Goal: Task Accomplishment & Management: Use online tool/utility

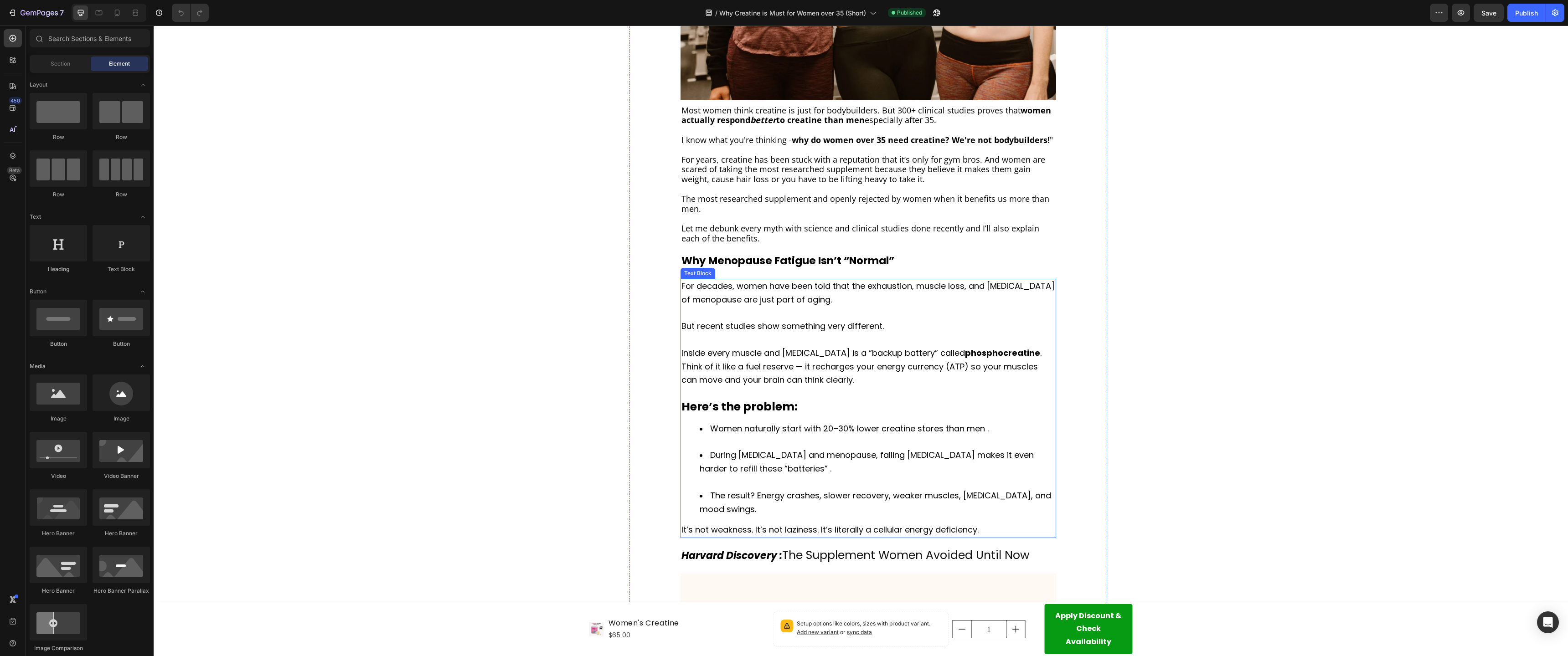
scroll to position [329, 0]
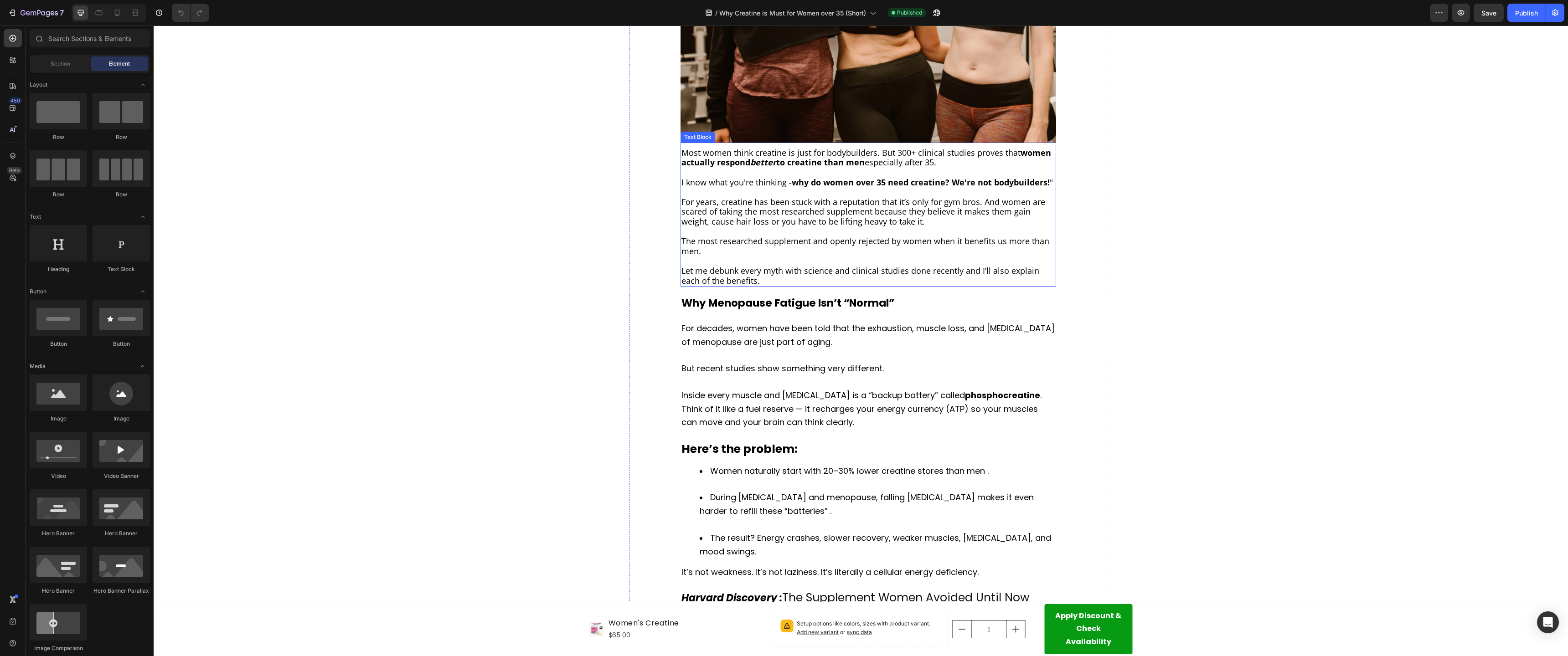
click at [745, 277] on span "Let me debunk every myth with science and clinical studies done recently and I’…" at bounding box center [860, 275] width 358 height 21
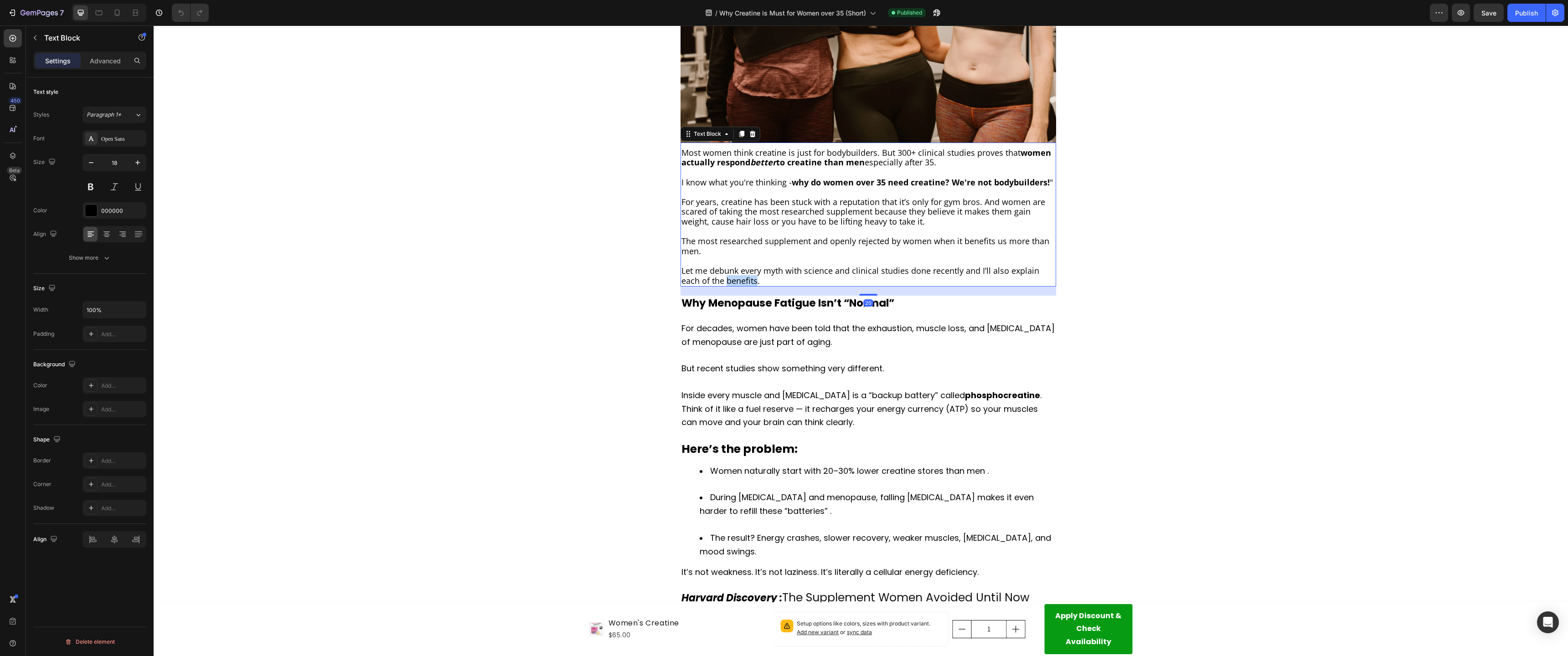
click at [745, 277] on span "Let me debunk every myth with science and clinical studies done recently and I’…" at bounding box center [860, 275] width 358 height 21
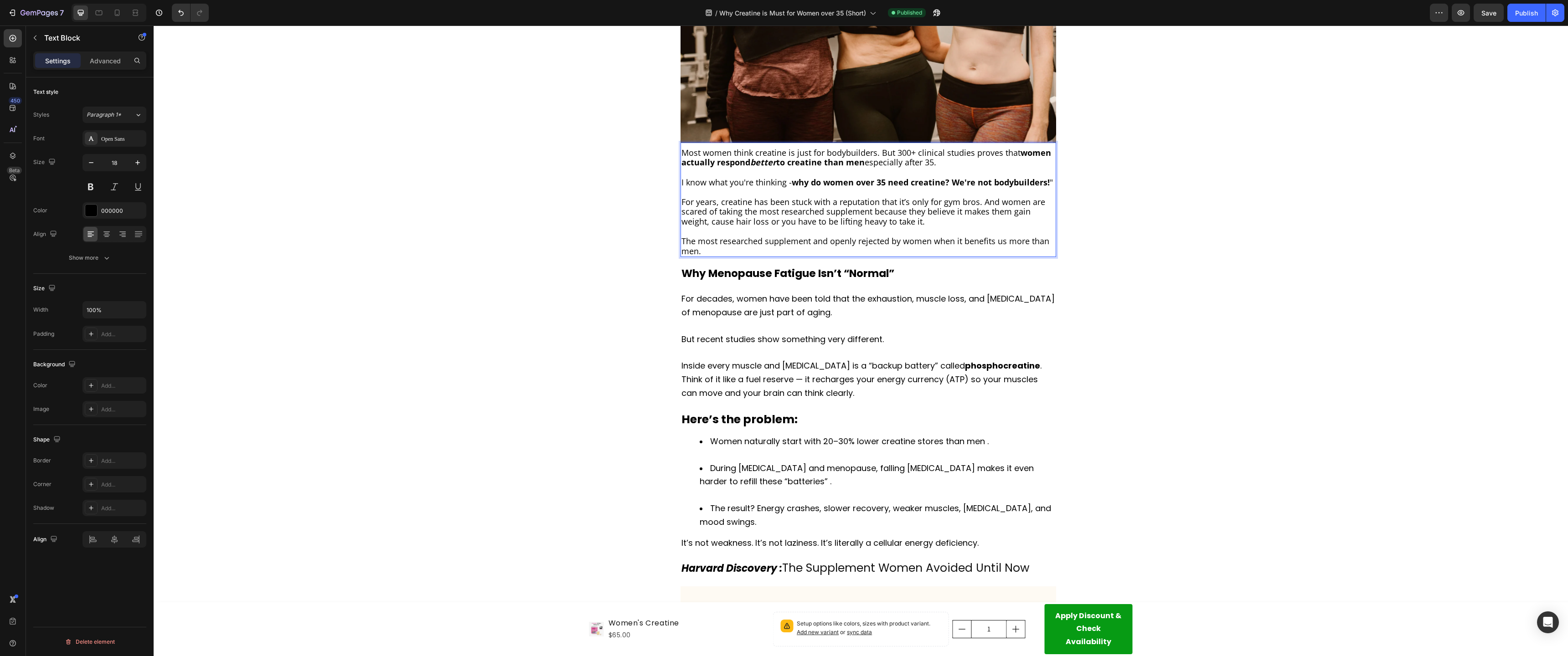
click at [950, 213] on span "For years, creatine has been stuck with a reputation that it’s only for gym bro…" at bounding box center [863, 211] width 364 height 31
click at [899, 211] on span "For years, creatine has been stuck with a reputation that it’s only for gym bro…" at bounding box center [863, 211] width 364 height 31
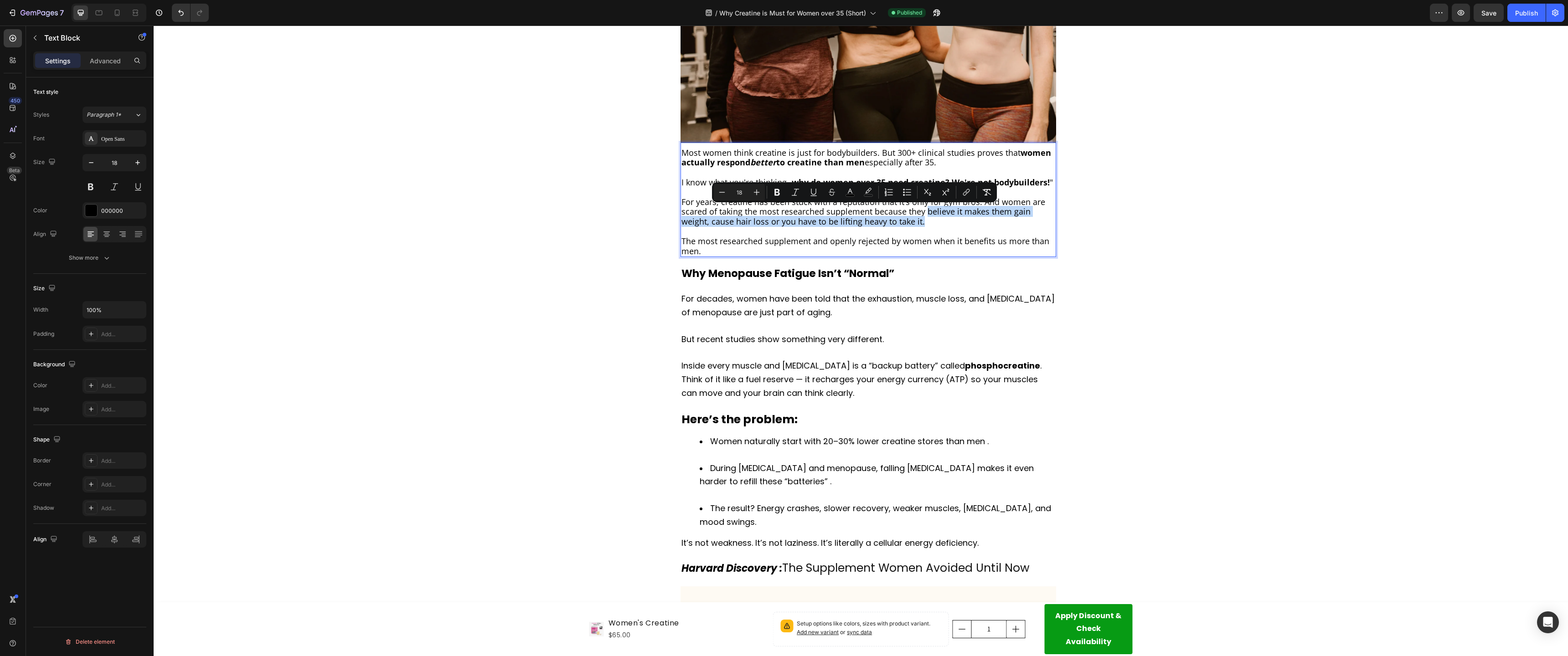
drag, startPoint x: 927, startPoint y: 211, endPoint x: 927, endPoint y: 221, distance: 10.0
click at [927, 221] on p "For years, creatine has been stuck with a reputation that it’s only for gym bro…" at bounding box center [868, 211] width 374 height 29
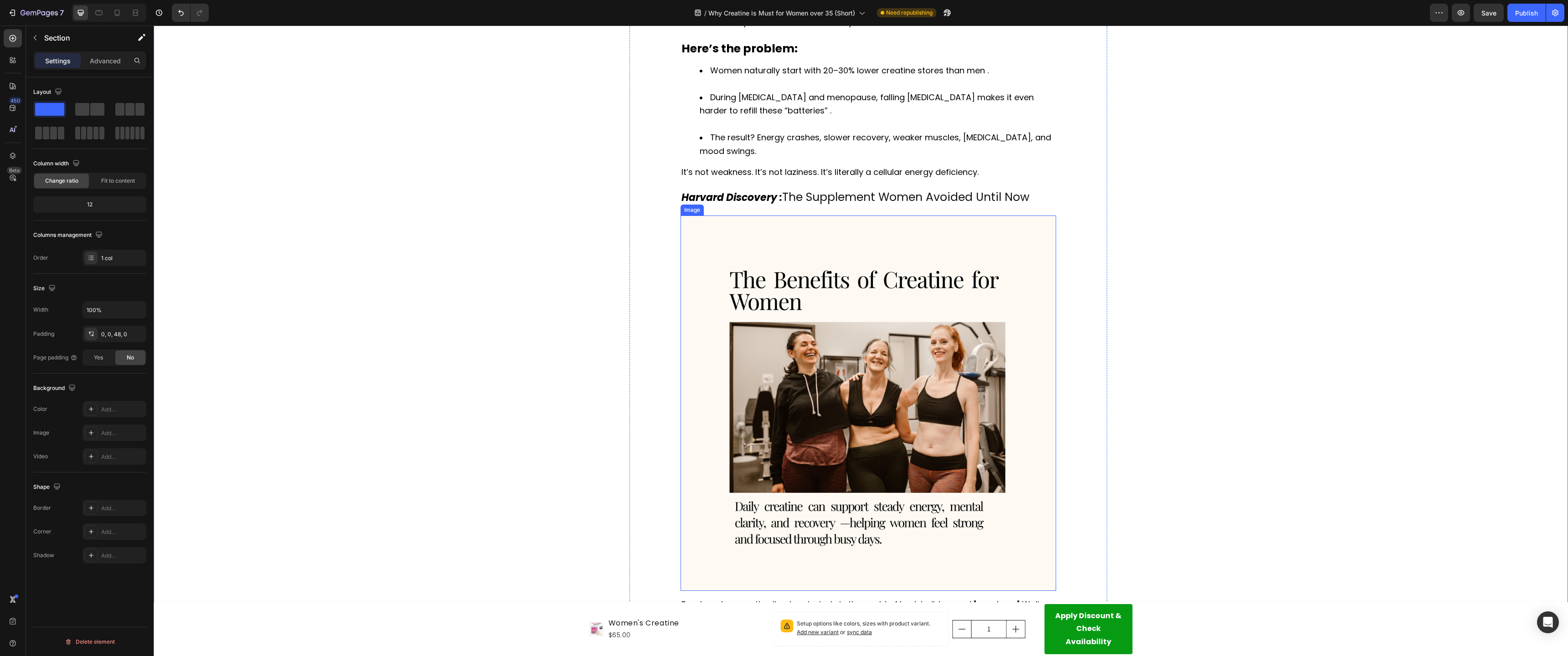
scroll to position [120, 0]
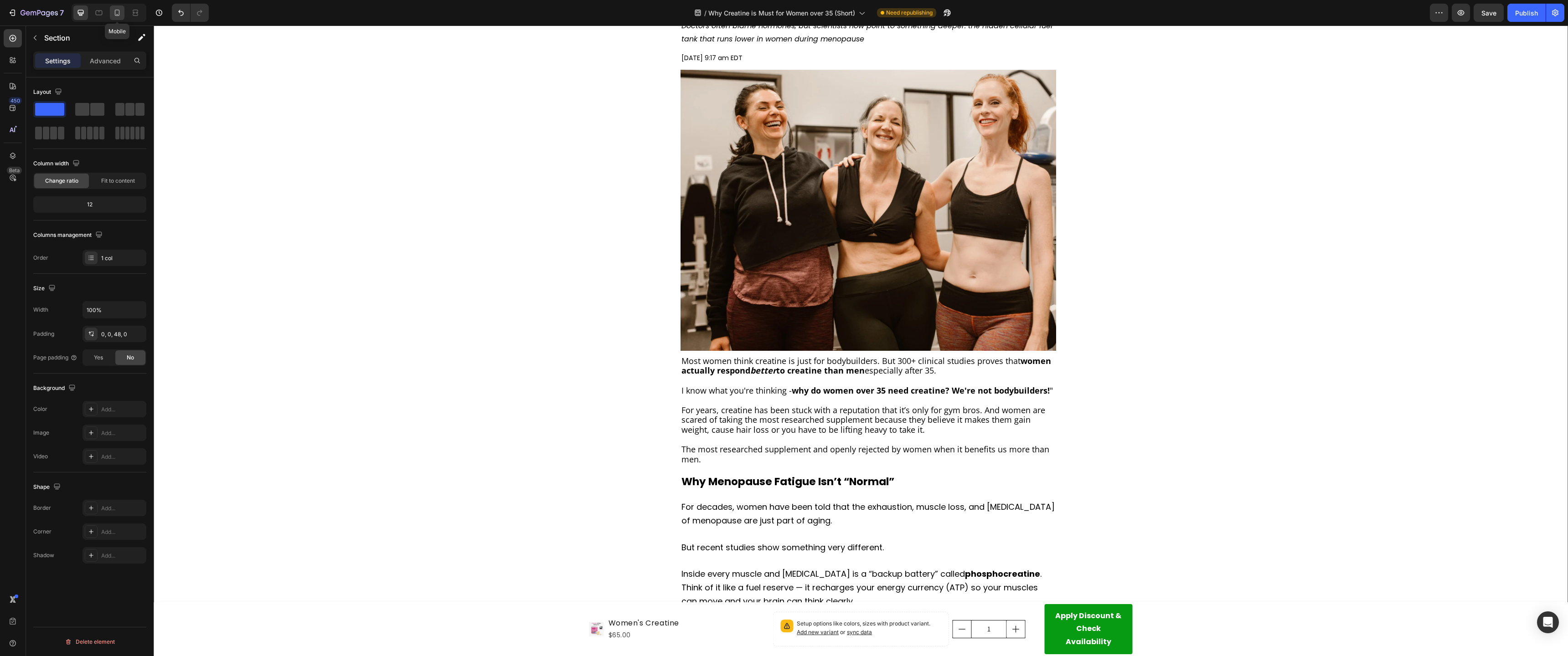
click at [121, 13] on icon at bounding box center [117, 13] width 9 height 9
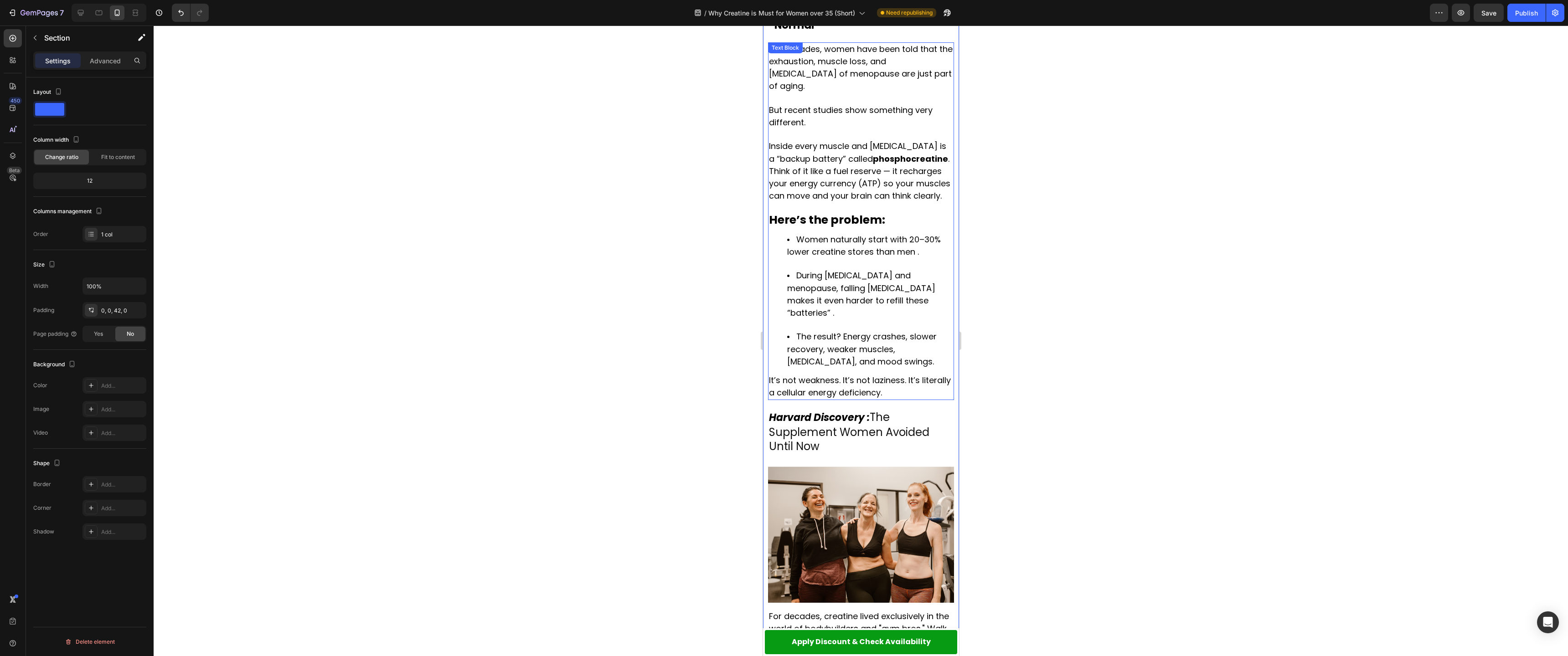
scroll to position [552, 0]
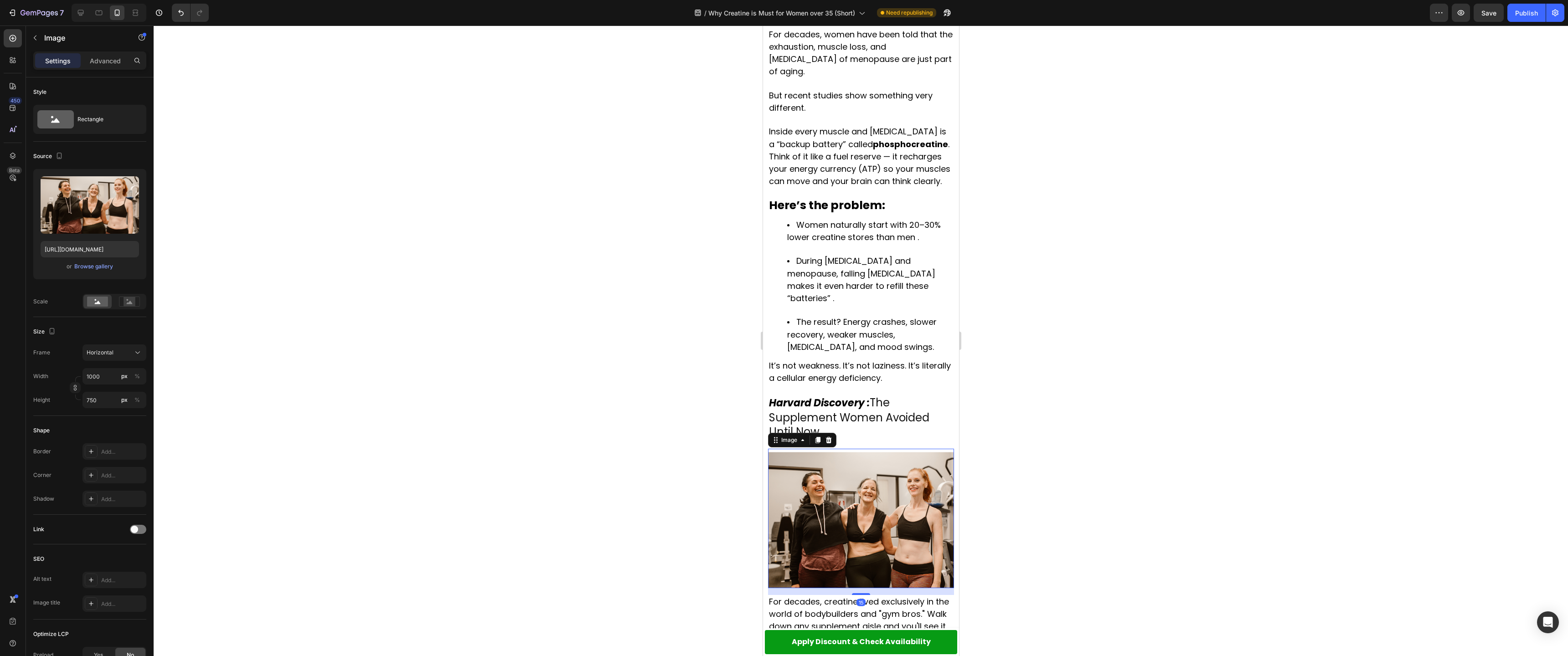
click at [831, 449] on img at bounding box center [860, 518] width 186 height 139
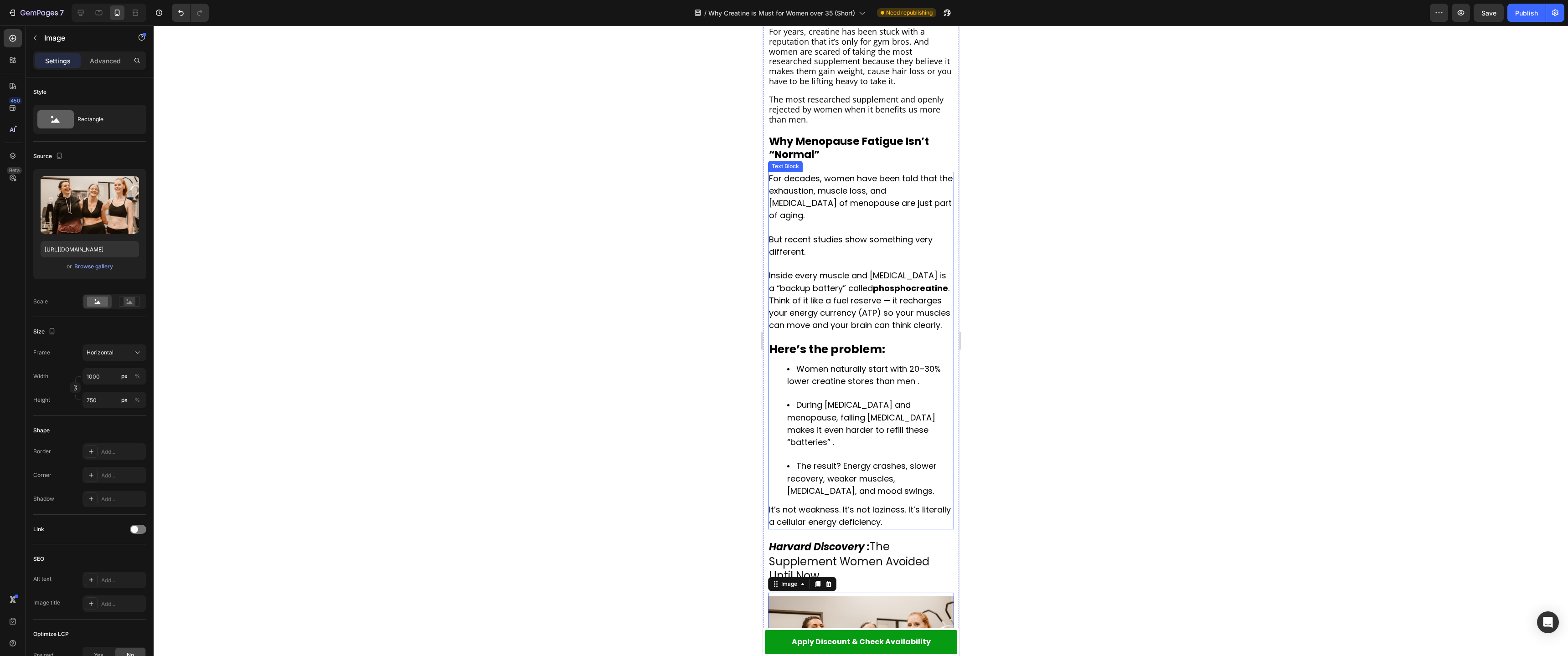
scroll to position [745, 0]
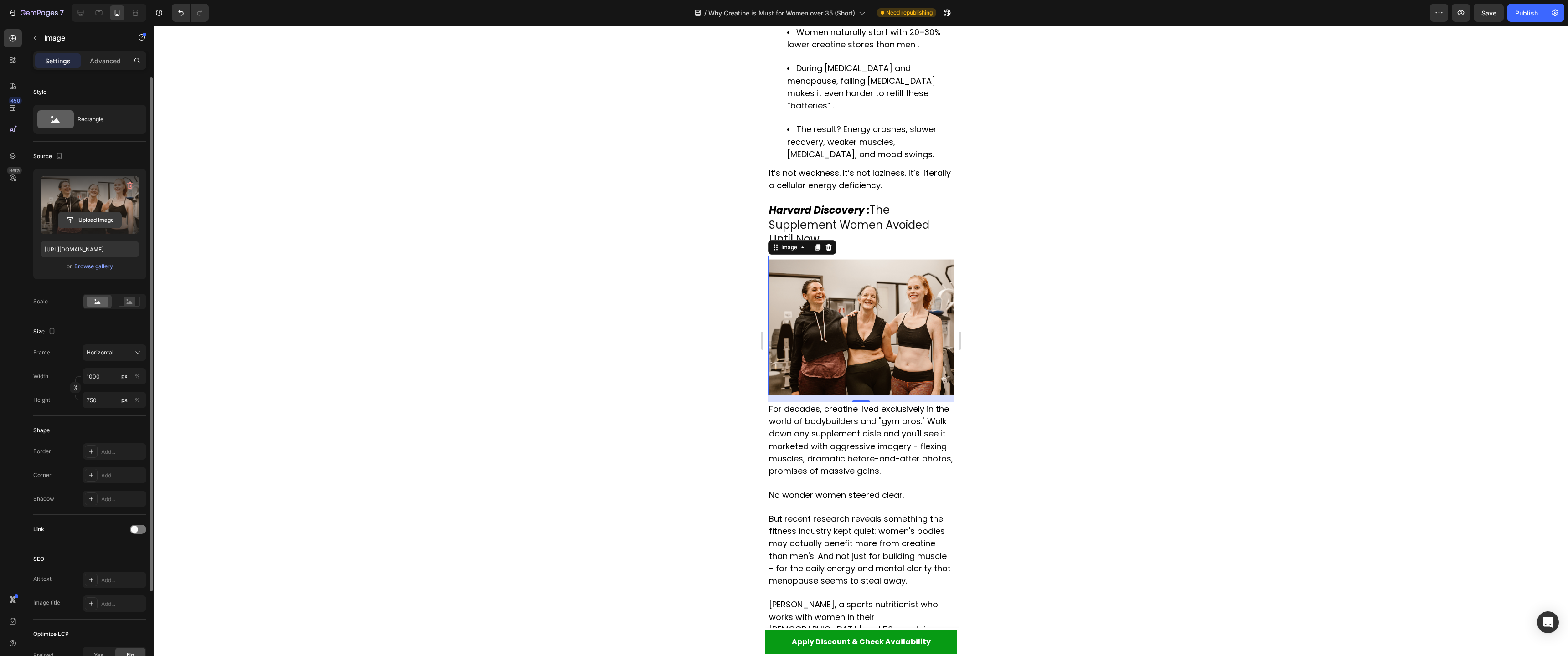
click at [86, 220] on input "file" at bounding box center [90, 220] width 63 height 16
type input "[URL][DOMAIN_NAME]"
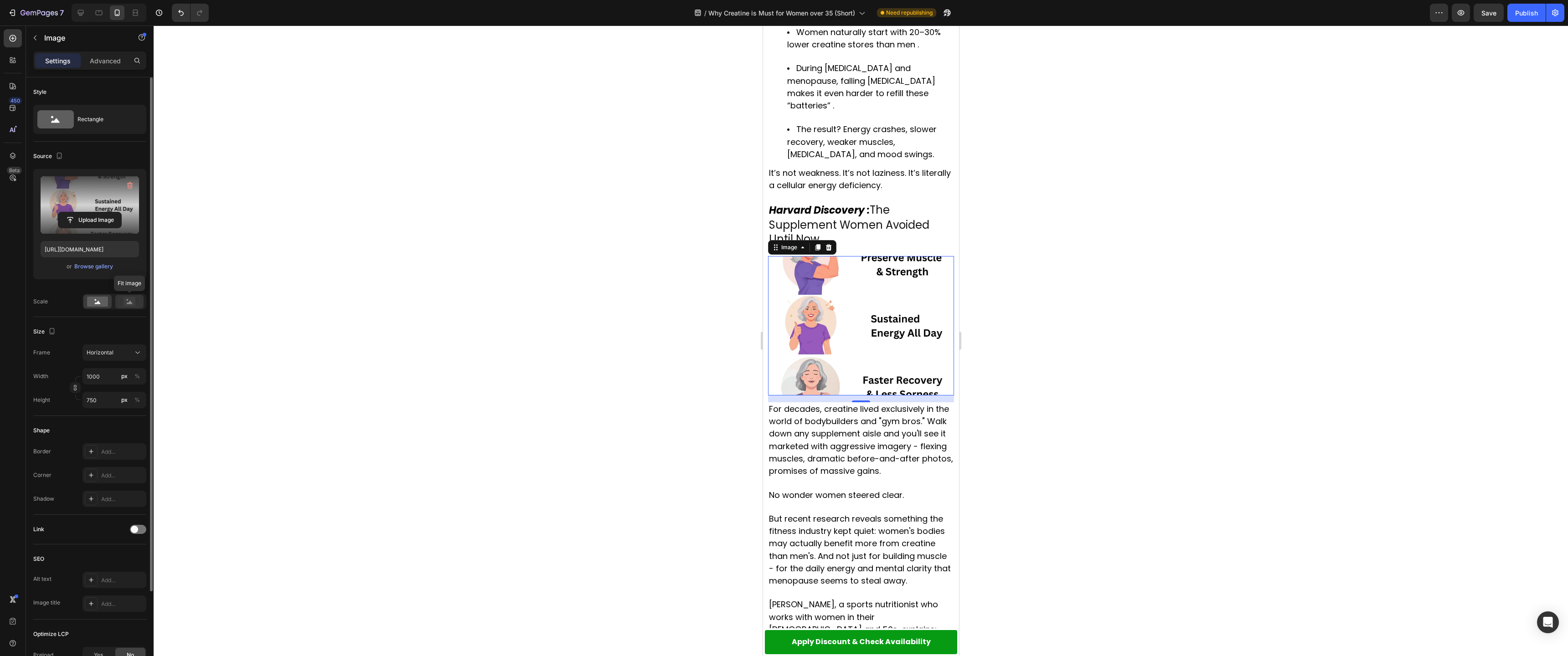
click at [128, 305] on rect at bounding box center [129, 302] width 12 height 9
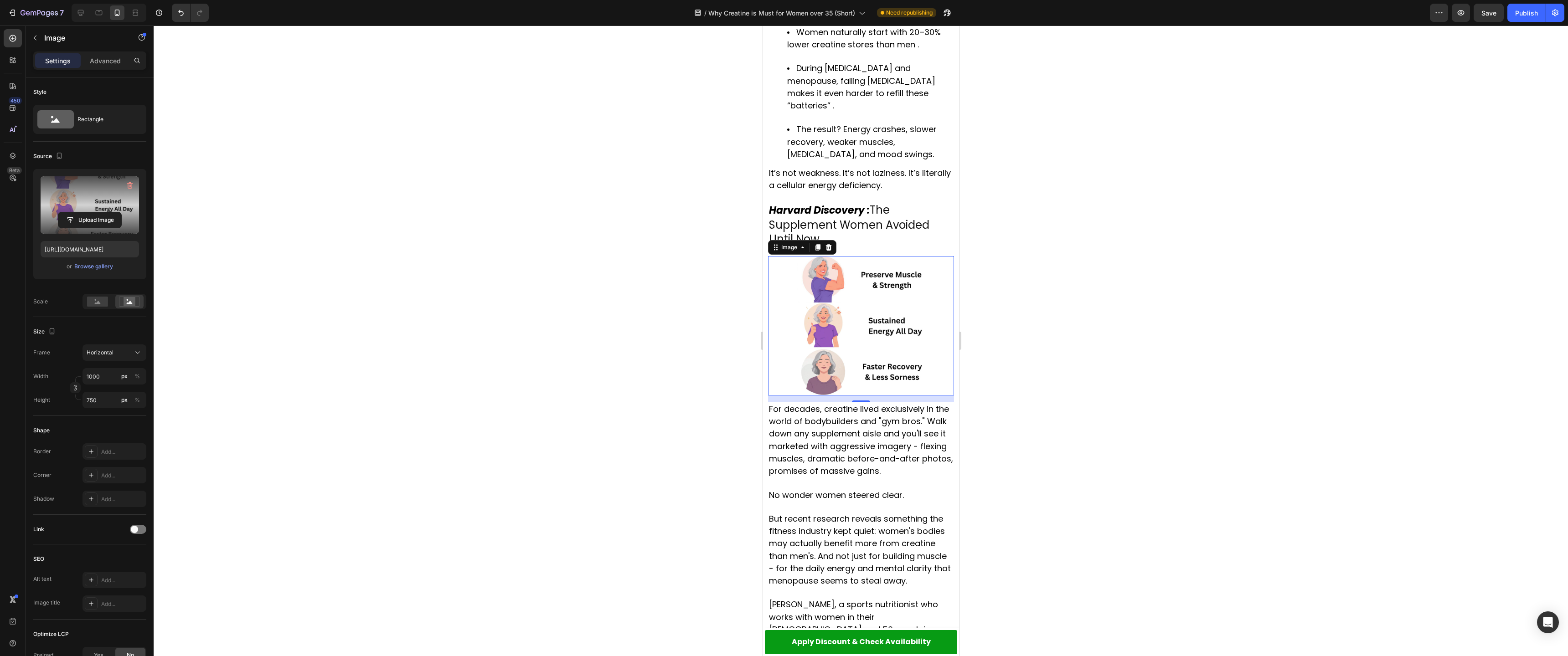
click at [997, 297] on div at bounding box center [861, 341] width 1414 height 630
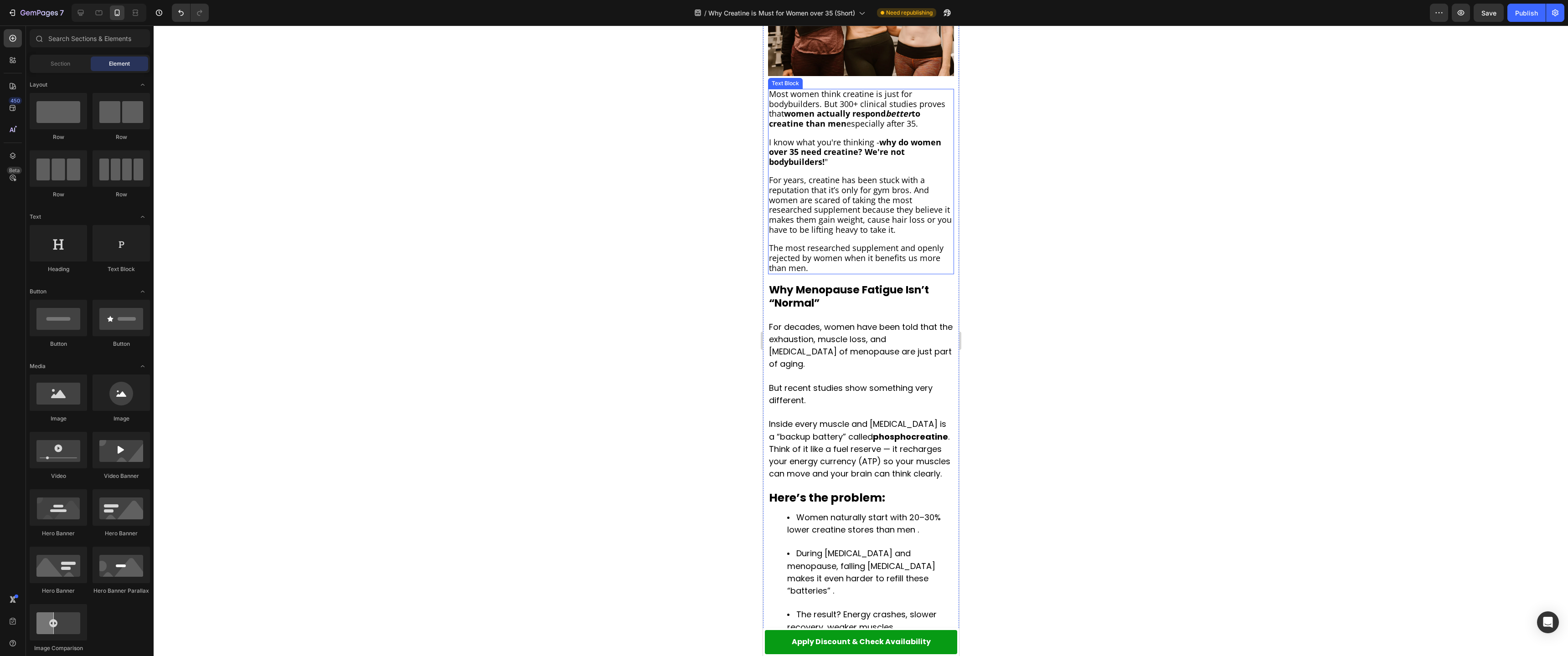
scroll to position [287, 0]
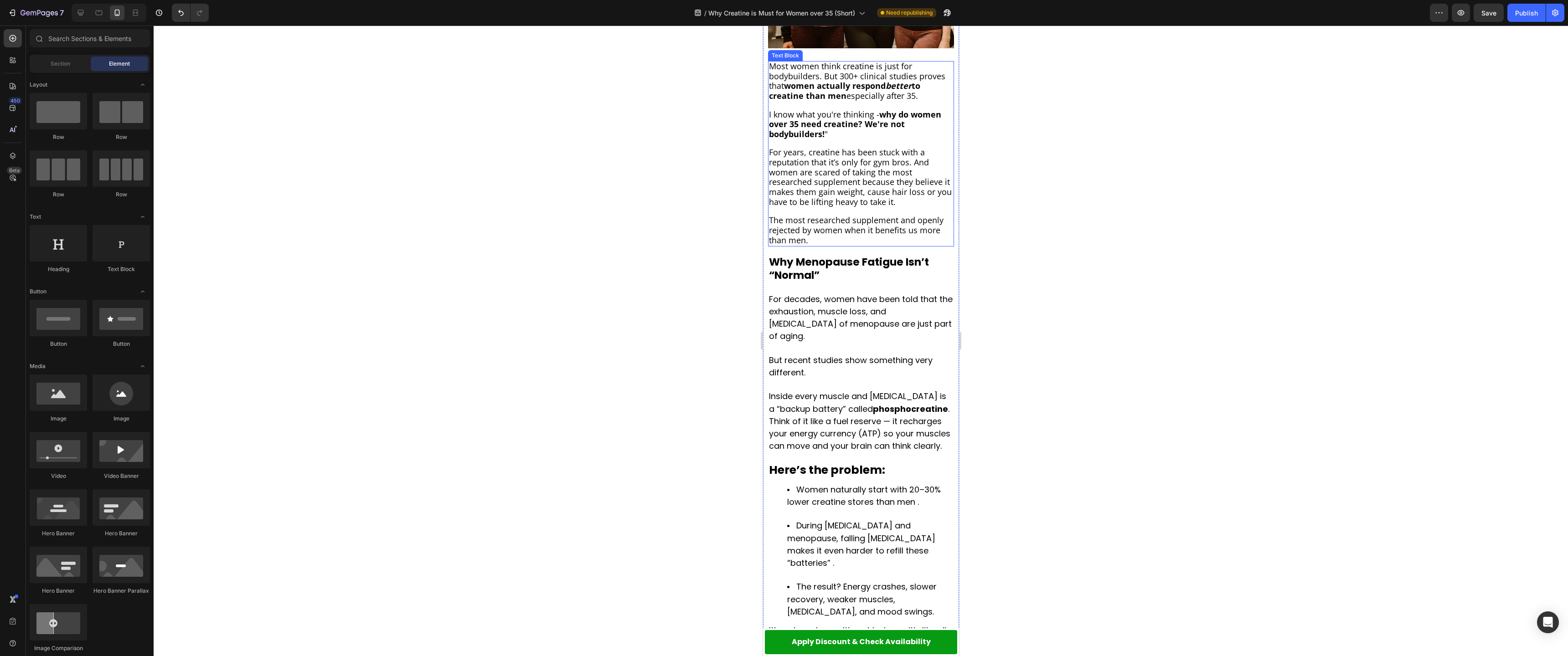
click at [830, 221] on span "The most researched supplement and openly rejected by women when it benefits us…" at bounding box center [856, 230] width 174 height 31
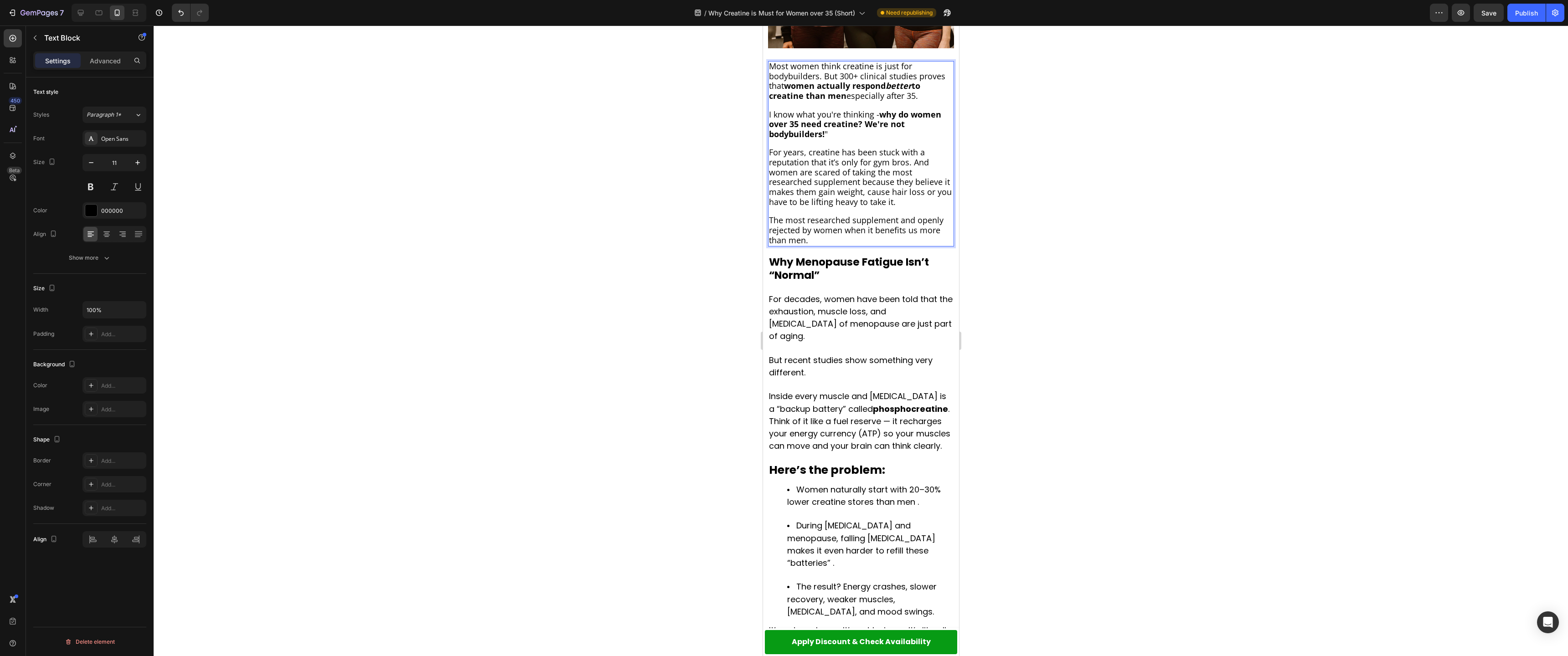
click at [909, 232] on span "The most researched supplement and openly rejected by women when it benefits us…" at bounding box center [856, 230] width 174 height 31
click at [1011, 180] on div at bounding box center [861, 341] width 1414 height 630
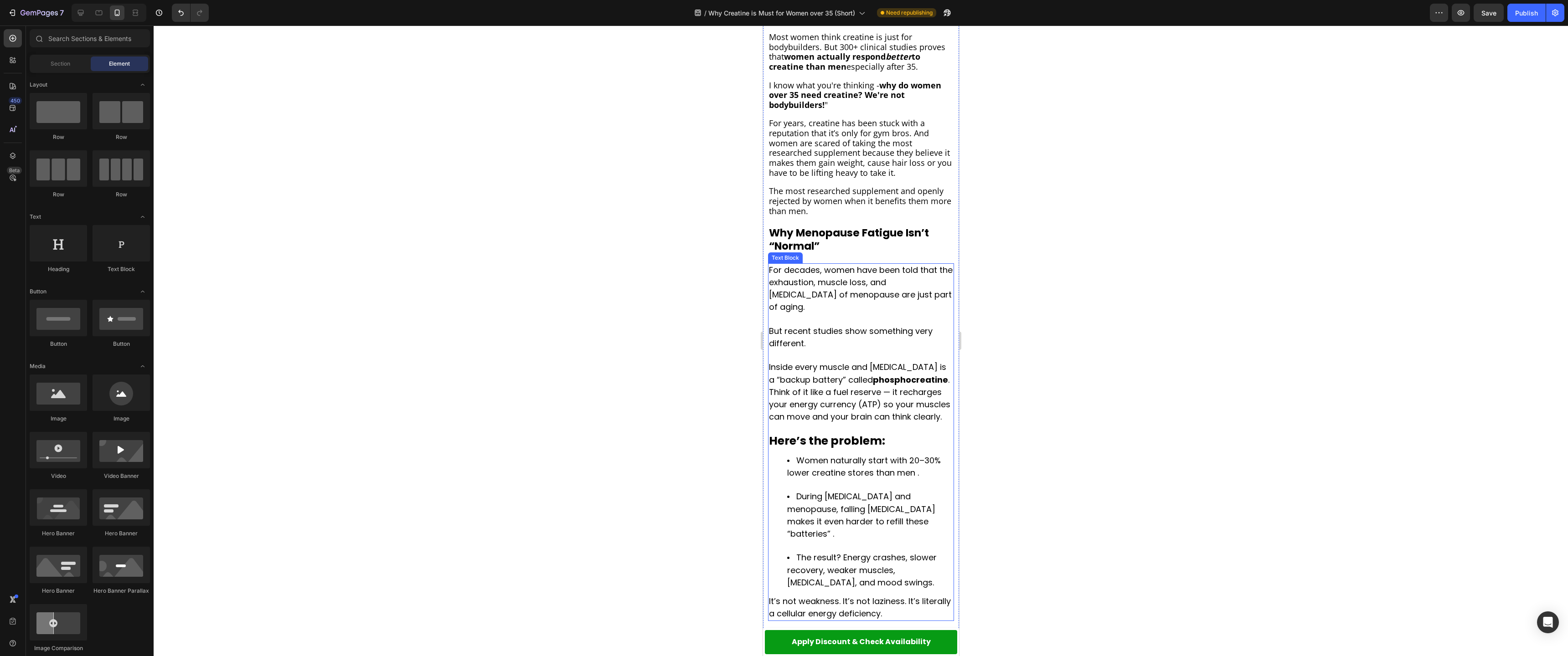
scroll to position [212, 0]
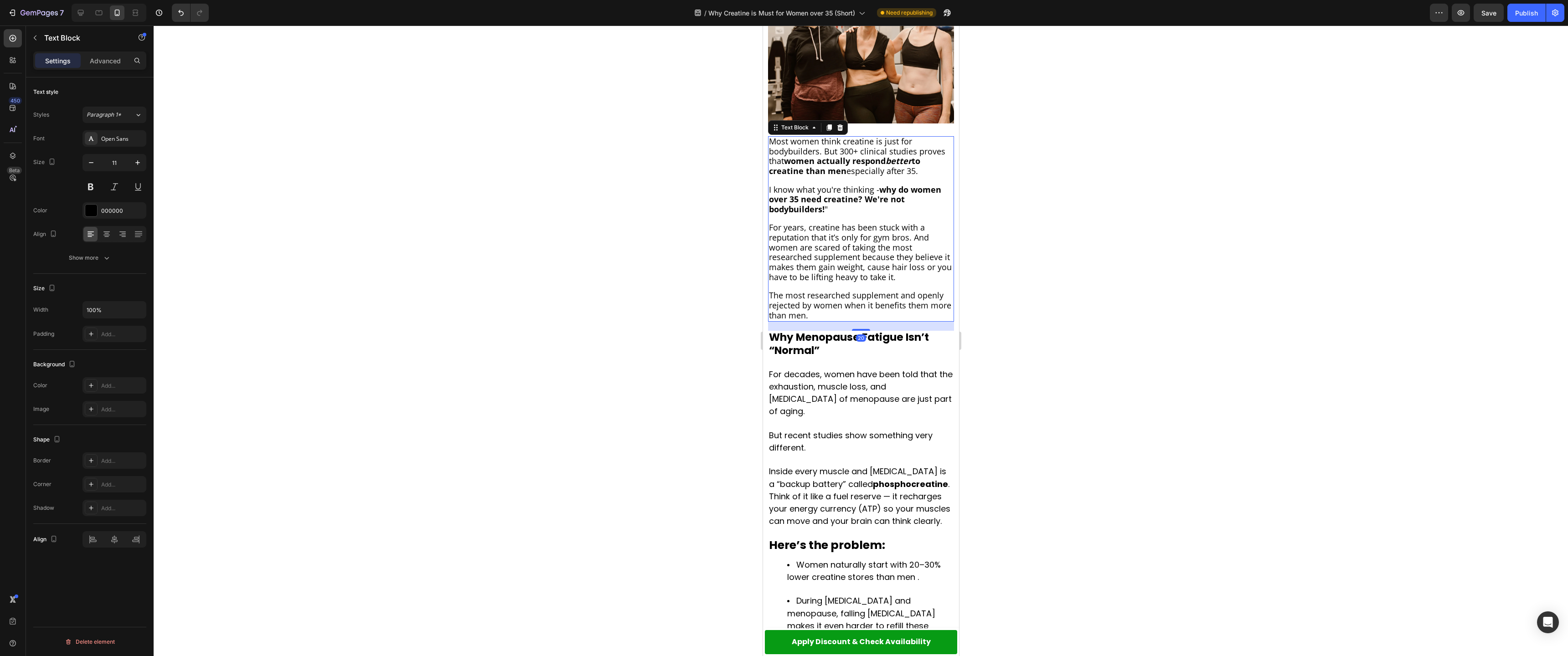
click at [899, 299] on span "The most researched supplement and openly rejected by women when it benefits th…" at bounding box center [860, 305] width 183 height 31
click at [840, 299] on span "The most researched supplement and openly rejected by women when it benefits th…" at bounding box center [860, 305] width 183 height 31
drag, startPoint x: 899, startPoint y: 297, endPoint x: 914, endPoint y: 299, distance: 15.1
click at [914, 299] on span "The most researched supplement and openly rejected by women when it benefits th…" at bounding box center [860, 305] width 183 height 31
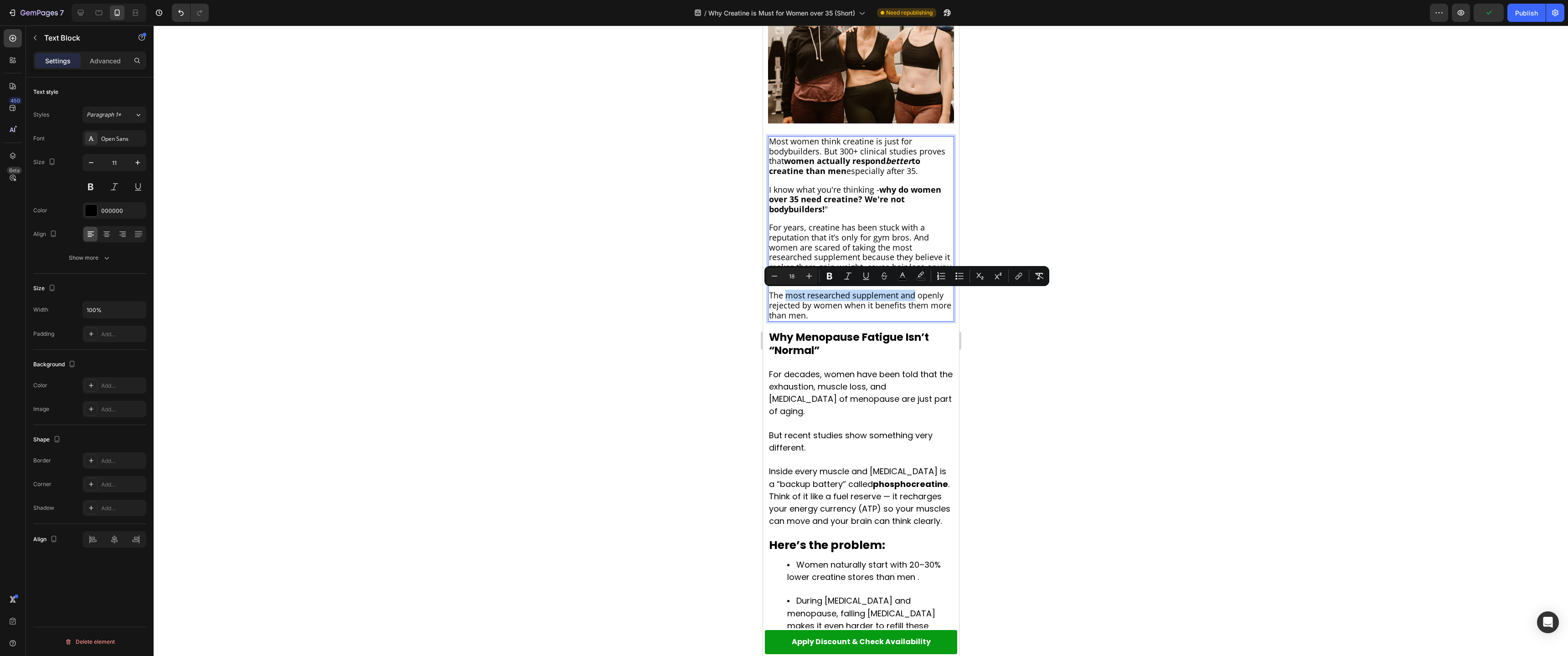
click at [910, 297] on span "The most researched supplement and openly rejected by women when it benefits th…" at bounding box center [860, 305] width 183 height 31
drag, startPoint x: 789, startPoint y: 297, endPoint x: 841, endPoint y: 307, distance: 53.0
click at [841, 307] on span "The most researched supplement yet openly rejected by women when it benefits th…" at bounding box center [860, 305] width 183 height 31
click at [1037, 369] on div at bounding box center [861, 341] width 1414 height 630
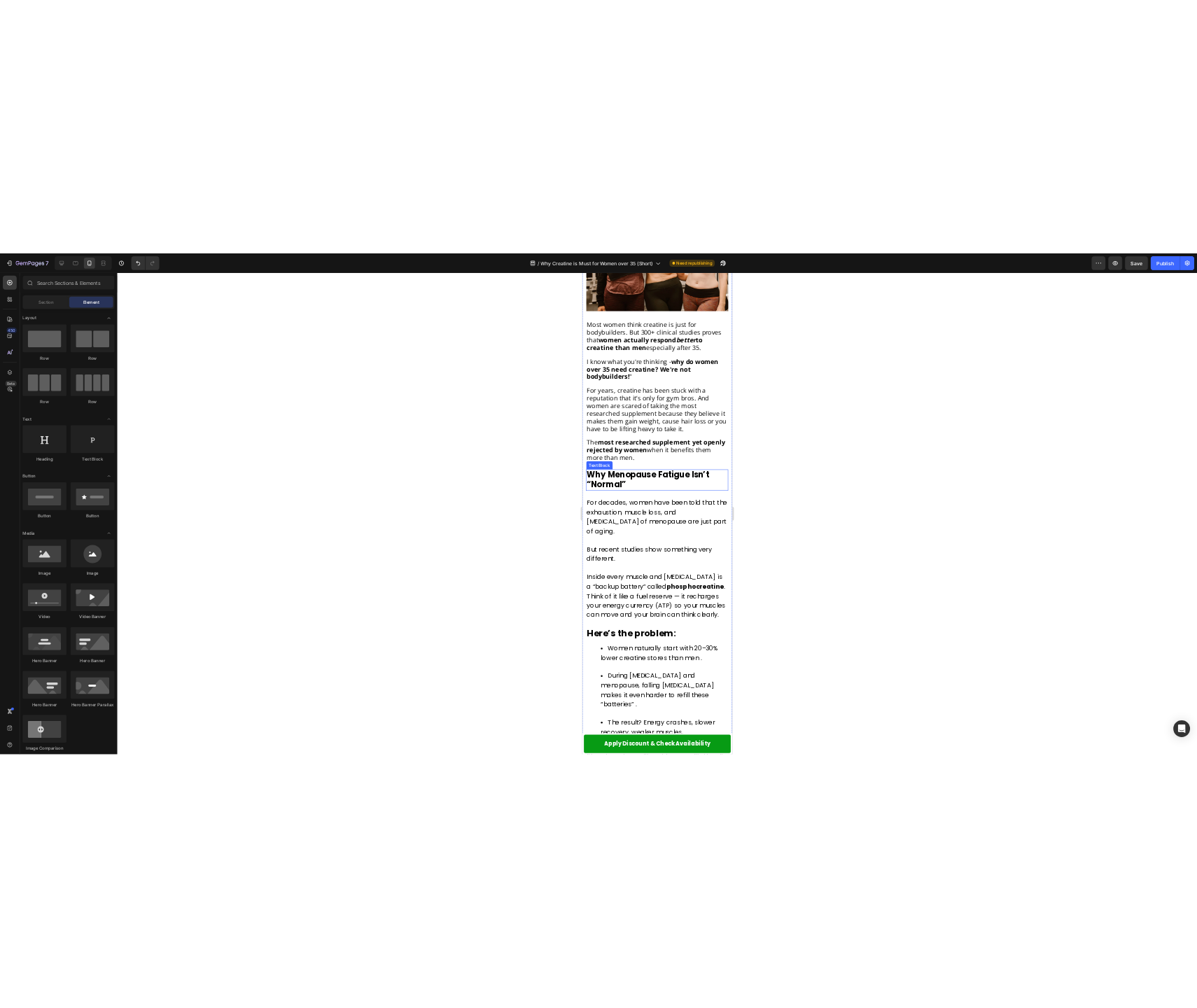
scroll to position [417, 0]
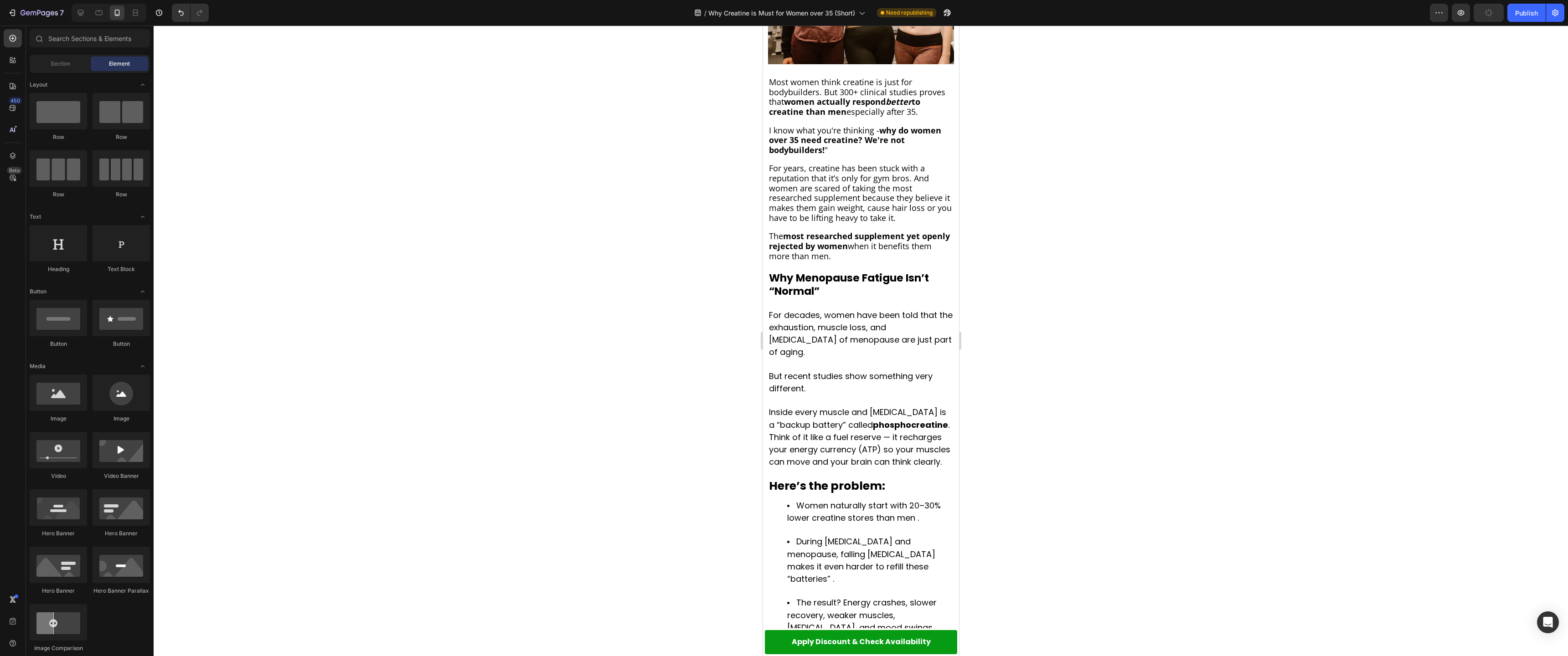
click at [249, 430] on div at bounding box center [861, 341] width 1414 height 630
drag, startPoint x: 274, startPoint y: 299, endPoint x: 243, endPoint y: 312, distance: 33.6
click at [273, 299] on div at bounding box center [861, 341] width 1414 height 630
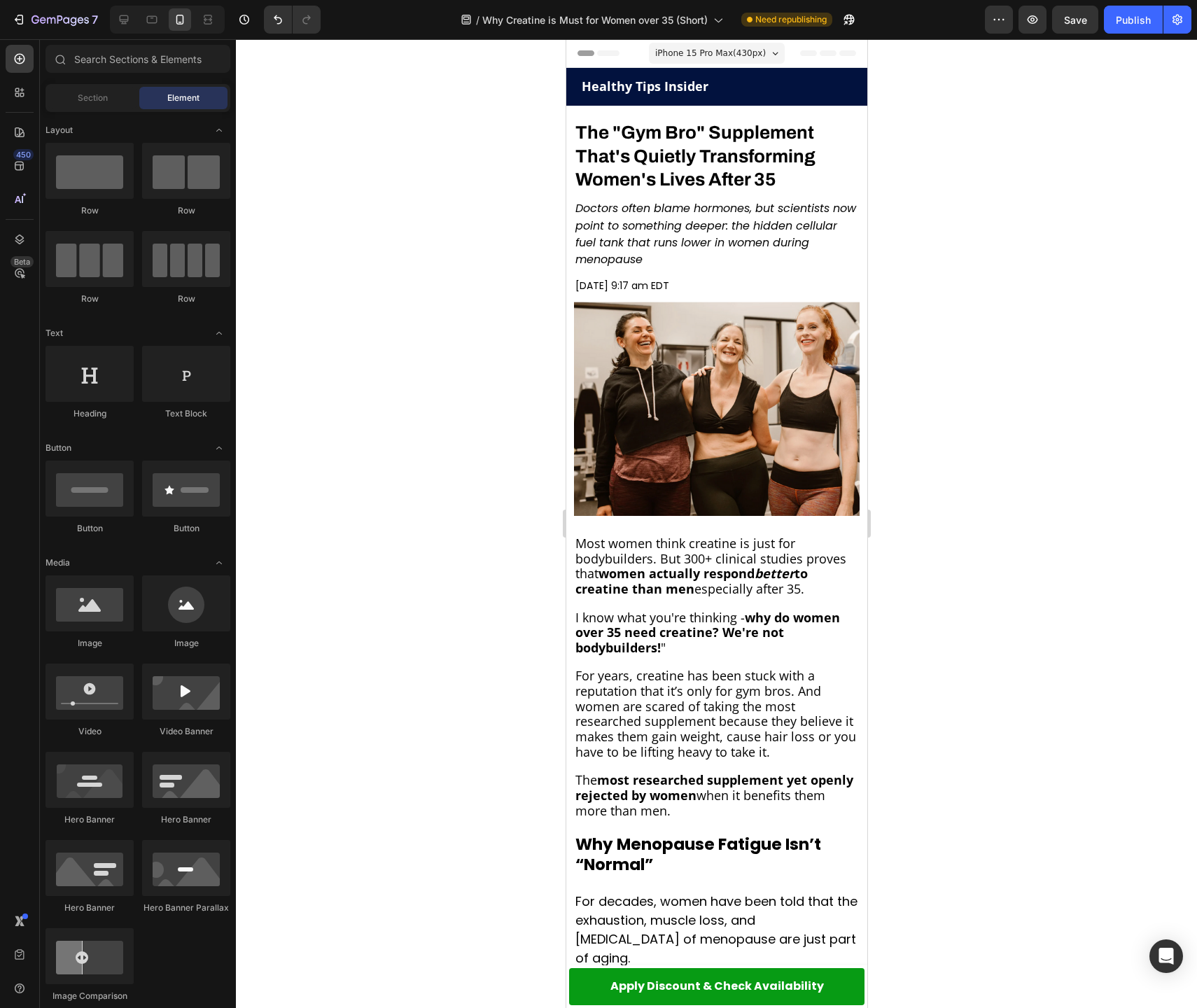
scroll to position [273, 0]
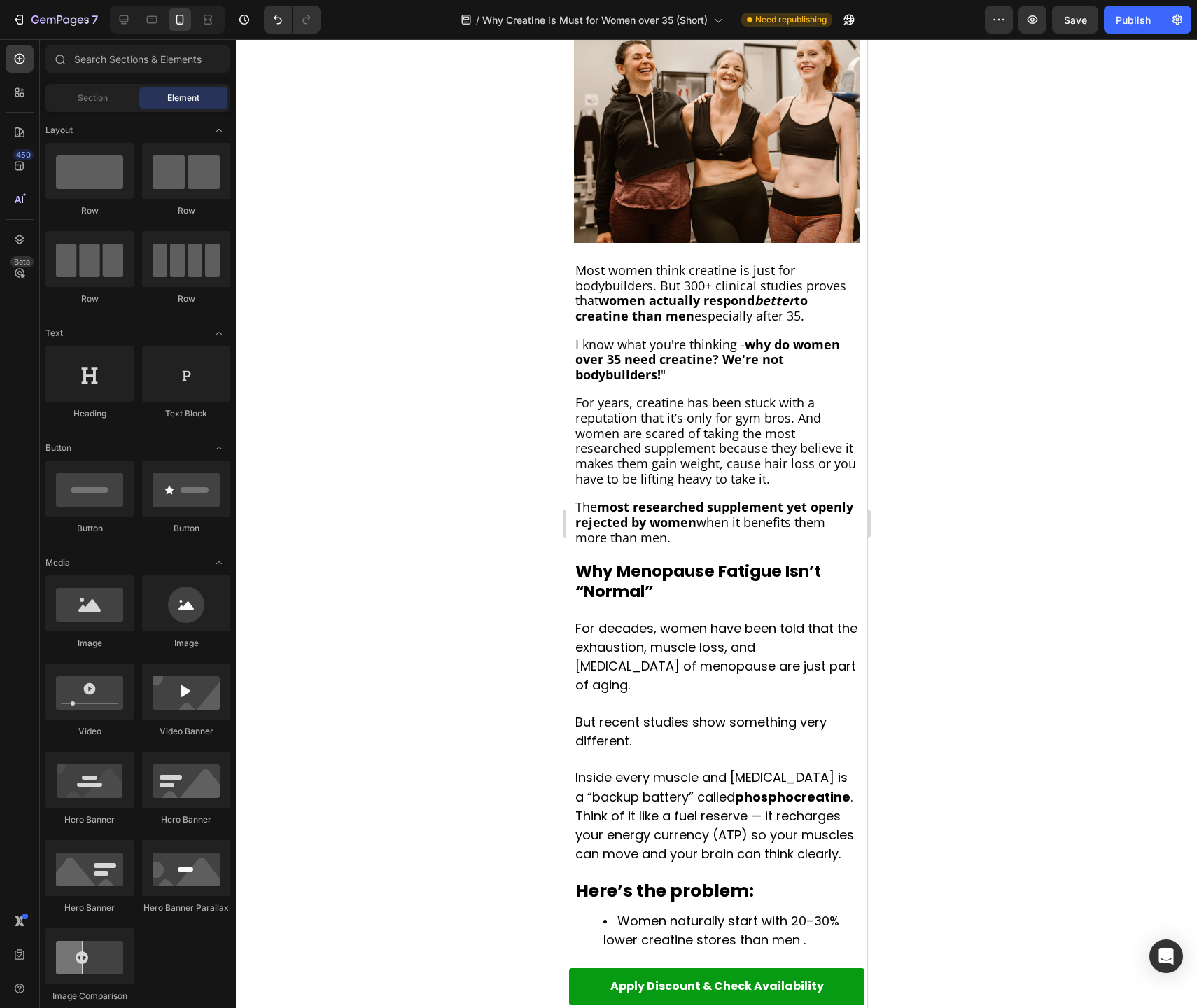
click at [619, 574] on strong "Why Menopause Fatigue Isn’t “Normal”" at bounding box center [697, 581] width 246 height 42
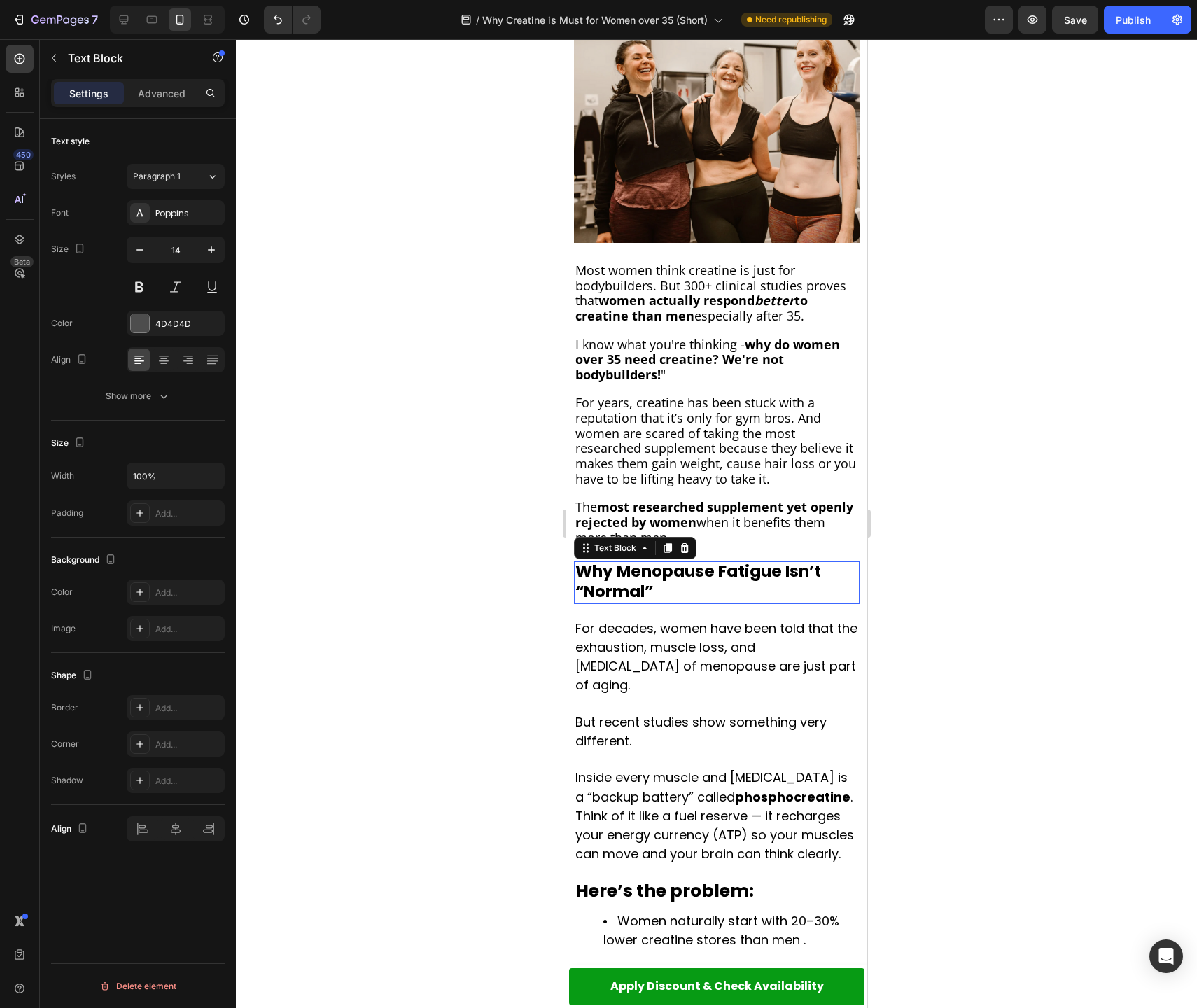
click at [619, 574] on strong "Why Menopause Fatigue Isn’t “Normal”" at bounding box center [697, 581] width 246 height 42
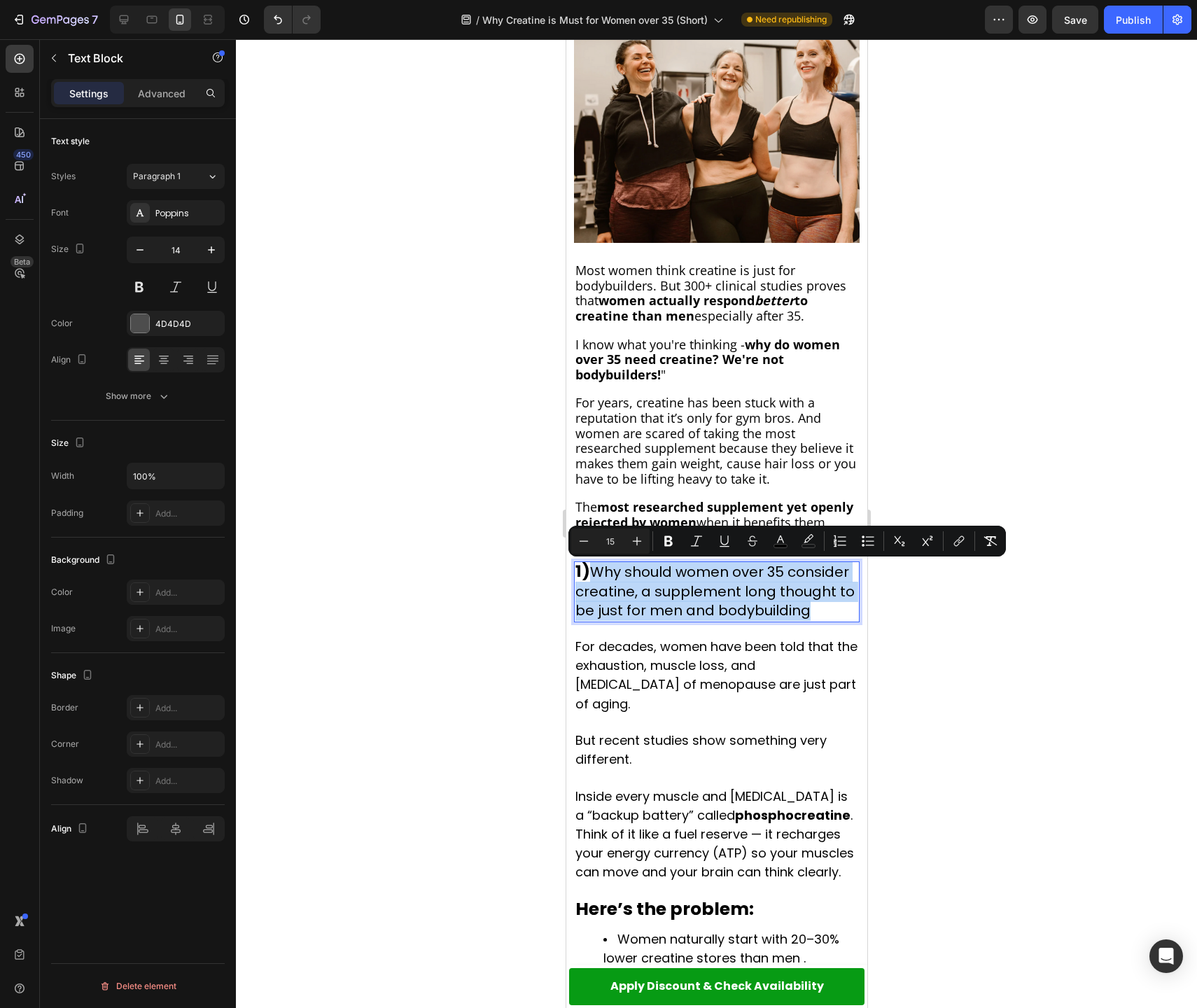
drag, startPoint x: 596, startPoint y: 571, endPoint x: 812, endPoint y: 612, distance: 219.9
click at [812, 612] on p "1) Why should women over 35 consider creatine, a supplement long thought to be …" at bounding box center [715, 592] width 282 height 58
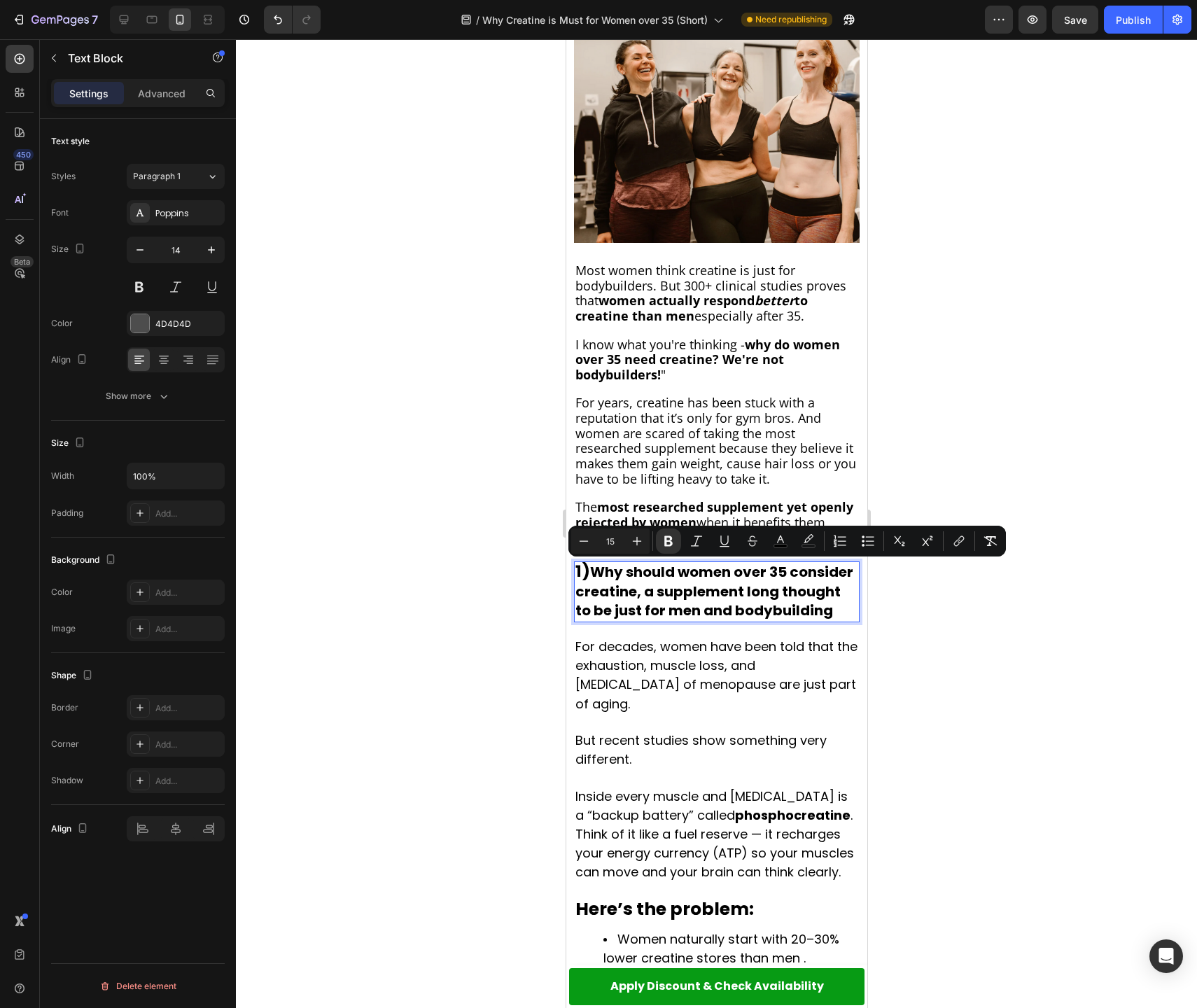
click at [915, 623] on div at bounding box center [716, 523] width 961 height 968
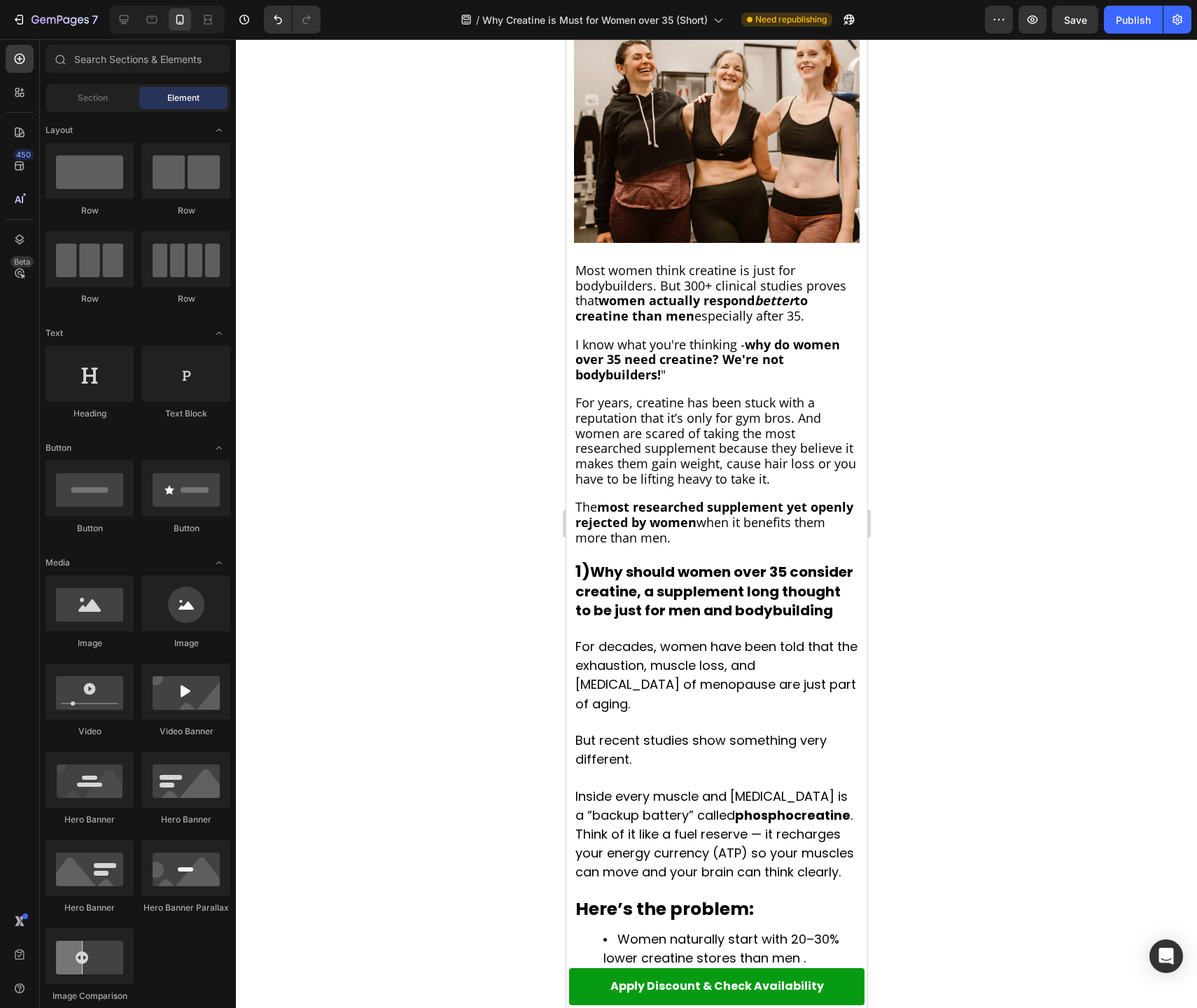
click at [653, 714] on p at bounding box center [715, 723] width 282 height 17
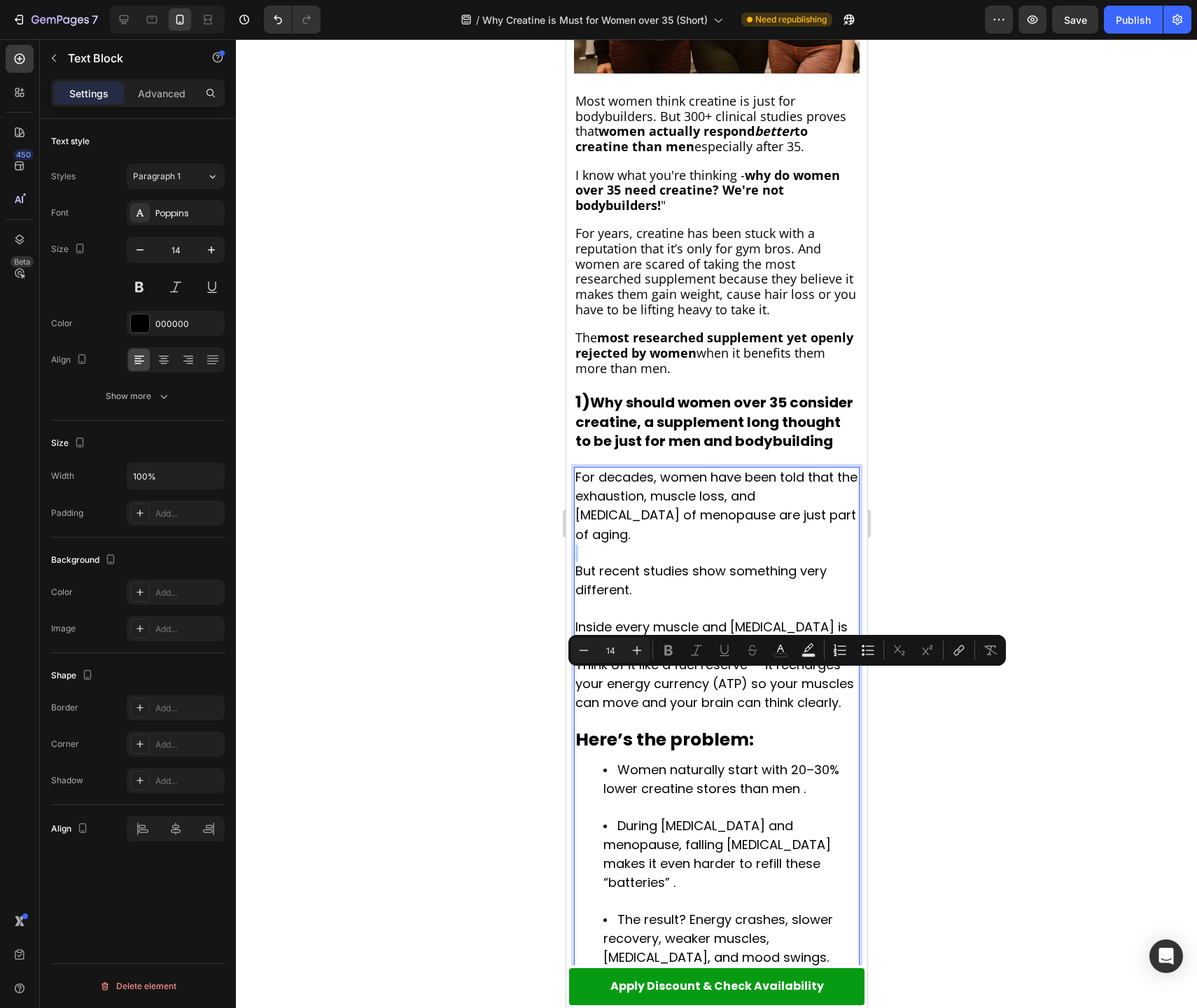
scroll to position [488, 0]
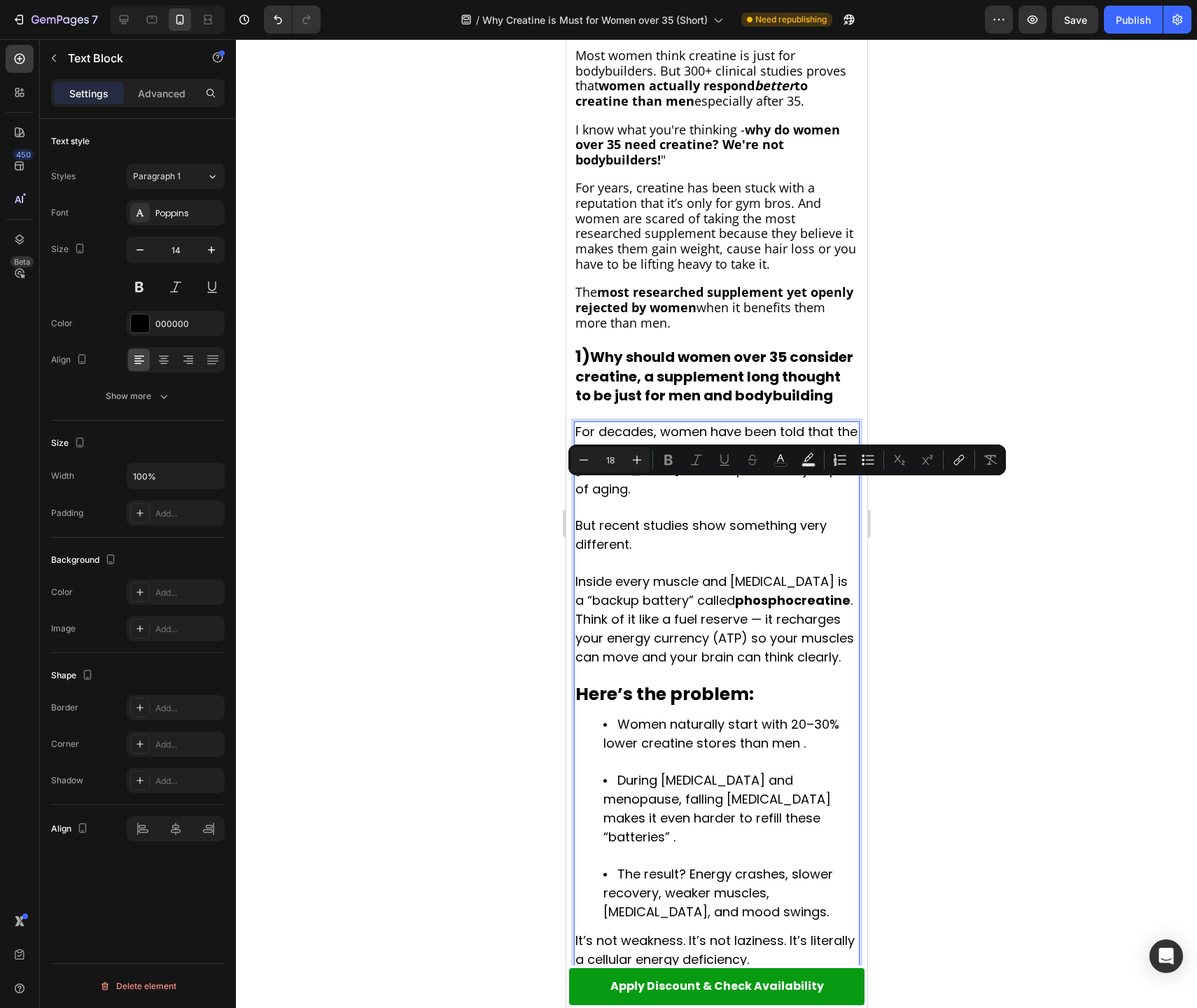
click at [664, 621] on span "Inside every muscle and [MEDICAL_DATA] is a “backup battery” called phosphocrea…" at bounding box center [713, 619] width 279 height 93
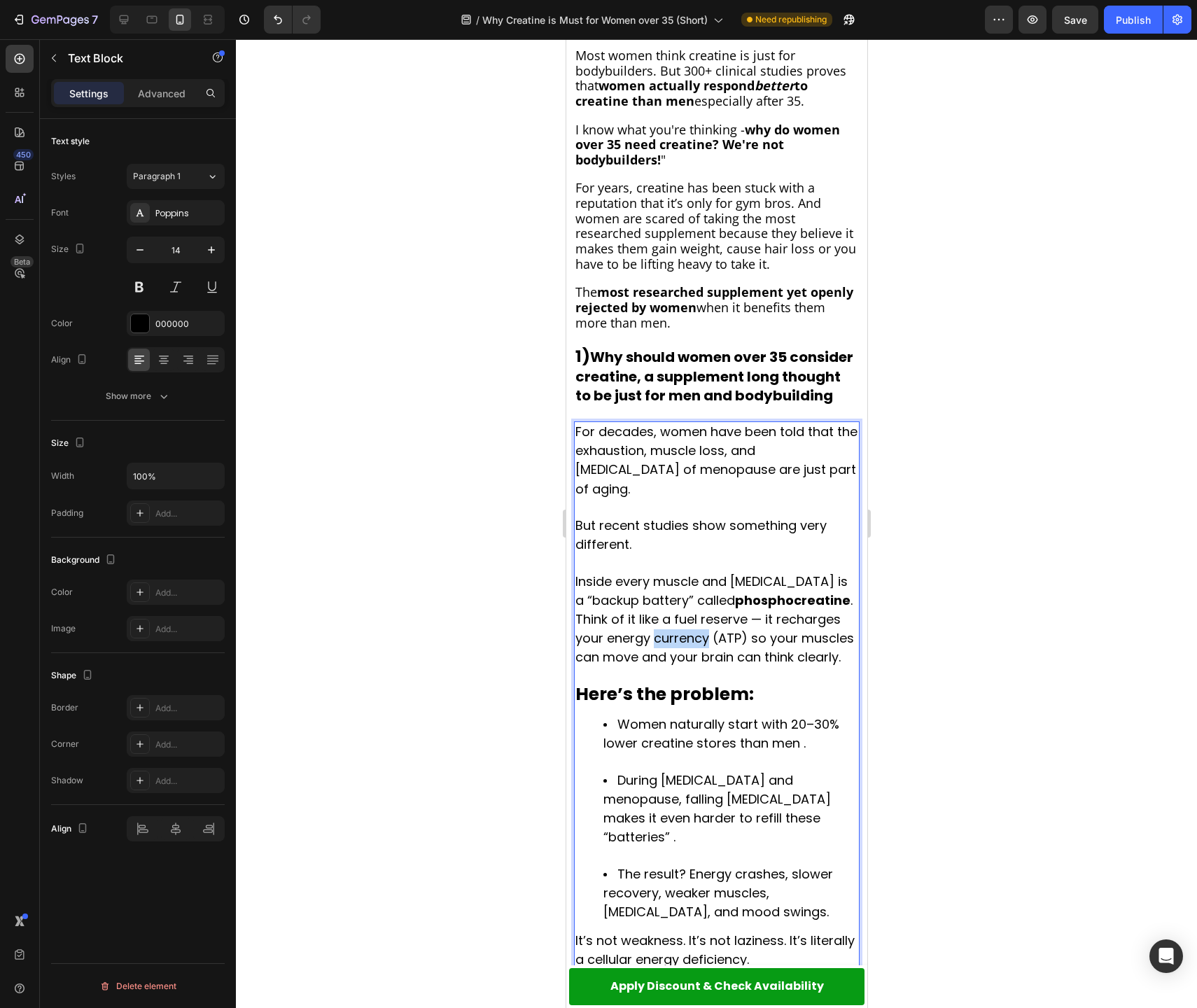
click at [664, 621] on span "Inside every muscle and [MEDICAL_DATA] is a “backup battery” called phosphocrea…" at bounding box center [713, 619] width 279 height 93
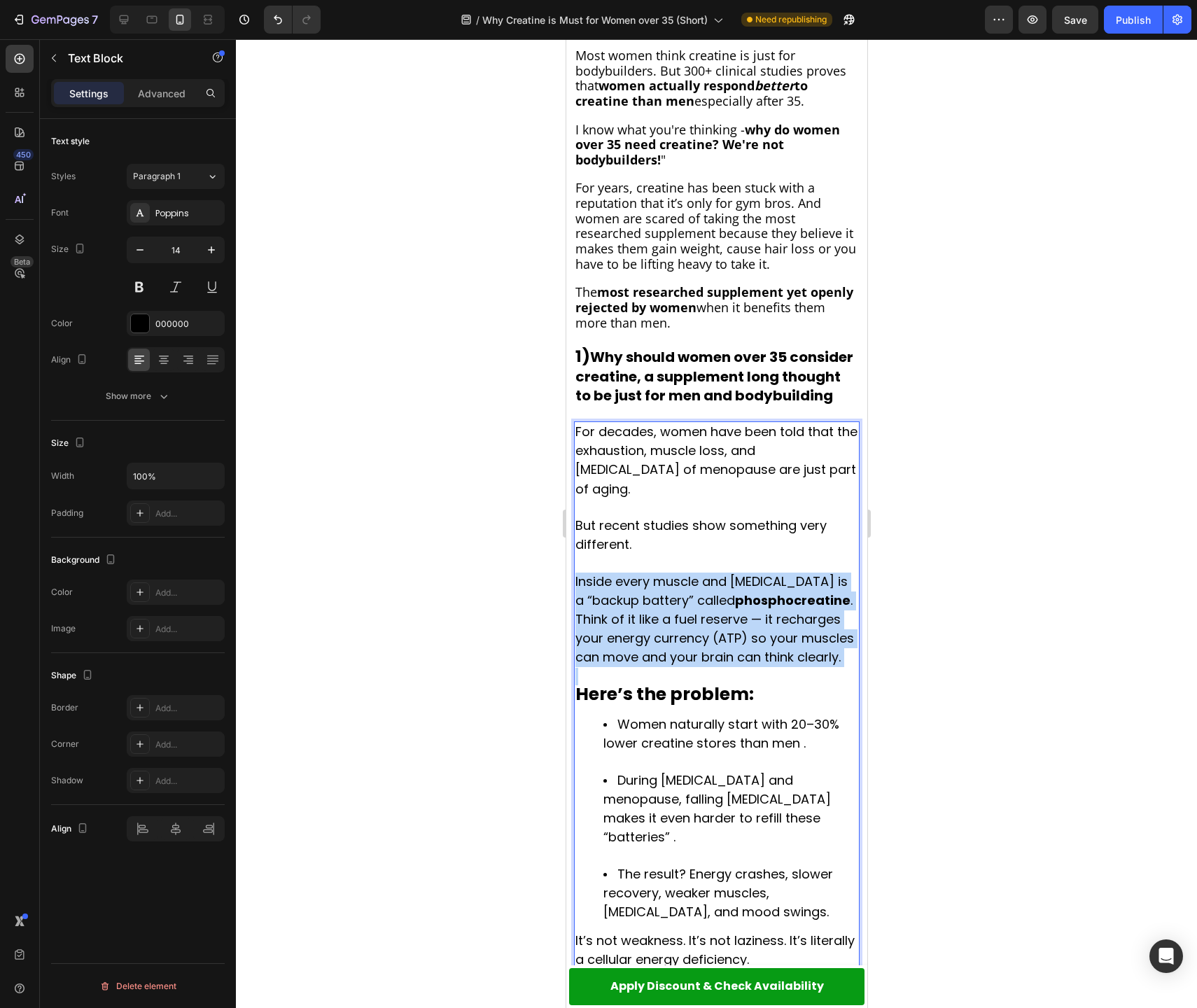
click at [664, 621] on span "Inside every muscle and [MEDICAL_DATA] is a “backup battery” called phosphocrea…" at bounding box center [713, 619] width 279 height 93
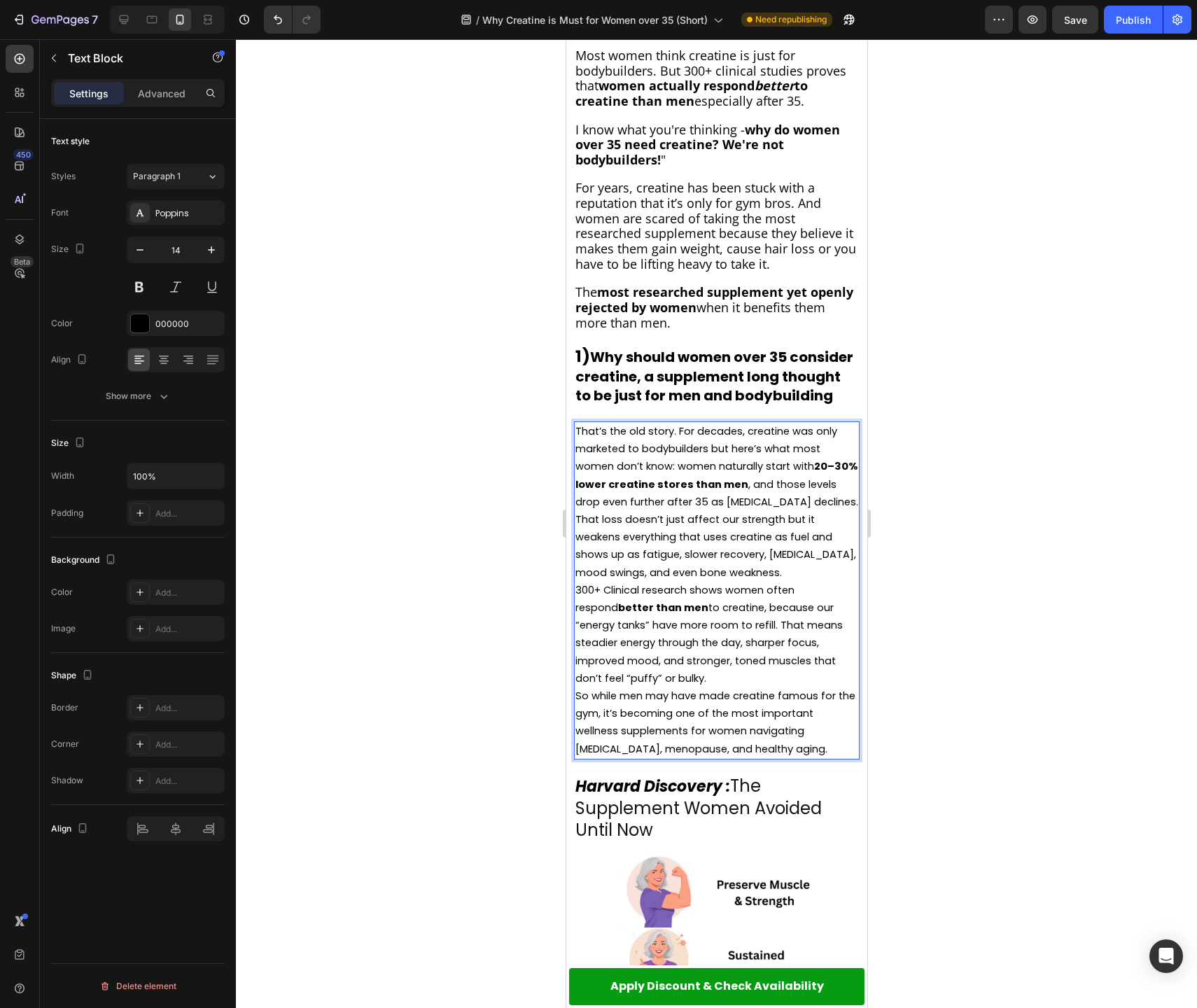
click at [725, 567] on p "That’s the old story. For decades, creatine was only marketed to bodybuilders b…" at bounding box center [715, 502] width 282 height 159
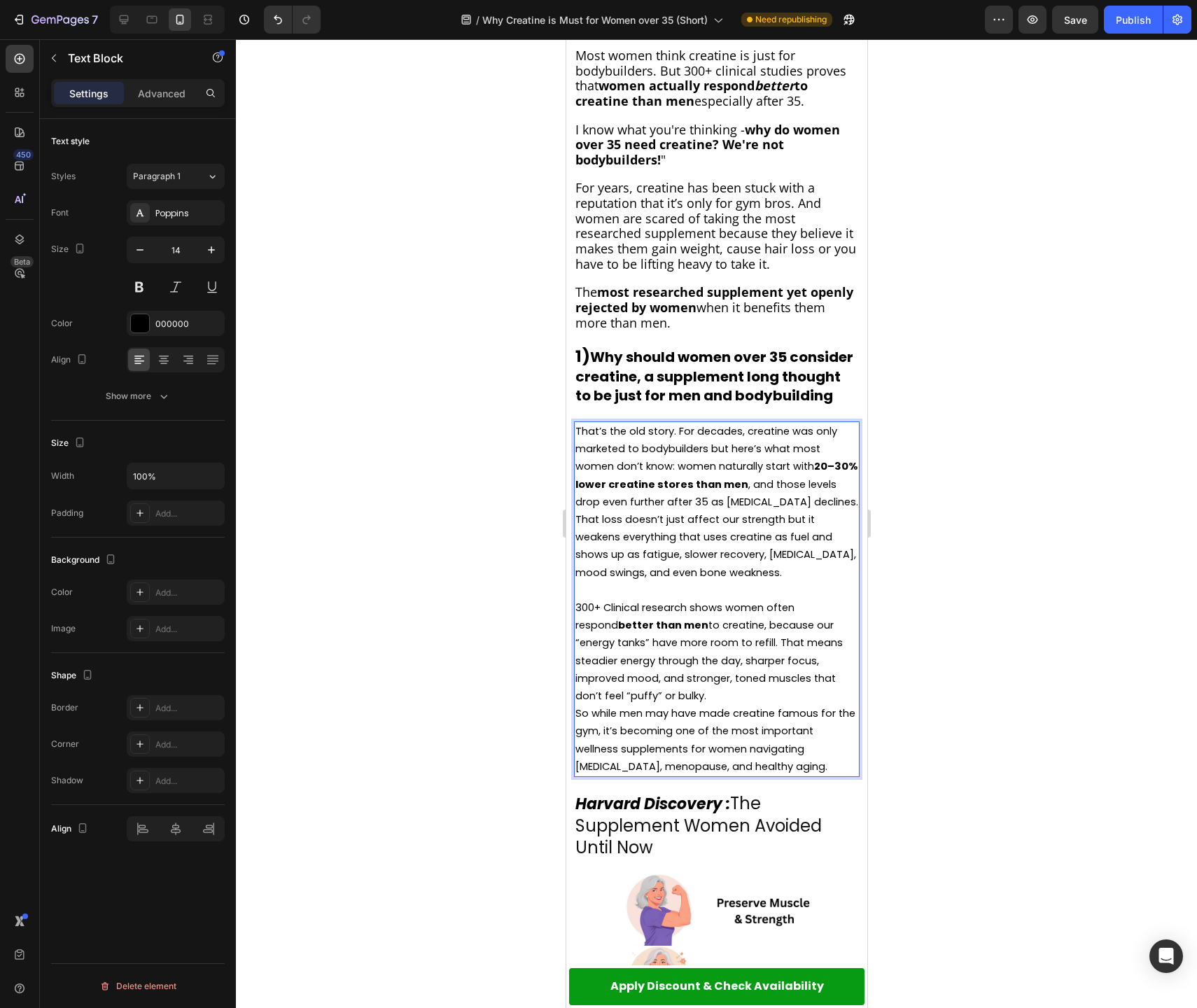
click at [748, 690] on p "300+ Clinical research shows women often respond better than men to creatine, b…" at bounding box center [715, 652] width 282 height 106
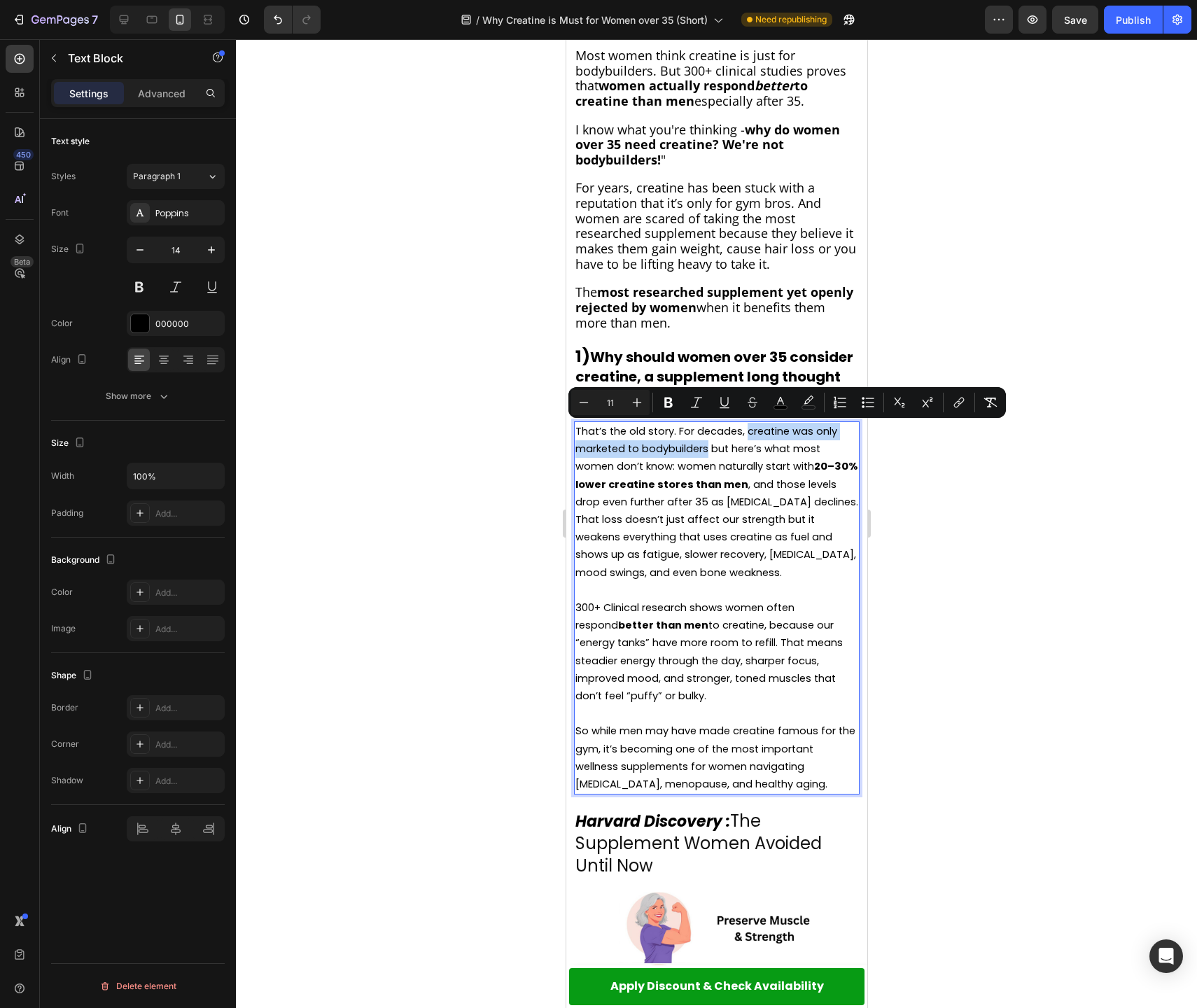
drag, startPoint x: 747, startPoint y: 438, endPoint x: 707, endPoint y: 453, distance: 42.7
click at [707, 453] on span "That’s the old story. For decades, creatine was only marketed to bodybuilders b…" at bounding box center [715, 501] width 282 height 155
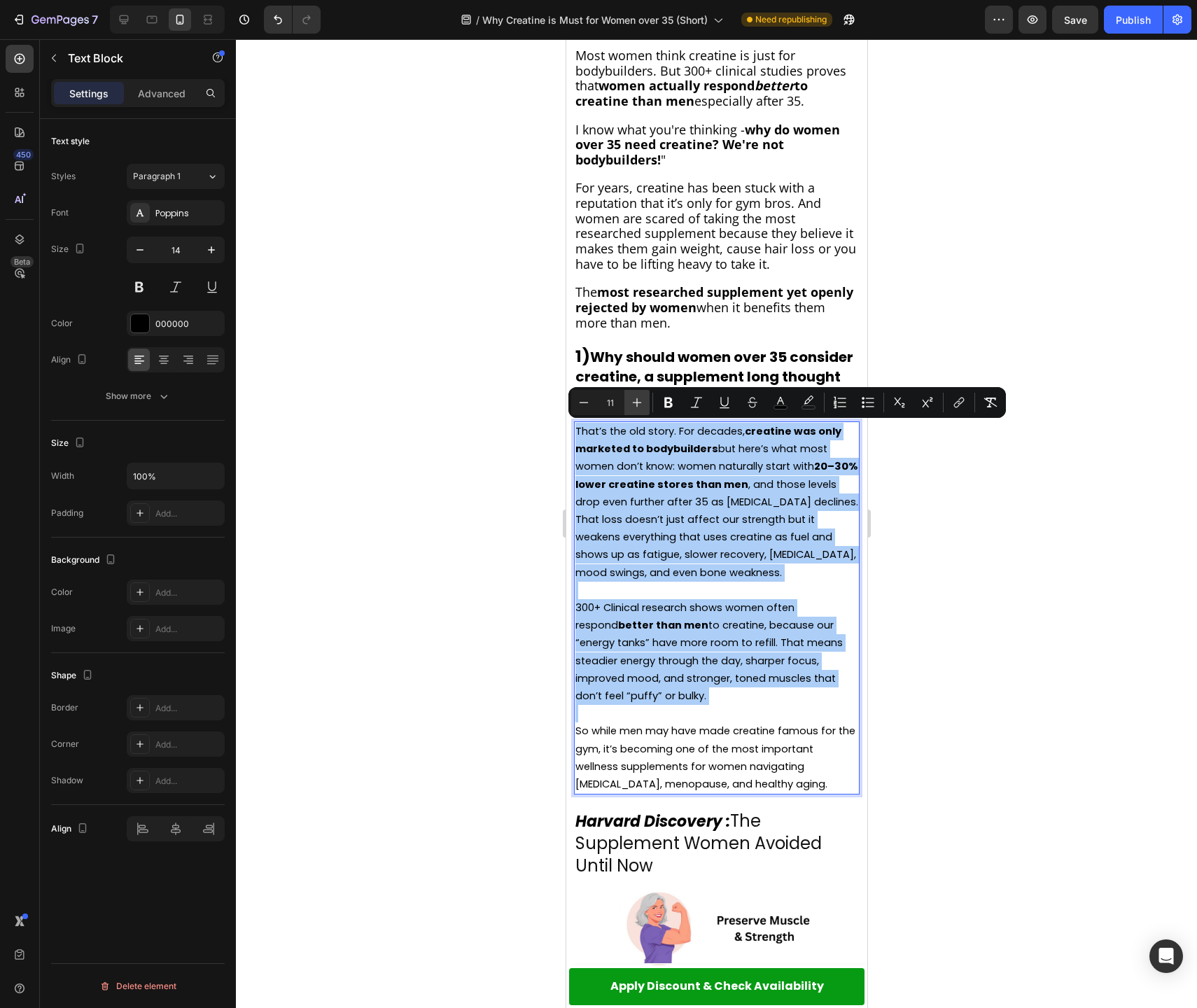
click at [635, 402] on icon "Editor contextual toolbar" at bounding box center [637, 402] width 9 height 9
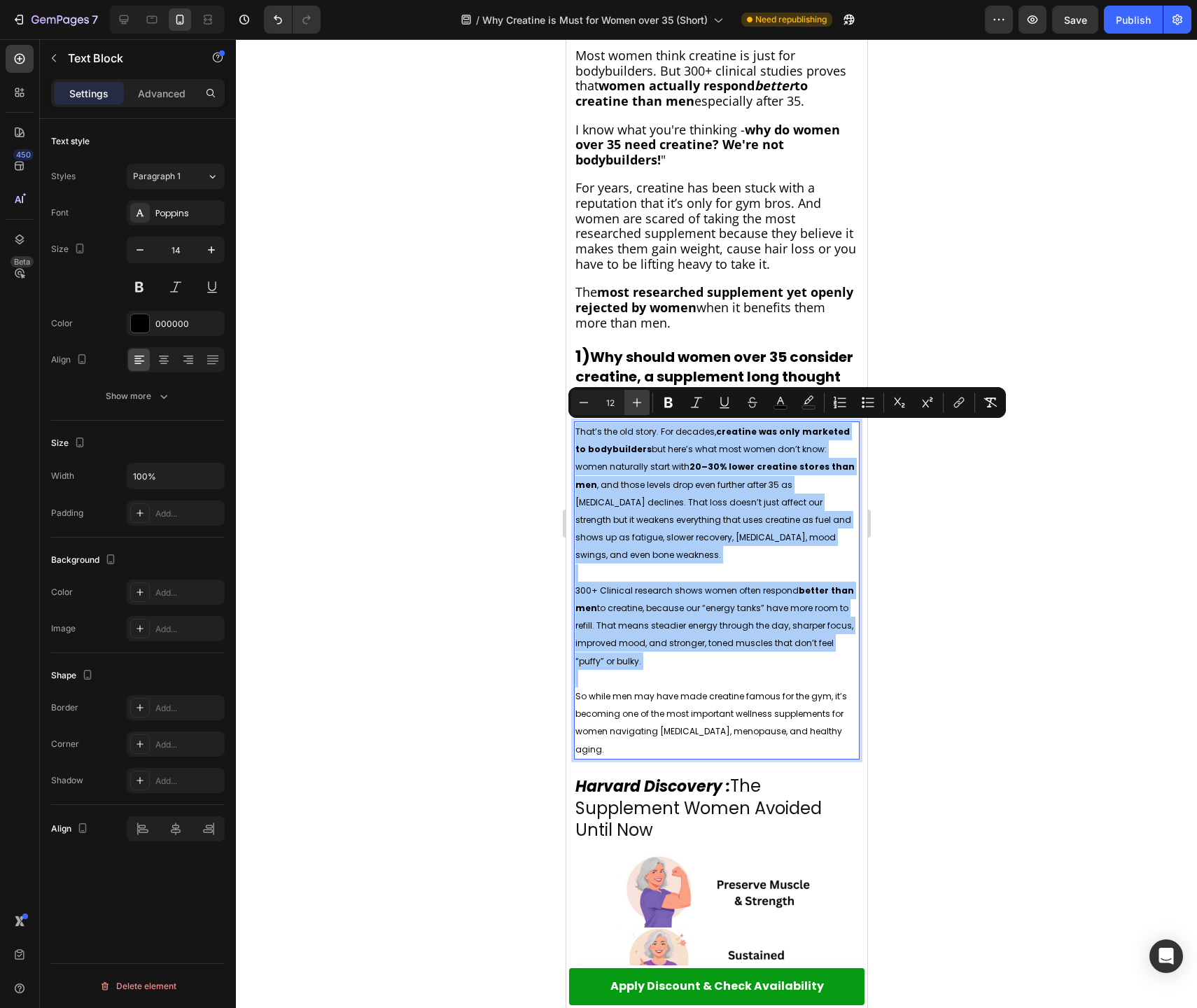
click at [635, 402] on icon "Editor contextual toolbar" at bounding box center [637, 402] width 9 height 9
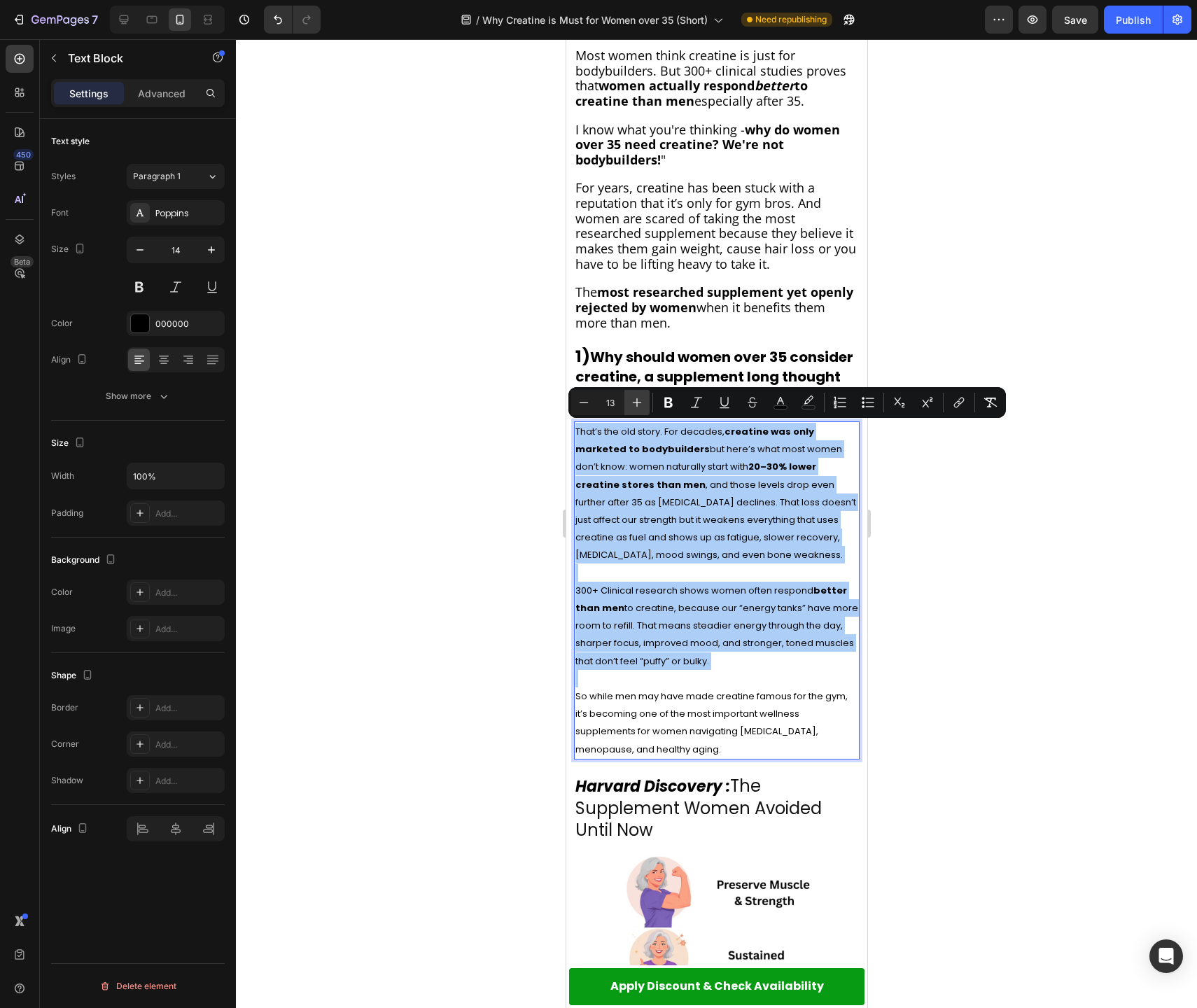
click at [635, 402] on icon "Editor contextual toolbar" at bounding box center [637, 402] width 9 height 9
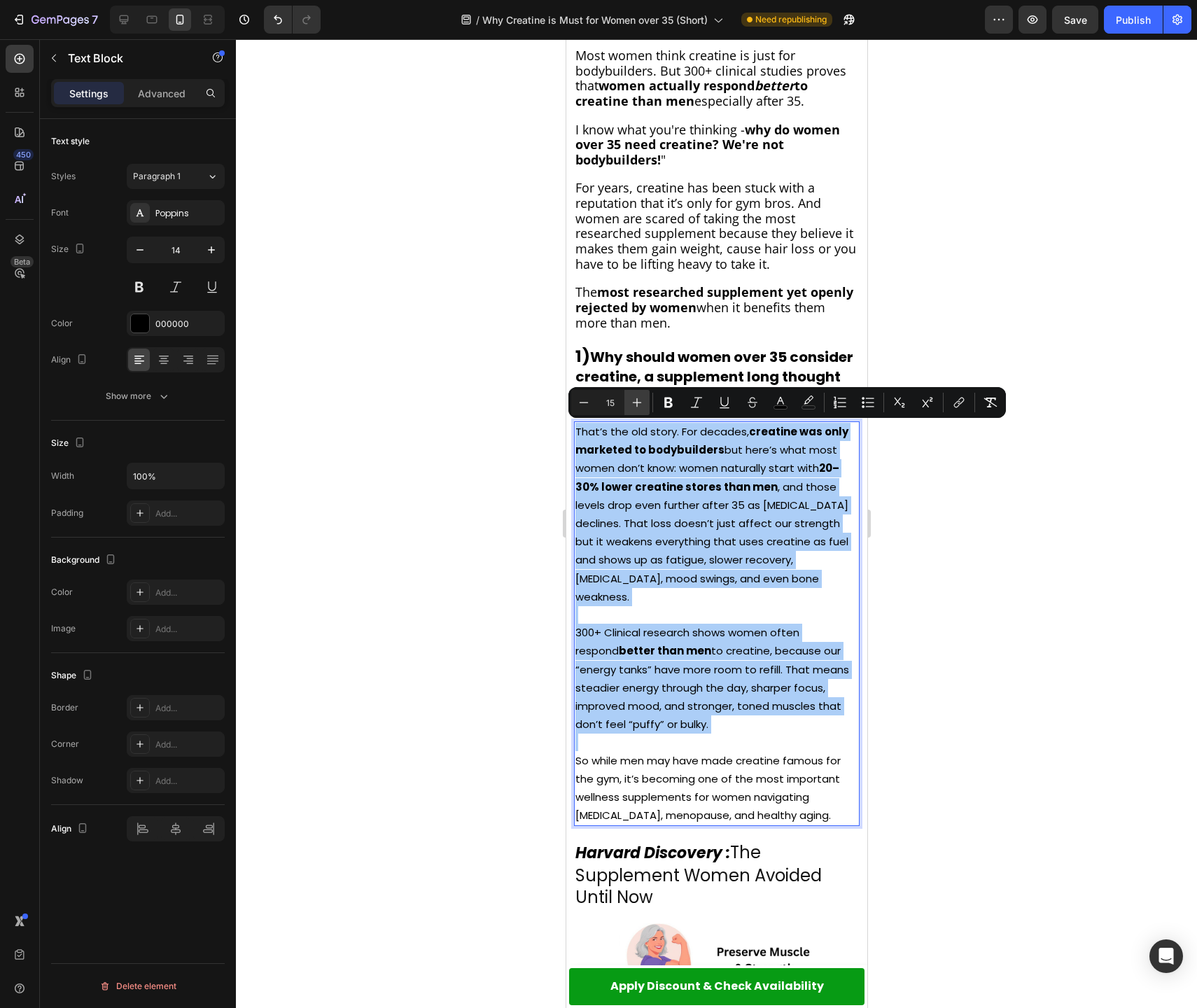
click at [635, 402] on icon "Editor contextual toolbar" at bounding box center [637, 402] width 9 height 9
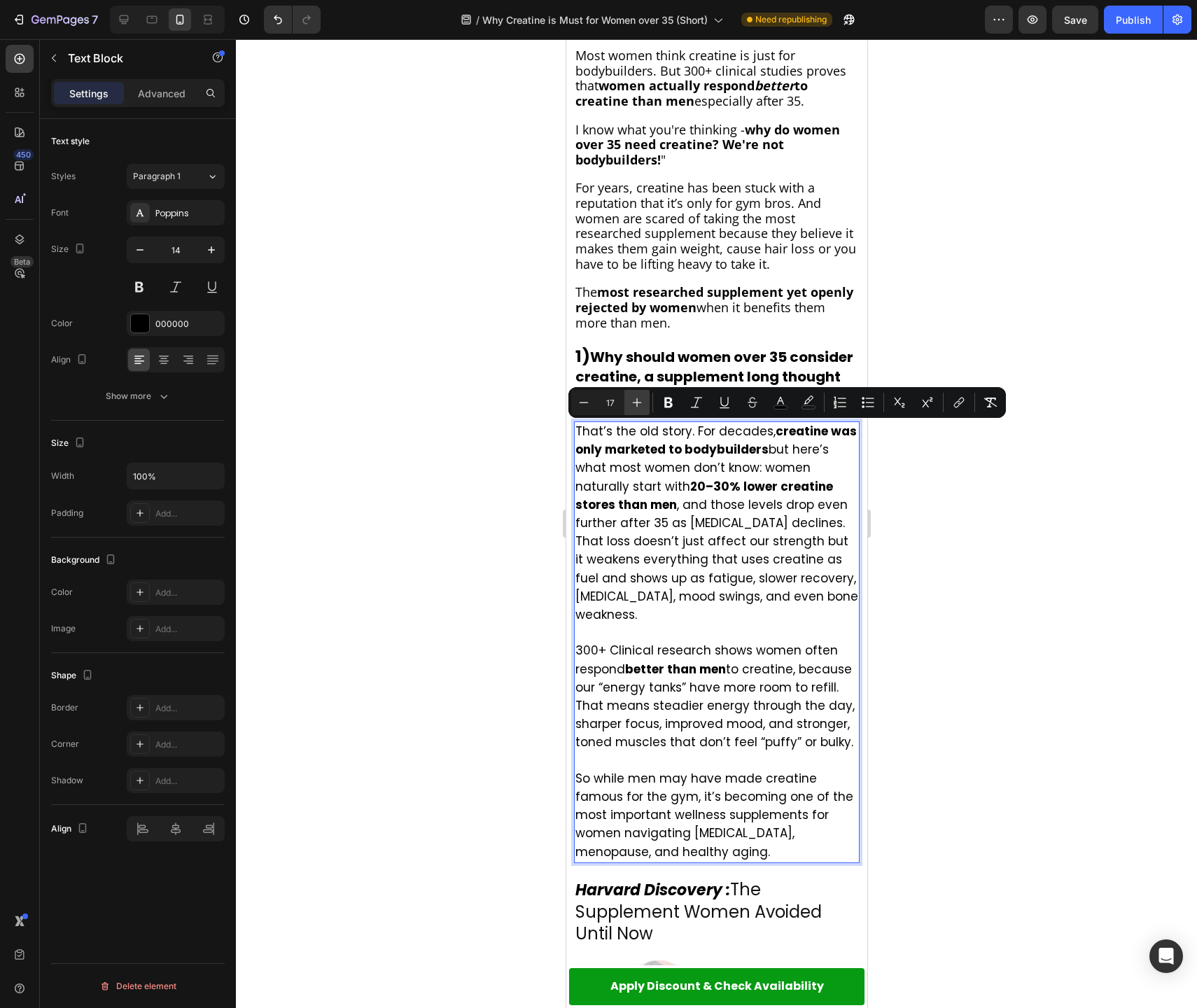
click at [635, 402] on icon "Editor contextual toolbar" at bounding box center [637, 402] width 9 height 9
type input "18"
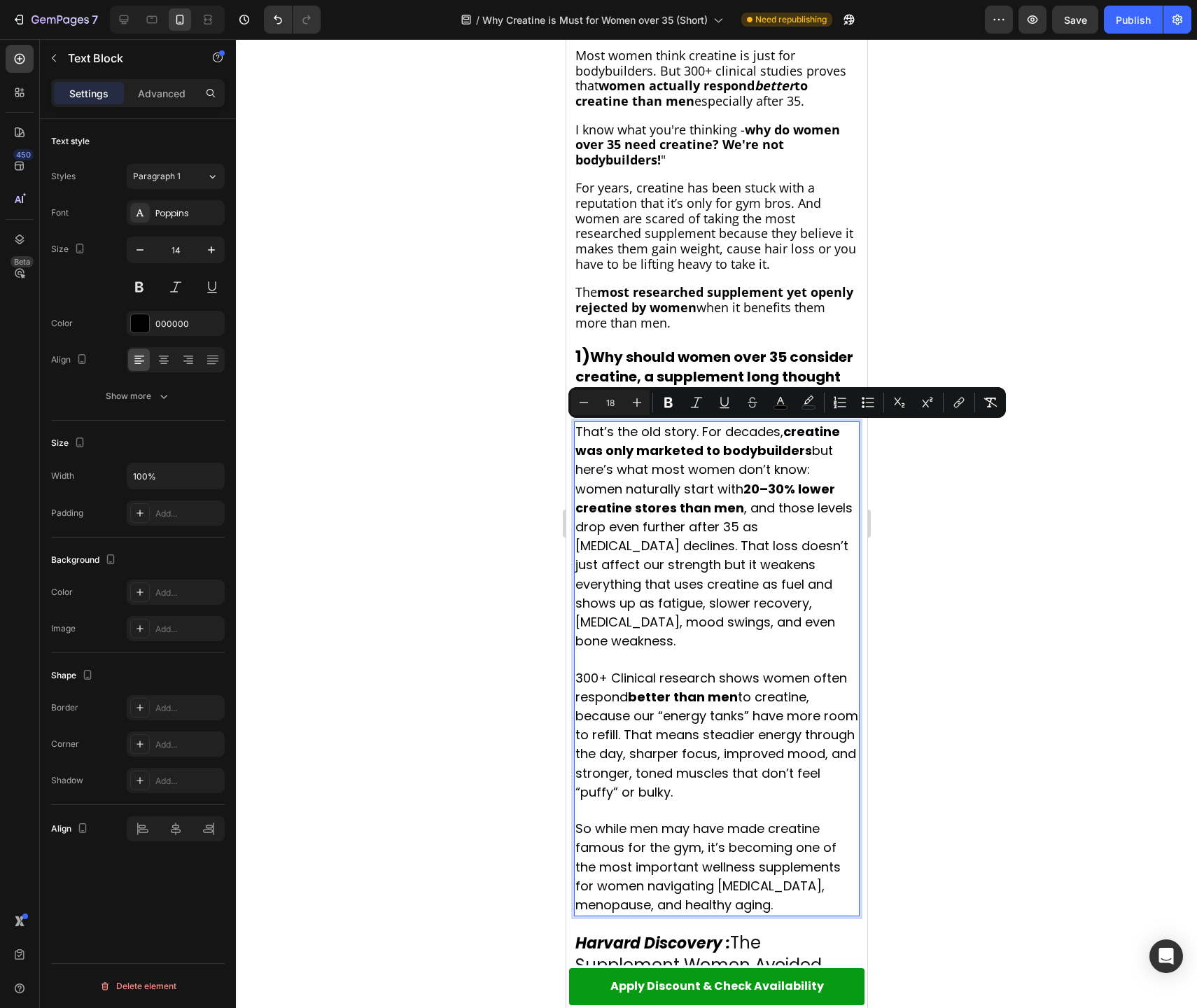
click at [912, 556] on div at bounding box center [716, 523] width 961 height 968
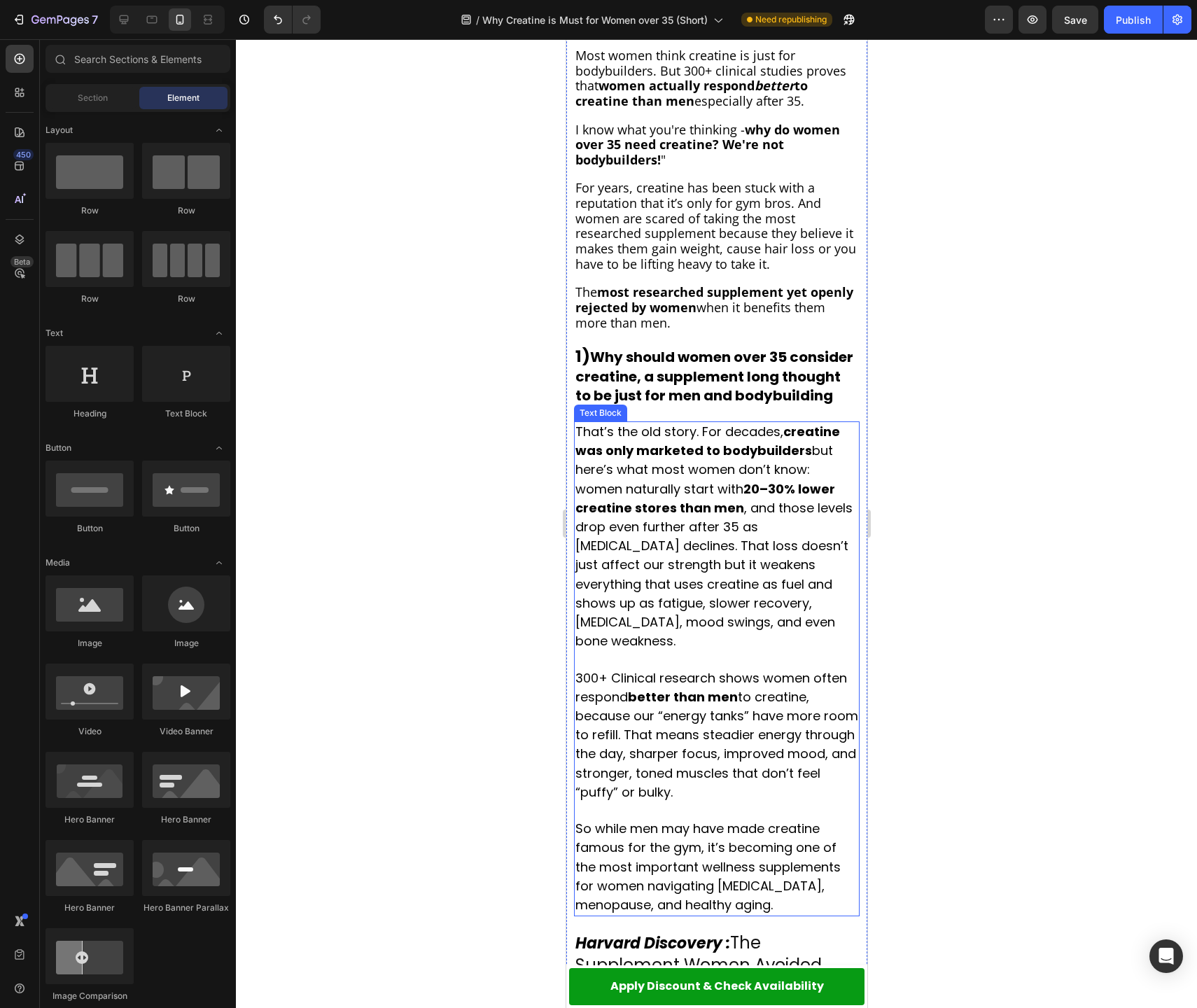
click at [828, 474] on p "That’s the old story. For decades, creatine was only marketed to bodybuilders b…" at bounding box center [715, 537] width 282 height 228
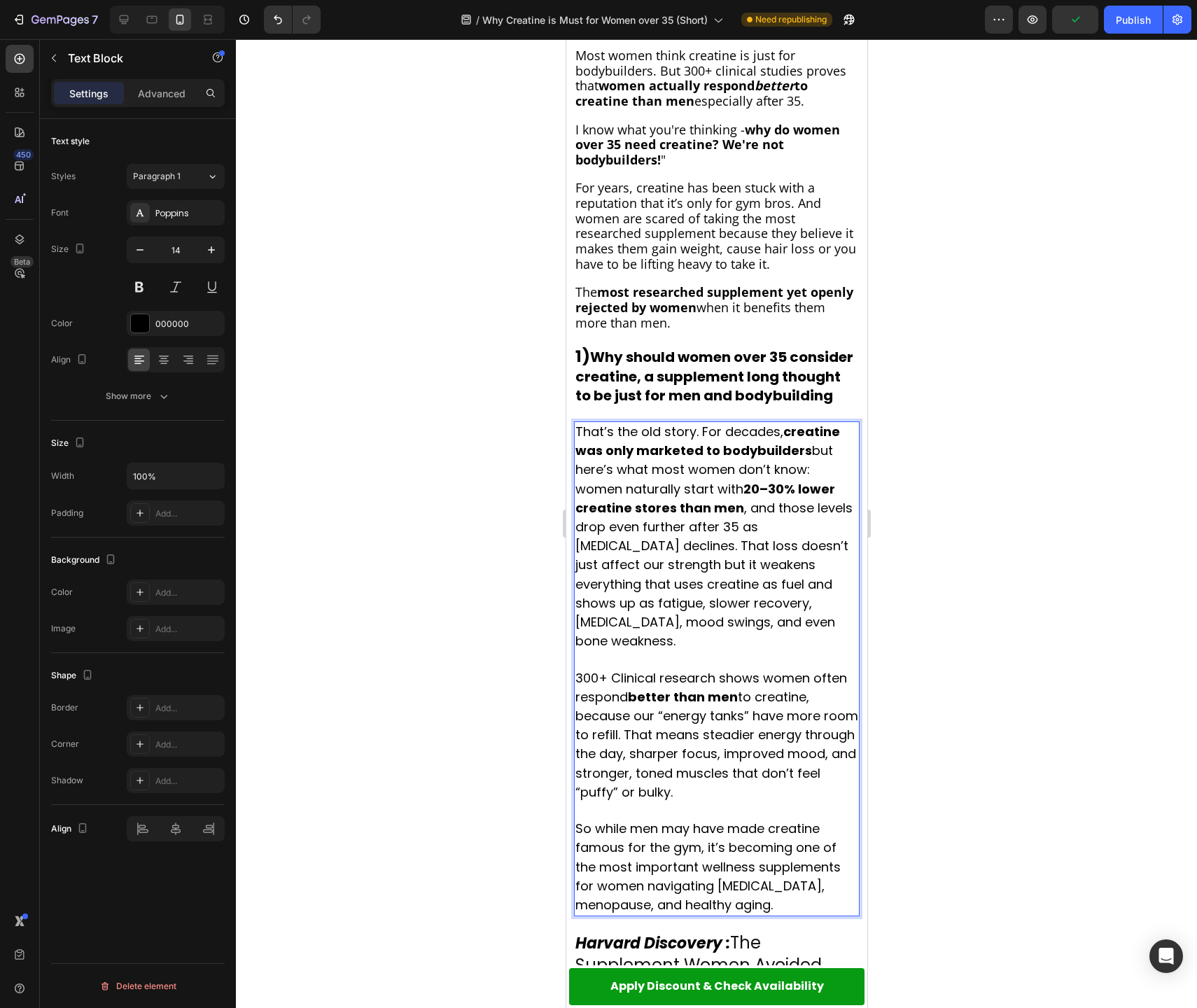
click at [576, 491] on span "That’s the old story. For decades, creatine was only marketed to bodybuilders b…" at bounding box center [713, 536] width 278 height 226
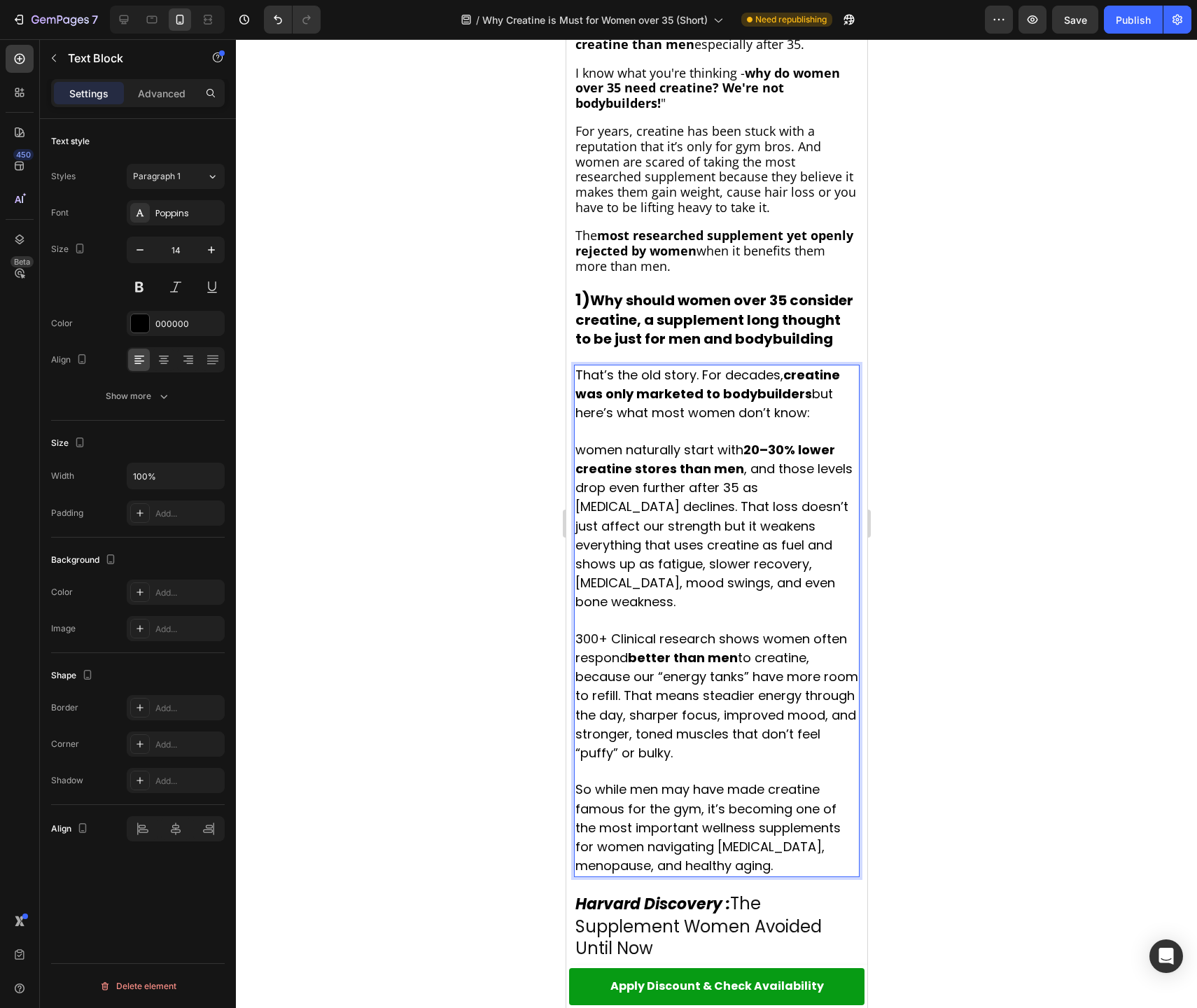
scroll to position [609, 0]
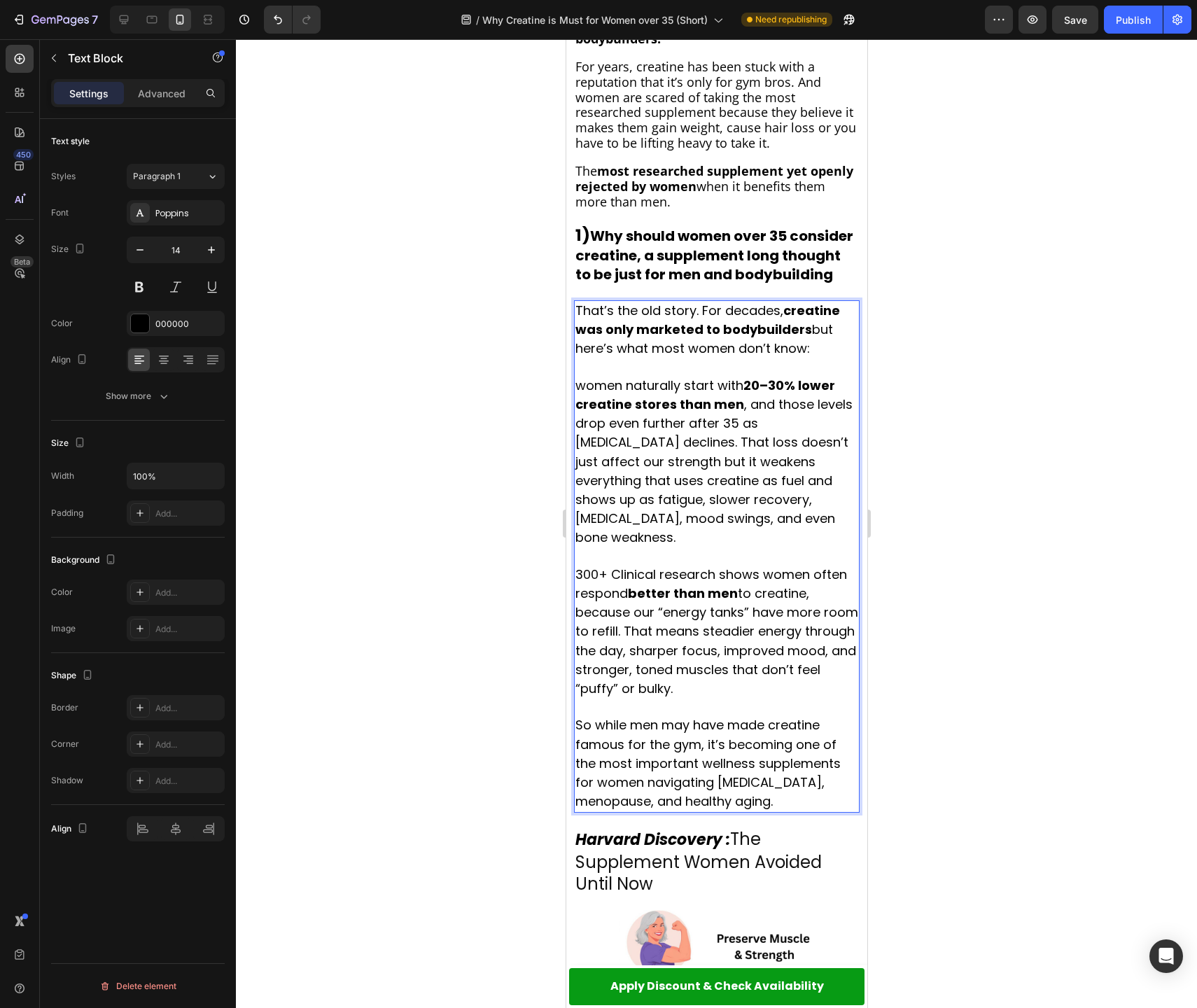
click at [764, 566] on span "300+ Clinical research shows women often respond better than men to creatine, b…" at bounding box center [715, 631] width 282 height 132
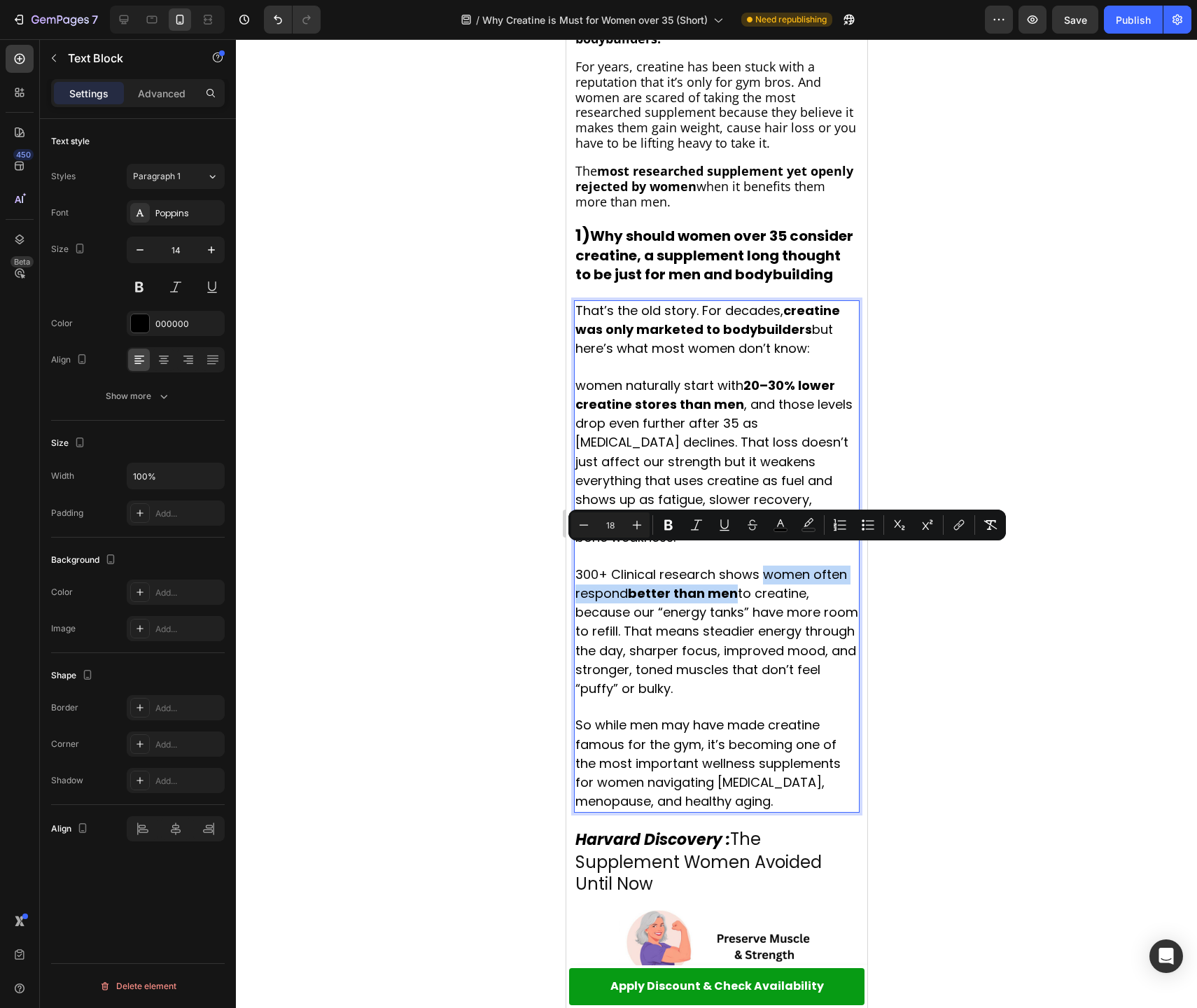
drag, startPoint x: 769, startPoint y: 561, endPoint x: 725, endPoint y: 577, distance: 46.8
click at [722, 579] on span "300+ Clinical research shows women often respond better than men to creatine, b…" at bounding box center [715, 631] width 282 height 132
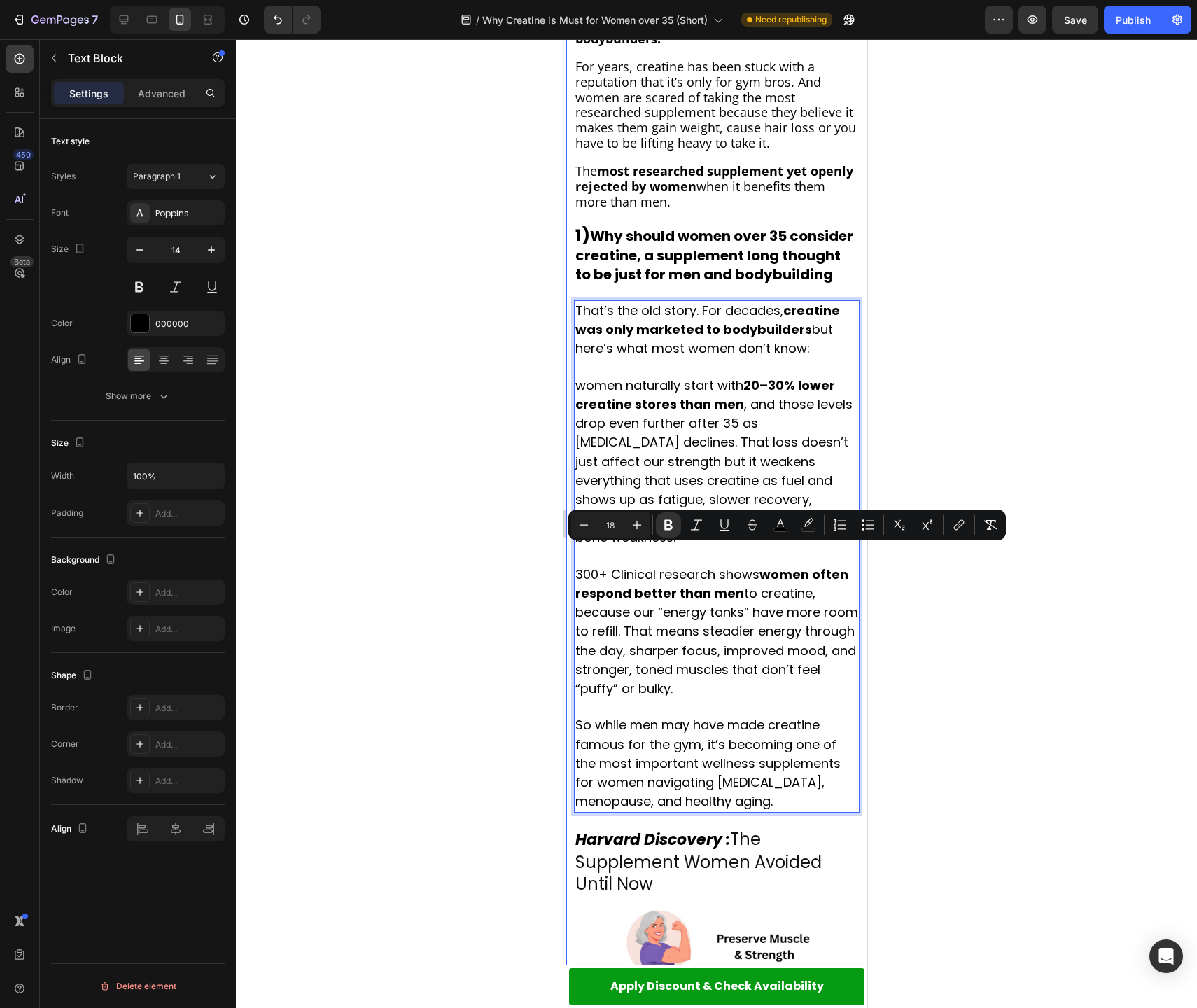
click at [894, 602] on div at bounding box center [716, 523] width 961 height 968
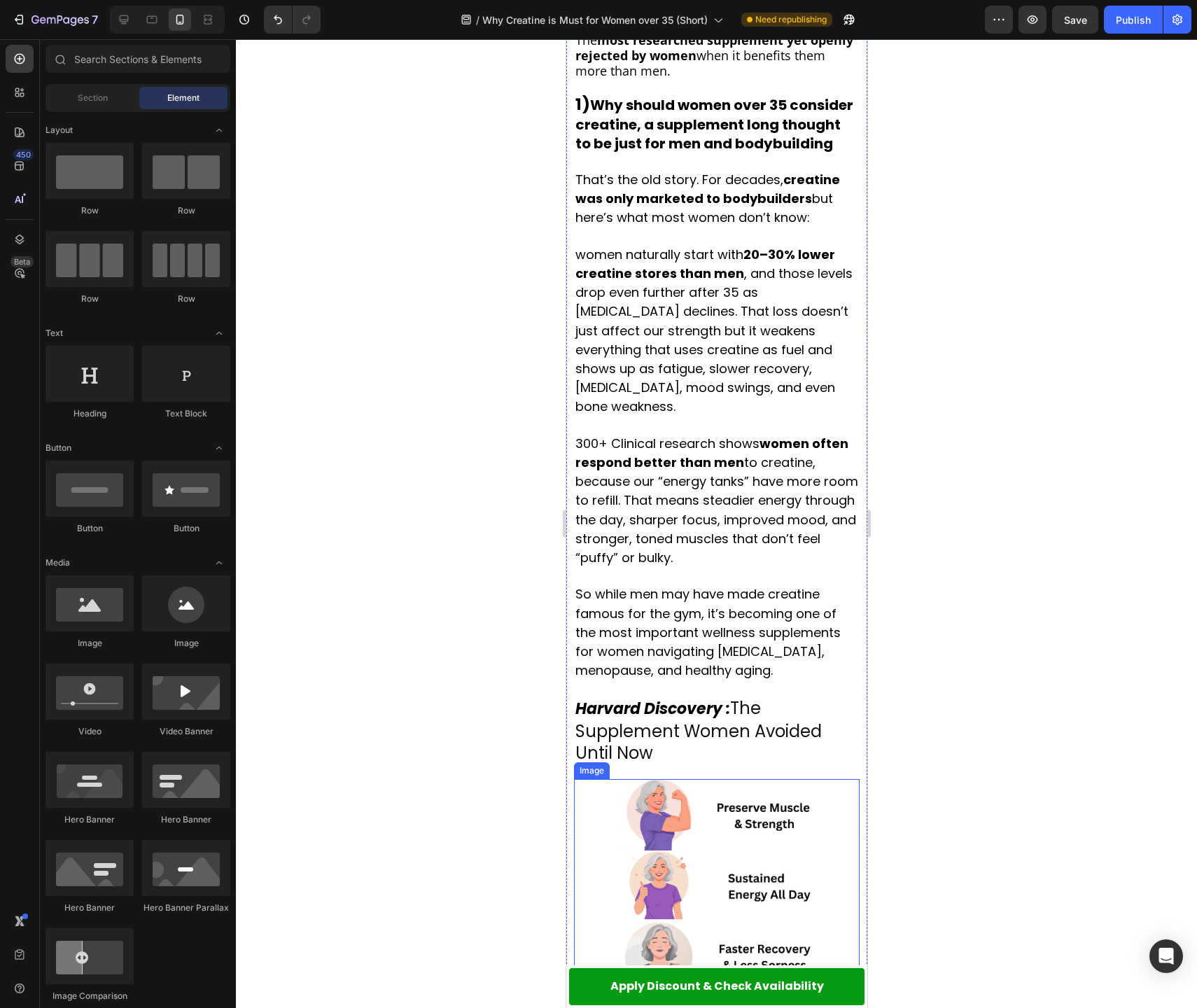
scroll to position [728, 0]
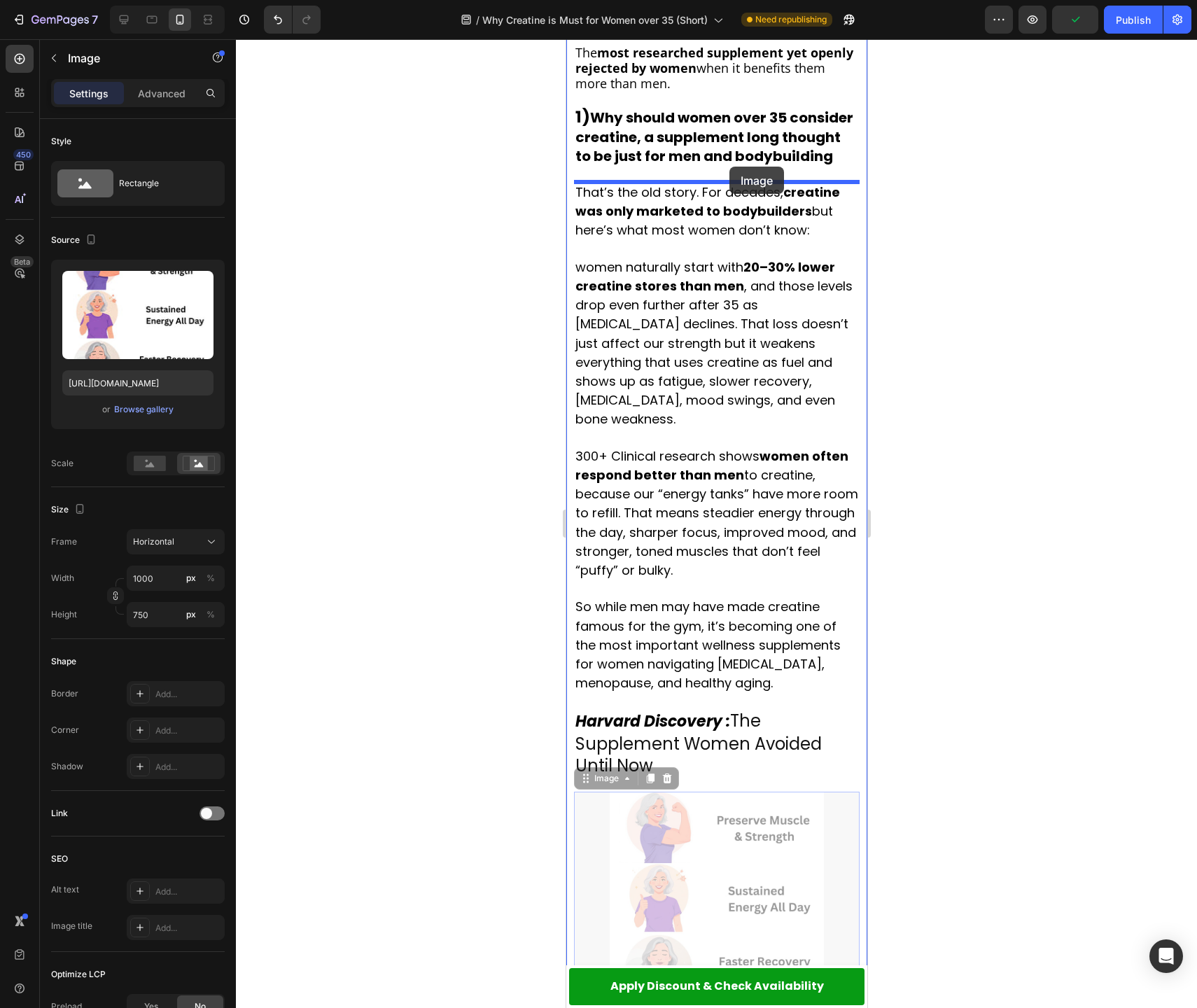
drag, startPoint x: 791, startPoint y: 902, endPoint x: 722, endPoint y: 175, distance: 730.3
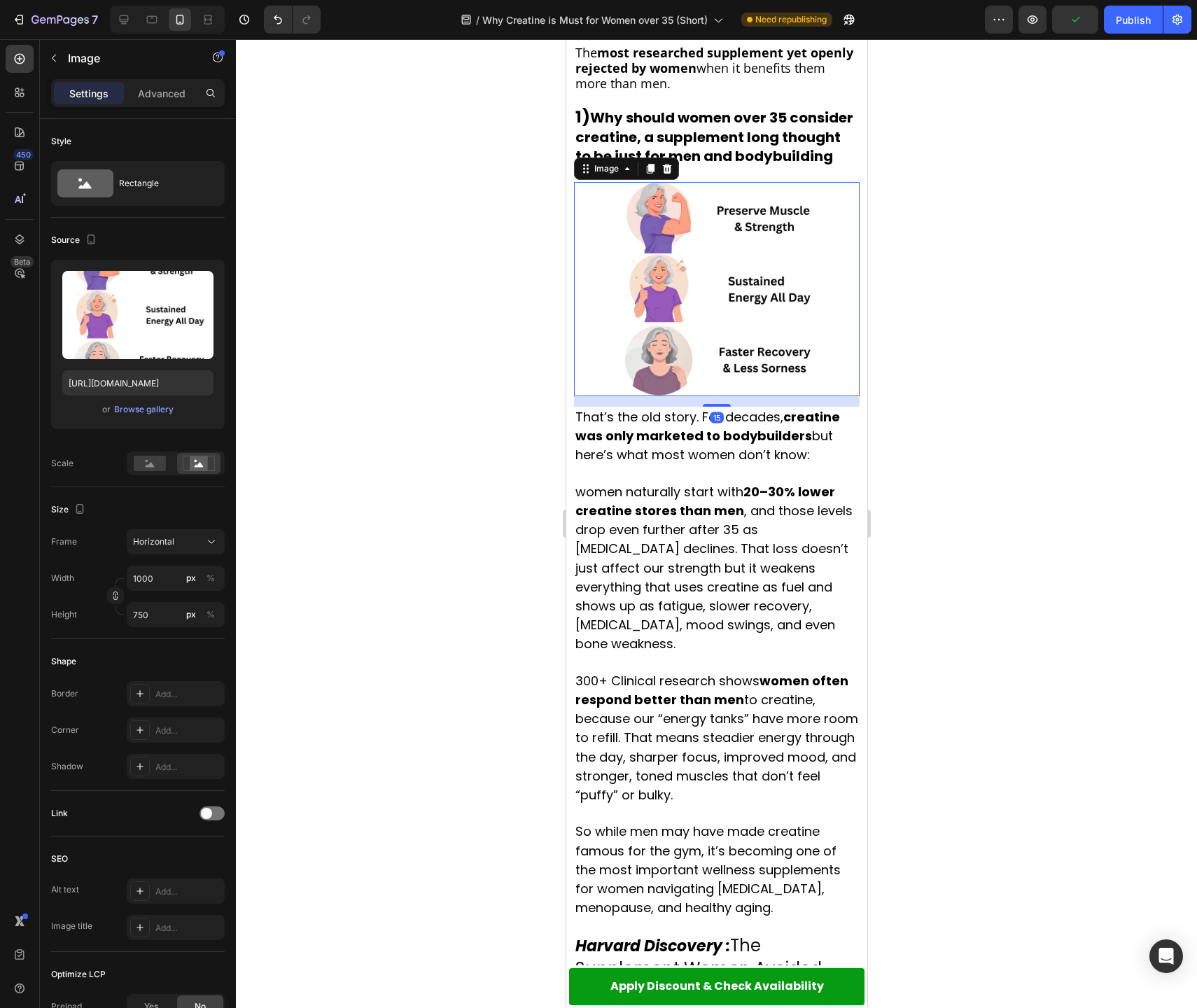
click at [961, 379] on div at bounding box center [716, 523] width 961 height 968
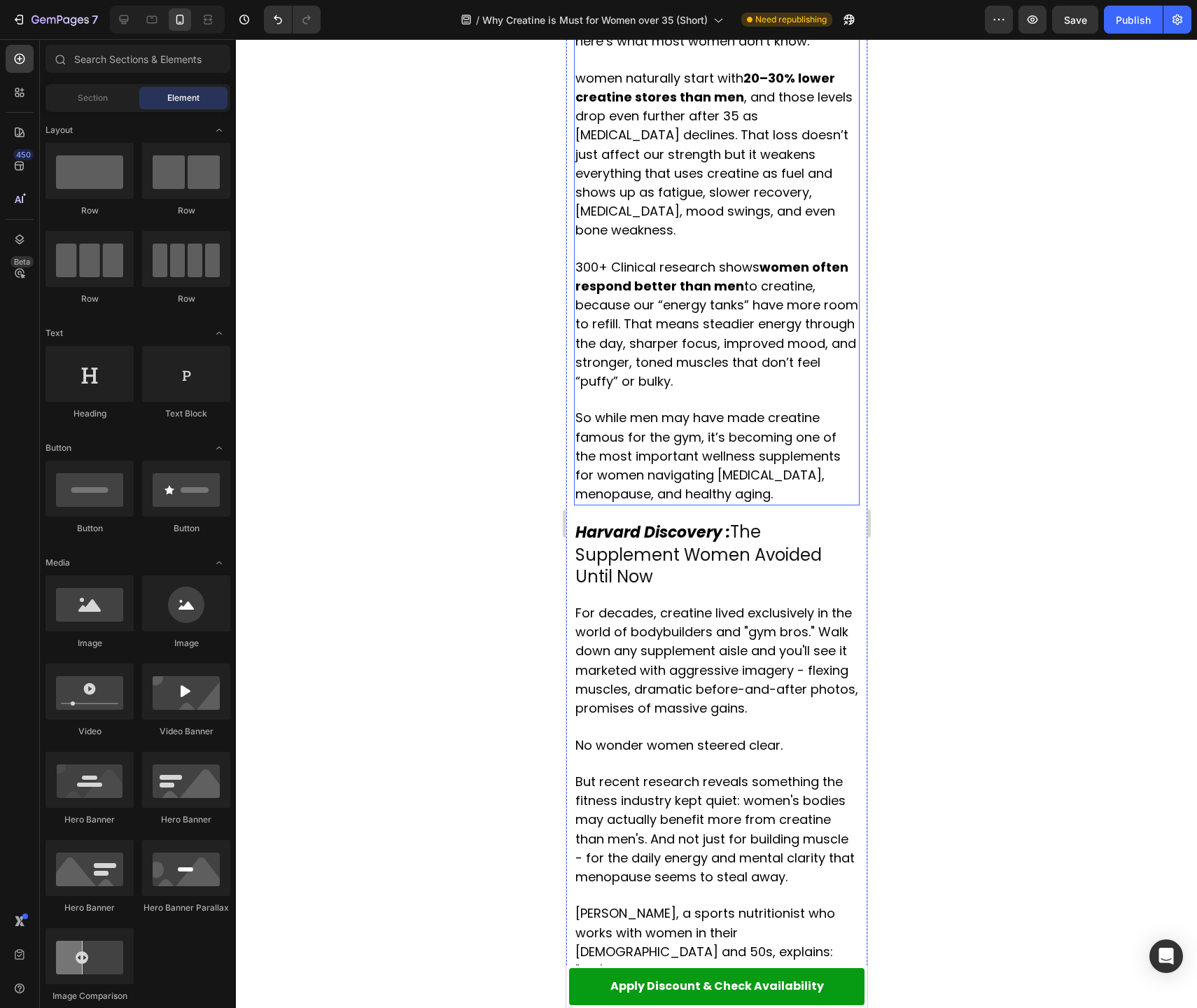
scroll to position [1189, 0]
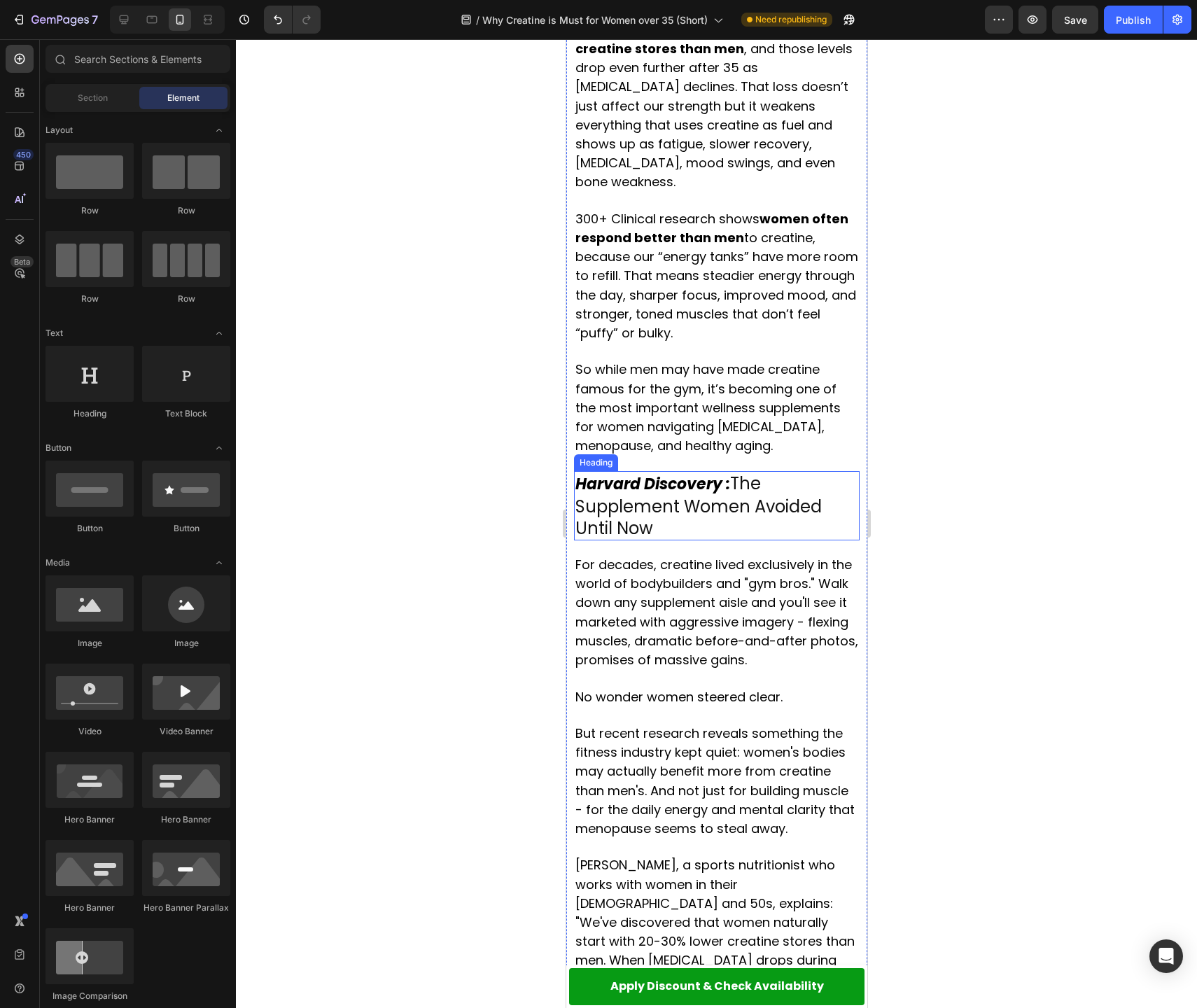
click at [716, 478] on h2 "Harvard Discovery : The Supplement Women Avoided Until Now" at bounding box center [716, 506] width 285 height 69
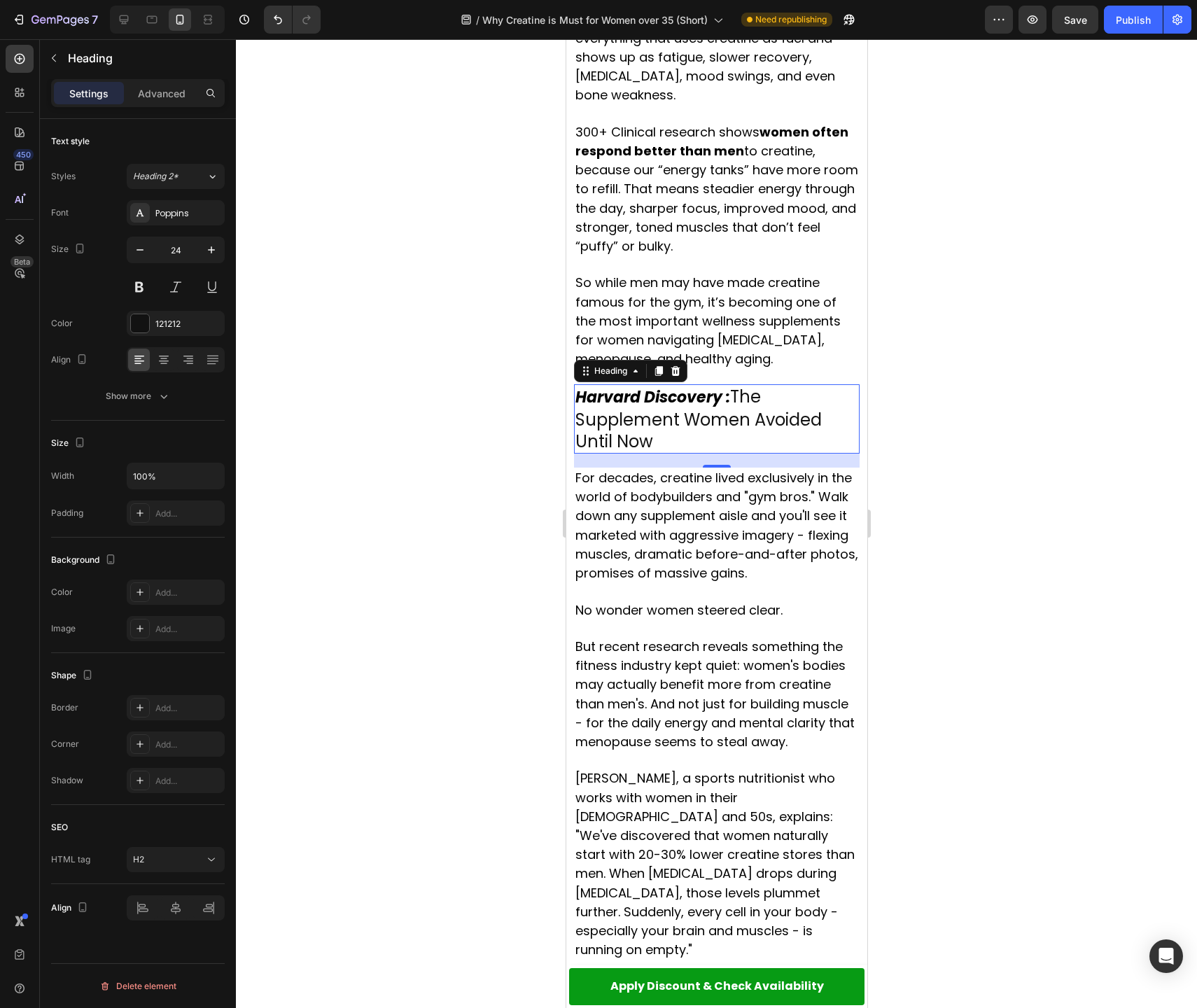
scroll to position [1292, 0]
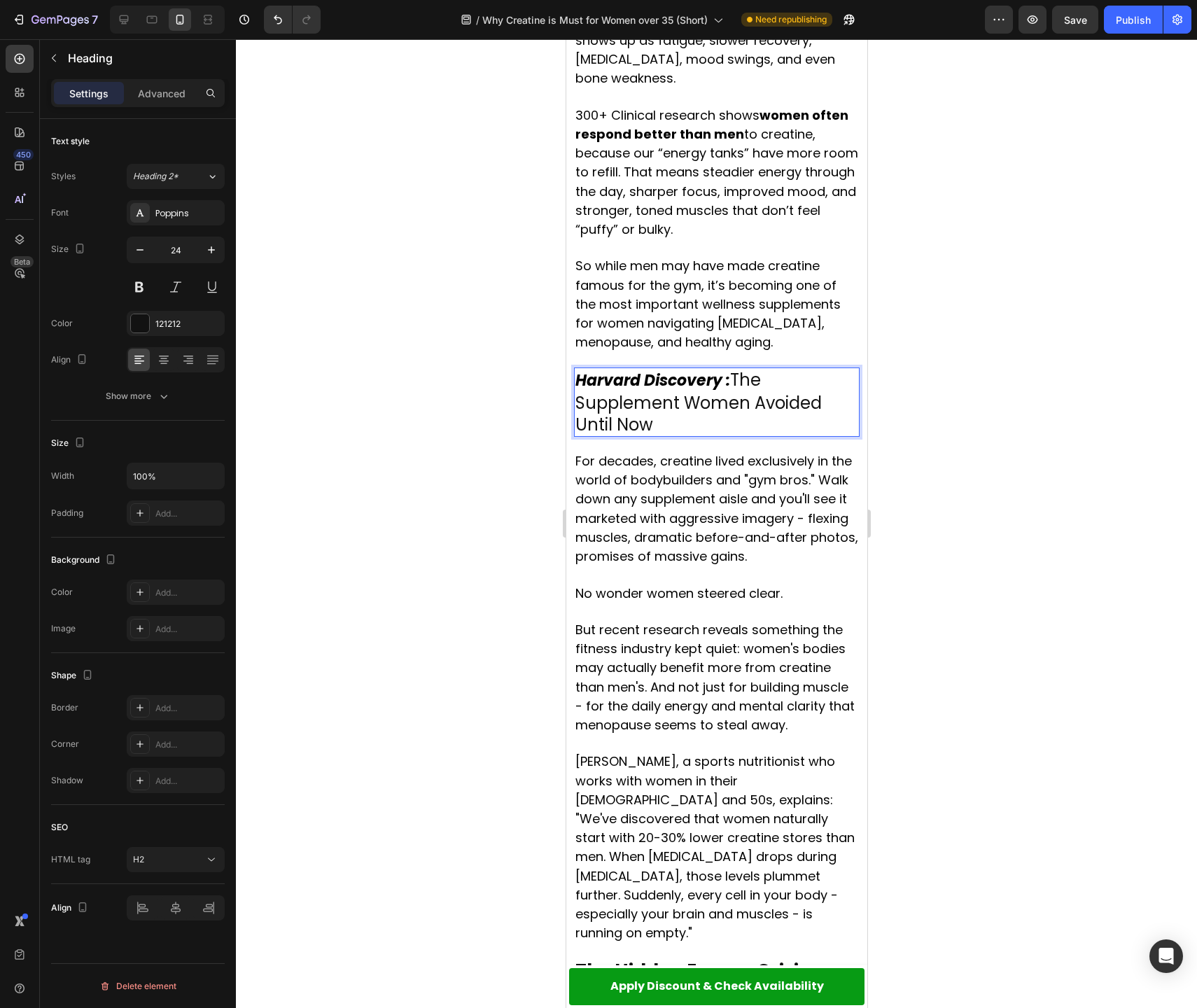
click at [623, 369] on strong "Harvard Discovery :" at bounding box center [652, 380] width 155 height 22
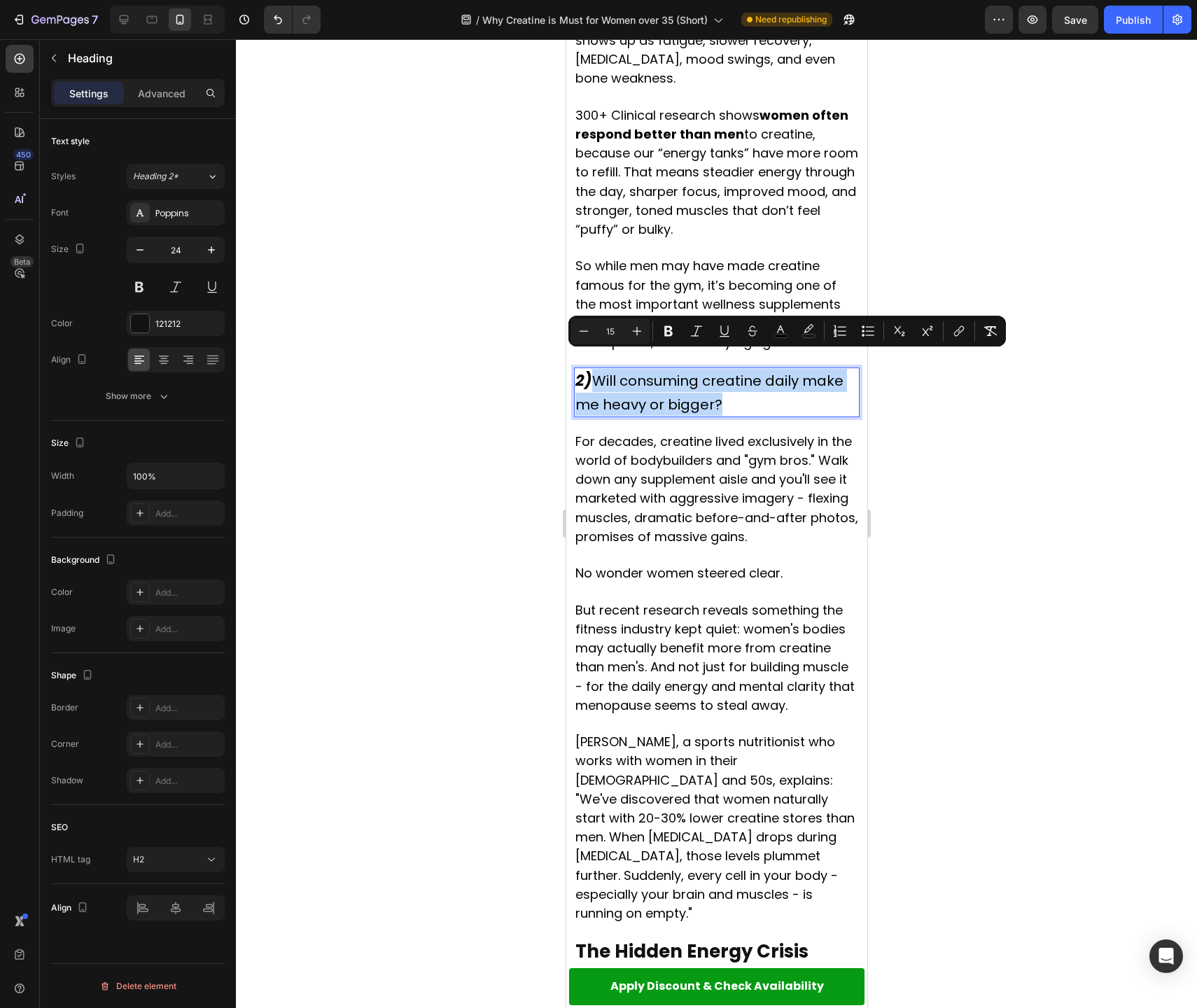
drag, startPoint x: 598, startPoint y: 362, endPoint x: 766, endPoint y: 383, distance: 169.3
click at [766, 383] on p "2) Will consuming creatine daily make me heavy or bigger?" at bounding box center [715, 392] width 282 height 46
click at [638, 513] on span "For decades, creatine lived exclusively in the world of bodybuilders and "gym b…" at bounding box center [715, 489] width 282 height 113
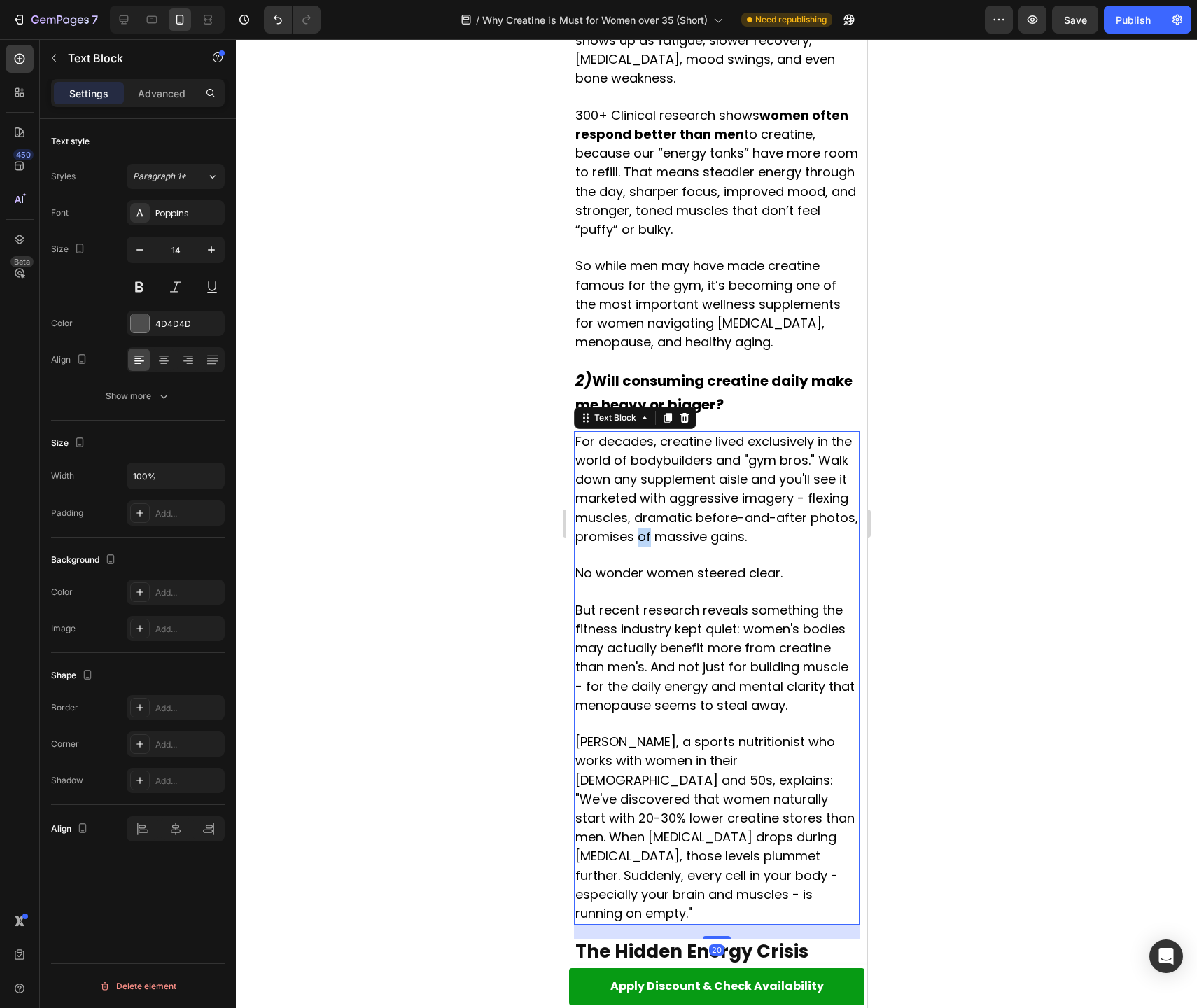
click at [638, 513] on span "For decades, creatine lived exclusively in the world of bodybuilders and "gym b…" at bounding box center [715, 489] width 282 height 113
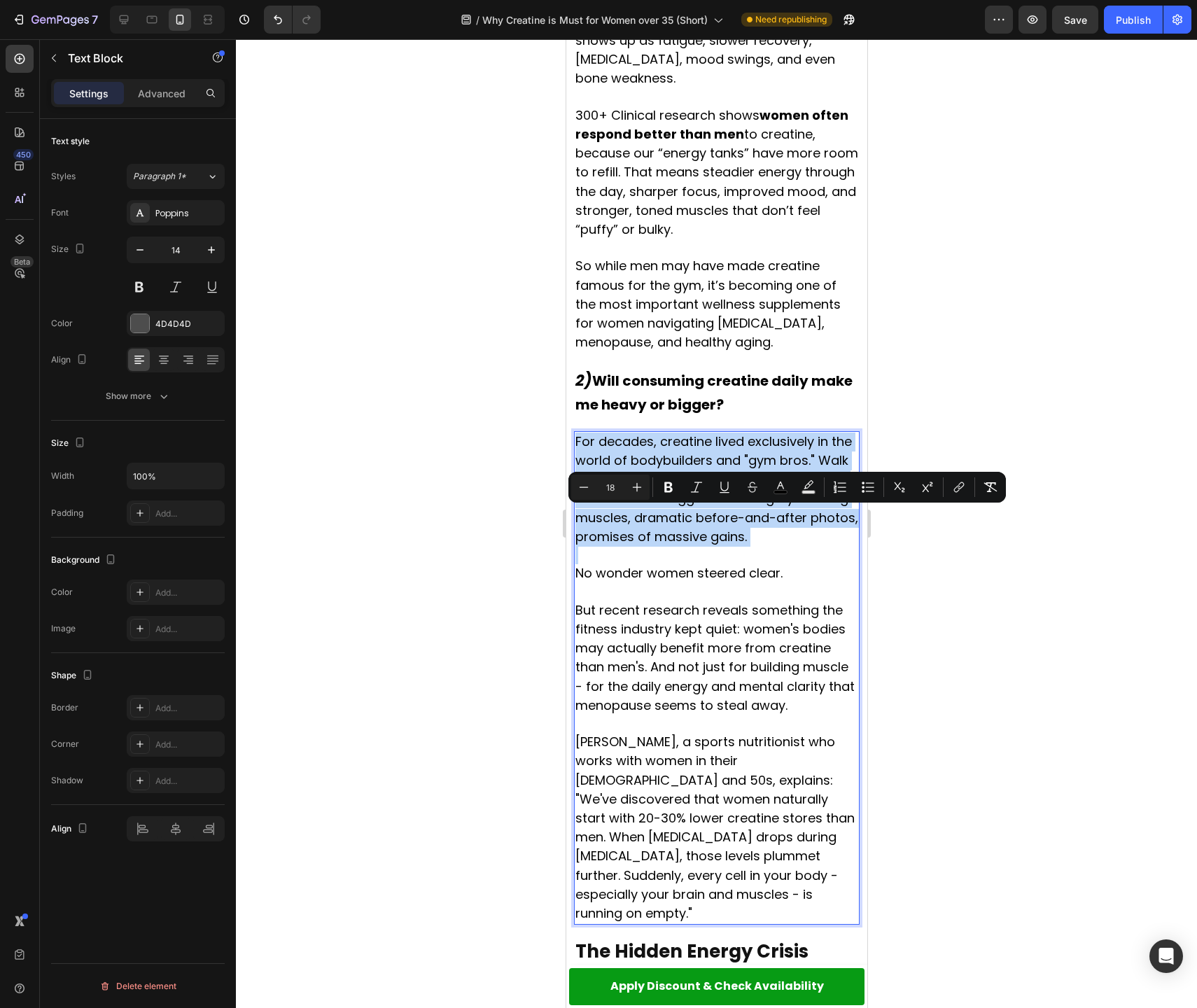
click at [638, 513] on span "For decades, creatine lived exclusively in the world of bodybuilders and "gym b…" at bounding box center [715, 489] width 282 height 113
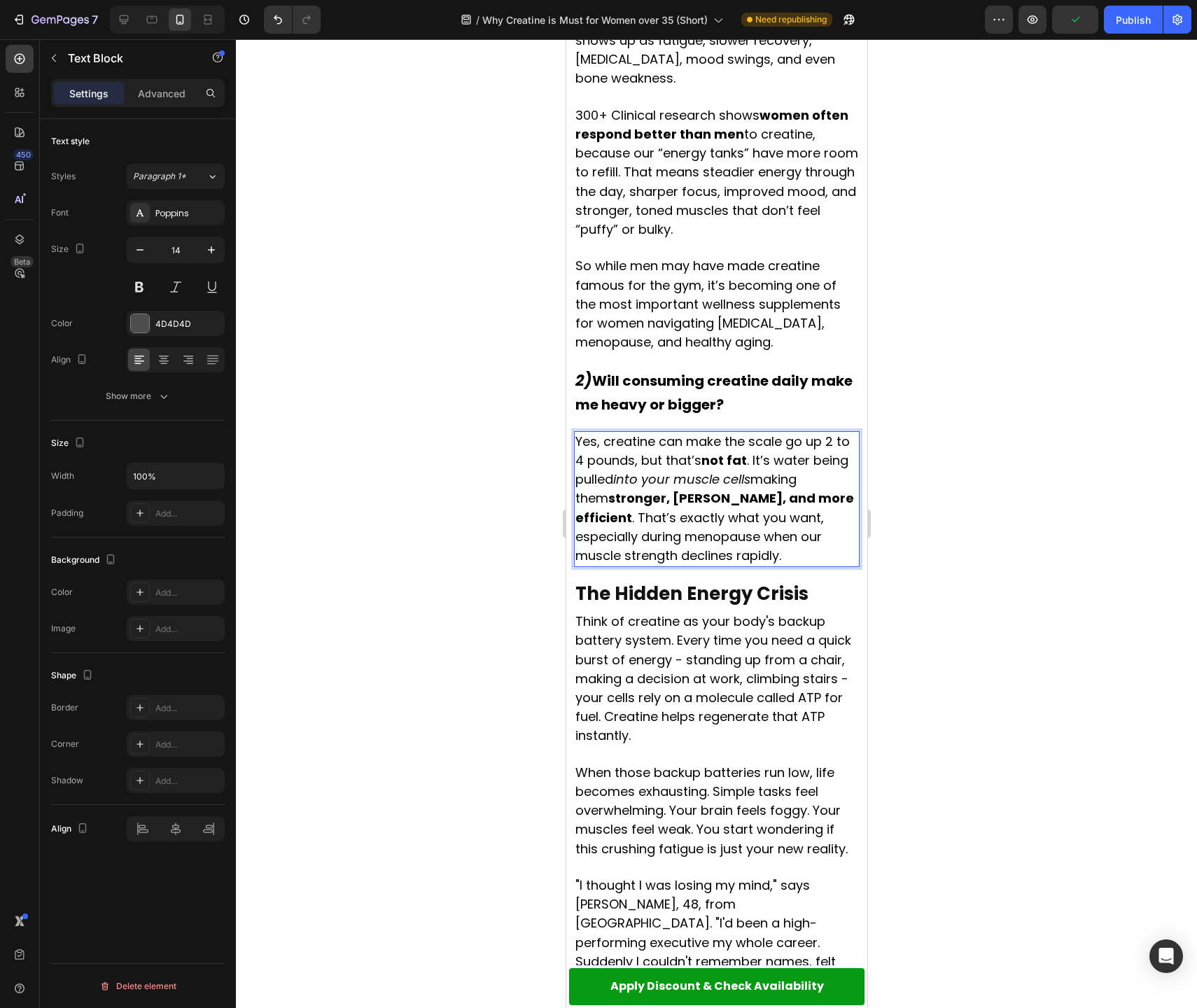
click at [721, 470] on icon "into your muscle cells" at bounding box center [681, 479] width 137 height 17
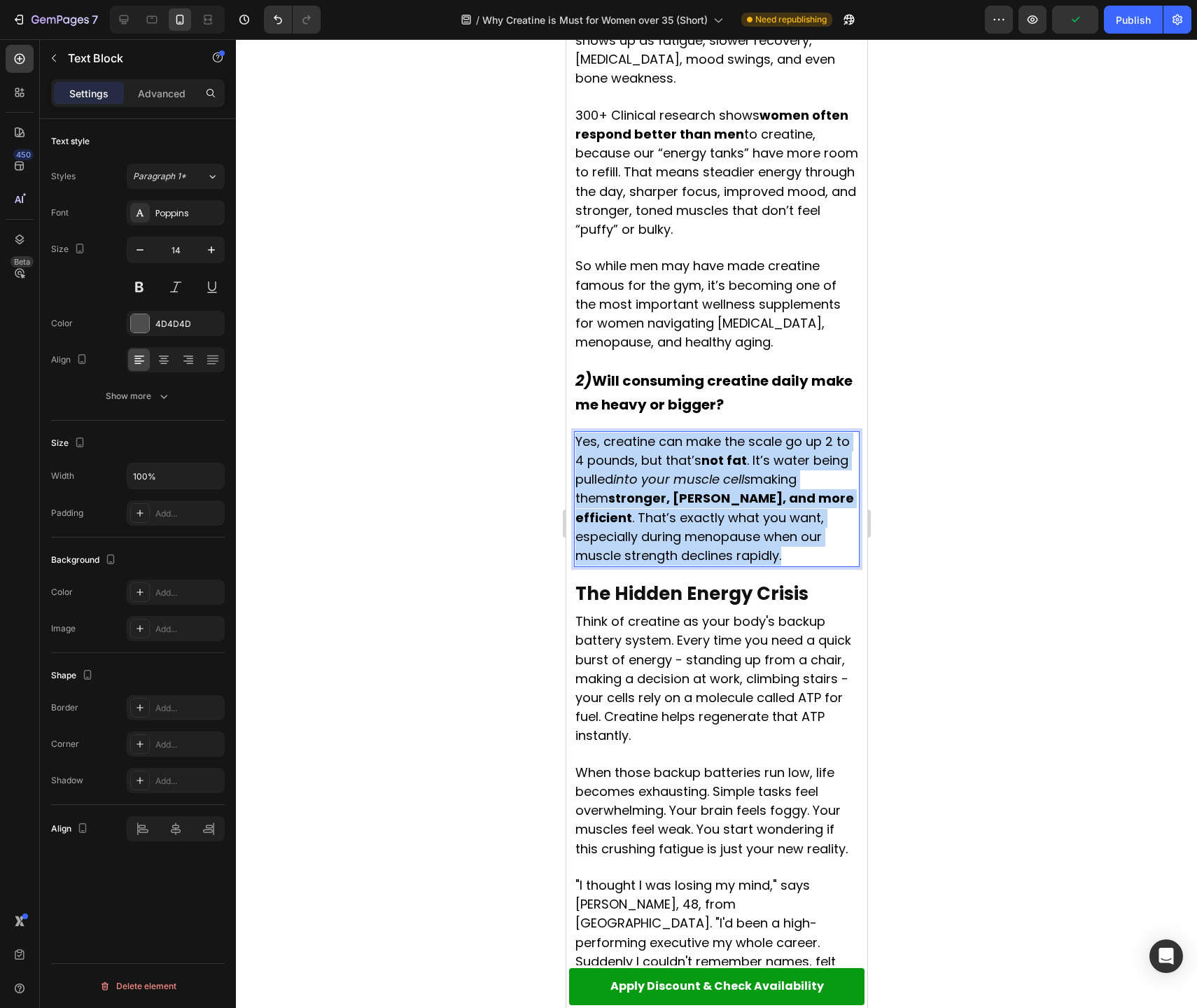
click at [721, 470] on icon "into your muscle cells" at bounding box center [681, 479] width 137 height 17
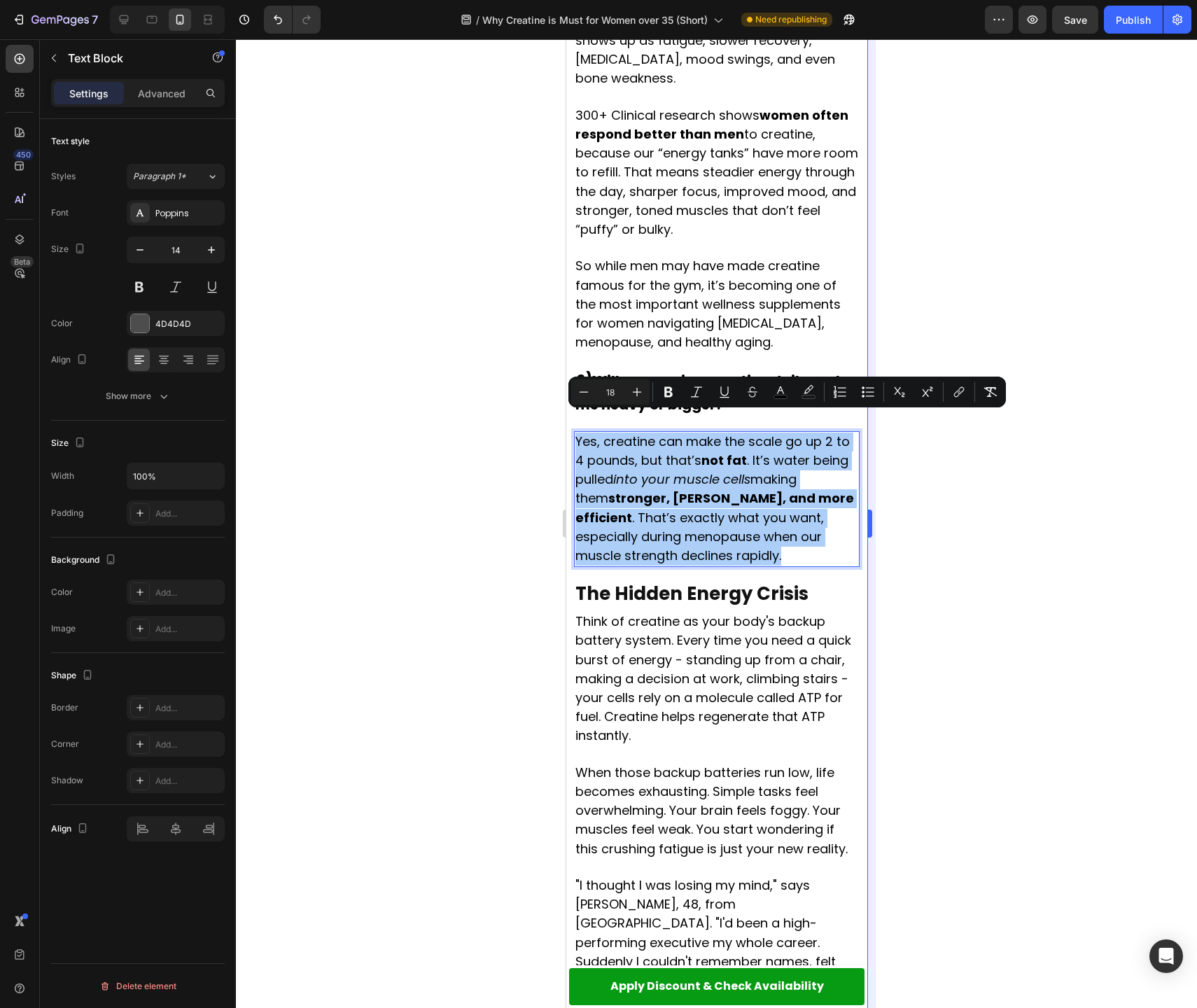
drag, startPoint x: 899, startPoint y: 516, endPoint x: 866, endPoint y: 529, distance: 35.5
click at [899, 516] on div at bounding box center [716, 523] width 961 height 968
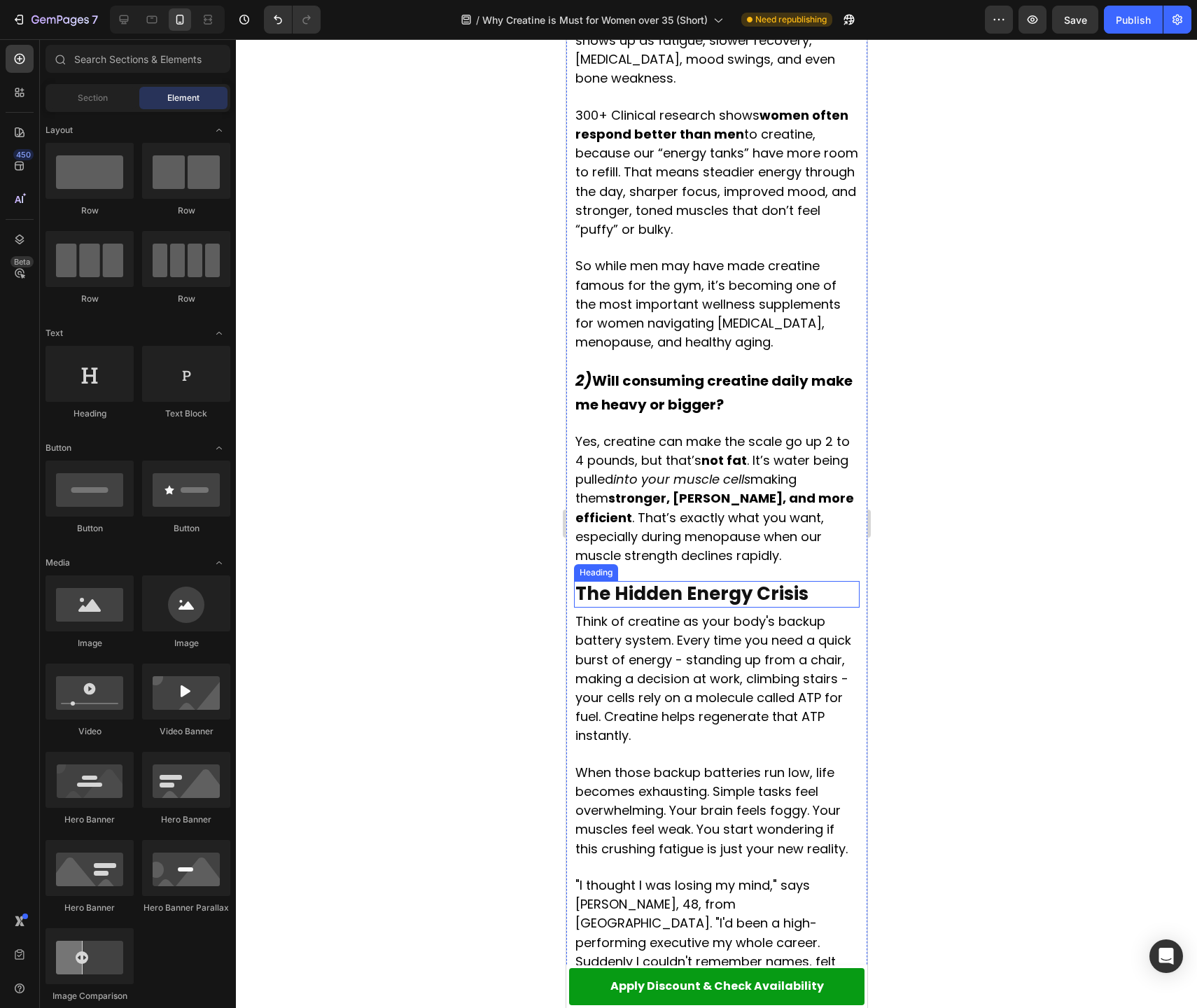
click at [606, 581] on strong "The Hidden Energy Crisis" at bounding box center [691, 594] width 233 height 25
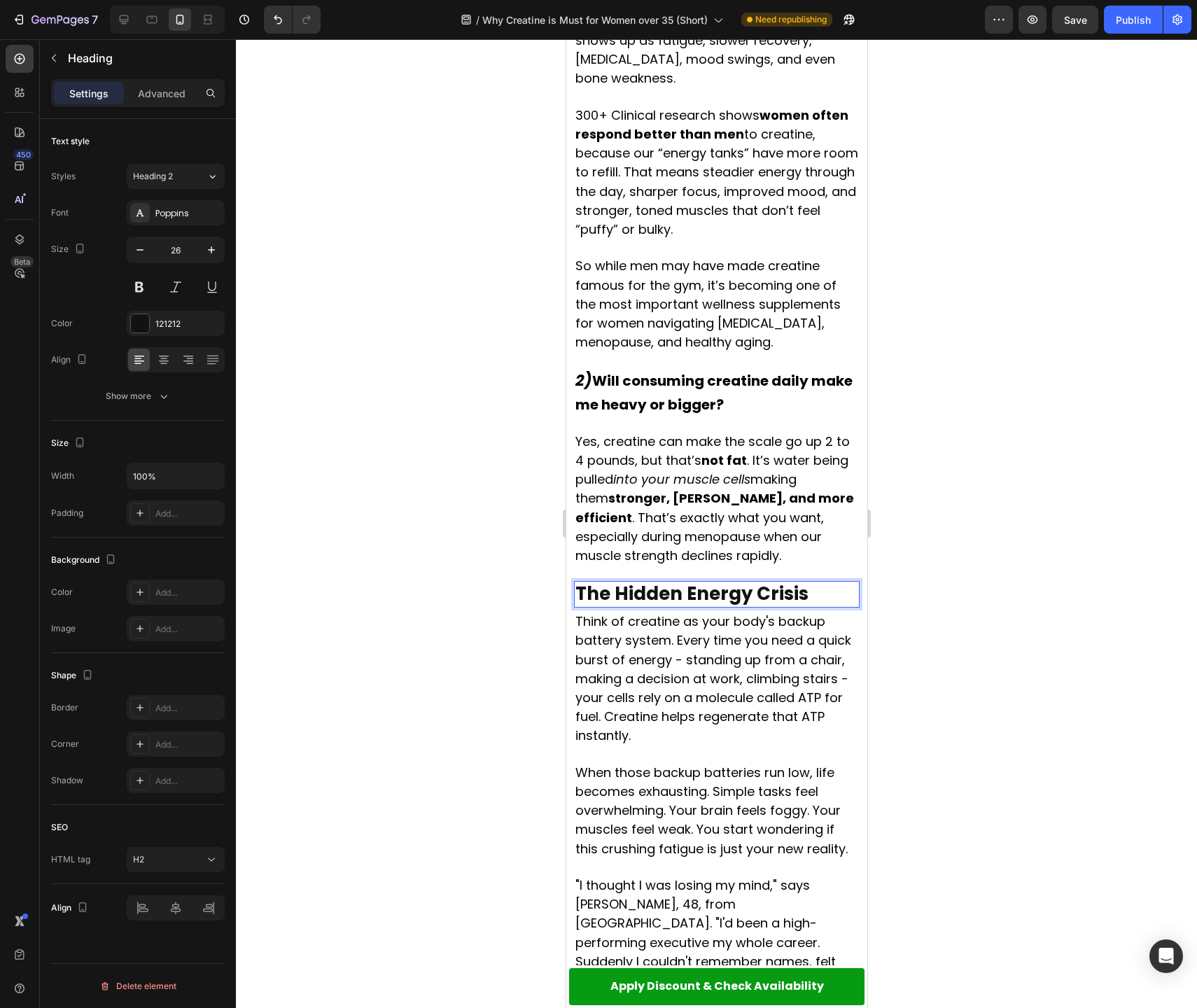
click at [607, 581] on strong "The Hidden Energy Crisis" at bounding box center [691, 594] width 233 height 25
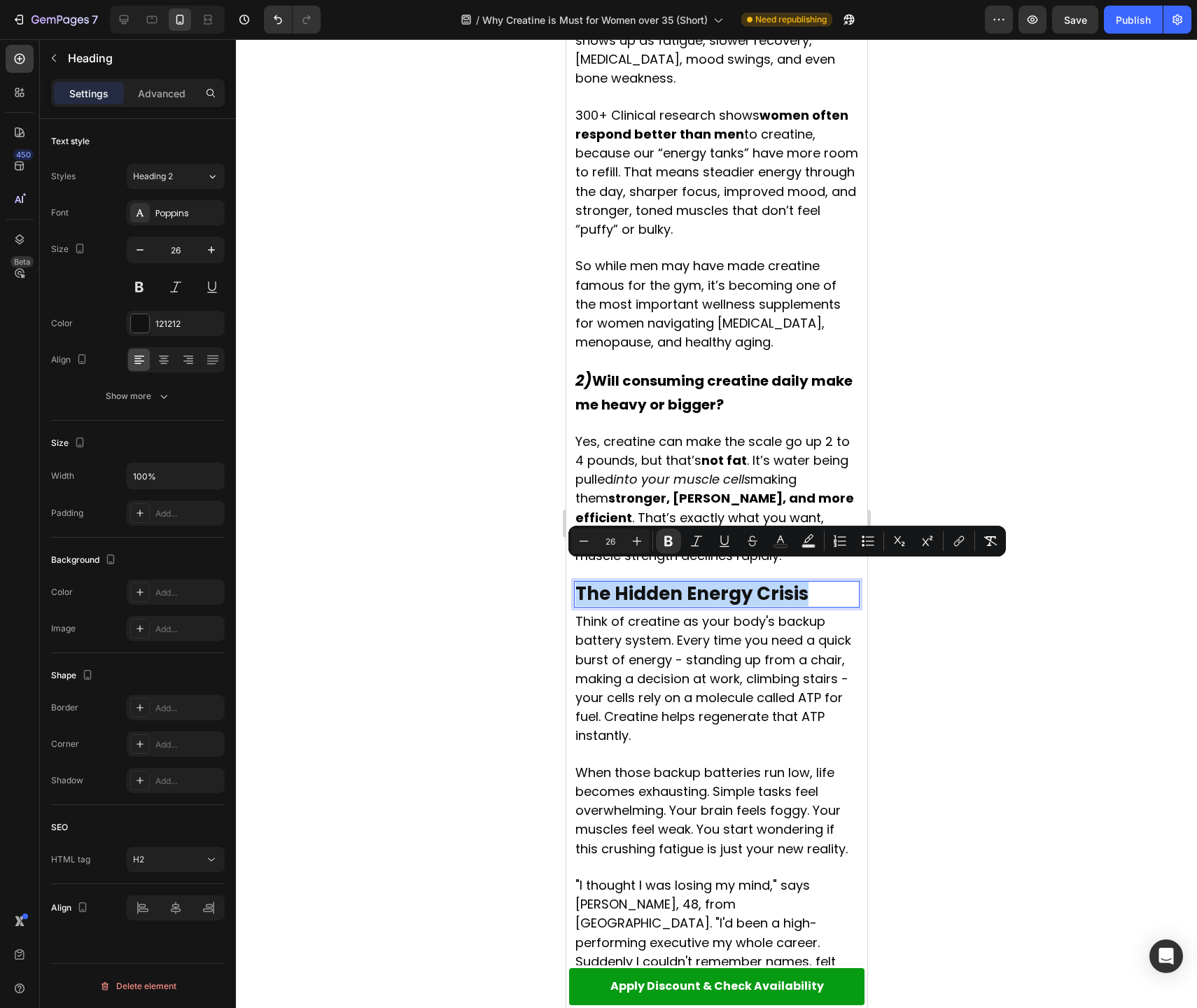
click at [607, 581] on strong "The Hidden Energy Crisis" at bounding box center [691, 594] width 233 height 25
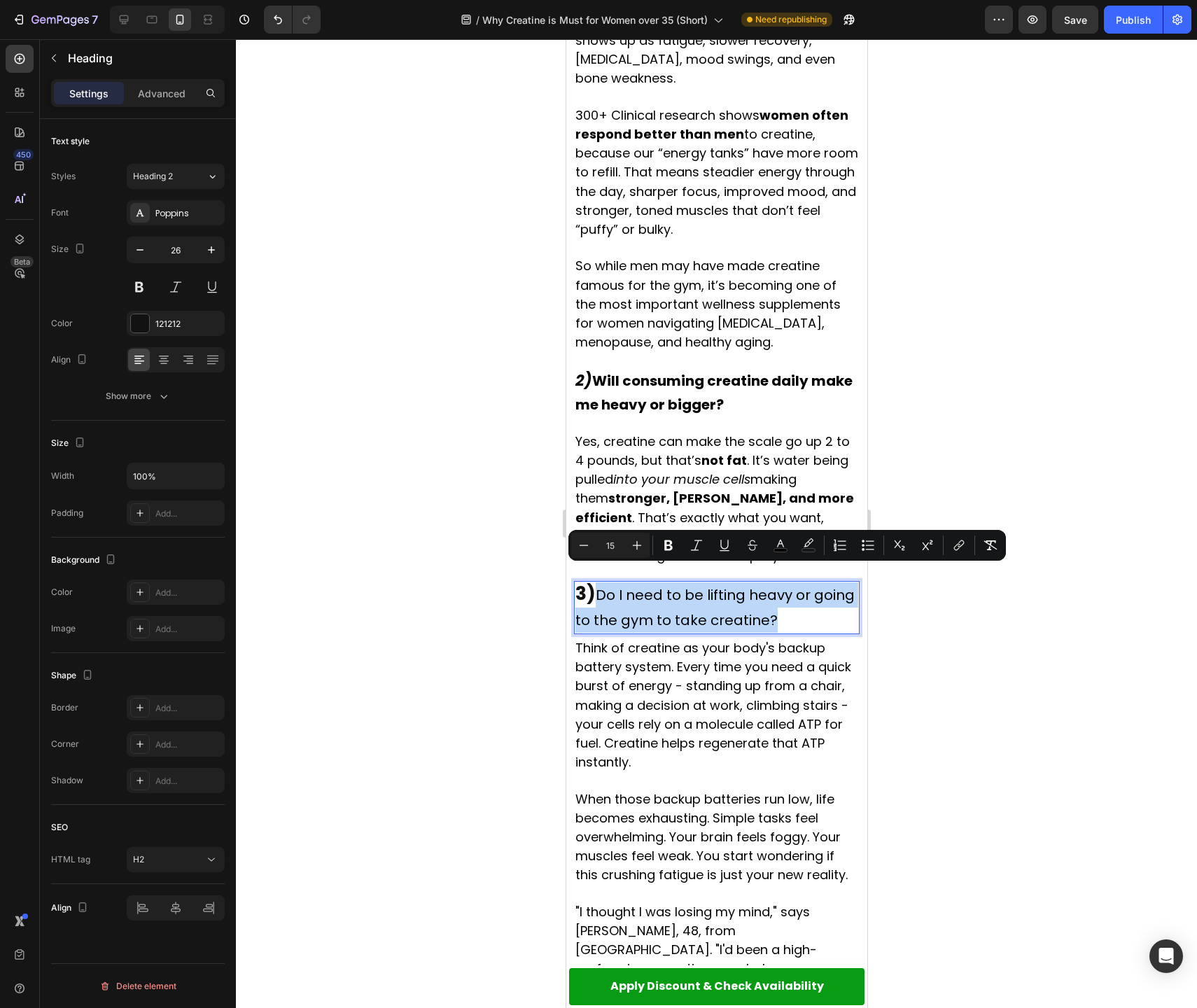
drag, startPoint x: 599, startPoint y: 576, endPoint x: 817, endPoint y: 603, distance: 219.7
click at [817, 603] on p "3) Do I need to be lifting heavy or going to the gym to take creatine?" at bounding box center [715, 607] width 282 height 50
click at [672, 548] on icon "Editor contextual toolbar" at bounding box center [668, 545] width 9 height 11
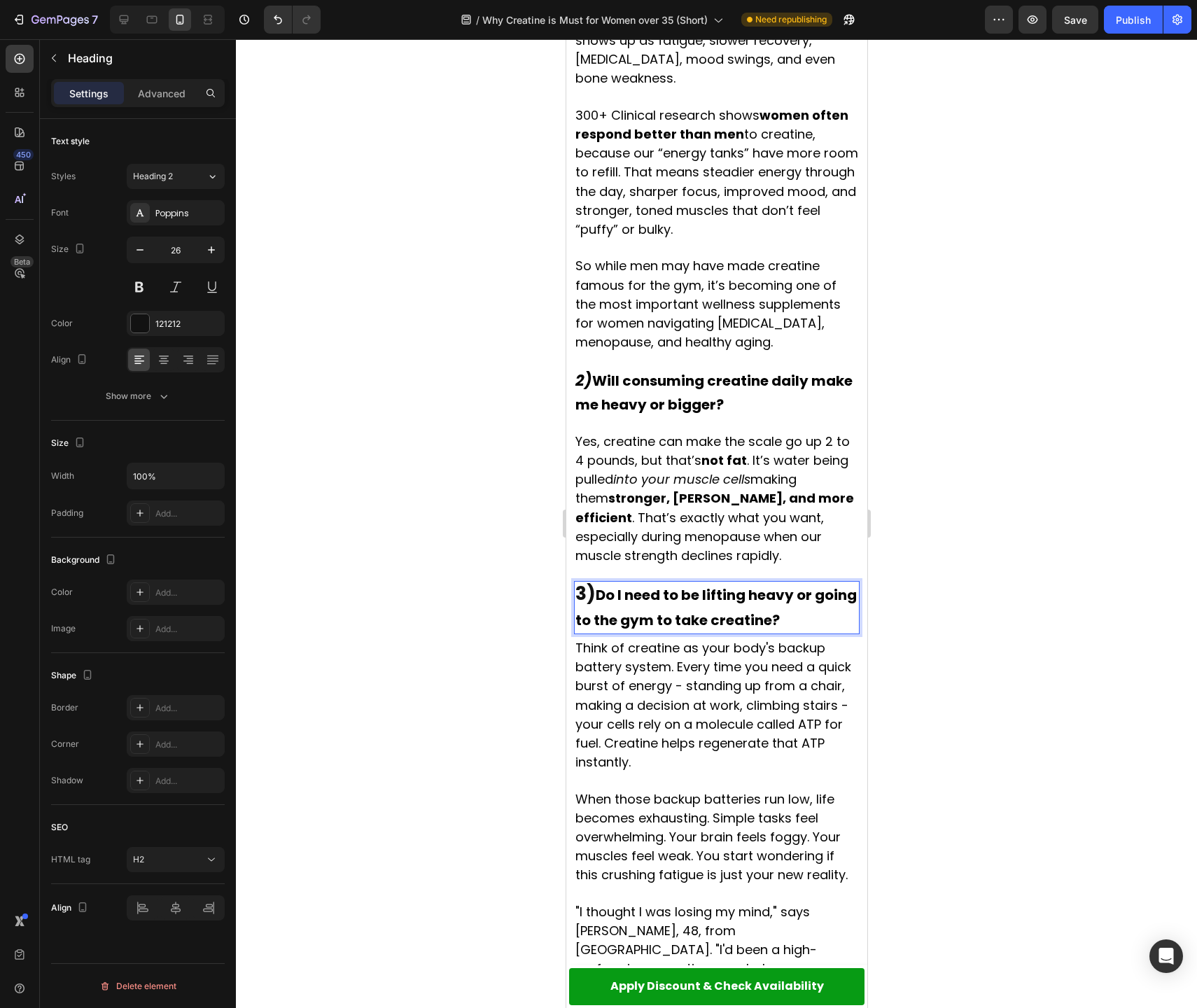
click at [645, 585] on strong "Do I need to be lifting heavy or going to the gym to take creatine?" at bounding box center [715, 607] width 281 height 44
click at [646, 585] on strong "Do I need to be lifting heavy or going to the gym to take creatine?" at bounding box center [715, 607] width 281 height 44
drag, startPoint x: 617, startPoint y: 571, endPoint x: 603, endPoint y: 574, distance: 14.3
click at [617, 585] on strong "Do I need to be lifting heavy or going to the gym to take creatine?" at bounding box center [715, 607] width 281 height 44
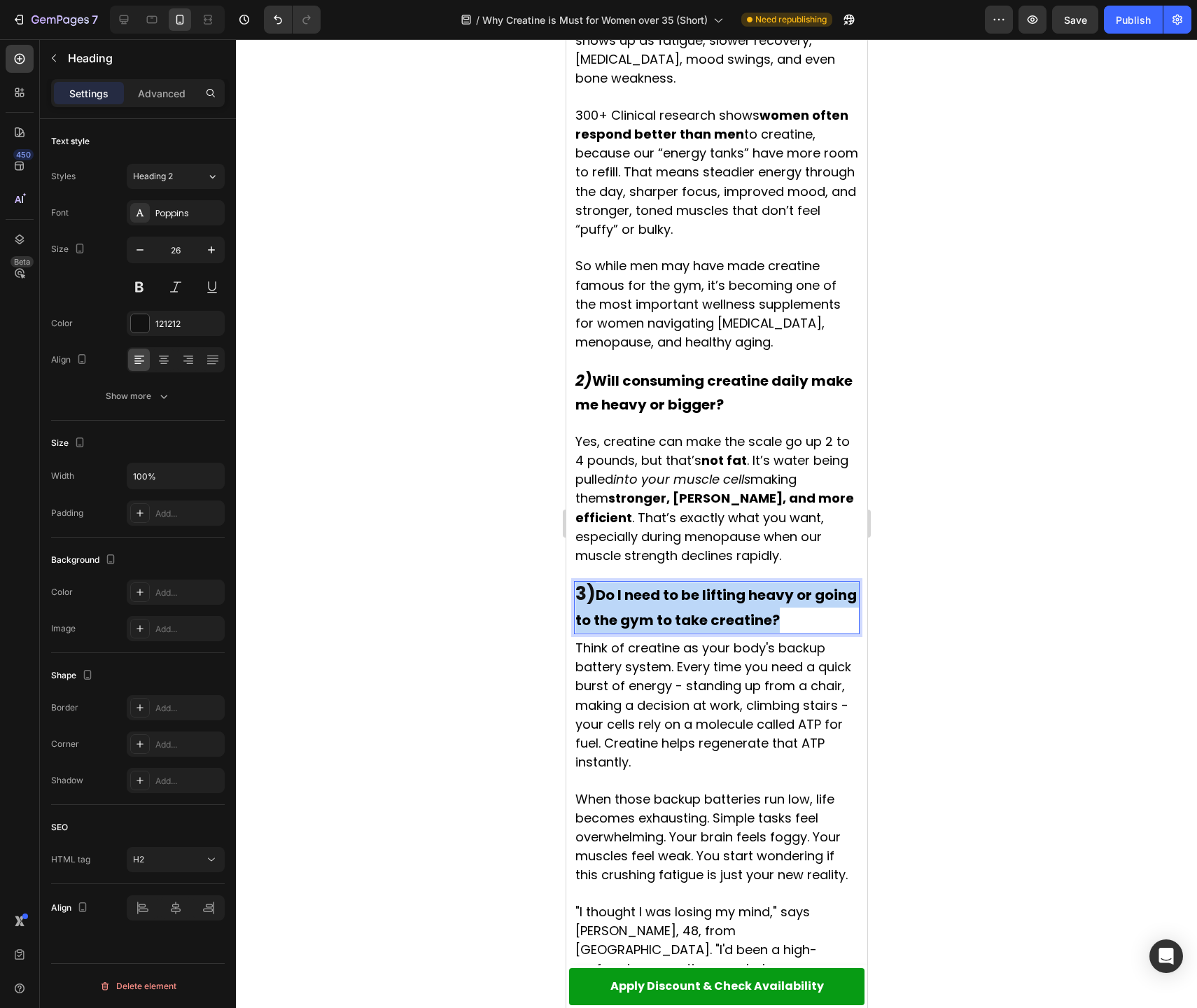
click at [603, 585] on strong "Do I need to be lifting heavy or going to the gym to take creatine?" at bounding box center [715, 607] width 281 height 44
drag, startPoint x: 601, startPoint y: 574, endPoint x: 820, endPoint y: 602, distance: 220.8
click at [820, 602] on p "3) Do I need to be lifting heavy or going to the gym to take creatine?" at bounding box center [715, 607] width 282 height 50
click at [939, 569] on div at bounding box center [716, 523] width 961 height 968
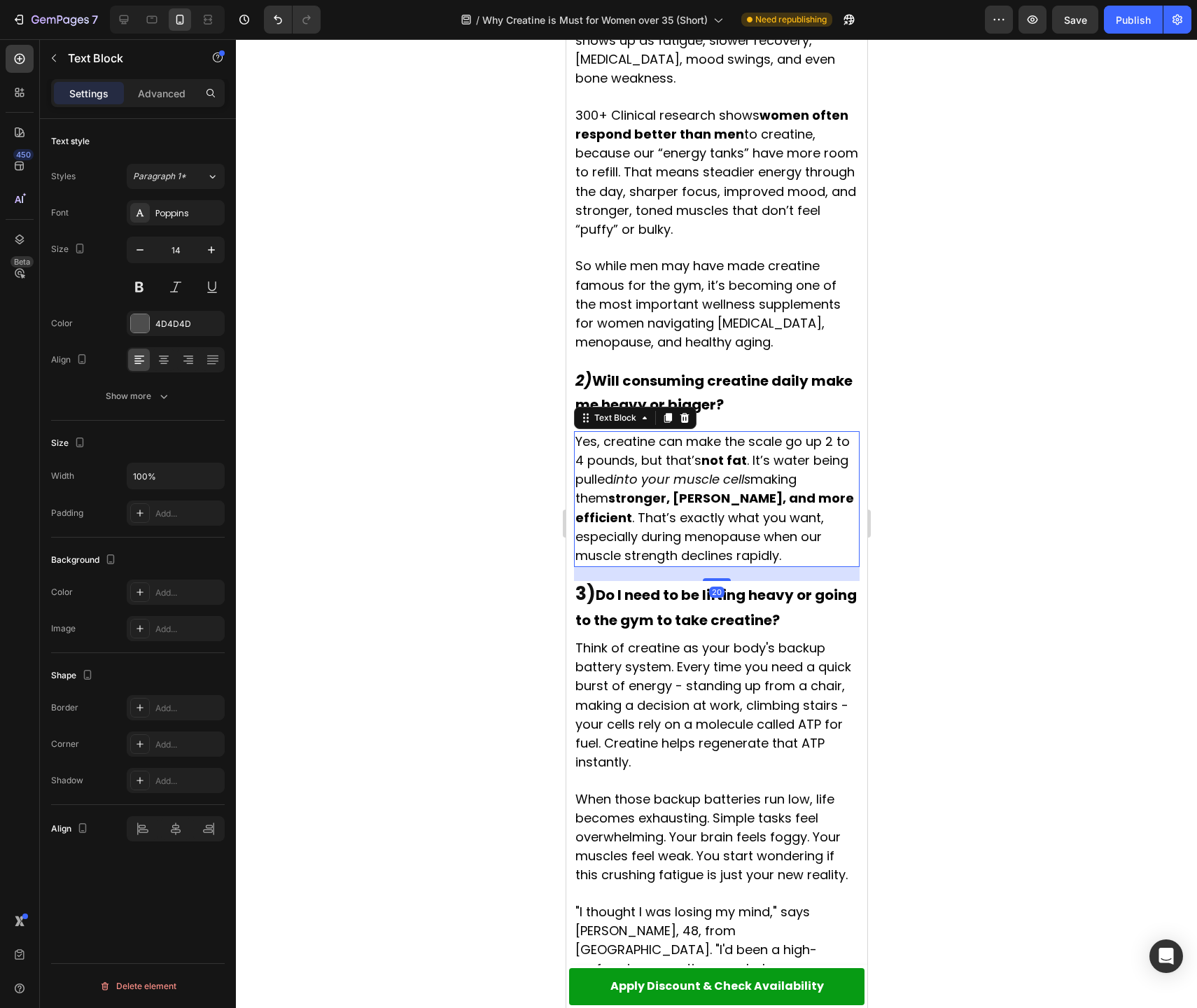
click at [682, 508] on p "Yes, creatine can make the scale go up 2 to 4 pounds, but that’s not fat . It’s…" at bounding box center [715, 499] width 282 height 133
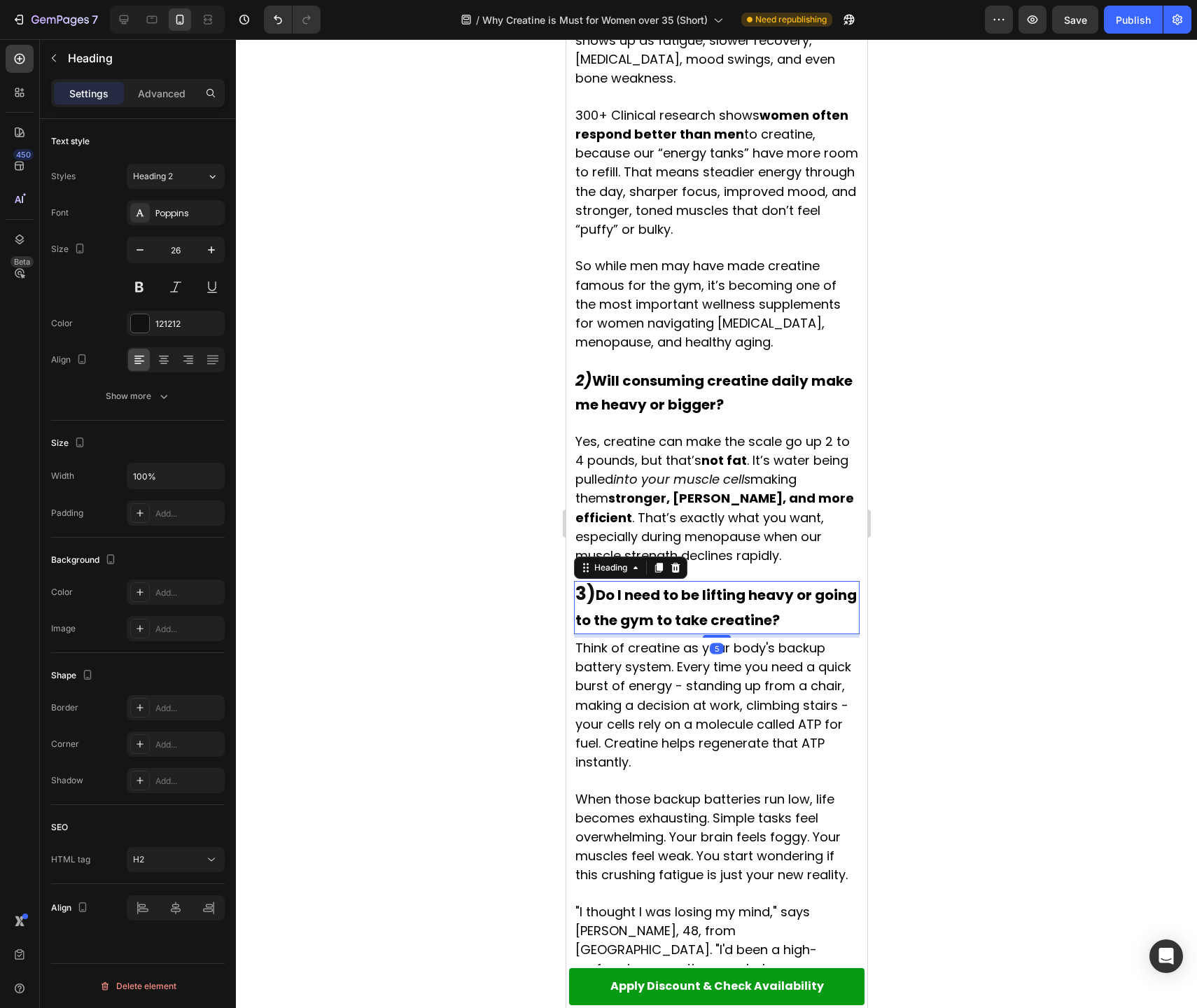
click at [634, 585] on strong "Do I need to be lifting heavy or going to the gym to take creatine?" at bounding box center [715, 607] width 281 height 44
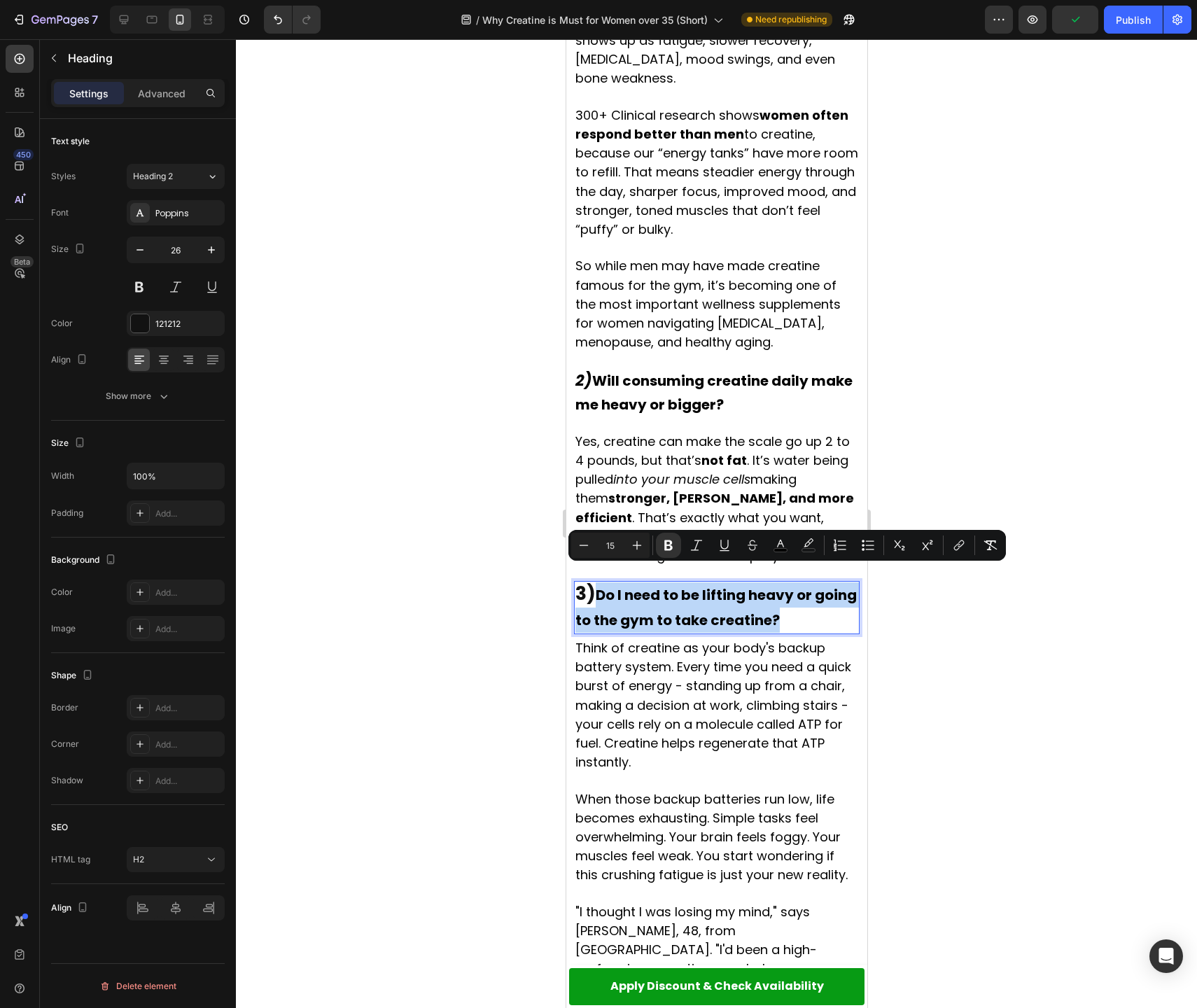
drag, startPoint x: 600, startPoint y: 574, endPoint x: 698, endPoint y: 563, distance: 98.6
click at [649, 544] on button "Plus" at bounding box center [637, 545] width 25 height 25
click at [647, 544] on button "Plus" at bounding box center [637, 545] width 25 height 25
click at [644, 544] on button "Plus" at bounding box center [637, 545] width 25 height 25
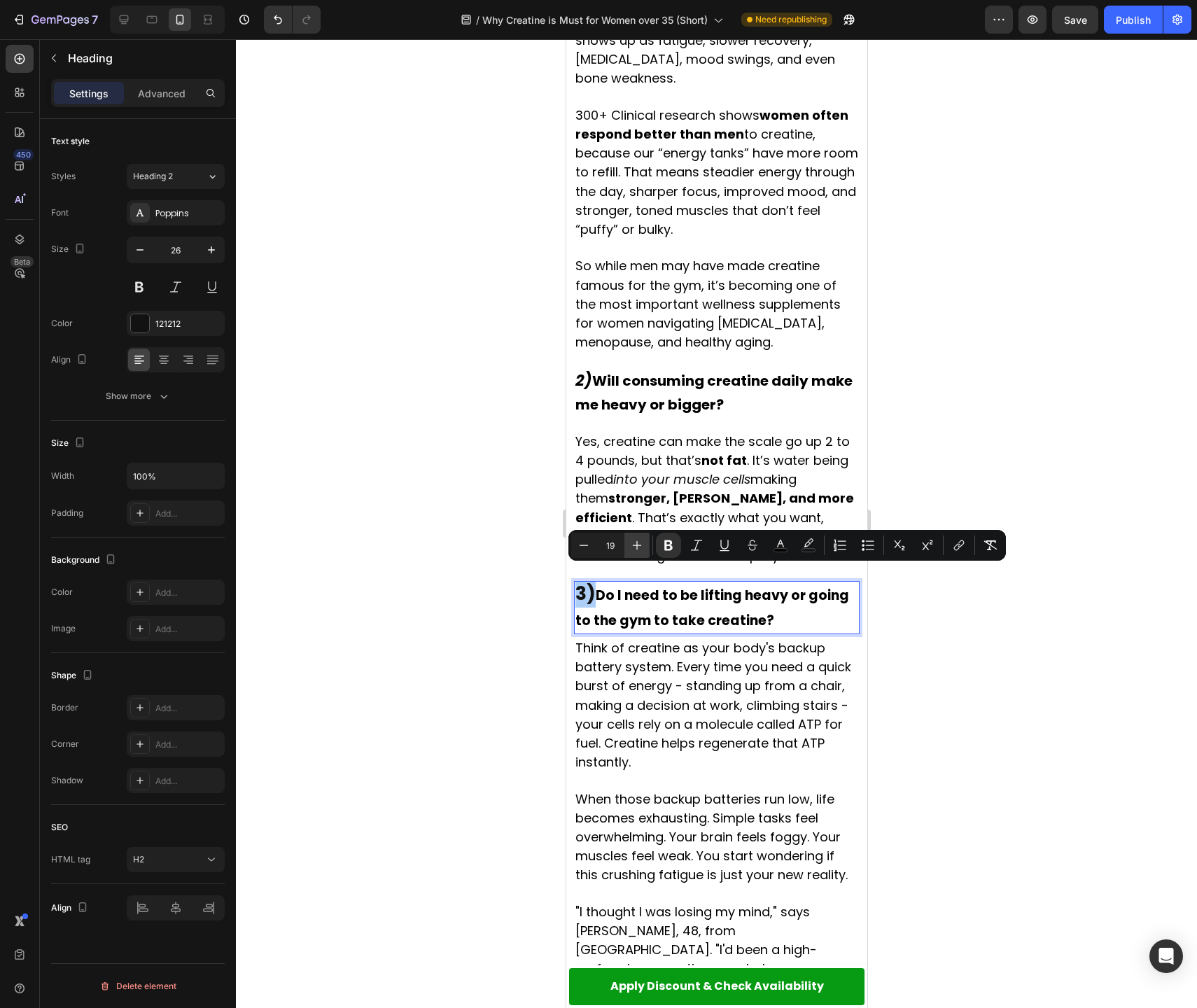
click at [644, 544] on button "Plus" at bounding box center [637, 545] width 25 height 25
click at [645, 544] on button "Plus" at bounding box center [637, 545] width 25 height 25
type input "21"
click at [438, 553] on div at bounding box center [716, 523] width 961 height 968
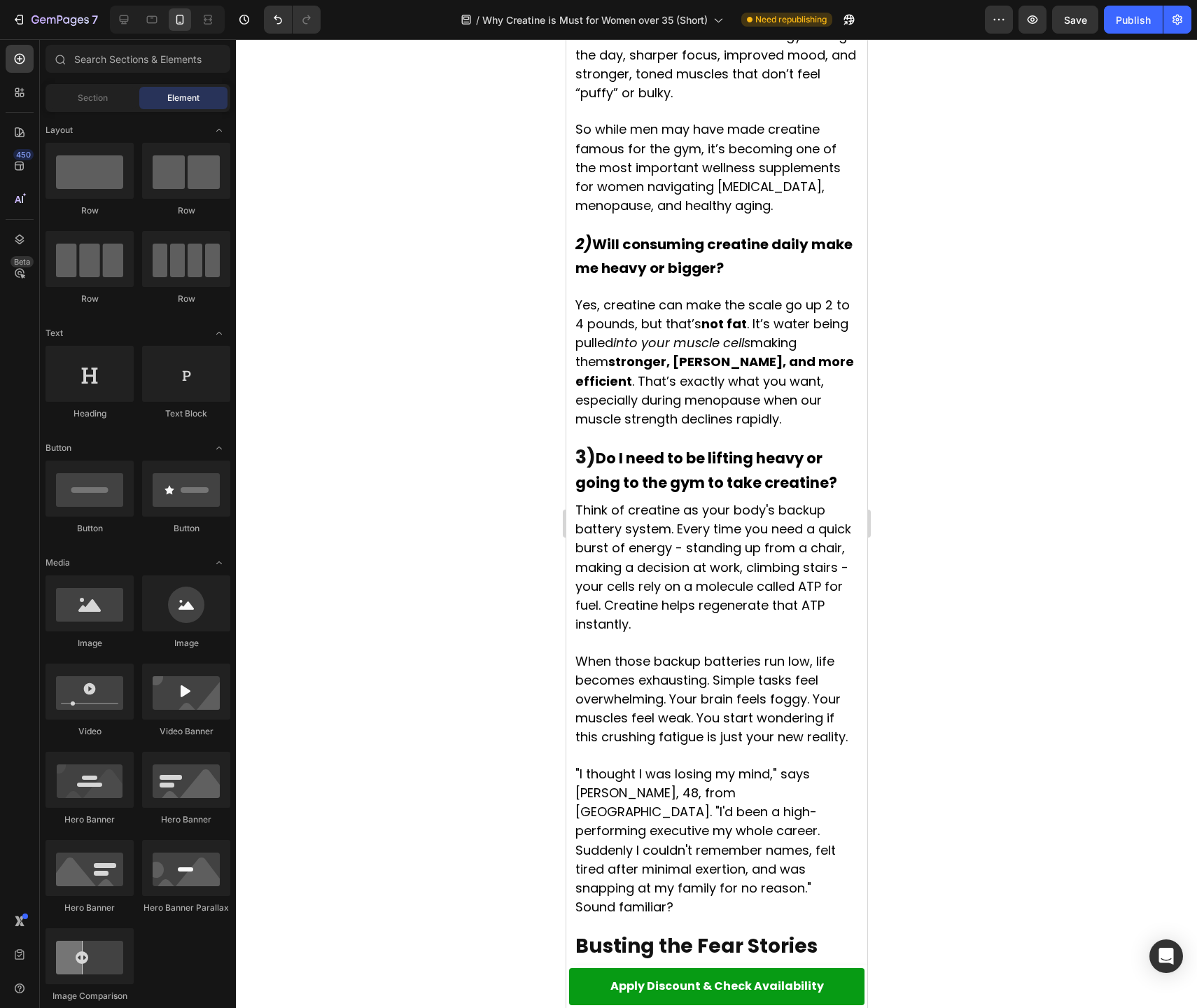
scroll to position [1595, 0]
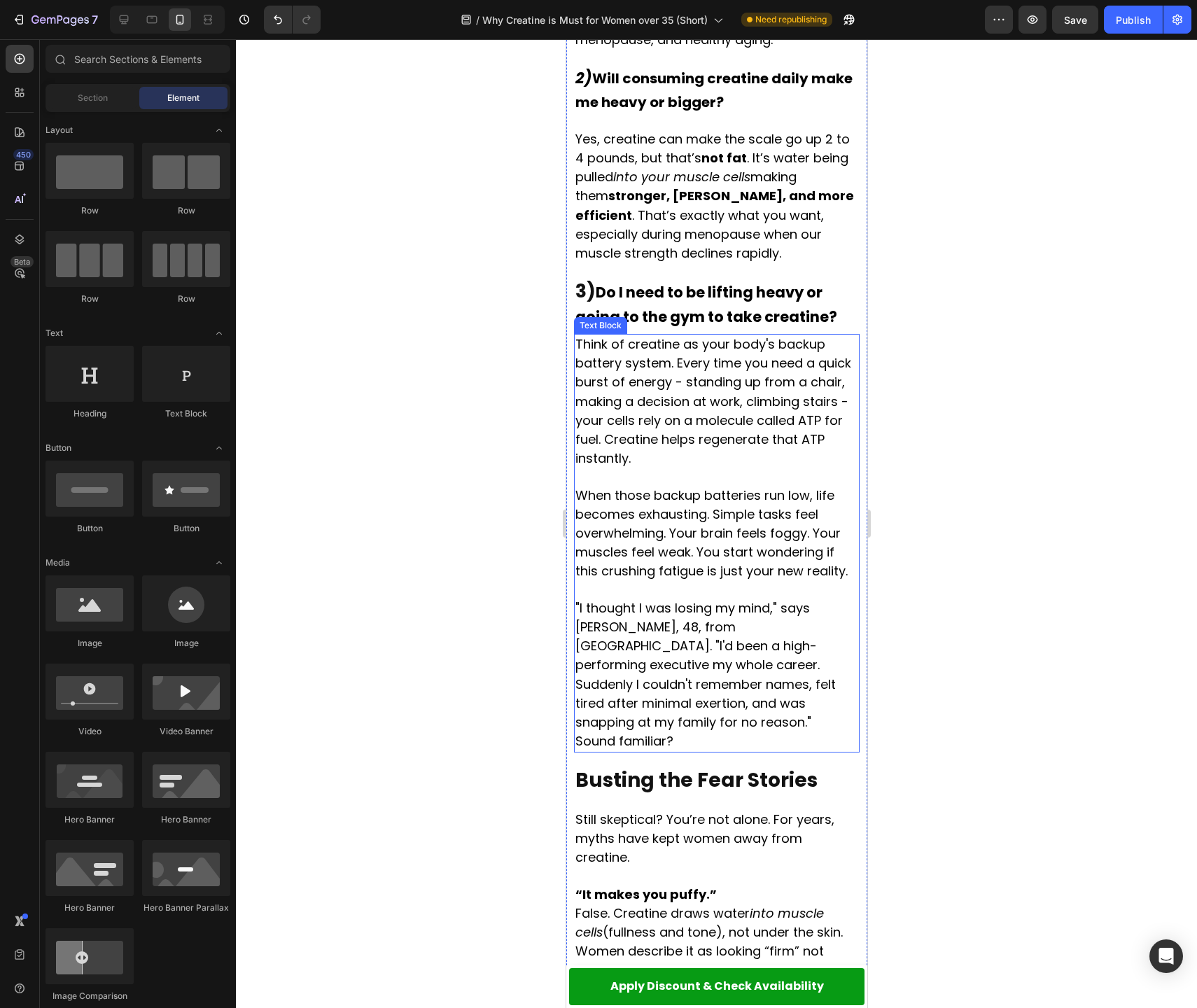
click at [684, 550] on span "When those backup batteries run low, life becomes exhausting. Simple tasks feel…" at bounding box center [710, 533] width 273 height 93
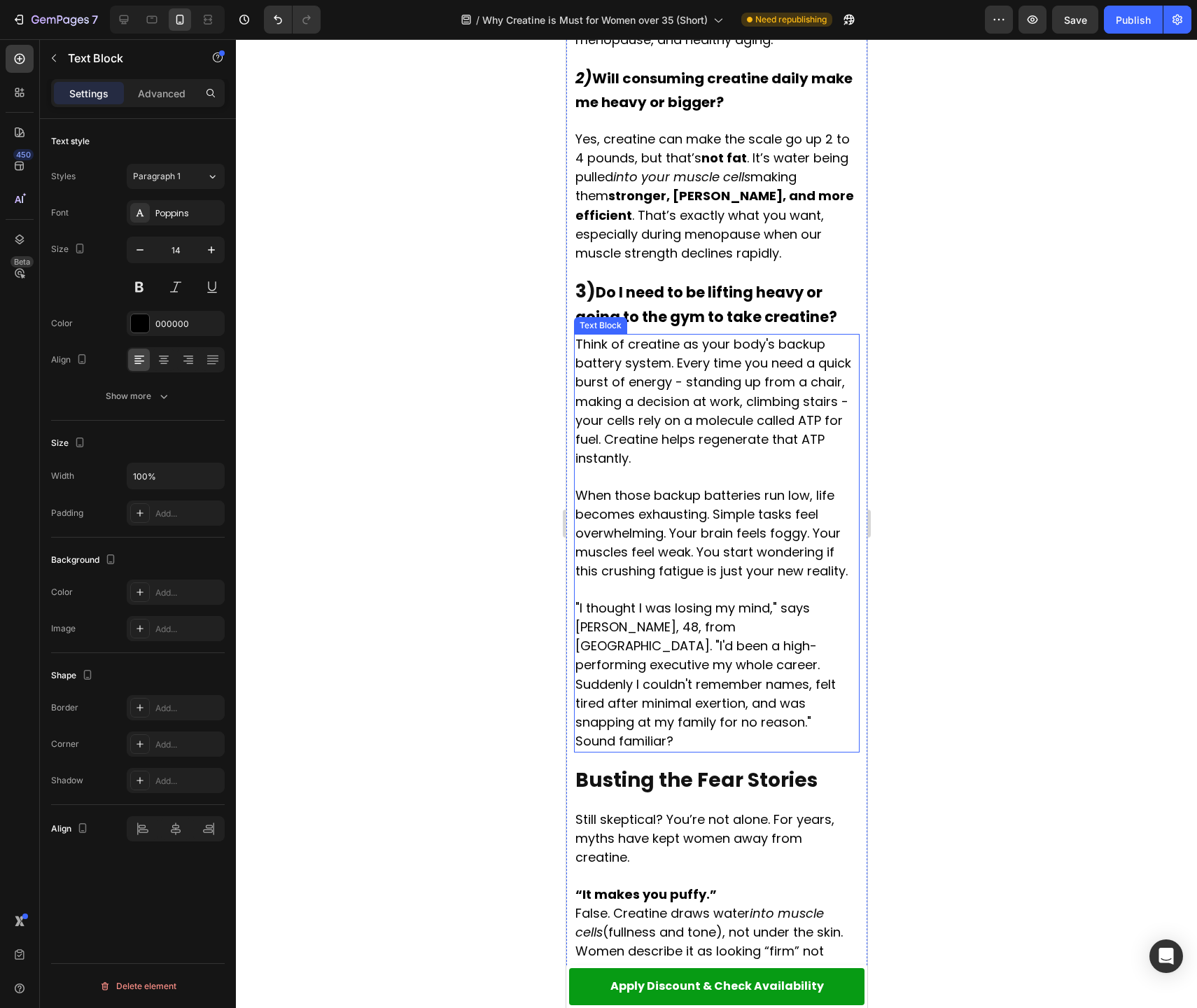
click at [684, 550] on span "When those backup batteries run low, life becomes exhausting. Simple tasks feel…" at bounding box center [710, 533] width 273 height 93
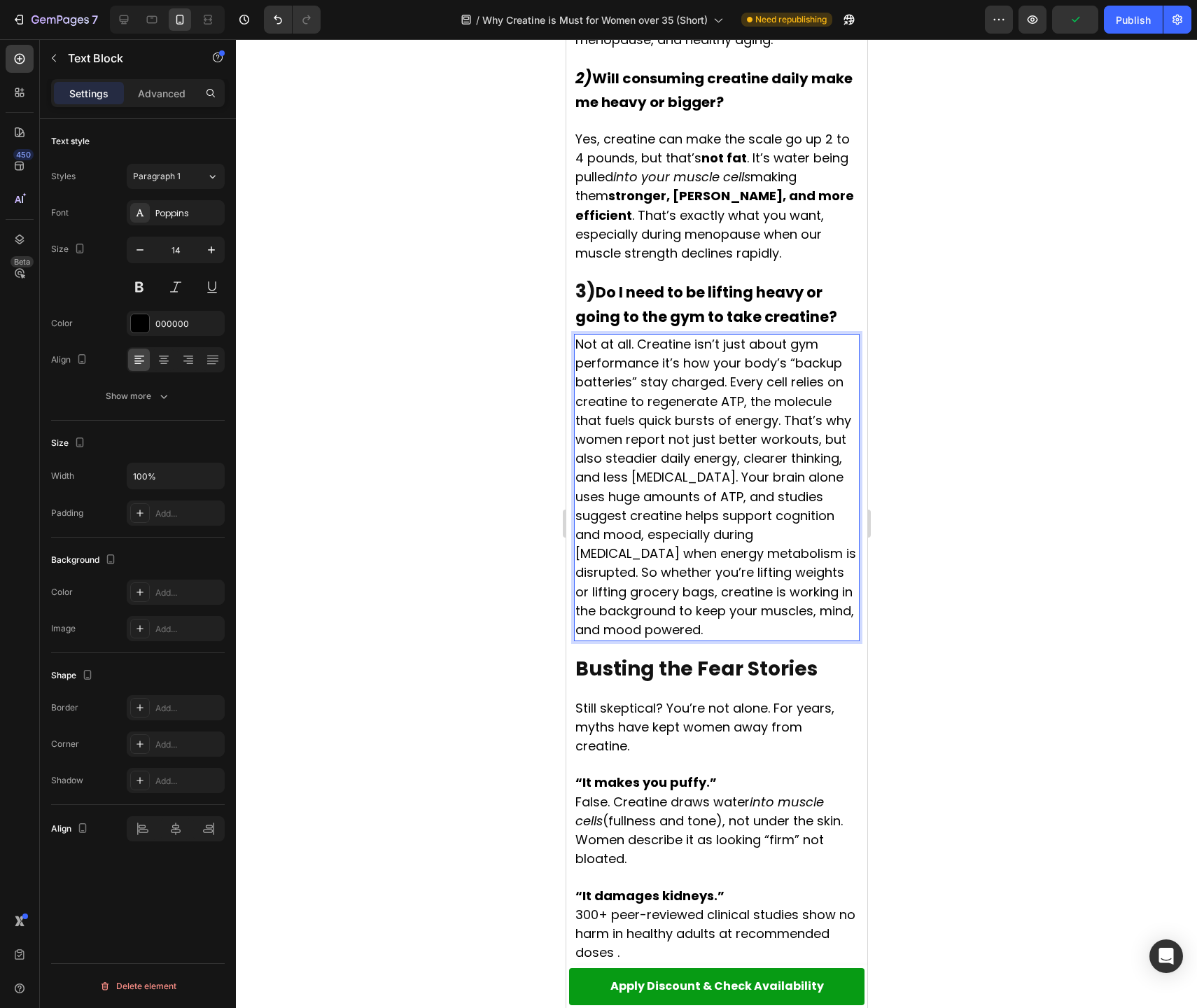
click at [784, 403] on span "Not at all. Creatine isn’t just about gym performance it’s how your body’s “bac…" at bounding box center [714, 487] width 280 height 303
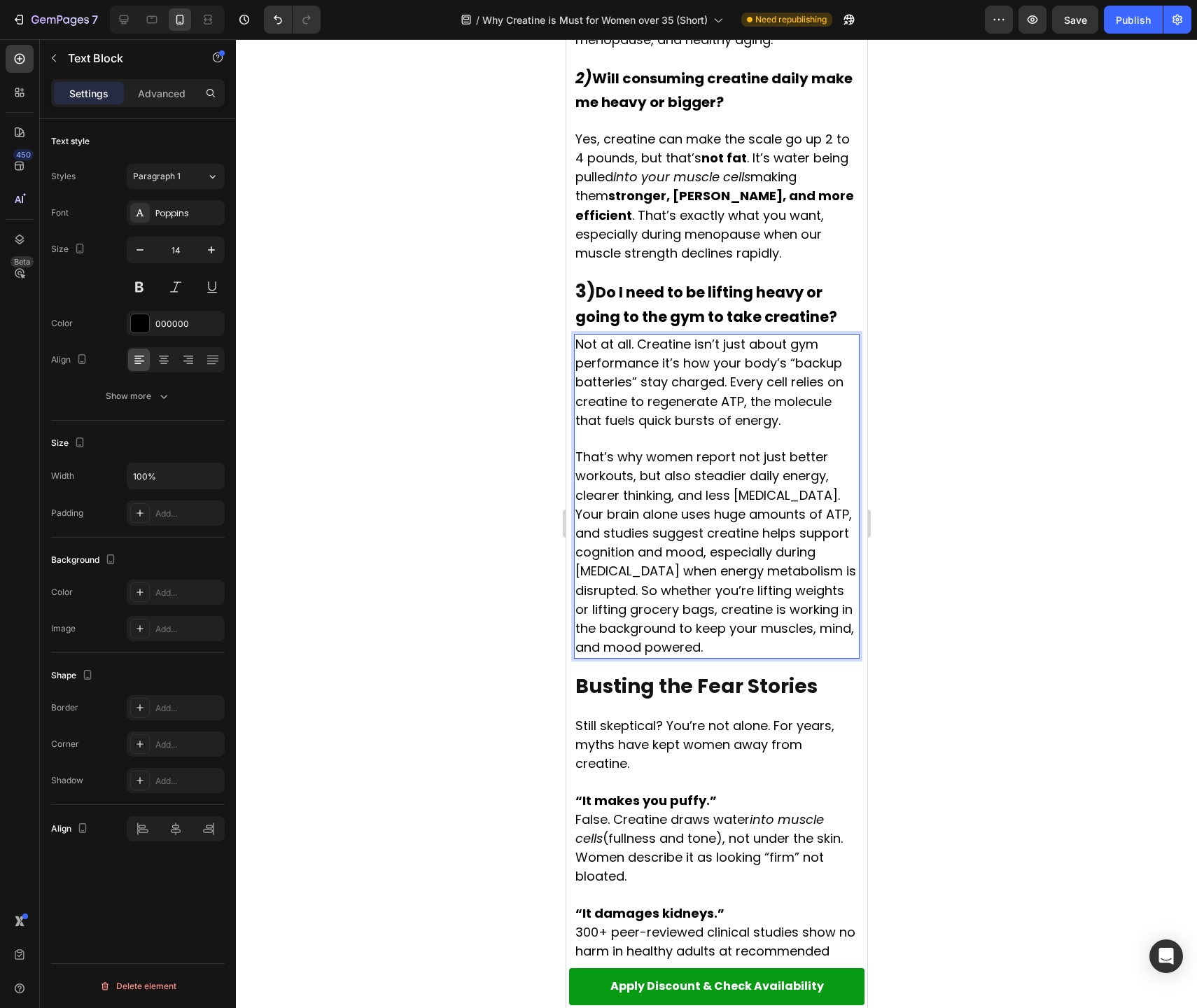
click at [642, 570] on span "That’s why women report not just better workouts, but also steadier daily energ…" at bounding box center [714, 552] width 280 height 208
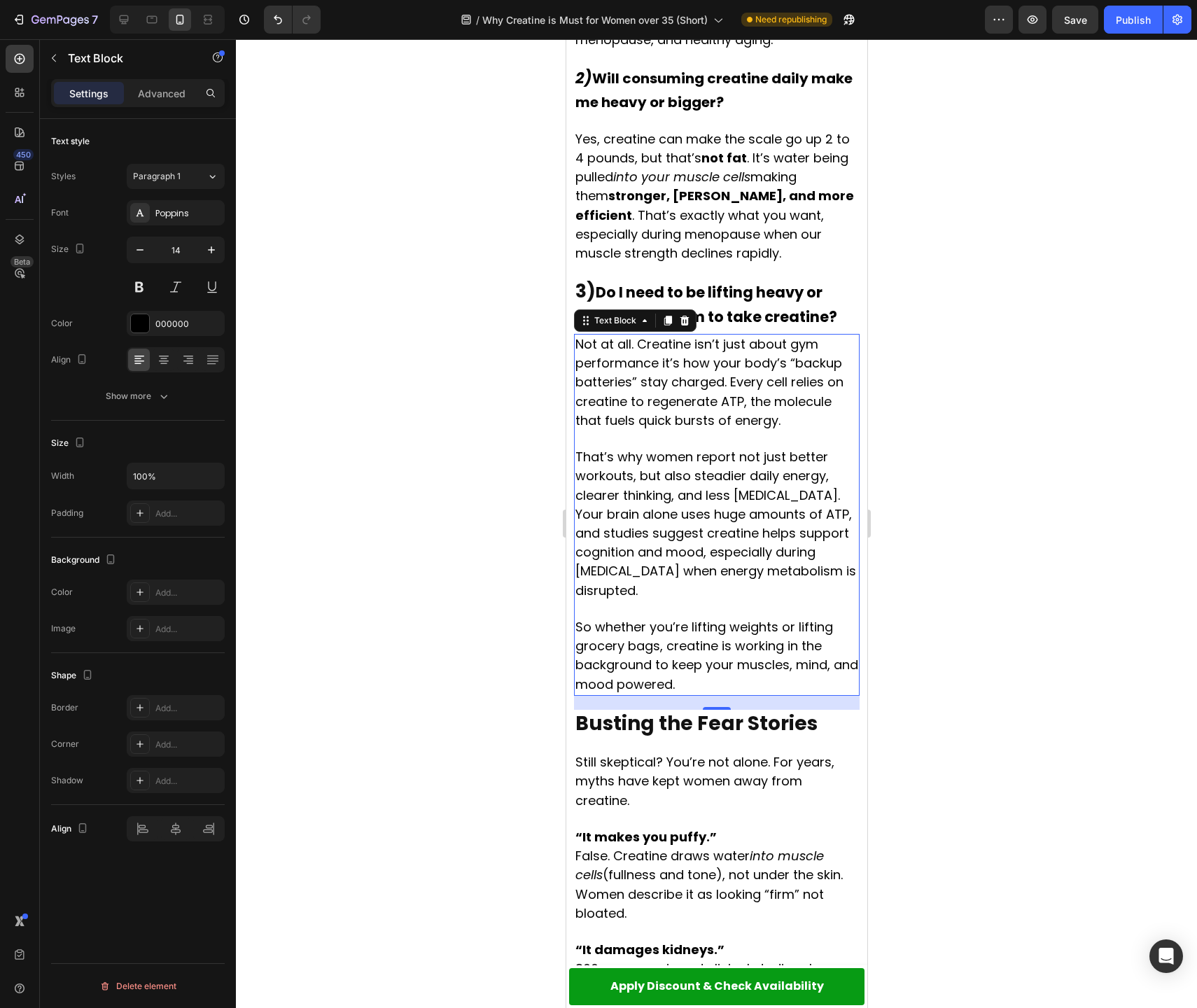
click at [986, 525] on div at bounding box center [716, 523] width 961 height 968
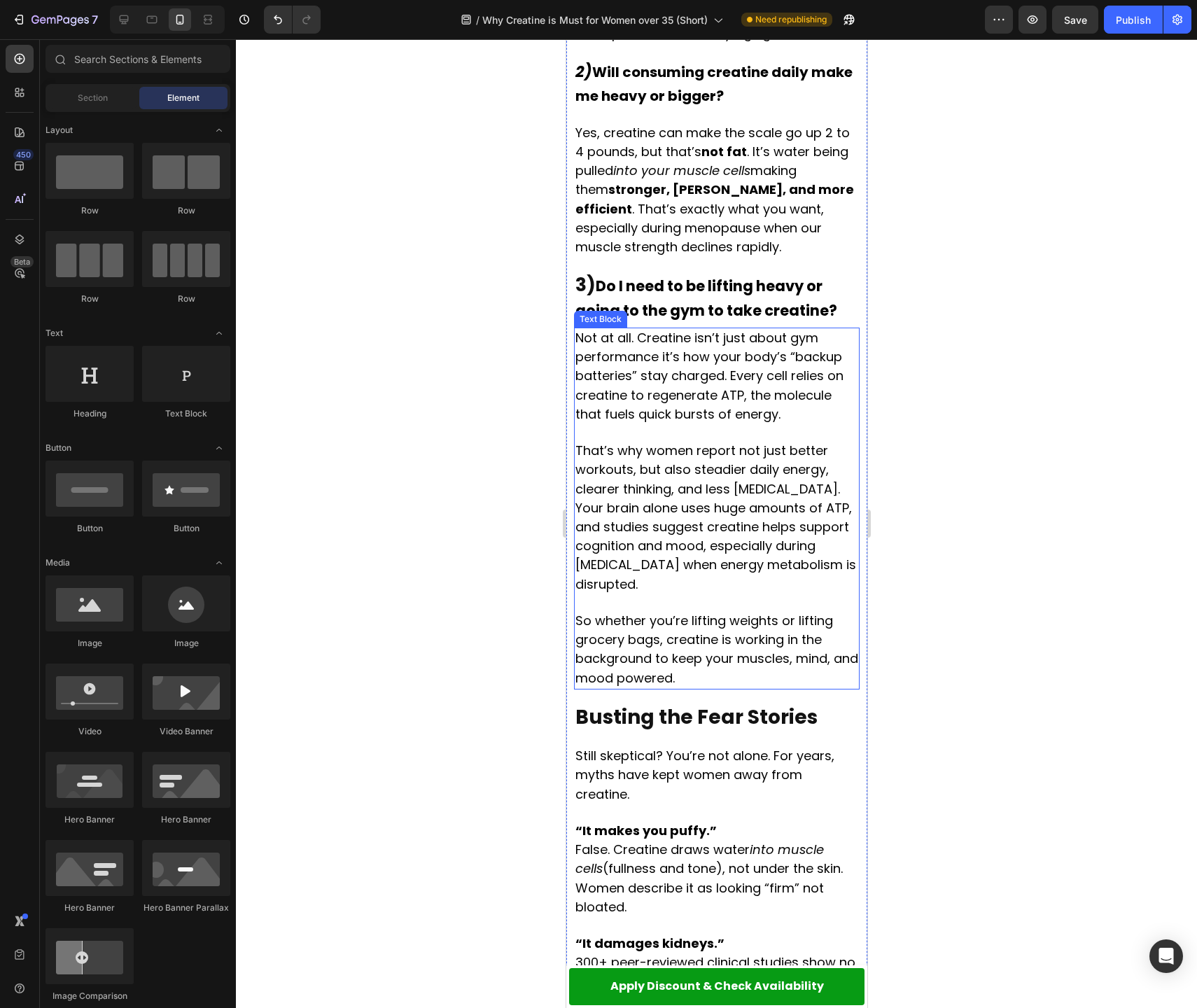
scroll to position [1684, 0]
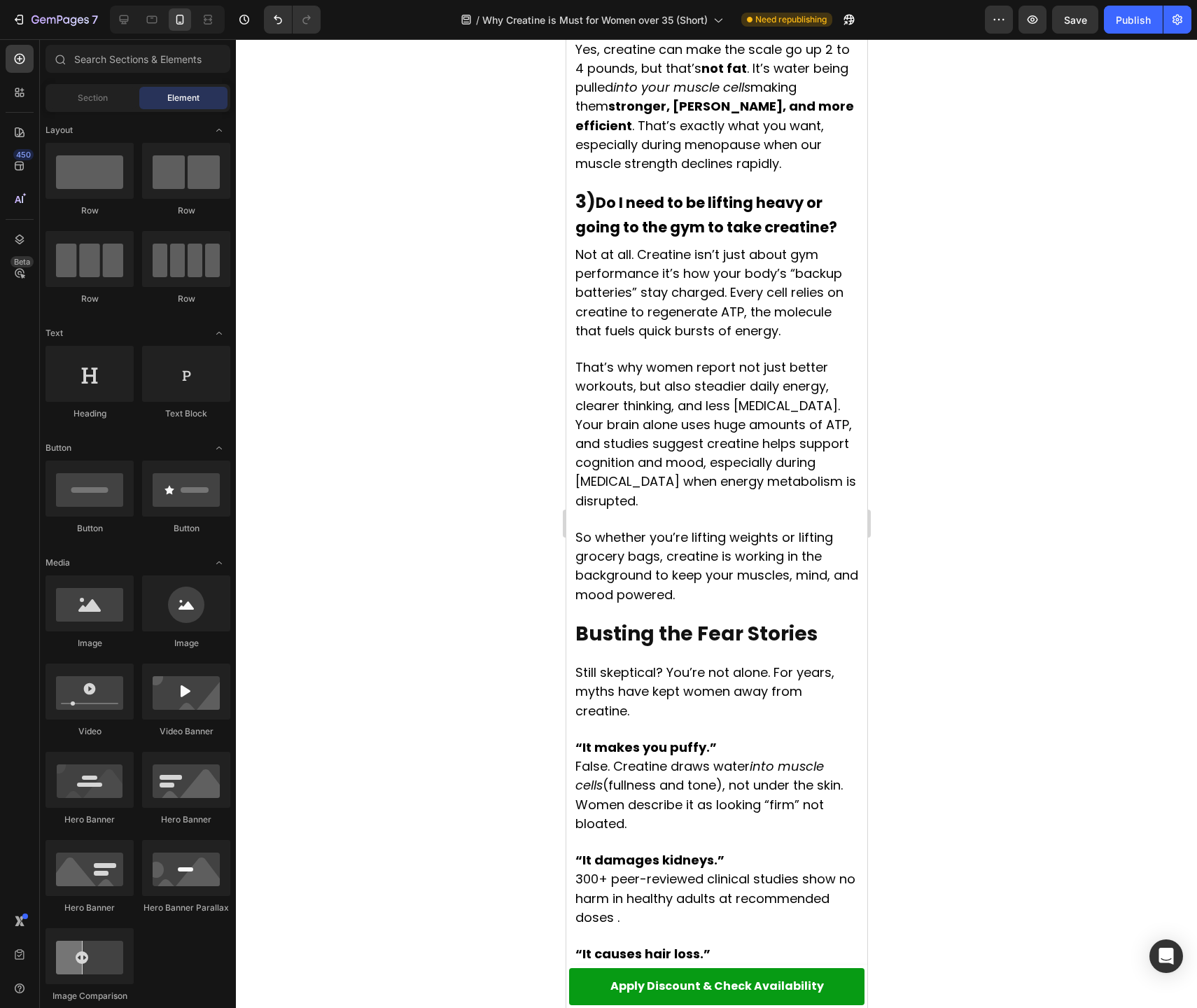
click at [683, 621] on strong "Busting the Fear Stories" at bounding box center [695, 634] width 242 height 27
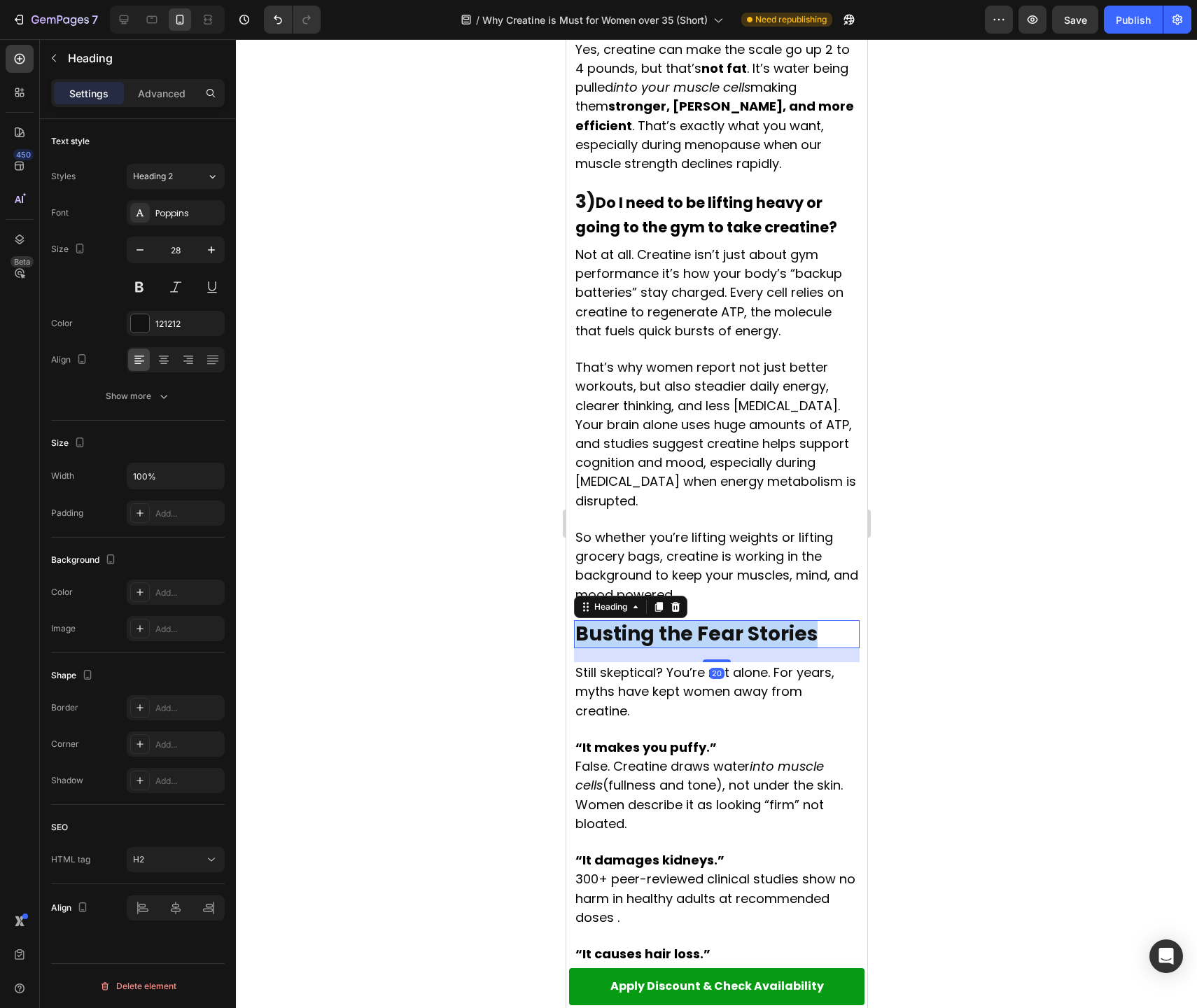
click at [683, 621] on strong "Busting the Fear Stories" at bounding box center [695, 634] width 242 height 27
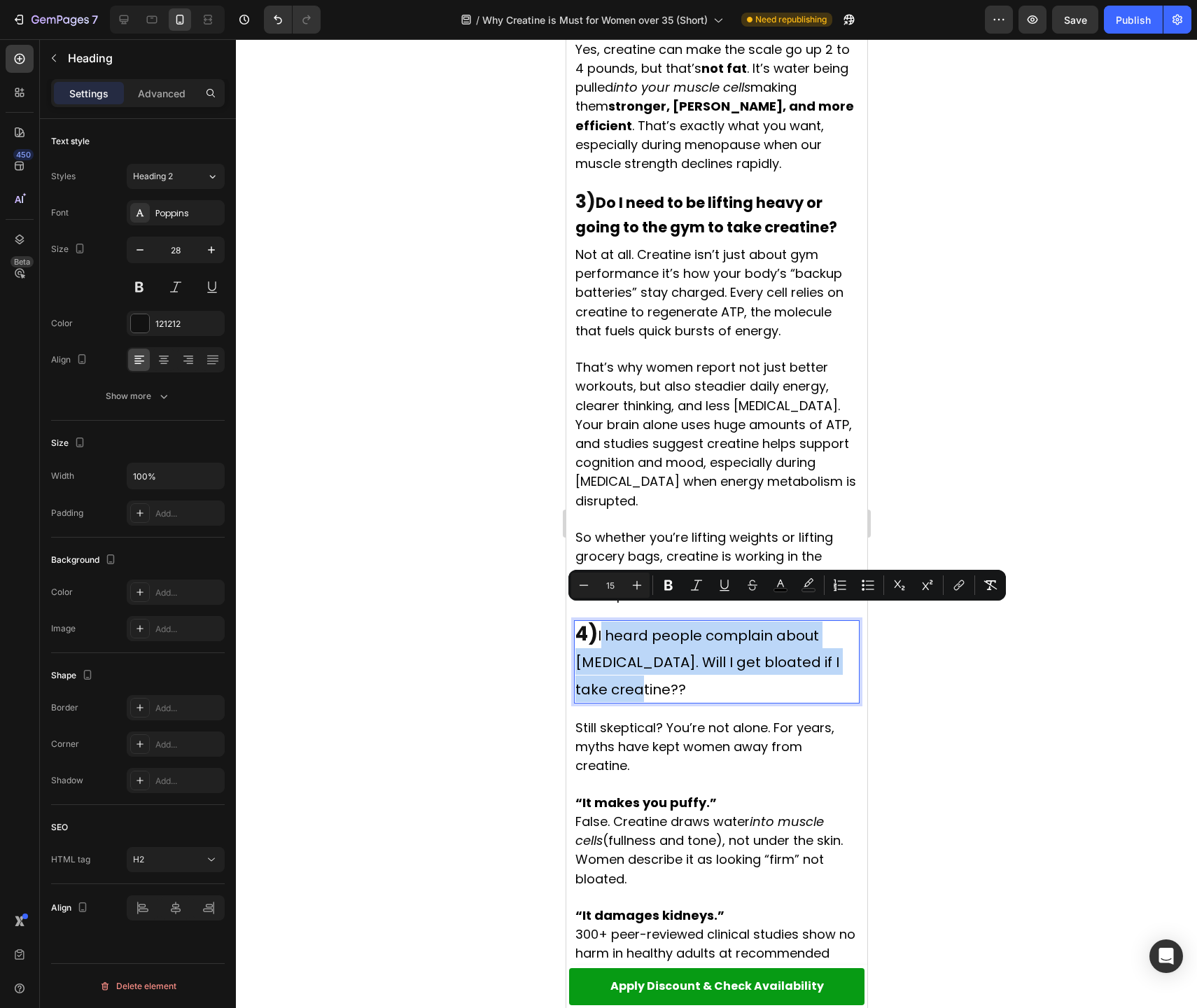
drag, startPoint x: 602, startPoint y: 619, endPoint x: 702, endPoint y: 676, distance: 115.1
click at [702, 676] on p "4) I heard people complain about [MEDICAL_DATA]. Will I get bloated if I take c…" at bounding box center [715, 662] width 282 height 81
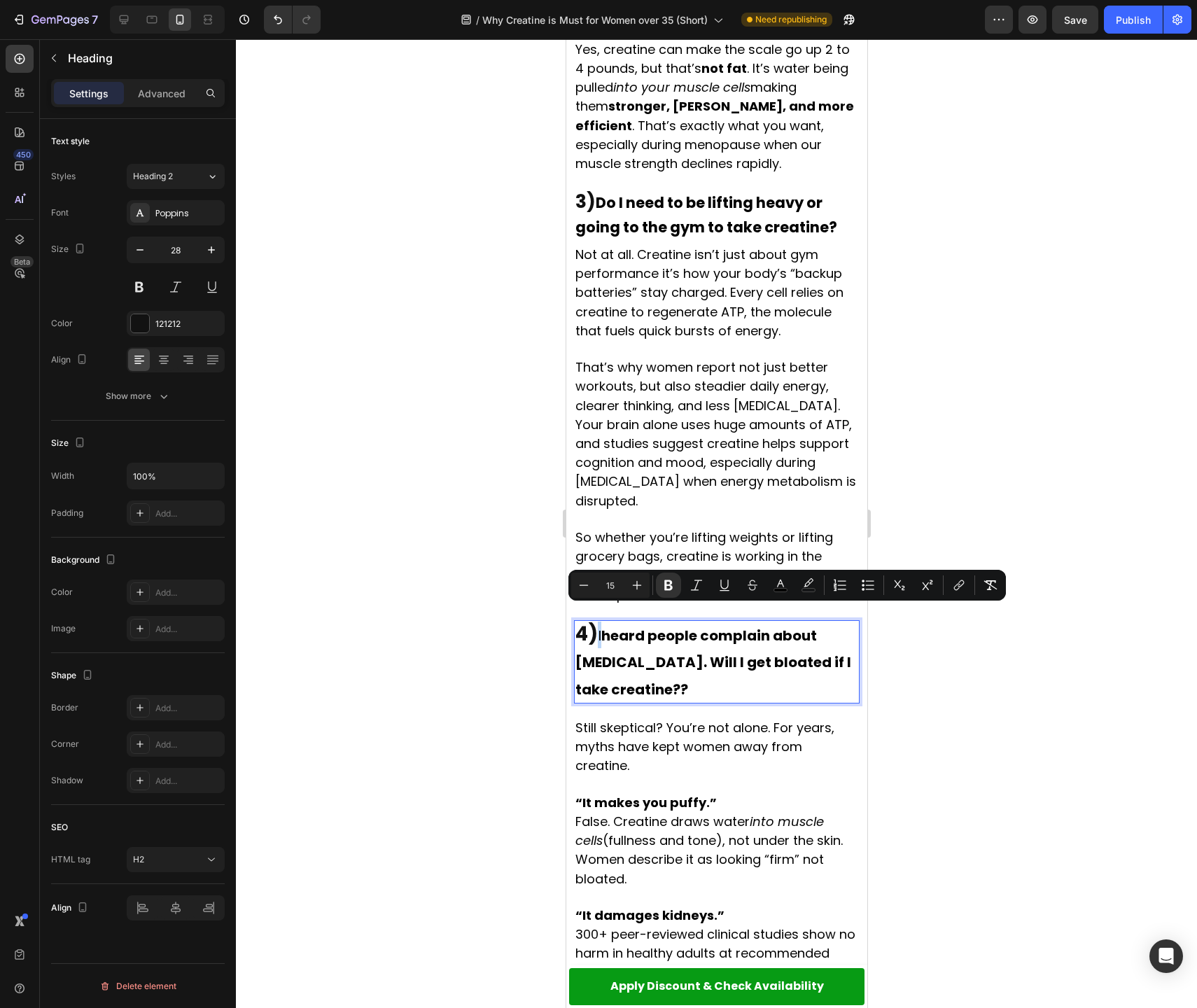
click at [656, 625] on strong "heard people complain about [MEDICAL_DATA]. Will I get bloated if I take creati…" at bounding box center [712, 662] width 276 height 73
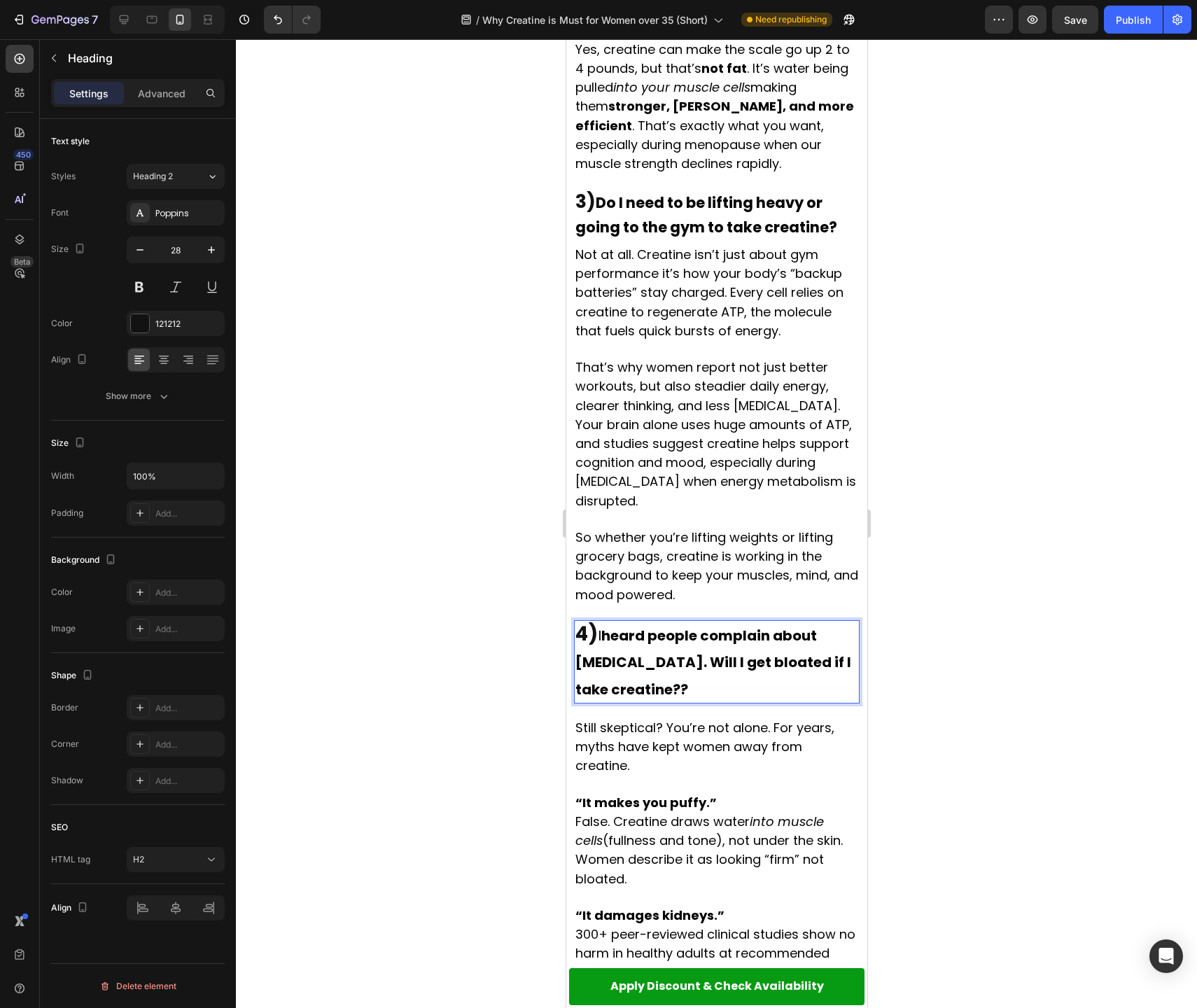
click at [608, 625] on strong "heard people complain about [MEDICAL_DATA]. Will I get bloated if I take creati…" at bounding box center [712, 662] width 276 height 73
click at [604, 625] on strong "heard people complain about [MEDICAL_DATA]. Will I get bloated if I take creati…" at bounding box center [712, 662] width 276 height 73
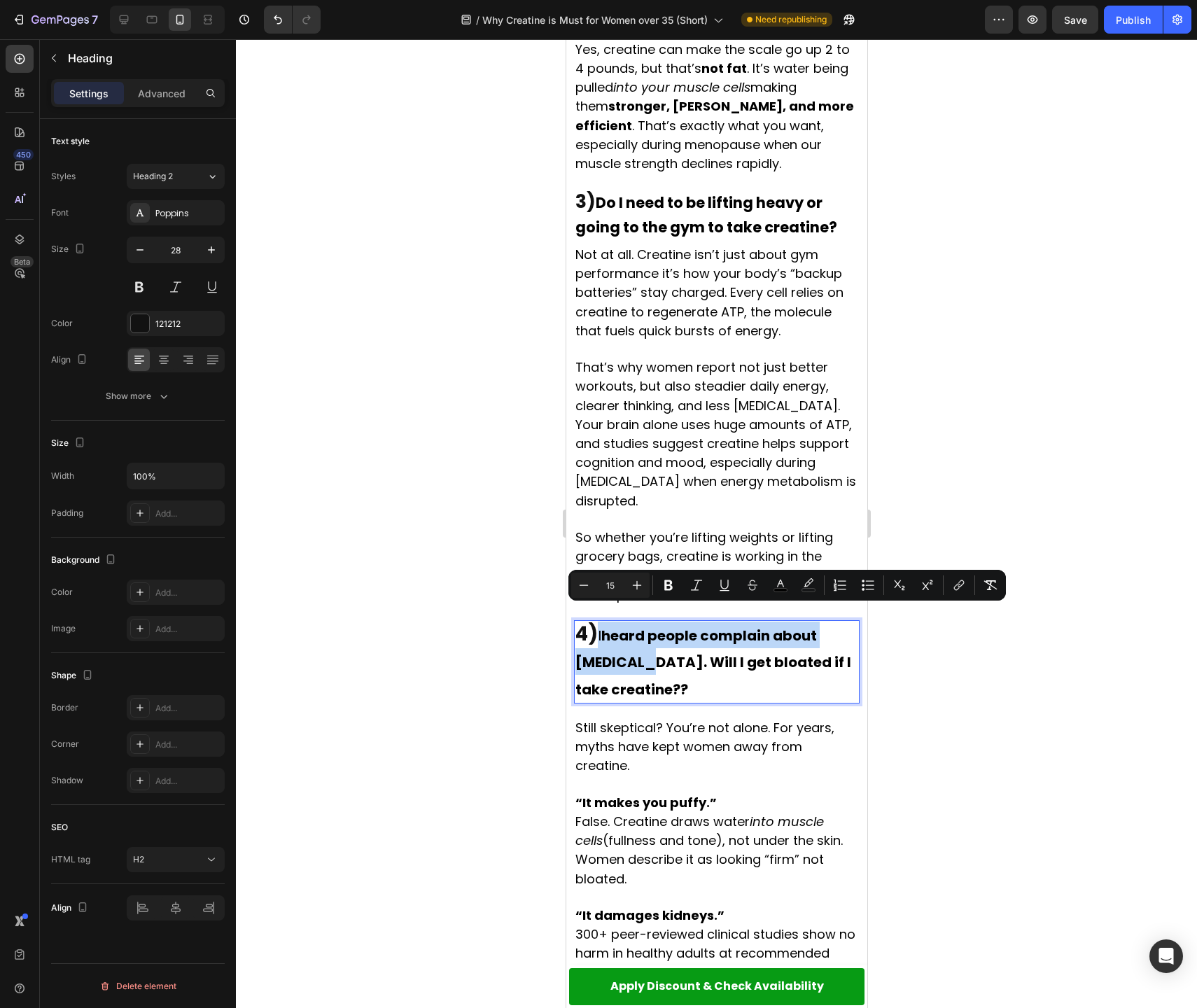
drag, startPoint x: 630, startPoint y: 618, endPoint x: 630, endPoint y: 633, distance: 15.0
click at [632, 633] on span "I heard people complain about [MEDICAL_DATA]. Will I get bloated if I take crea…" at bounding box center [712, 662] width 276 height 73
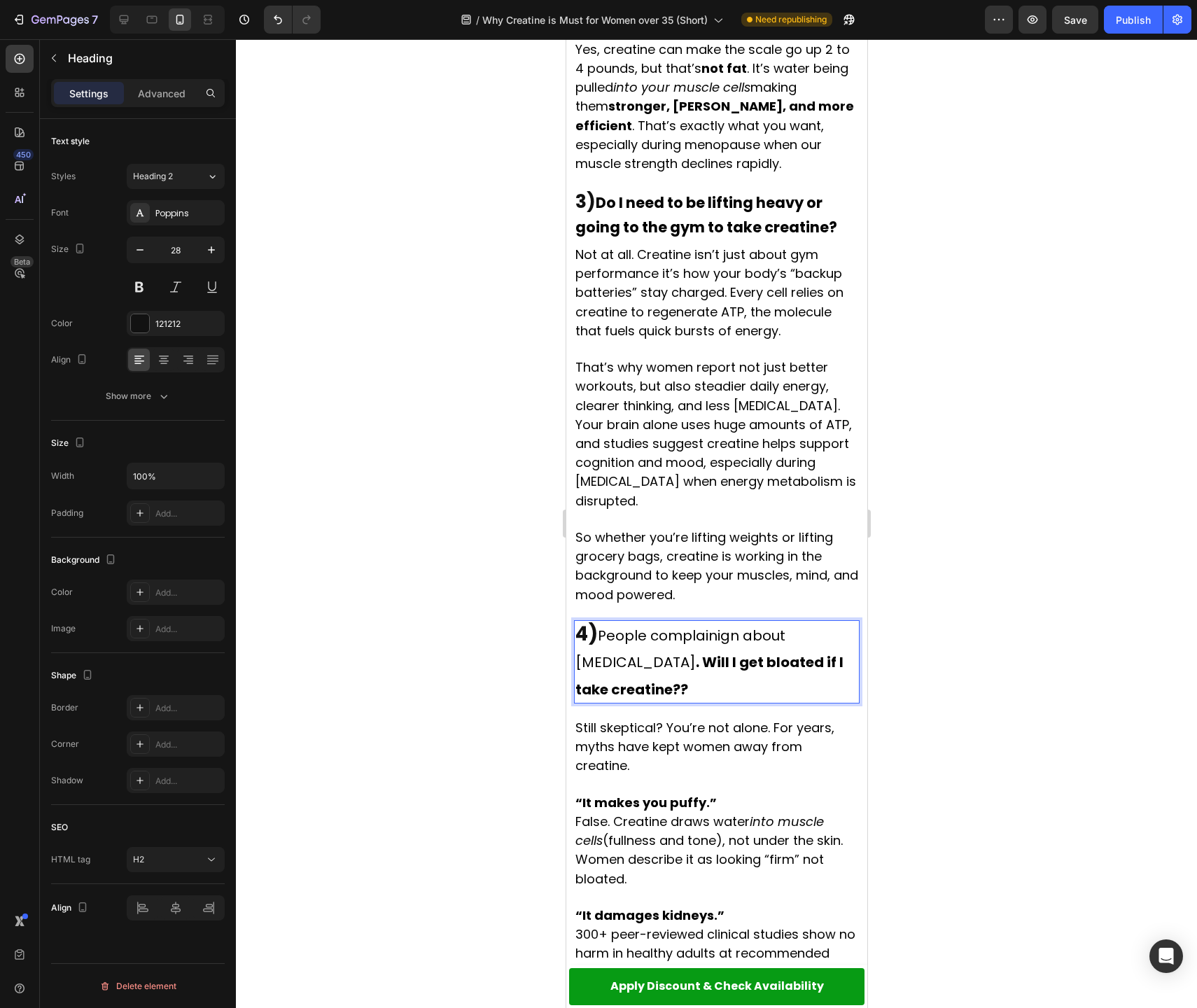
click at [651, 625] on span "People complainign about [MEDICAL_DATA] . Will I get bloated if I take creatine…" at bounding box center [708, 662] width 268 height 73
click at [654, 625] on span "People complainign about [MEDICAL_DATA] . Will I get bloated if I take creatine…" at bounding box center [708, 662] width 268 height 73
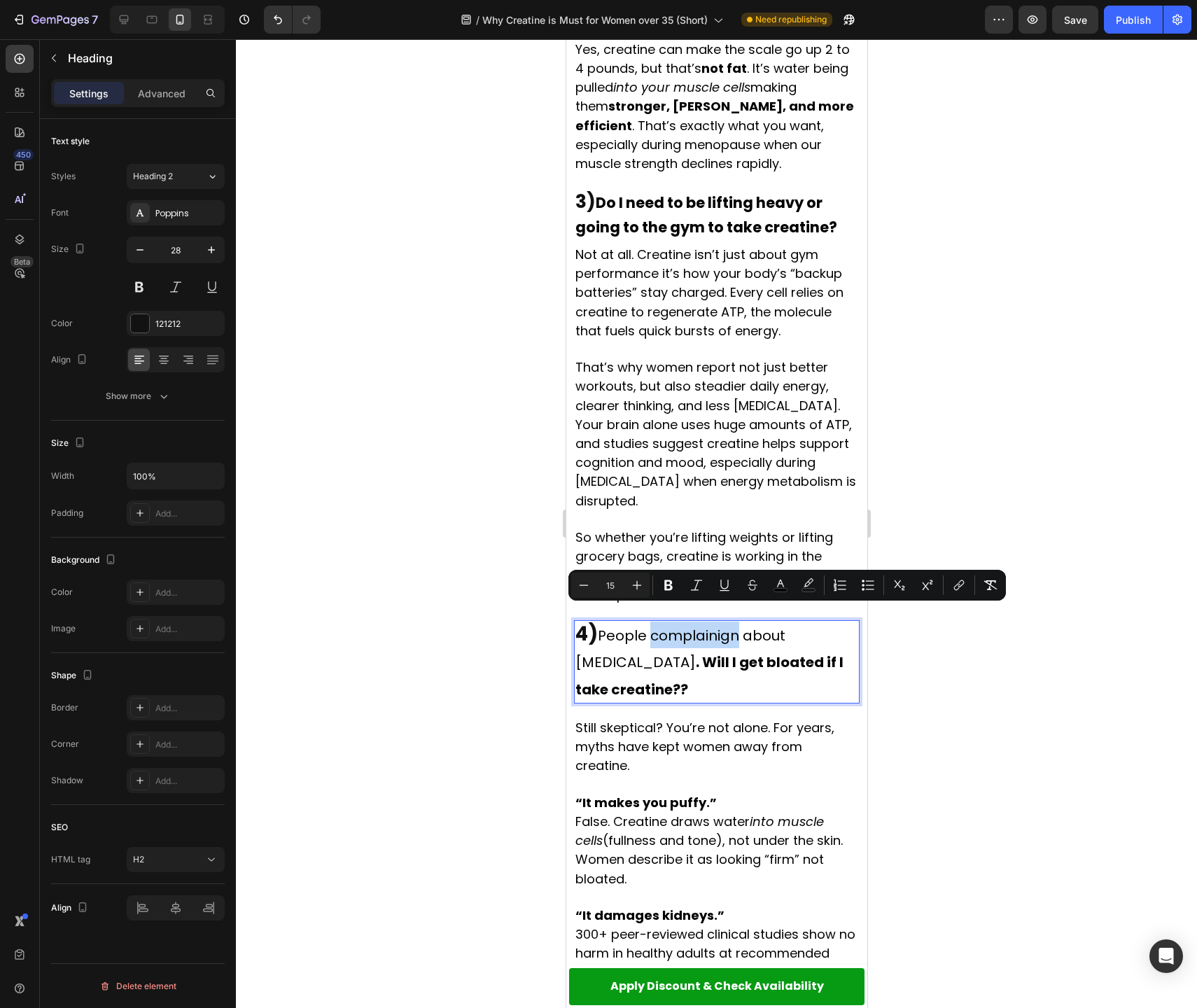
click at [689, 625] on span "People complainign about [MEDICAL_DATA] . Will I get bloated if I take creatine…" at bounding box center [708, 662] width 268 height 73
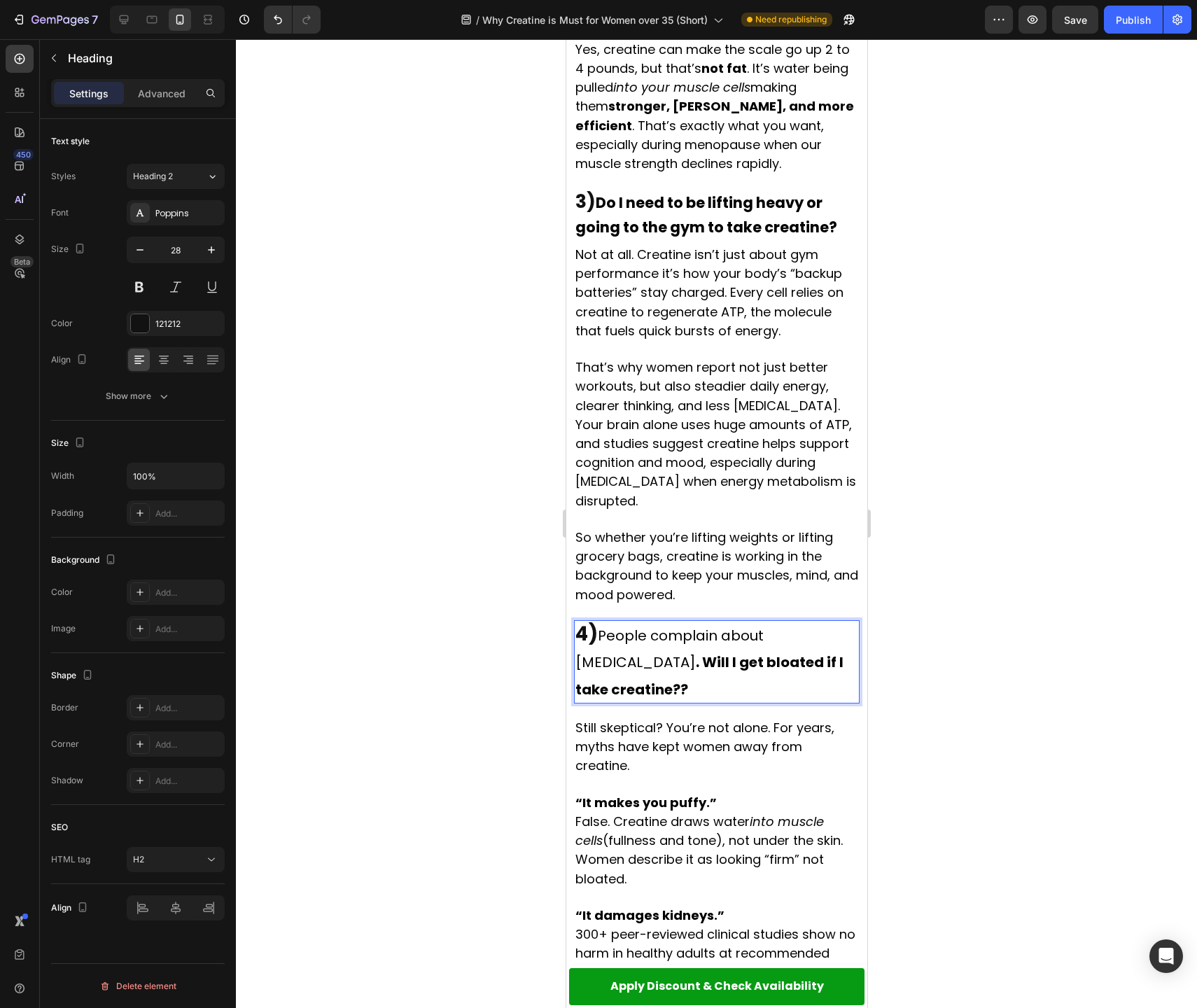
click at [723, 625] on span "People complain about [MEDICAL_DATA] . Will I get bloated if I take creatine??" at bounding box center [708, 662] width 268 height 73
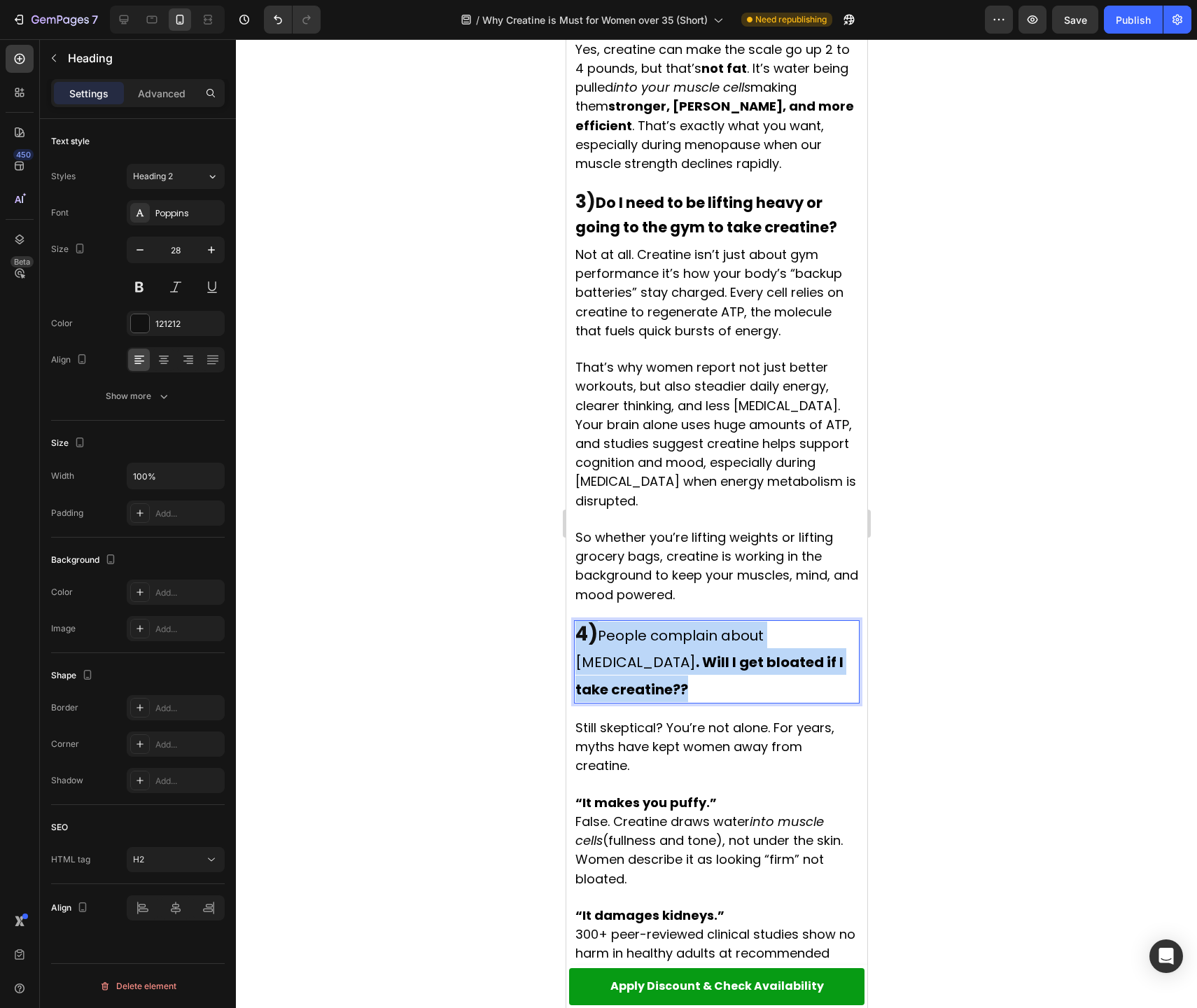
click at [723, 625] on span "People complain about [MEDICAL_DATA] . Will I get bloated if I take creatine??" at bounding box center [708, 662] width 268 height 73
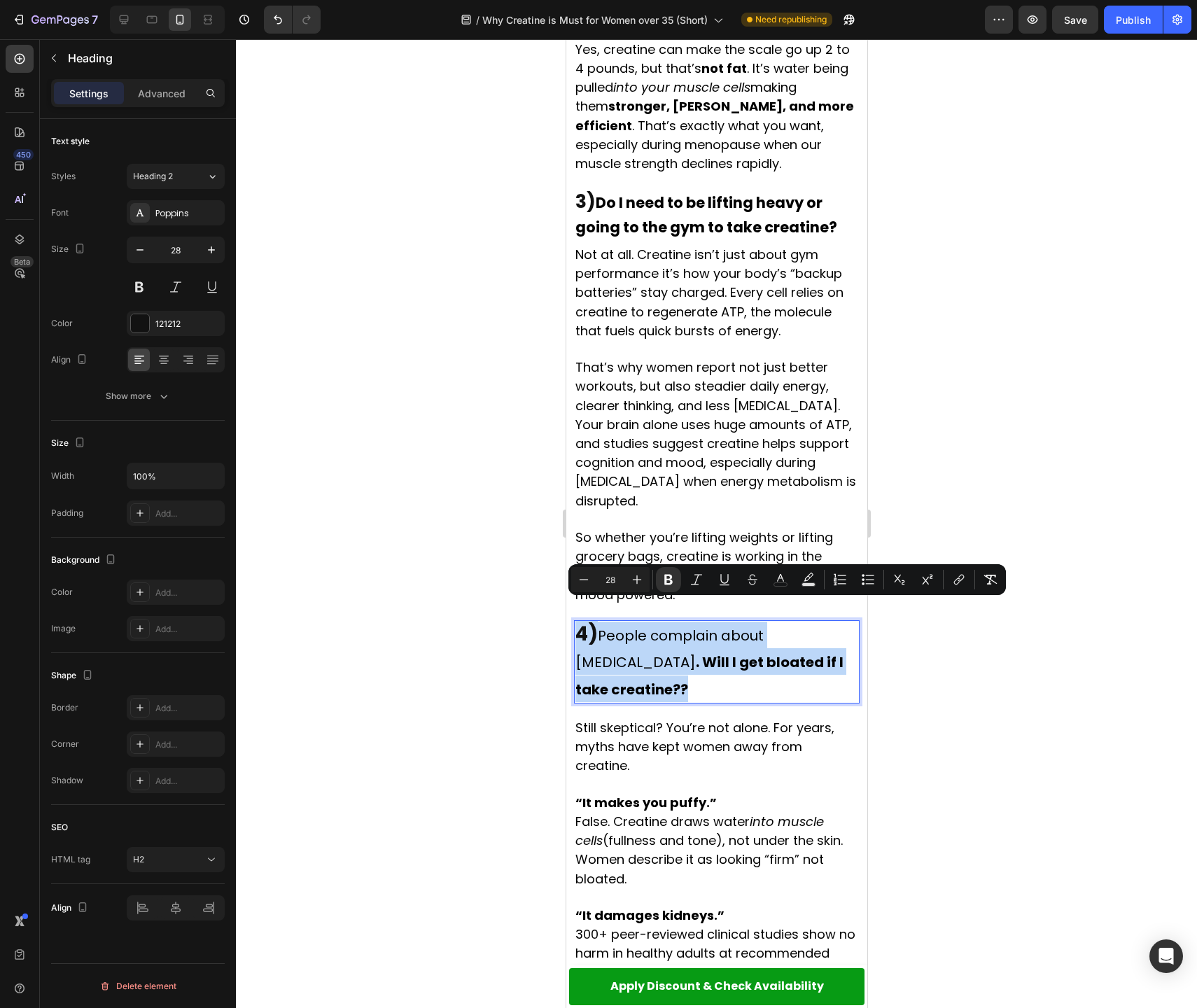
click at [656, 625] on span "People complain about [MEDICAL_DATA] . Will I get bloated if I take creatine??" at bounding box center [708, 662] width 268 height 73
click at [609, 625] on span "People complain about [MEDICAL_DATA] . Will I get bloated if I take creatine??" at bounding box center [708, 662] width 268 height 73
type input "15"
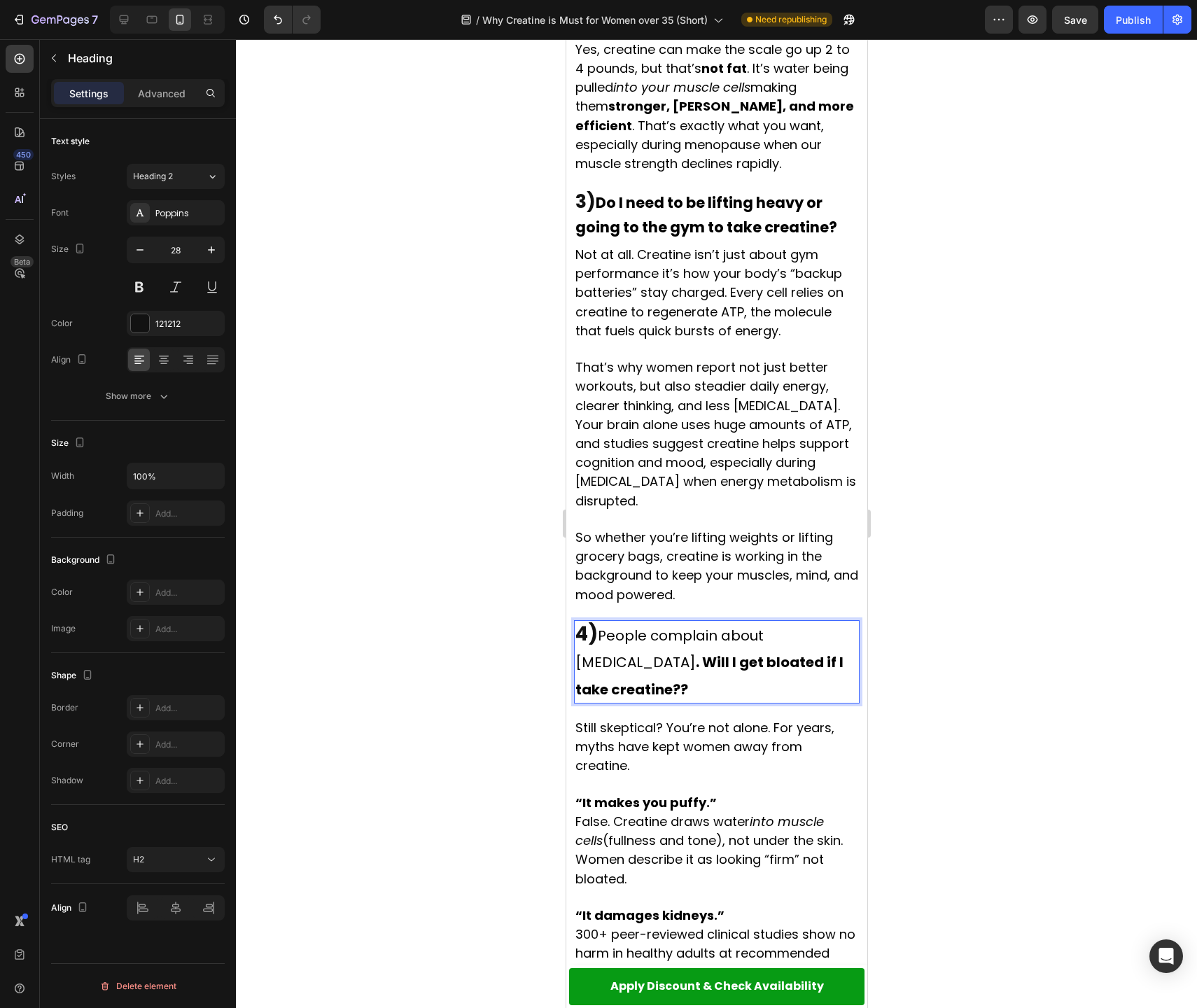
click at [605, 625] on span "People complain about [MEDICAL_DATA] . Will I get bloated if I take creatine??" at bounding box center [708, 662] width 268 height 73
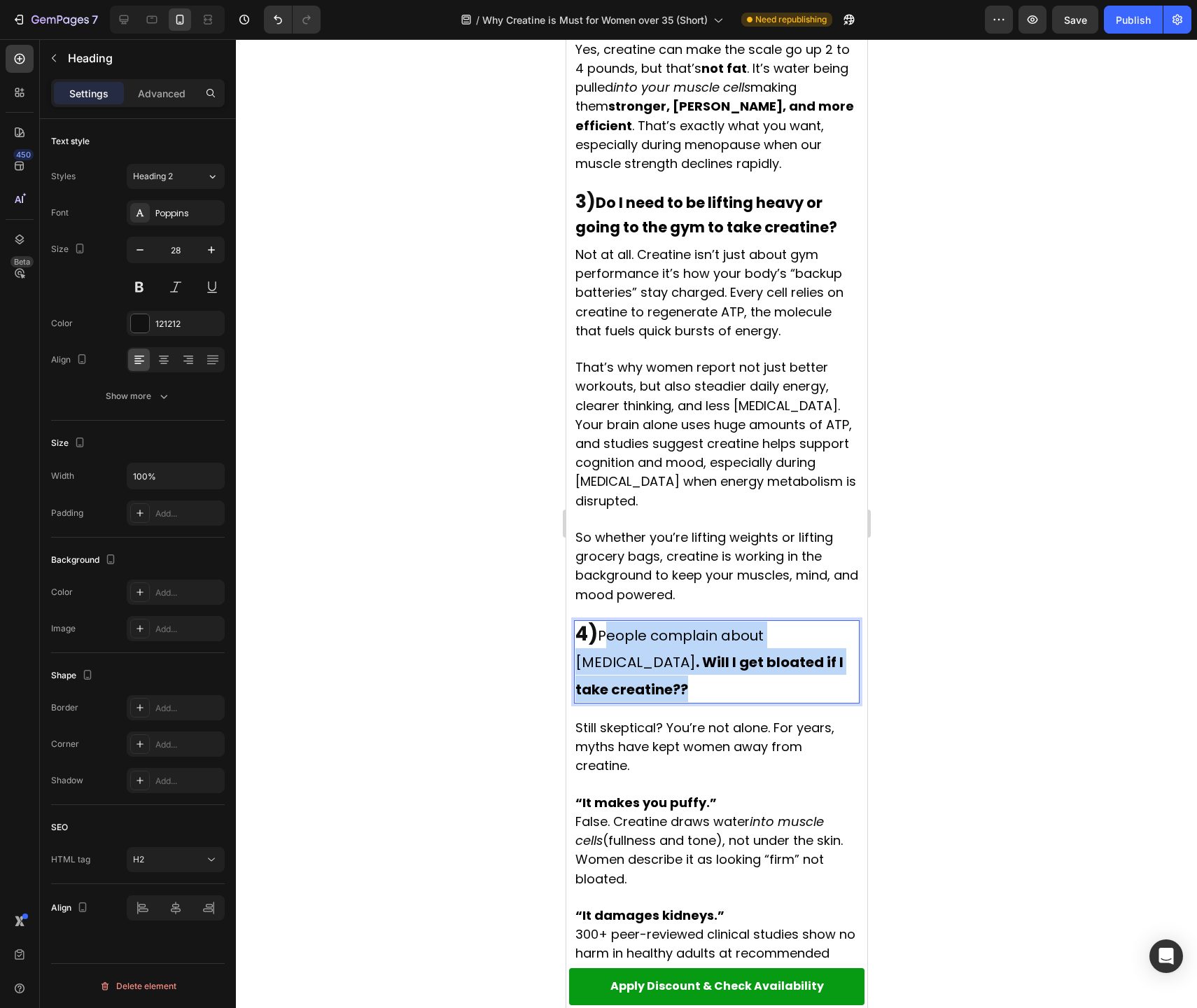
drag, startPoint x: 605, startPoint y: 613, endPoint x: 838, endPoint y: 635, distance: 234.0
click at [838, 635] on p "4) People complain about [MEDICAL_DATA] . Will I get bloated if I take creatine…" at bounding box center [715, 662] width 282 height 81
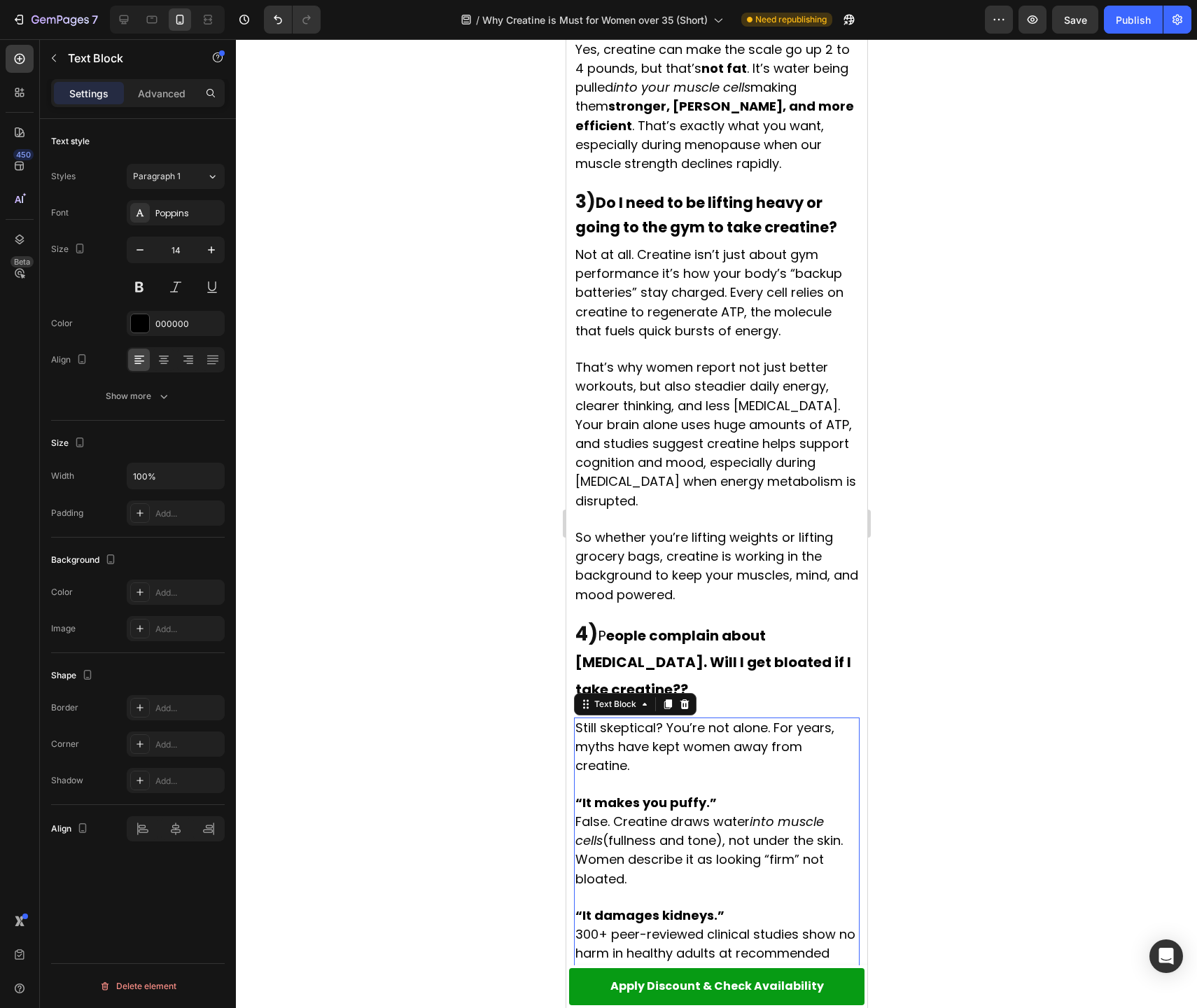
click at [635, 812] on span "False. Creatine draws water into muscle cells (fullness and tone), not under th…" at bounding box center [707, 850] width 267 height 75
click at [643, 812] on span "False. Creatine draws water into muscle cells (fullness and tone), not under th…" at bounding box center [707, 850] width 267 height 75
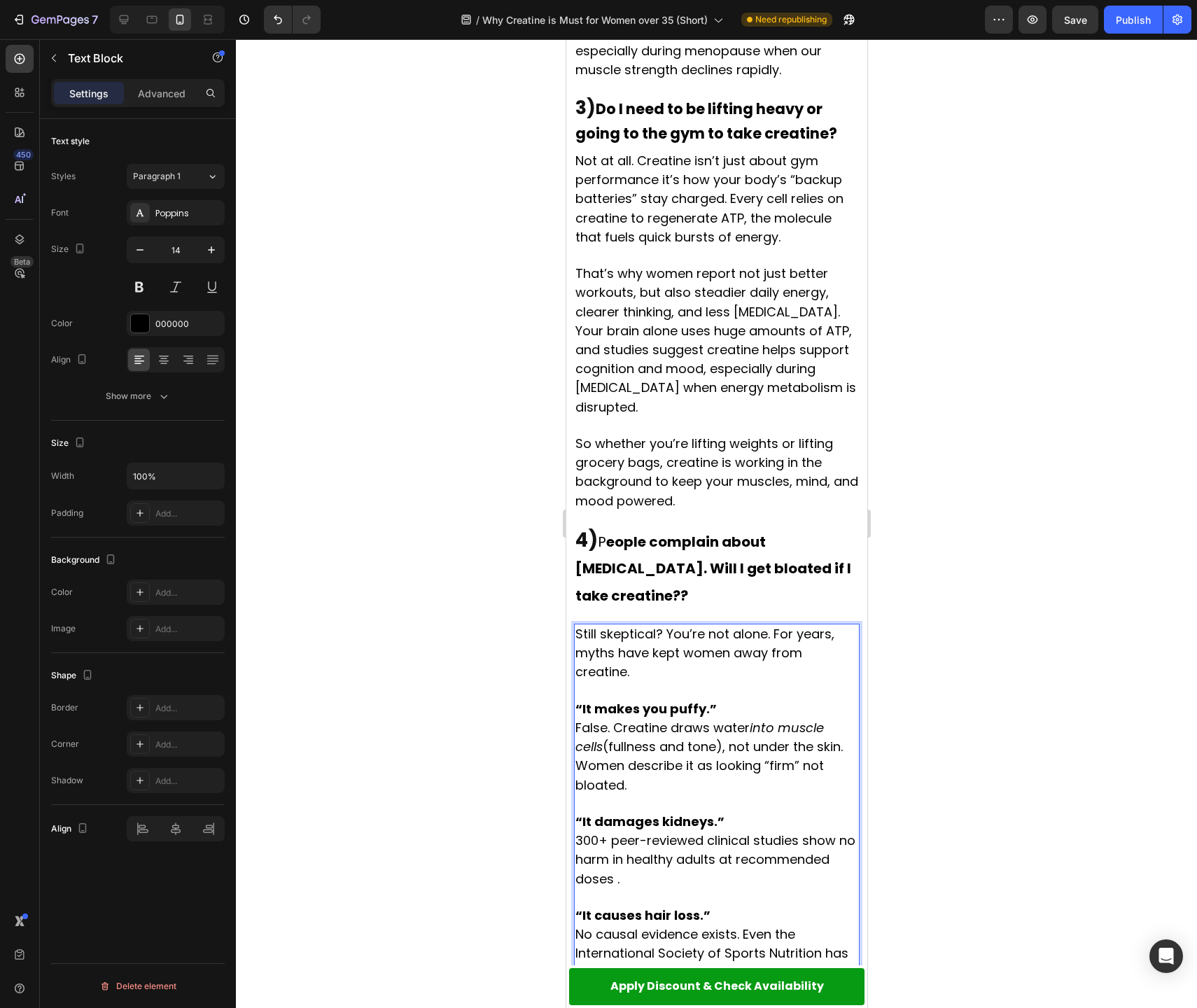
scroll to position [2146, 0]
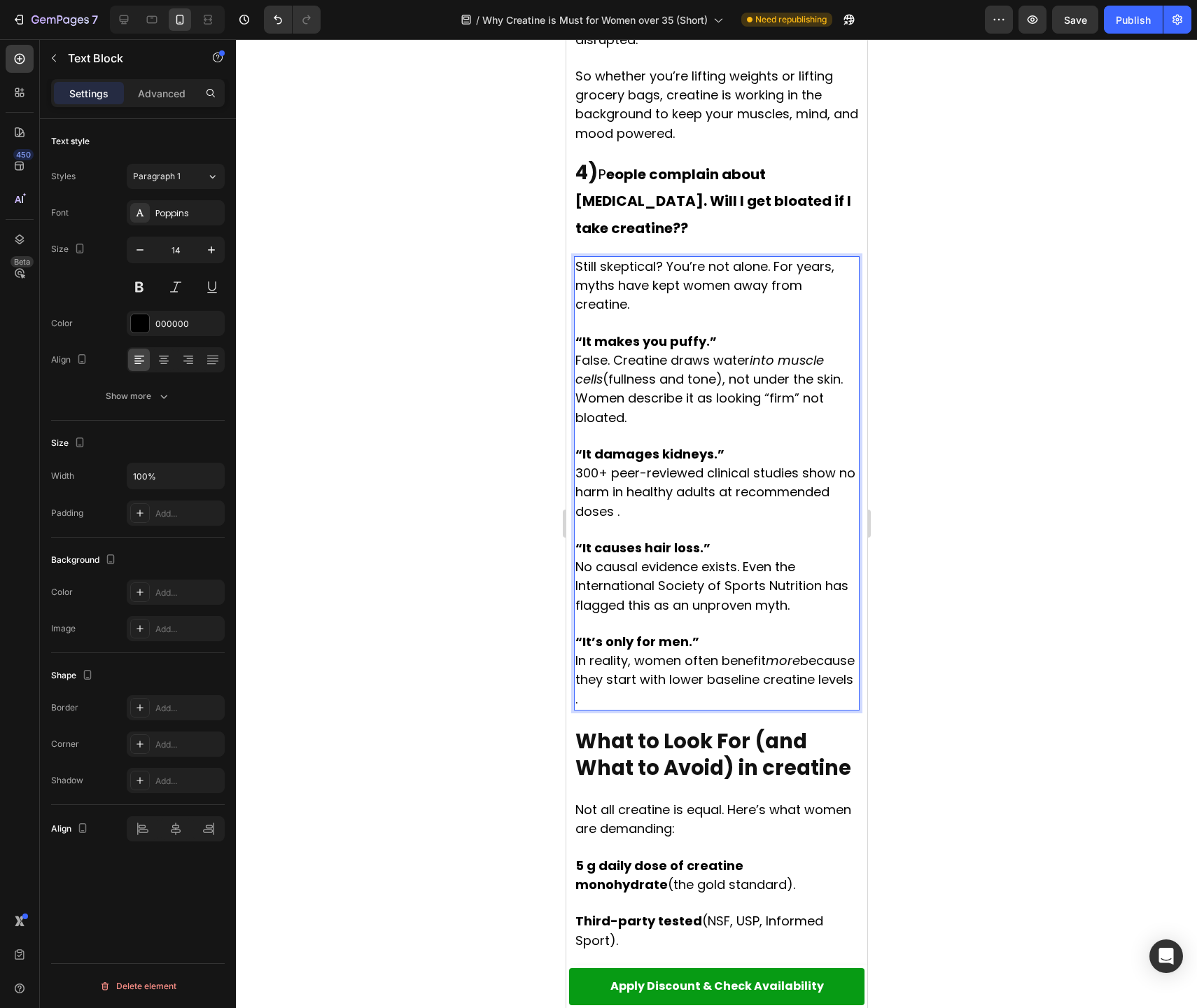
click at [665, 615] on p "Rich Text Editor. Editing area: main" at bounding box center [715, 623] width 282 height 17
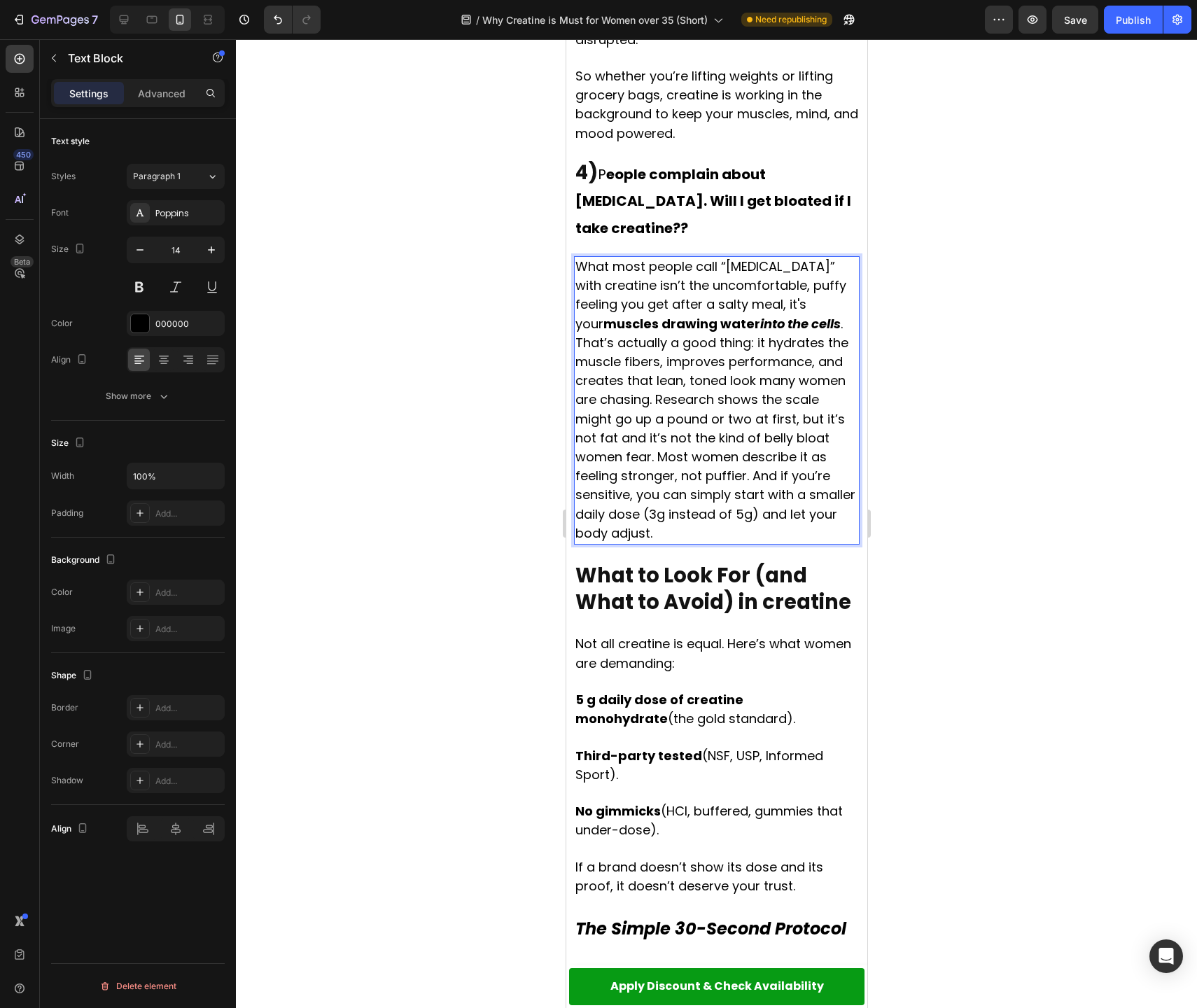
click at [846, 279] on p "What most people call “[MEDICAL_DATA]” with creatine isn’t the uncomfortable, p…" at bounding box center [715, 400] width 282 height 285
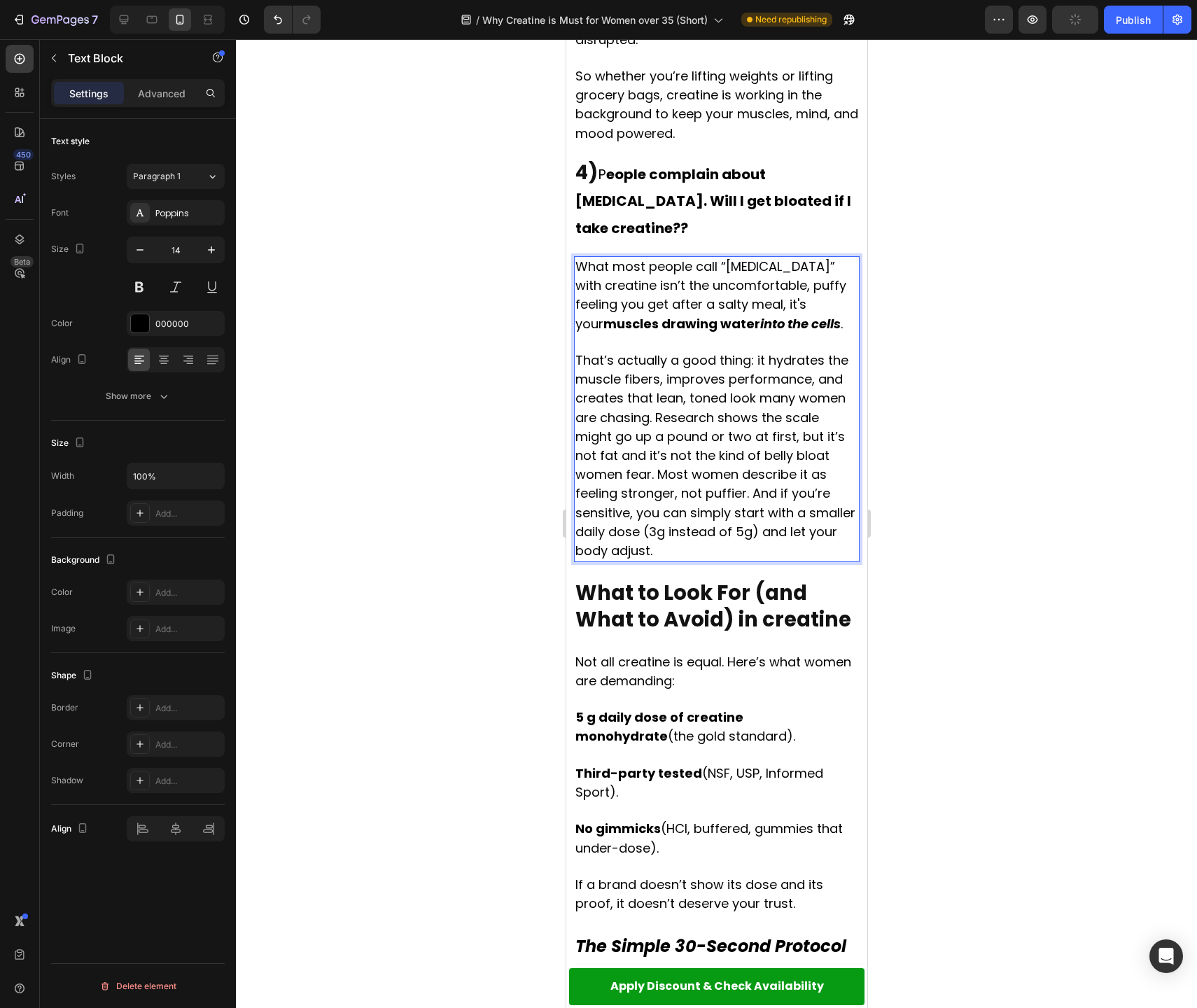
click at [757, 448] on span "That’s actually a good thing: it hydrates the muscle fibers, improves performan…" at bounding box center [714, 456] width 280 height 208
click at [754, 449] on span "That’s actually a good thing: it hydrates the muscle fibers, improves performan…" at bounding box center [714, 456] width 280 height 208
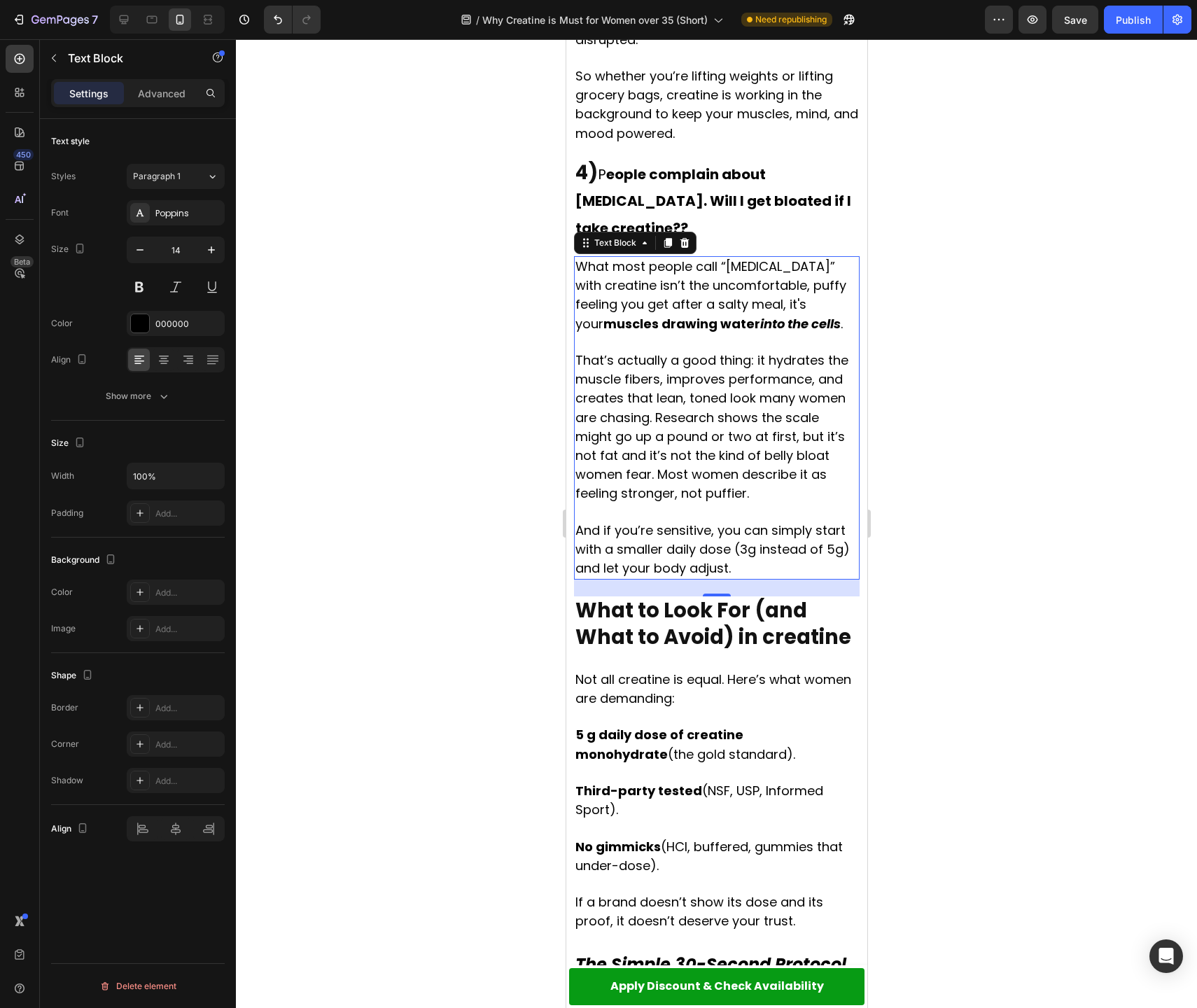
click at [652, 597] on strong "What to Look For (and What to Avoid) in creatine" at bounding box center [712, 623] width 276 height 55
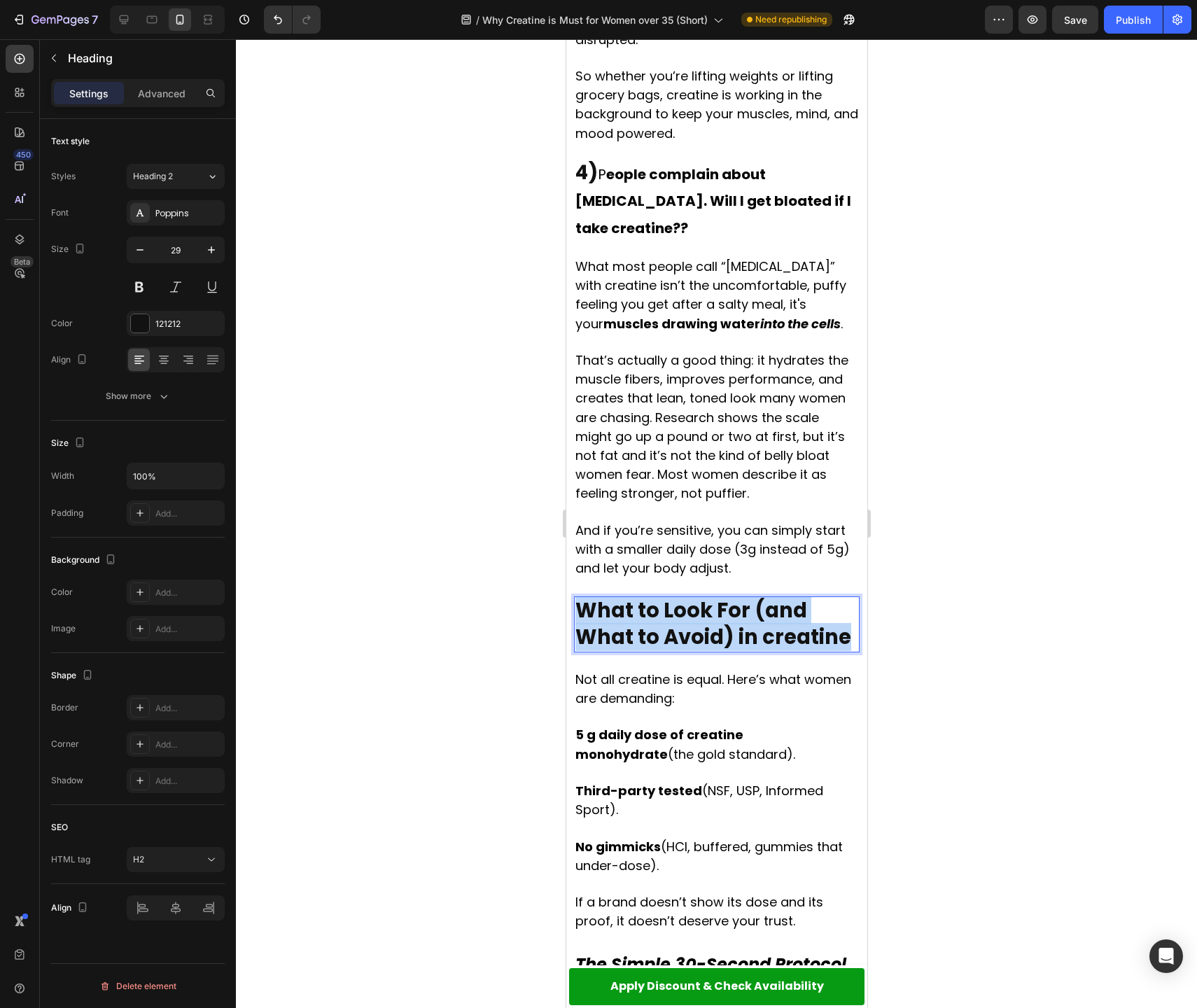
click at [652, 597] on strong "What to Look For (and What to Avoid) in creatine" at bounding box center [712, 623] width 276 height 55
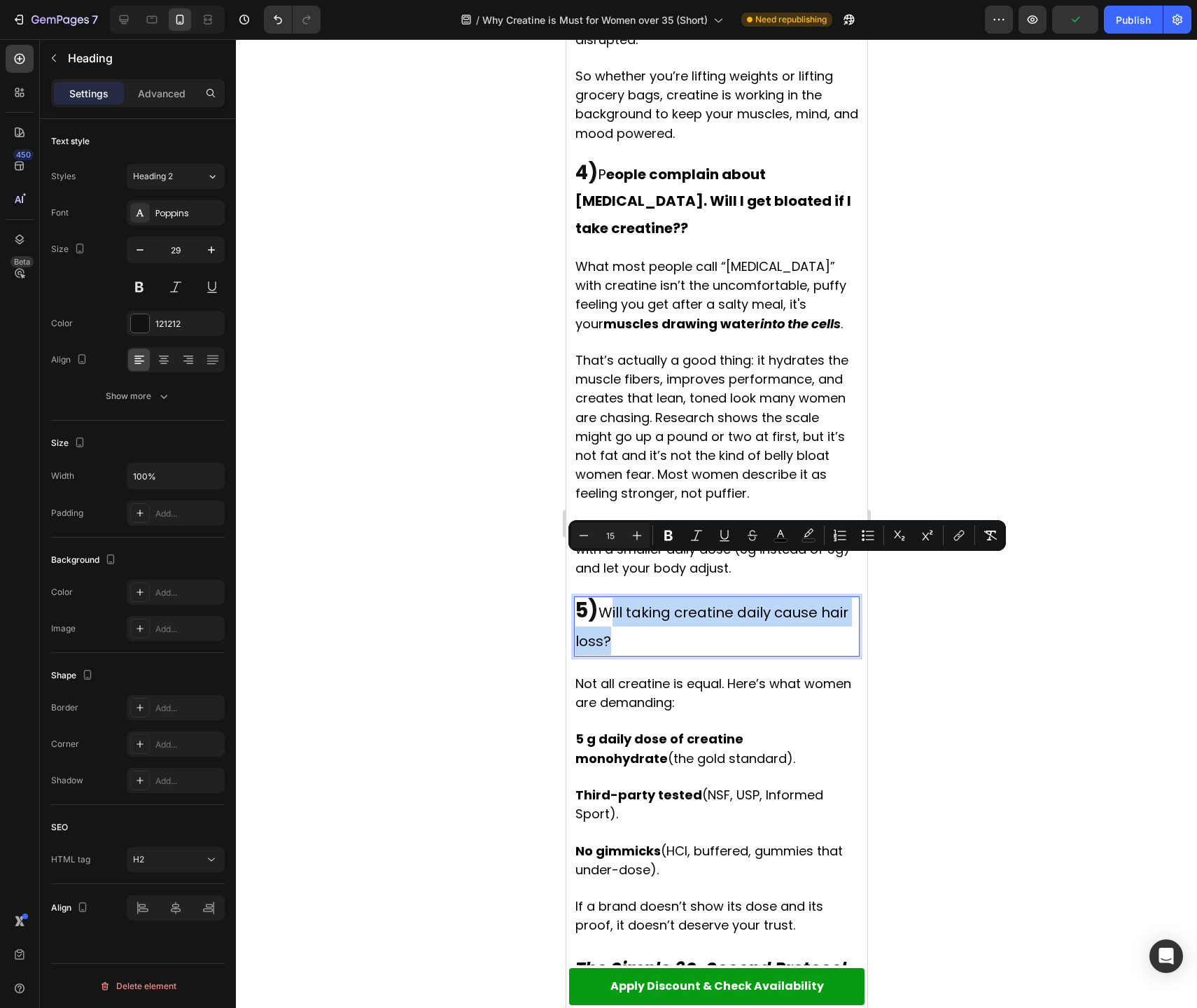
drag, startPoint x: 609, startPoint y: 564, endPoint x: 659, endPoint y: 597, distance: 59.9
click at [659, 597] on p "5) Will taking creatine daily cause hair loss?" at bounding box center [715, 625] width 282 height 57
type input "29"
click at [608, 602] on span "Will taking creatine daily cause hair loss?" at bounding box center [710, 626] width 273 height 48
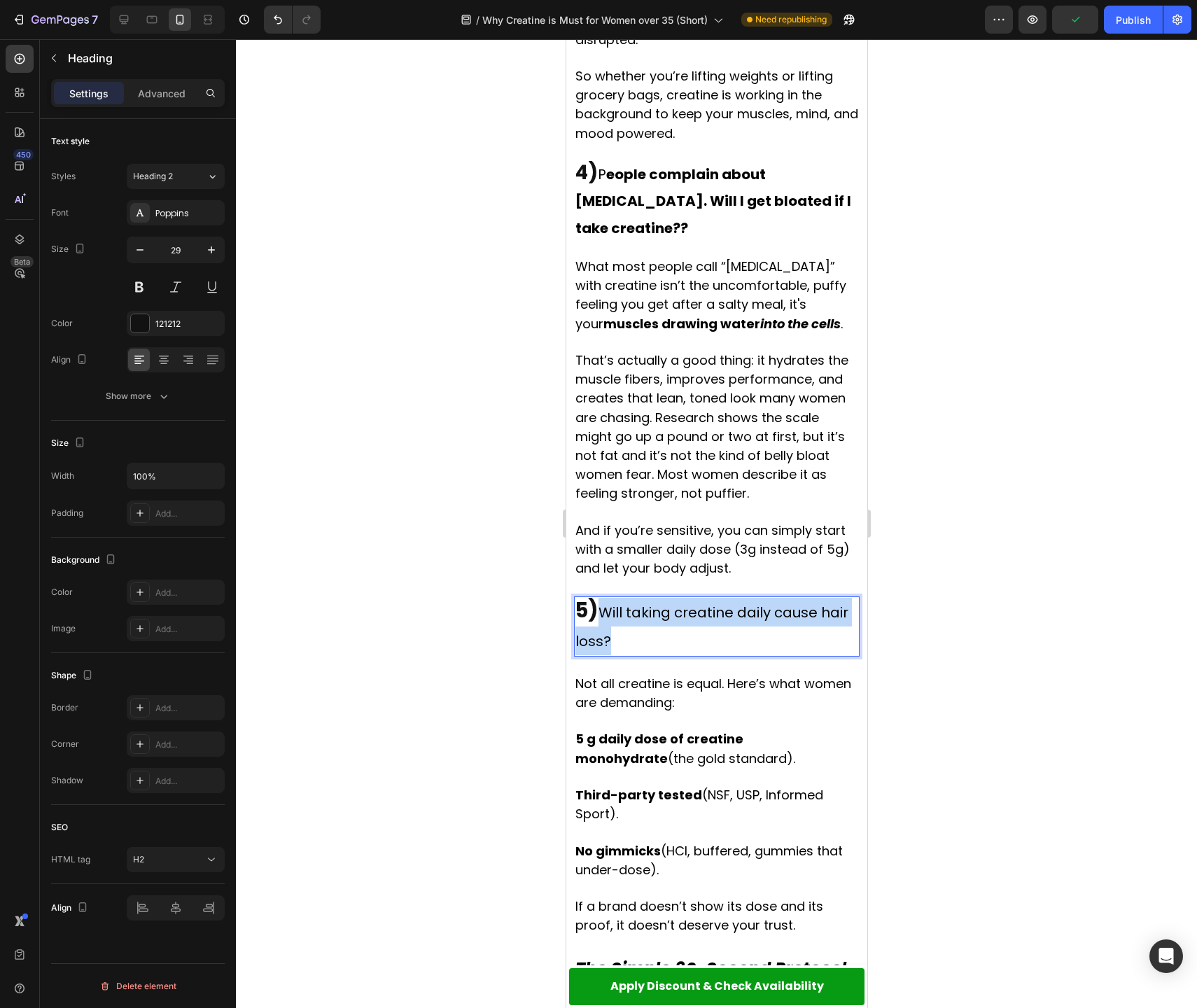
drag, startPoint x: 602, startPoint y: 564, endPoint x: 626, endPoint y: 588, distance: 33.9
click at [626, 597] on p "5) Will taking creatine daily cause hair loss?" at bounding box center [715, 625] width 282 height 57
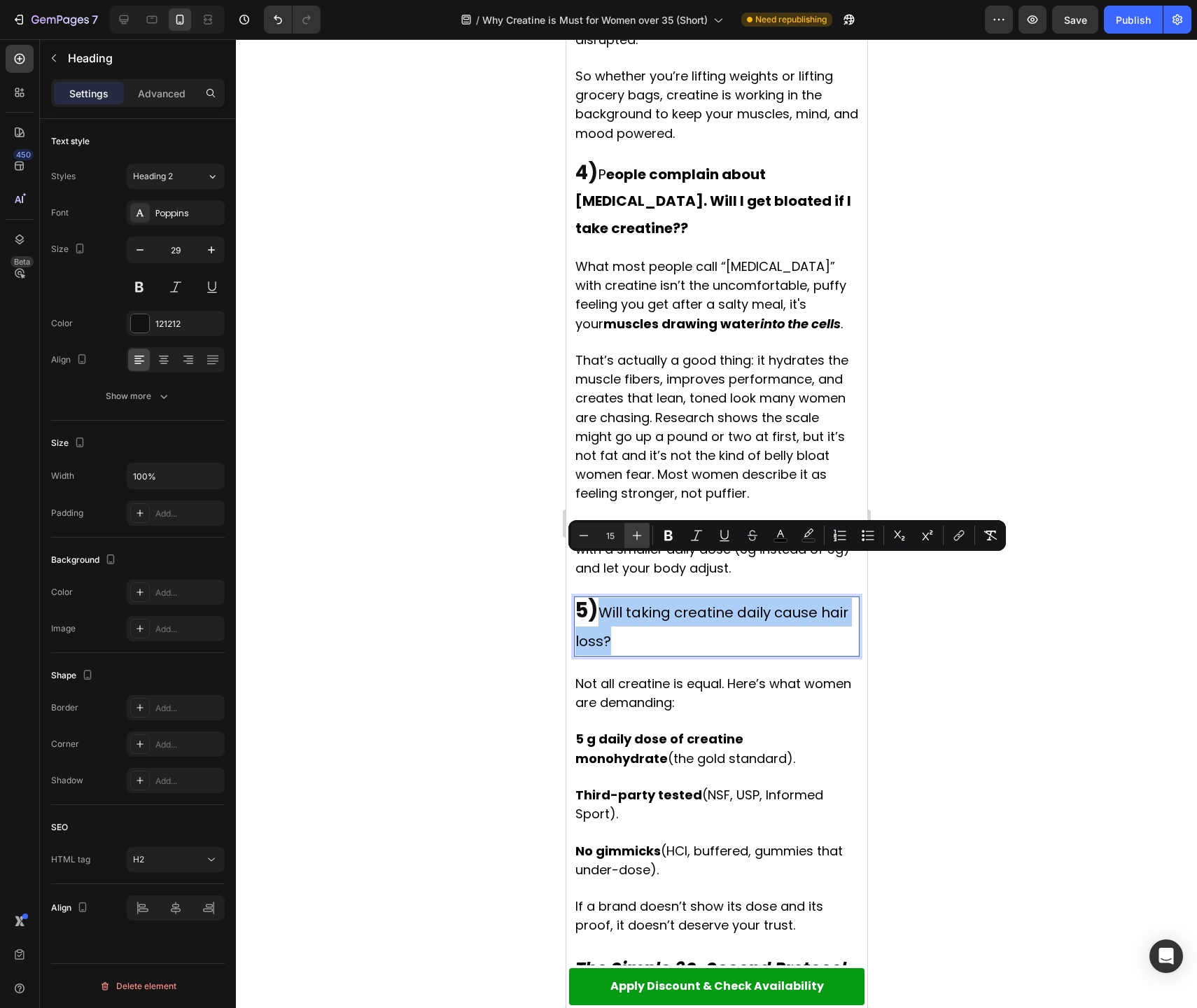
click at [632, 537] on icon "Editor contextual toolbar" at bounding box center [637, 535] width 14 height 14
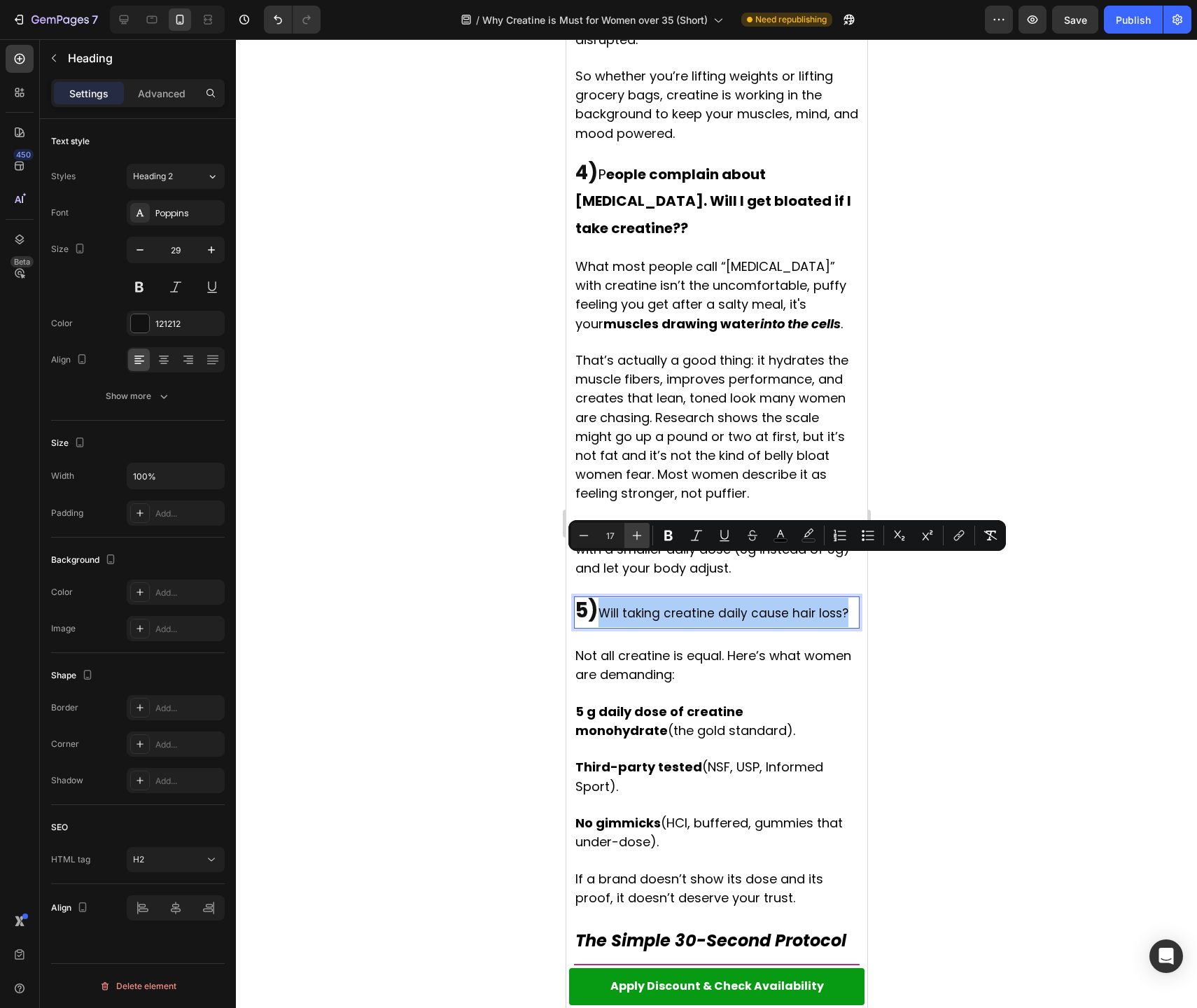
click at [632, 537] on icon "Editor contextual toolbar" at bounding box center [637, 535] width 14 height 14
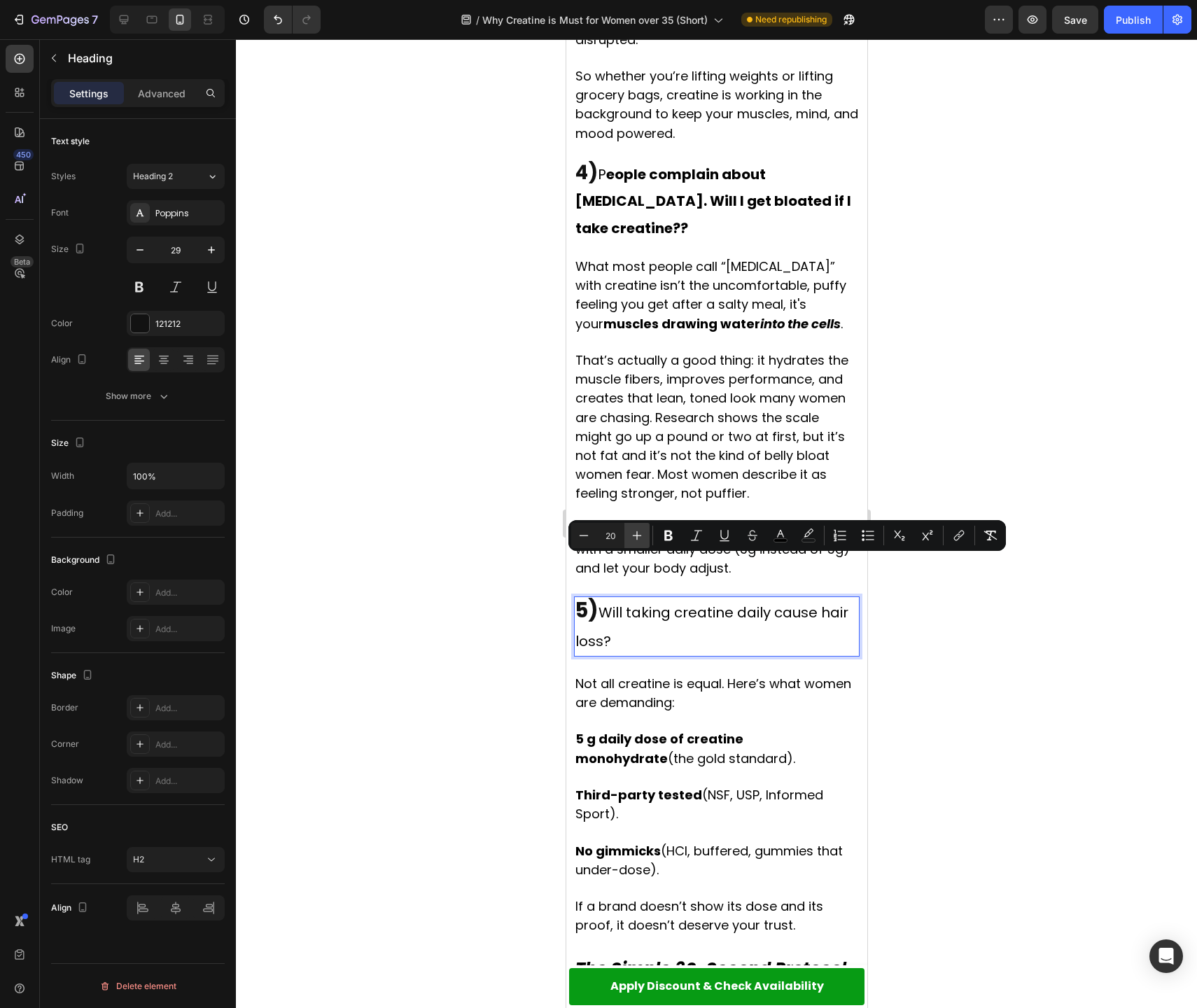
click at [632, 537] on icon "Editor contextual toolbar" at bounding box center [637, 535] width 14 height 14
type input "21"
drag, startPoint x: 662, startPoint y: 533, endPoint x: 68, endPoint y: 272, distance: 648.8
click at [662, 533] on icon "Editor contextual toolbar" at bounding box center [668, 535] width 14 height 14
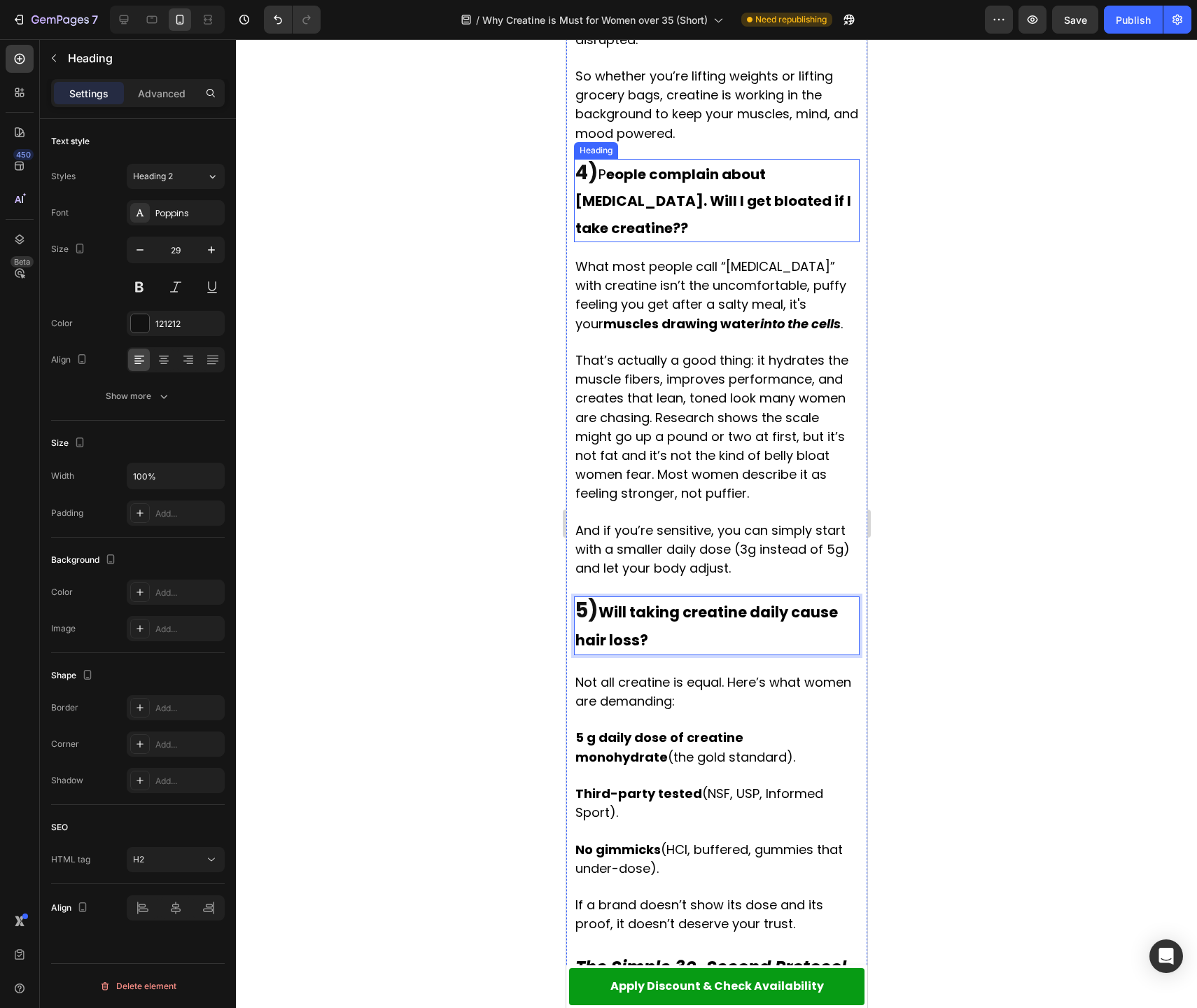
click at [611, 165] on strong "eople complain about [MEDICAL_DATA]. Will I get bloated if I take creatine??" at bounding box center [712, 201] width 276 height 73
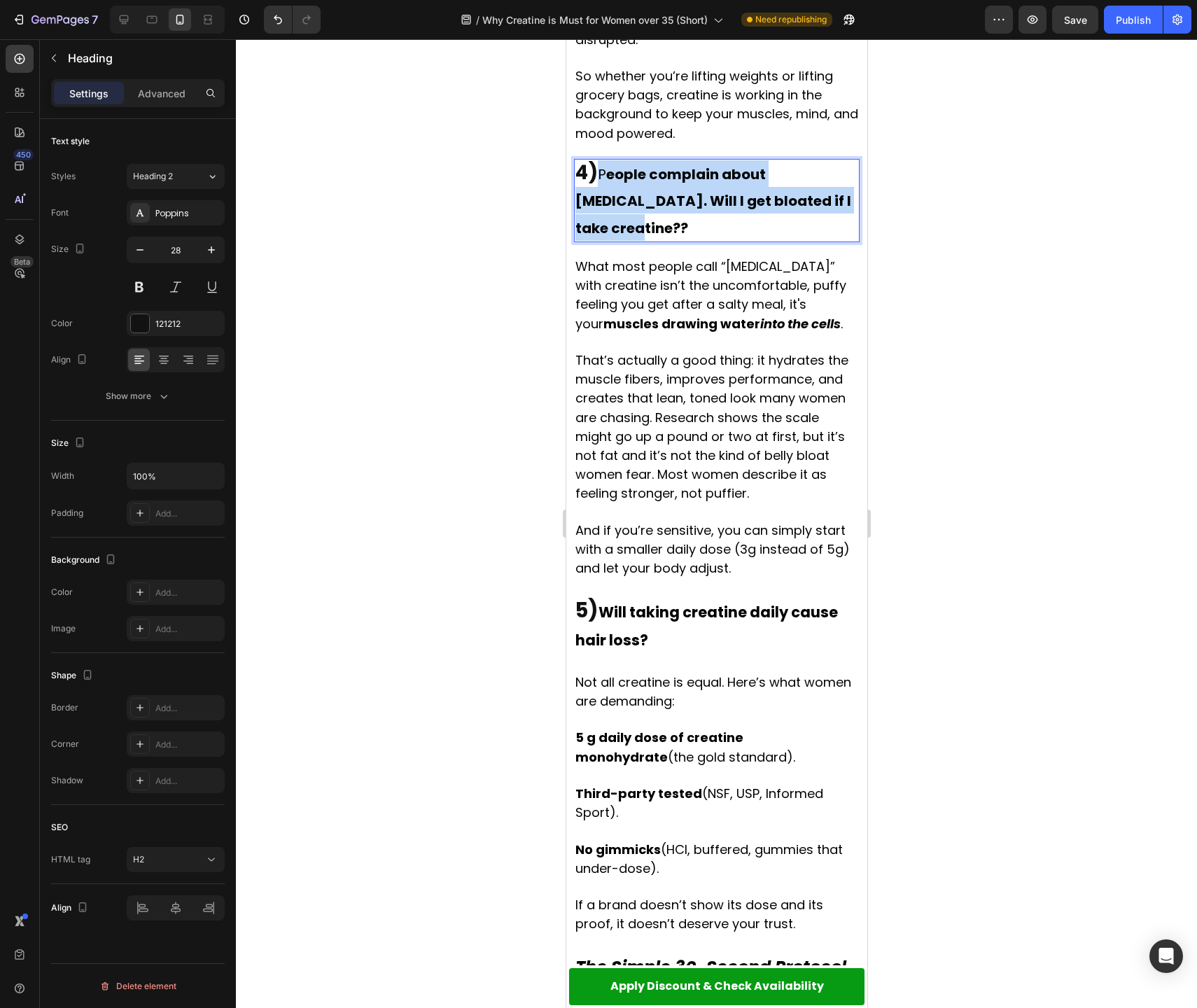
drag, startPoint x: 603, startPoint y: 153, endPoint x: 830, endPoint y: 189, distance: 229.8
click at [830, 189] on p "4) P eople complain about [MEDICAL_DATA]. Will I get bloated if I take creatine…" at bounding box center [715, 200] width 282 height 81
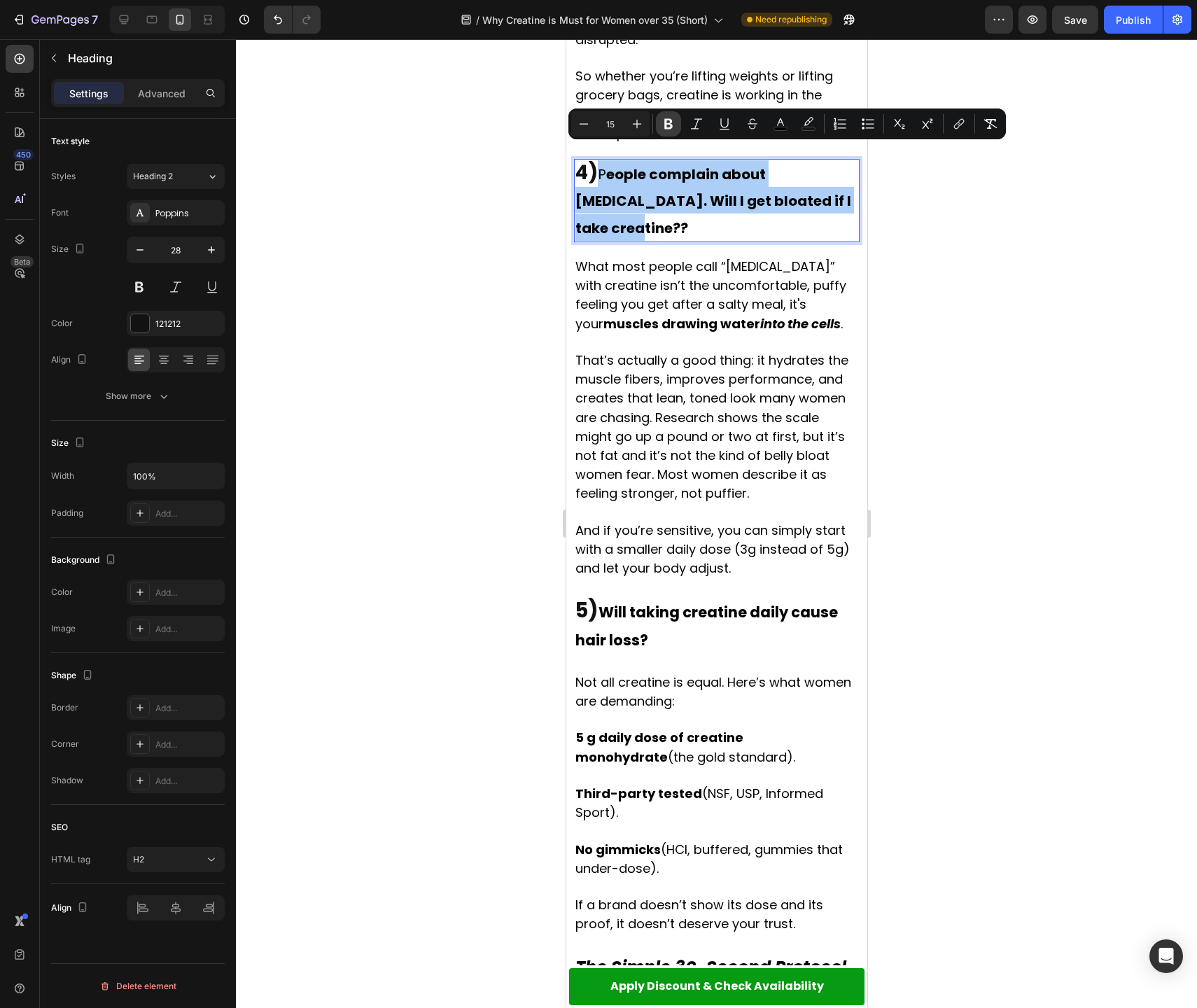
click at [669, 127] on icon "Editor contextual toolbar" at bounding box center [668, 123] width 9 height 11
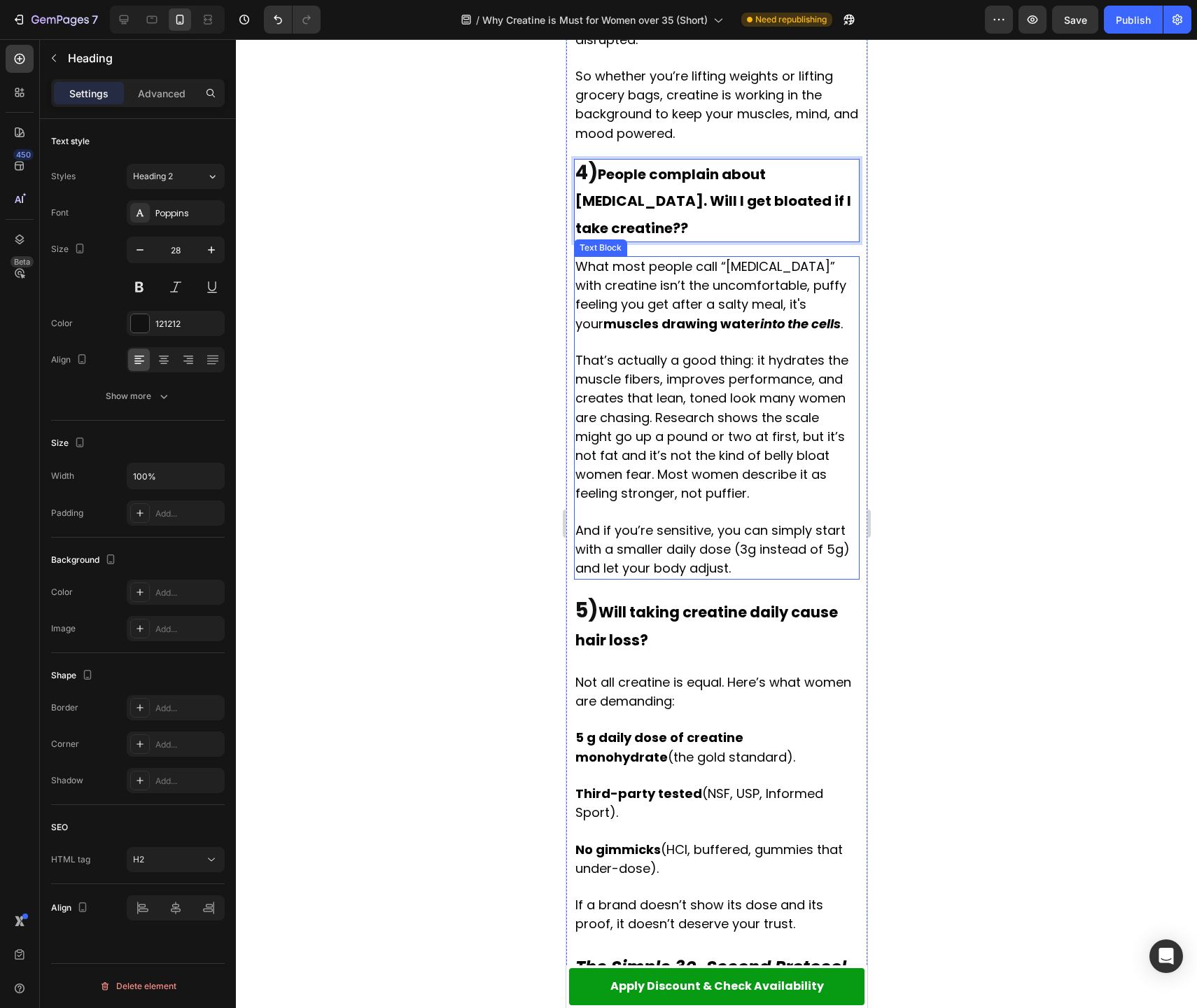
click at [978, 438] on div at bounding box center [716, 523] width 961 height 968
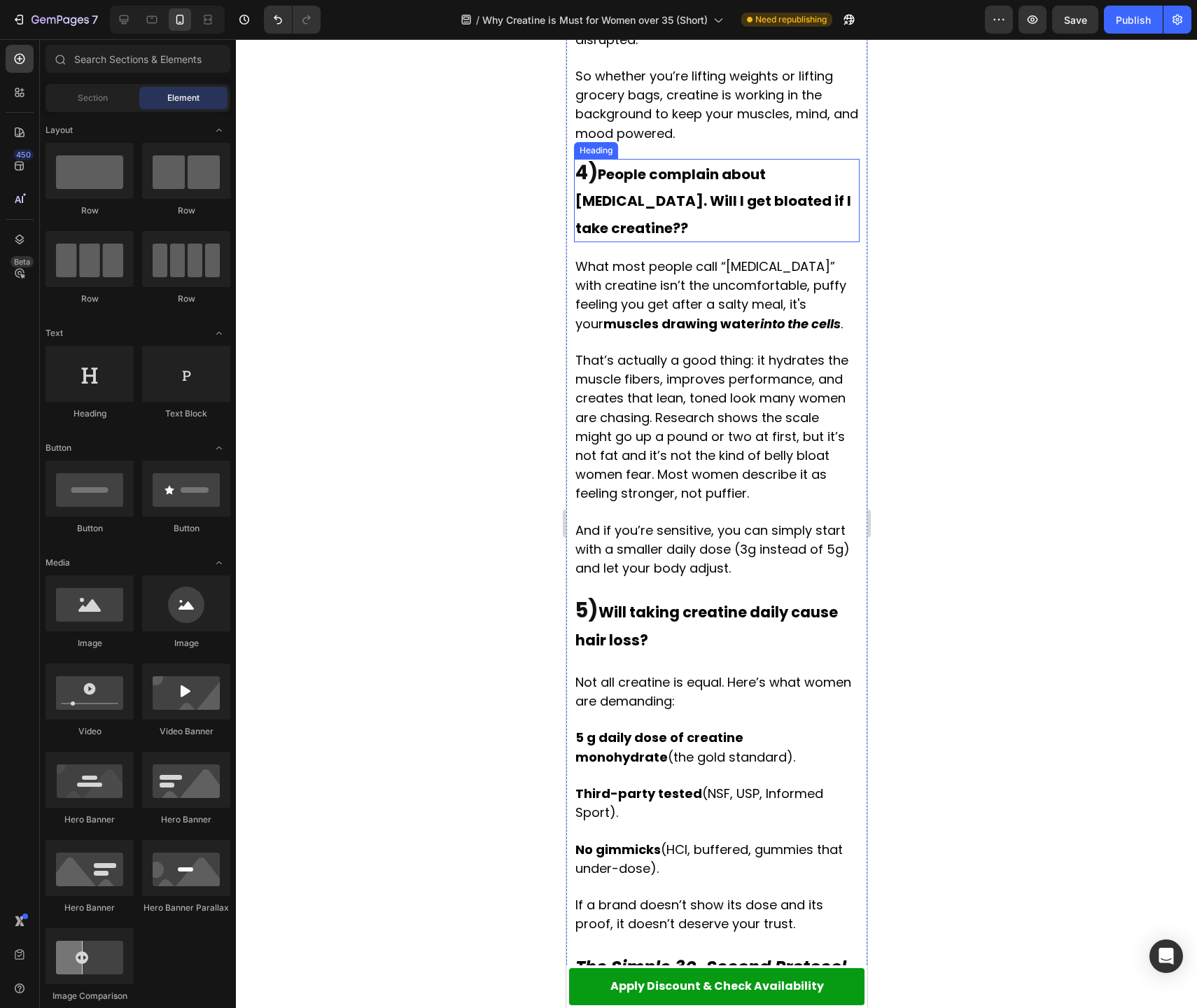
click at [587, 159] on strong "4)" at bounding box center [585, 172] width 22 height 27
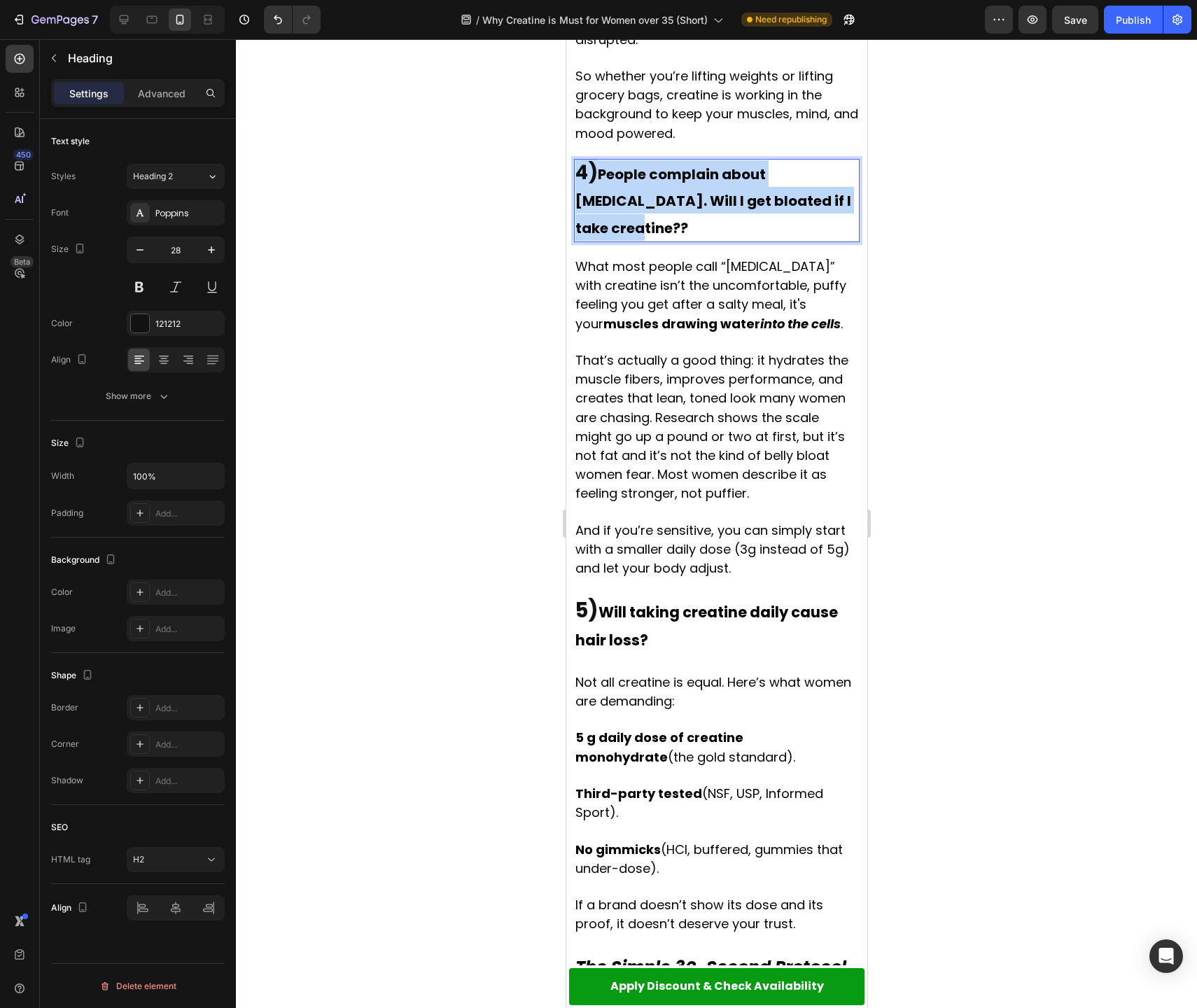
click at [587, 159] on strong "4)" at bounding box center [585, 172] width 22 height 27
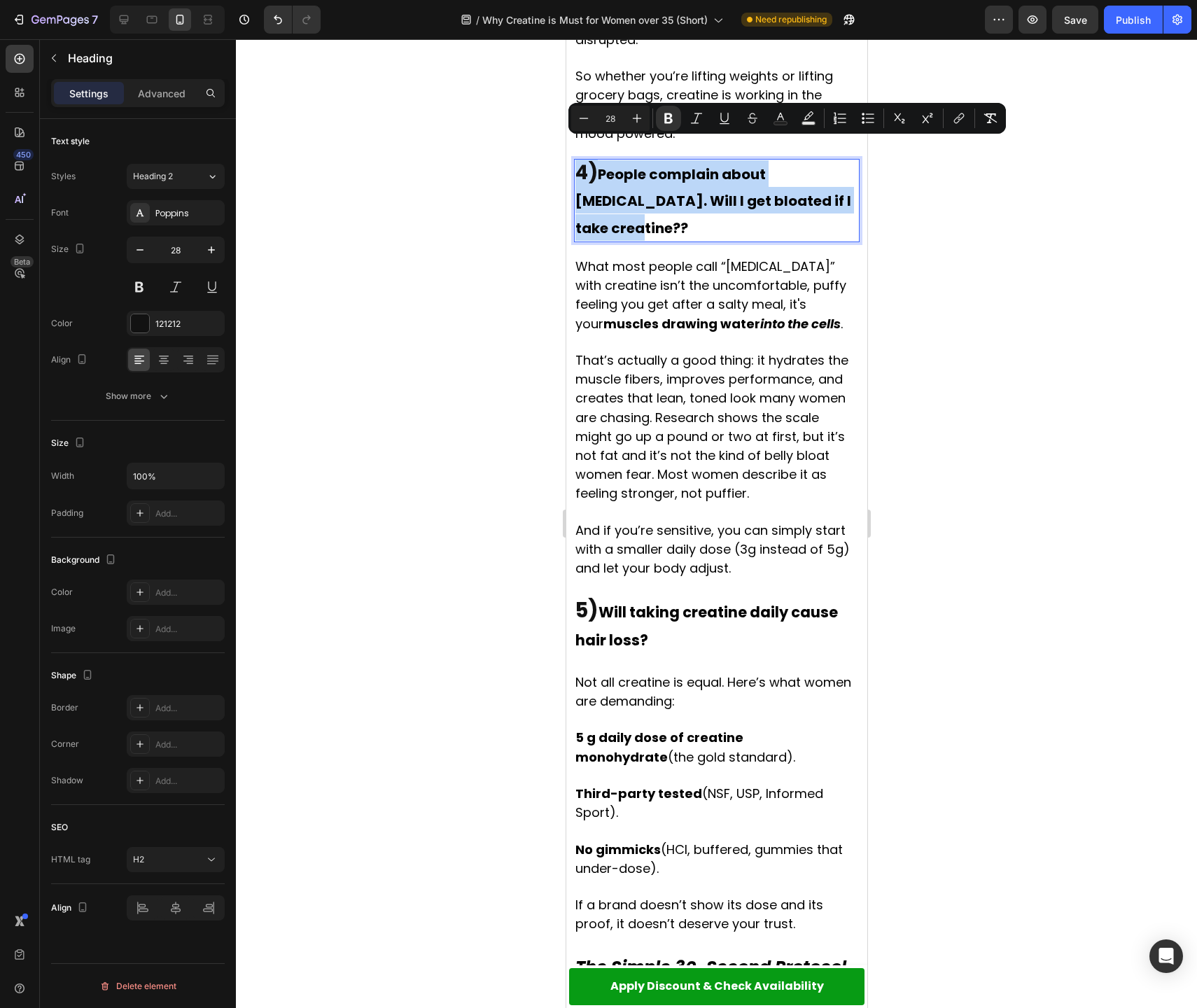
click at [593, 159] on strong "4)" at bounding box center [585, 172] width 22 height 27
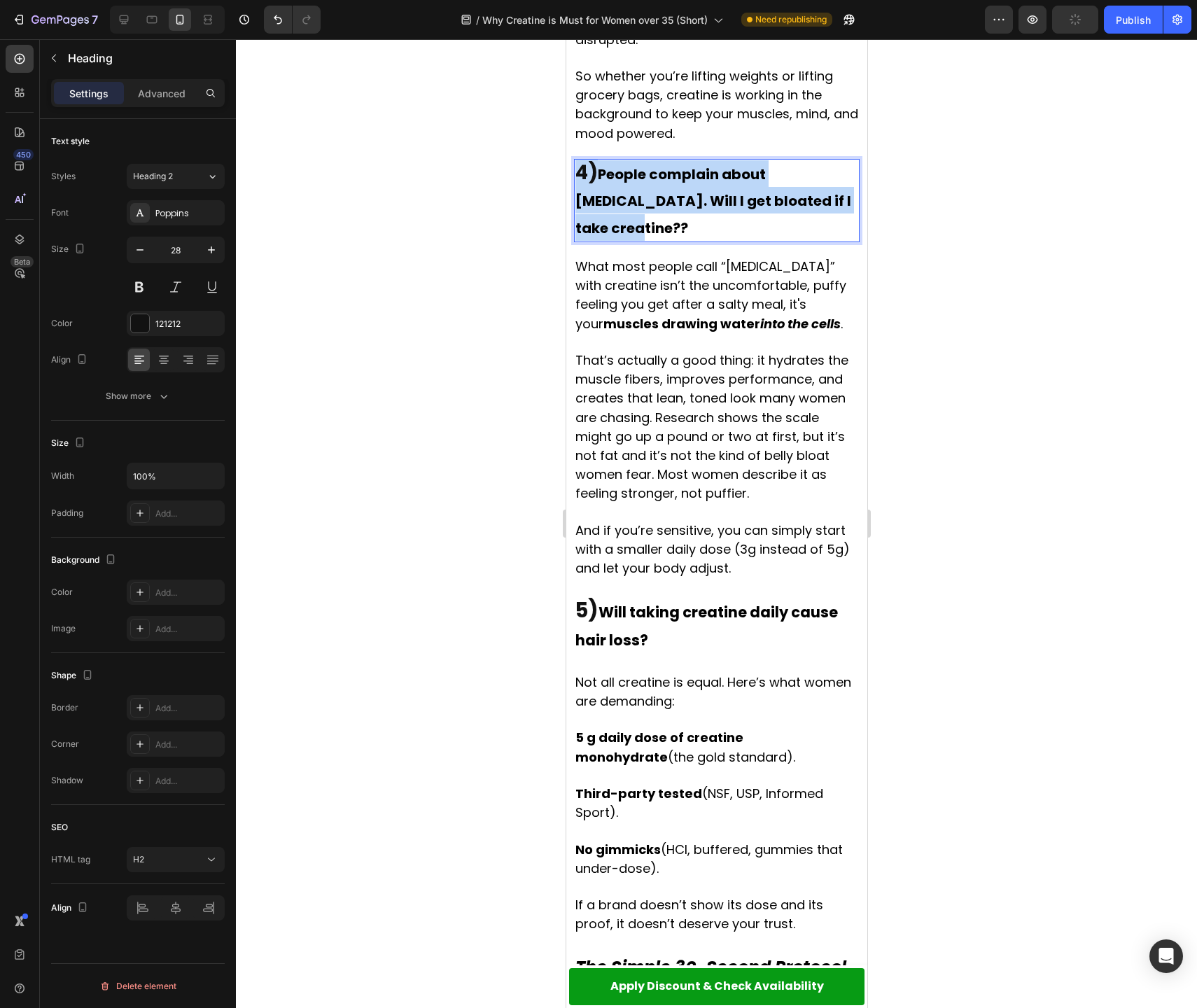
drag, startPoint x: 599, startPoint y: 157, endPoint x: 555, endPoint y: 152, distance: 44.3
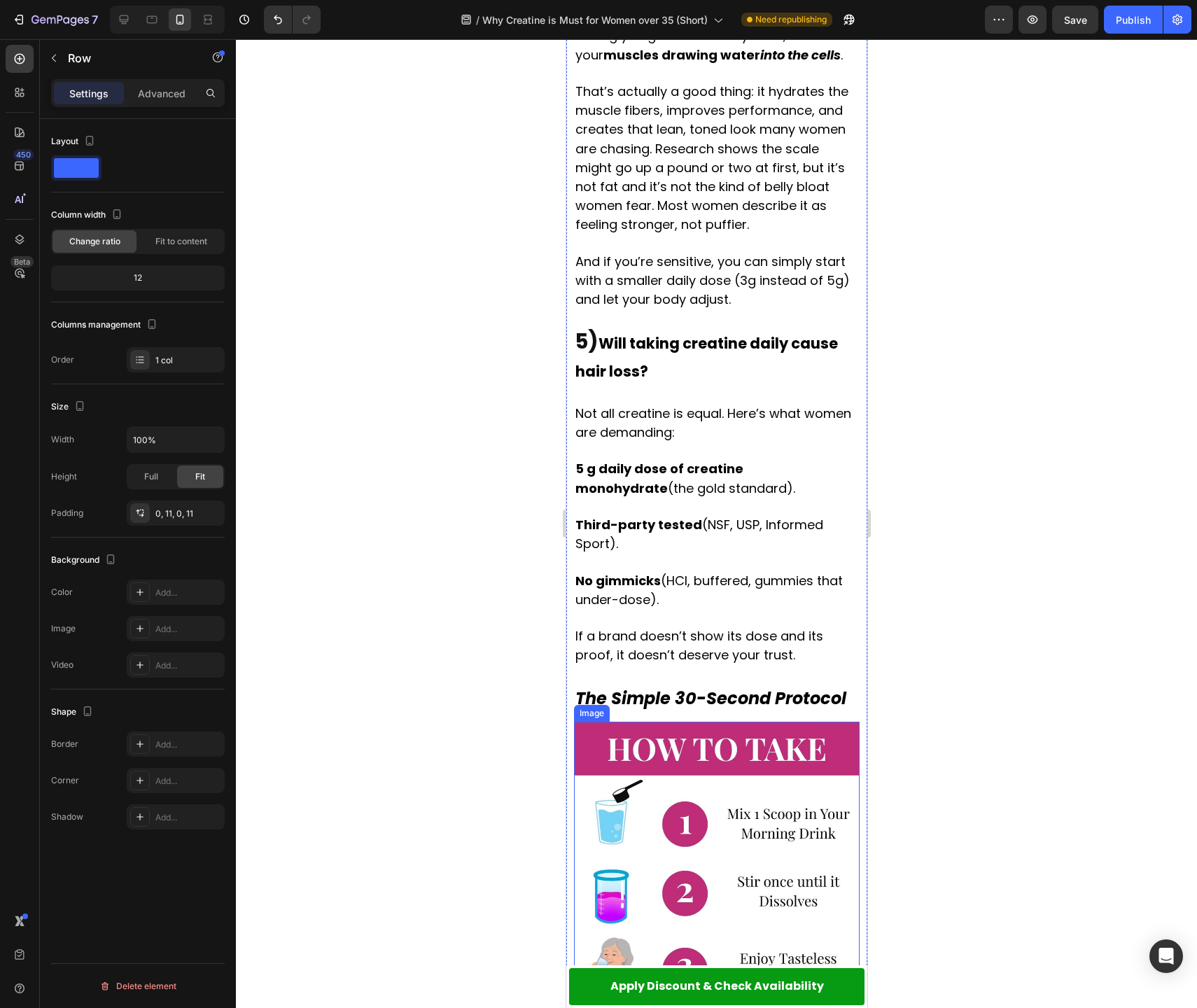
scroll to position [2370, 0]
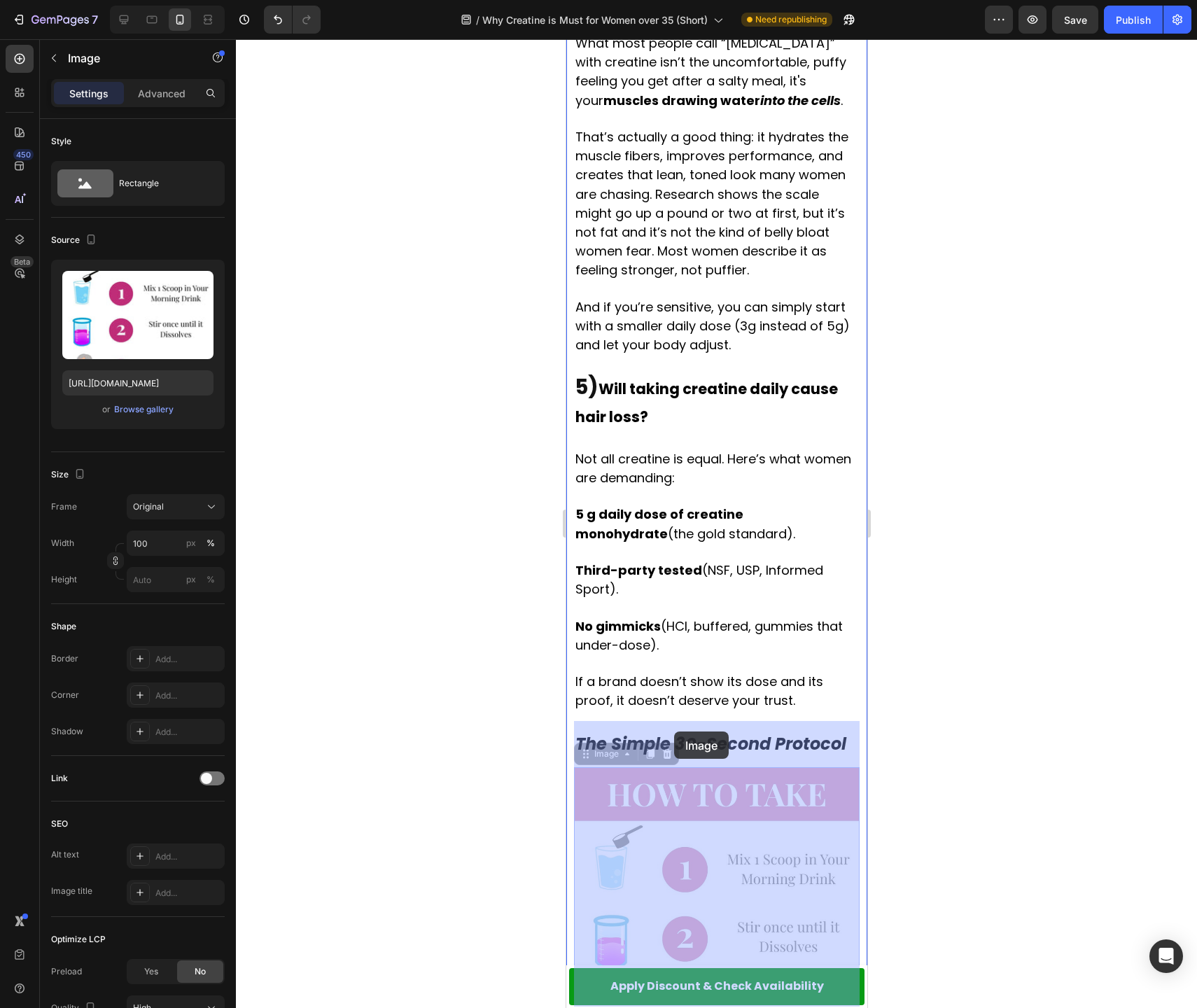
drag, startPoint x: 720, startPoint y: 717, endPoint x: 674, endPoint y: 731, distance: 48.1
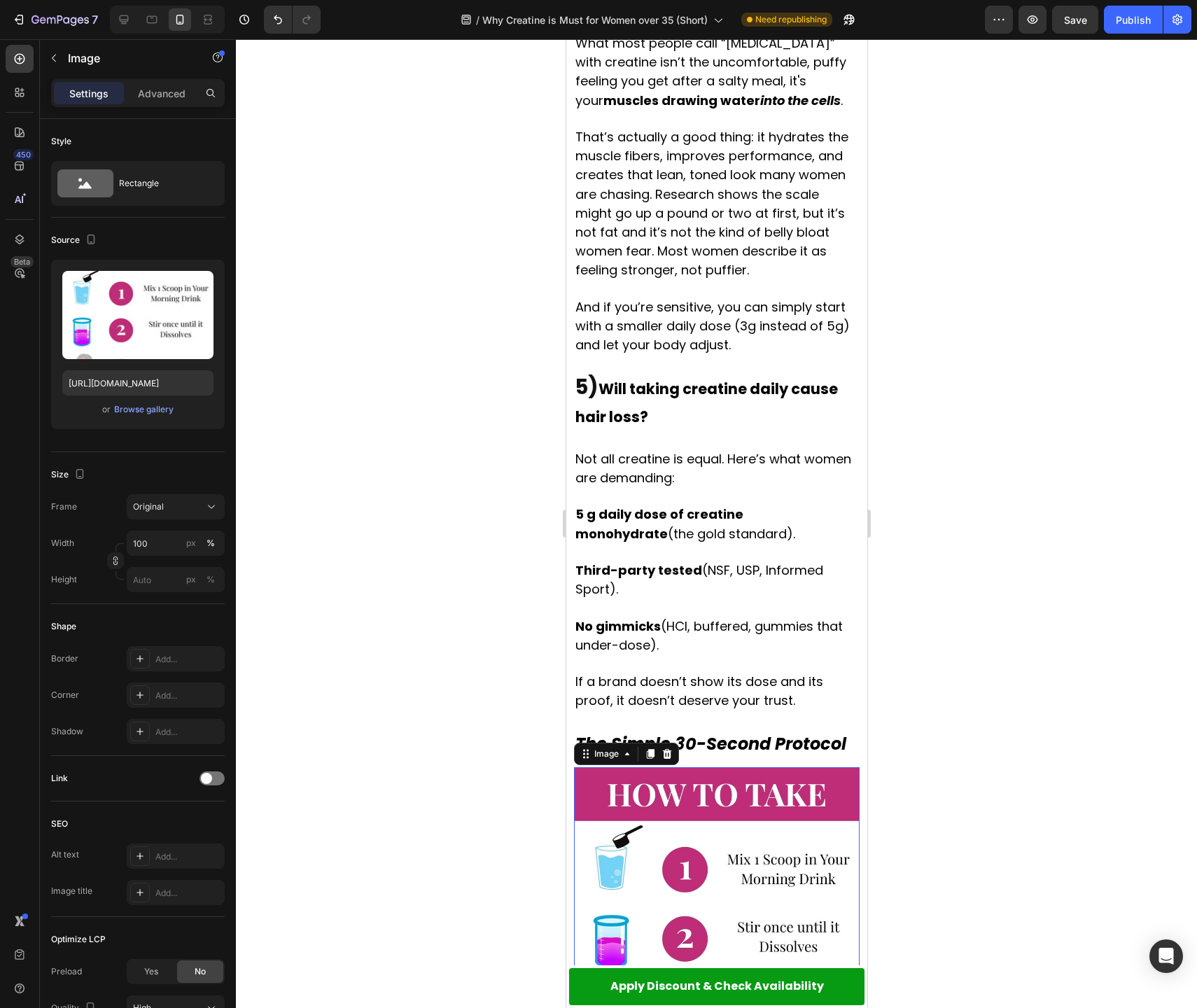
click at [664, 488] on p at bounding box center [715, 496] width 282 height 17
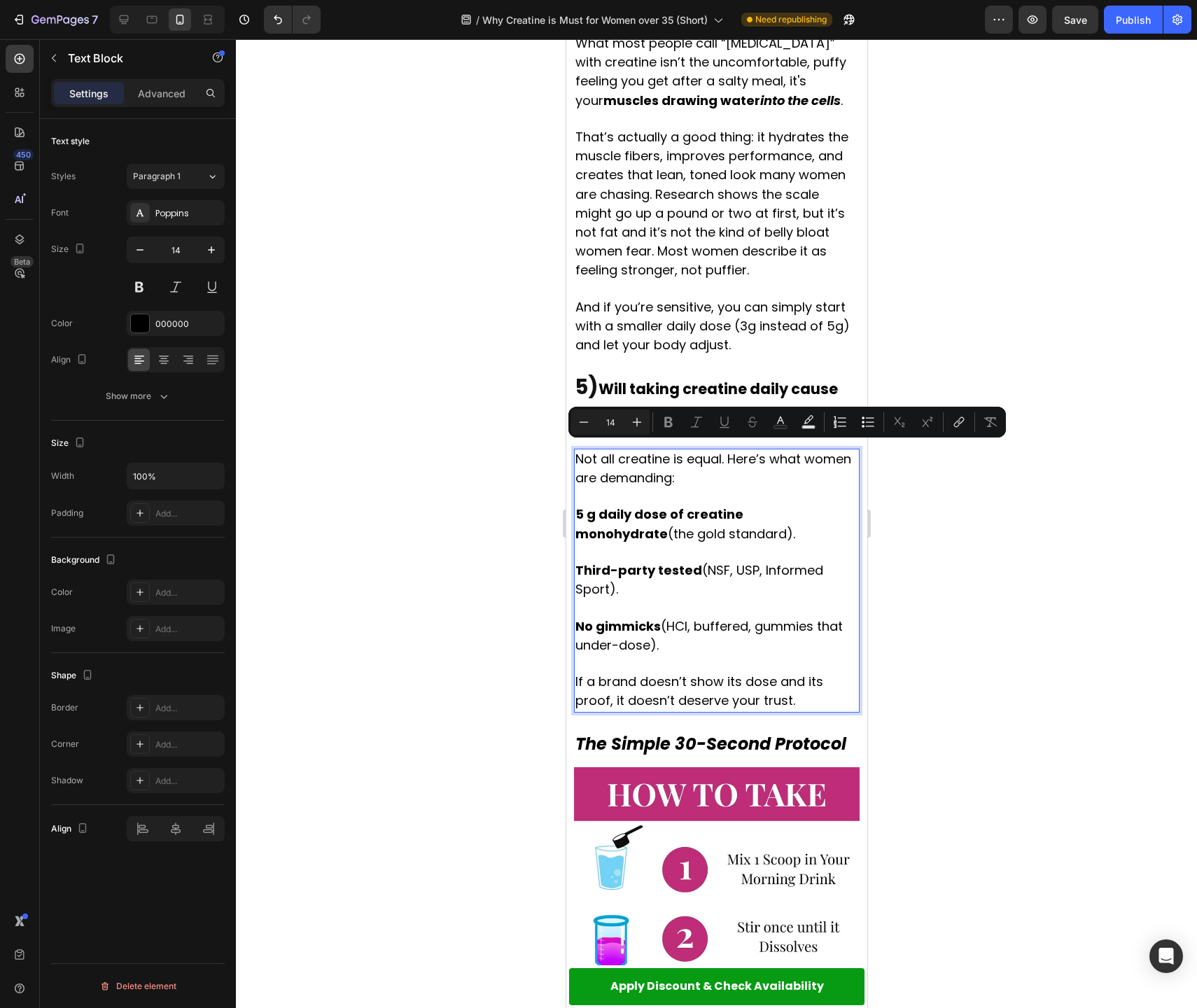
click at [681, 544] on p "Rich Text Editor. Editing area: main" at bounding box center [715, 552] width 282 height 17
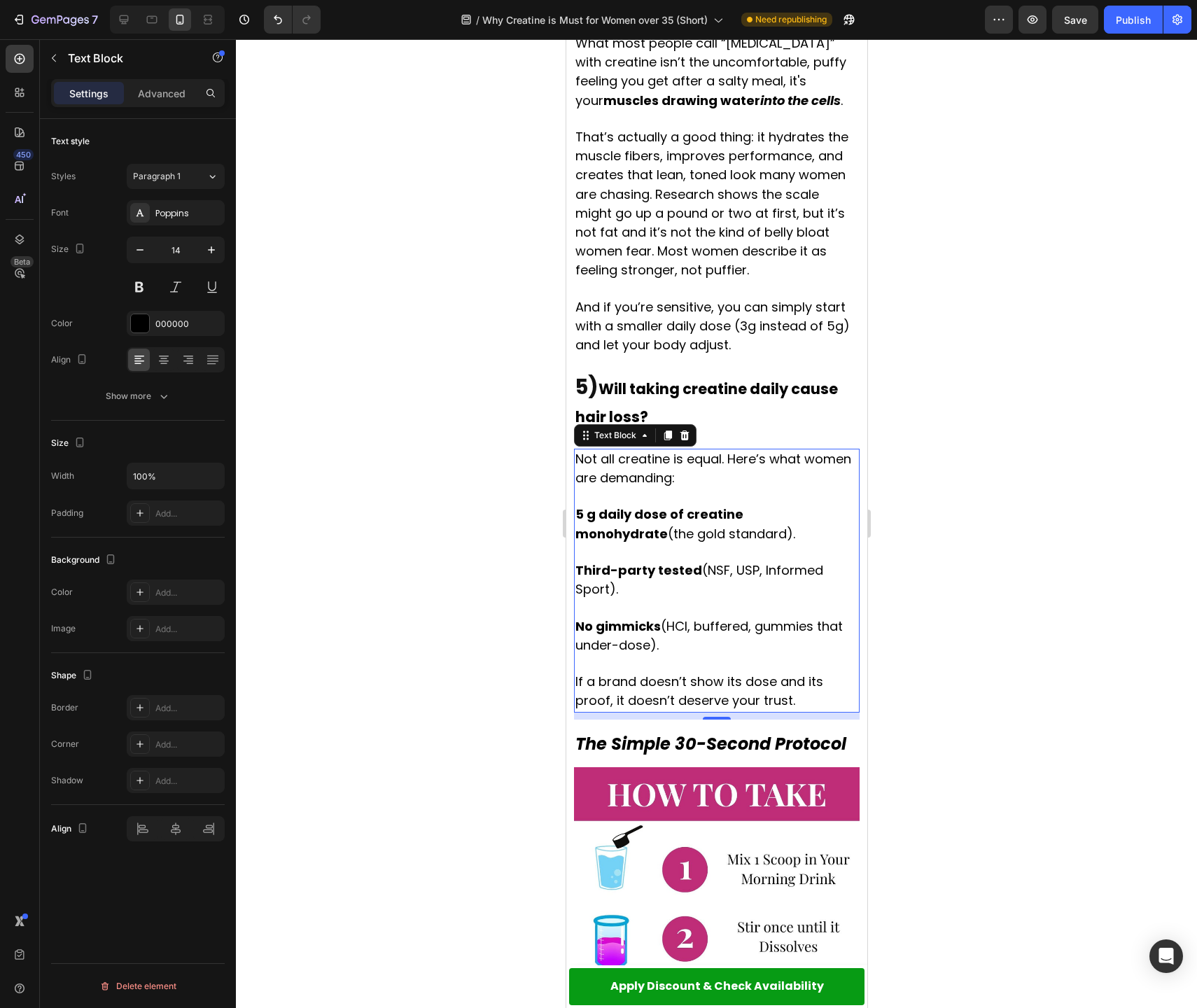
click at [482, 480] on div at bounding box center [716, 523] width 961 height 968
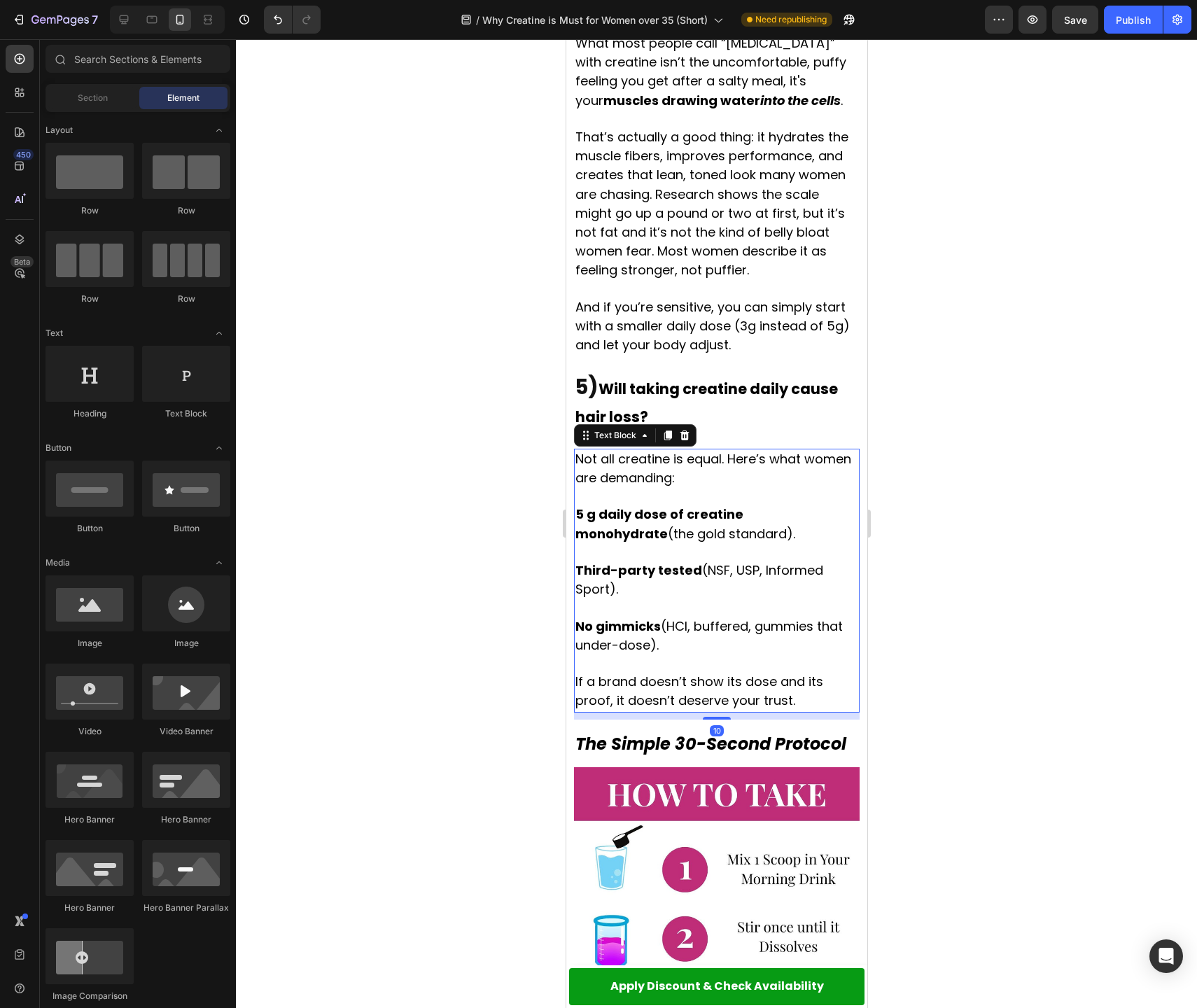
click at [623, 450] on span "Not all creatine is equal. Here’s what women are demanding:" at bounding box center [712, 468] width 276 height 37
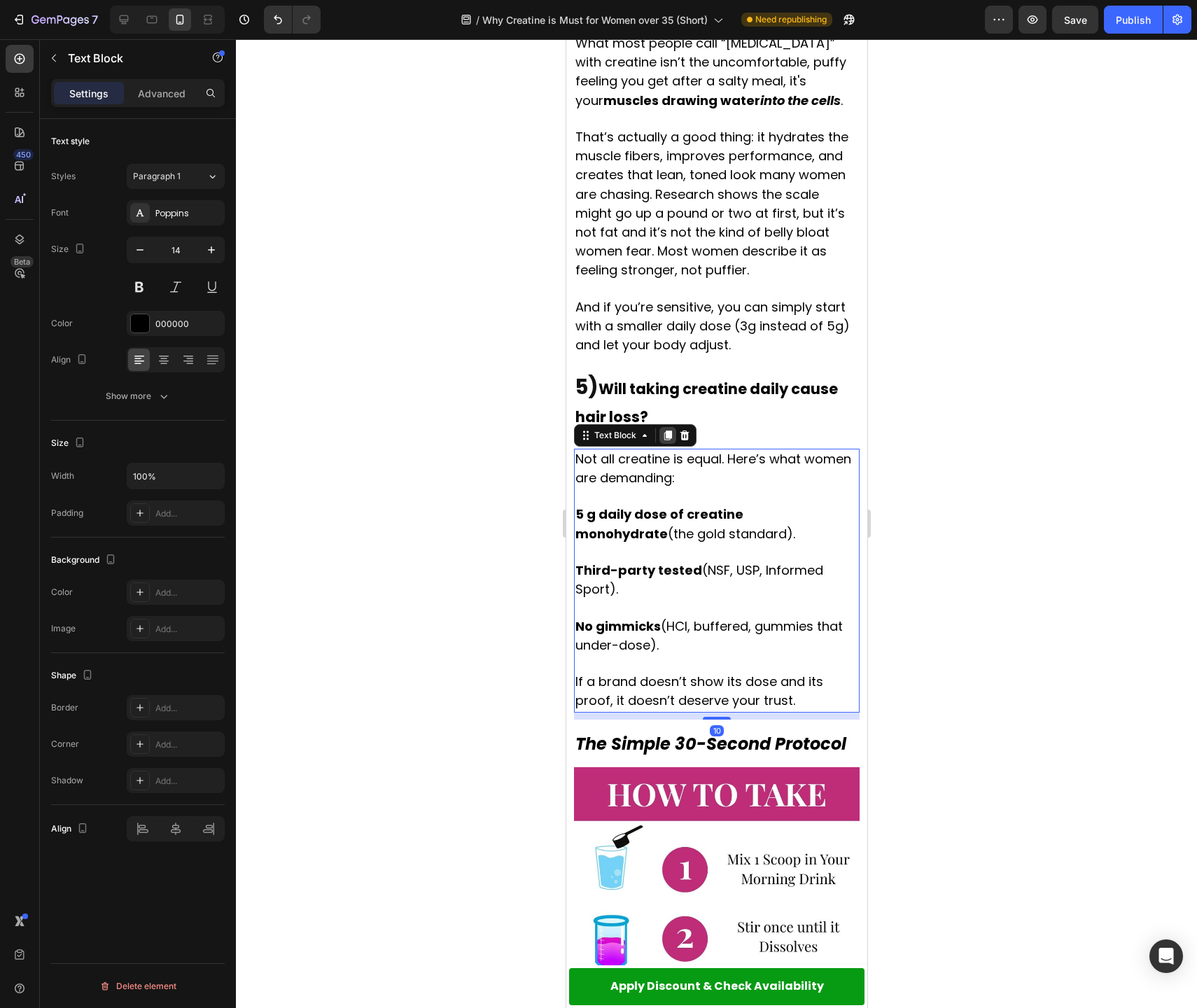
click at [666, 431] on icon at bounding box center [668, 436] width 8 height 10
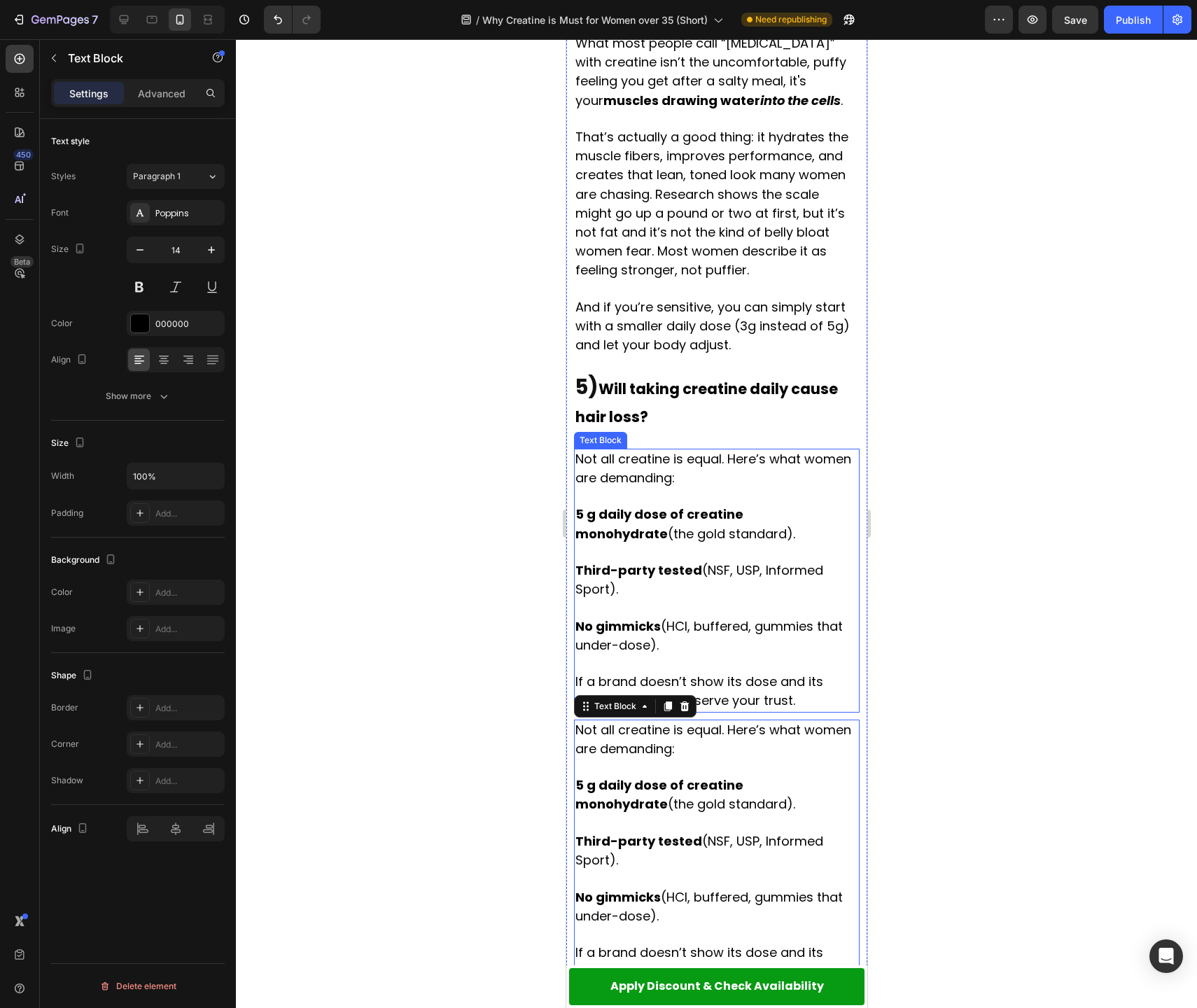
click at [677, 450] on p "Not all creatine is equal. Here’s what women are demanding:" at bounding box center [715, 468] width 282 height 38
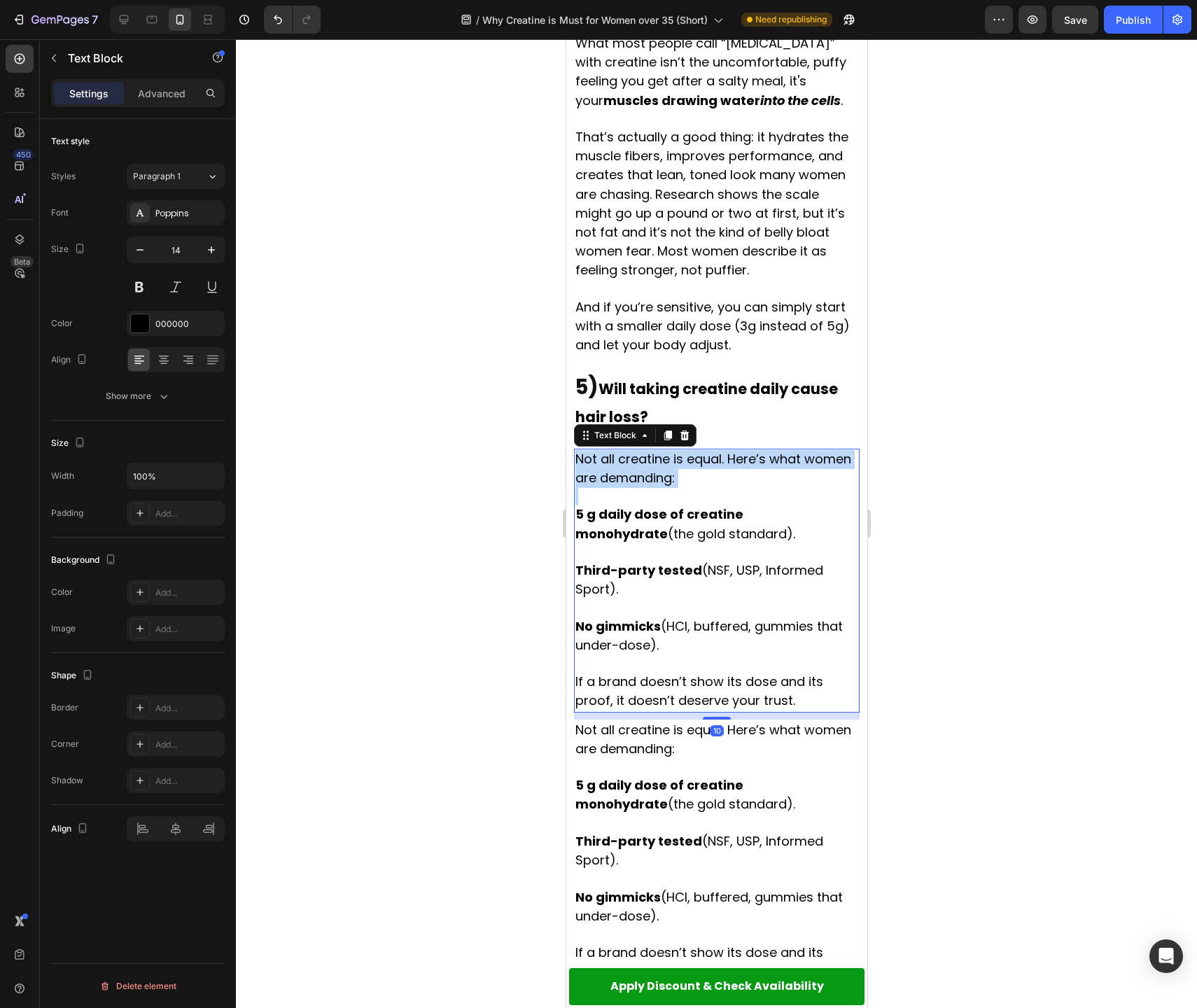
click at [677, 450] on p "Not all creatine is equal. Here’s what women are demanding:" at bounding box center [715, 468] width 282 height 38
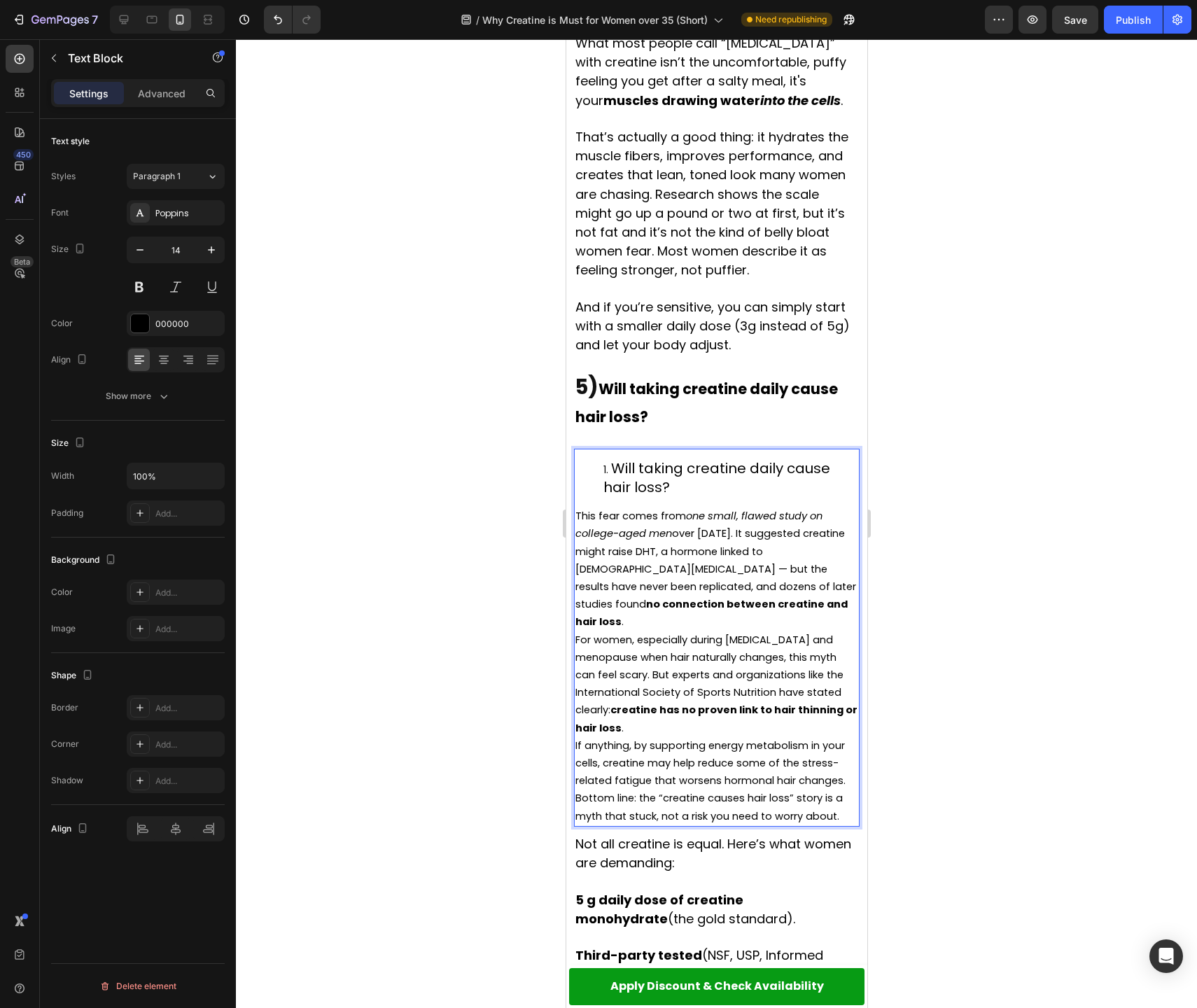
click at [644, 459] on span "Will taking creatine daily cause hair loss?" at bounding box center [715, 478] width 226 height 39
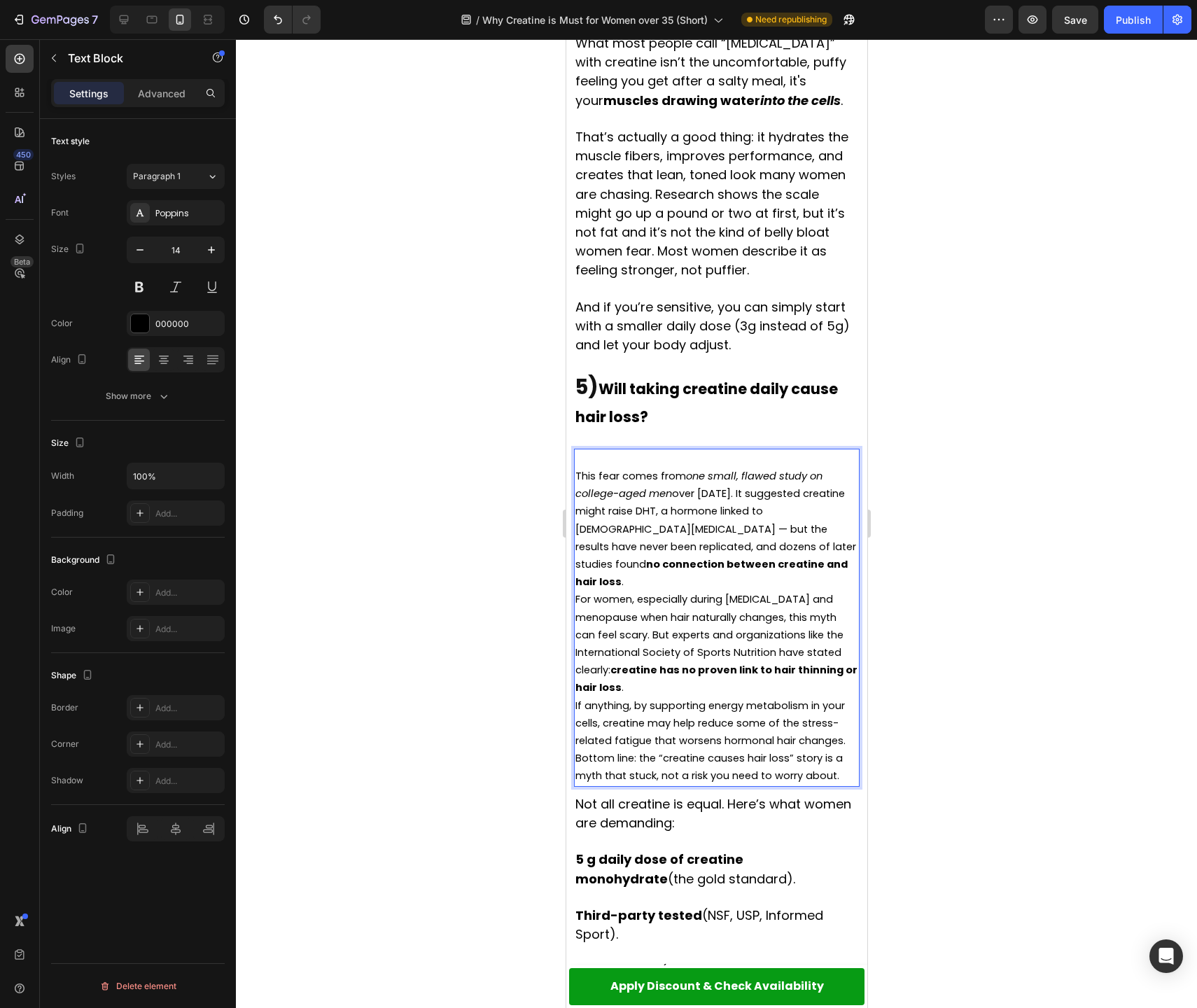
click at [810, 517] on p "This fear comes from one small, flawed study on college-aged men over [DATE]. I…" at bounding box center [715, 529] width 282 height 123
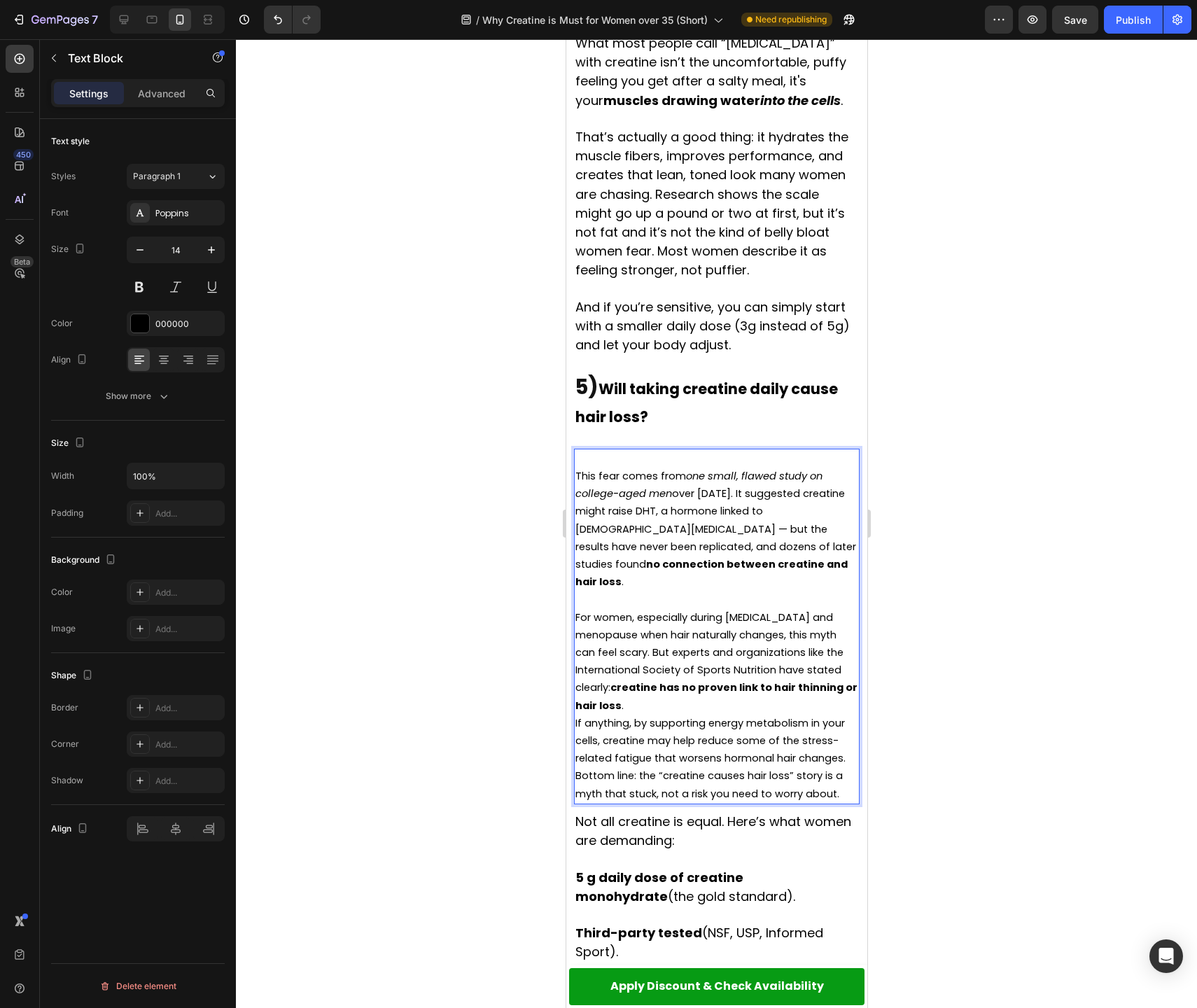
click at [682, 644] on p "For women, especially during [MEDICAL_DATA] and menopause when hair naturally c…" at bounding box center [715, 662] width 282 height 106
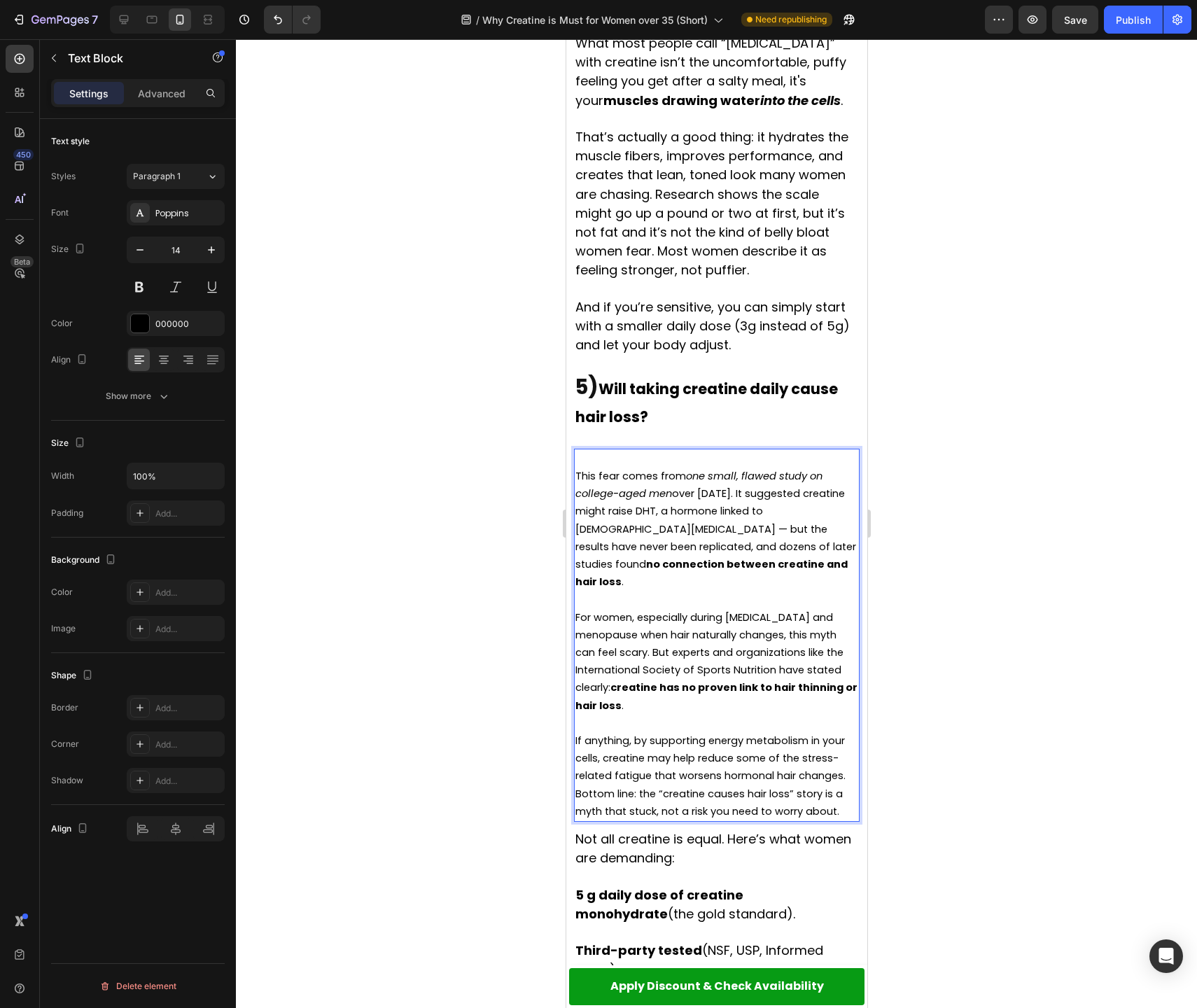
click at [689, 591] on p "Rich Text Editor. Editing area: main" at bounding box center [715, 599] width 282 height 17
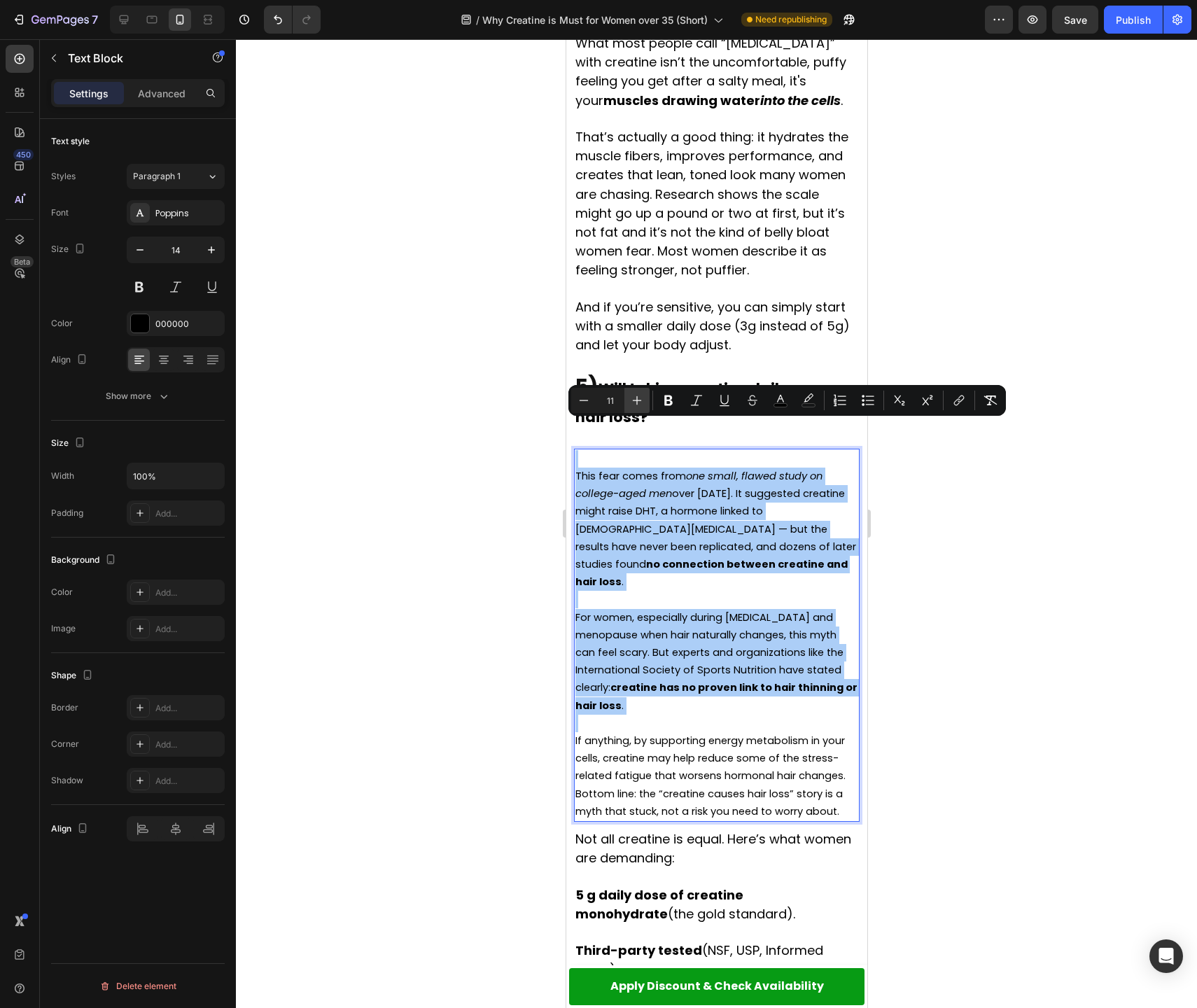
click at [647, 399] on button "Plus" at bounding box center [637, 400] width 25 height 25
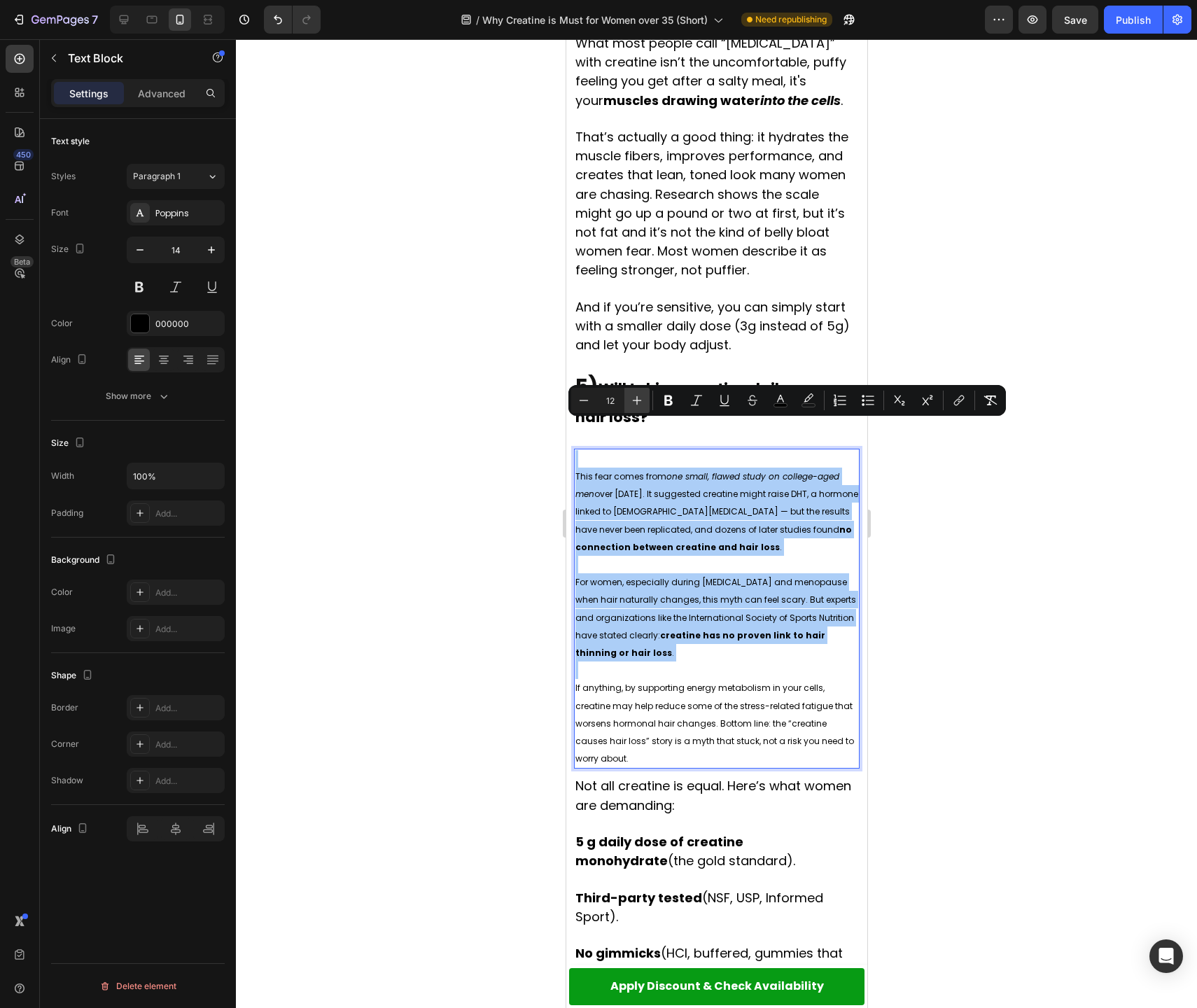
click at [647, 399] on button "Plus" at bounding box center [637, 400] width 25 height 25
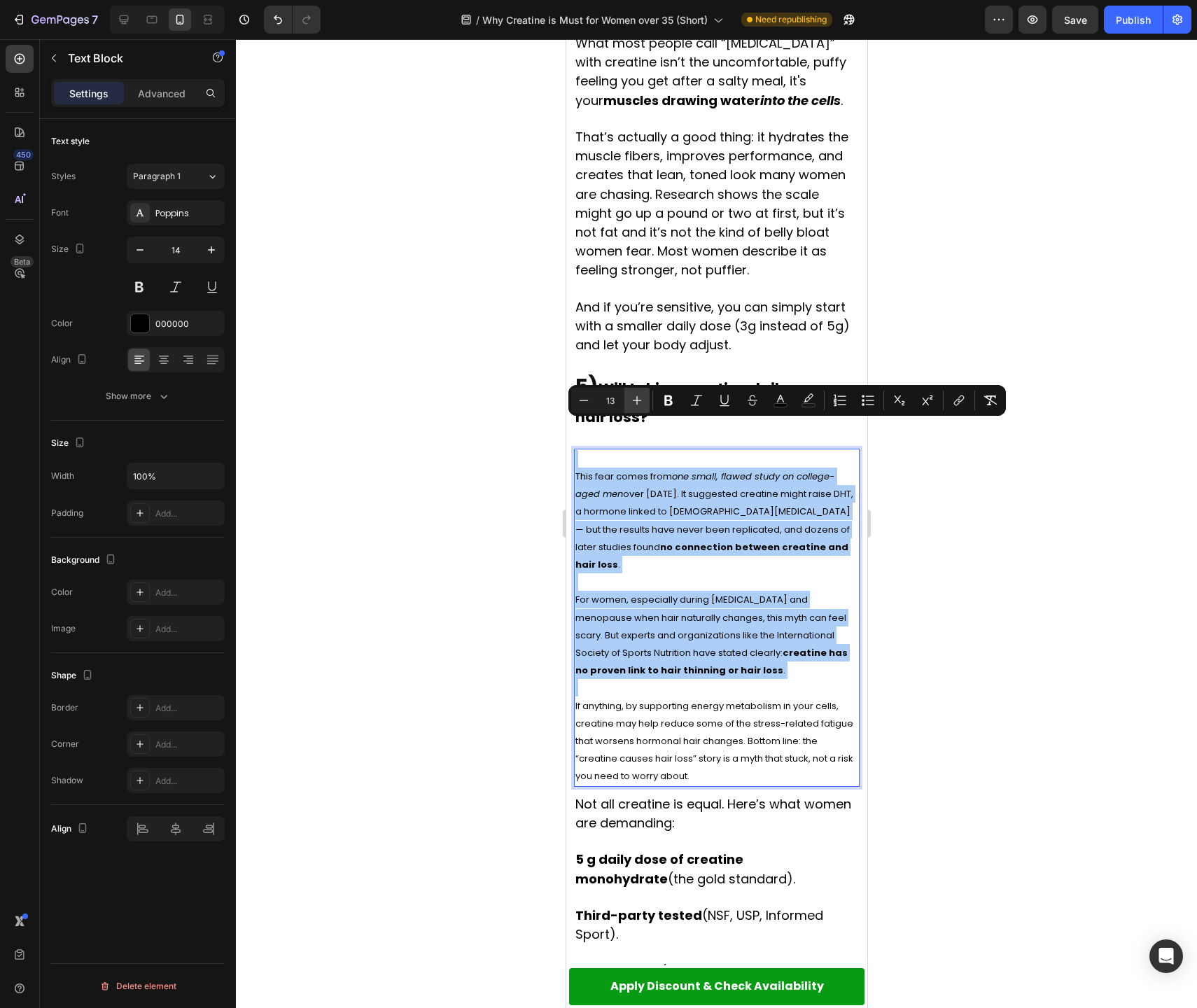
click at [647, 399] on button "Plus" at bounding box center [637, 400] width 25 height 25
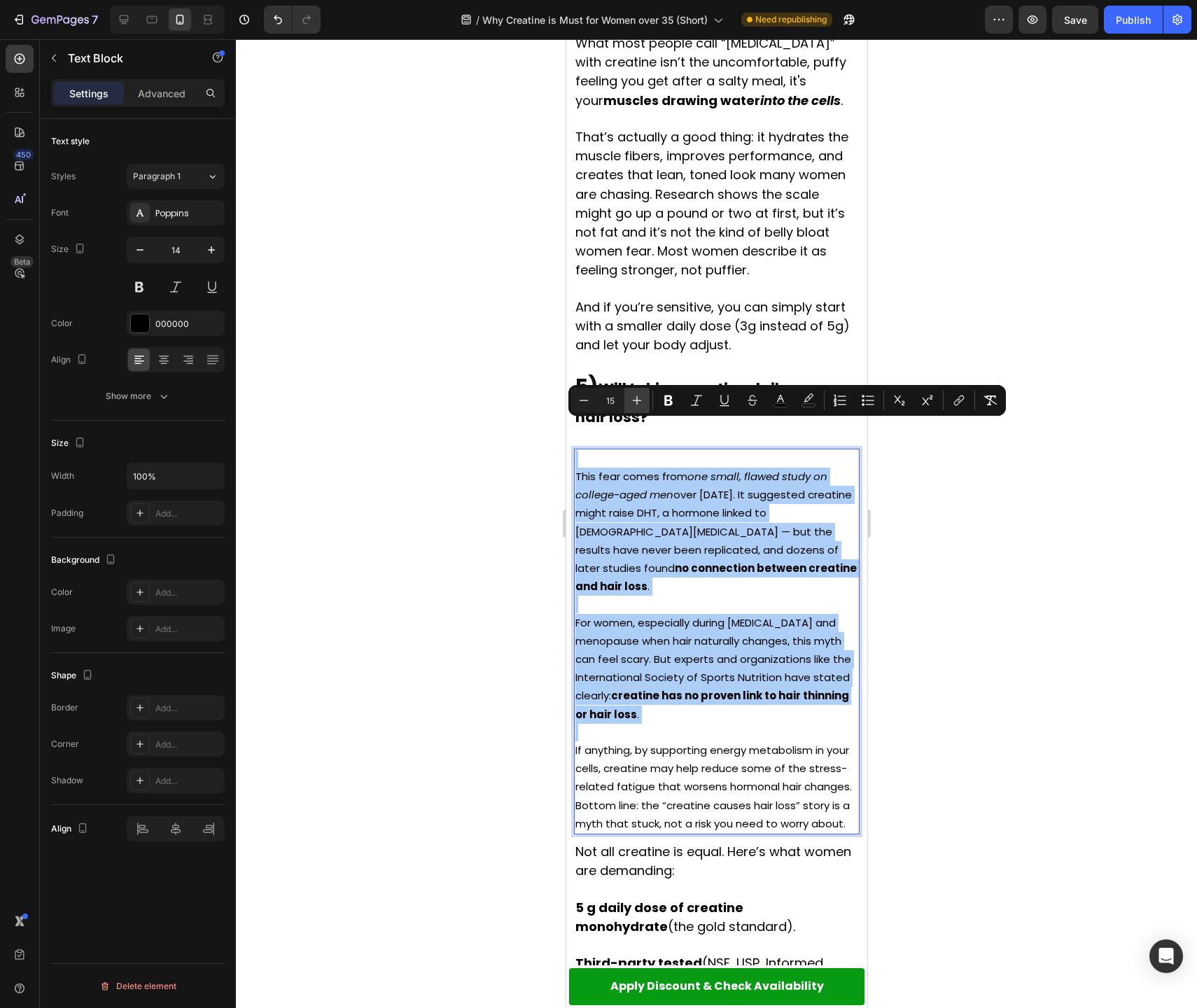
click at [647, 399] on button "Plus" at bounding box center [637, 400] width 25 height 25
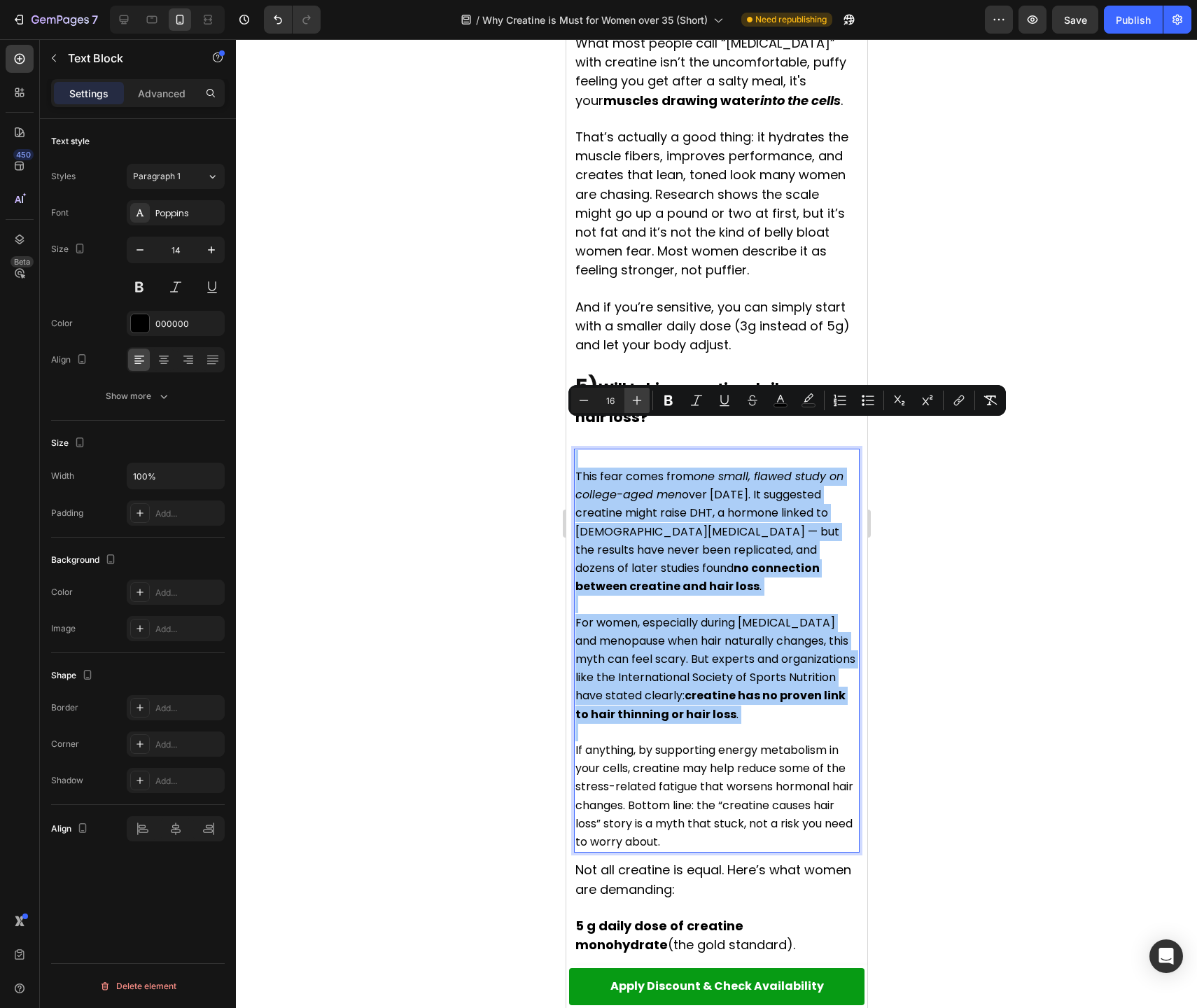
click at [647, 399] on button "Plus" at bounding box center [637, 400] width 25 height 25
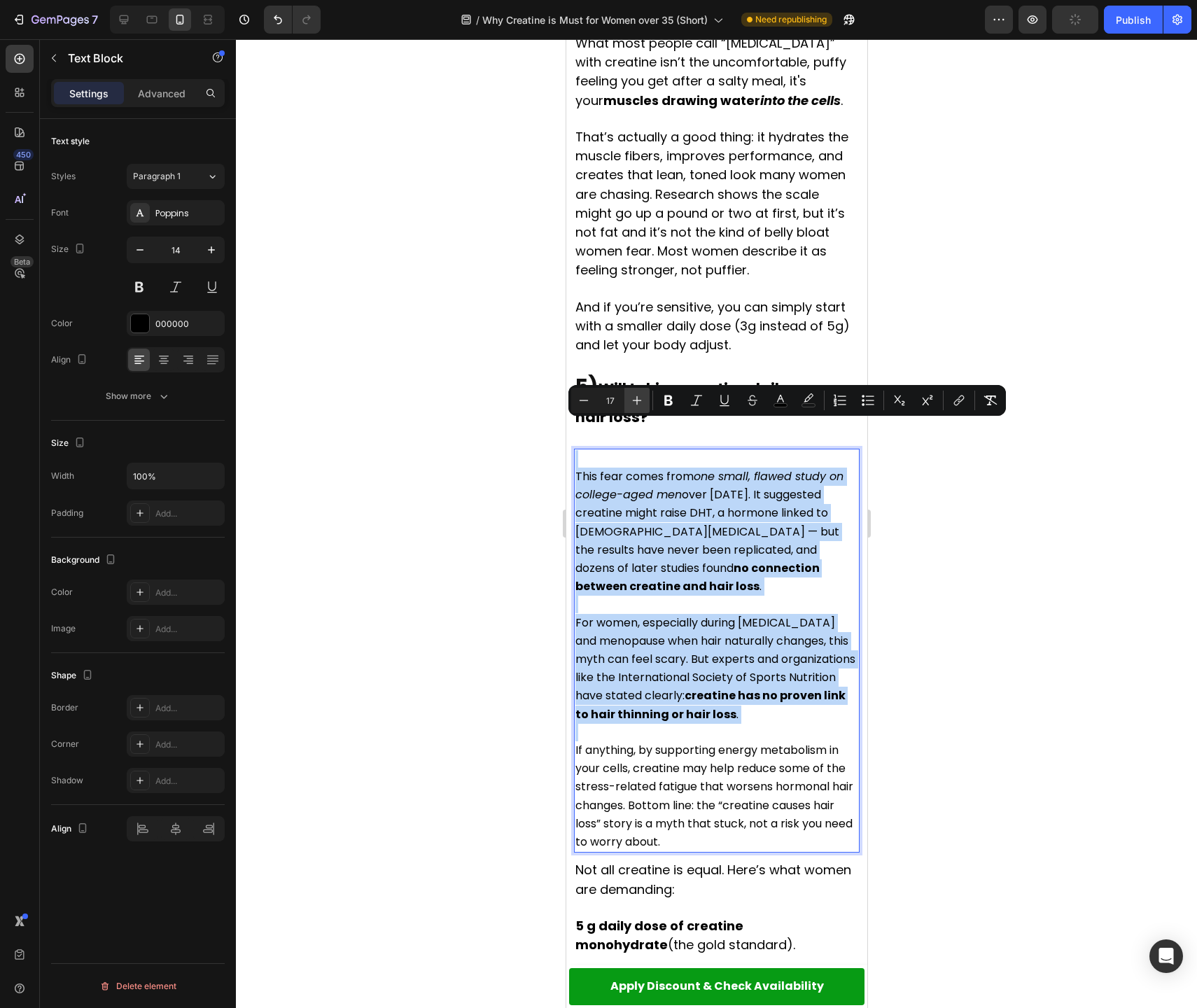
type input "18"
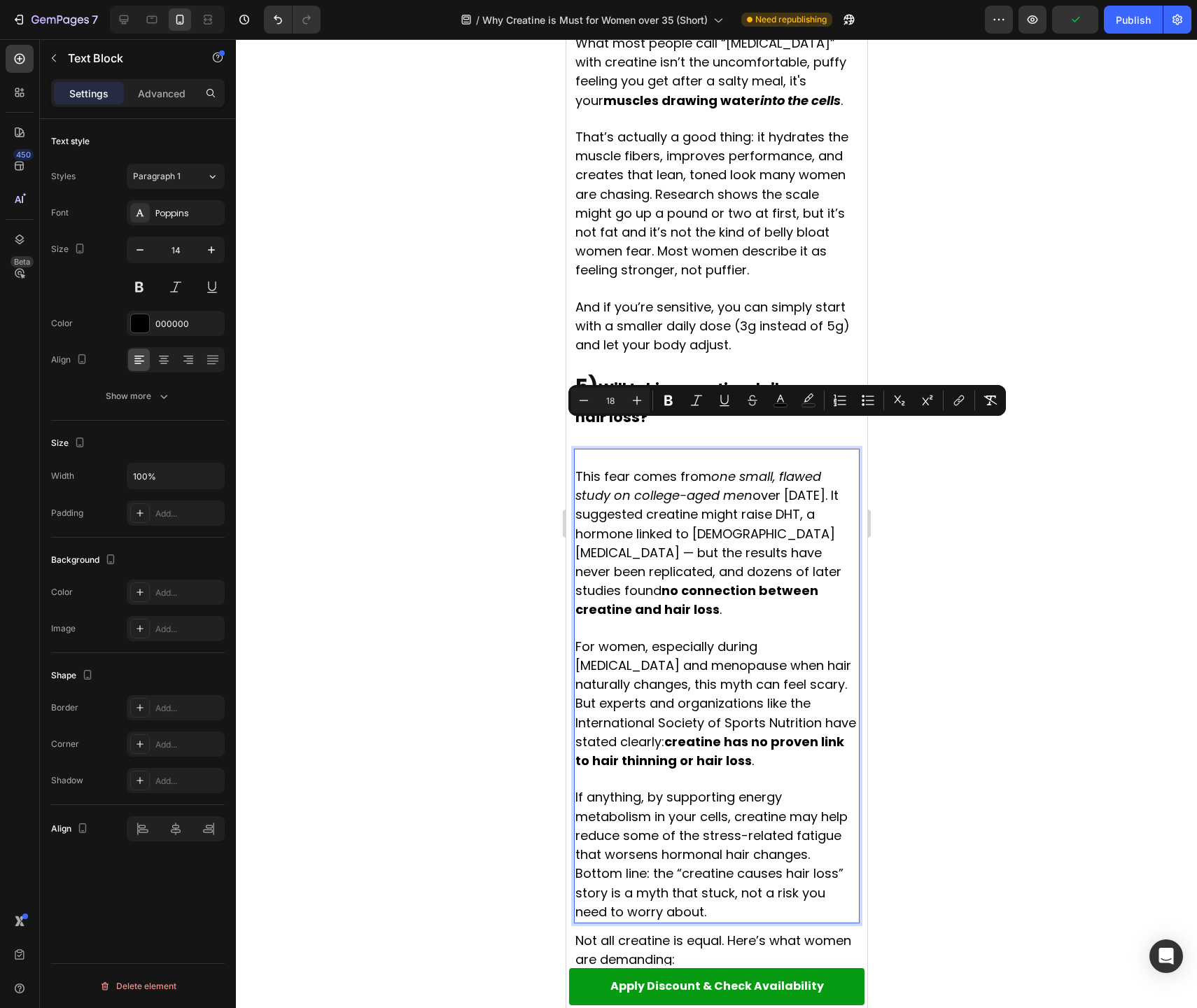
click at [906, 607] on div at bounding box center [716, 523] width 961 height 968
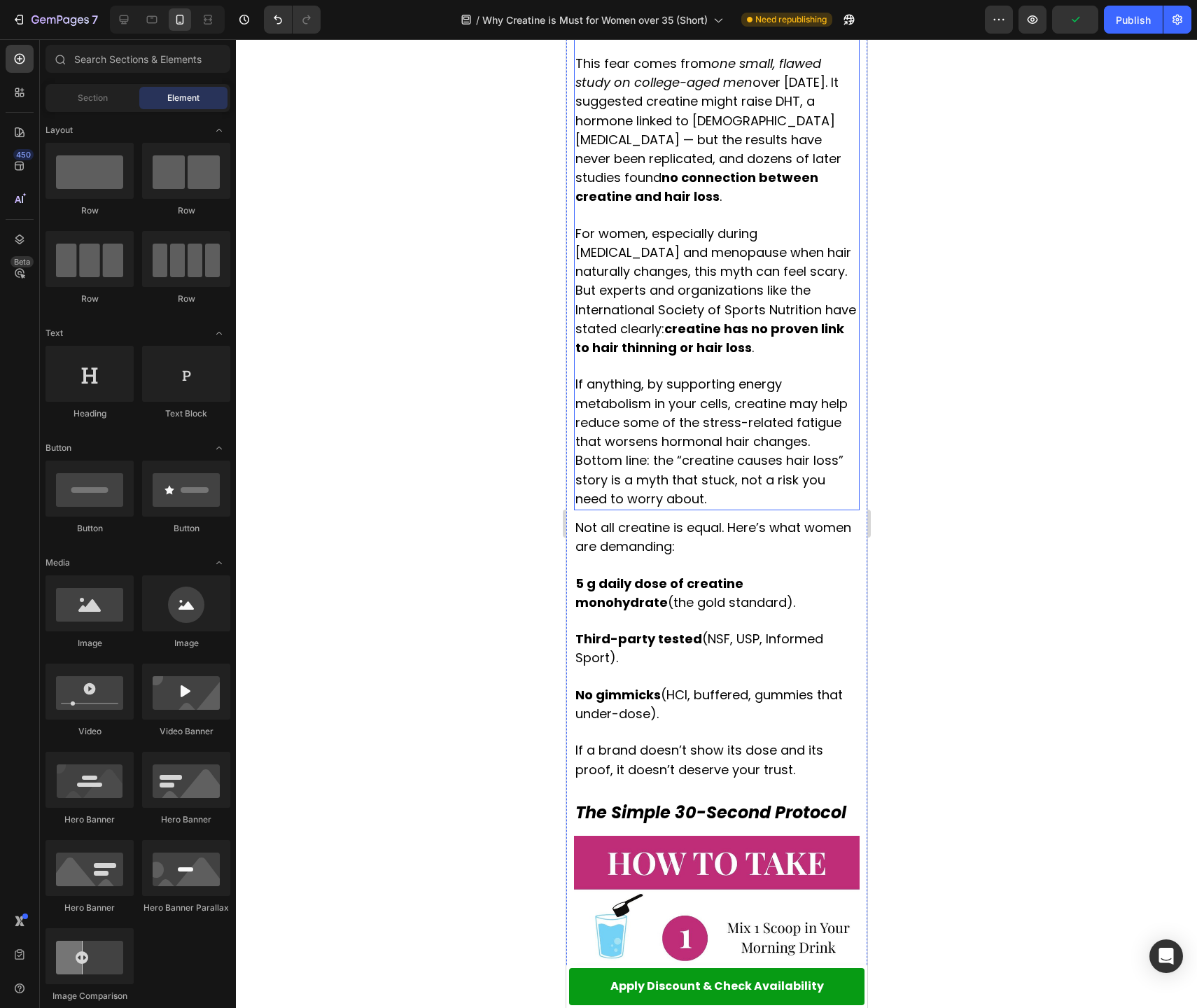
scroll to position [2796, 0]
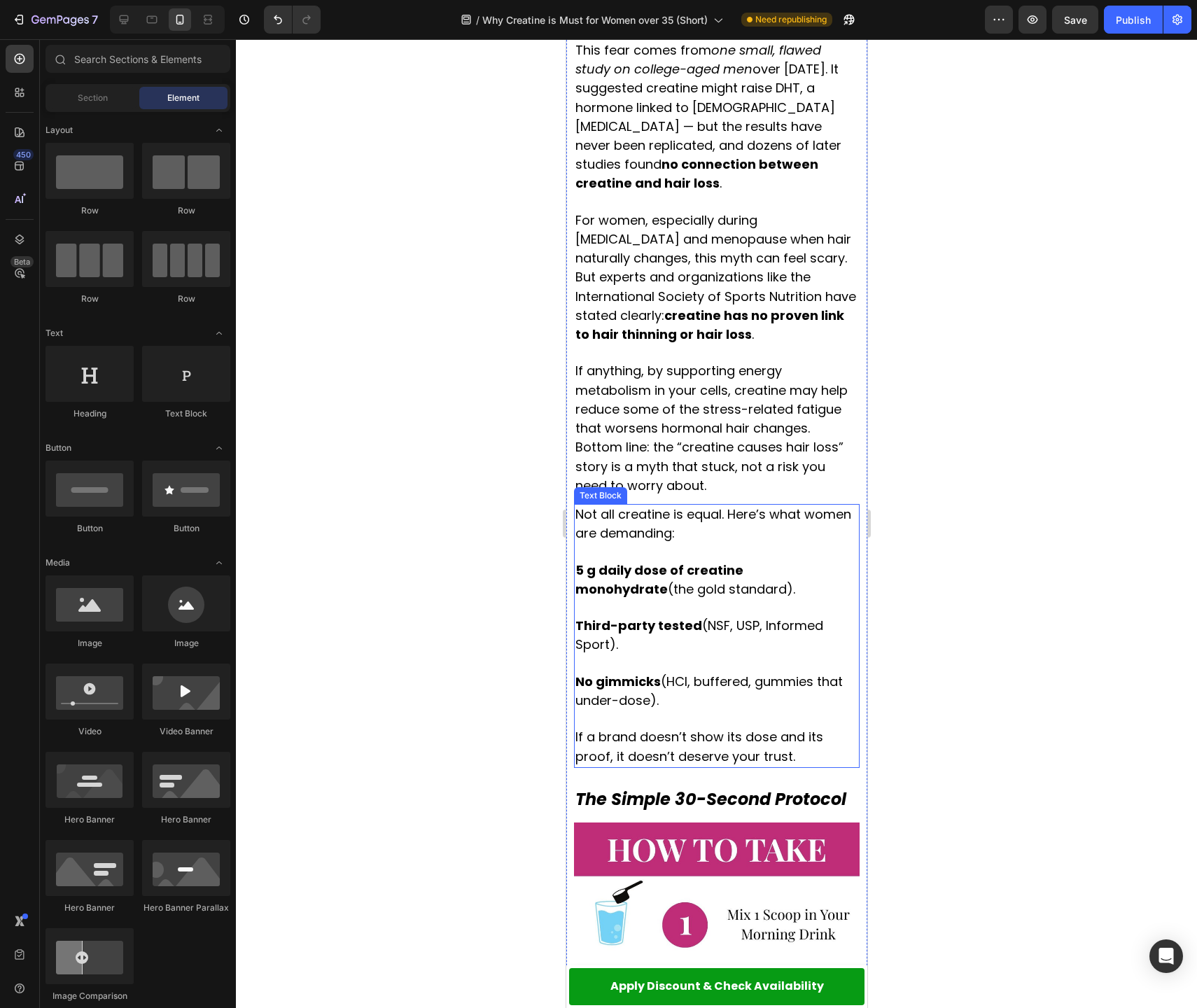
click at [679, 562] on span "5 g daily dose of creatine monohydrate (the gold standard)." at bounding box center [684, 580] width 220 height 37
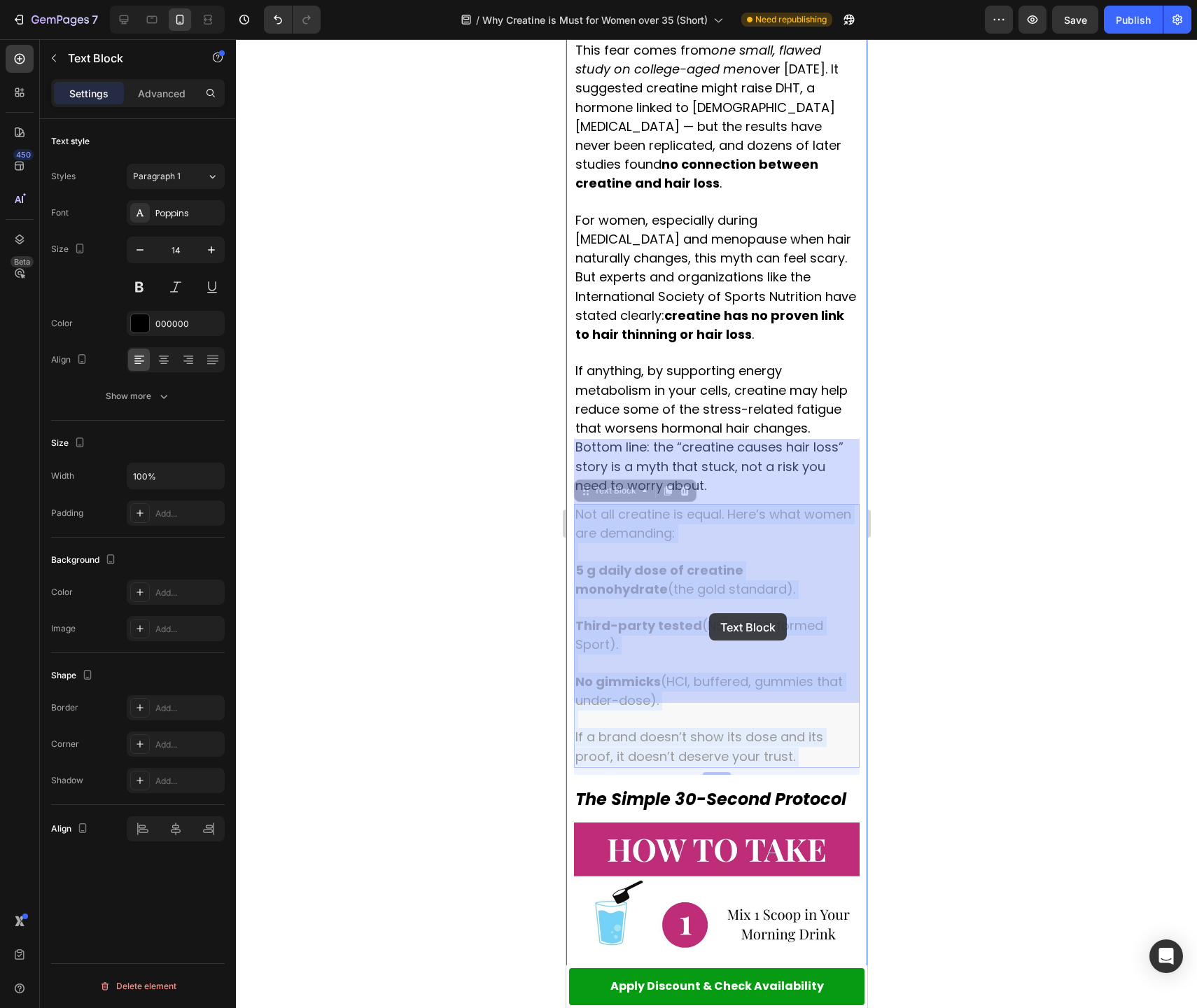
drag, startPoint x: 702, startPoint y: 452, endPoint x: 725, endPoint y: 558, distance: 108.5
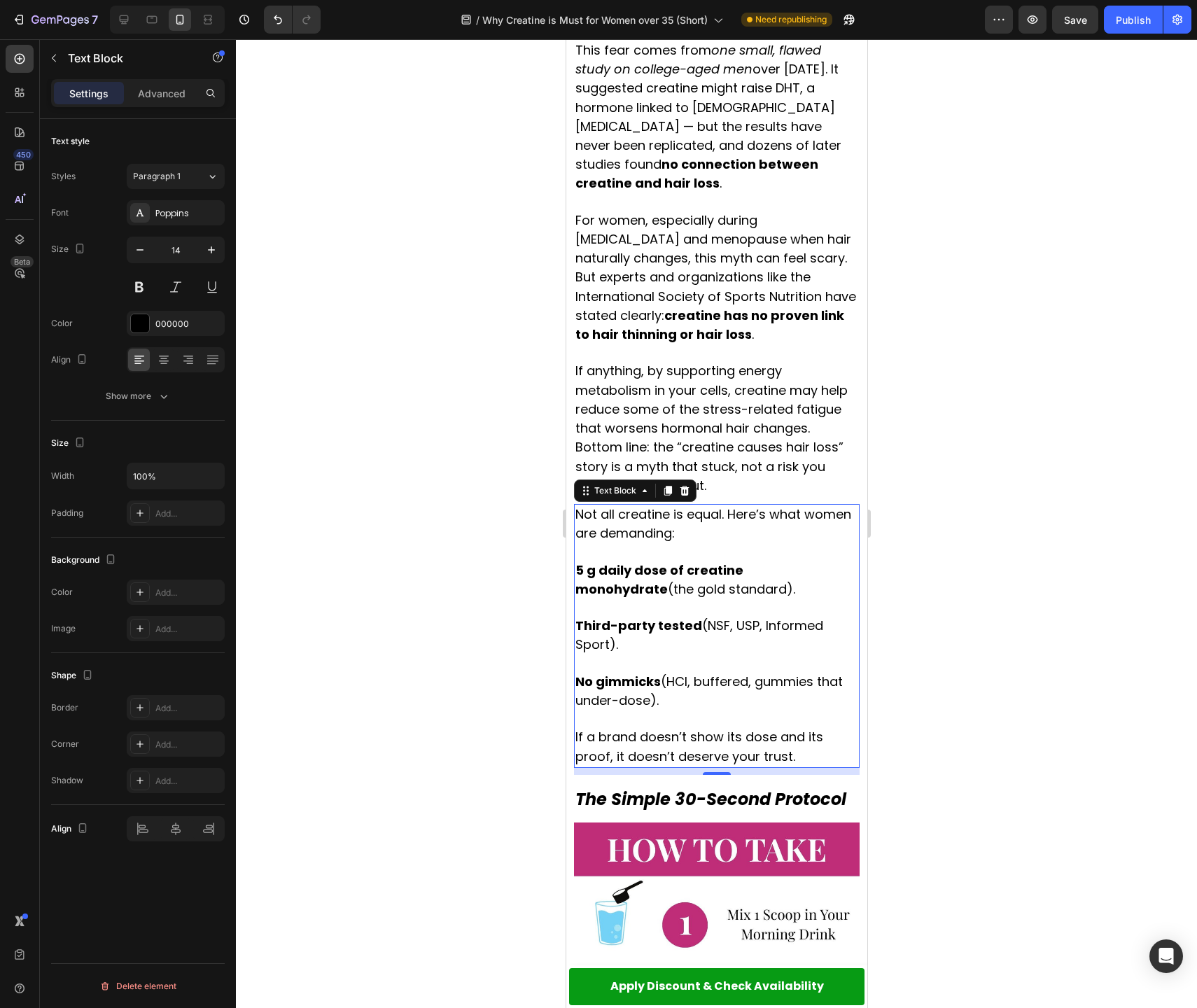
drag, startPoint x: 1026, startPoint y: 528, endPoint x: 983, endPoint y: 517, distance: 44.4
click at [1026, 528] on div at bounding box center [716, 523] width 961 height 968
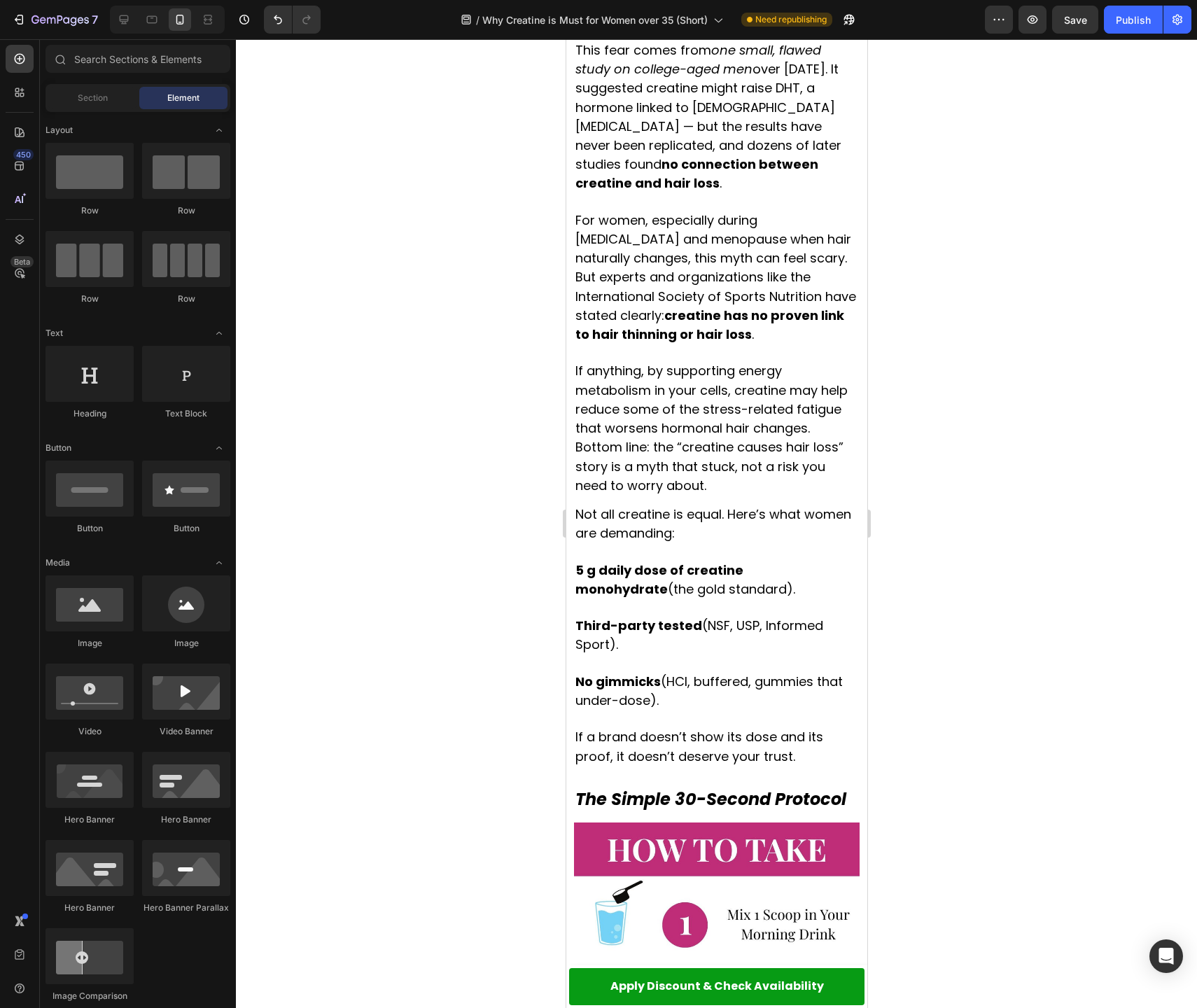
click at [924, 511] on div at bounding box center [716, 523] width 961 height 968
click at [587, 505] on span "Not all creatine is equal. Here’s what women are demanding:" at bounding box center [712, 523] width 276 height 37
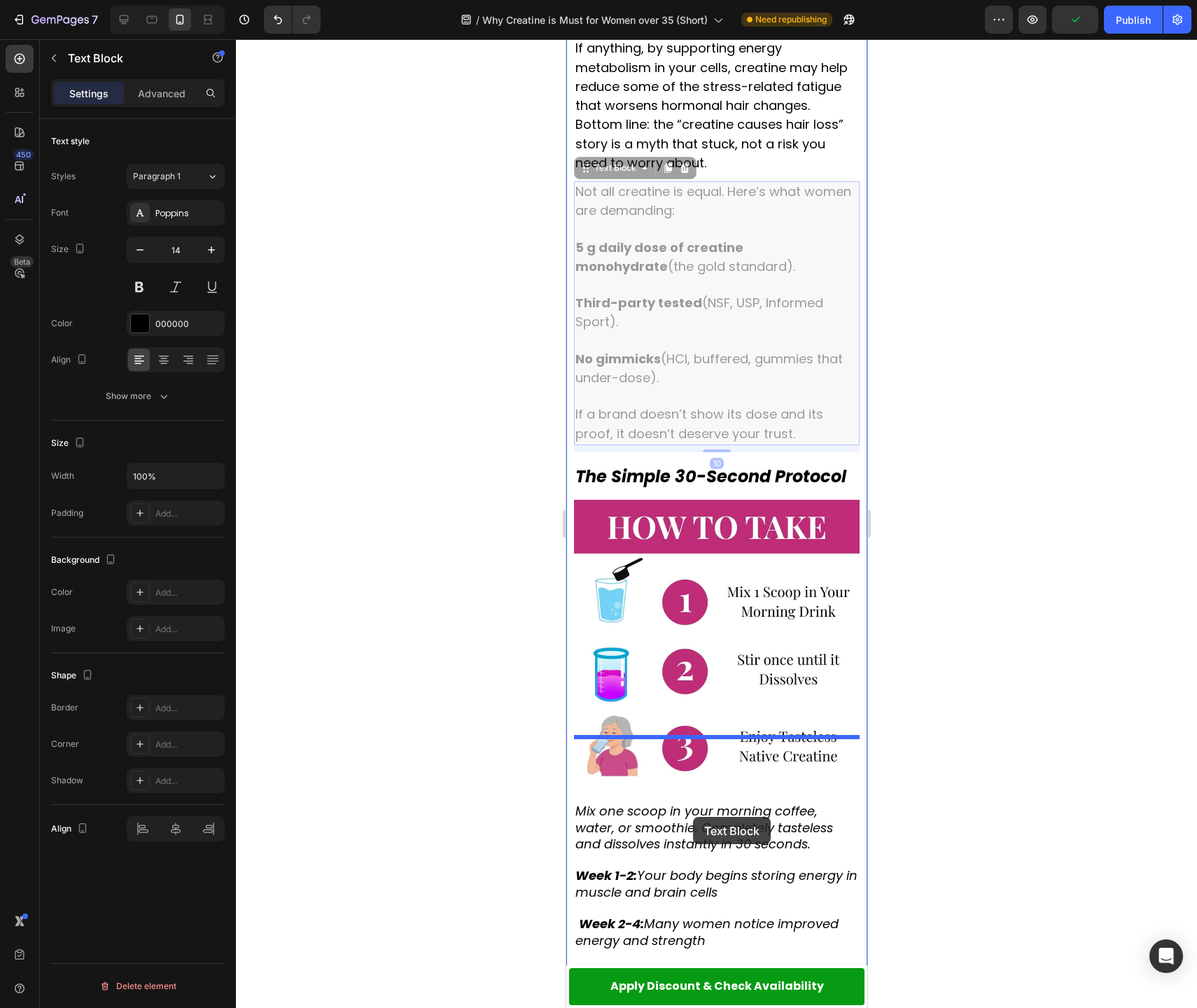
scroll to position [3168, 0]
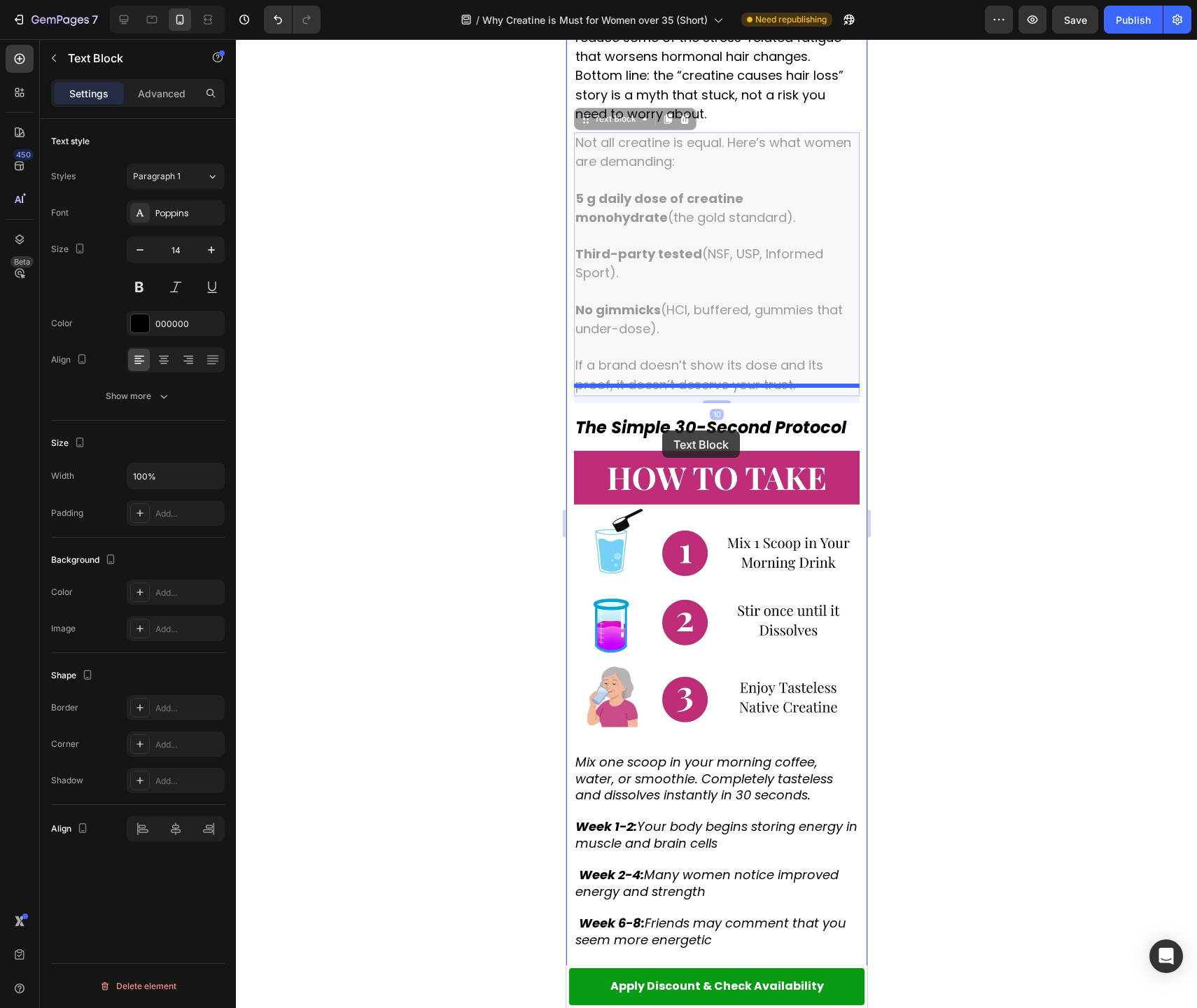
drag, startPoint x: 587, startPoint y: 425, endPoint x: 661, endPoint y: 431, distance: 74.2
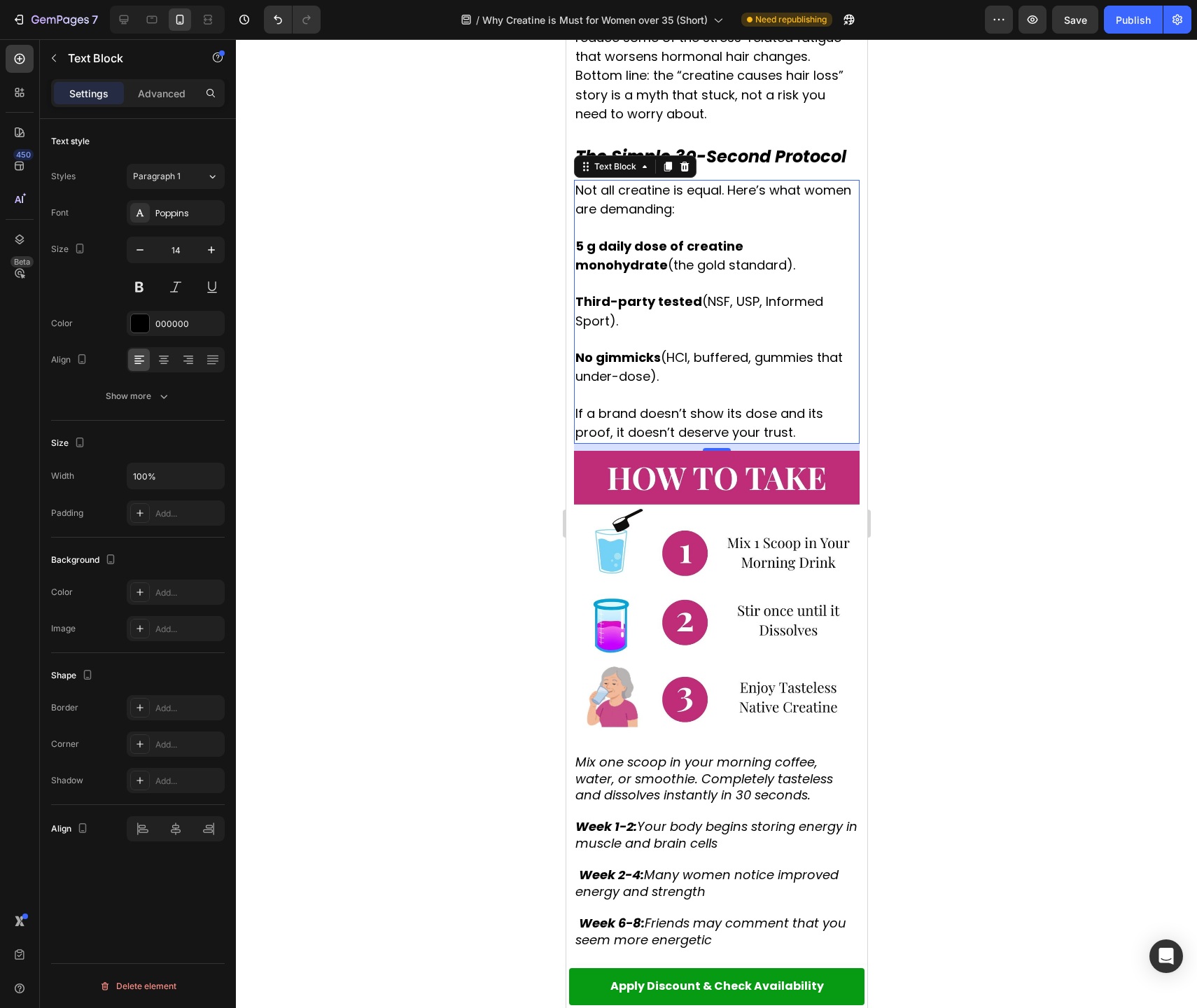
click at [981, 551] on div at bounding box center [716, 523] width 961 height 968
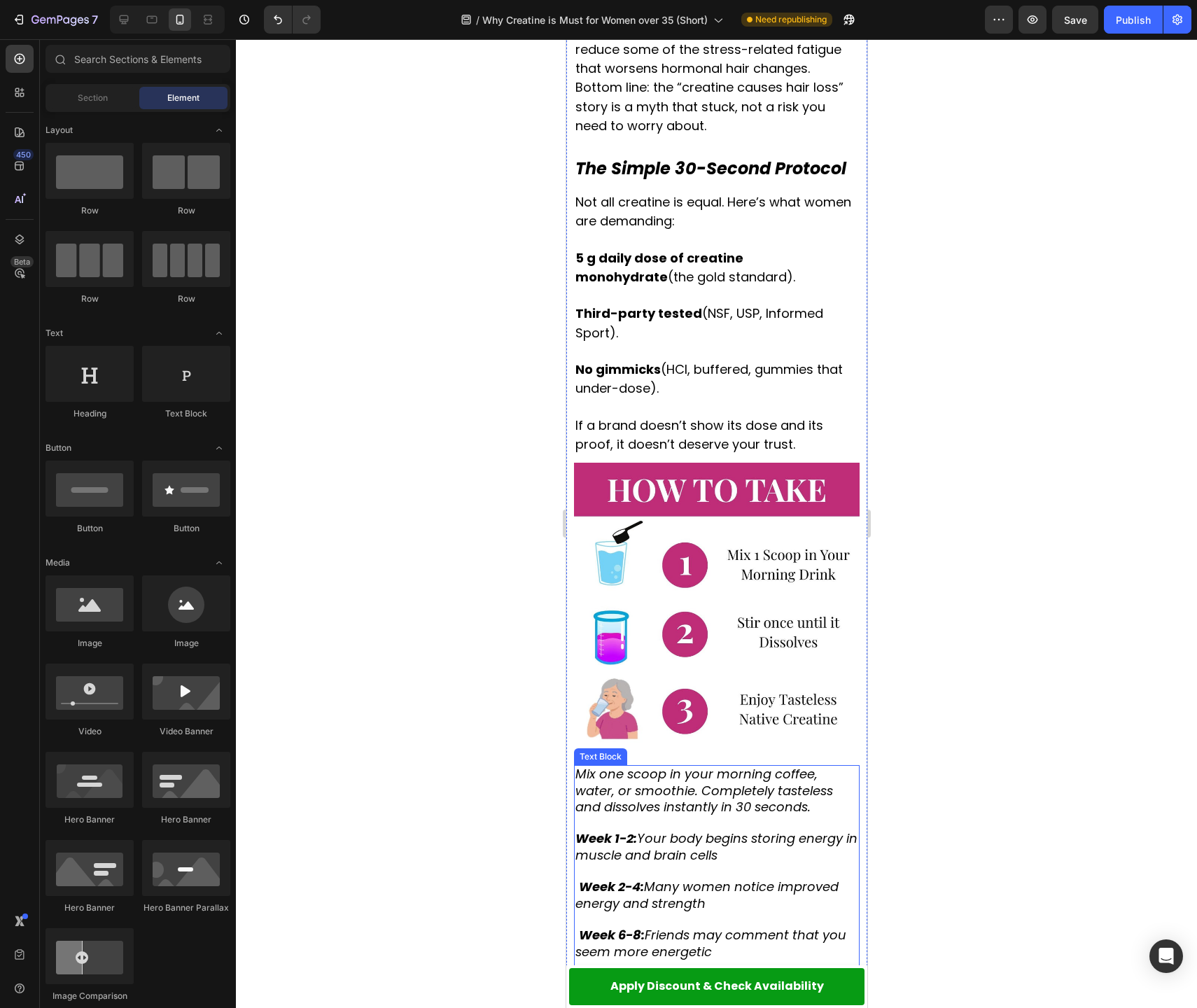
scroll to position [3075, 0]
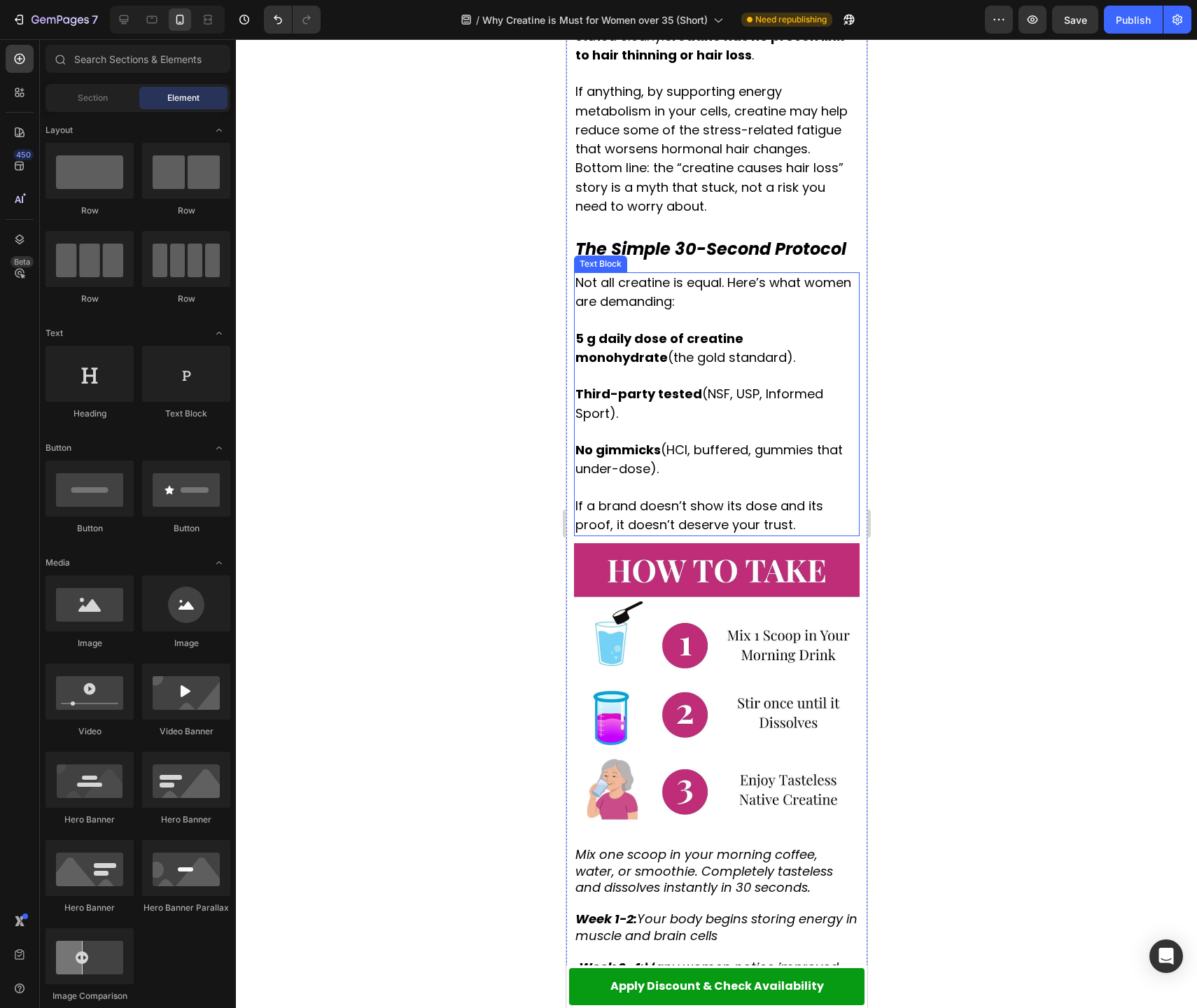
click at [709, 497] on span "If a brand doesn’t show its dose and its proof, it doesn’t deserve your trust." at bounding box center [698, 516] width 248 height 37
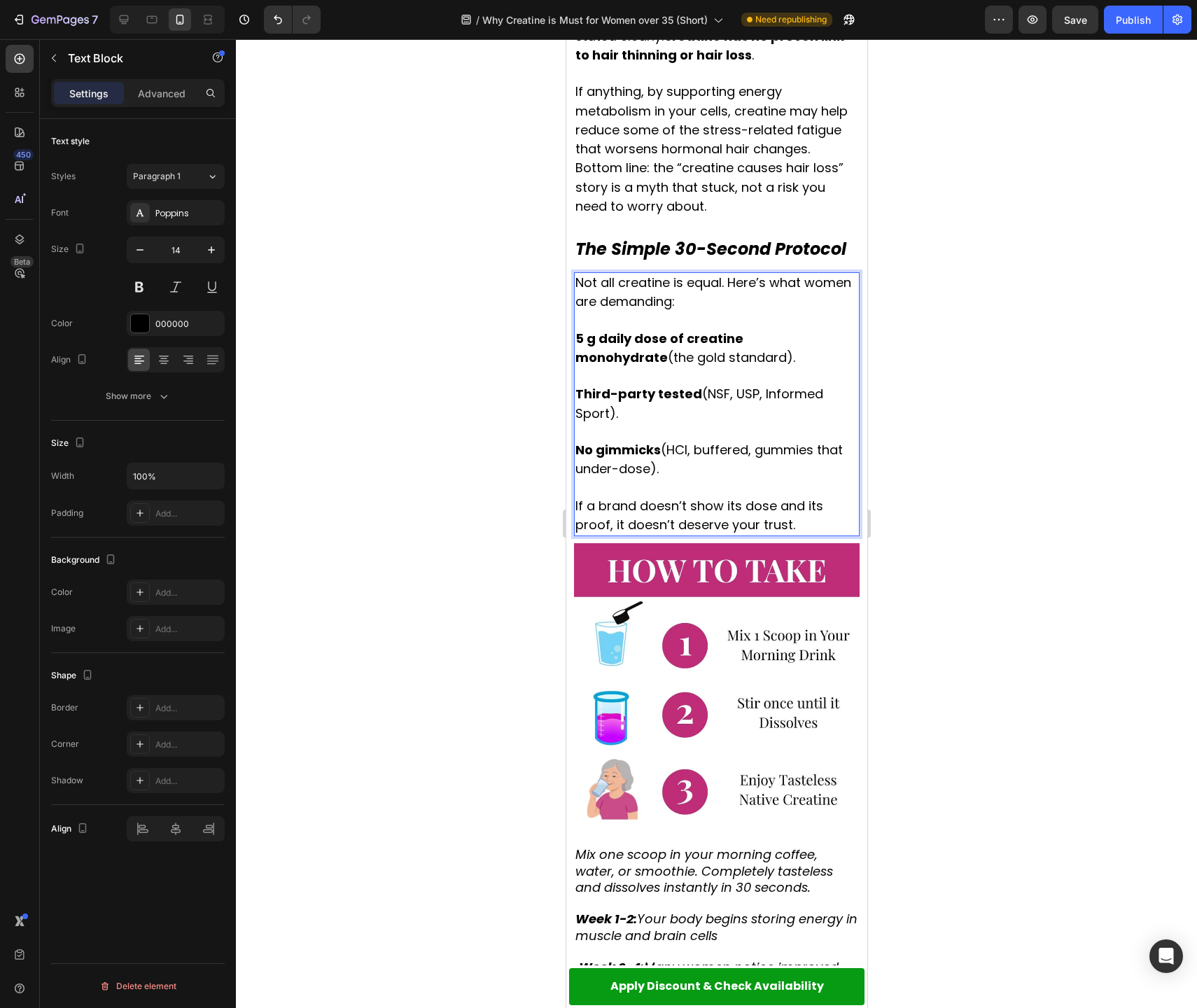
click at [709, 497] on span "If a brand doesn’t show its dose and its proof, it doesn’t deserve your trust." at bounding box center [698, 516] width 248 height 37
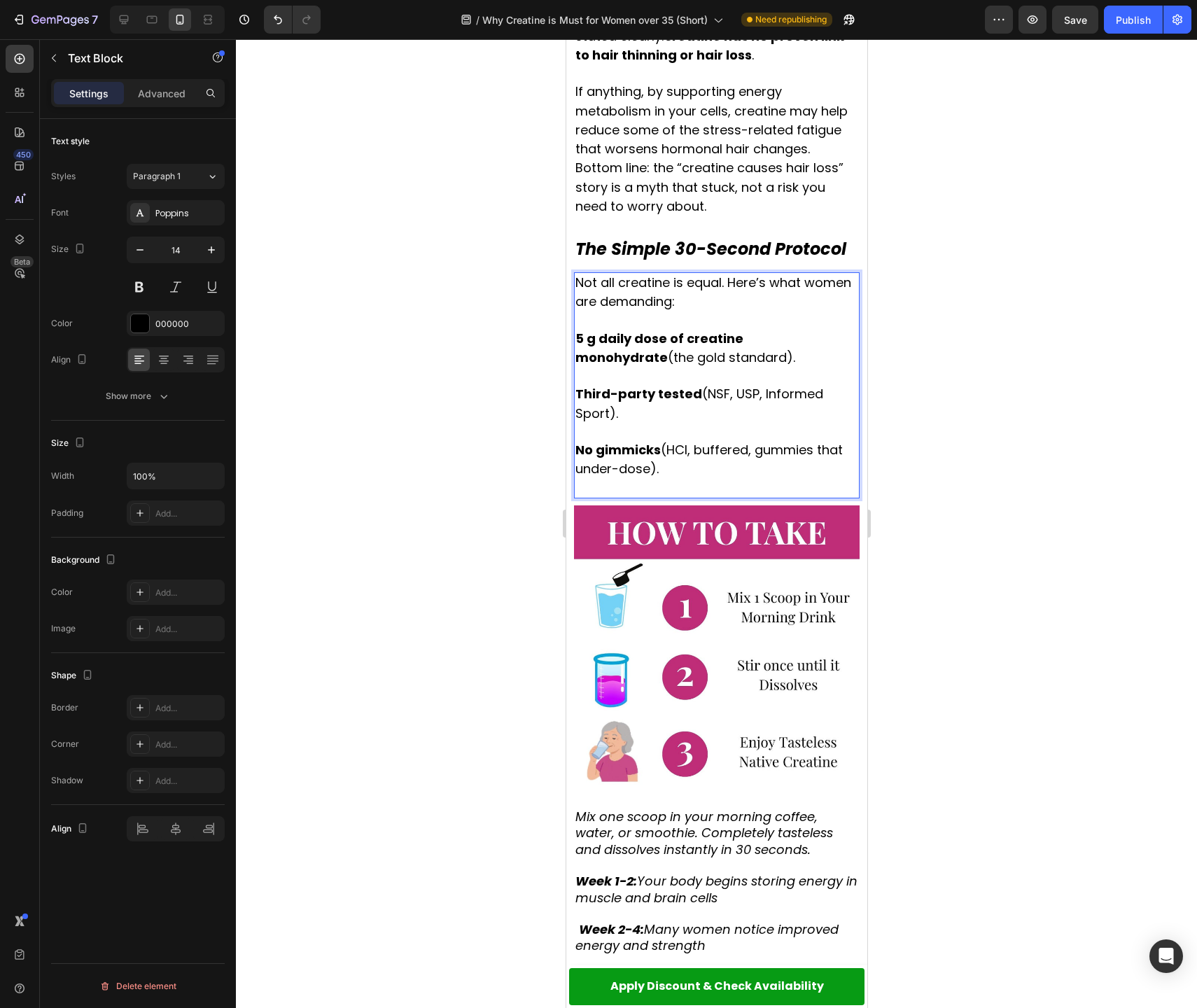
click at [958, 499] on div at bounding box center [716, 523] width 961 height 968
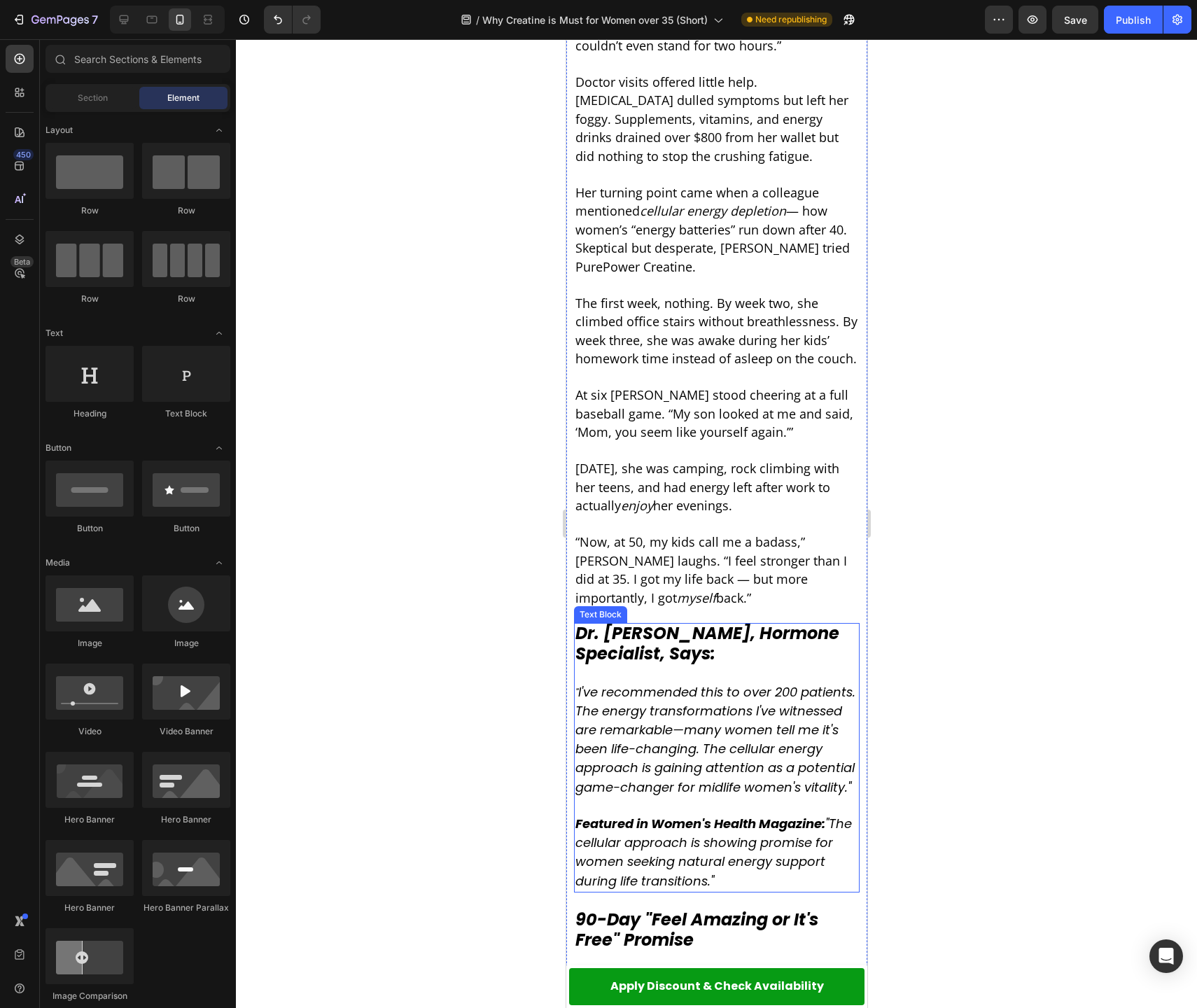
scroll to position [4590, 0]
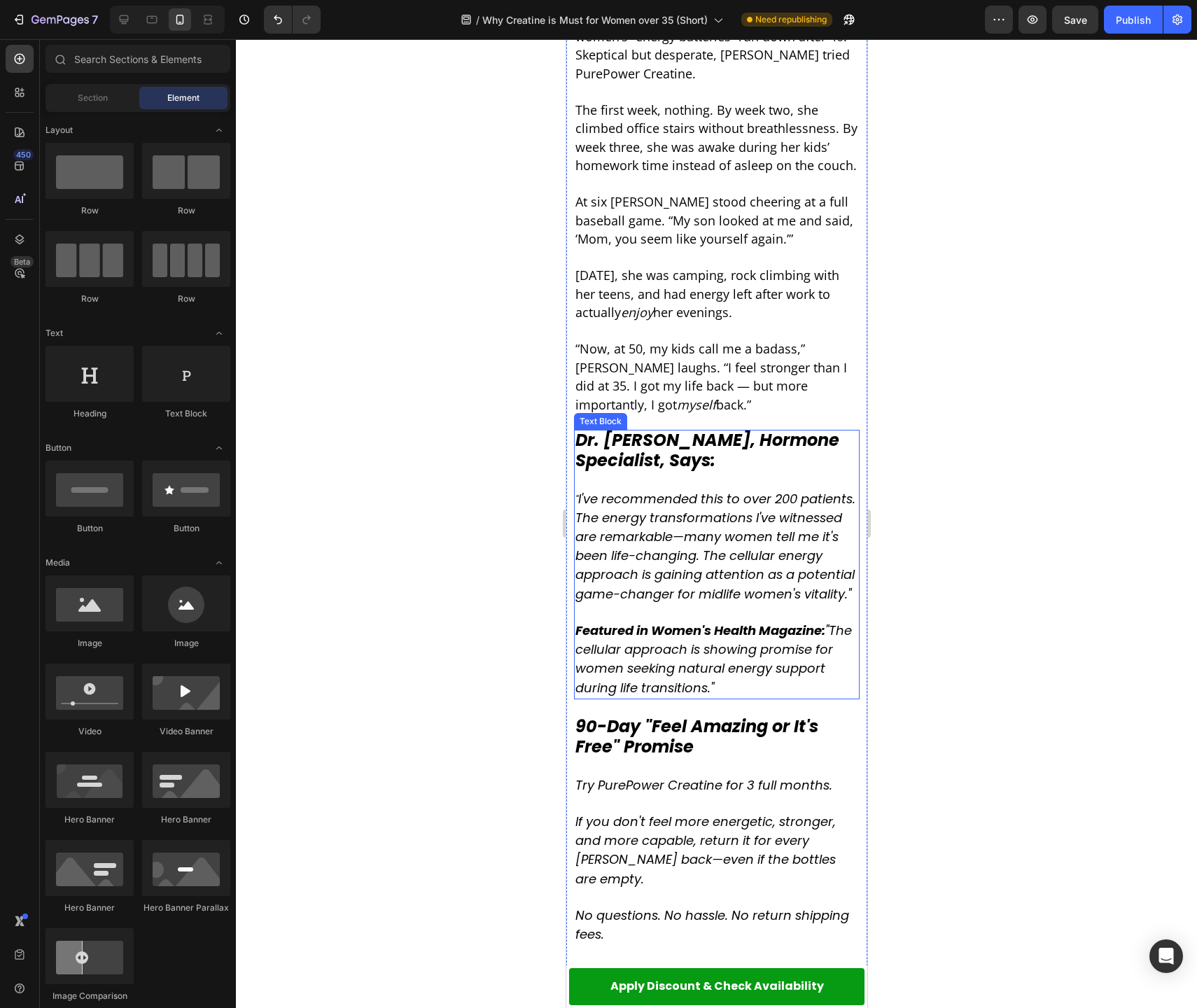
click at [761, 431] on p "Dr. [PERSON_NAME], Hormone Specialist, Says:" at bounding box center [715, 451] width 282 height 40
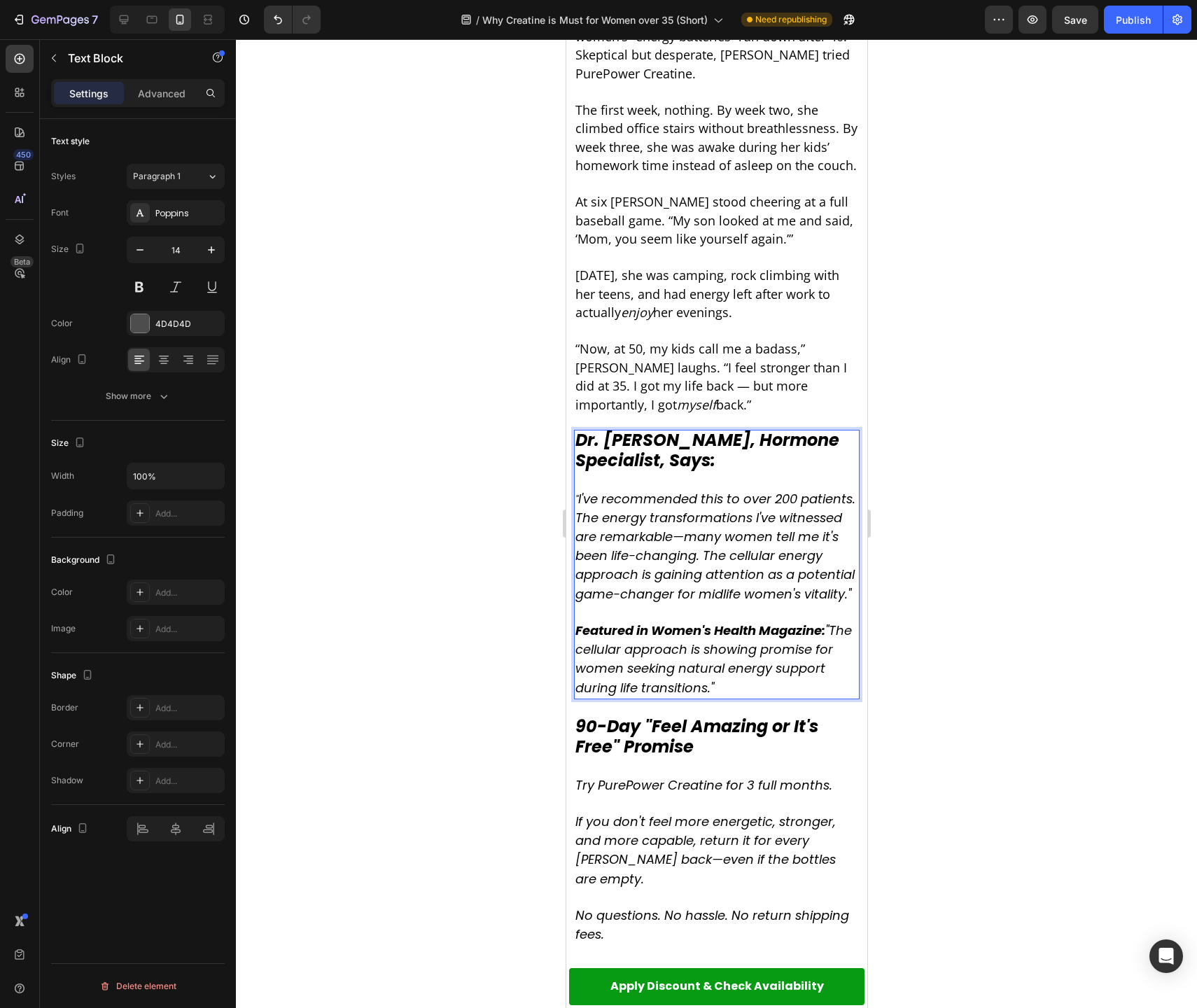
click at [680, 429] on strong "Dr. [PERSON_NAME], Hormone Specialist, Says:" at bounding box center [706, 450] width 264 height 43
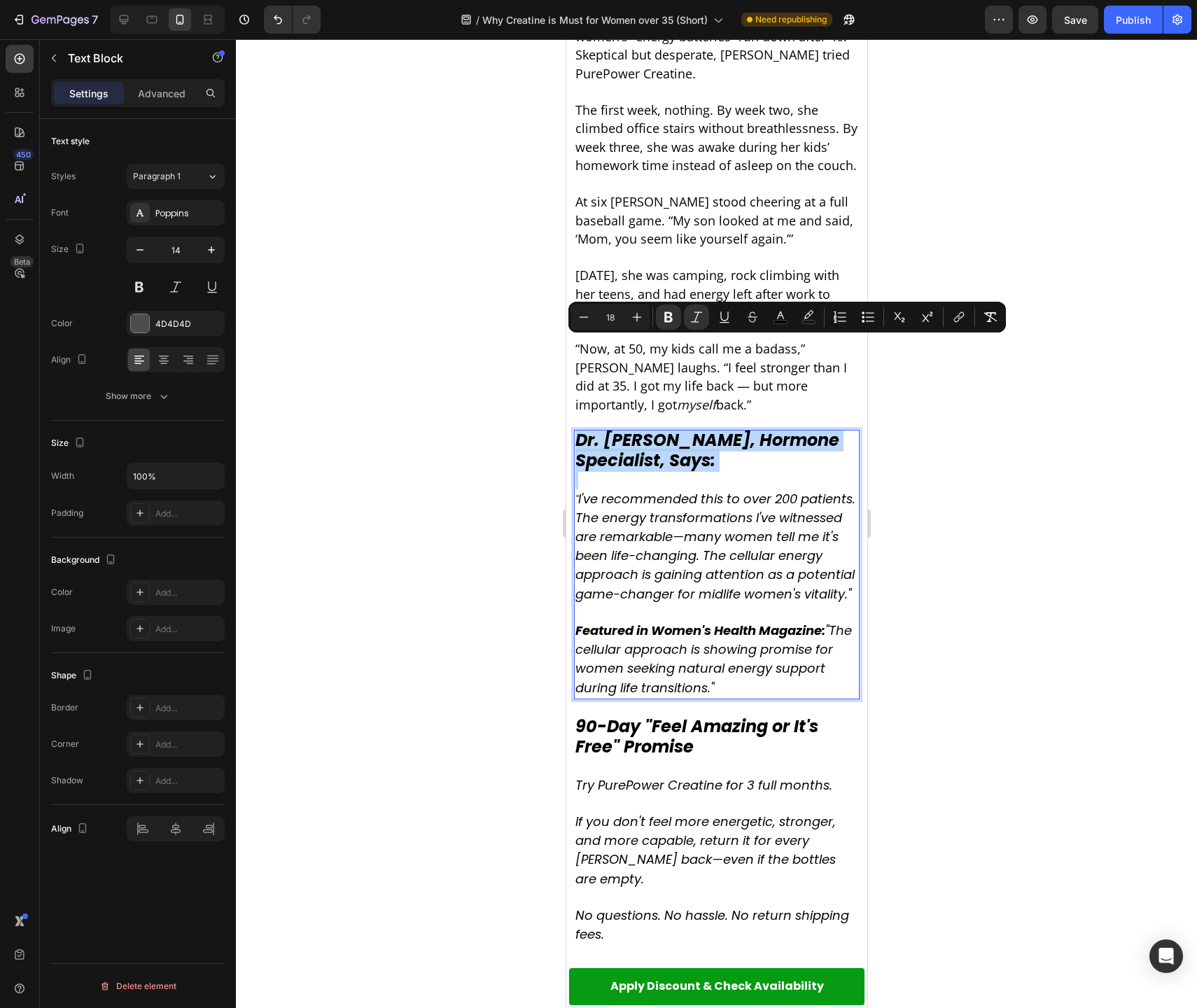
copy strong "Dr. [PERSON_NAME], Hormone Specialist, Says:"
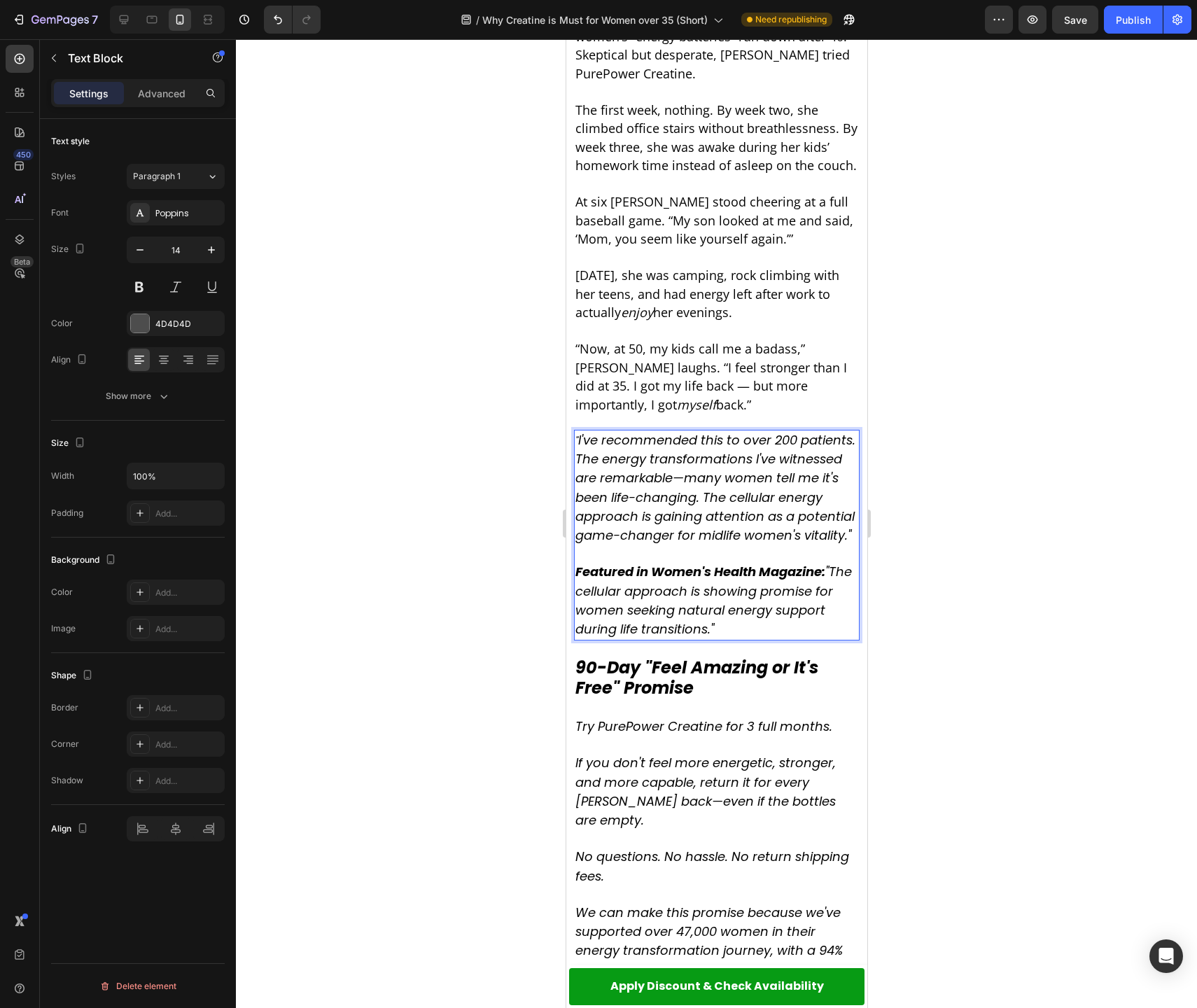
click at [963, 393] on div at bounding box center [716, 523] width 961 height 968
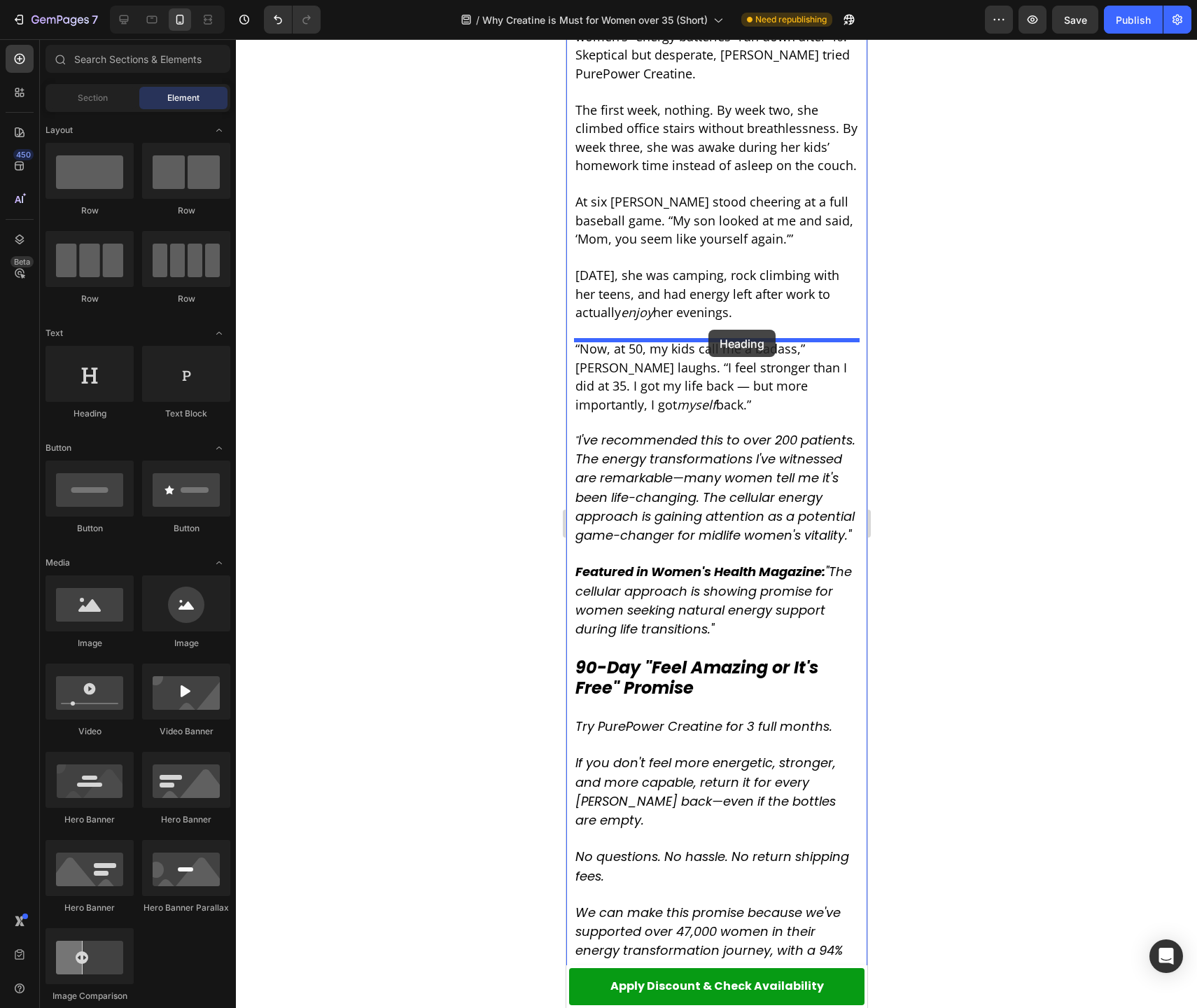
drag, startPoint x: 935, startPoint y: 386, endPoint x: 707, endPoint y: 330, distance: 234.8
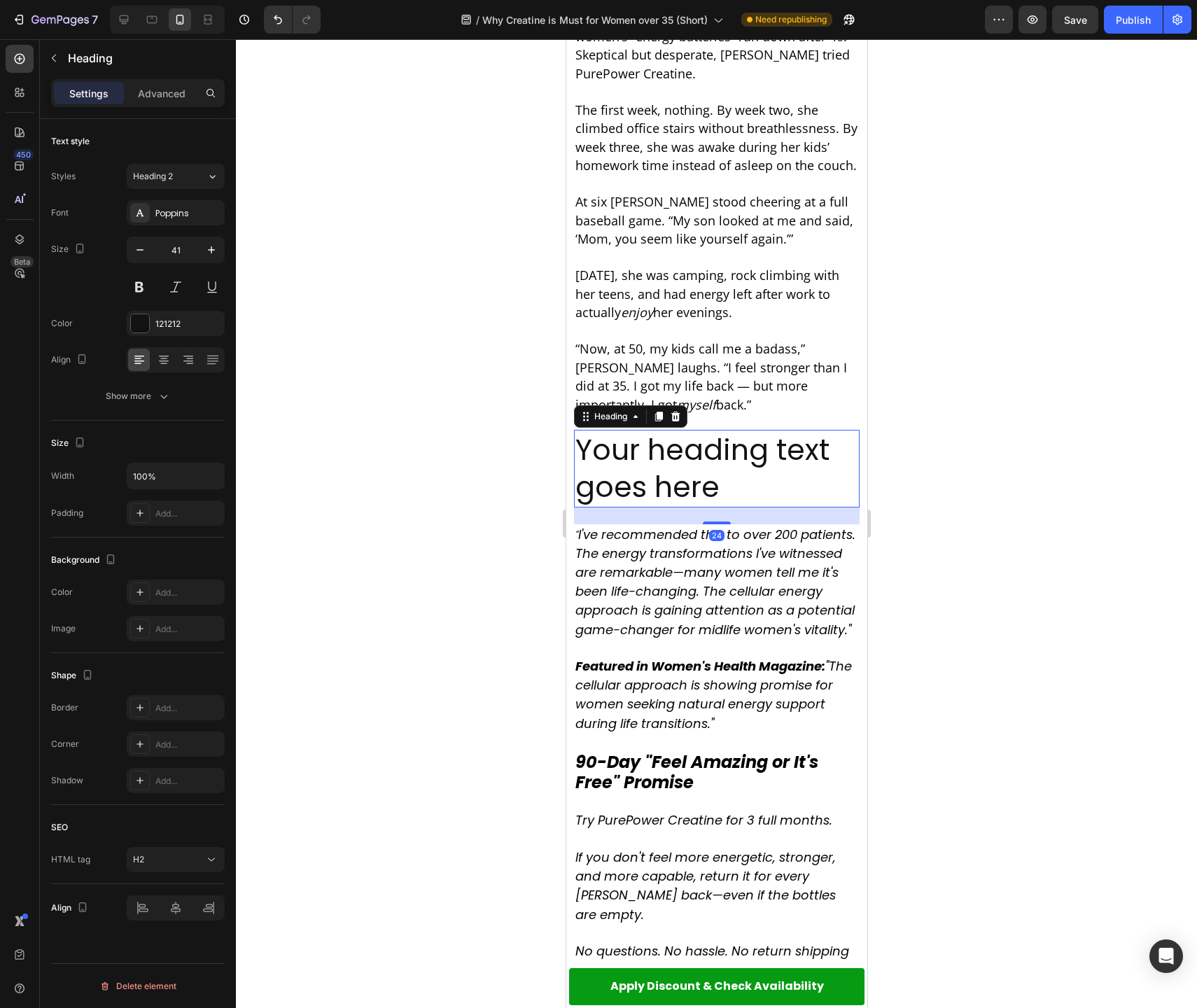
click at [672, 430] on h2 "Your heading text goes here" at bounding box center [716, 468] width 285 height 78
click at [672, 431] on p "Your heading text goes here" at bounding box center [715, 468] width 282 height 75
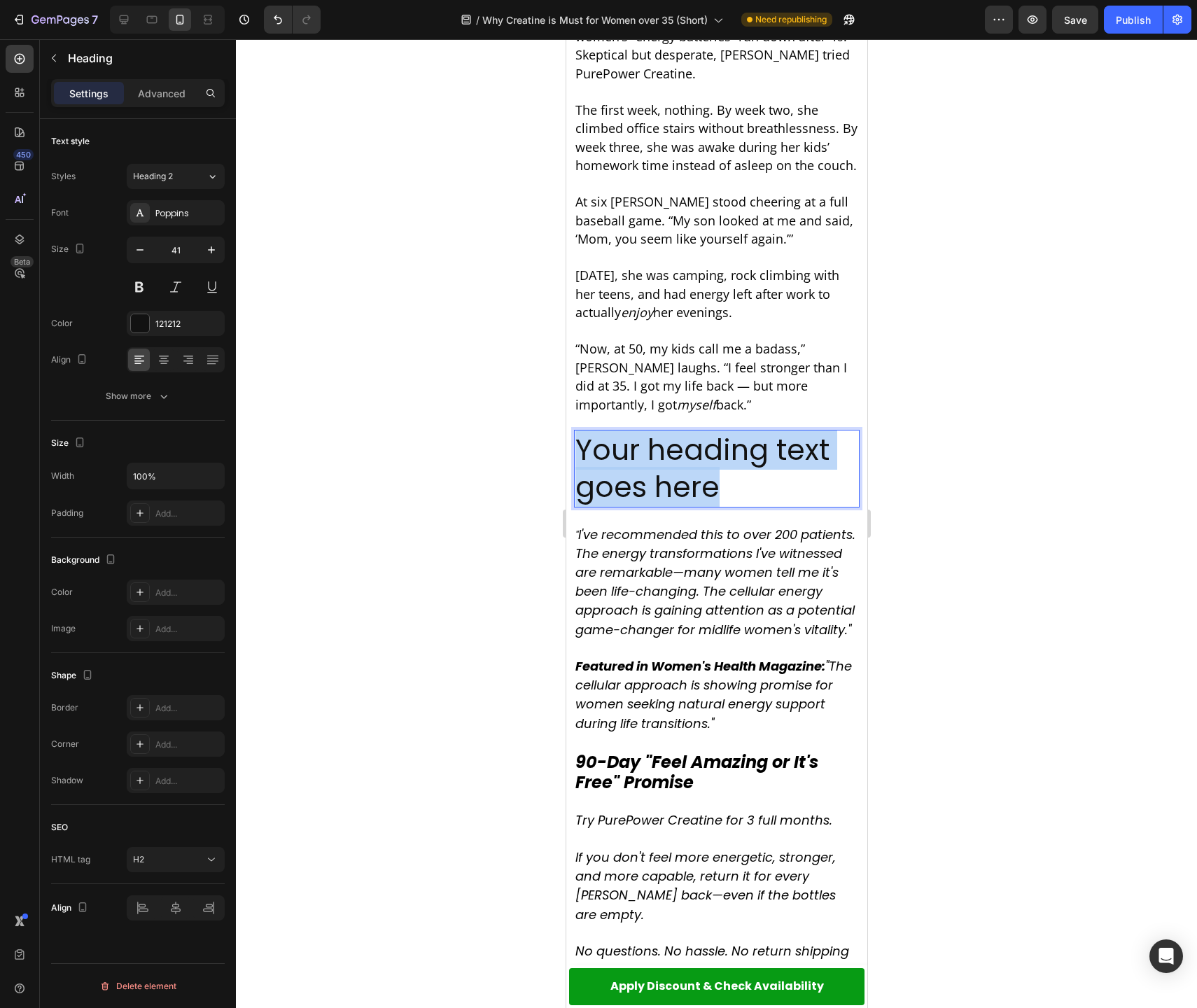
click at [672, 431] on p "Your heading text goes here" at bounding box center [715, 468] width 282 height 75
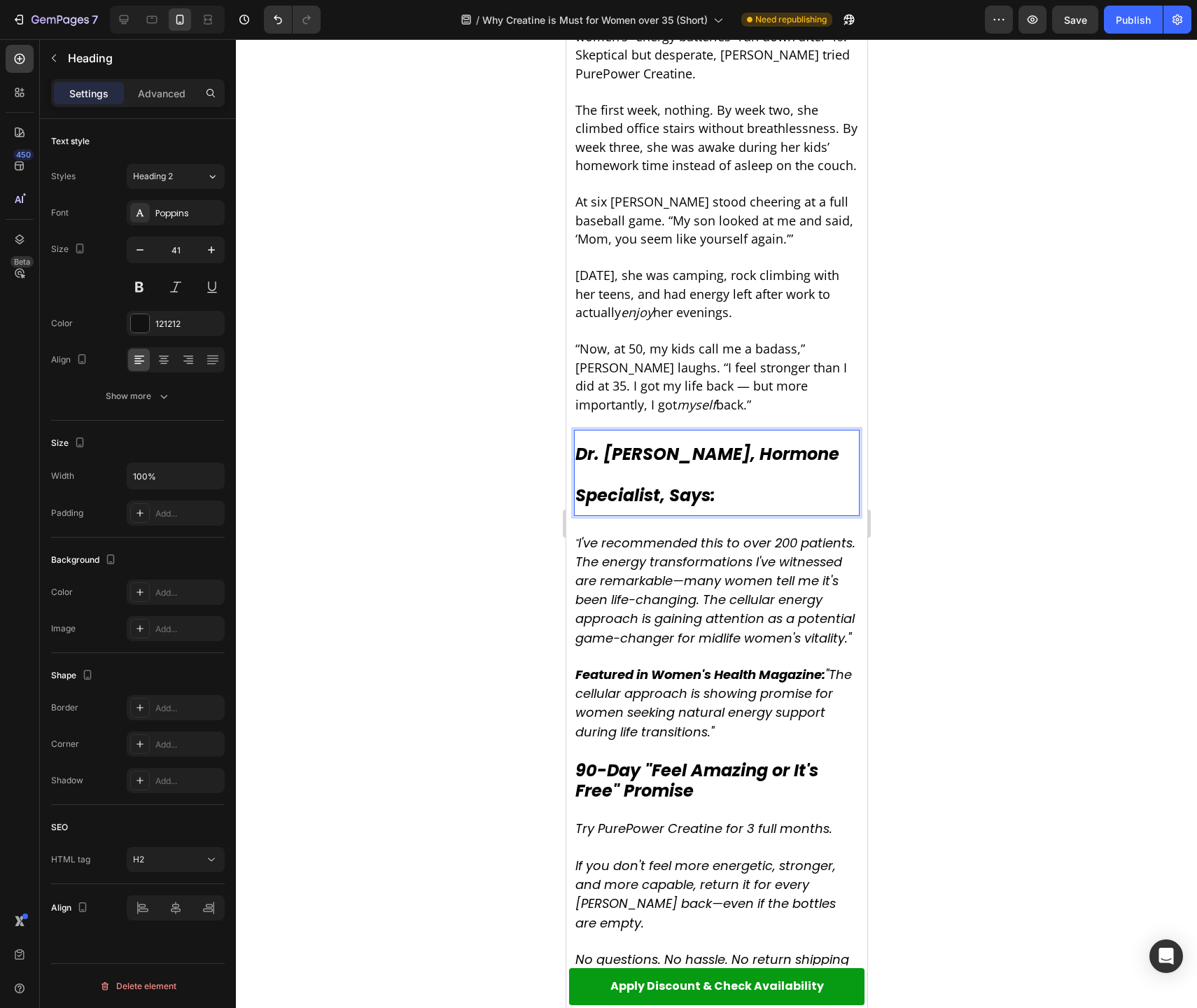
click at [658, 442] on strong "Dr. [PERSON_NAME], Hormone Specialist, Says:" at bounding box center [706, 474] width 264 height 65
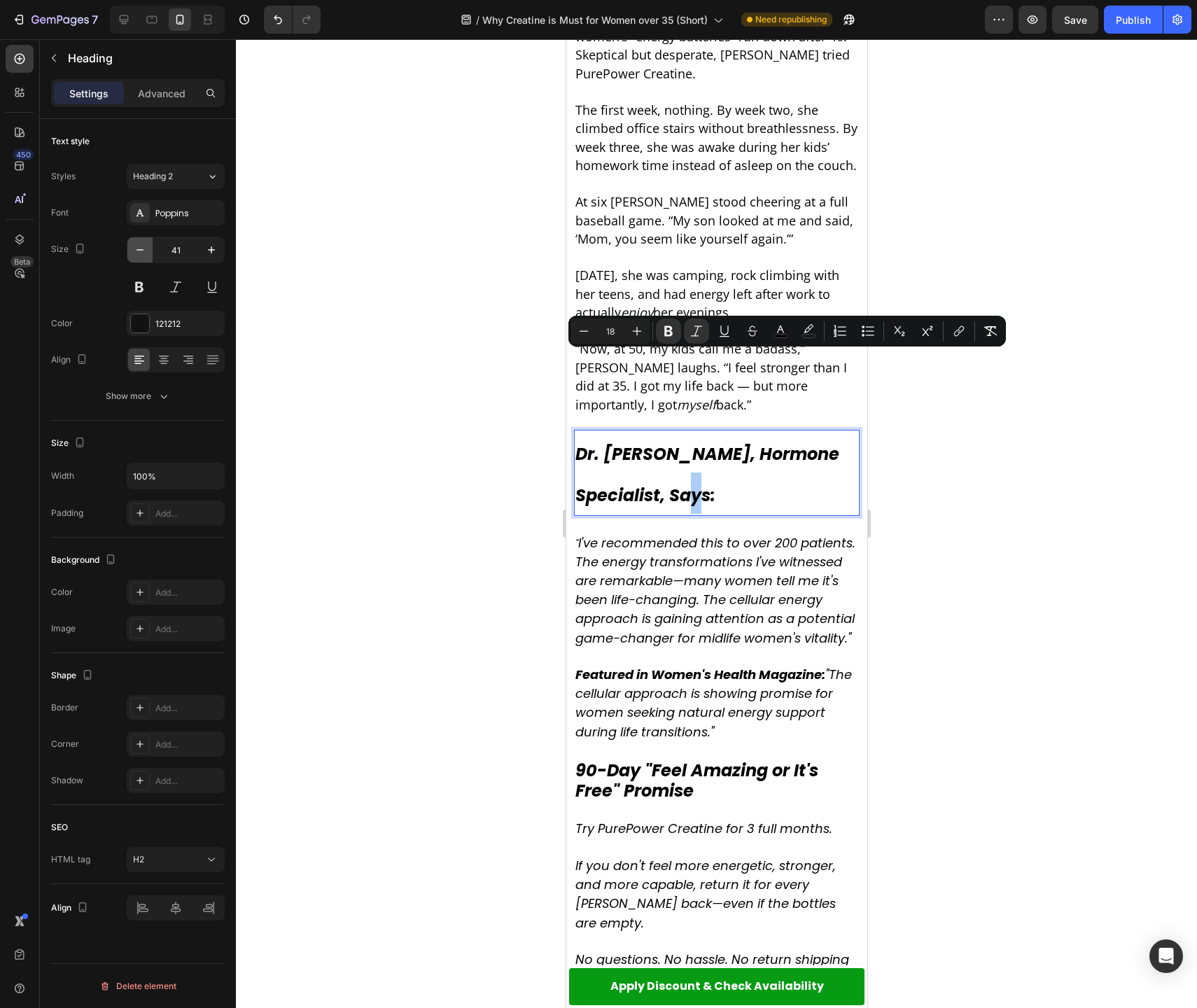
click at [140, 247] on icon "button" at bounding box center [140, 250] width 14 height 14
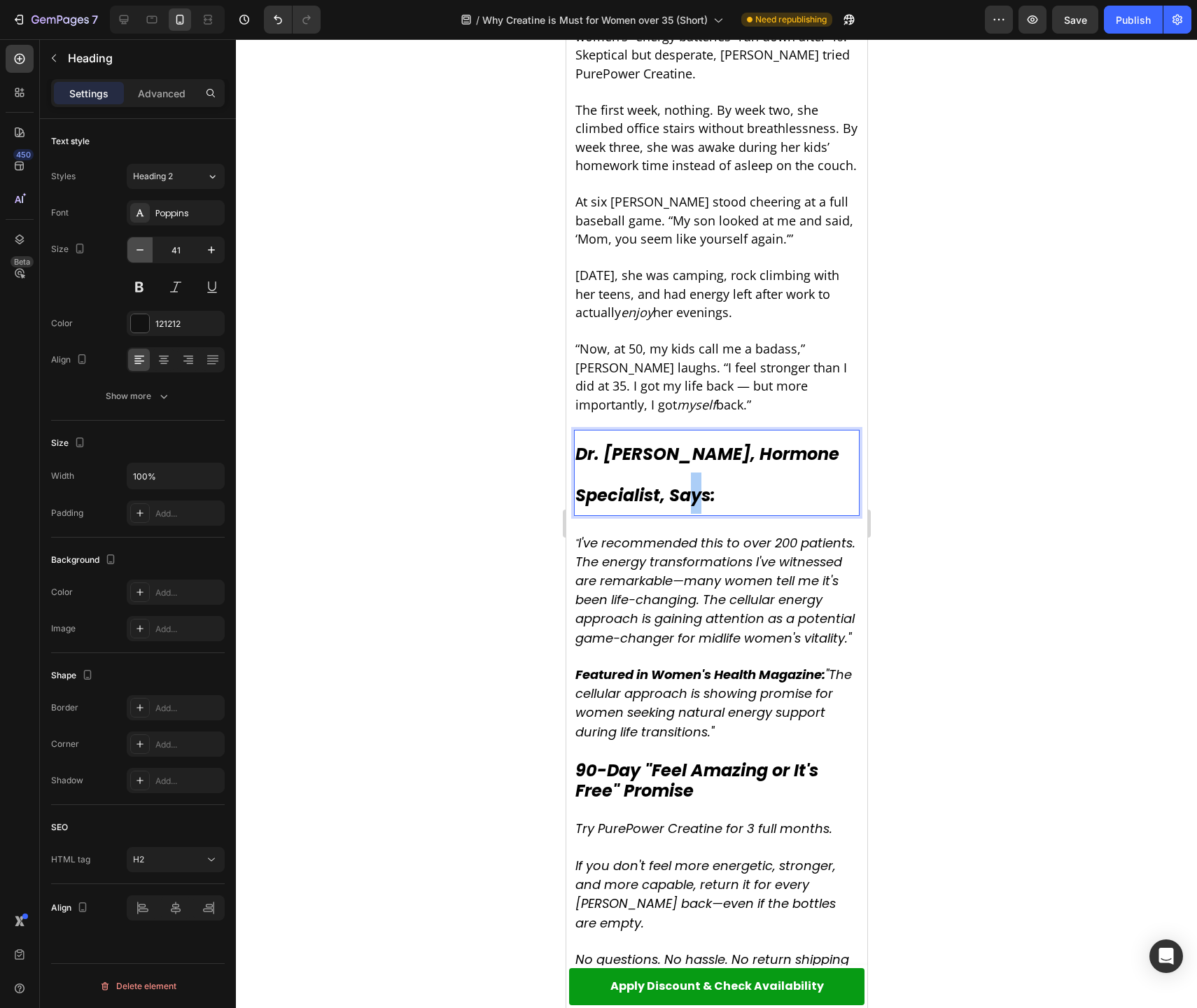
click at [140, 247] on icon "button" at bounding box center [140, 250] width 14 height 14
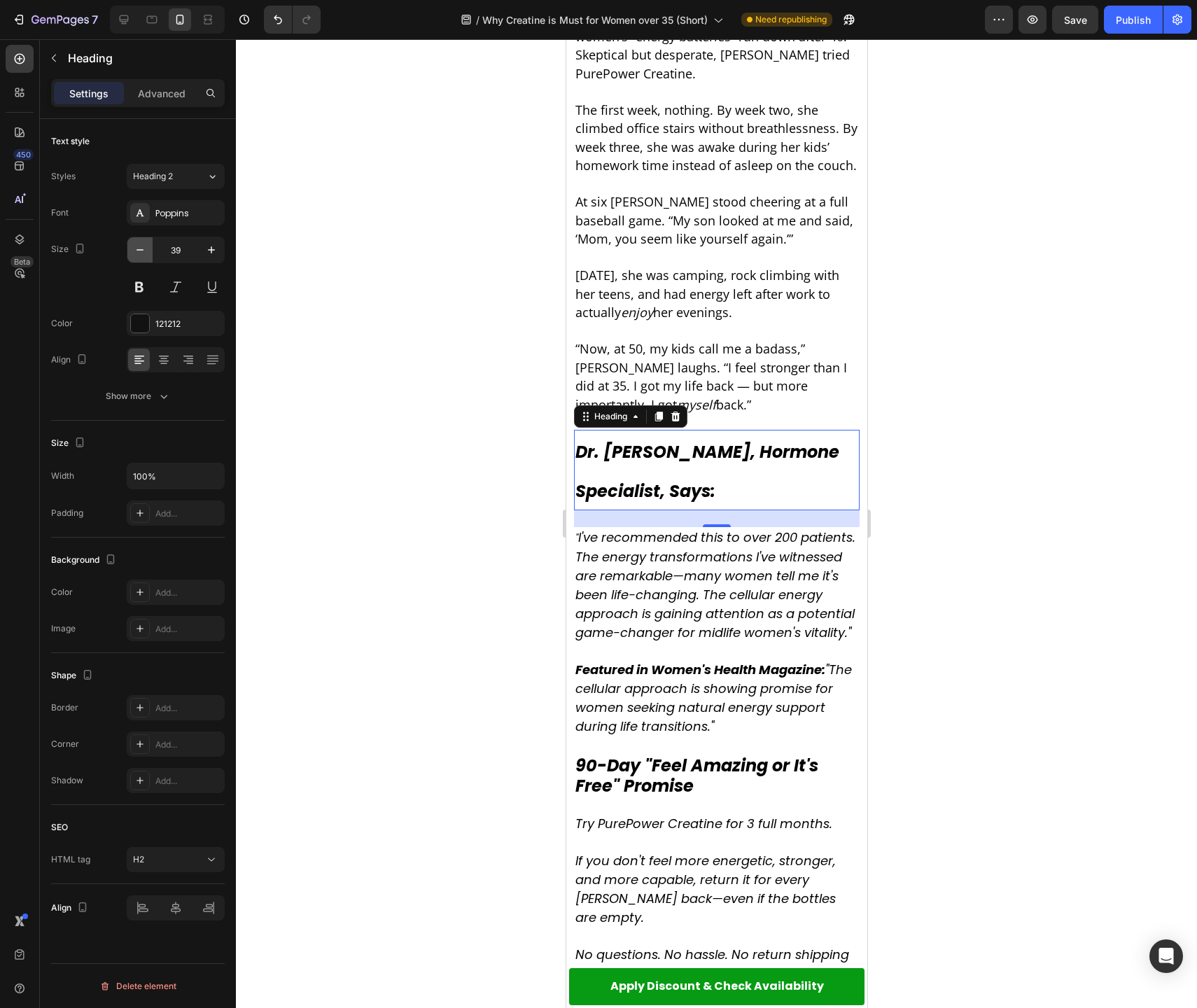
click at [140, 247] on icon "button" at bounding box center [140, 250] width 14 height 14
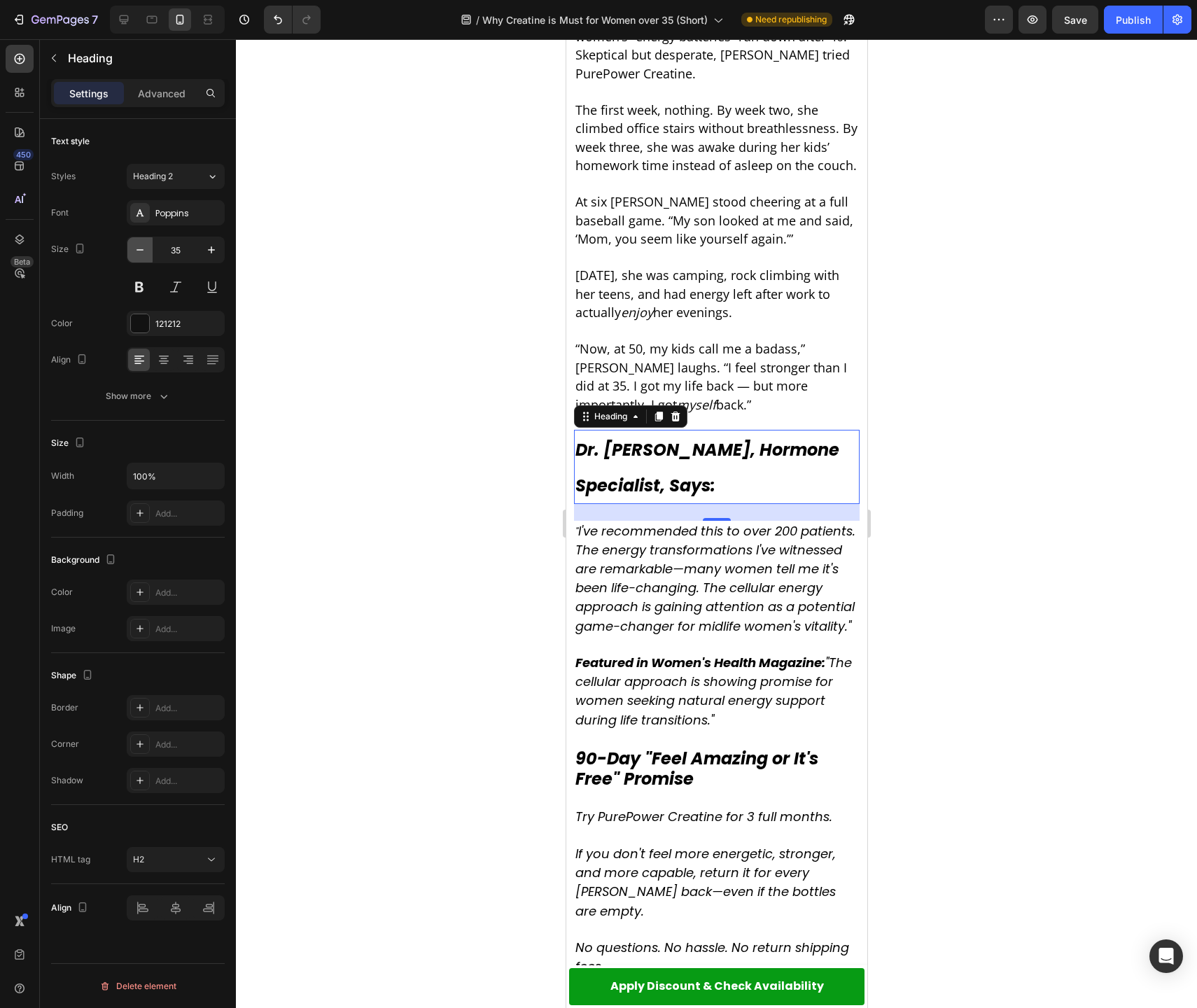
click at [140, 247] on icon "button" at bounding box center [140, 250] width 14 height 14
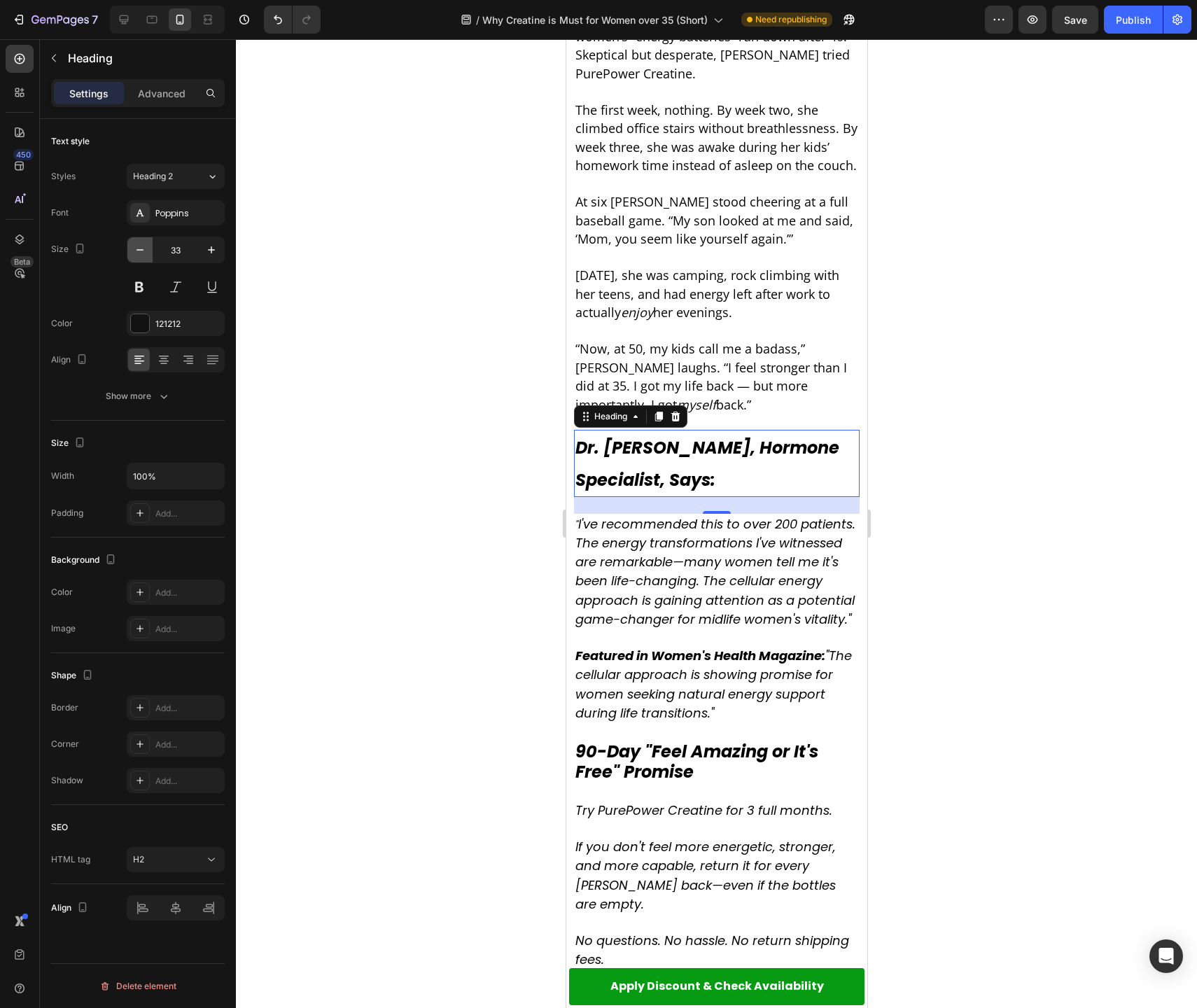
click at [140, 247] on icon "button" at bounding box center [140, 250] width 14 height 14
click at [140, 248] on icon "button" at bounding box center [140, 250] width 14 height 14
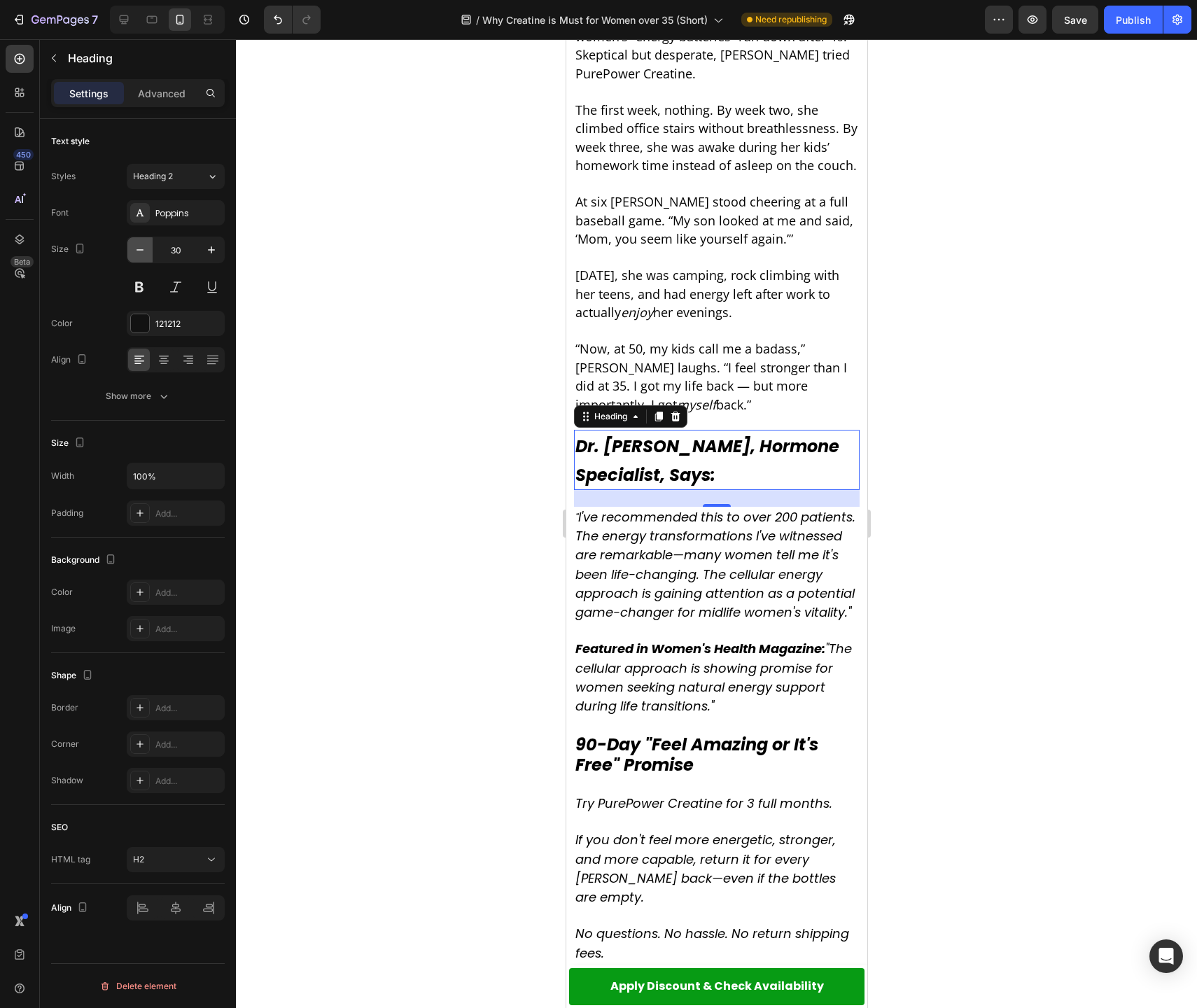
type input "29"
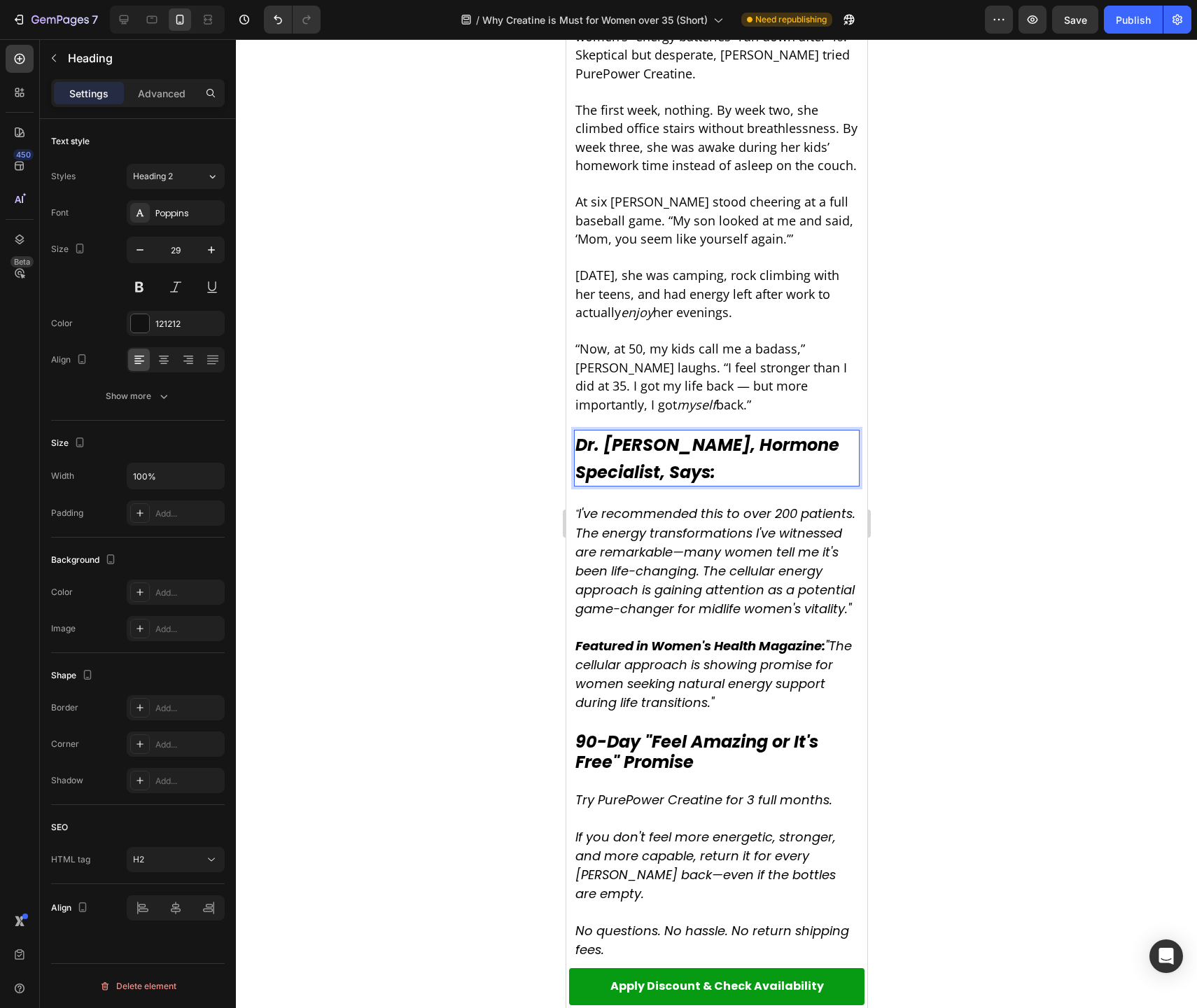
click at [659, 434] on strong "Dr. [PERSON_NAME], Hormone Specialist, Says:" at bounding box center [706, 459] width 264 height 50
click at [658, 434] on strong "Dr. [PERSON_NAME], Hormone Specialist, Says:" at bounding box center [706, 459] width 264 height 50
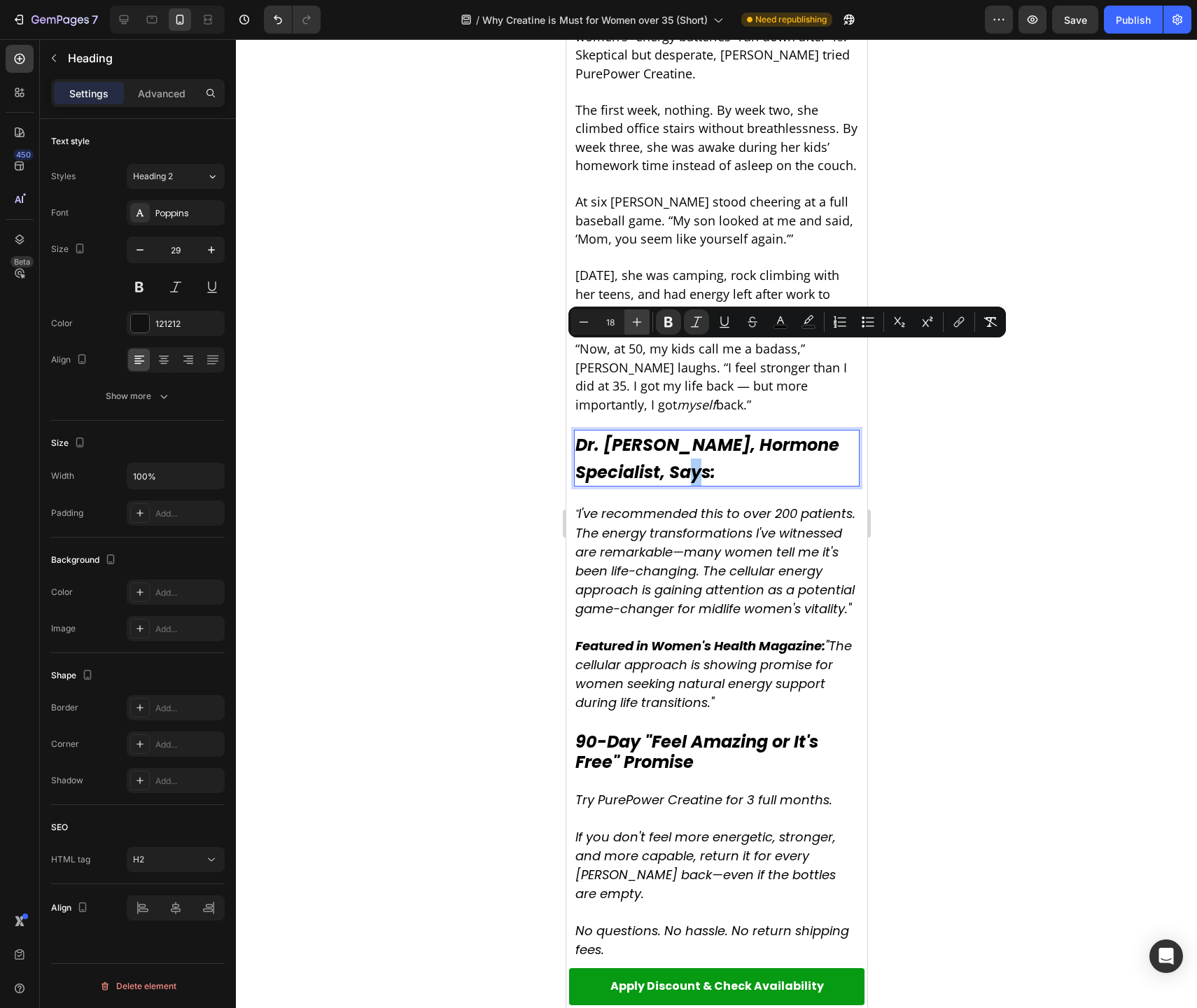
click at [635, 329] on icon "Editor contextual toolbar" at bounding box center [637, 322] width 14 height 14
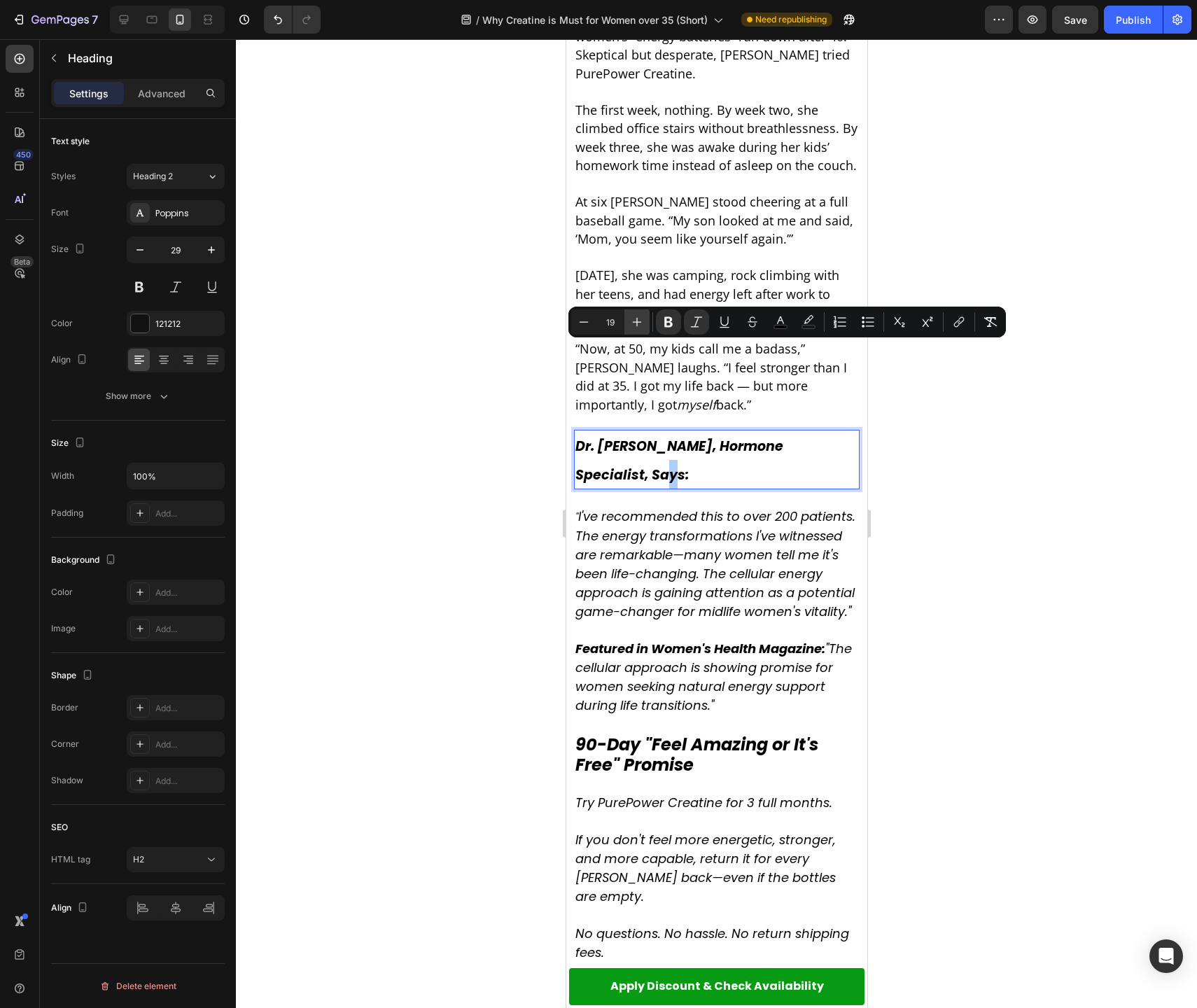
click at [635, 329] on icon "Editor contextual toolbar" at bounding box center [637, 322] width 14 height 14
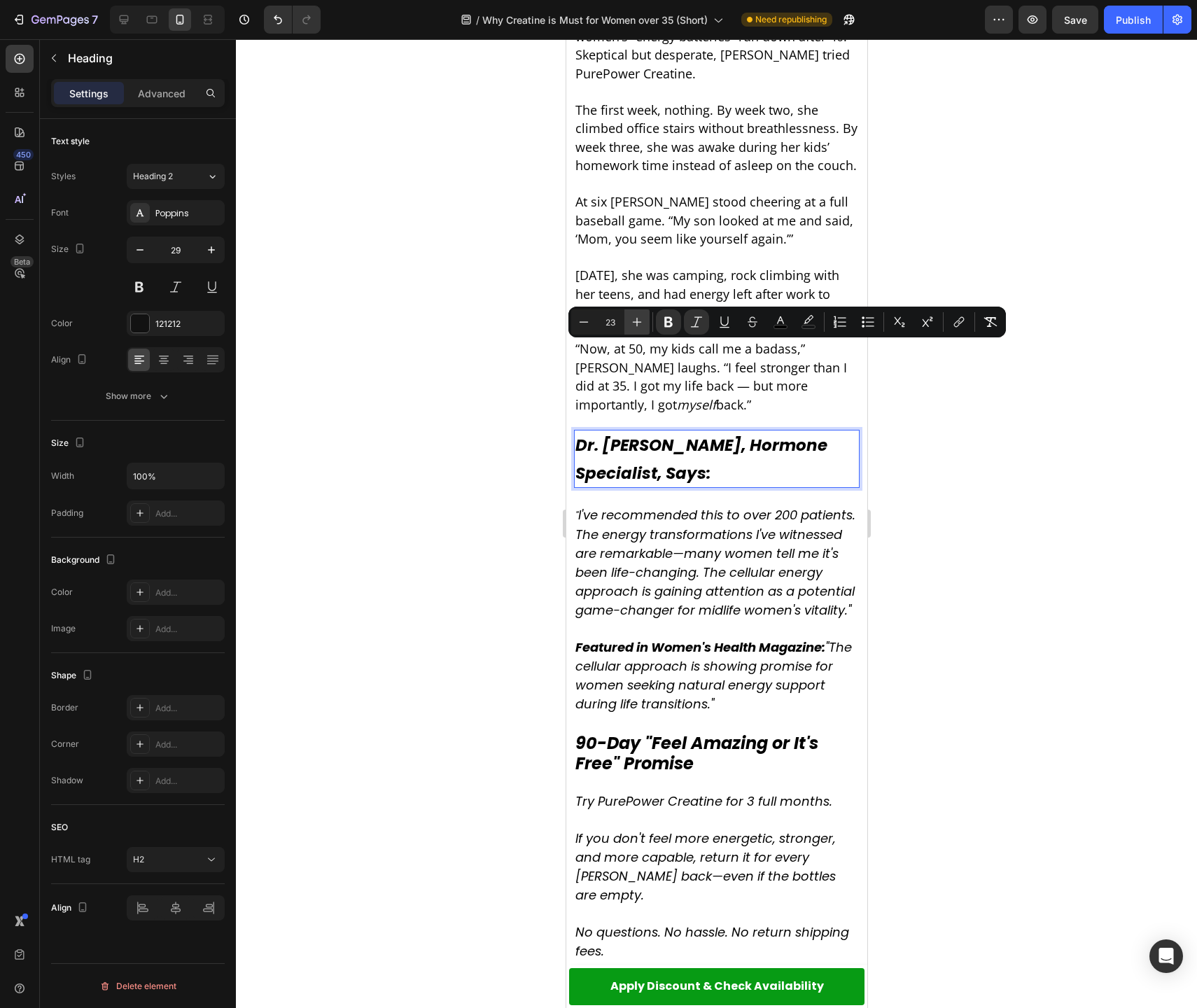
type input "24"
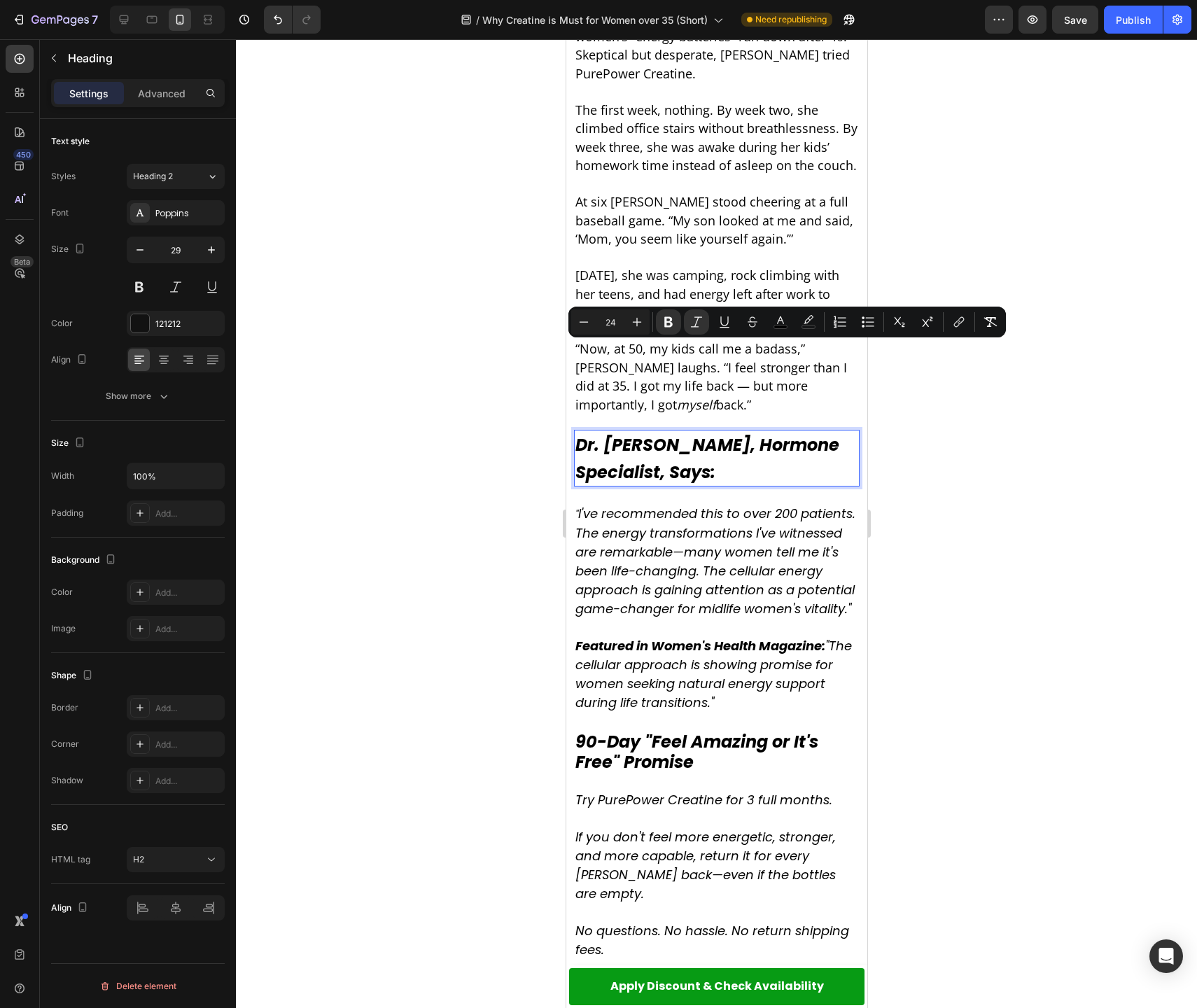
click at [975, 453] on div at bounding box center [716, 523] width 961 height 968
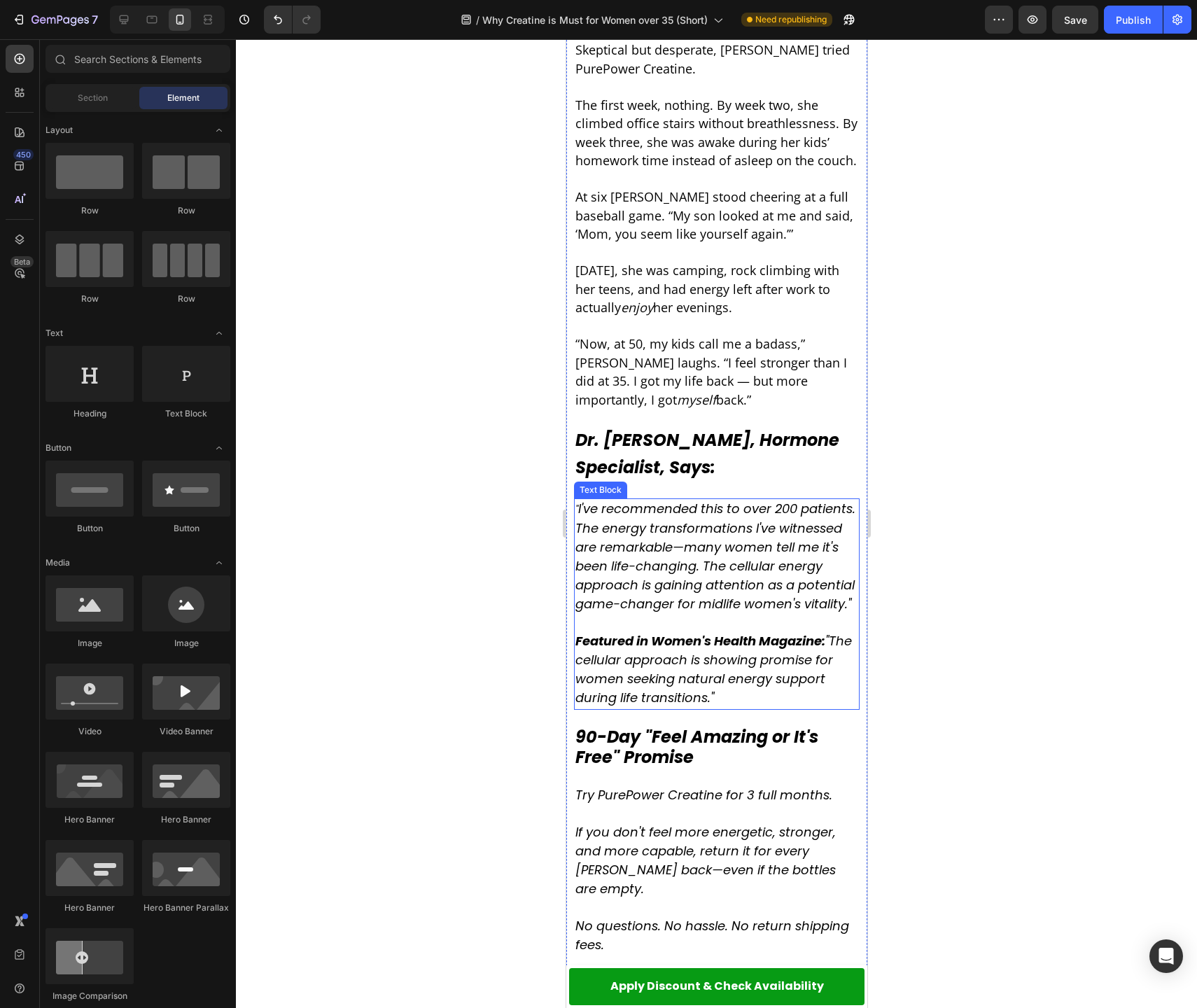
scroll to position [4683, 0]
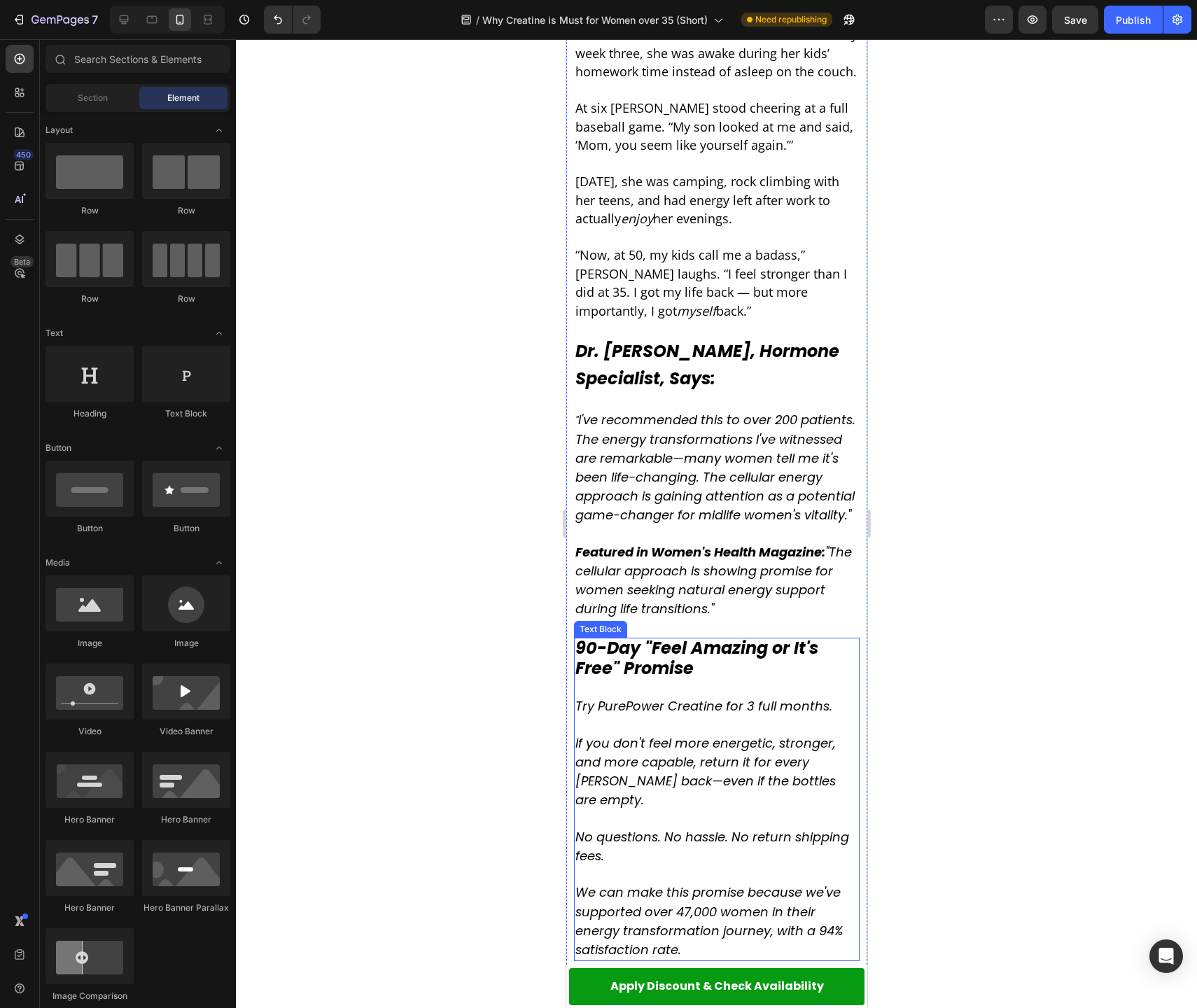
click at [748, 636] on strong "90-Day "Feel Amazing or It's Free" Promise" at bounding box center [696, 657] width 243 height 43
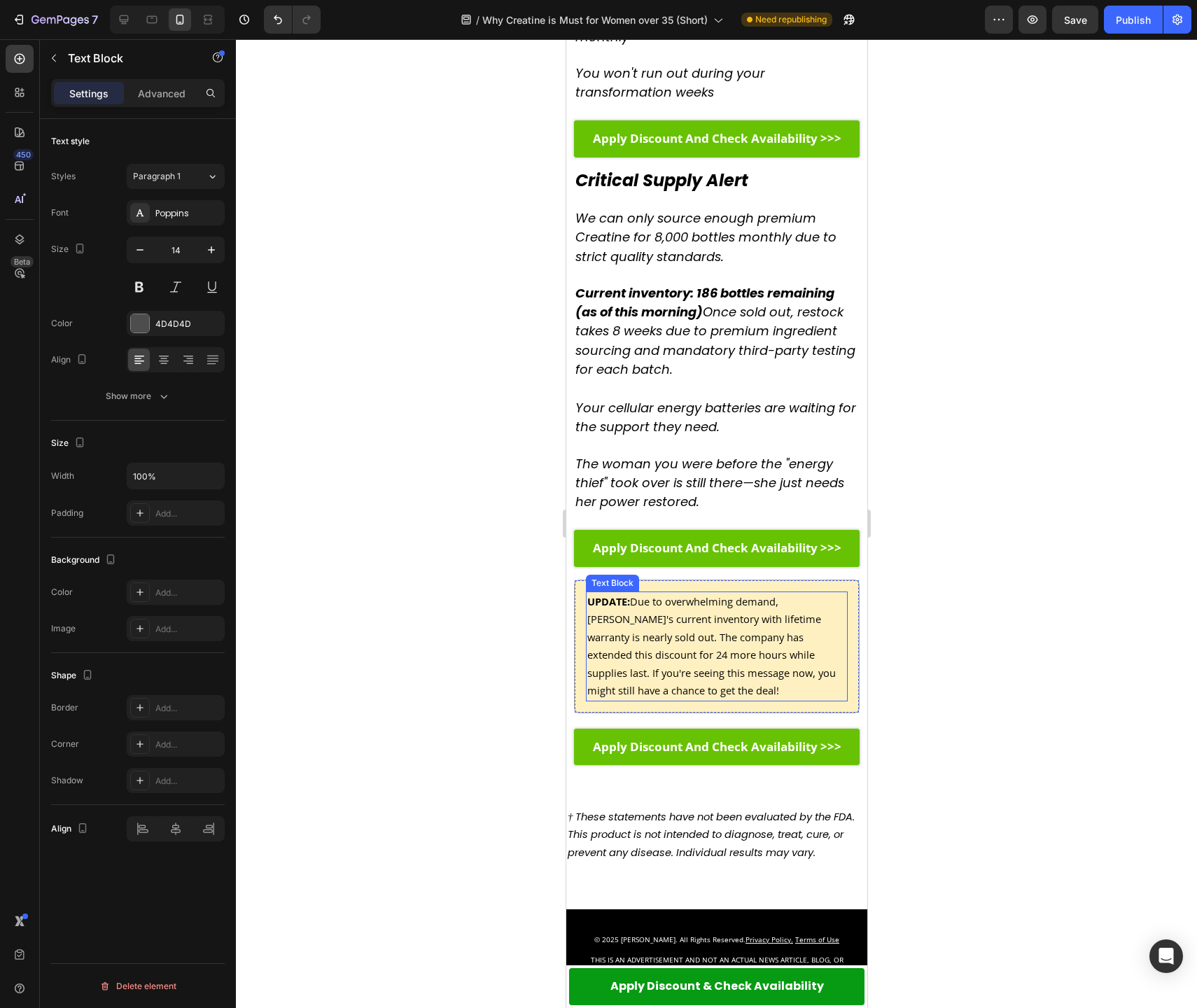
scroll to position [6046, 0]
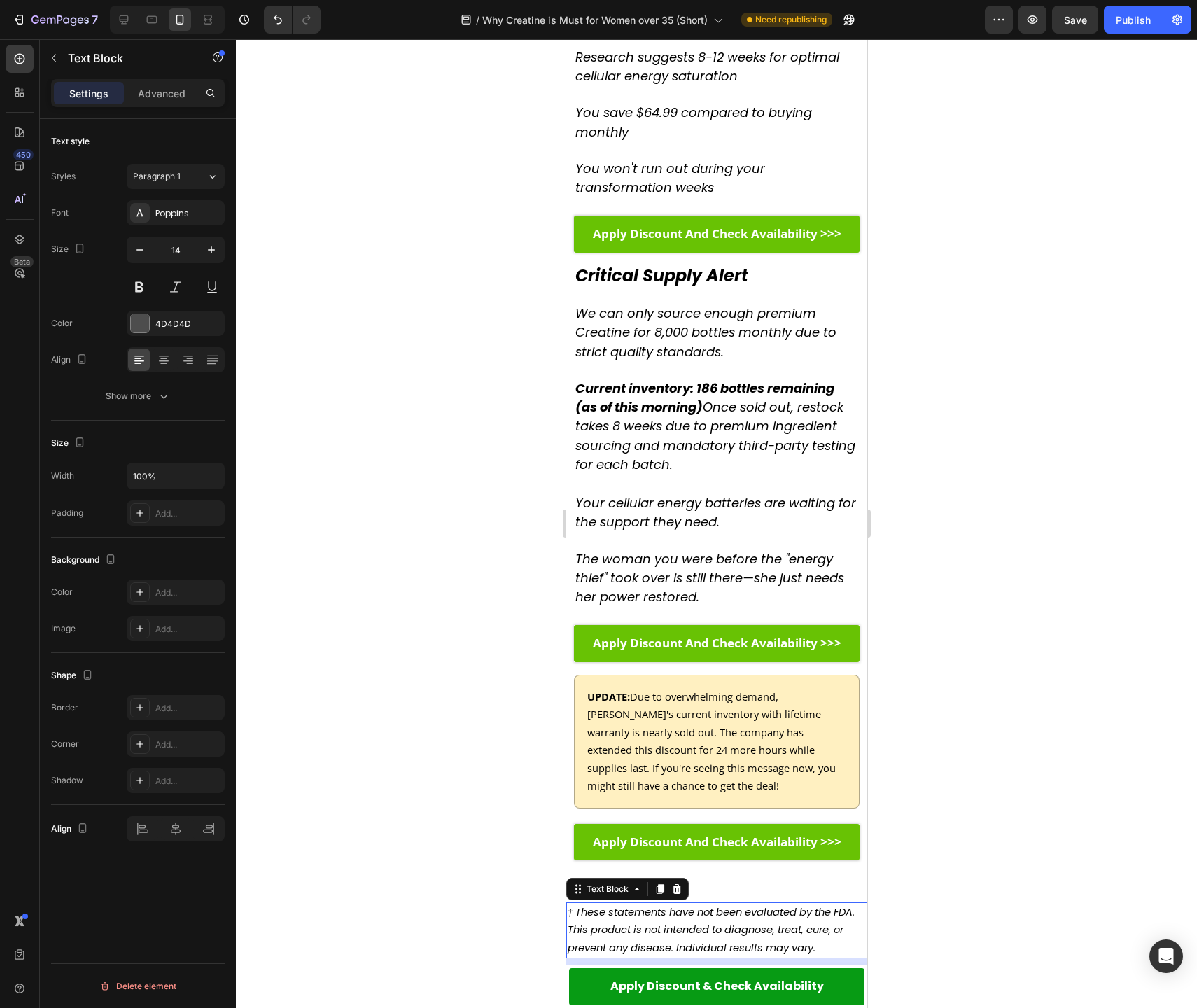
click at [758, 905] on icon "† These statements have not been evaluated by the FDA. This product is not inte…" at bounding box center [710, 929] width 287 height 49
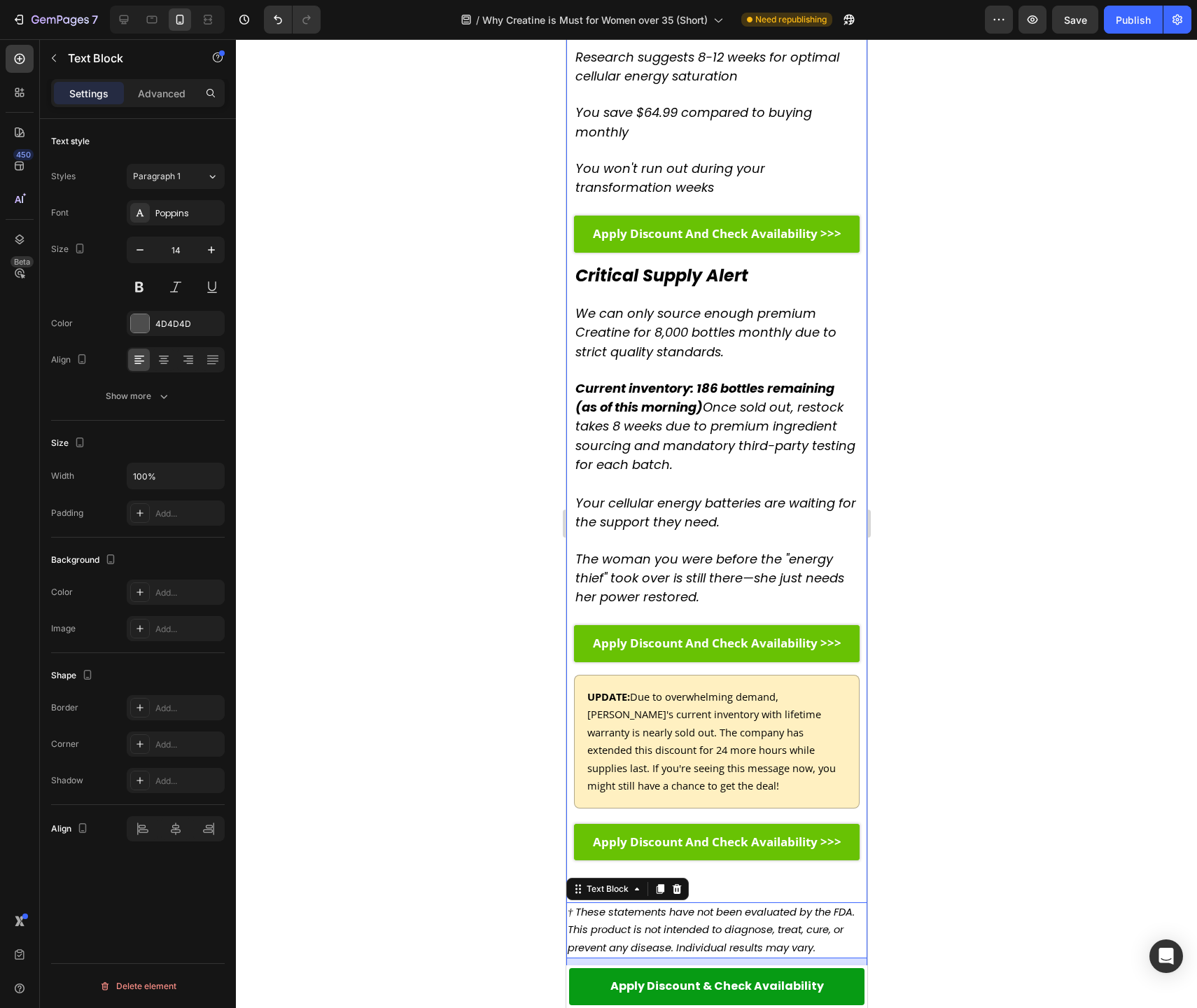
click at [392, 738] on div at bounding box center [716, 523] width 961 height 968
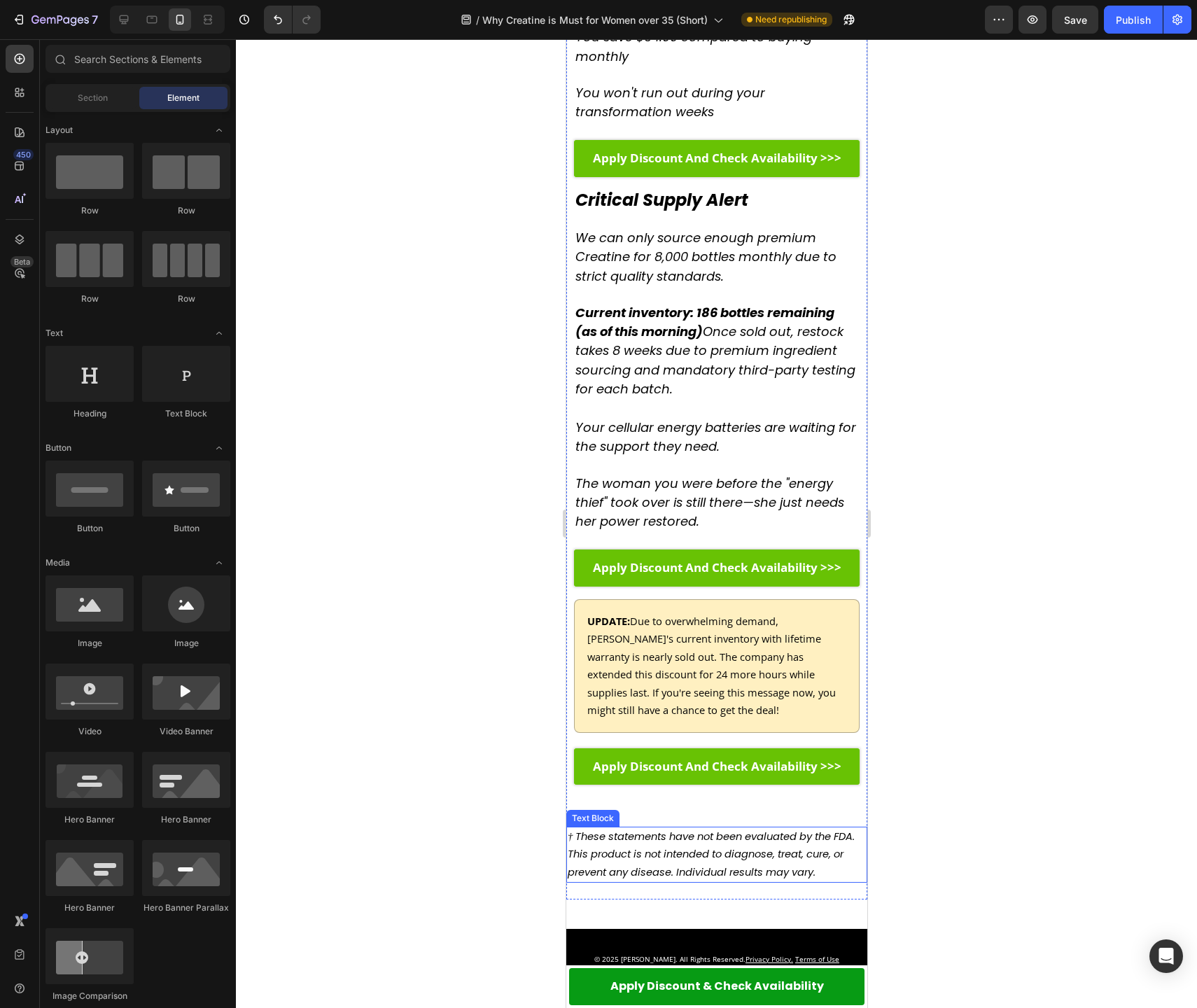
scroll to position [6295, 0]
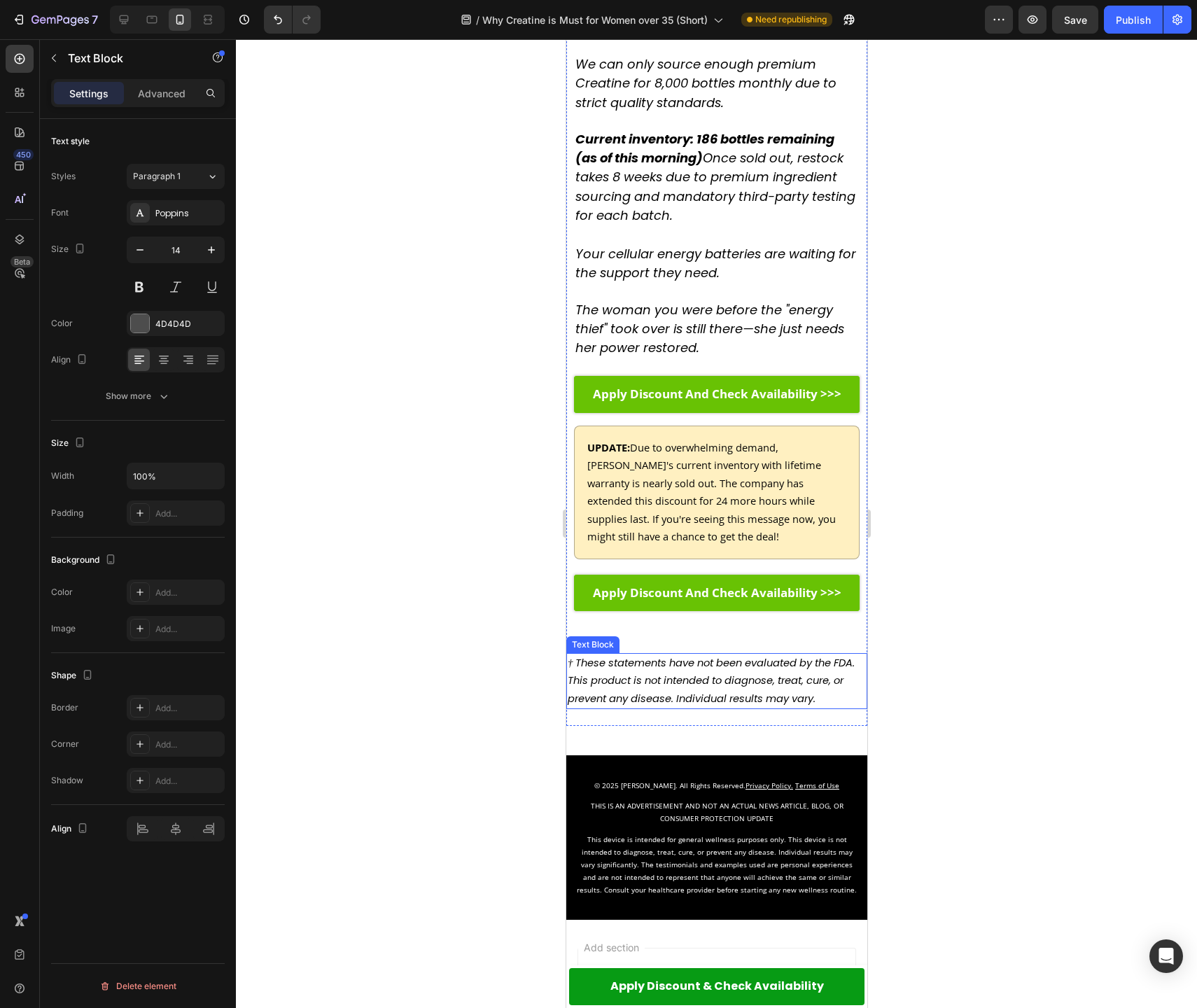
click at [680, 656] on icon "† These statements have not been evaluated by the FDA. This product is not inte…" at bounding box center [710, 680] width 287 height 49
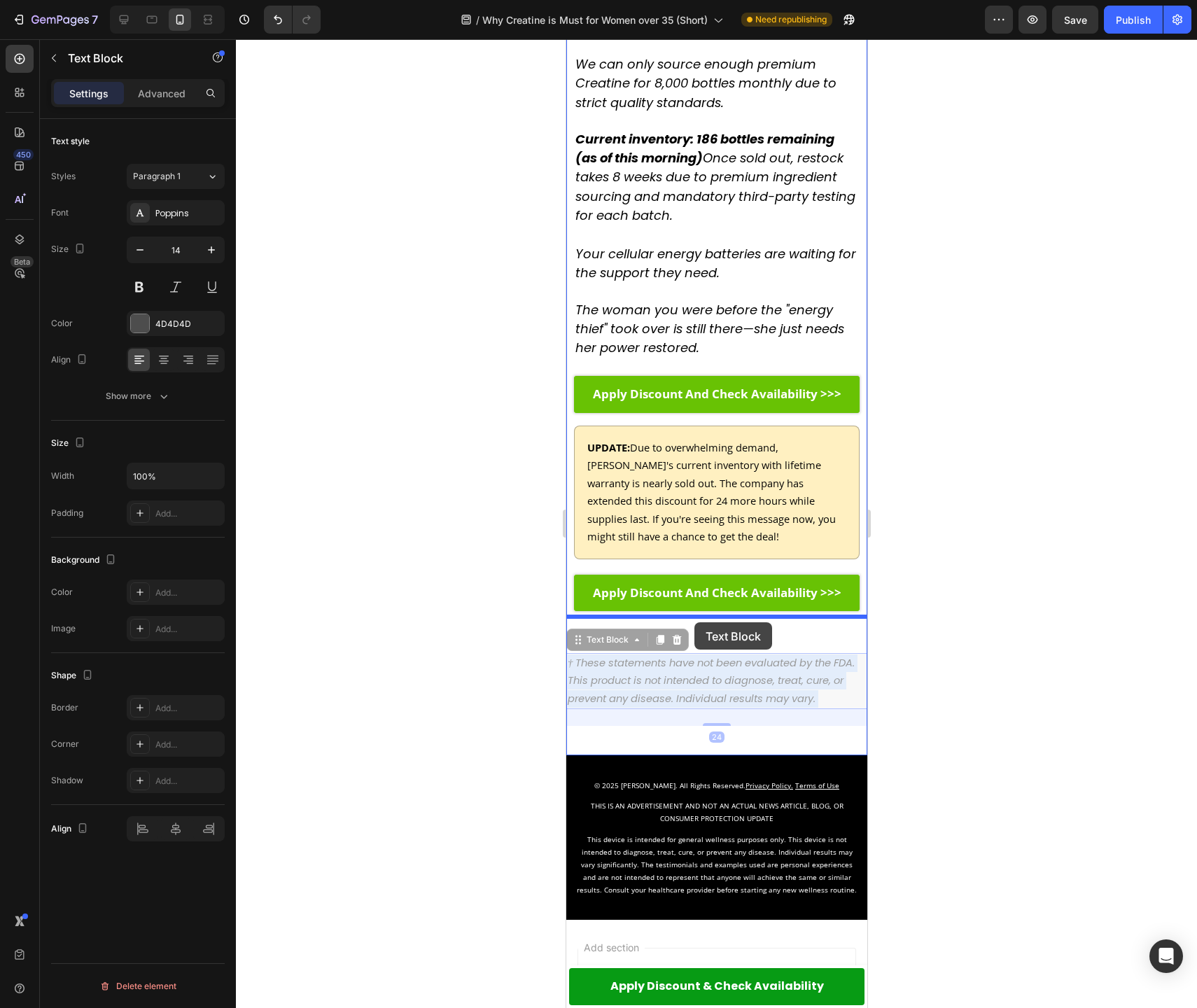
drag, startPoint x: 680, startPoint y: 579, endPoint x: 694, endPoint y: 623, distance: 46.2
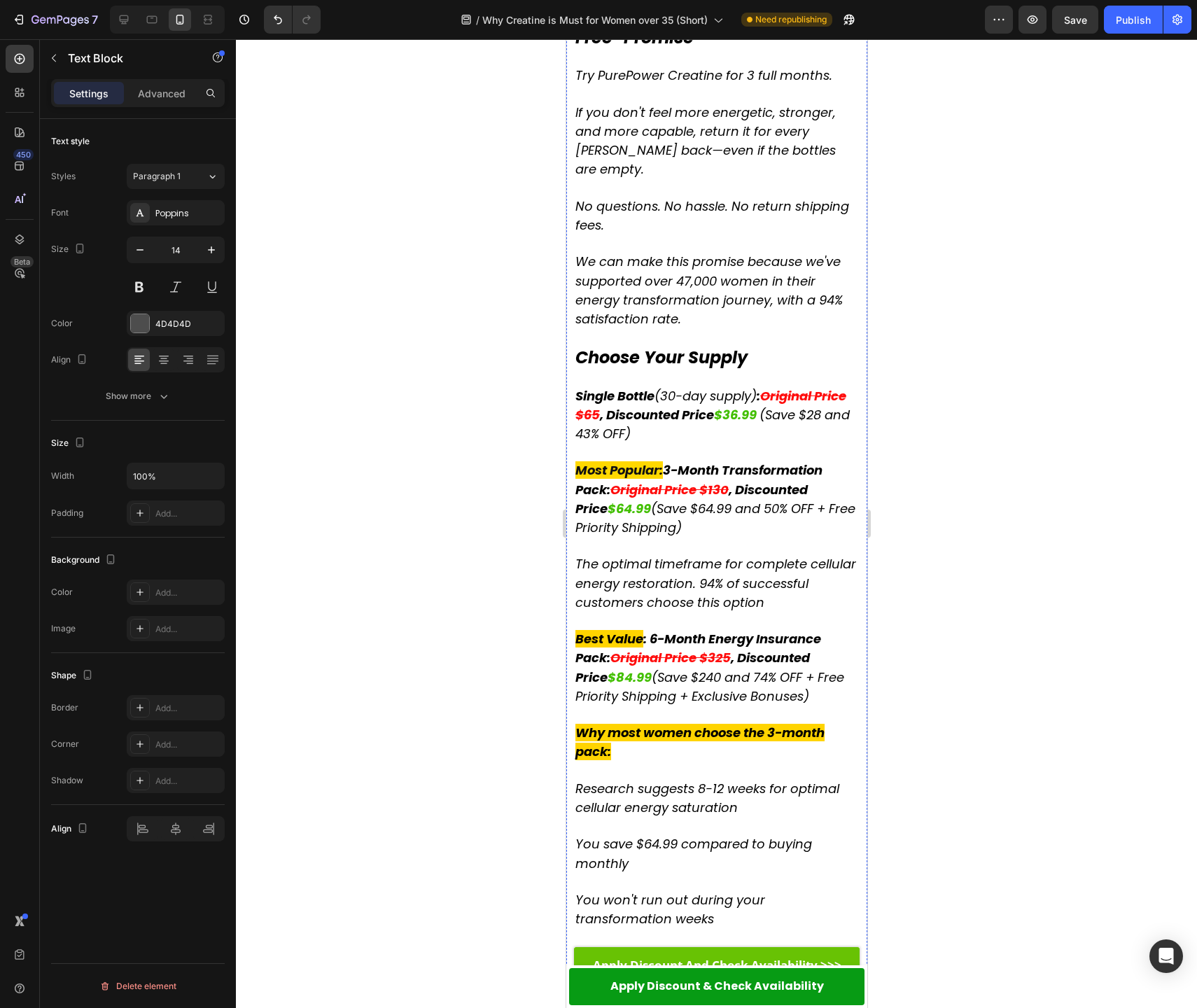
scroll to position [0, 0]
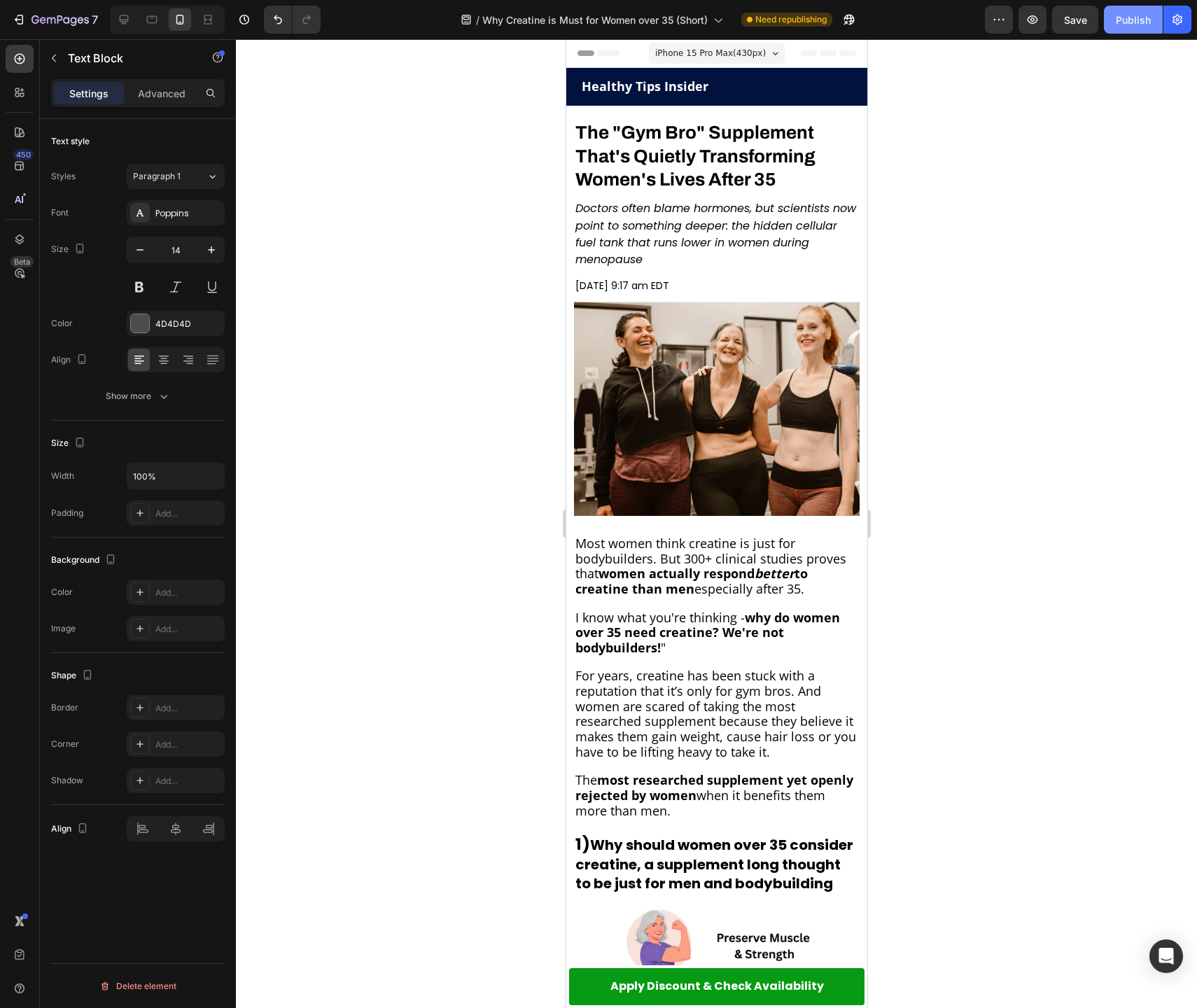
click at [1131, 20] on div "Publish" at bounding box center [1133, 19] width 35 height 14
click at [641, 148] on strong "The "Gym Bro" Supplement That's Quietly Transforming Women's Lives After 35" at bounding box center [694, 156] width 240 height 67
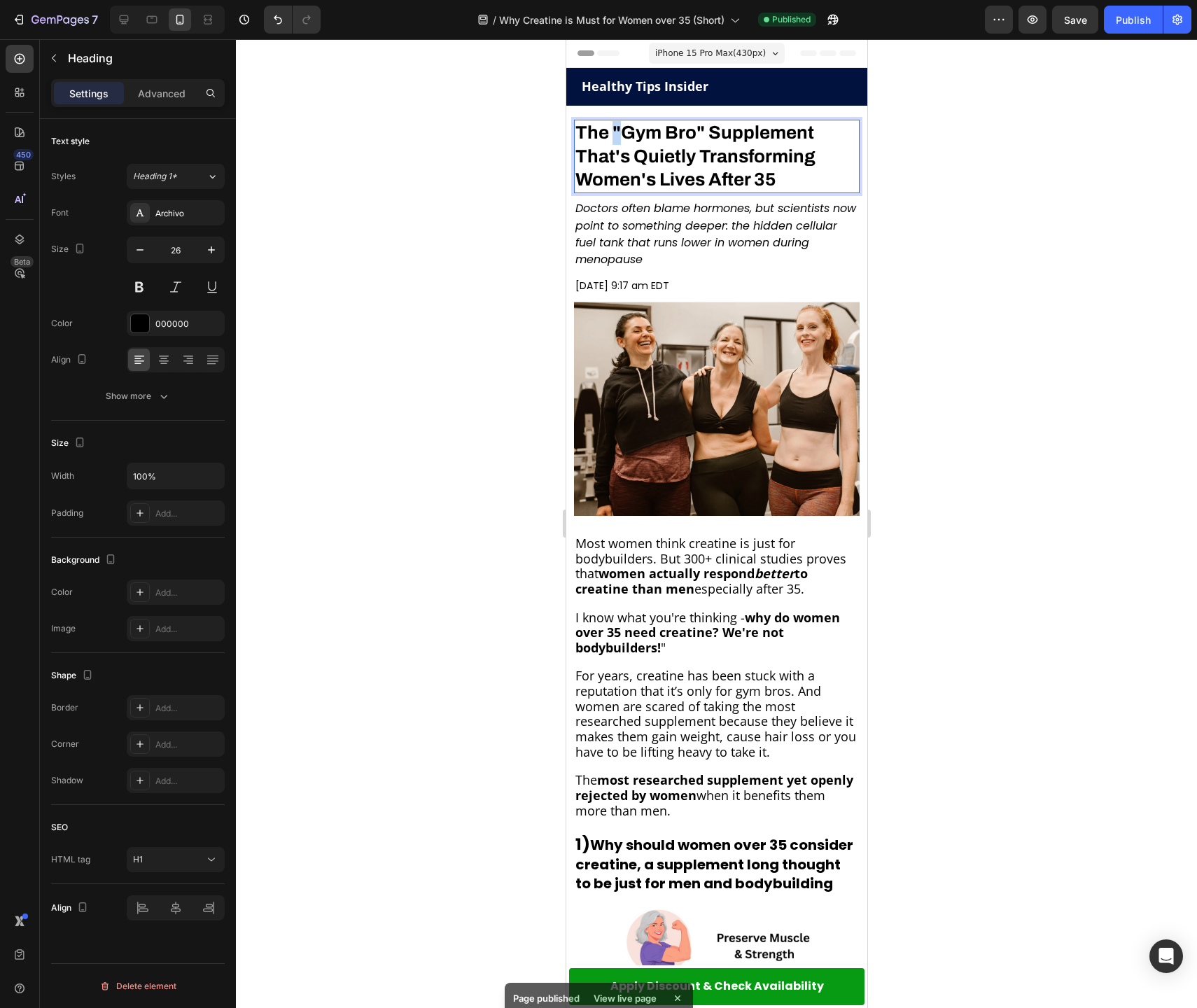
click at [611, 132] on strong "The "Gym Bro" Supplement That's Quietly Transforming Women's Lives After 35" at bounding box center [694, 156] width 240 height 67
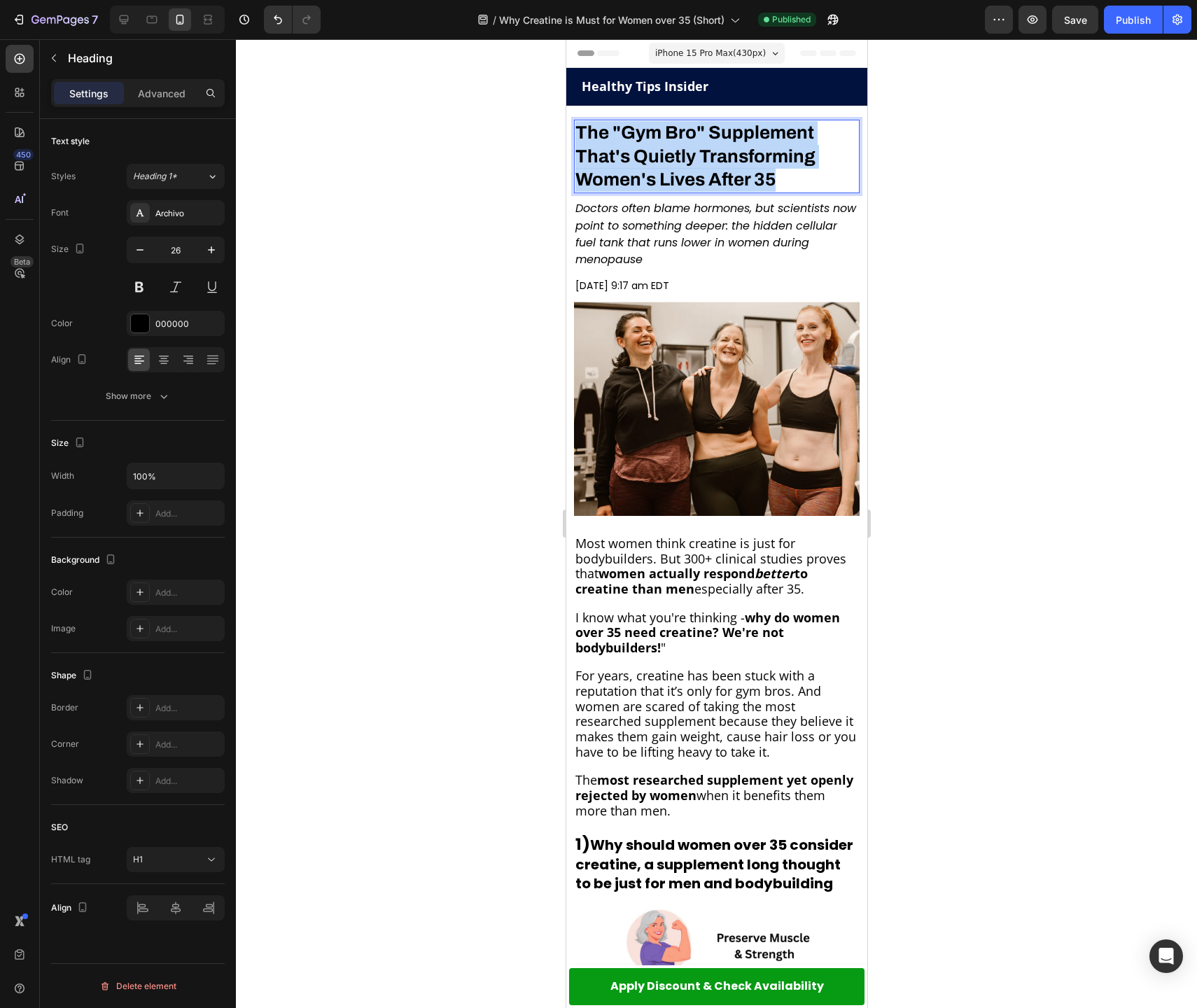
click at [611, 133] on strong "The "Gym Bro" Supplement That's Quietly Transforming Women's Lives After 35" at bounding box center [694, 156] width 240 height 67
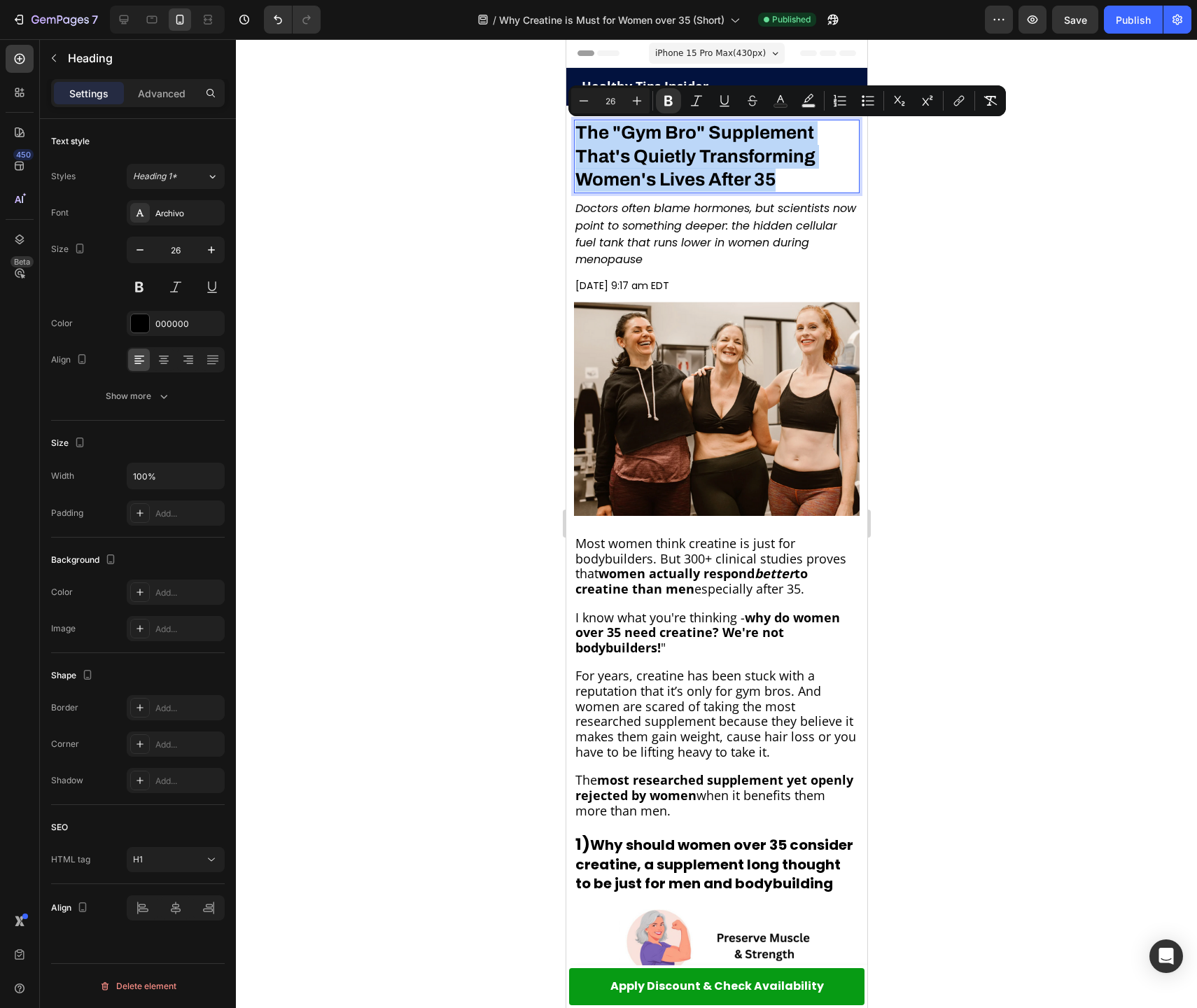
type input "11"
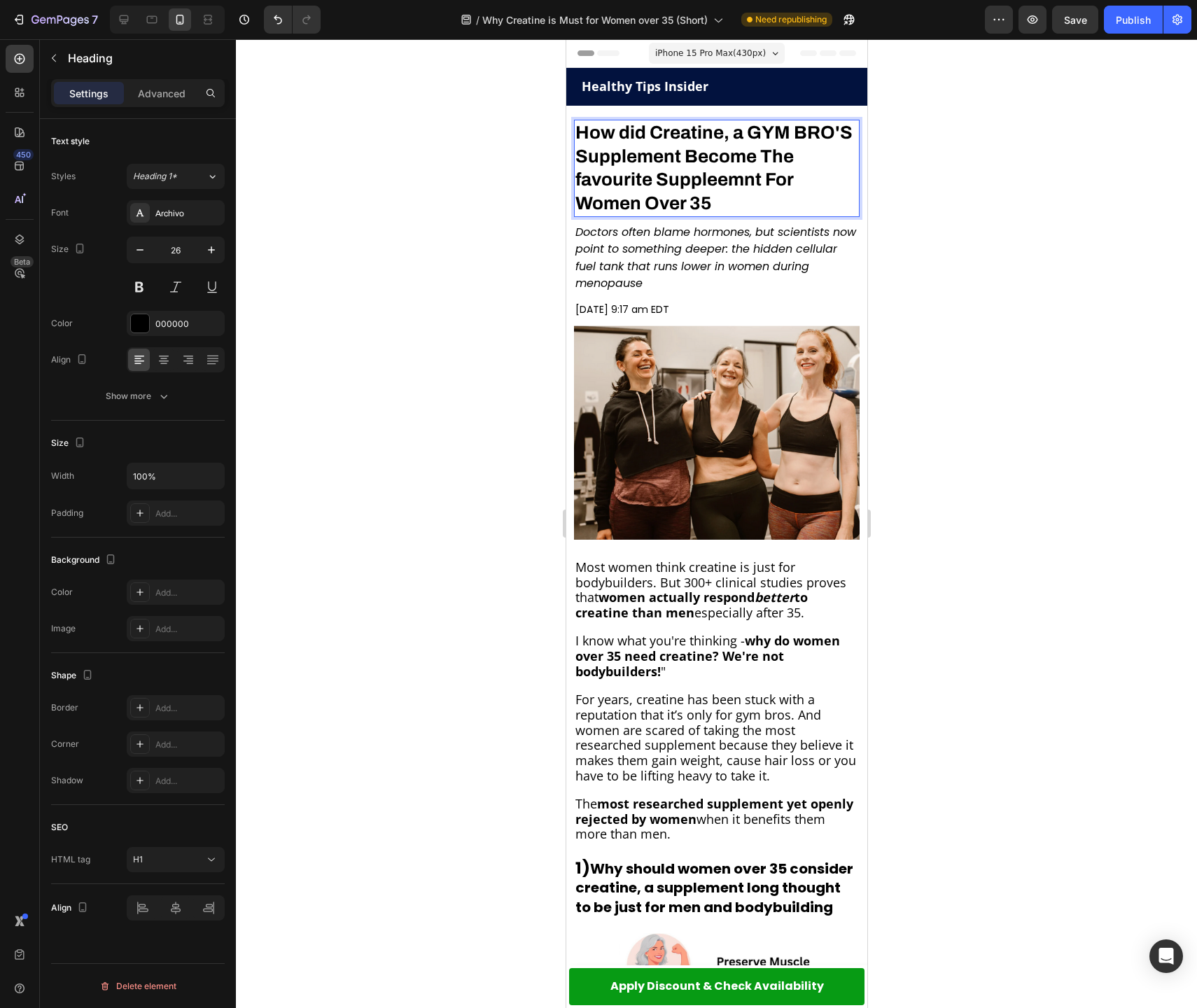
click at [695, 179] on strong "How did Creatine, a GYM BRO'S Supplement Become The favourite Suppleemnt For Wo…" at bounding box center [713, 168] width 278 height 91
click at [583, 183] on strong "How did Creatine, a GYM BRO'S Supplement Become The favourite Supplement For Wo…" at bounding box center [713, 168] width 278 height 91
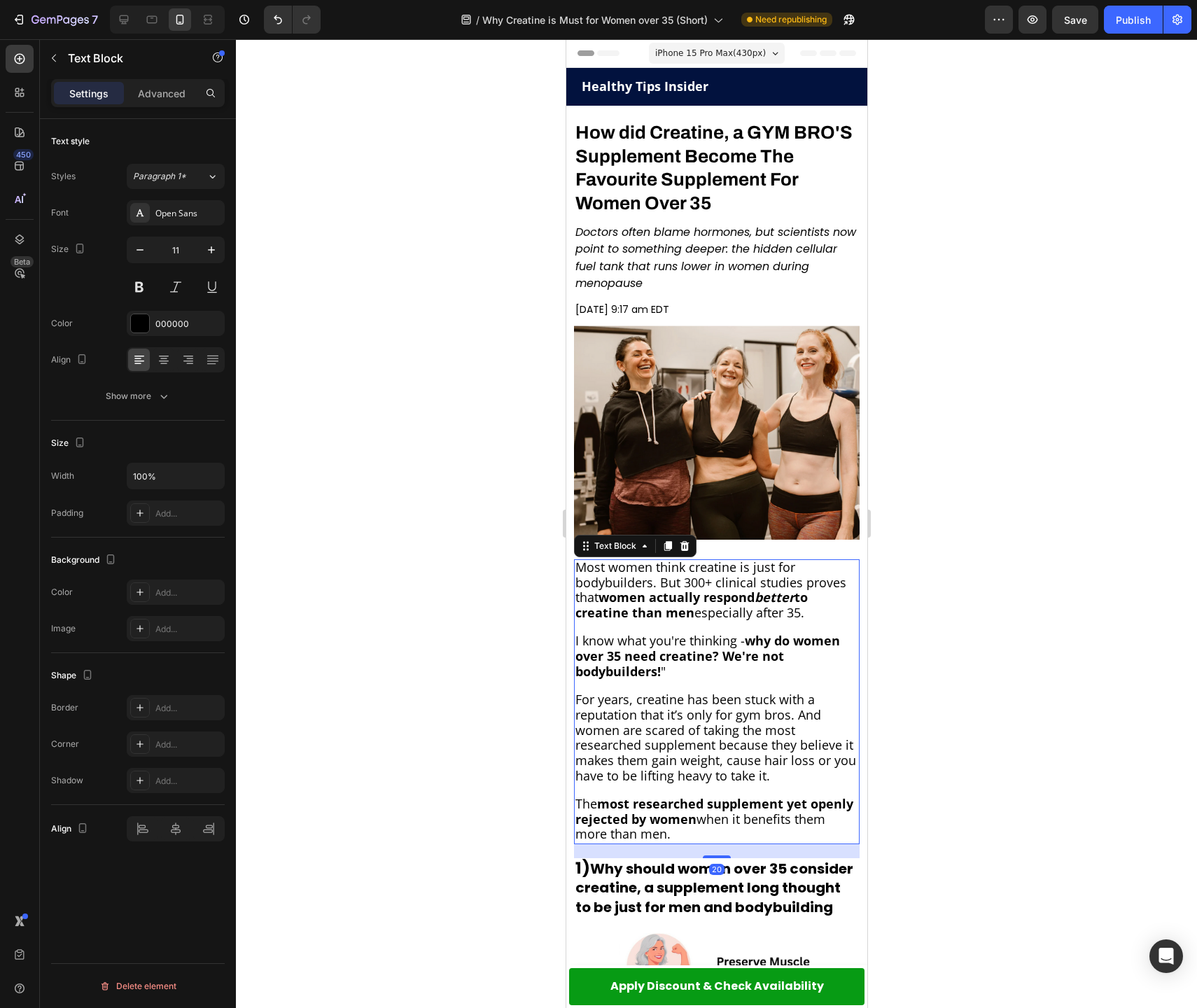
click at [712, 646] on span "I know what you're thinking - why do women over 35 need creatine? We're not bod…" at bounding box center [706, 655] width 265 height 47
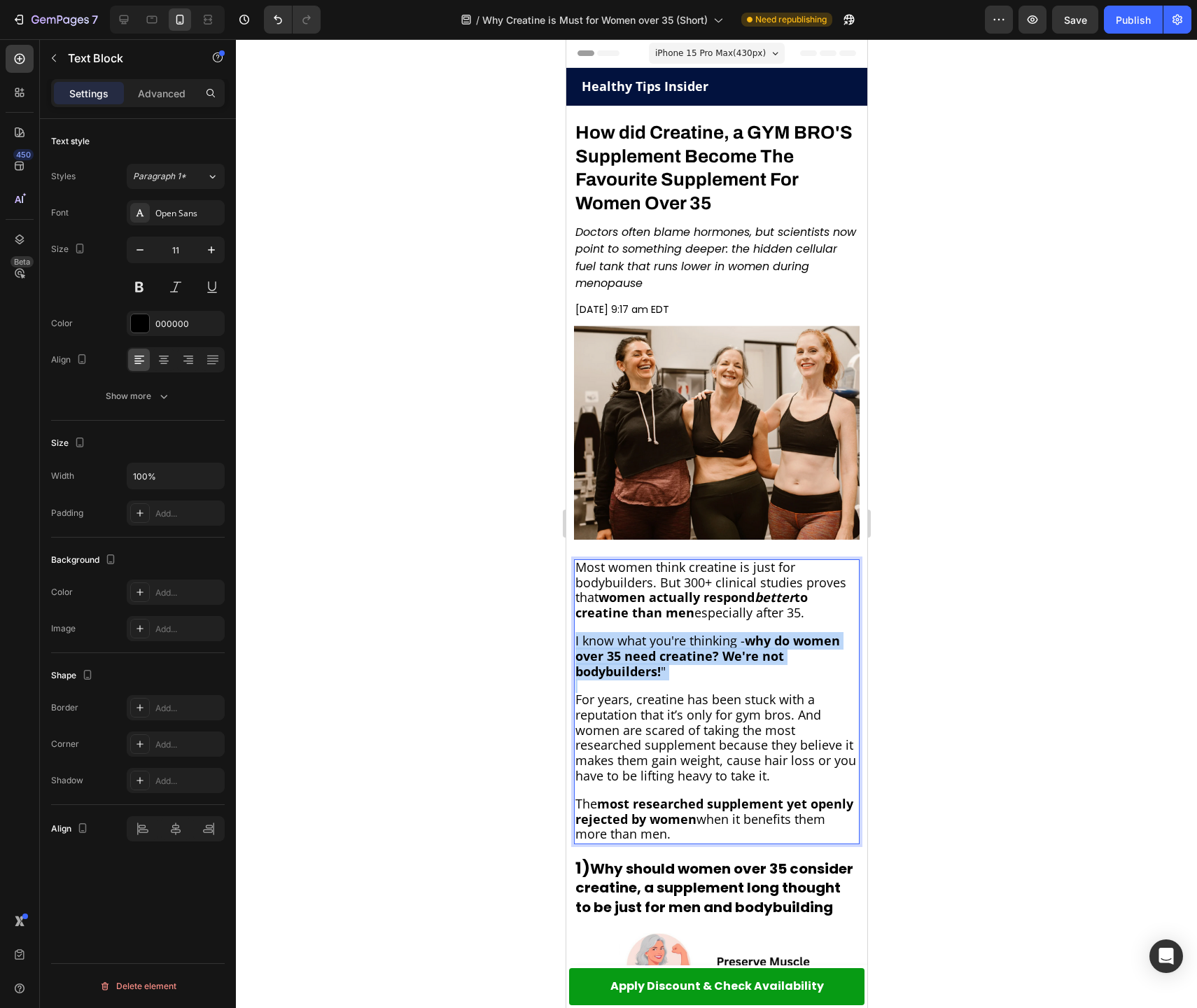
click at [712, 646] on span "I know what you're thinking - why do women over 35 need creatine? We're not bod…" at bounding box center [706, 655] width 265 height 47
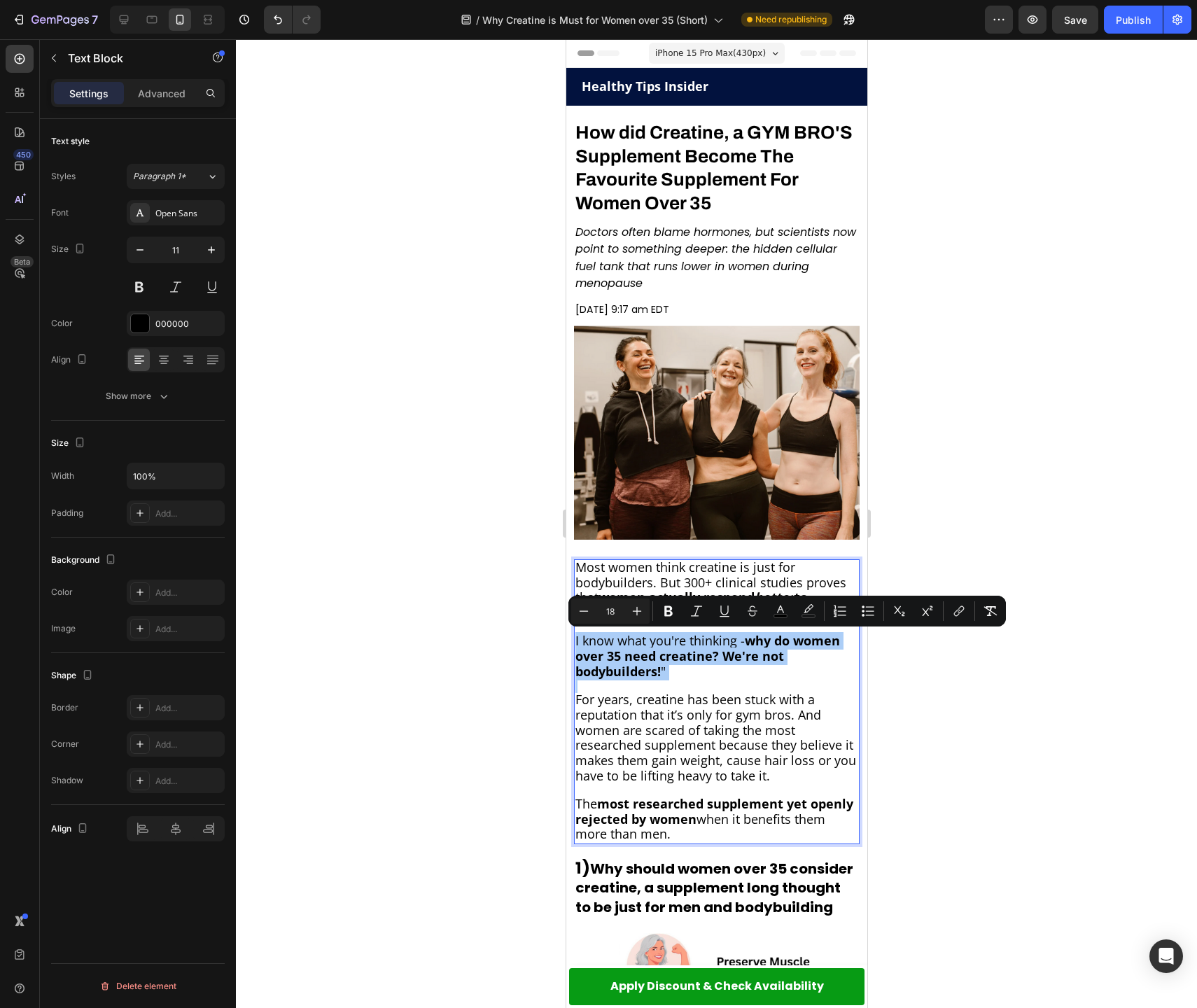
click at [940, 558] on div at bounding box center [716, 523] width 961 height 968
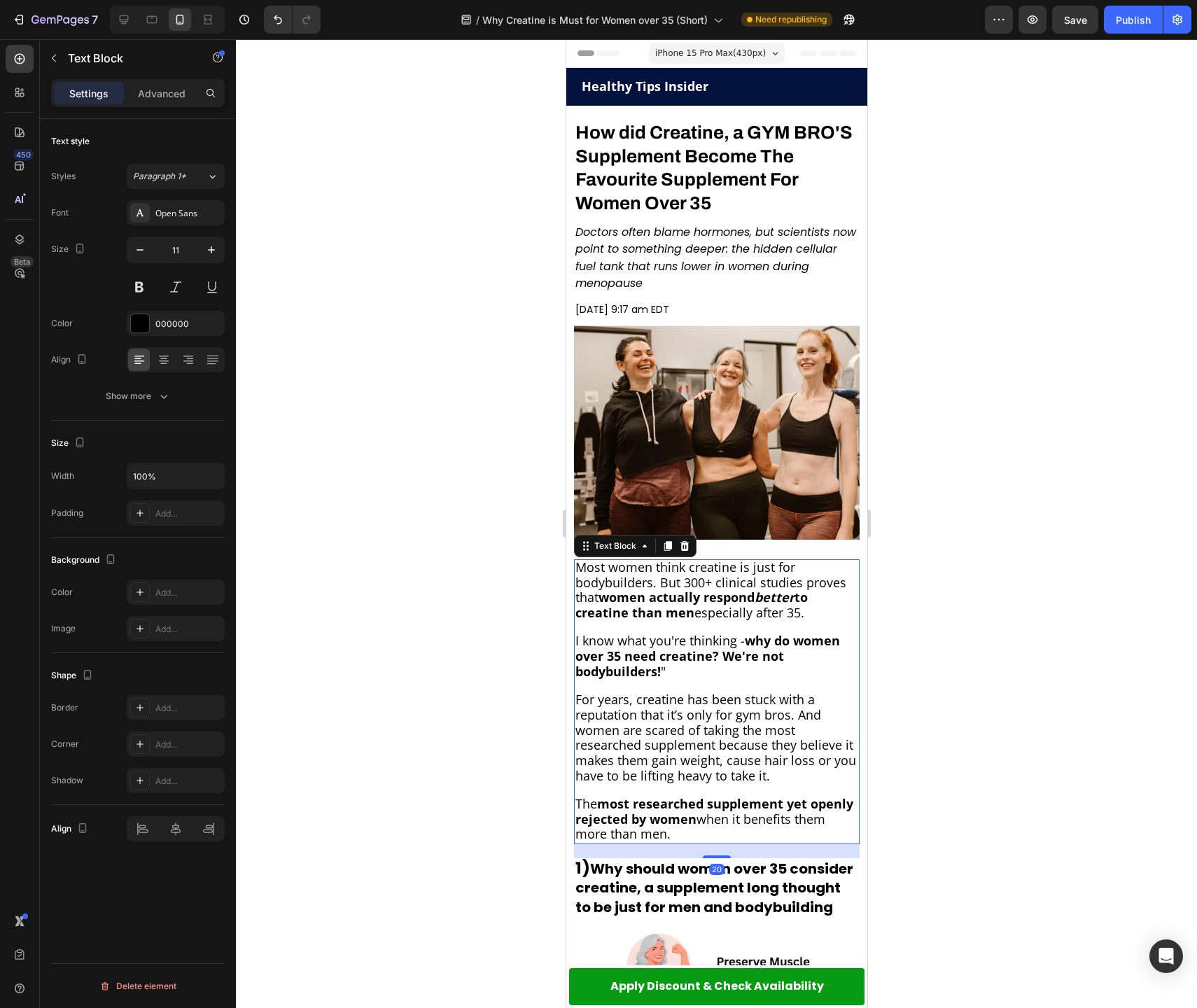
click at [677, 567] on span "Most women think creatine is just for bodybuilders. But 300+ clinical studies p…" at bounding box center [709, 590] width 271 height 63
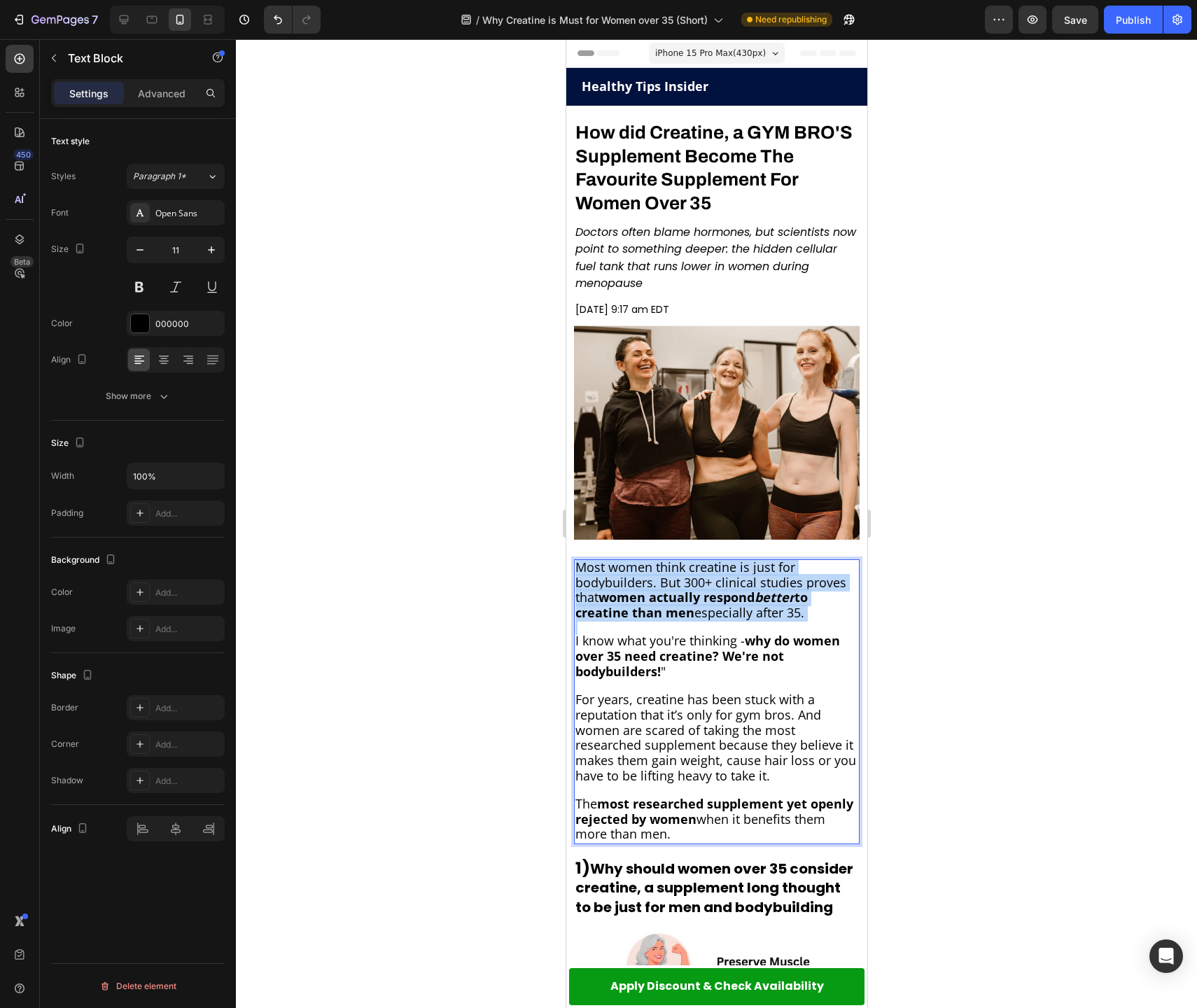
click at [677, 567] on span "Most women think creatine is just for bodybuilders. But 300+ clinical studies p…" at bounding box center [709, 590] width 271 height 63
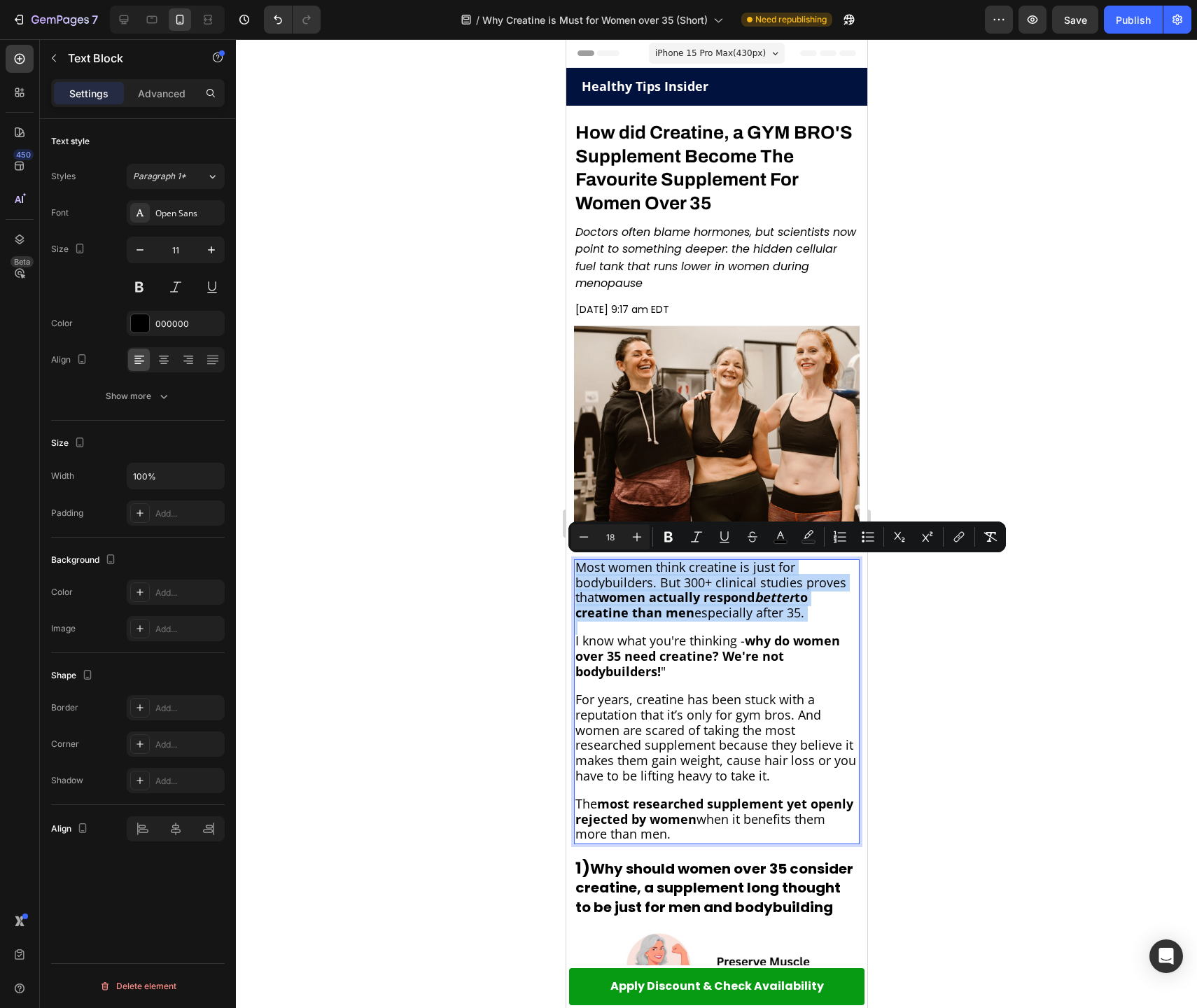
click at [676, 567] on span "Most women think creatine is just for bodybuilders. But 300+ clinical studies p…" at bounding box center [709, 590] width 271 height 63
click at [679, 568] on span "Most women think creatine is just for bodybuilders. But 300+ clinical studies p…" at bounding box center [709, 590] width 271 height 63
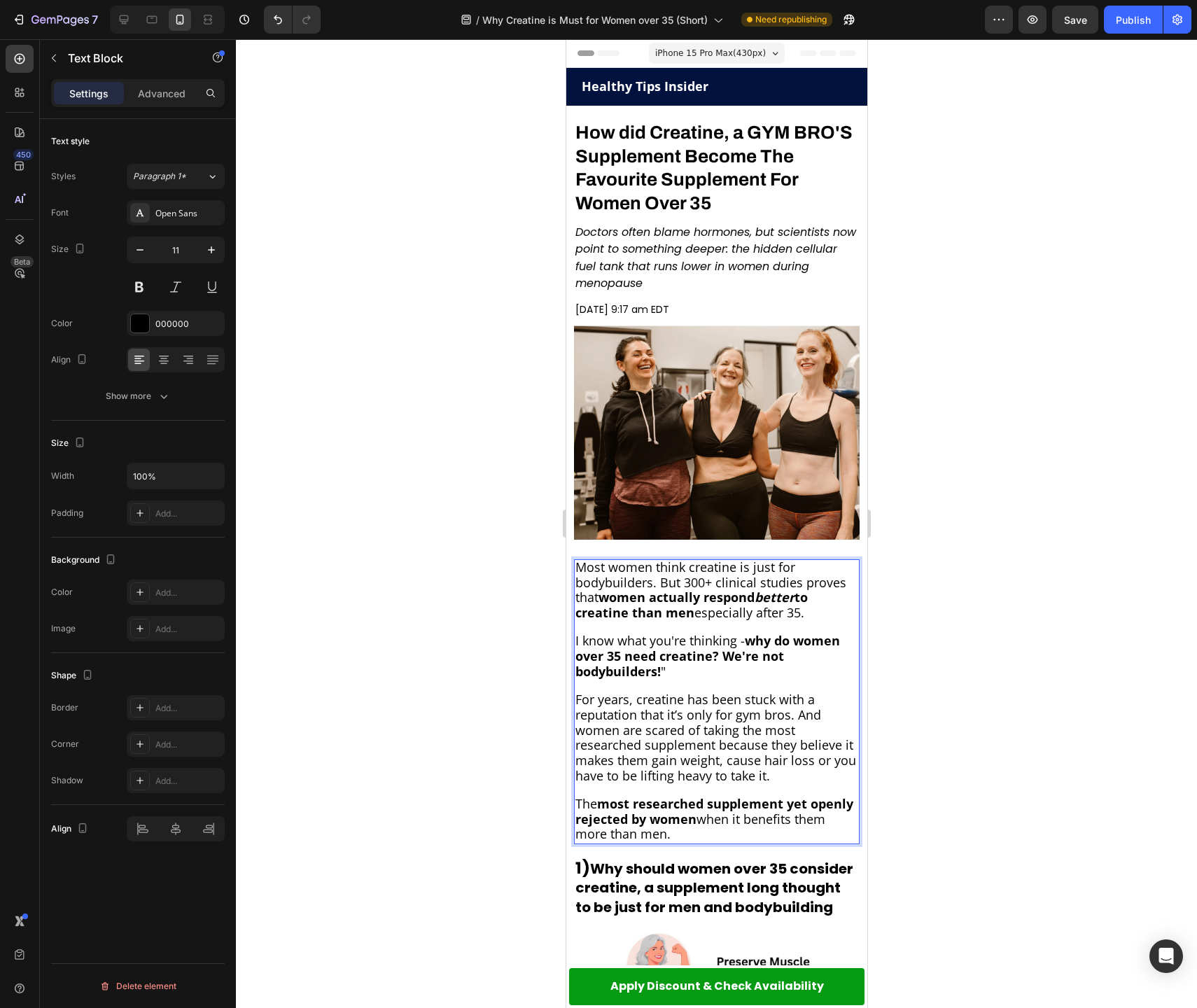
click at [684, 568] on span "Most women think creatine is just for bodybuilders. But 300+ clinical studies p…" at bounding box center [709, 590] width 271 height 63
click at [660, 584] on span "Most women believe creatine is just for bodybuilders. But 300+ clinical studies…" at bounding box center [709, 590] width 271 height 63
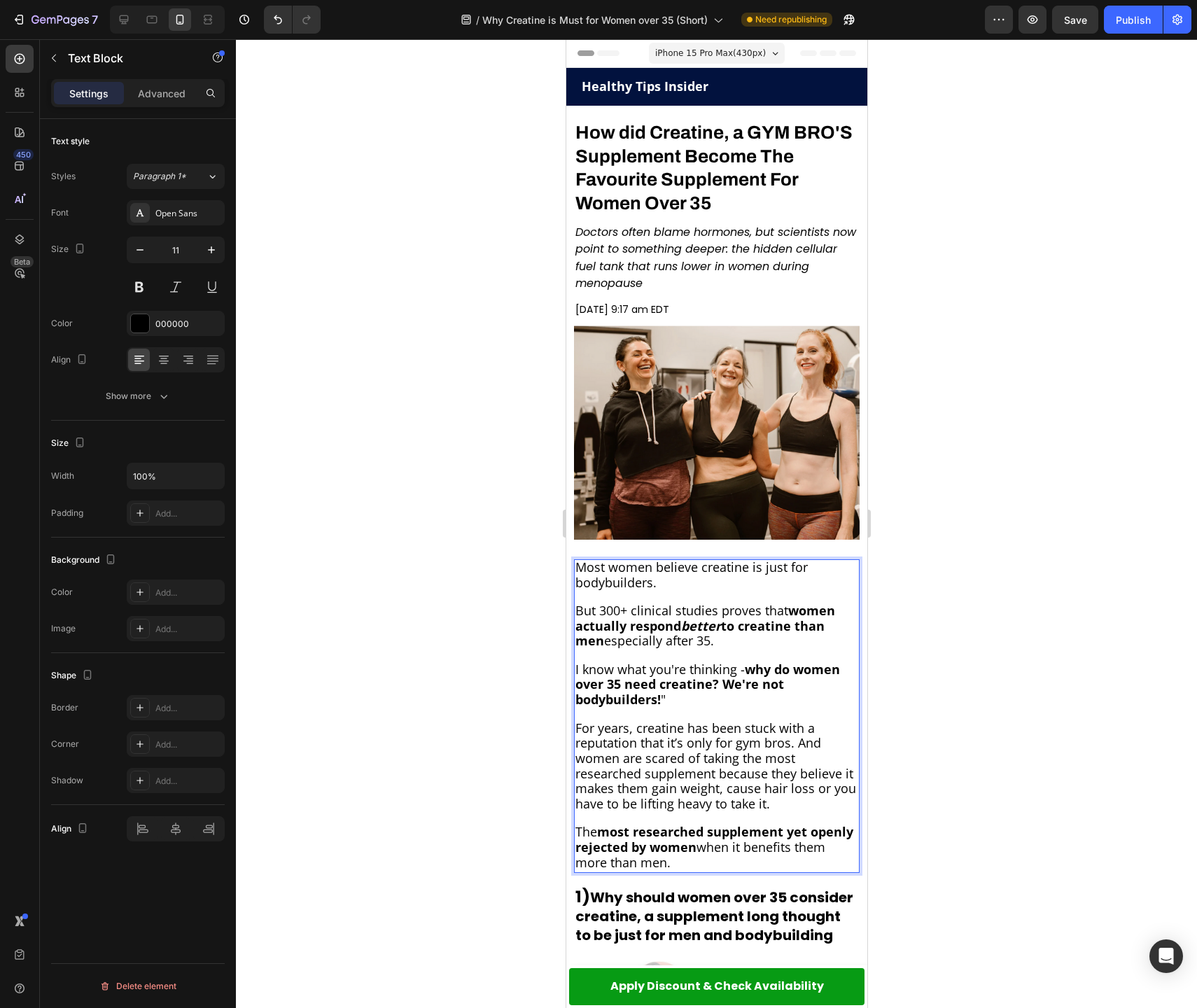
click at [686, 583] on p "Most women believe creatine is just for bodybuilders." at bounding box center [715, 575] width 282 height 30
click at [641, 576] on span "Most women believe creatine is just for bodybuilders. That was me [DATE]." at bounding box center [690, 574] width 232 height 32
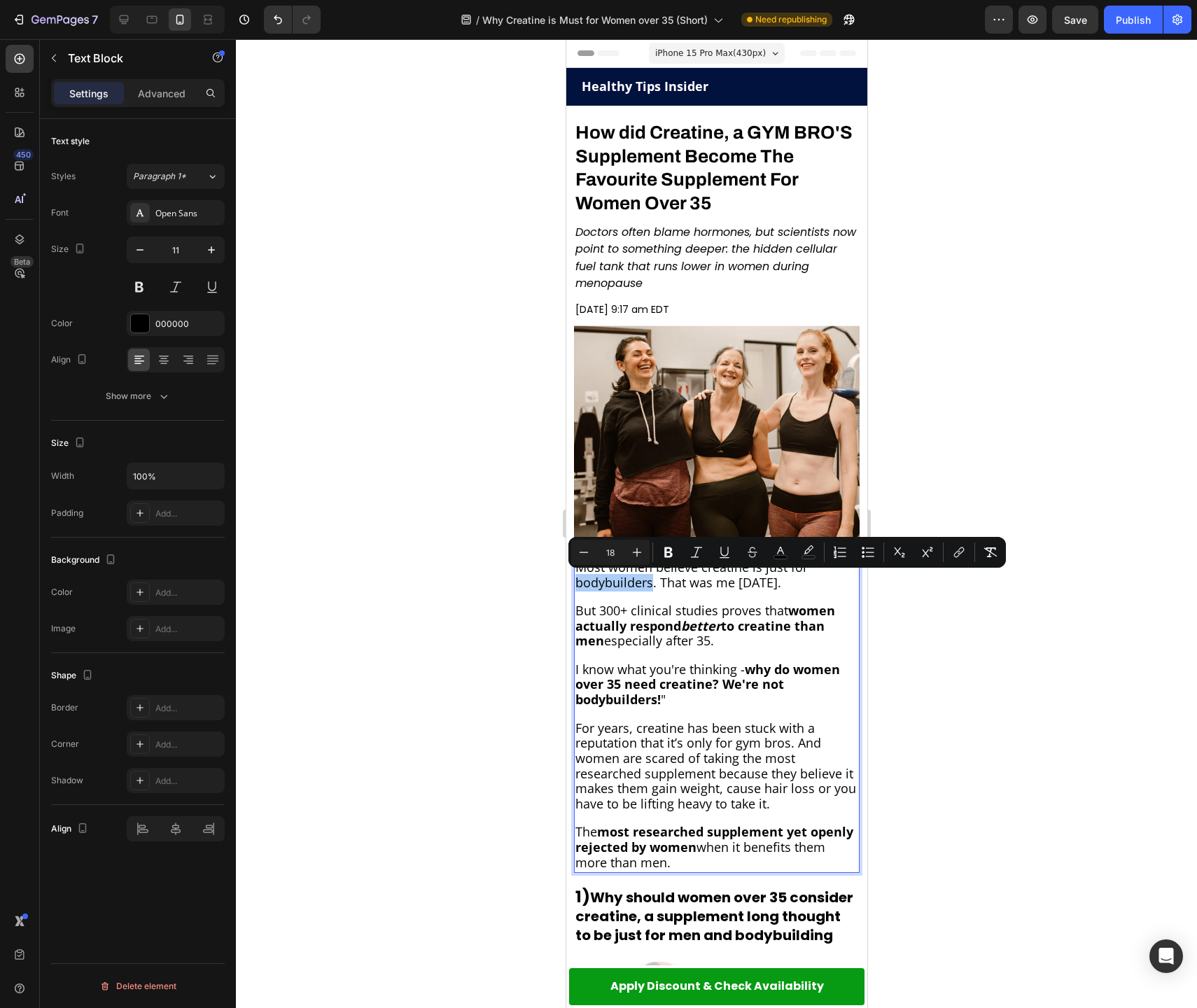
click at [907, 647] on div at bounding box center [716, 523] width 961 height 968
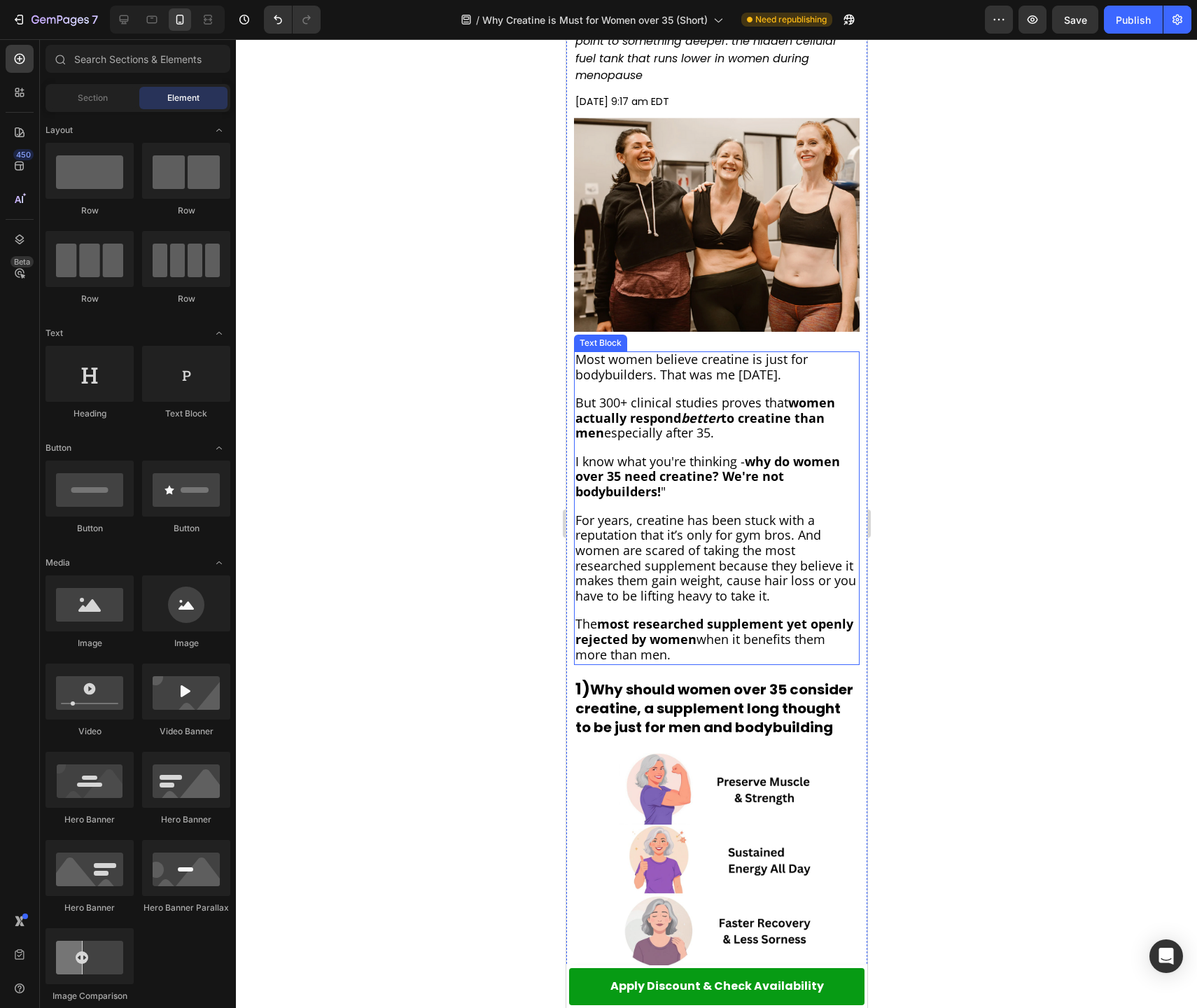
scroll to position [222, 0]
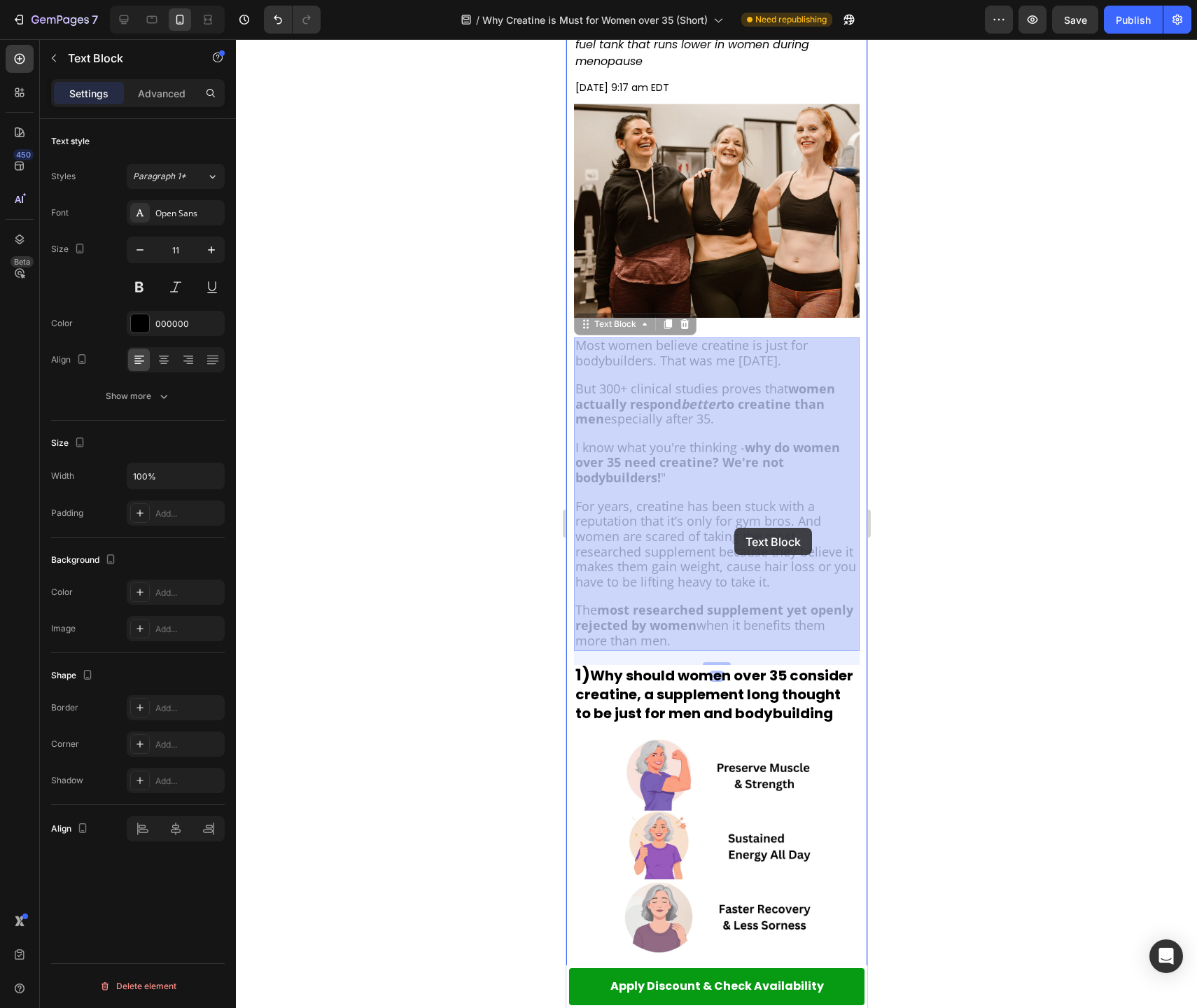
drag, startPoint x: 748, startPoint y: 508, endPoint x: 733, endPoint y: 528, distance: 25.0
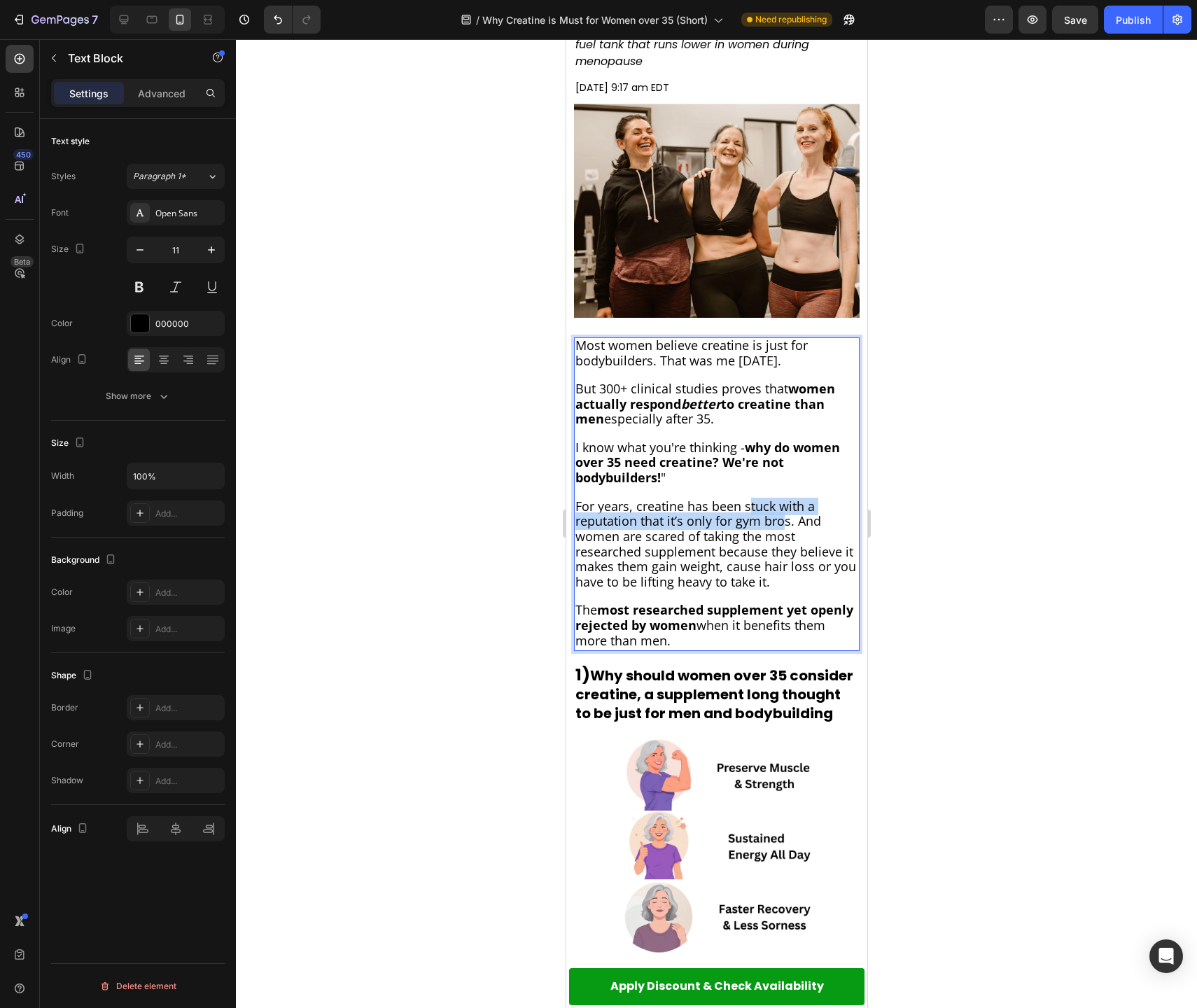
drag, startPoint x: 747, startPoint y: 507, endPoint x: 781, endPoint y: 523, distance: 37.6
click at [781, 523] on span "For years, creatine has been stuck with a reputation that it’s only for gym bro…" at bounding box center [714, 544] width 280 height 93
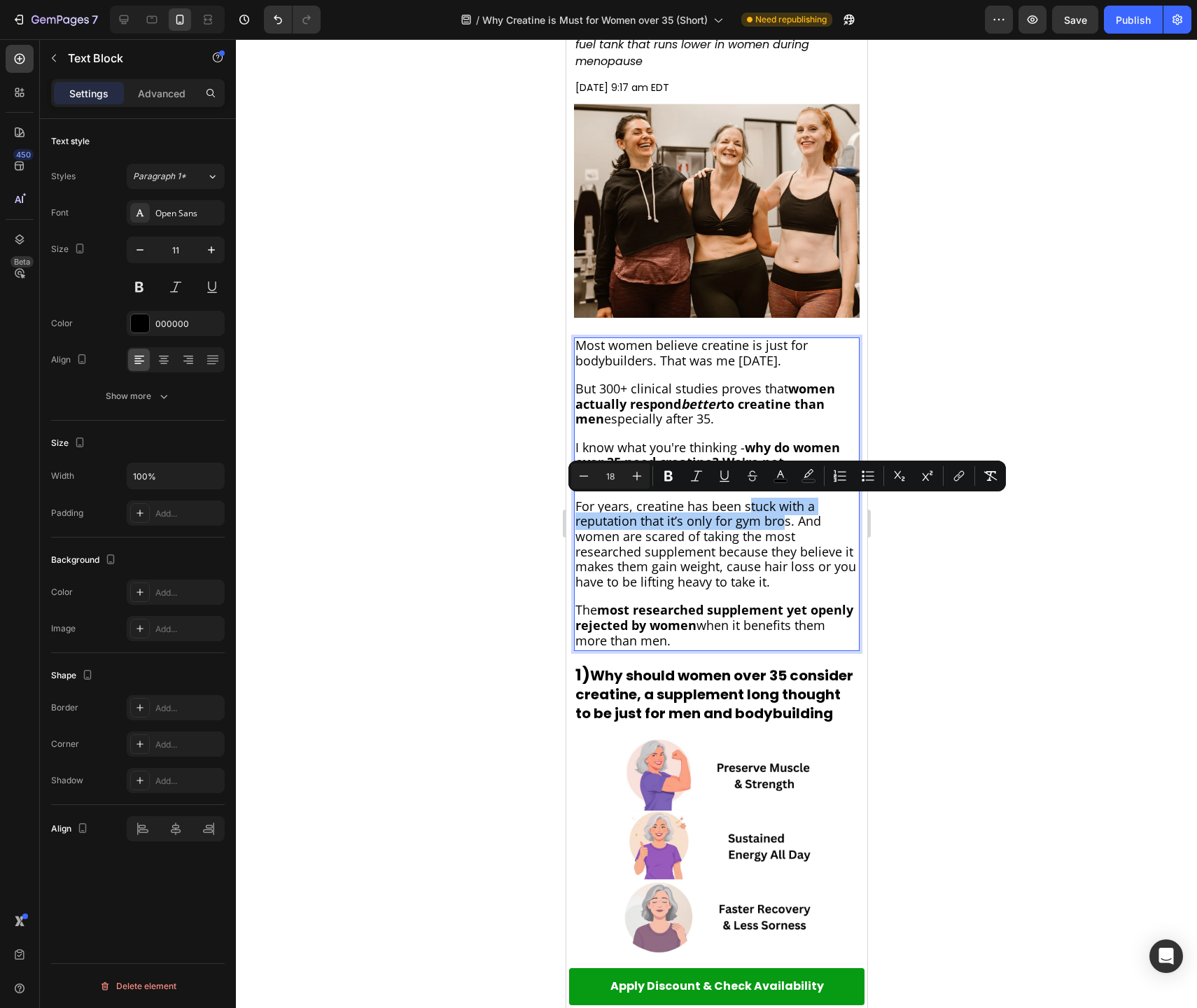
click at [977, 561] on div at bounding box center [716, 523] width 961 height 968
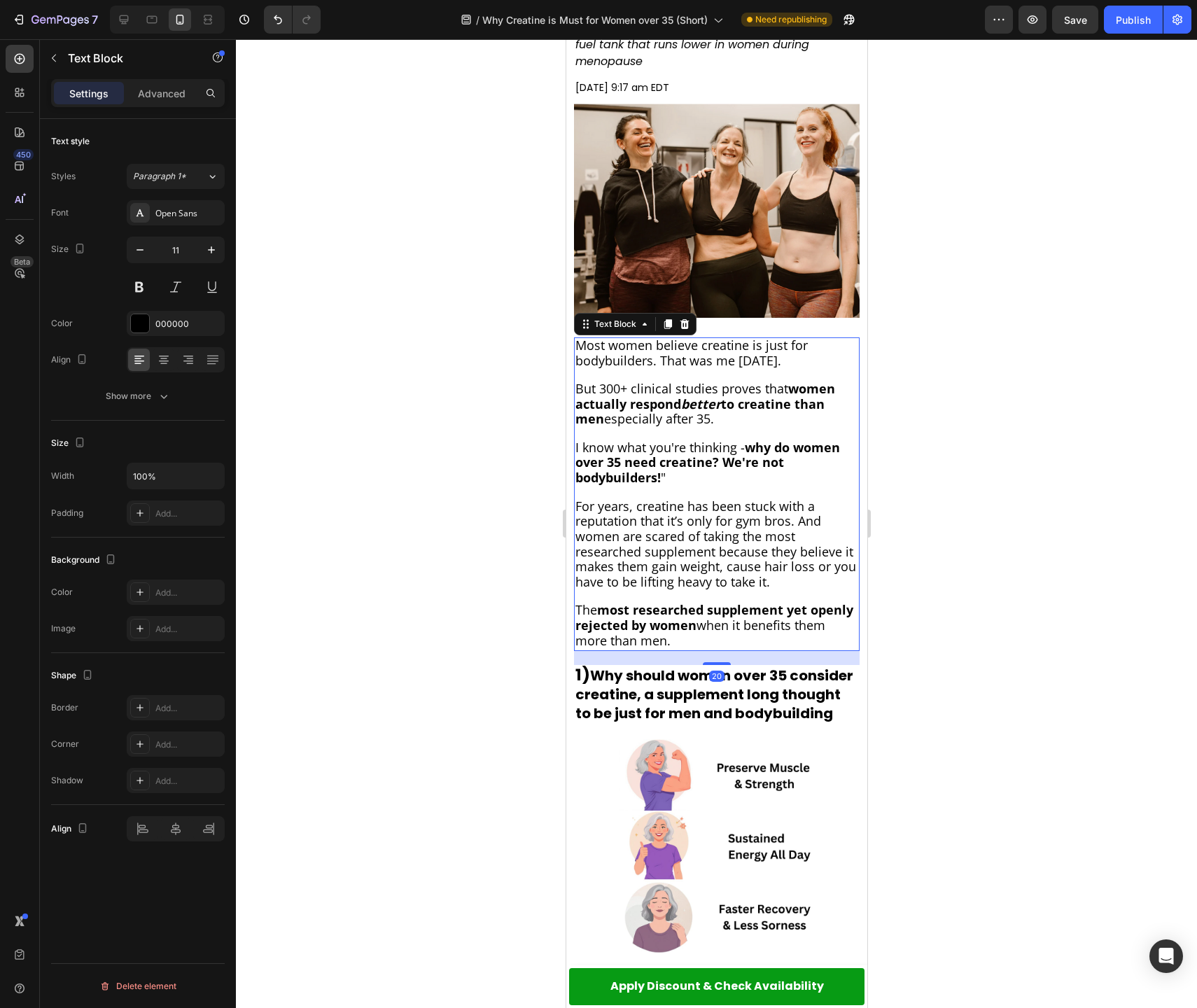
click at [717, 538] on span "For years, creatine has been stuck with a reputation that it’s only for gym bro…" at bounding box center [714, 544] width 280 height 93
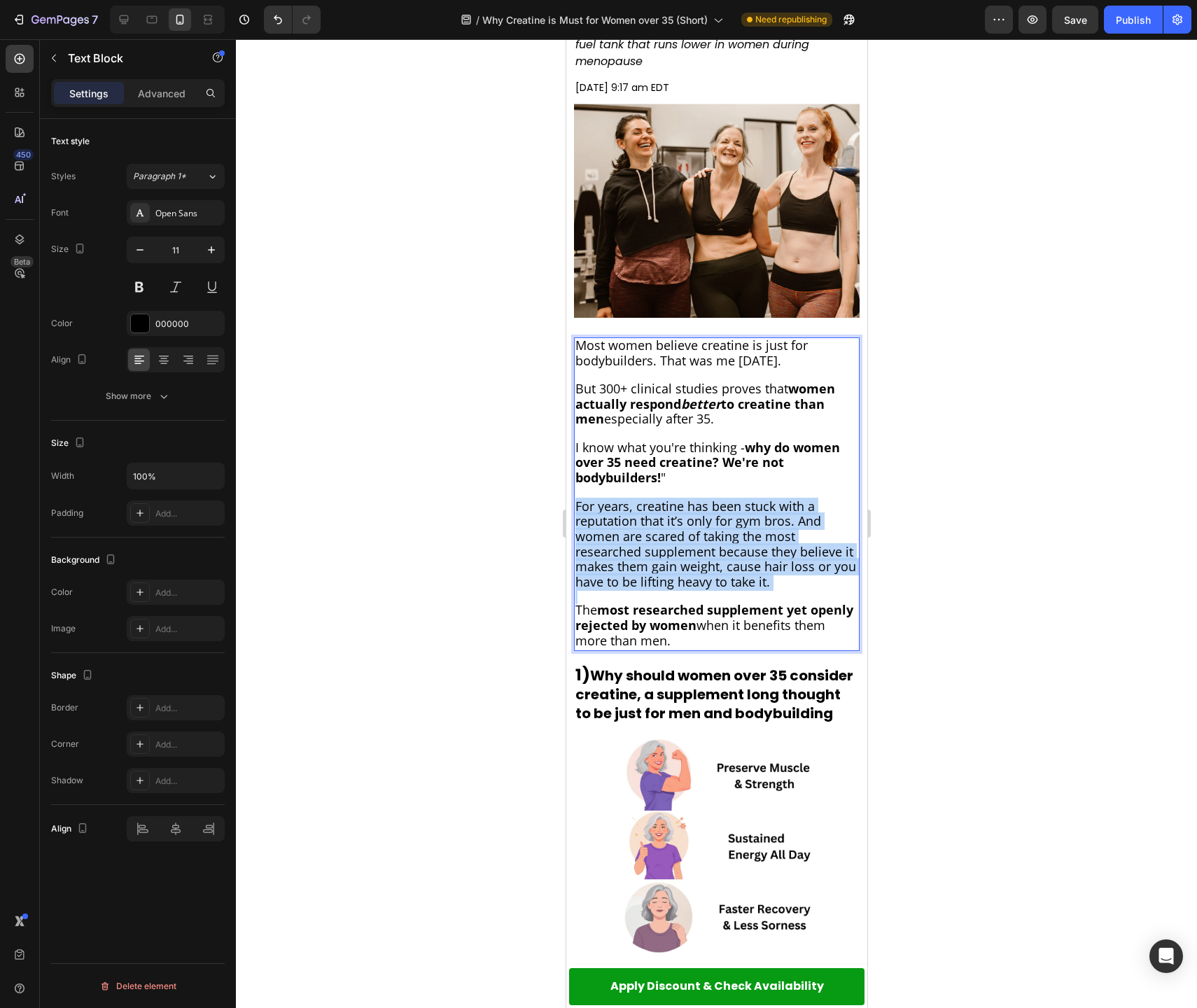
click at [717, 538] on span "For years, creatine has been stuck with a reputation that it’s only for gym bro…" at bounding box center [714, 544] width 280 height 93
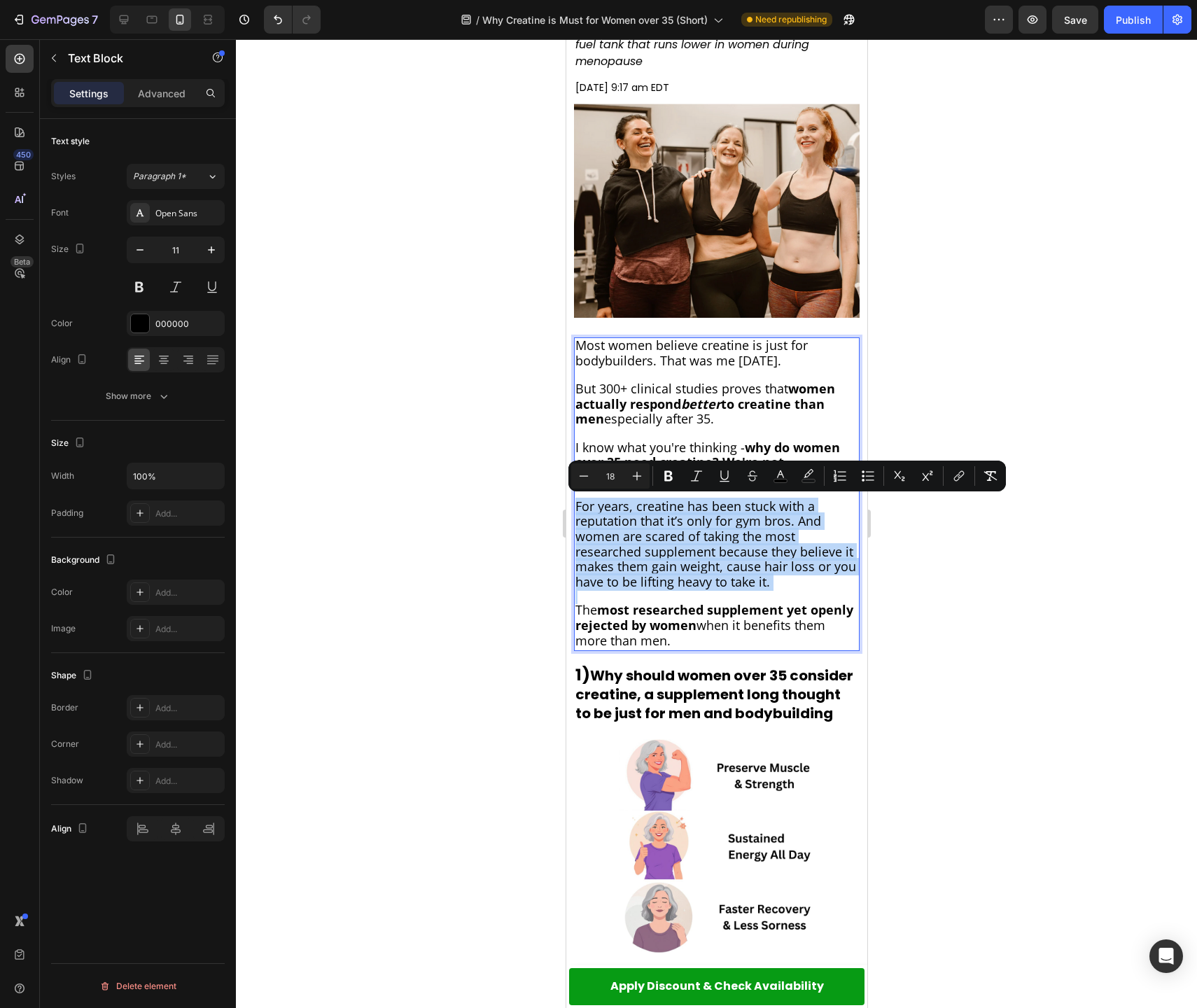
click at [717, 538] on span "For years, creatine has been stuck with a reputation that it’s only for gym bro…" at bounding box center [714, 544] width 280 height 93
click at [735, 538] on span "For years, creatine has been stuck with a reputation that it’s only for gym bro…" at bounding box center [714, 544] width 280 height 93
click at [735, 539] on span "For years, creatine has been stuck with a reputation that it’s only for gym bro…" at bounding box center [714, 544] width 280 height 93
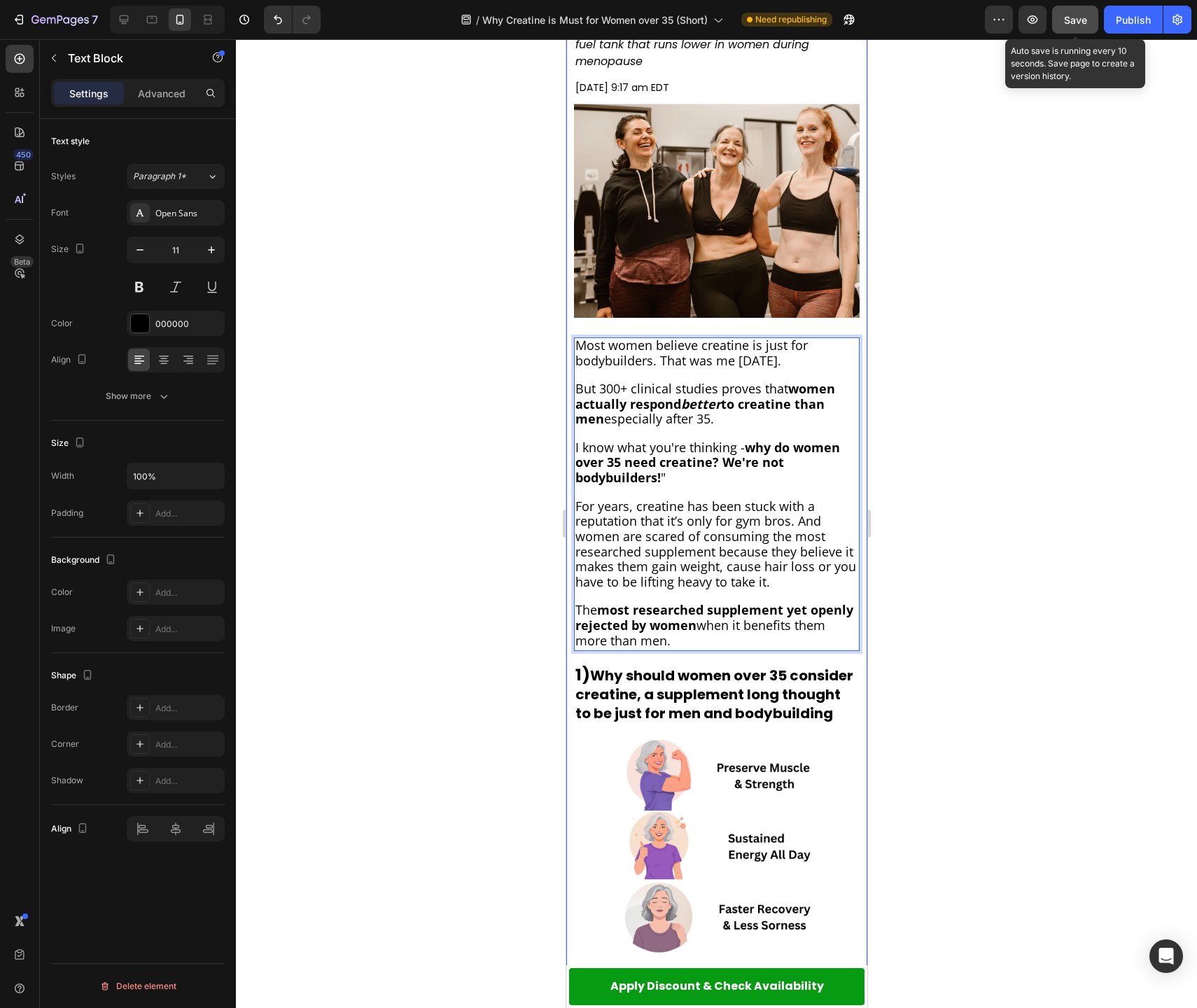
click at [1082, 24] on span "Save" at bounding box center [1076, 20] width 23 height 12
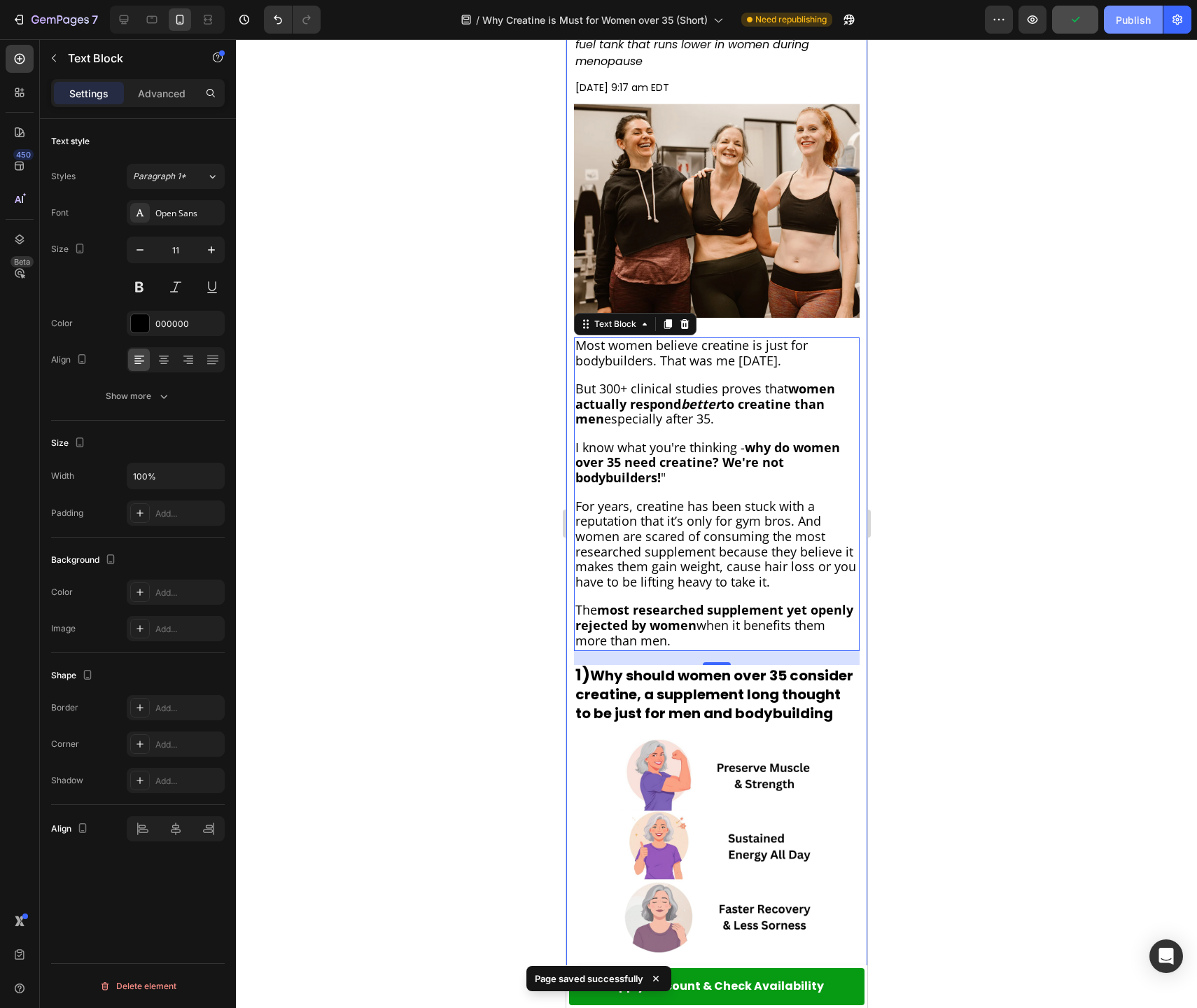
click at [1129, 18] on div "Publish" at bounding box center [1133, 19] width 35 height 14
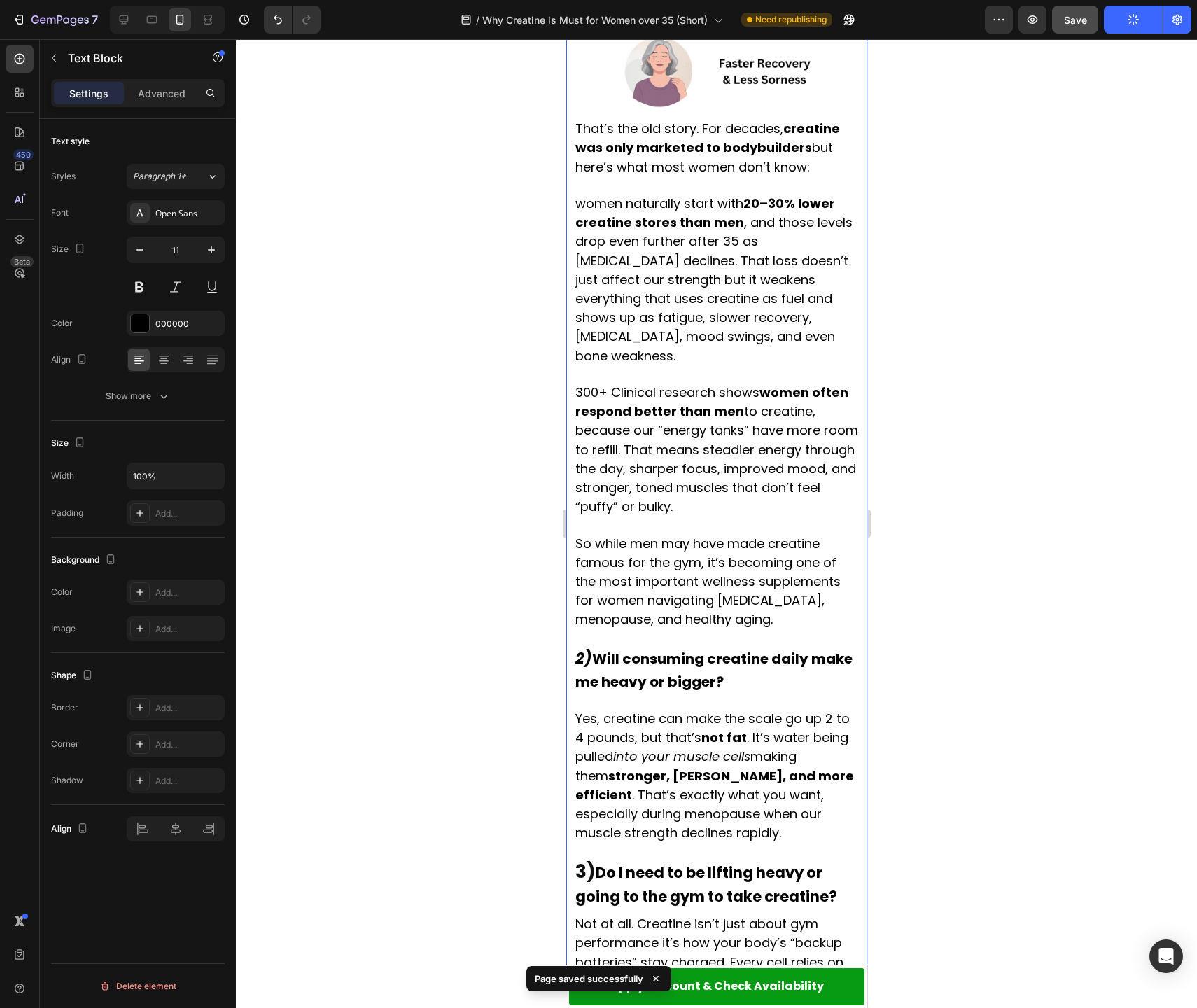
scroll to position [1139, 0]
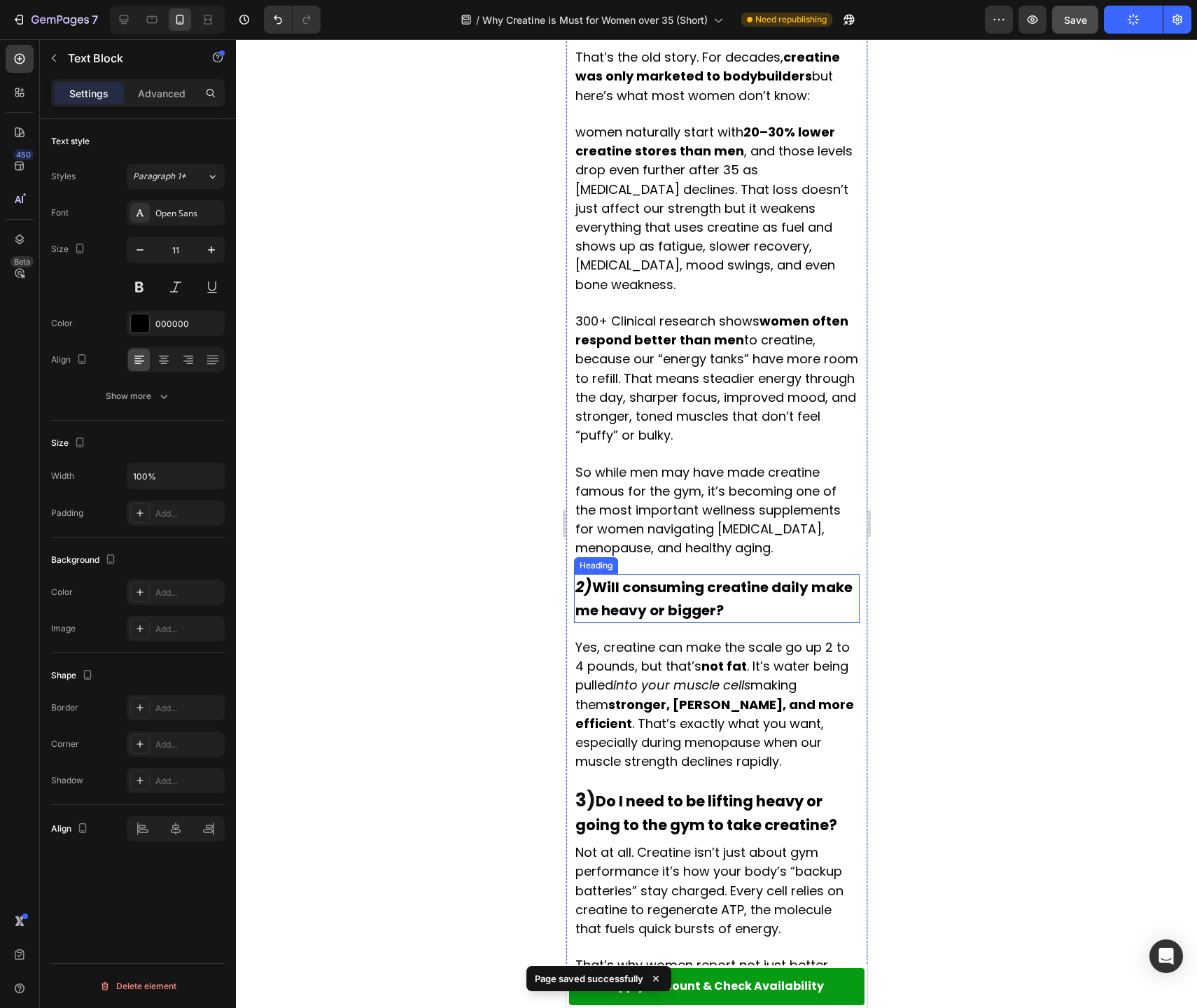
click at [742, 603] on div "⁠⁠⁠⁠⁠⁠⁠ 2) Will consuming creatine daily make me heavy or bigger? Heading" at bounding box center [716, 598] width 285 height 49
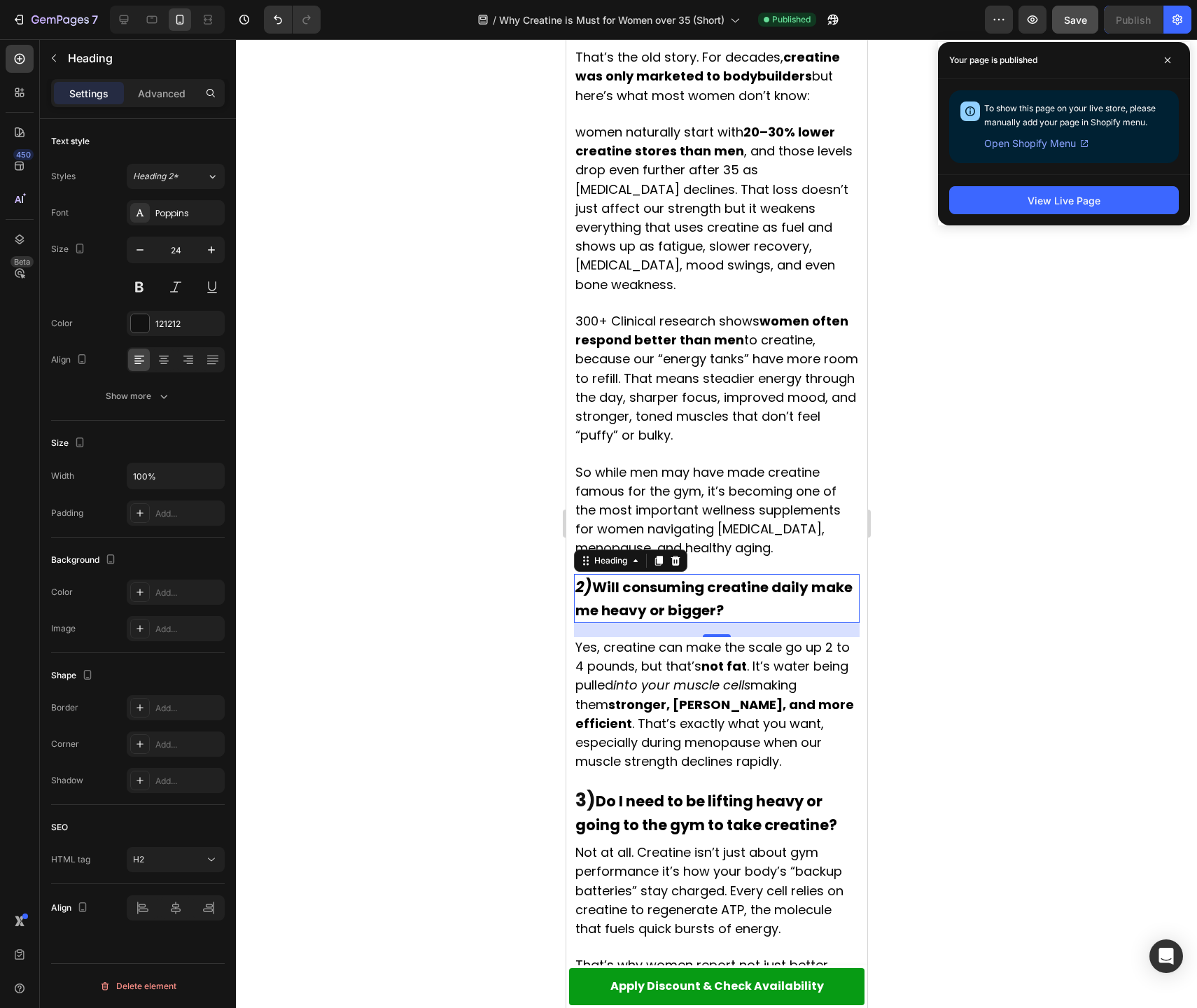
click at [421, 436] on div at bounding box center [716, 523] width 961 height 968
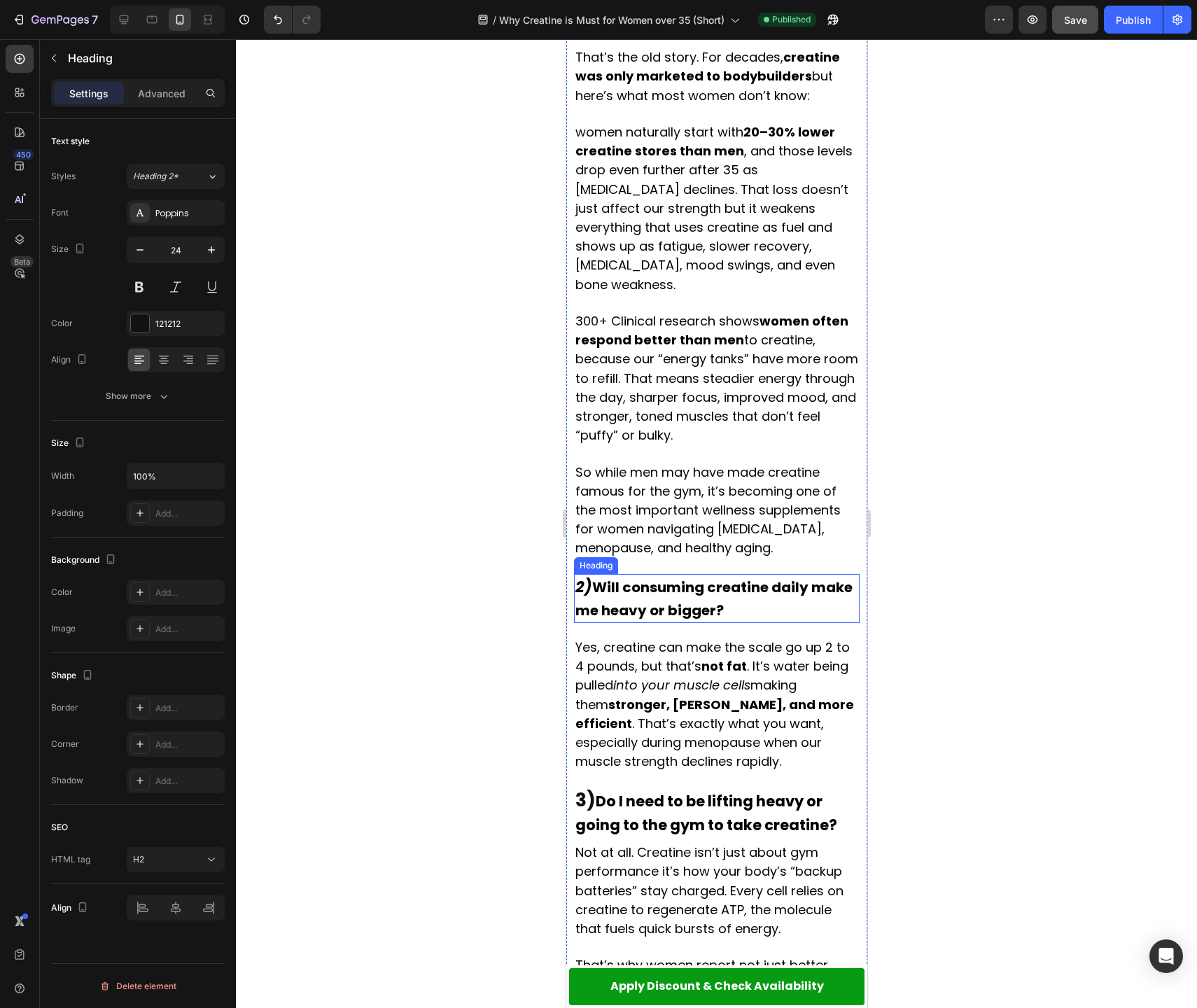
click at [748, 590] on p "⁠⁠⁠⁠⁠⁠⁠ 2) Will consuming creatine daily make me heavy or bigger?" at bounding box center [715, 598] width 282 height 46
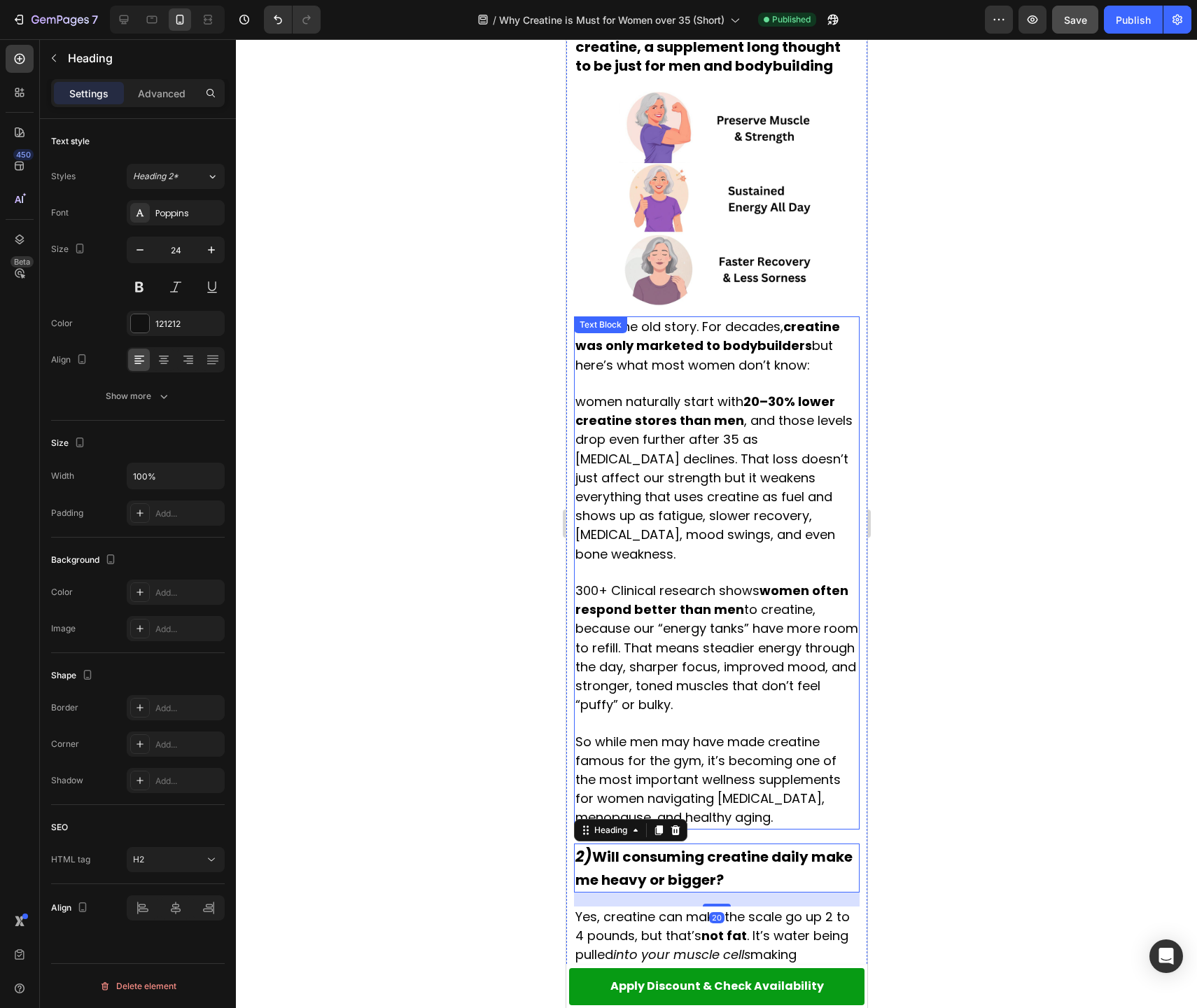
scroll to position [675, 0]
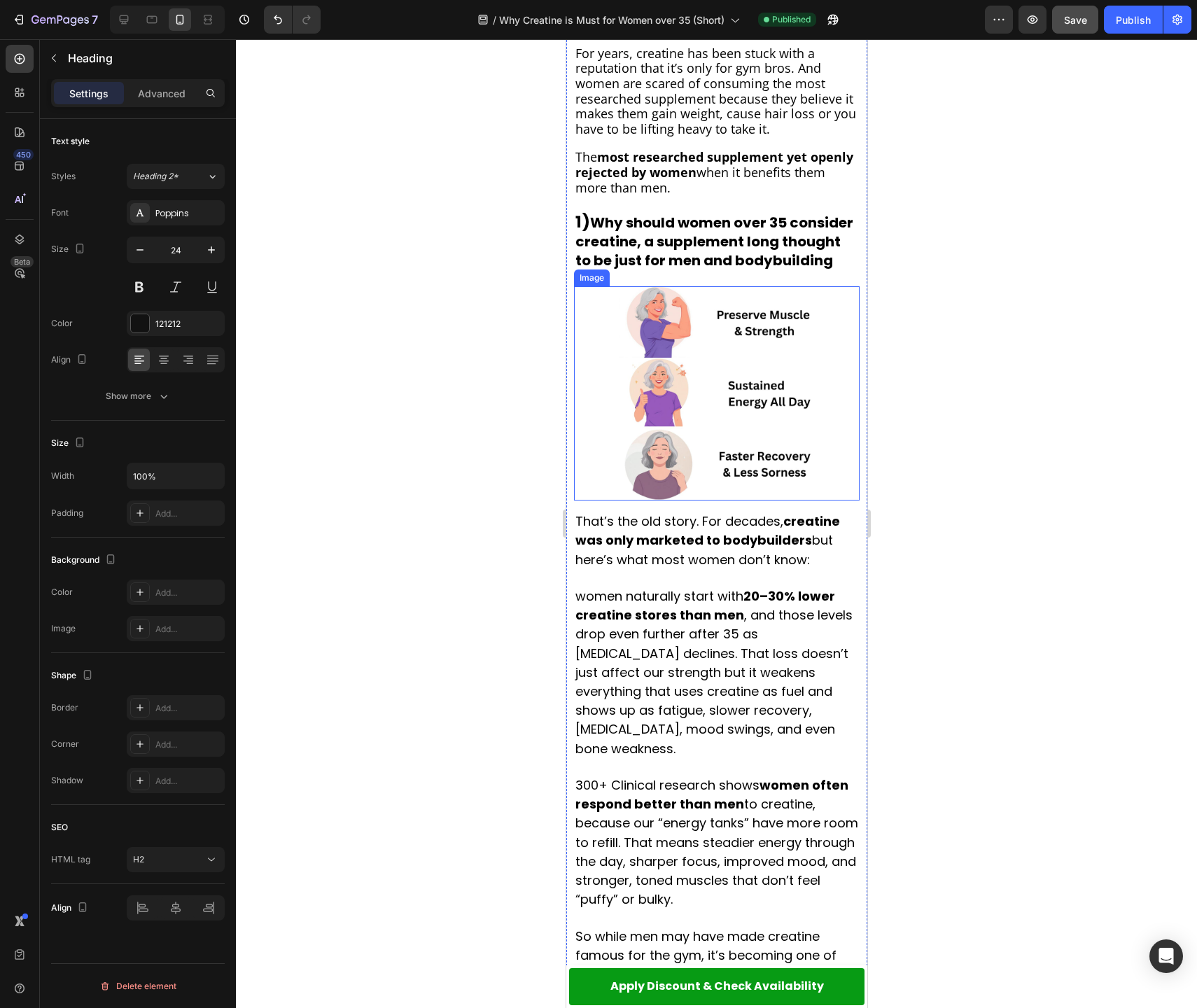
click at [603, 396] on img at bounding box center [716, 393] width 285 height 214
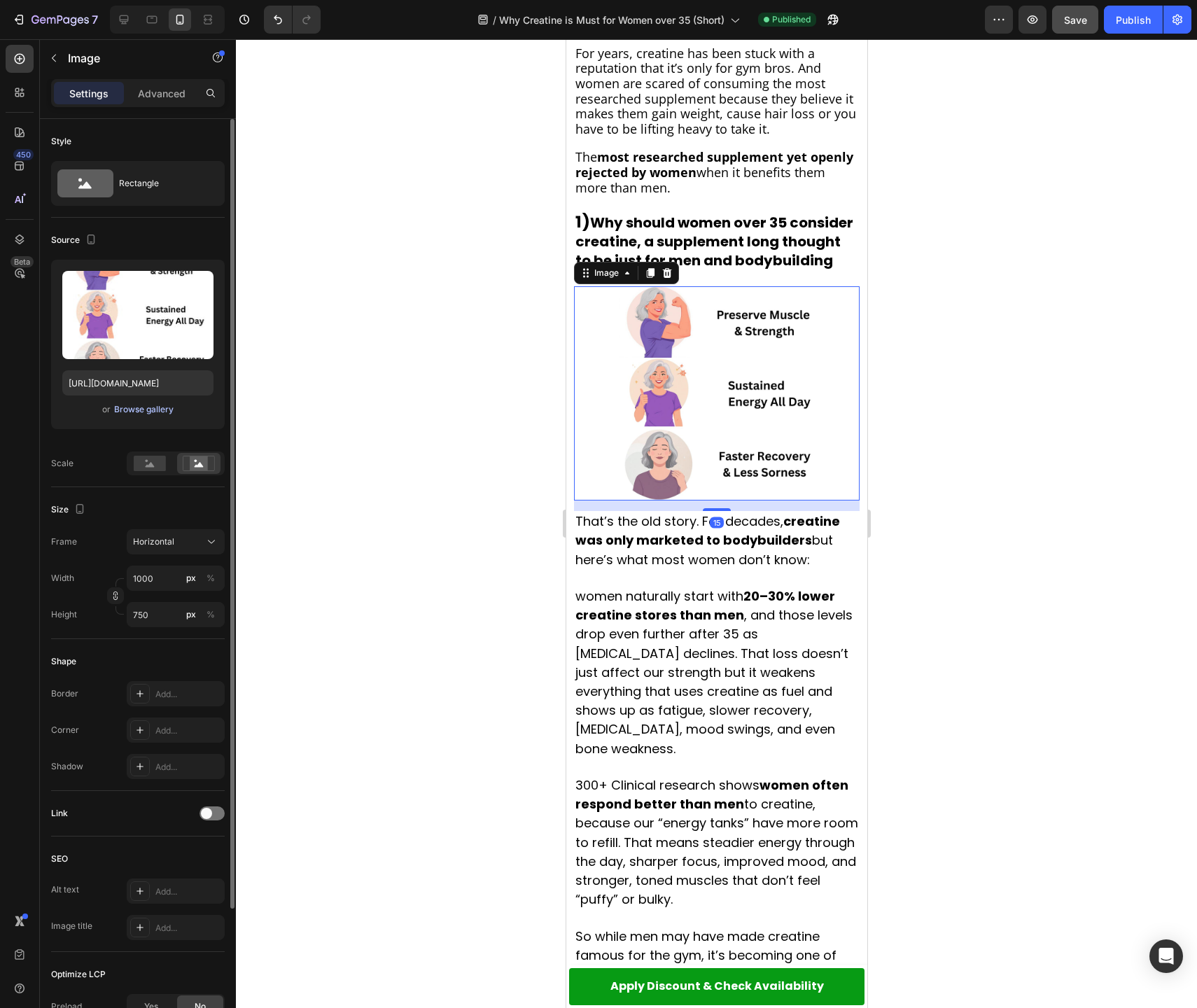
click at [145, 410] on div "Browse gallery" at bounding box center [144, 409] width 60 height 13
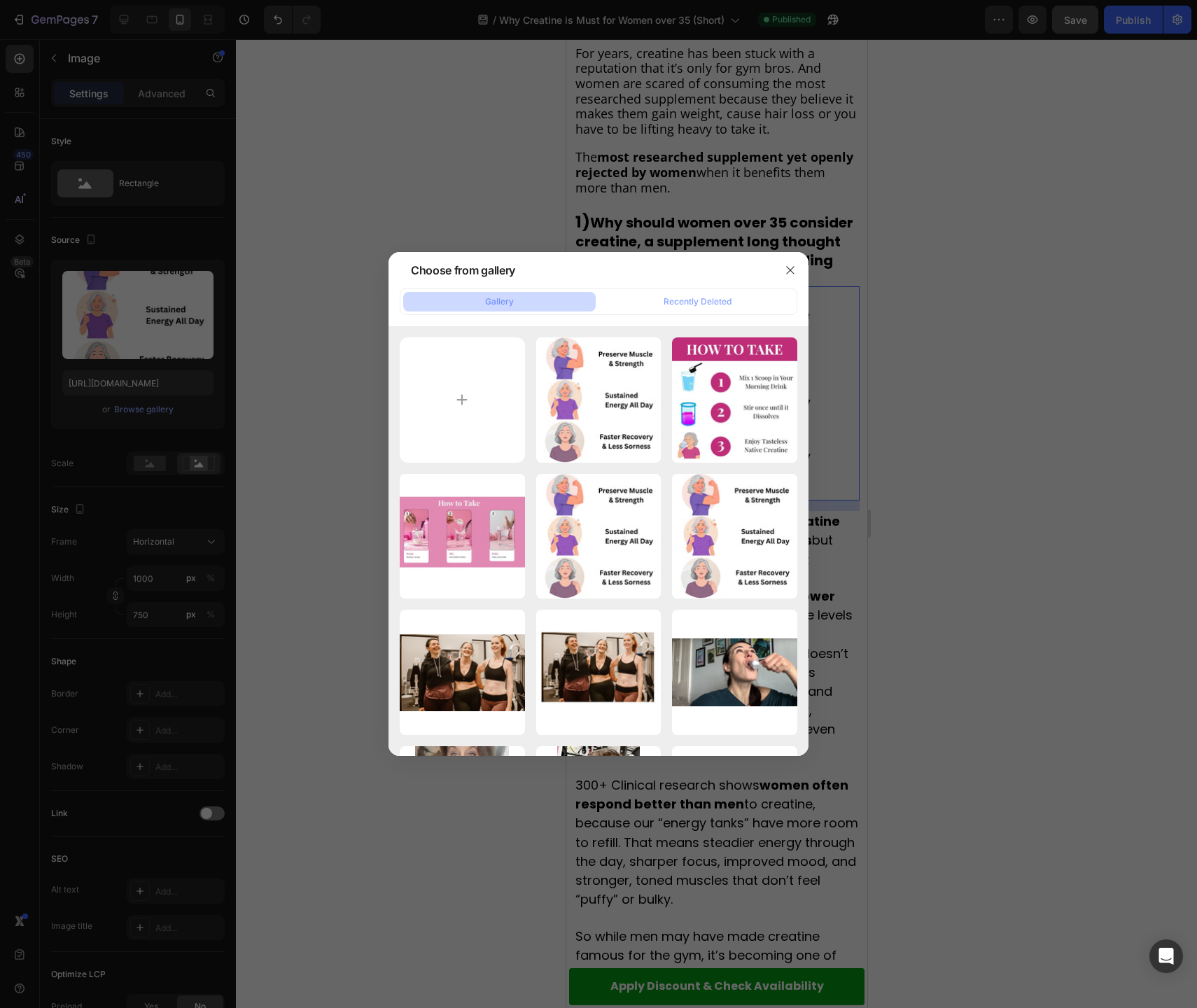
click at [274, 365] on div at bounding box center [598, 504] width 1197 height 1008
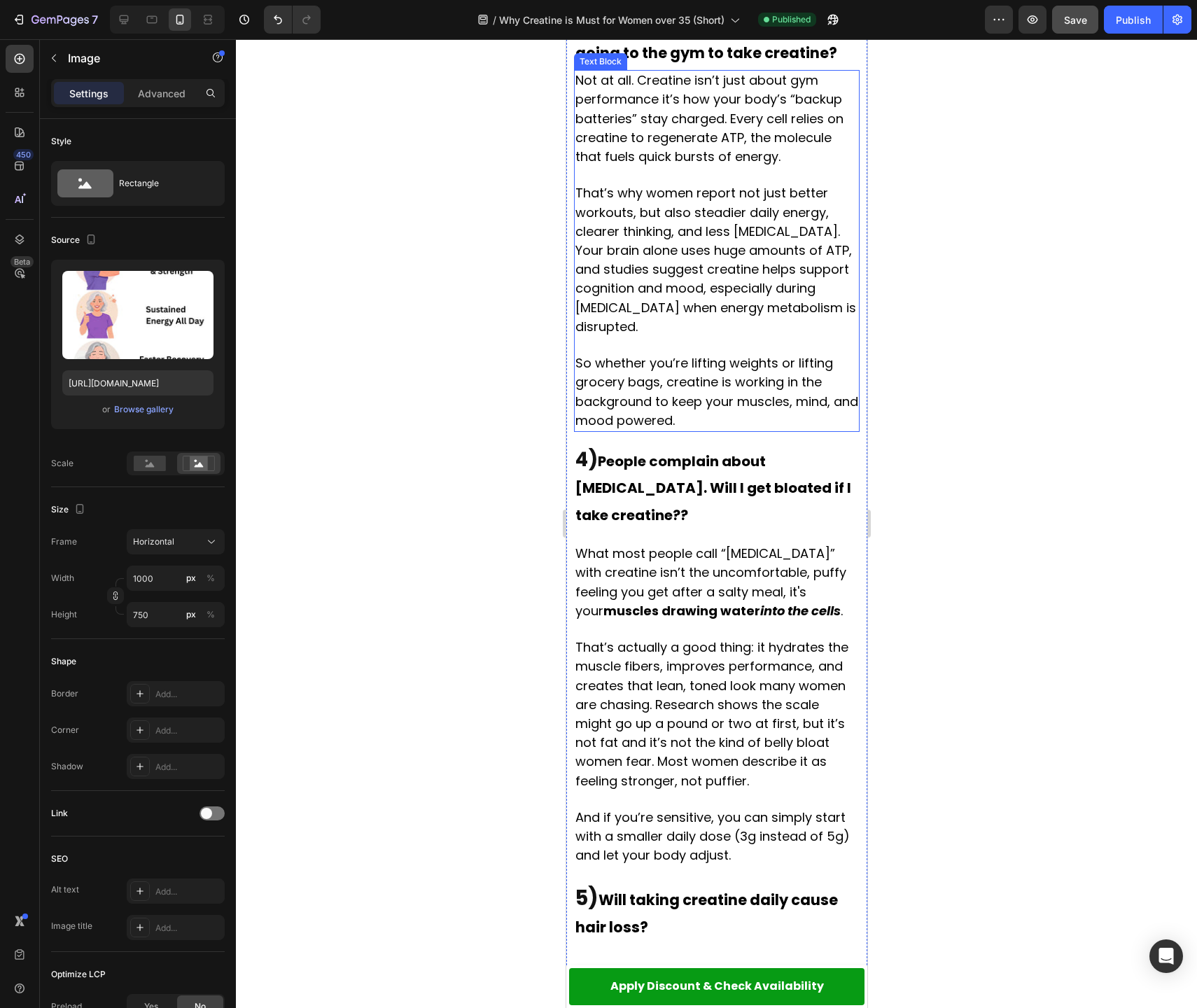
scroll to position [1927, 0]
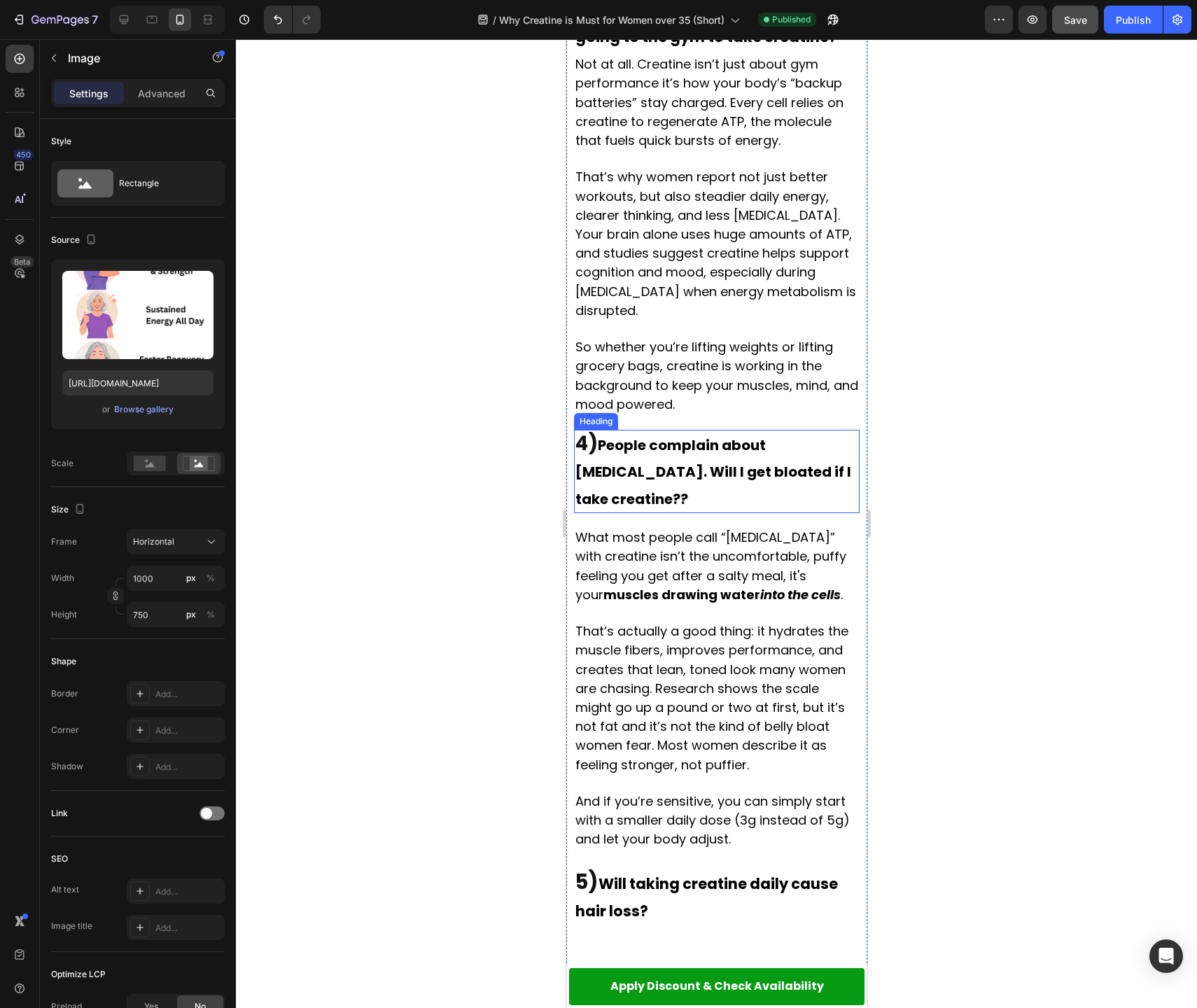
click at [679, 454] on strong "People complain about [MEDICAL_DATA]. Will I get bloated if I take creatine??" at bounding box center [712, 472] width 276 height 73
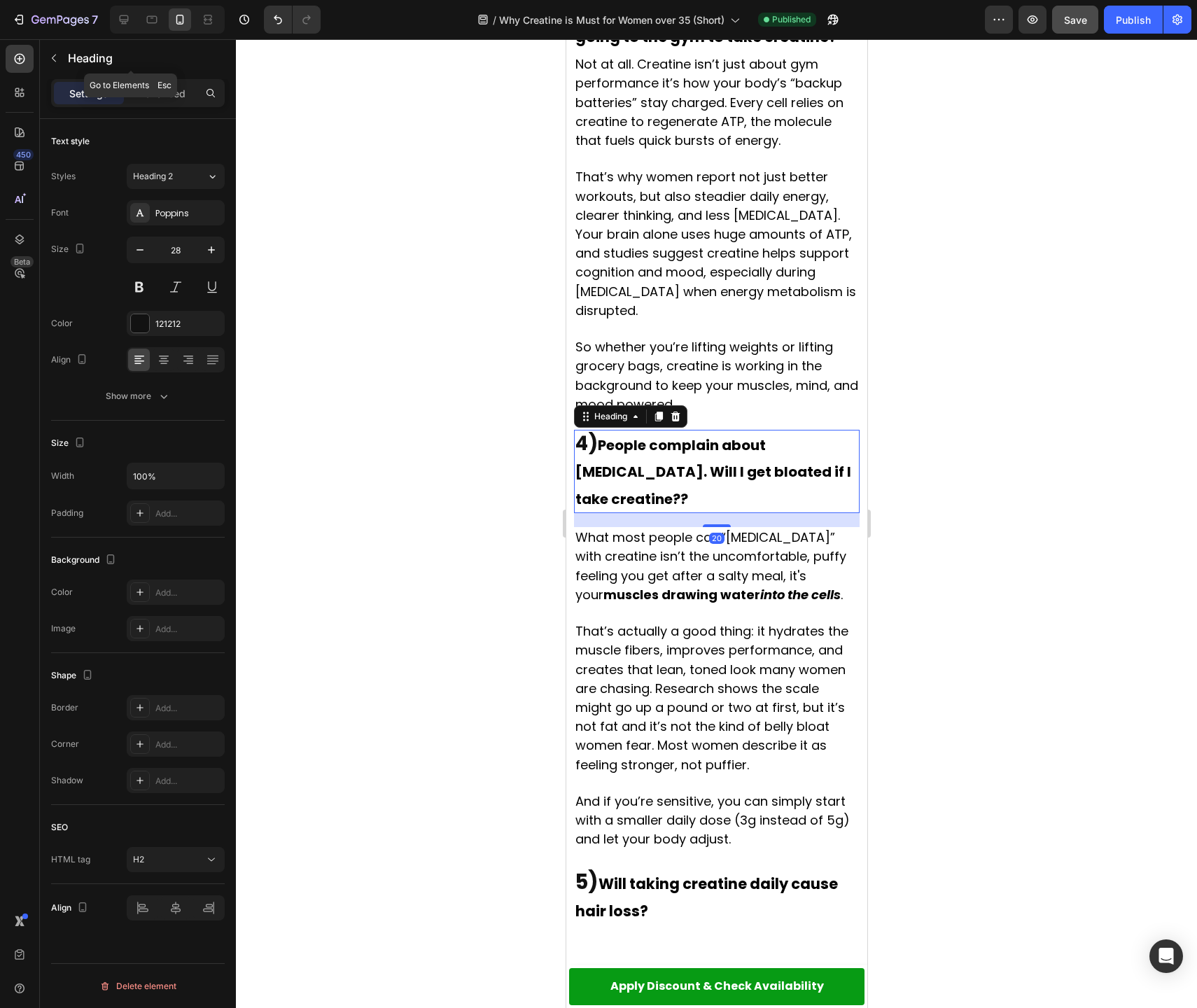
click at [83, 60] on p "Heading" at bounding box center [143, 58] width 151 height 16
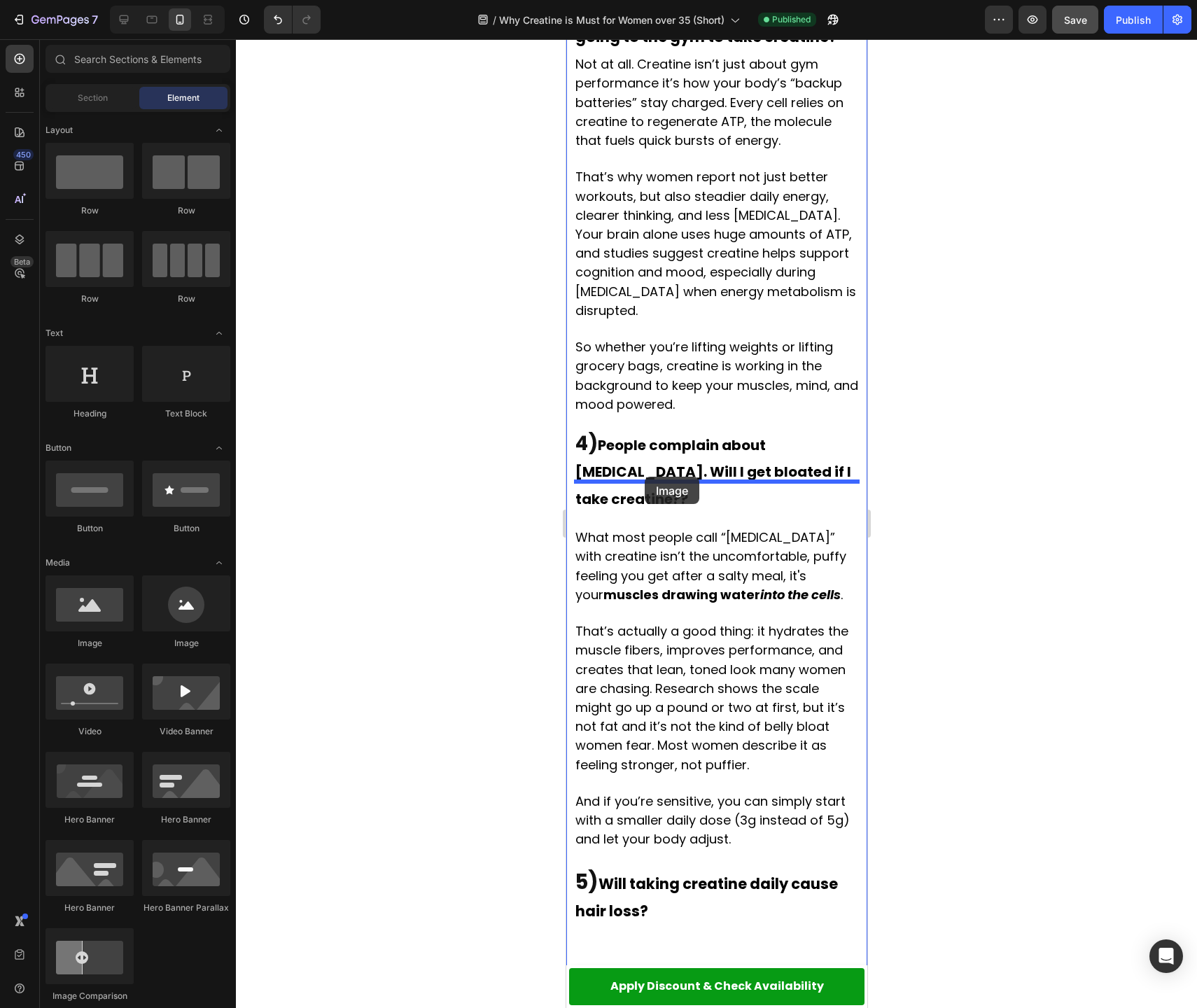
drag, startPoint x: 677, startPoint y: 643, endPoint x: 644, endPoint y: 477, distance: 169.2
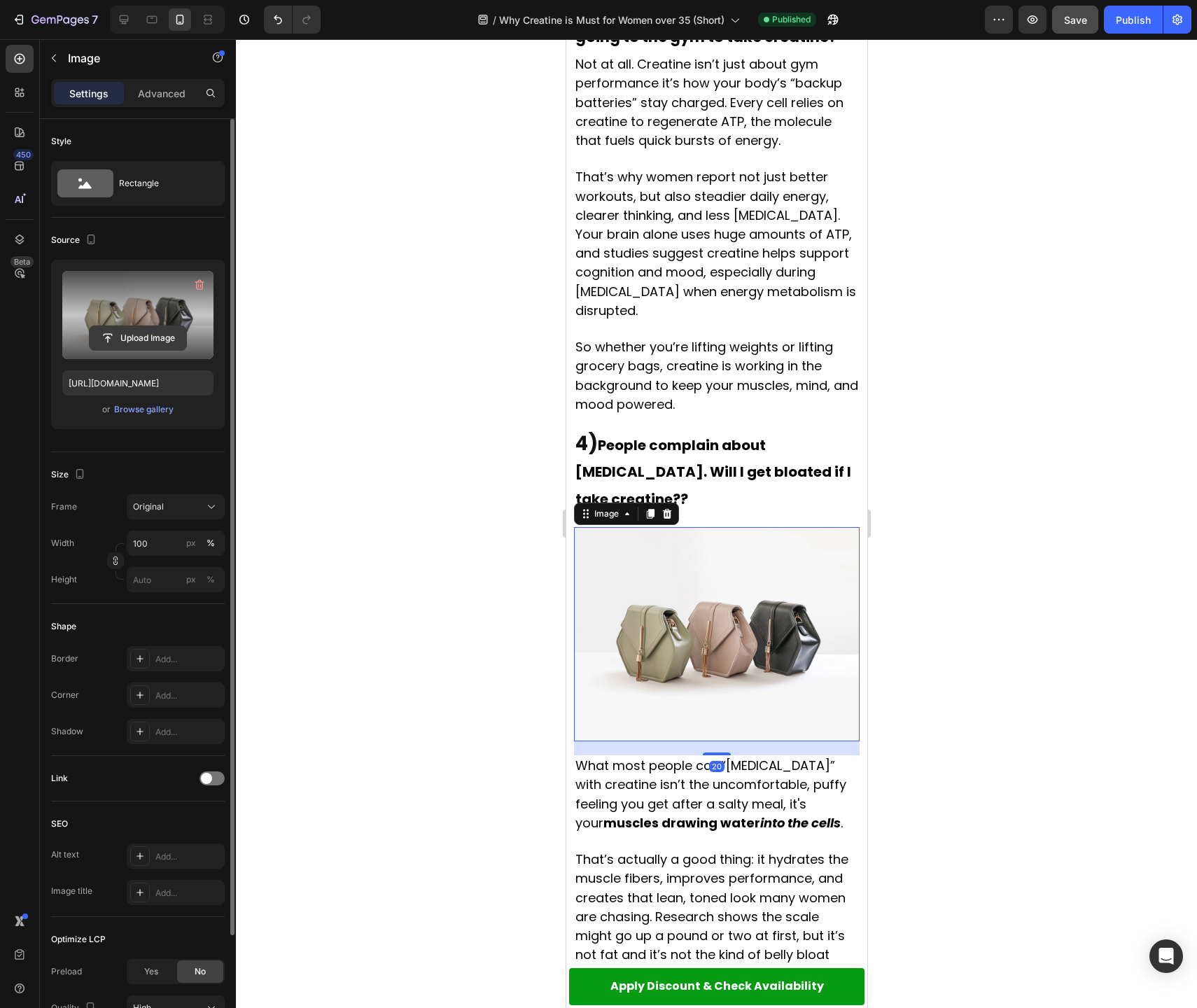
click at [137, 336] on input "file" at bounding box center [138, 337] width 96 height 24
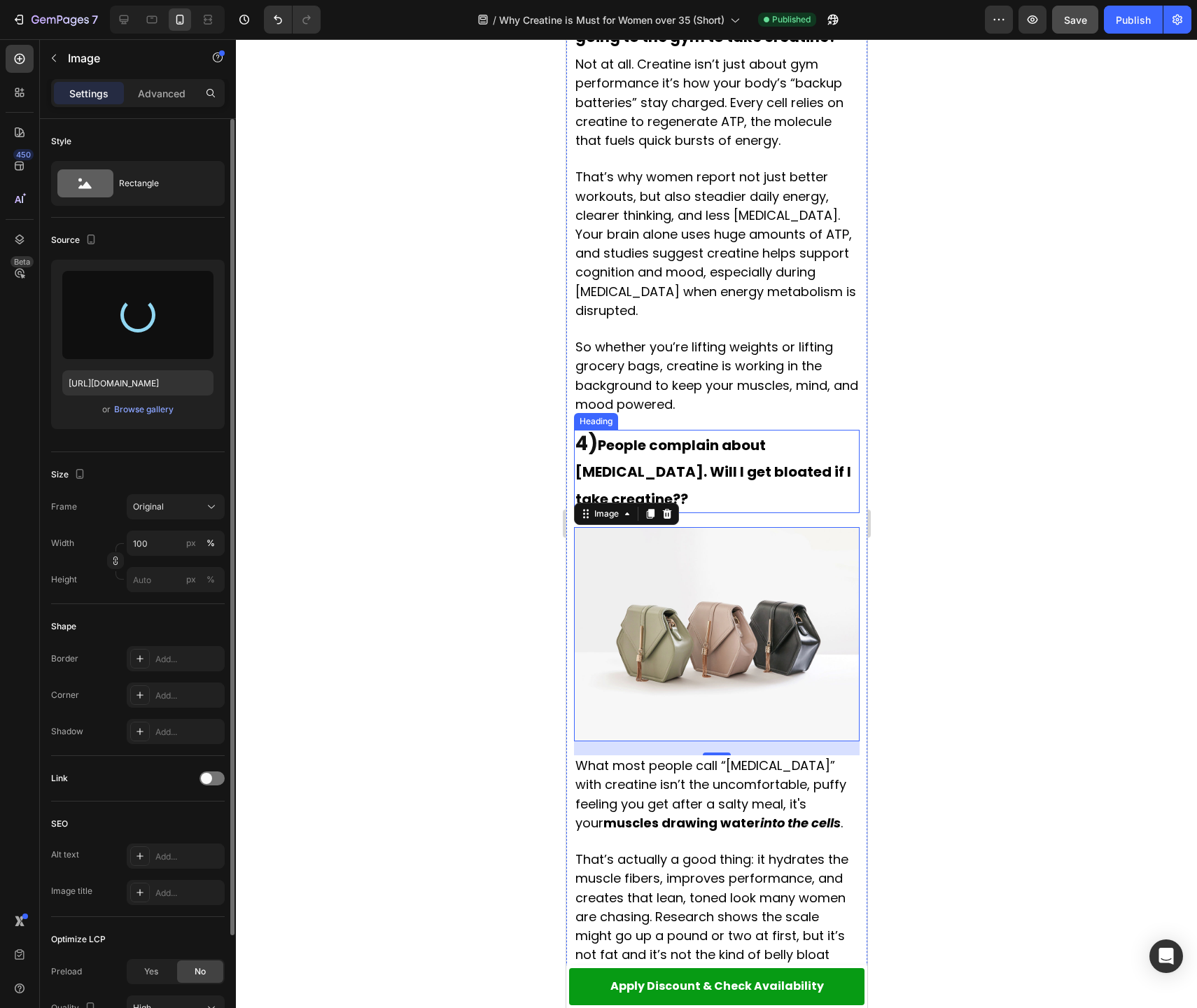
type input "[URL][DOMAIN_NAME]"
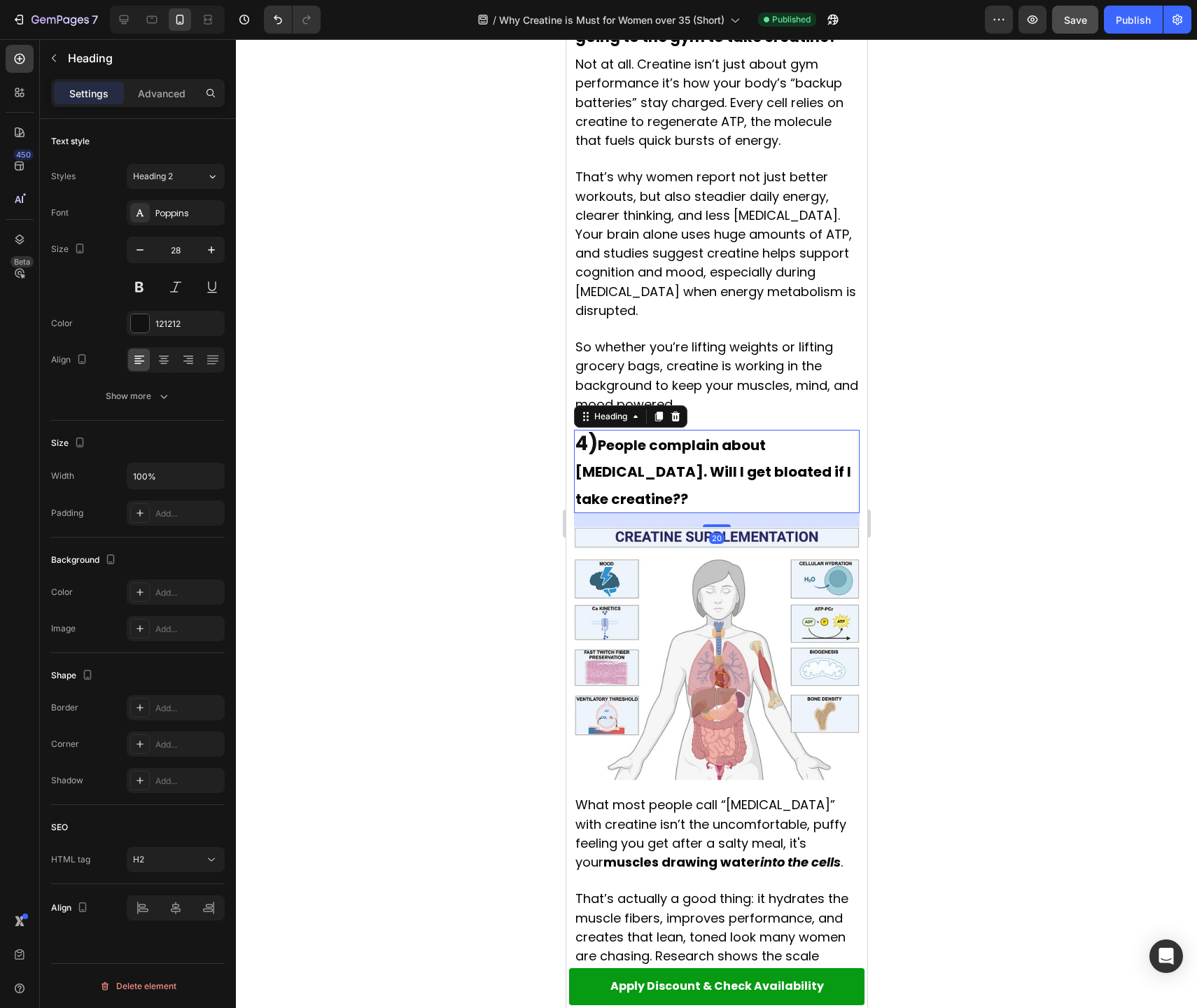
click at [587, 430] on strong "4)" at bounding box center [585, 443] width 22 height 27
click at [581, 430] on strong "4)" at bounding box center [585, 443] width 22 height 27
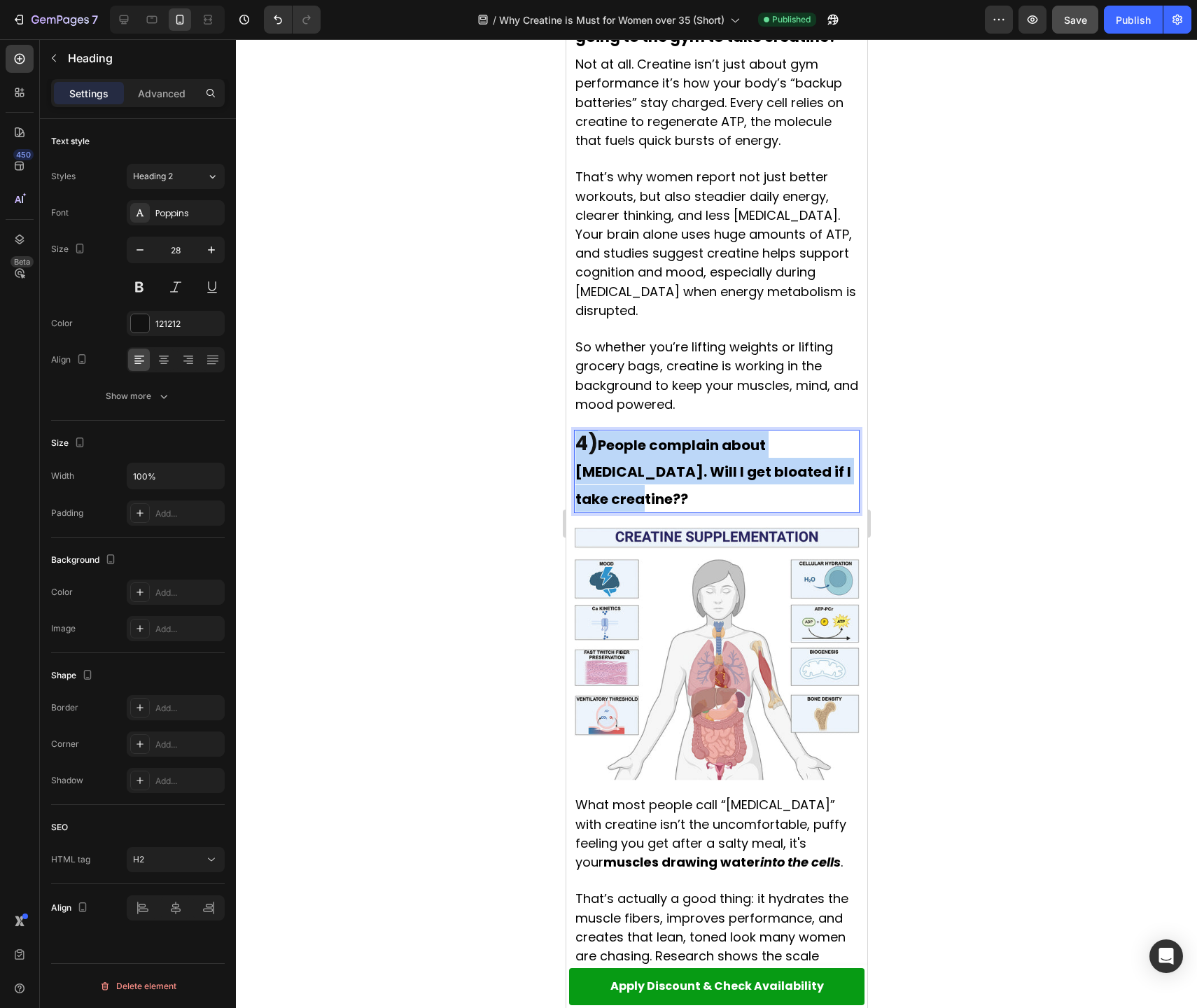
click at [581, 430] on strong "4)" at bounding box center [585, 443] width 22 height 27
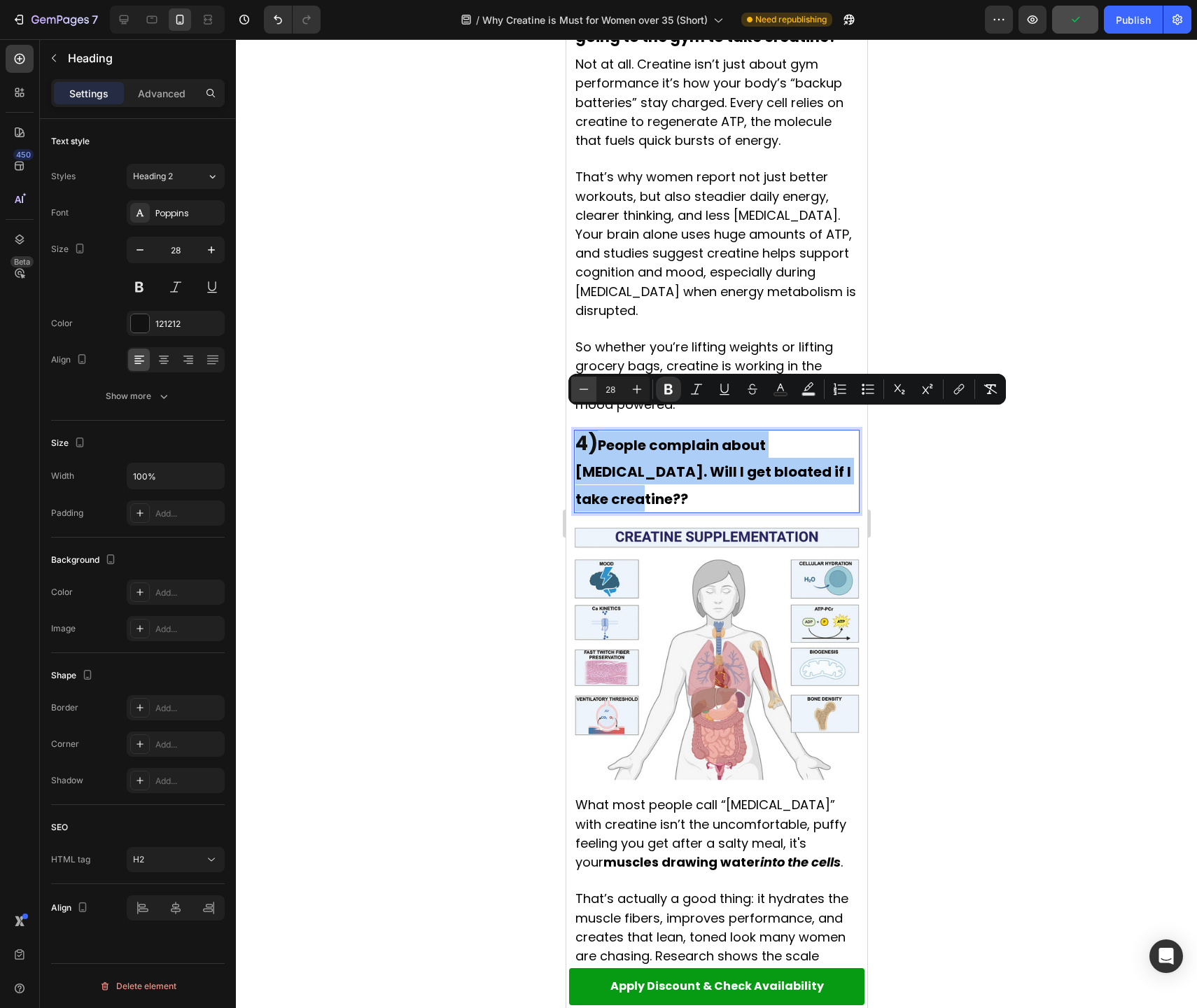
click at [587, 390] on icon "Editor contextual toolbar" at bounding box center [583, 389] width 14 height 14
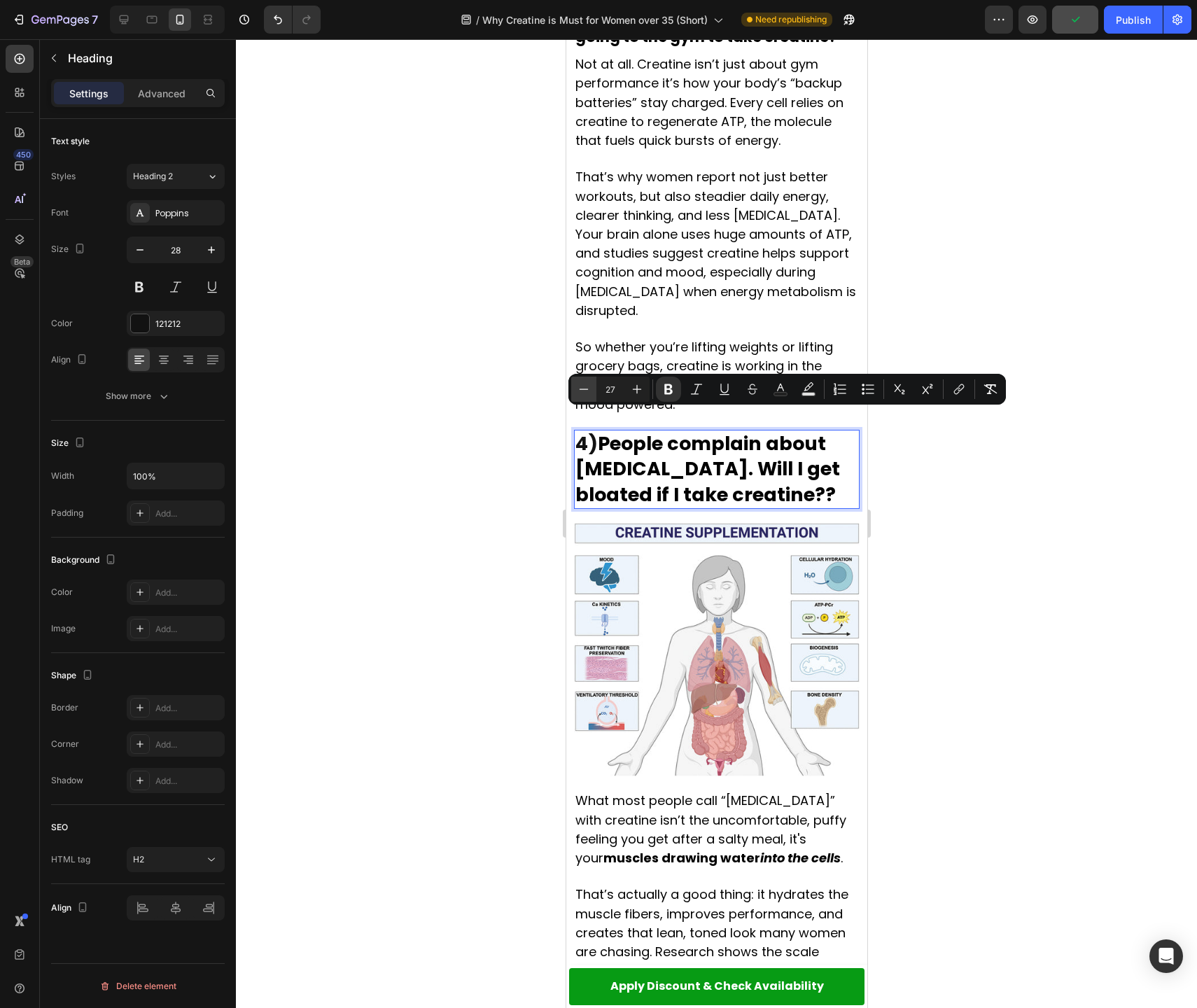
click at [581, 388] on icon "Editor contextual toolbar" at bounding box center [583, 388] width 9 height 1
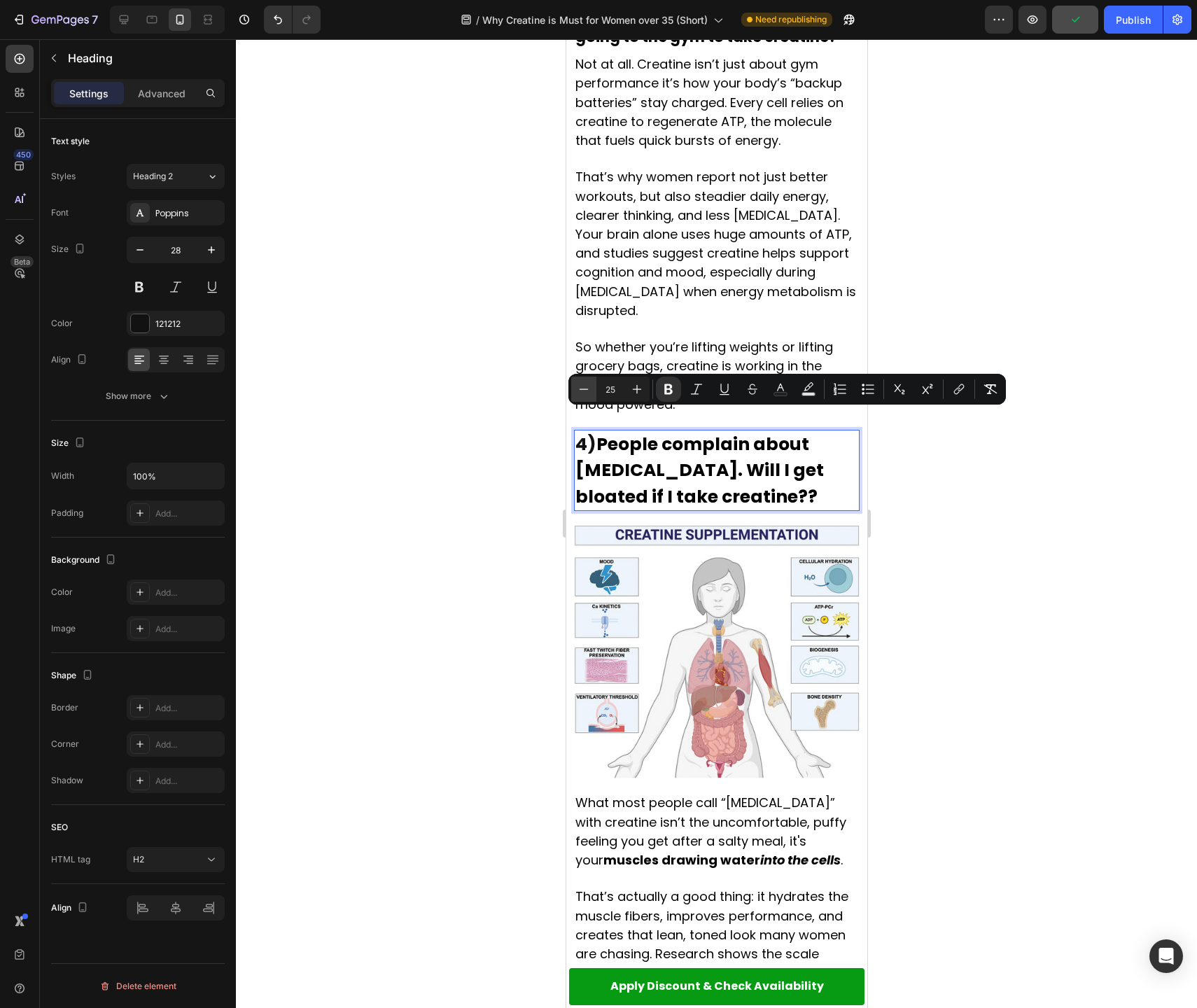
click at [582, 388] on icon "Editor contextual toolbar" at bounding box center [583, 388] width 9 height 1
click at [582, 388] on icon "Editor contextual toolbar" at bounding box center [583, 389] width 14 height 14
click at [583, 388] on icon "Editor contextual toolbar" at bounding box center [583, 389] width 14 height 14
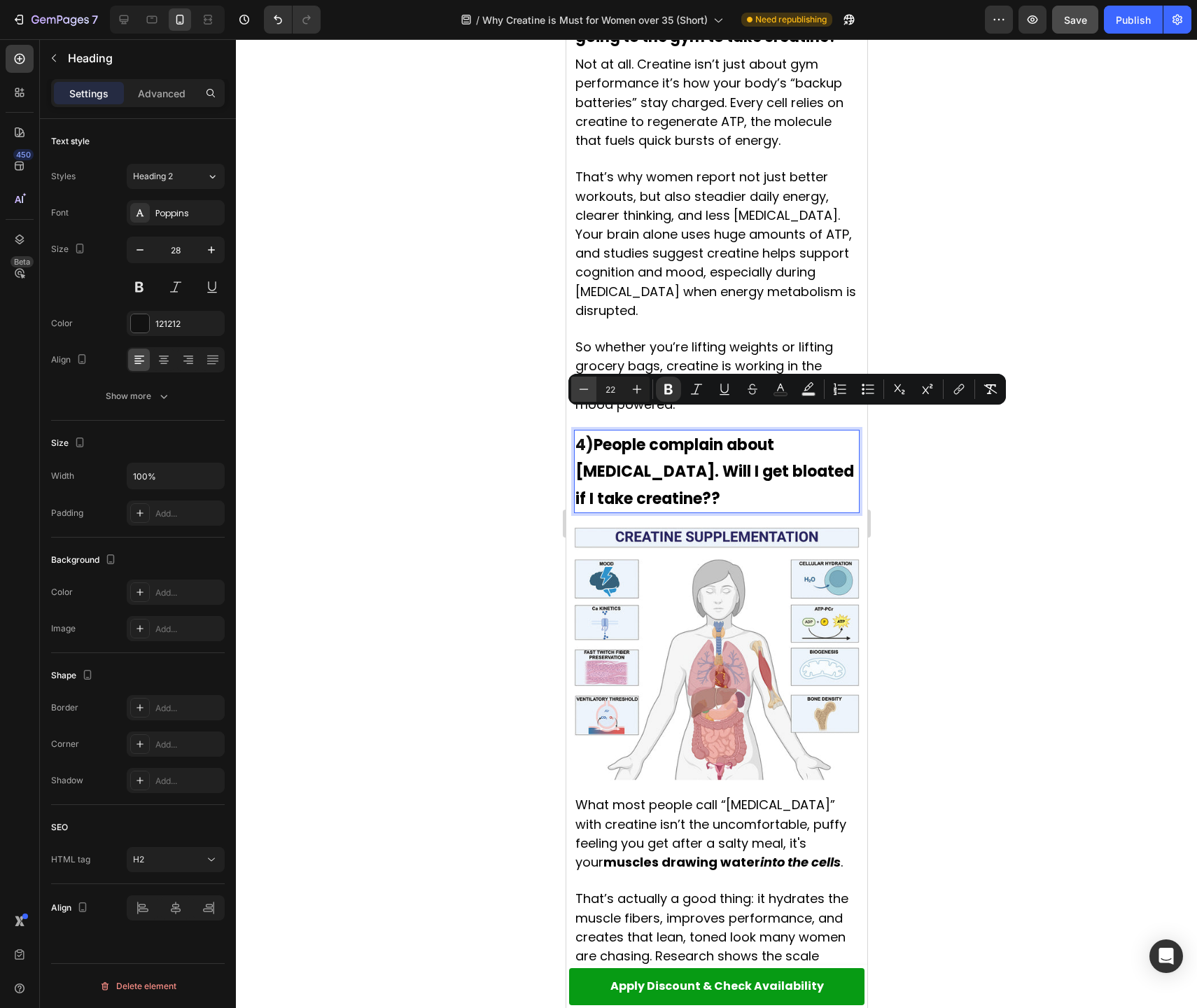
click at [583, 388] on icon "Editor contextual toolbar" at bounding box center [583, 389] width 14 height 14
type input "21"
click at [467, 418] on div at bounding box center [716, 523] width 961 height 968
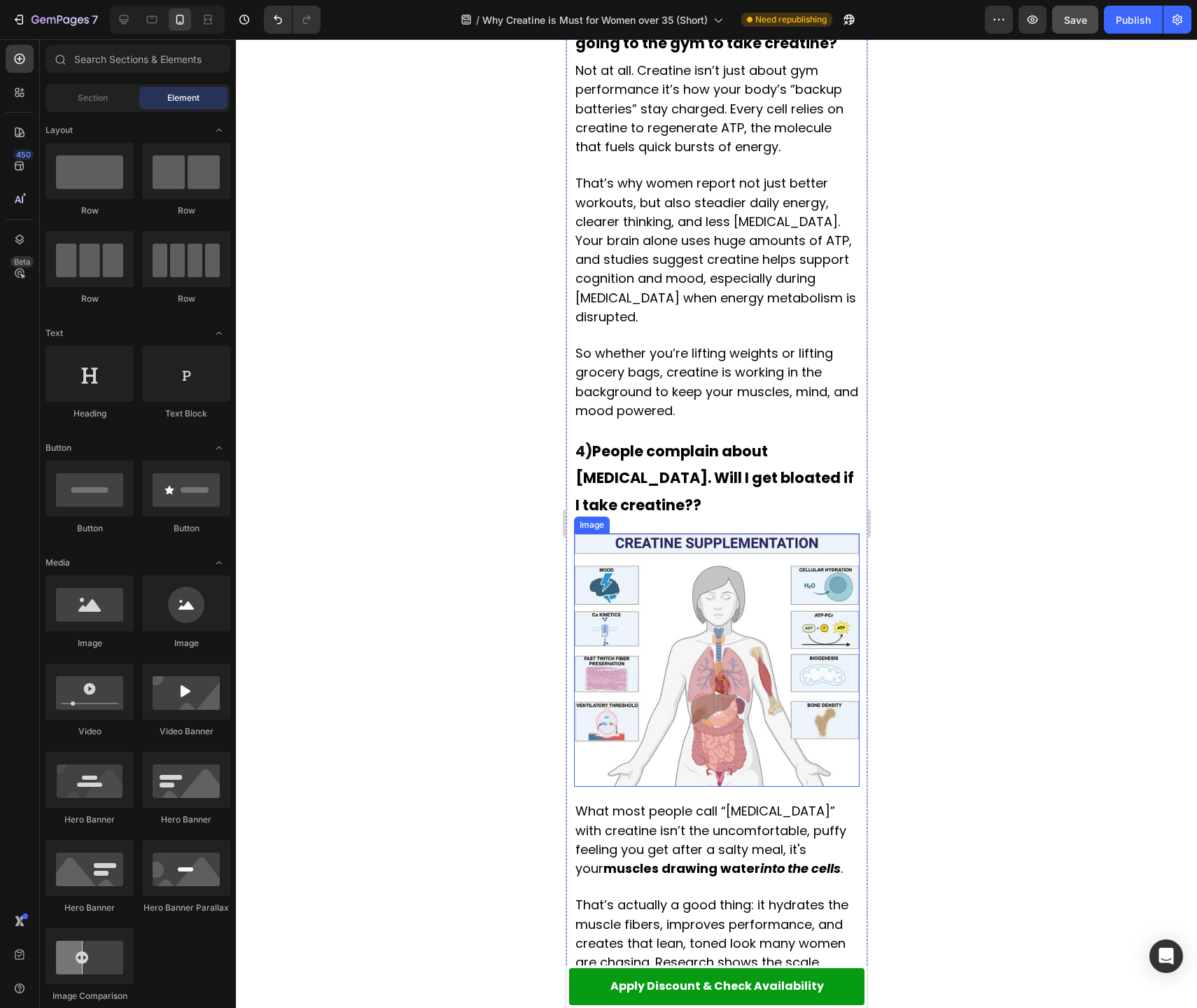
scroll to position [1487, 0]
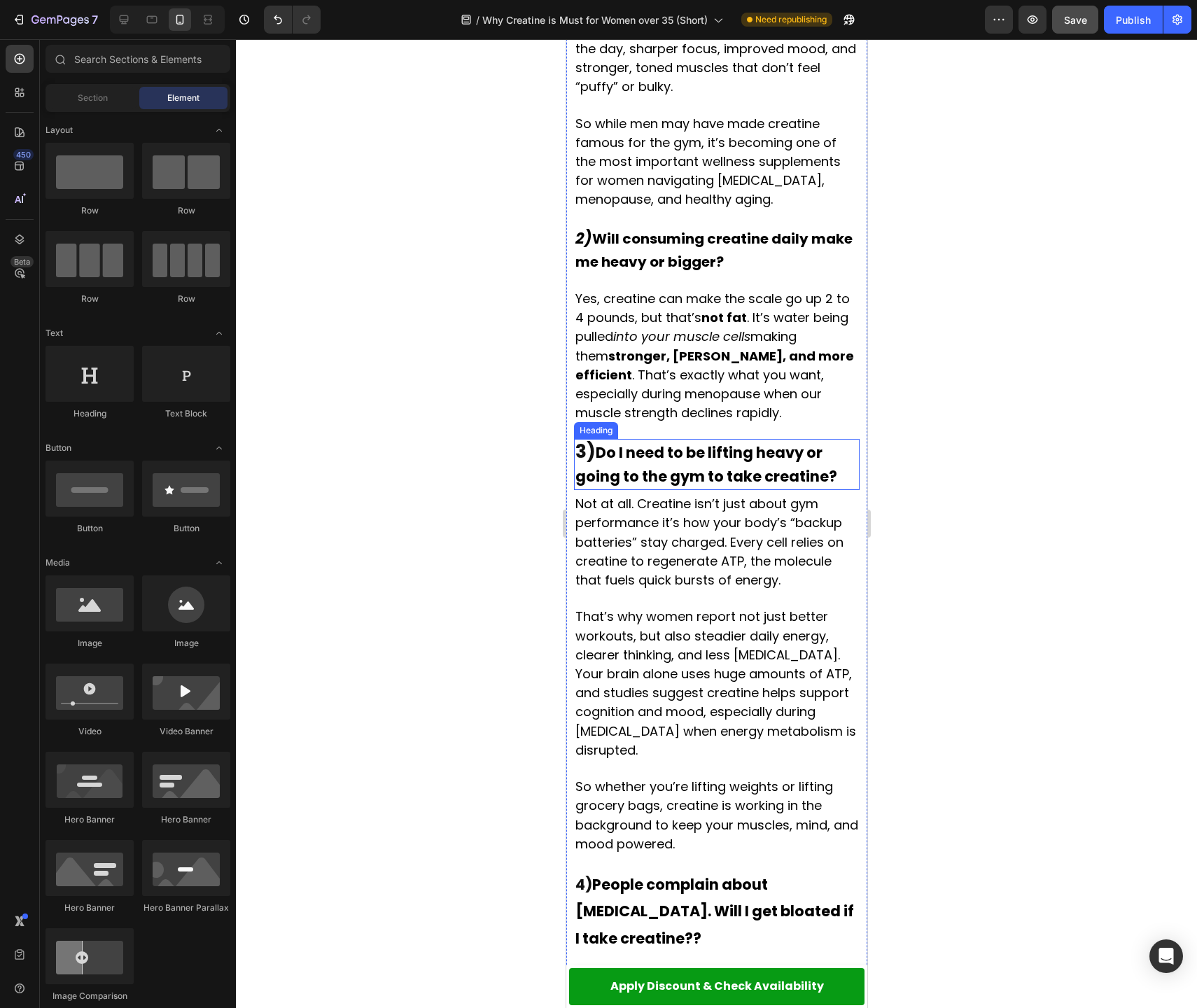
click at [640, 455] on strong "Do I need to be lifting heavy or going to the gym to take creatine?" at bounding box center [705, 464] width 262 height 44
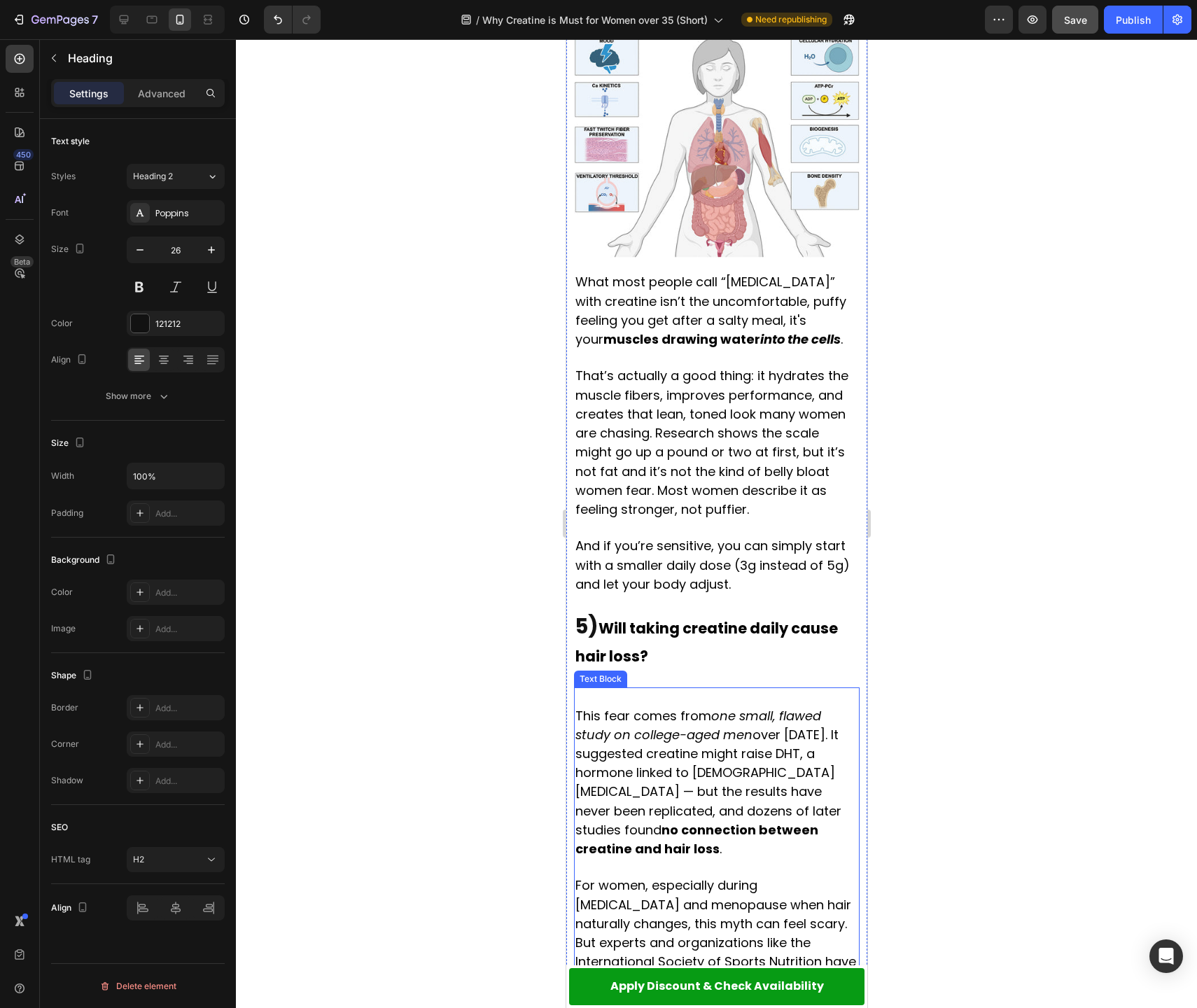
scroll to position [2600, 0]
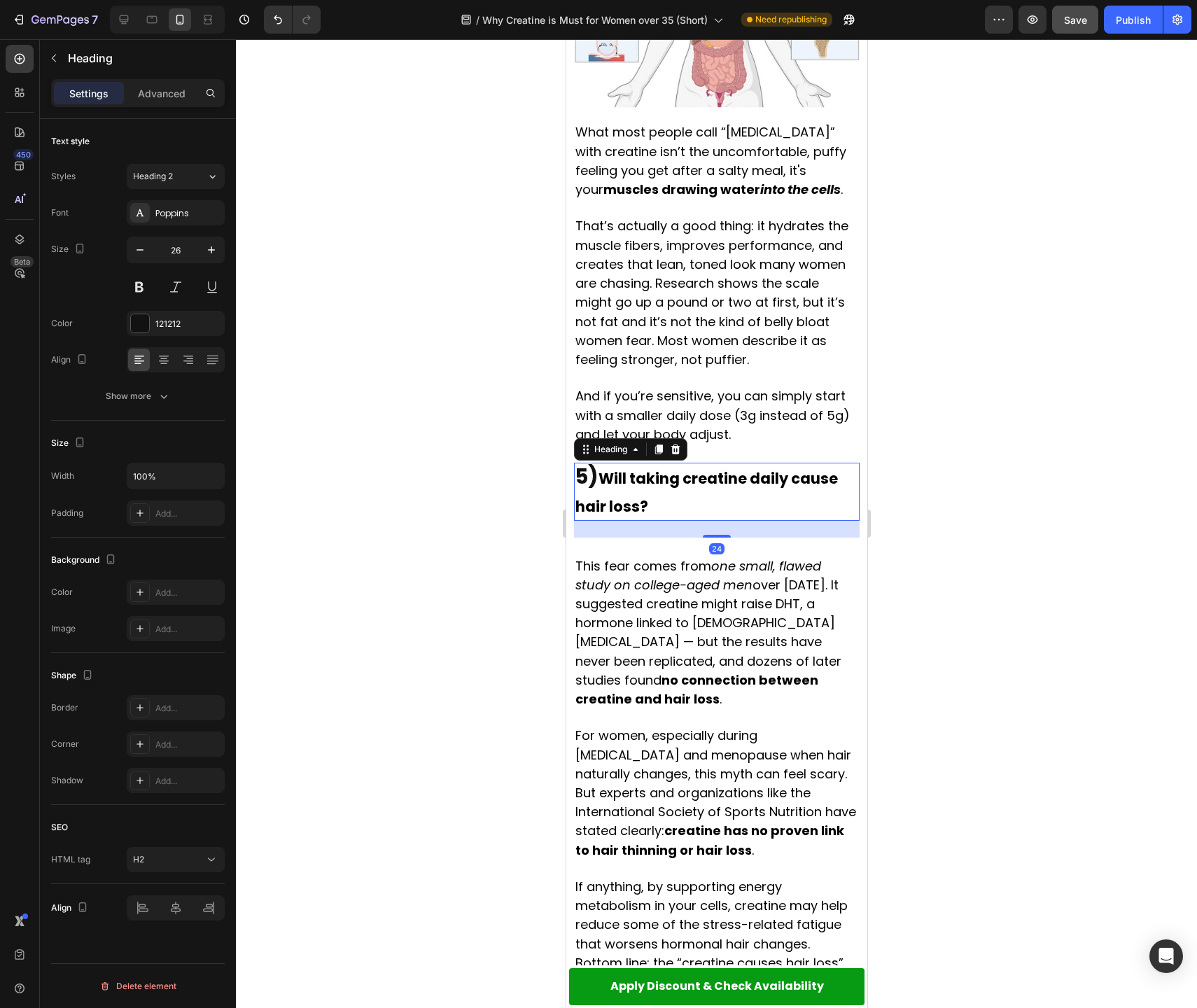
click at [663, 464] on p "⁠⁠⁠⁠⁠⁠⁠ 5) Will taking creatine daily cause hair loss?" at bounding box center [715, 491] width 282 height 55
click at [664, 468] on strong "Will taking creatine daily cause hair loss?" at bounding box center [705, 492] width 262 height 48
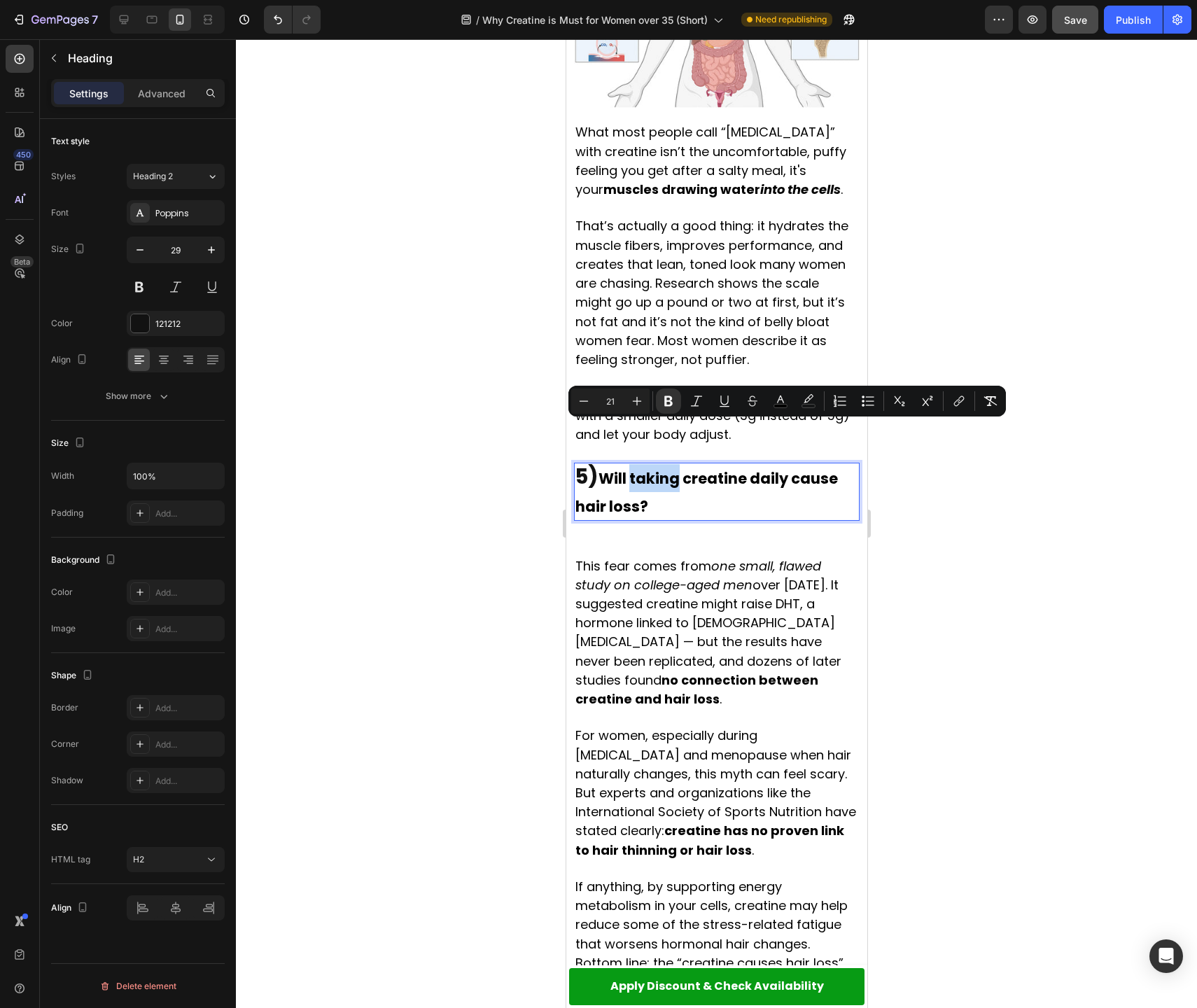
click at [649, 468] on strong "Will taking creatine daily cause hair loss?" at bounding box center [705, 492] width 262 height 48
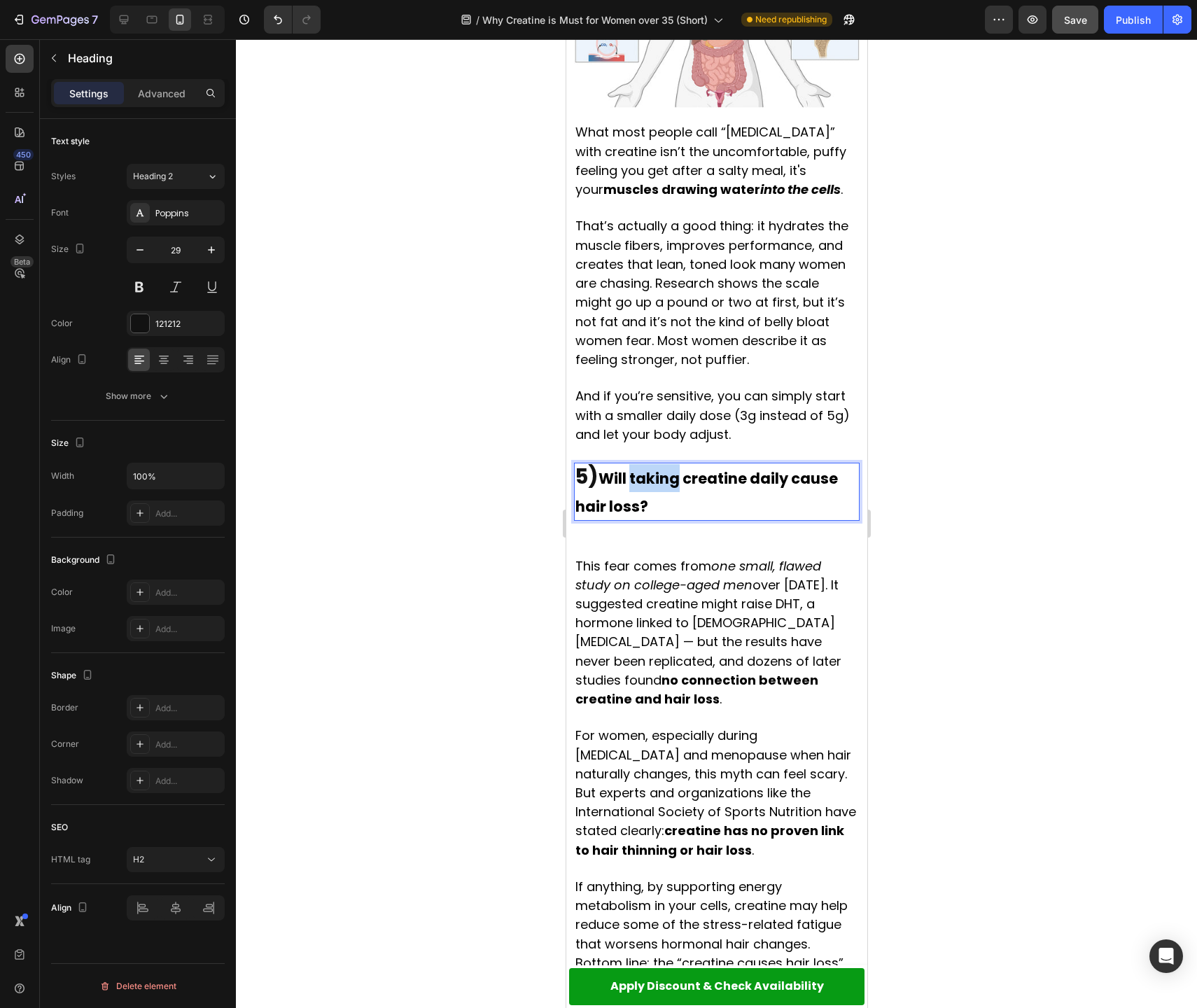
click at [649, 468] on strong "Will taking creatine daily cause hair loss?" at bounding box center [705, 492] width 262 height 48
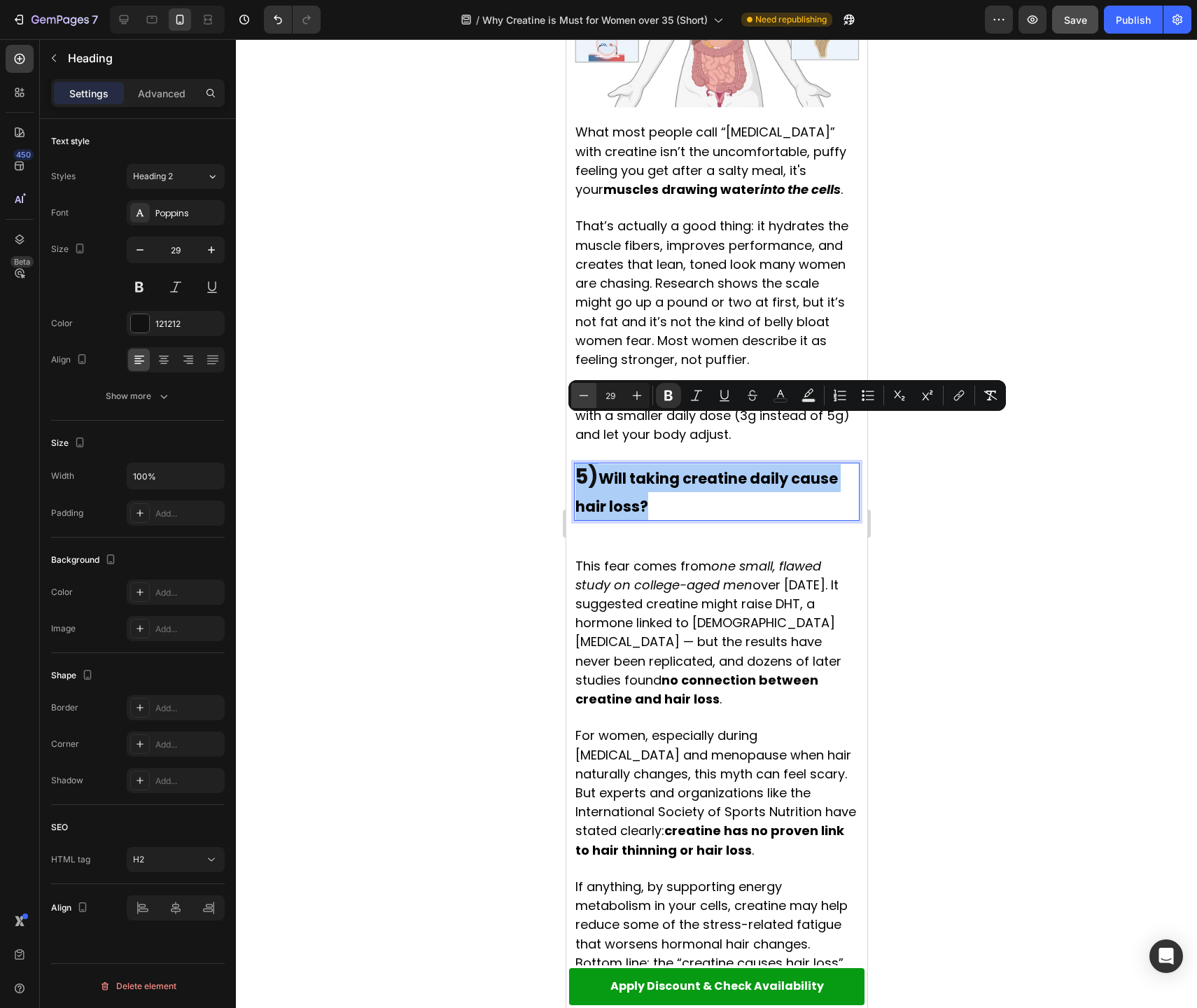
click at [575, 390] on button "Minus" at bounding box center [584, 395] width 25 height 25
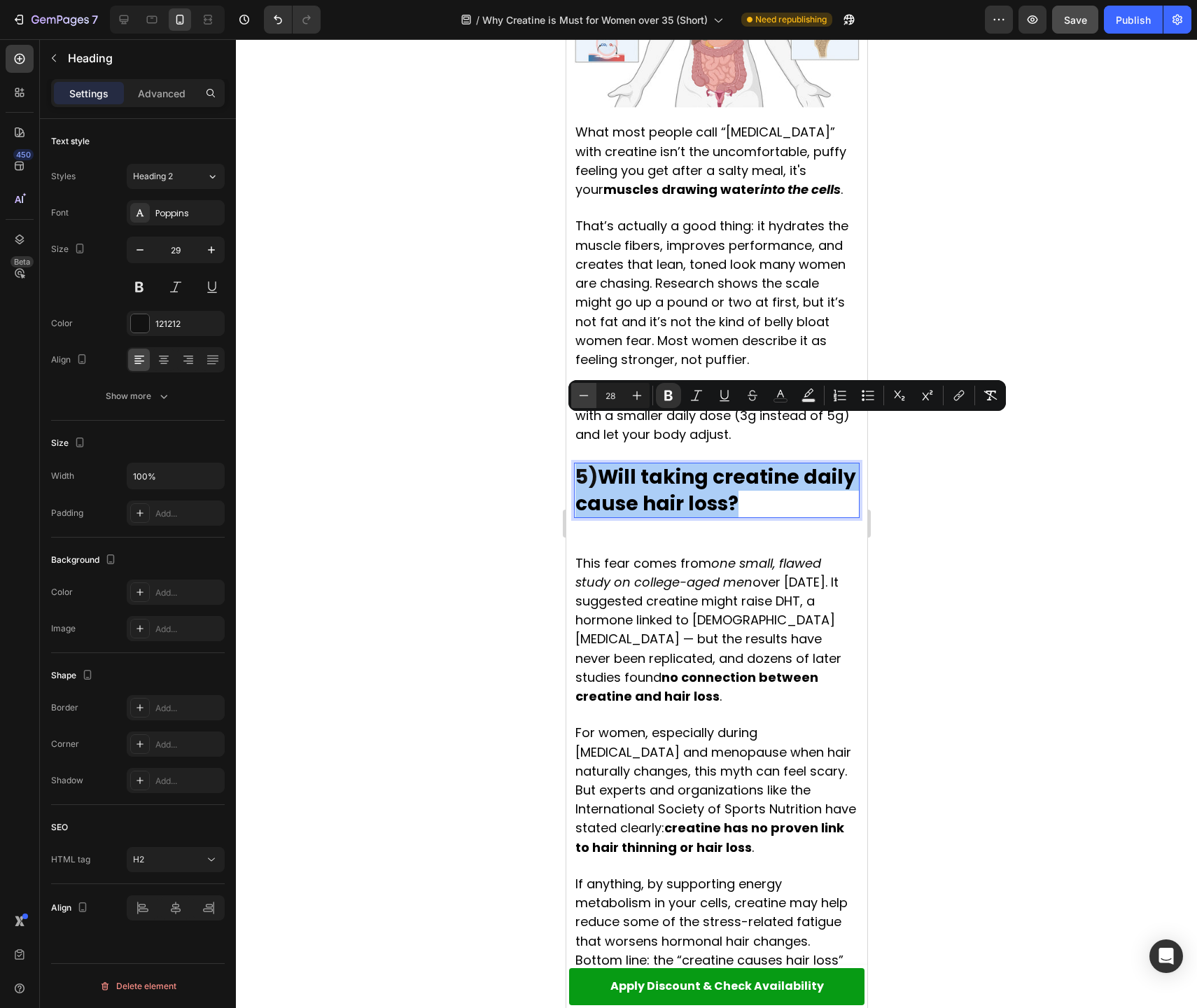
click at [575, 390] on button "Minus" at bounding box center [584, 395] width 25 height 25
click at [576, 390] on icon "Editor contextual toolbar" at bounding box center [583, 395] width 14 height 14
click at [577, 390] on icon "Editor contextual toolbar" at bounding box center [583, 395] width 14 height 14
click at [577, 391] on icon "Editor contextual toolbar" at bounding box center [583, 395] width 14 height 14
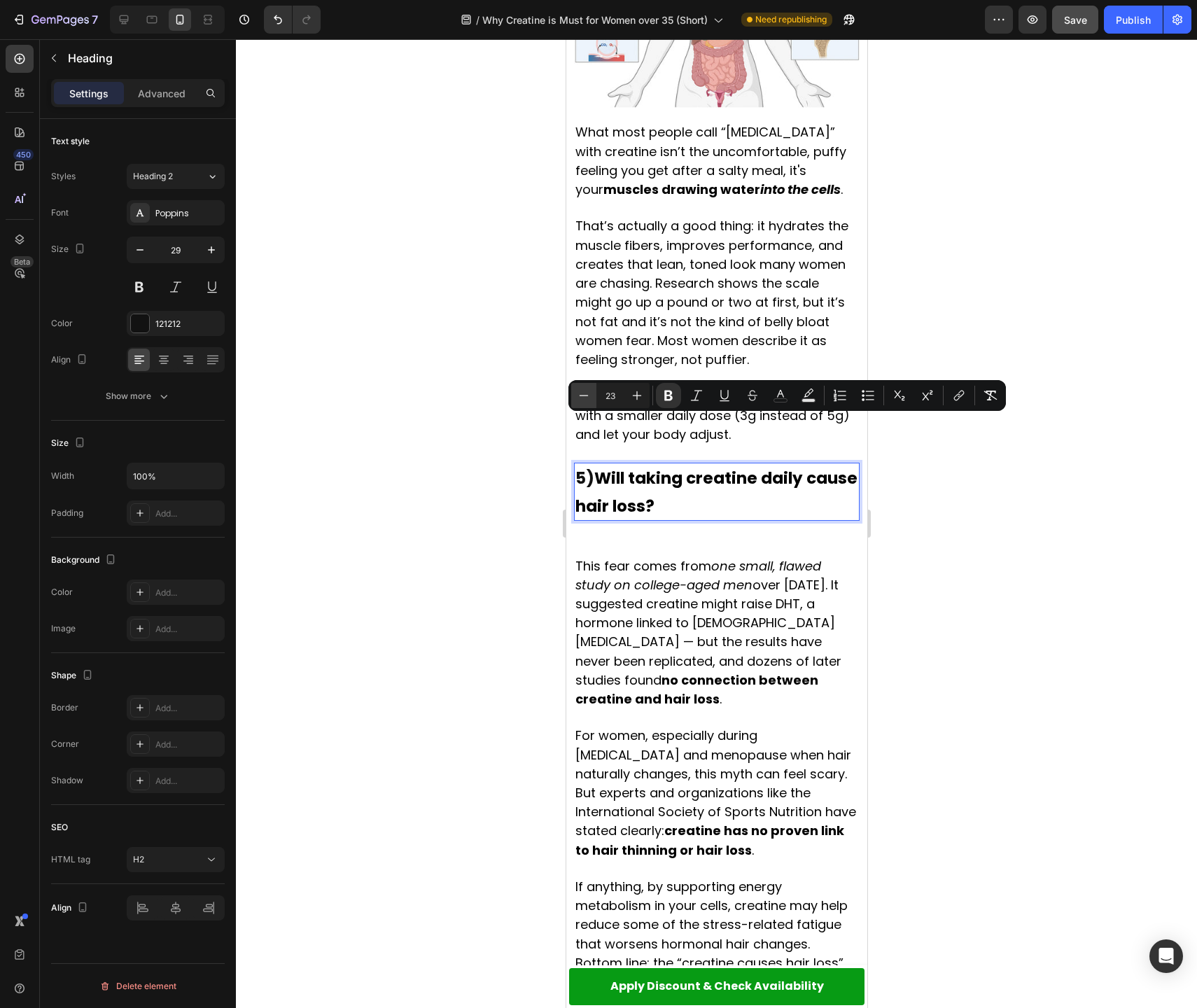
click at [577, 391] on icon "Editor contextual toolbar" at bounding box center [583, 395] width 14 height 14
type input "21"
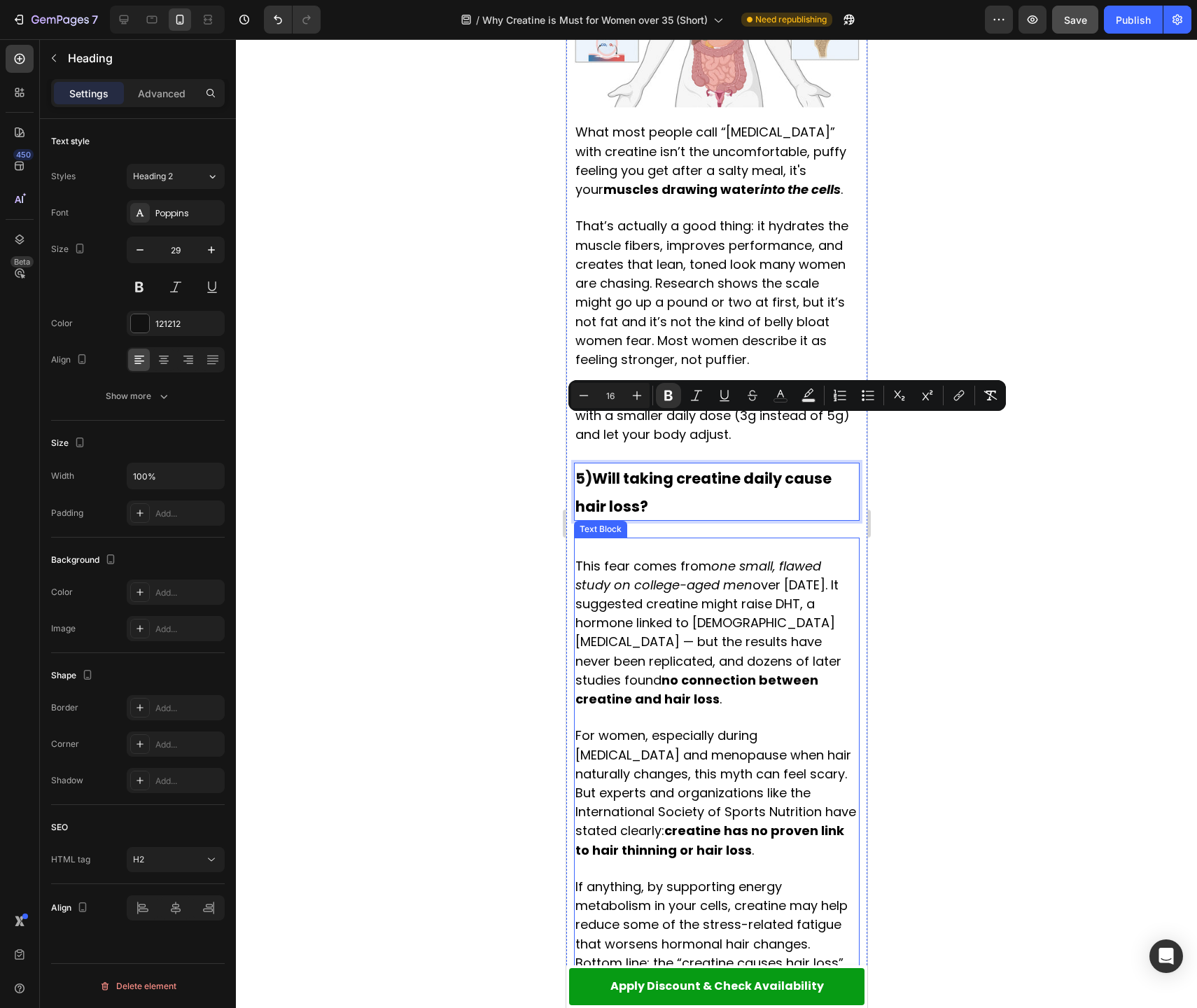
click at [610, 557] on span "This fear comes from one small, flawed study on college-aged men over [DATE]. I…" at bounding box center [707, 632] width 266 height 150
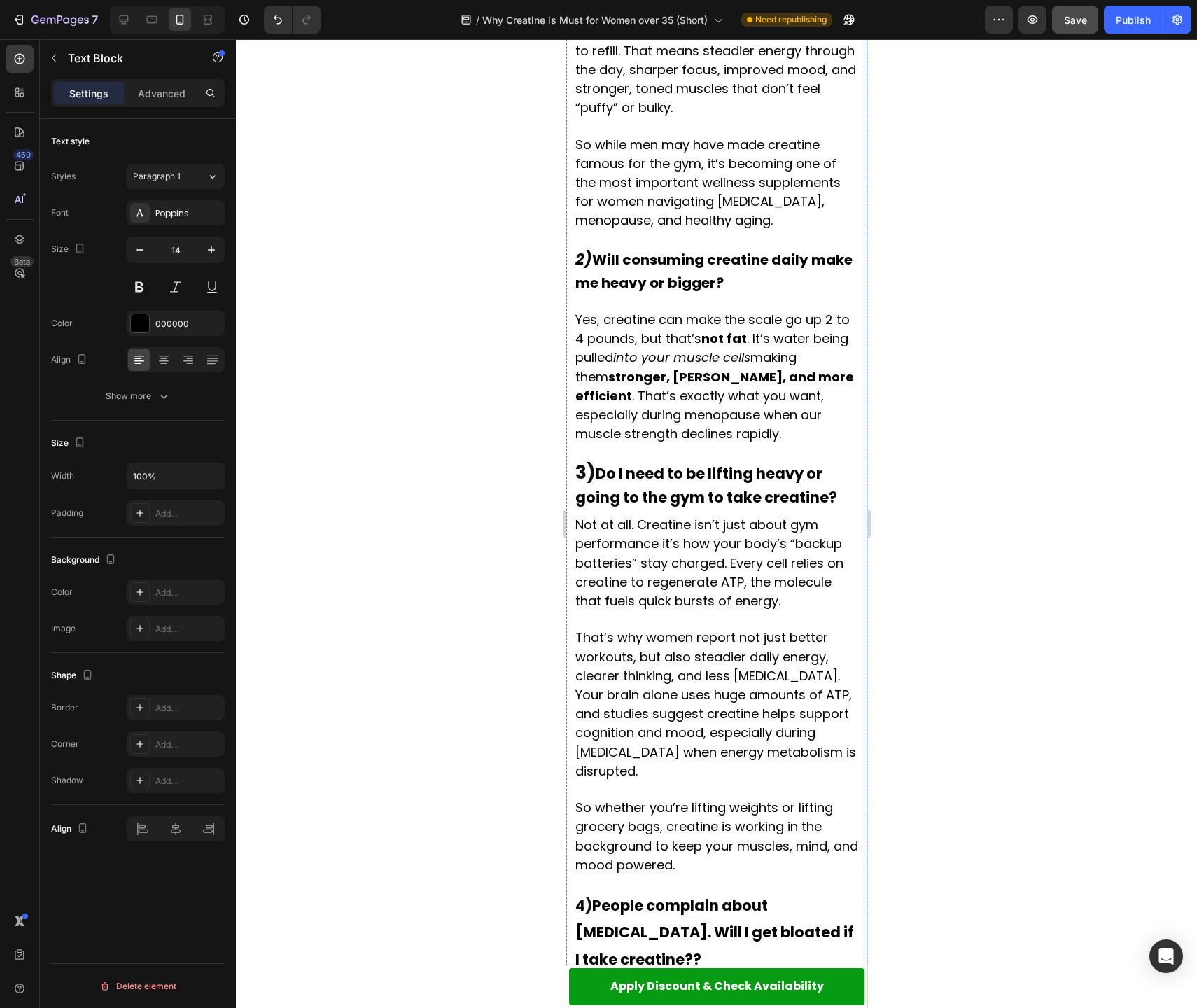
scroll to position [0, 0]
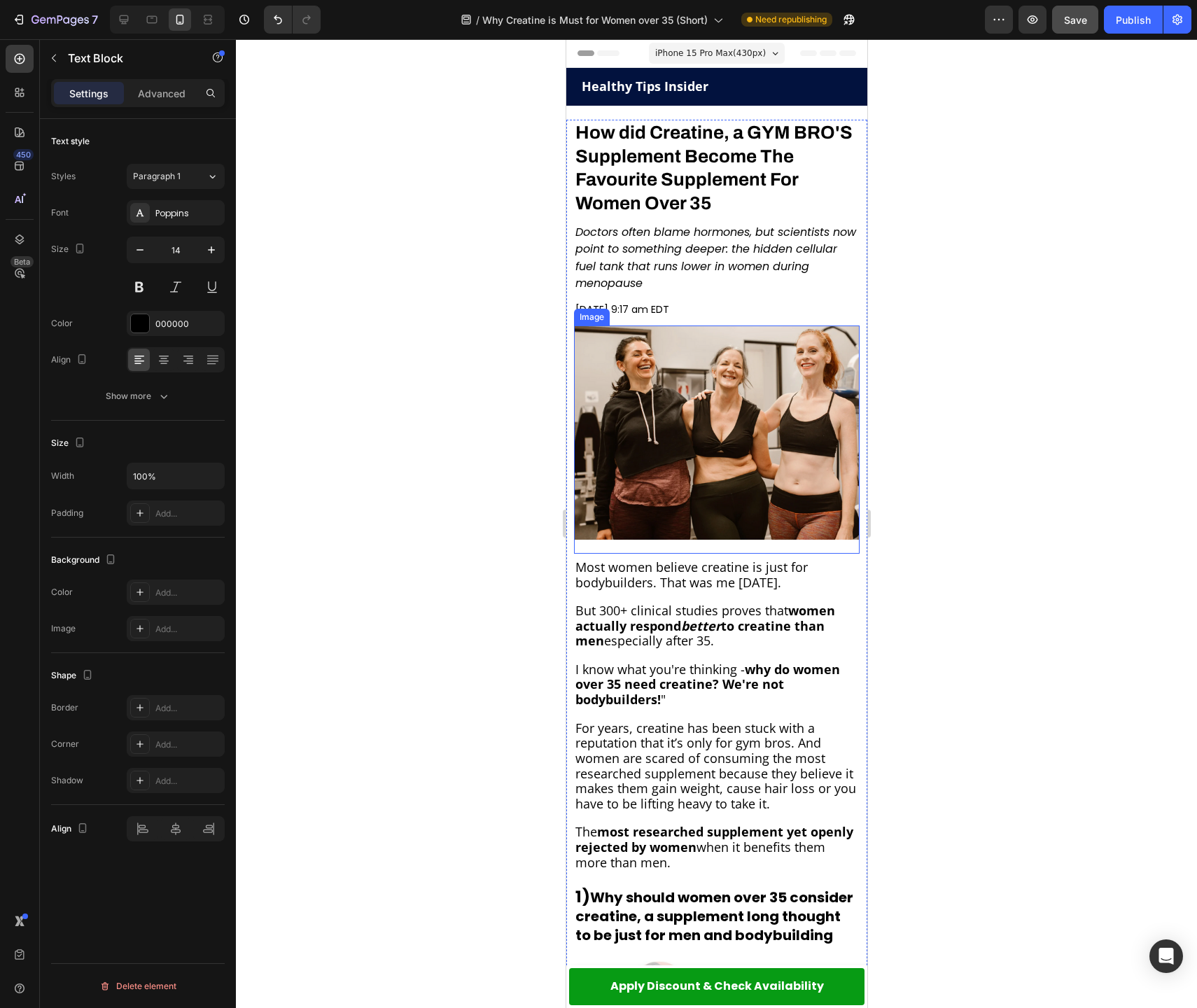
click at [749, 488] on img at bounding box center [716, 433] width 285 height 214
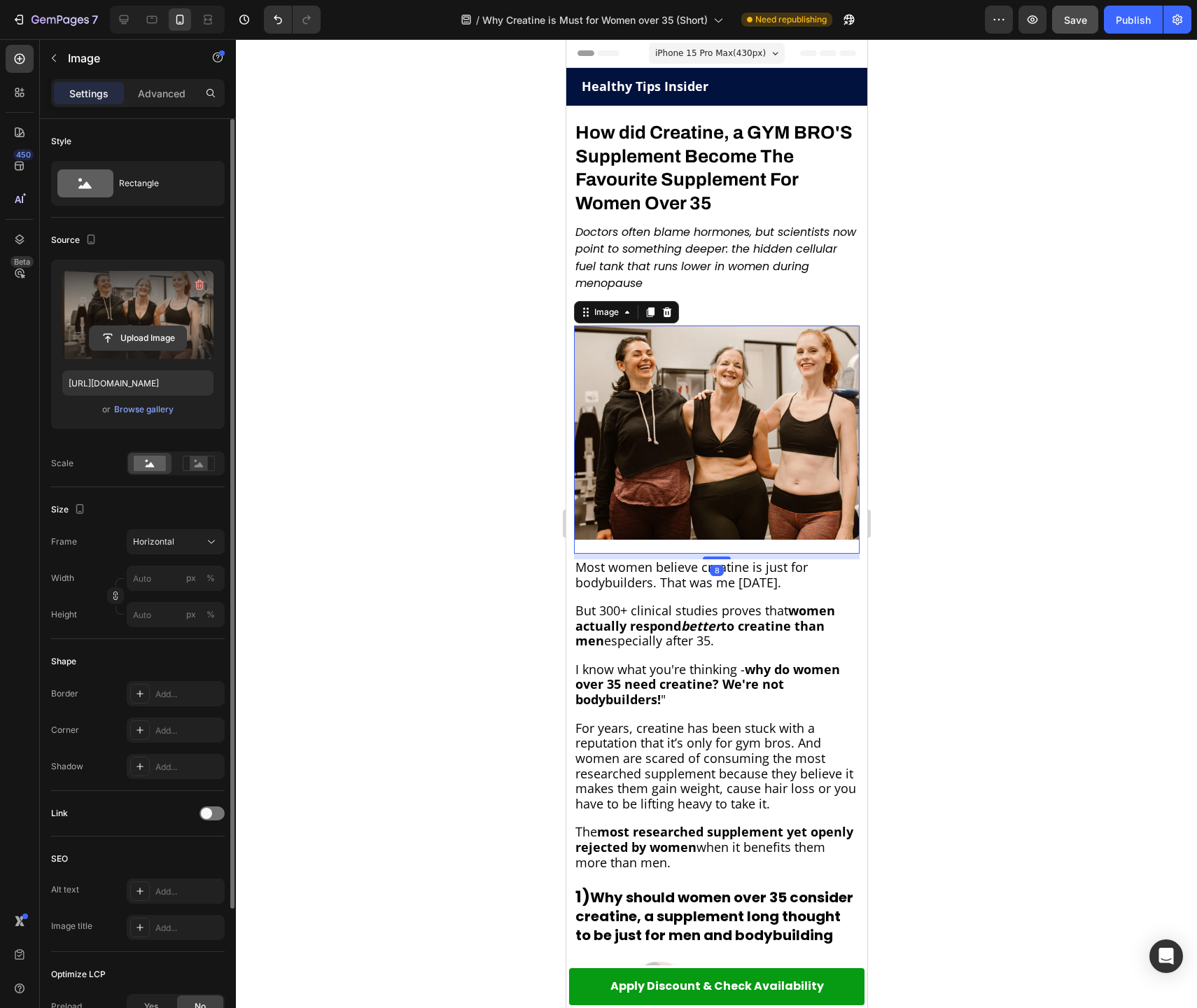
click at [144, 339] on input "file" at bounding box center [138, 337] width 96 height 24
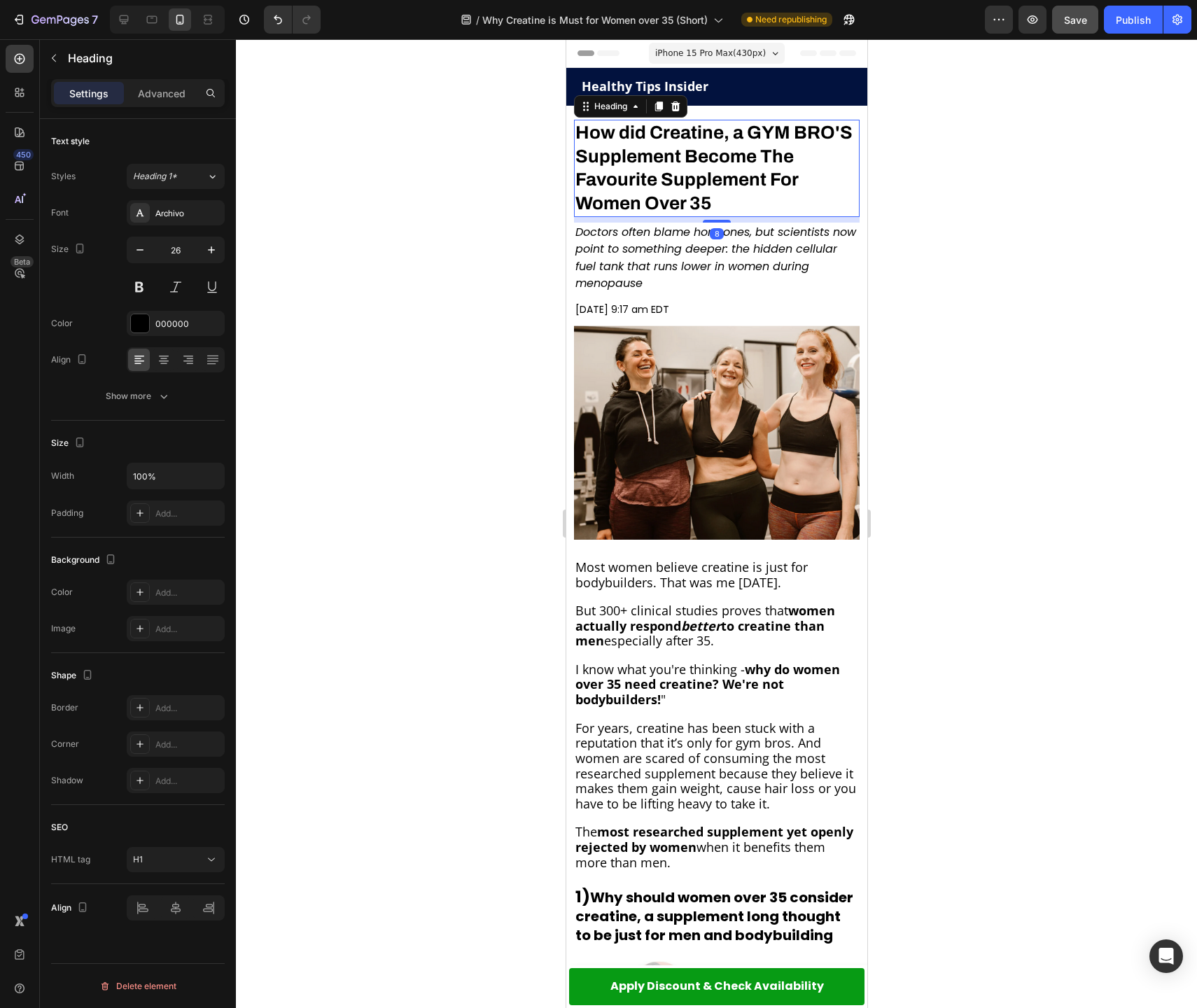
click at [731, 143] on p "⁠⁠⁠⁠⁠⁠⁠ How did Creatine, a GYM BRO'S Supplement Become The Favourite Supplemen…" at bounding box center [715, 169] width 282 height 94
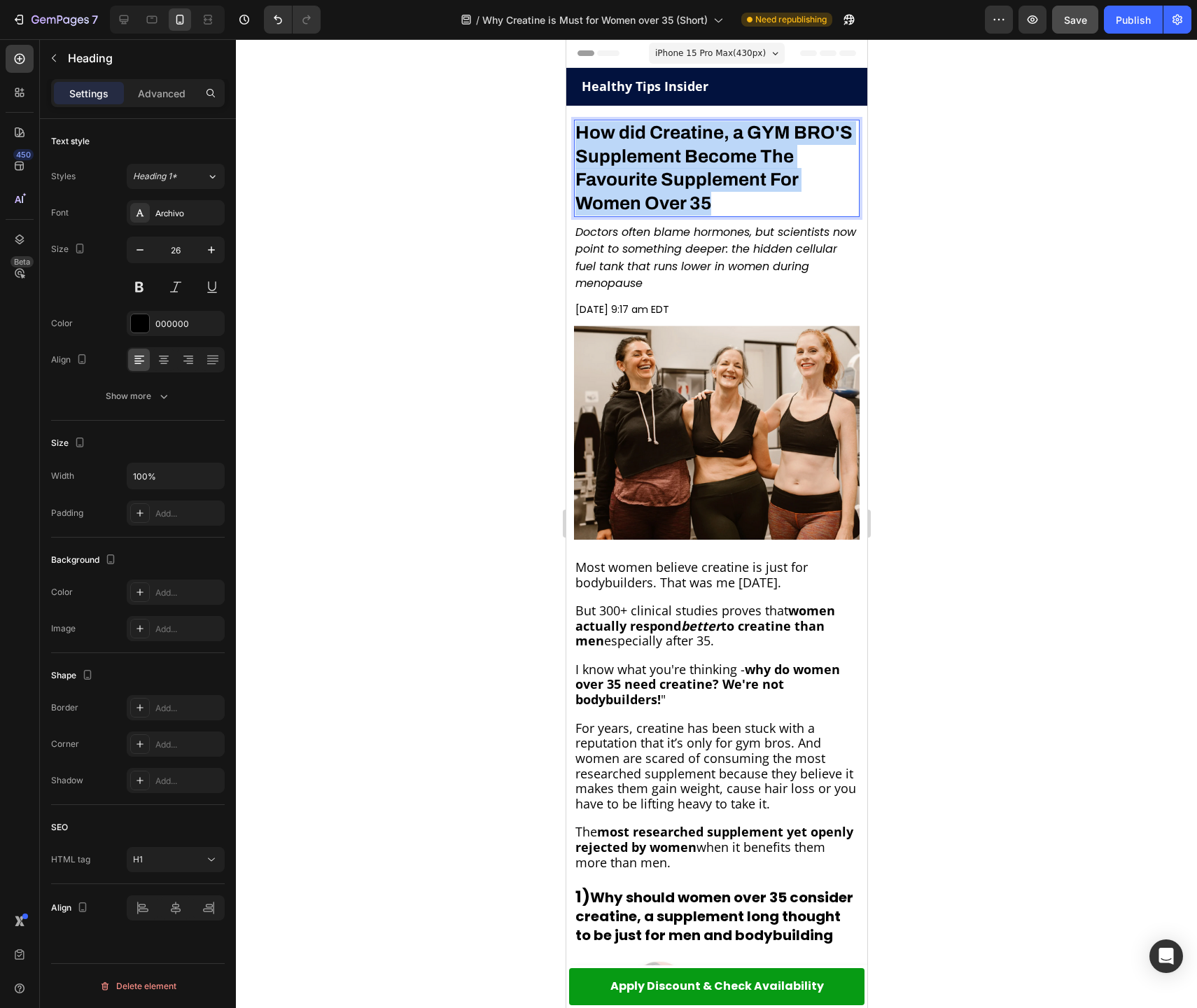
click at [731, 143] on p "How did Creatine, a GYM BRO'S Supplement Become The Favourite Supplement For Wo…" at bounding box center [715, 169] width 282 height 94
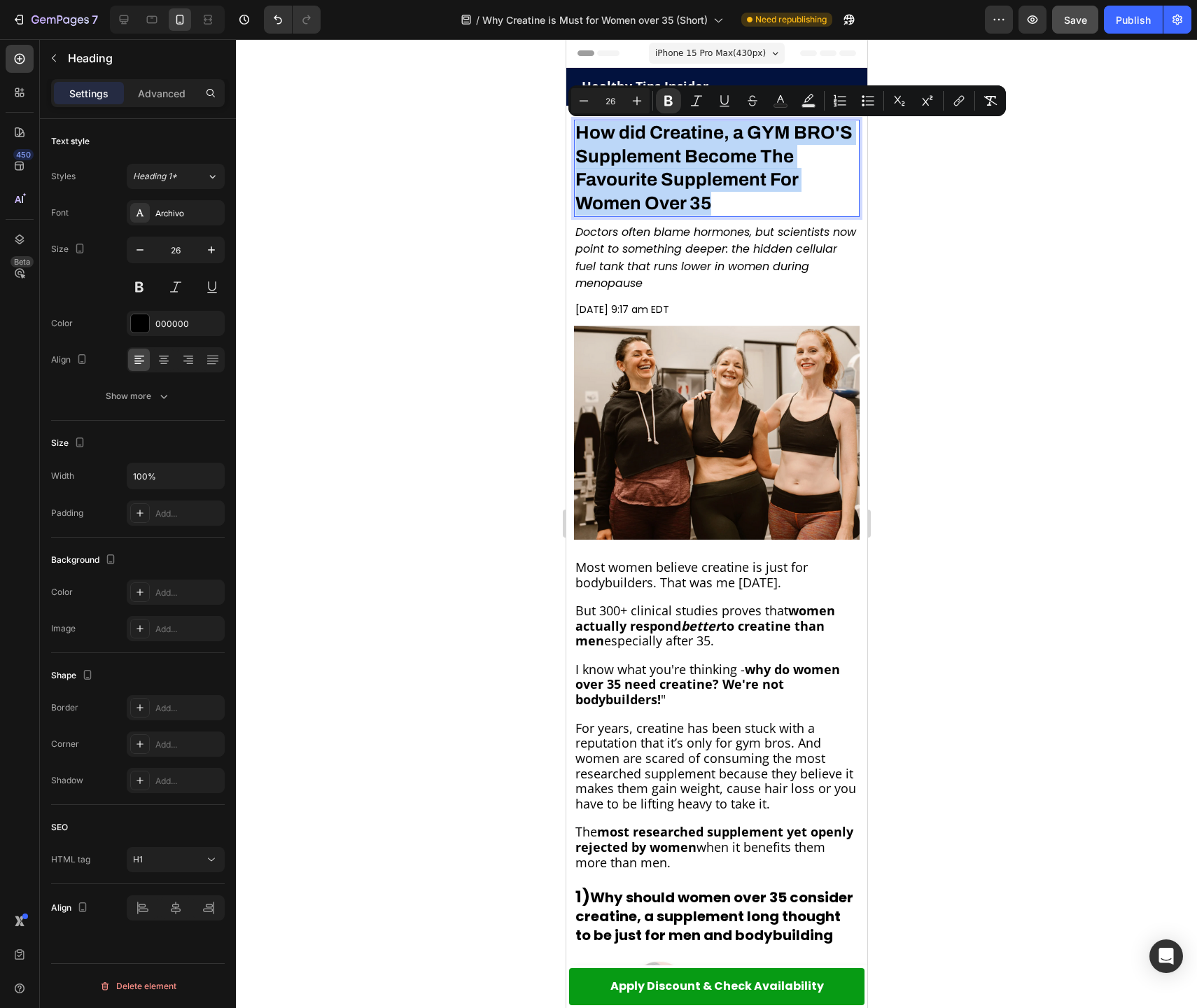
click at [712, 199] on p "How did Creatine, a GYM BRO'S Supplement Become The Favourite Supplement For Wo…" at bounding box center [715, 169] width 282 height 94
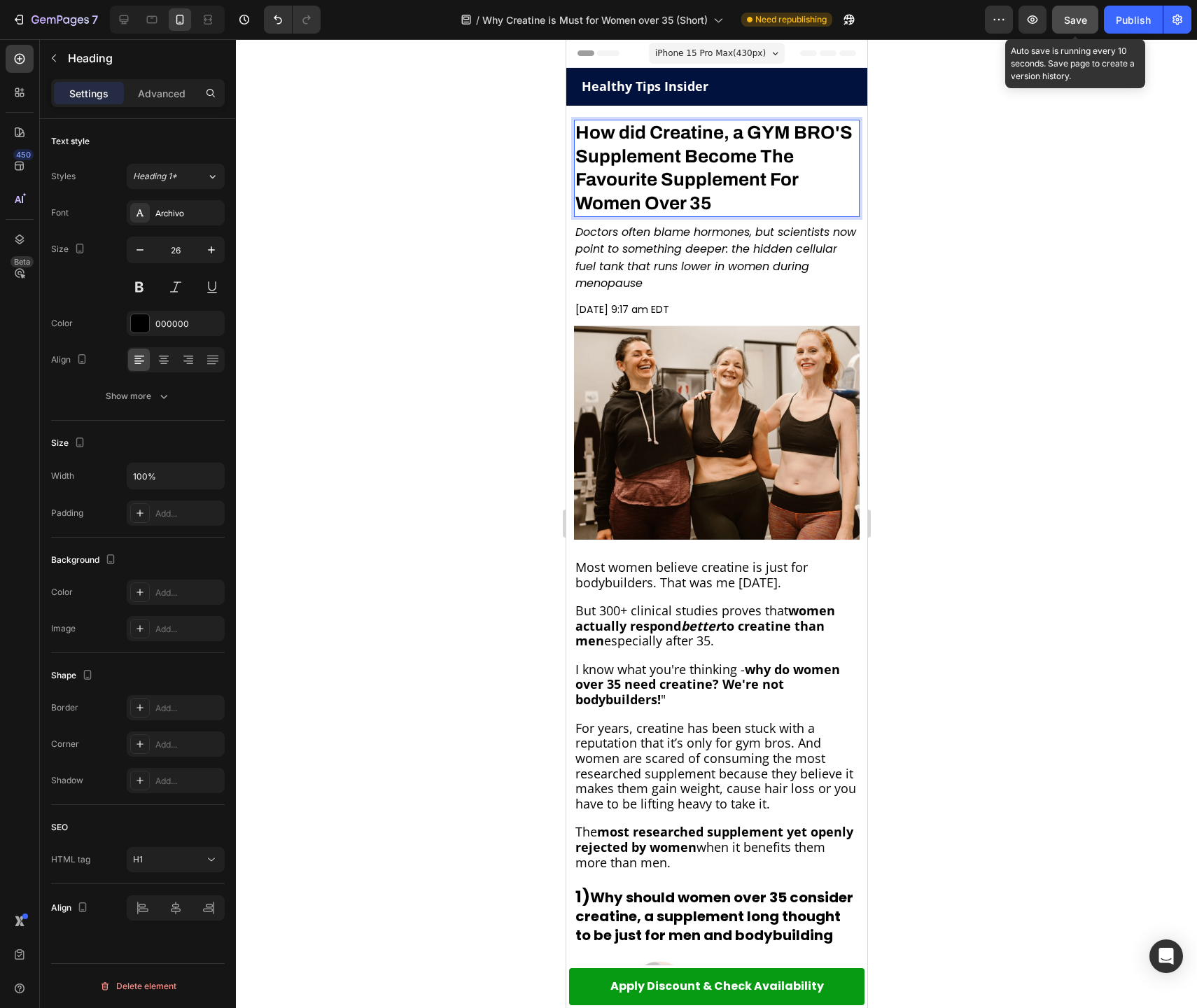
click at [1069, 18] on span "Save" at bounding box center [1076, 20] width 23 height 12
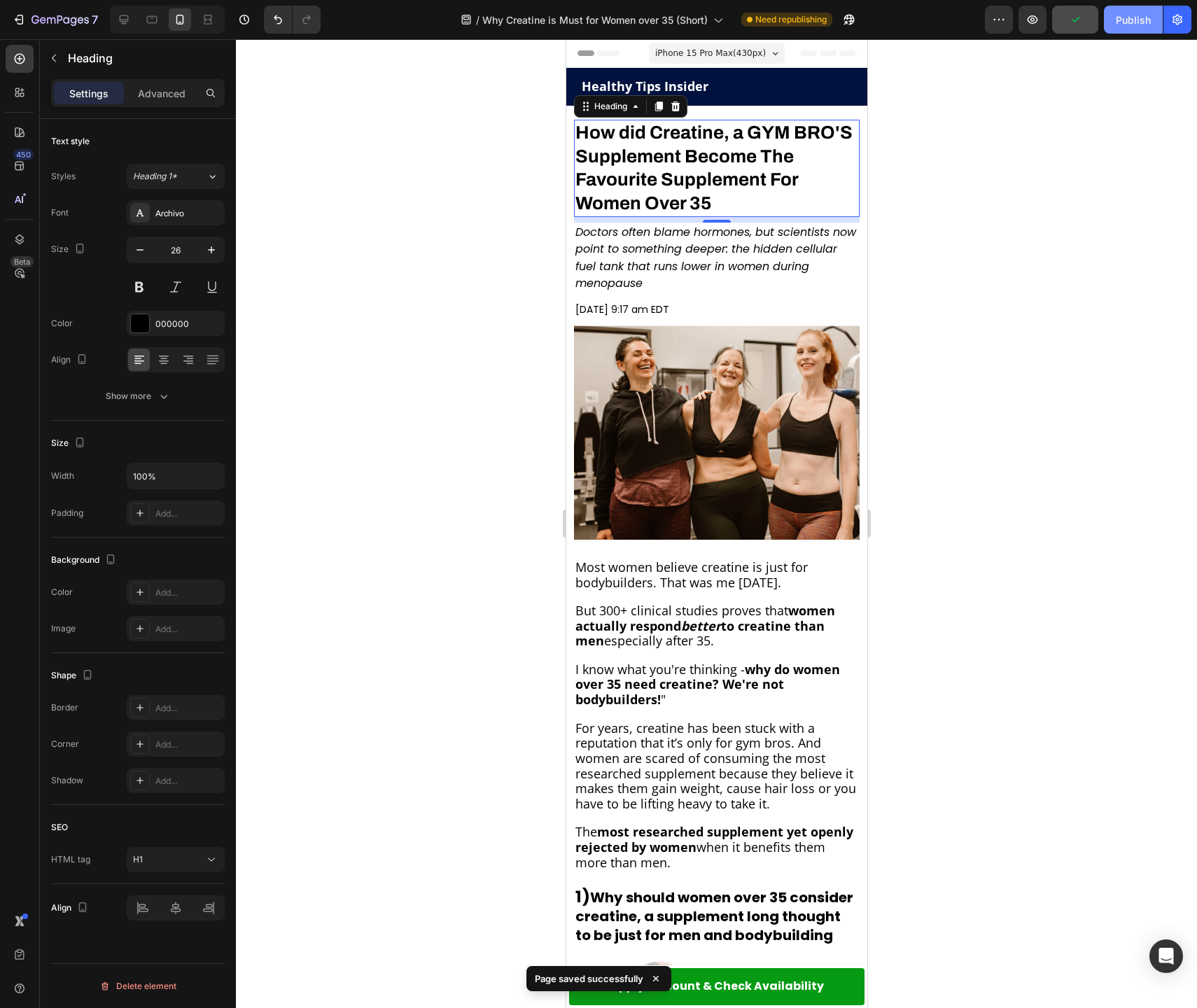
click at [1144, 13] on div "Publish" at bounding box center [1133, 19] width 35 height 14
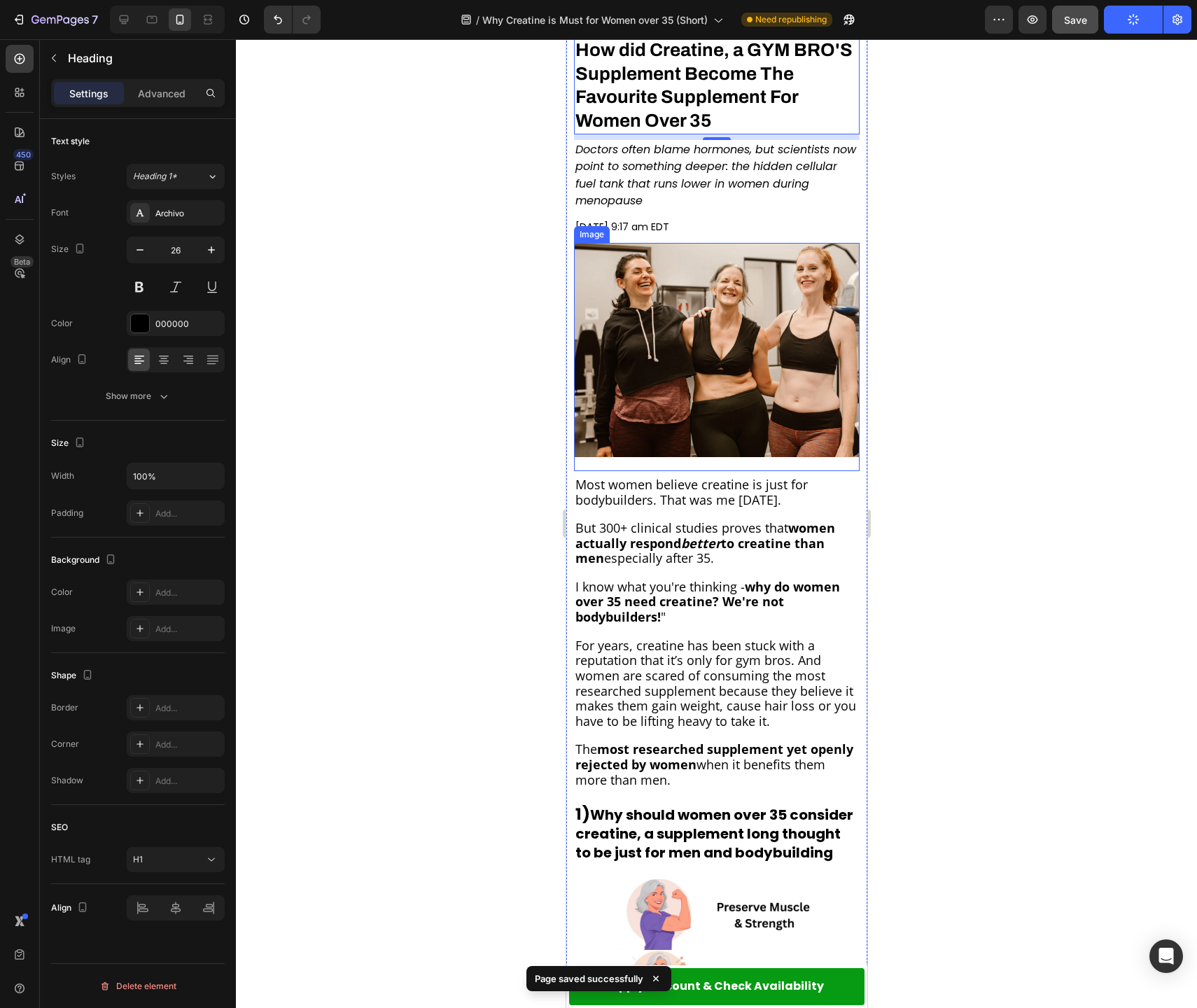
scroll to position [120, 0]
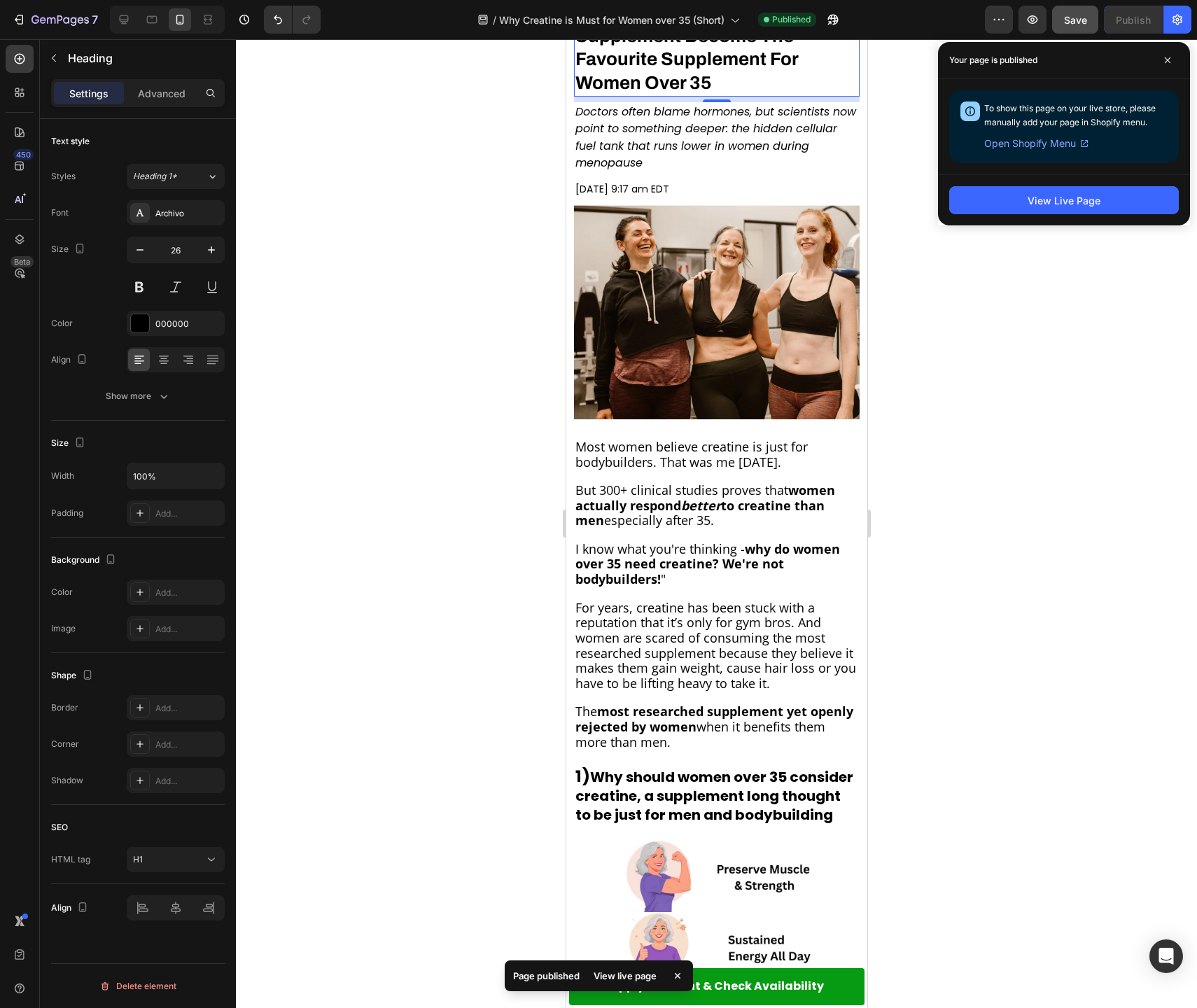
click at [994, 183] on div "View Live Page" at bounding box center [1063, 199] width 252 height 51
click at [996, 194] on button "View Live Page" at bounding box center [1064, 199] width 229 height 28
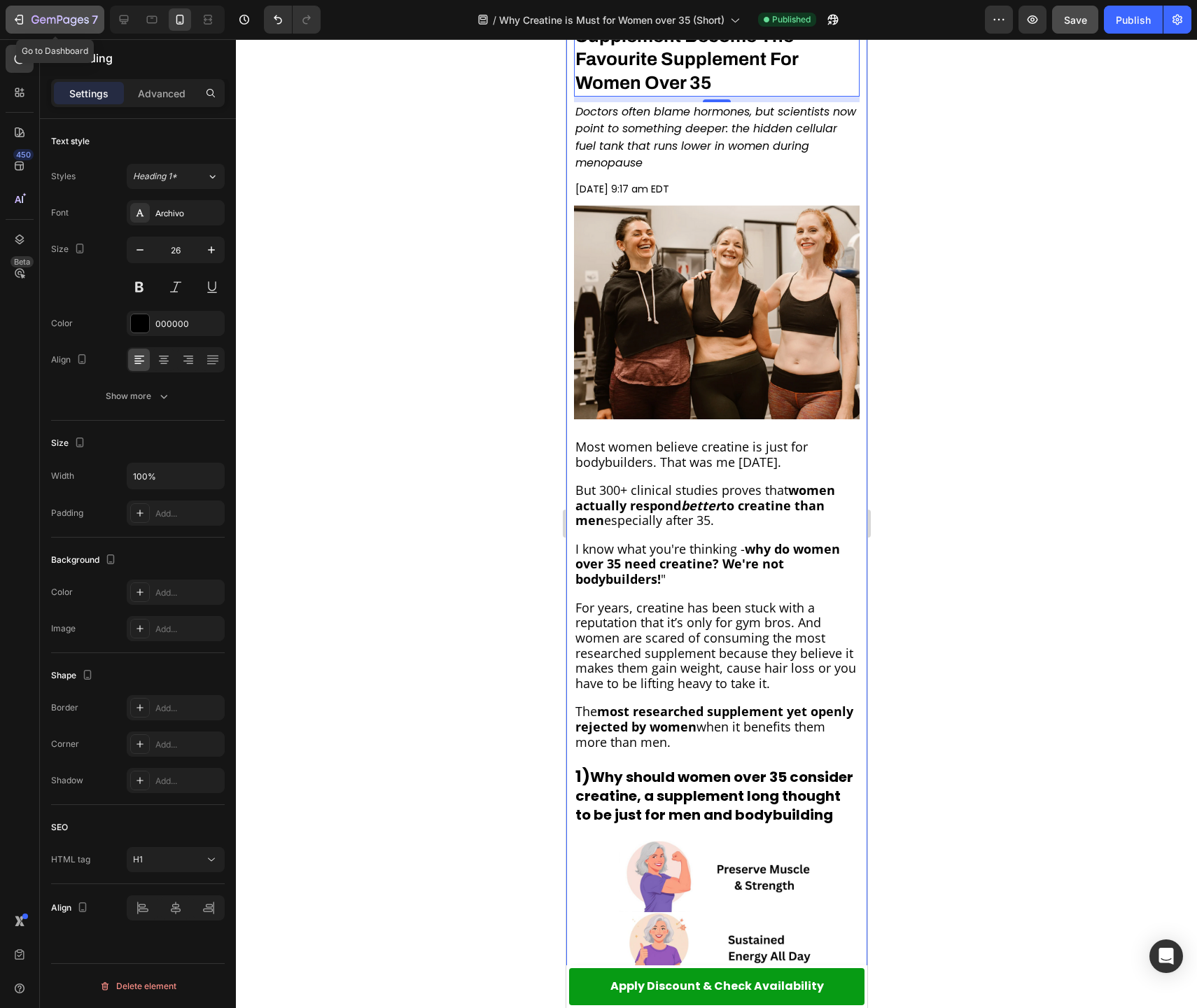
click at [58, 26] on icon "button" at bounding box center [61, 20] width 58 height 12
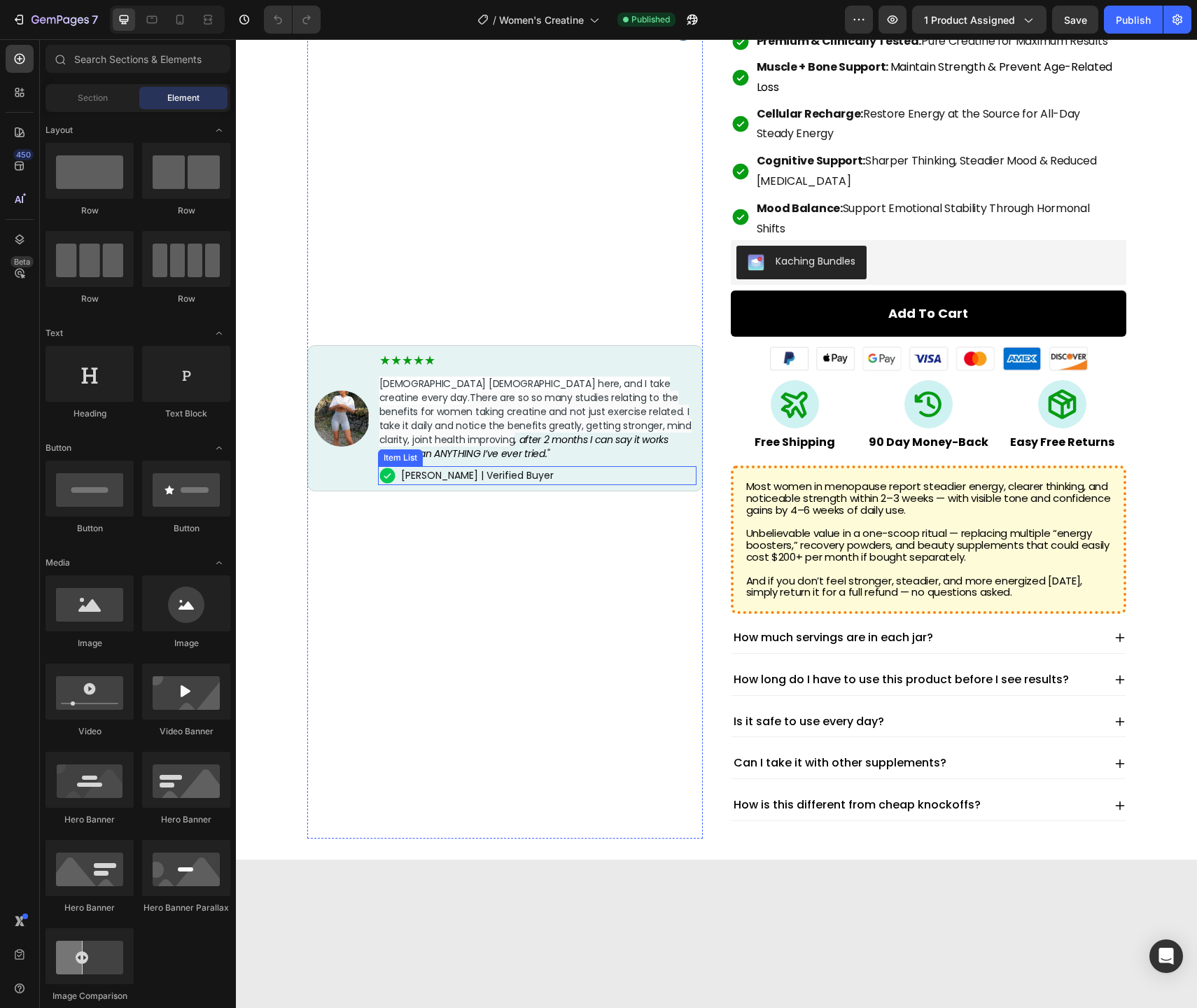
scroll to position [665, 0]
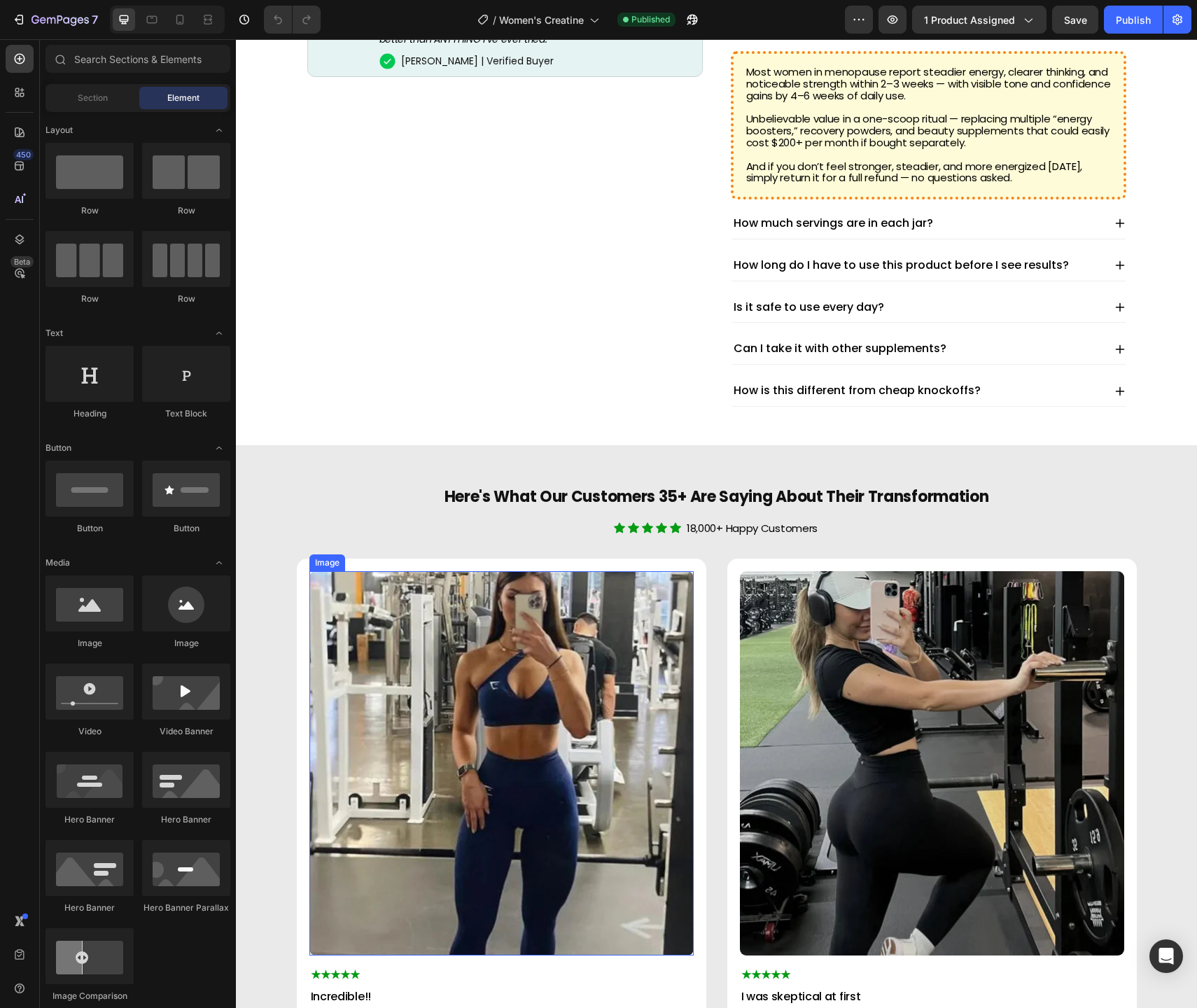
click at [501, 712] on img at bounding box center [501, 763] width 385 height 385
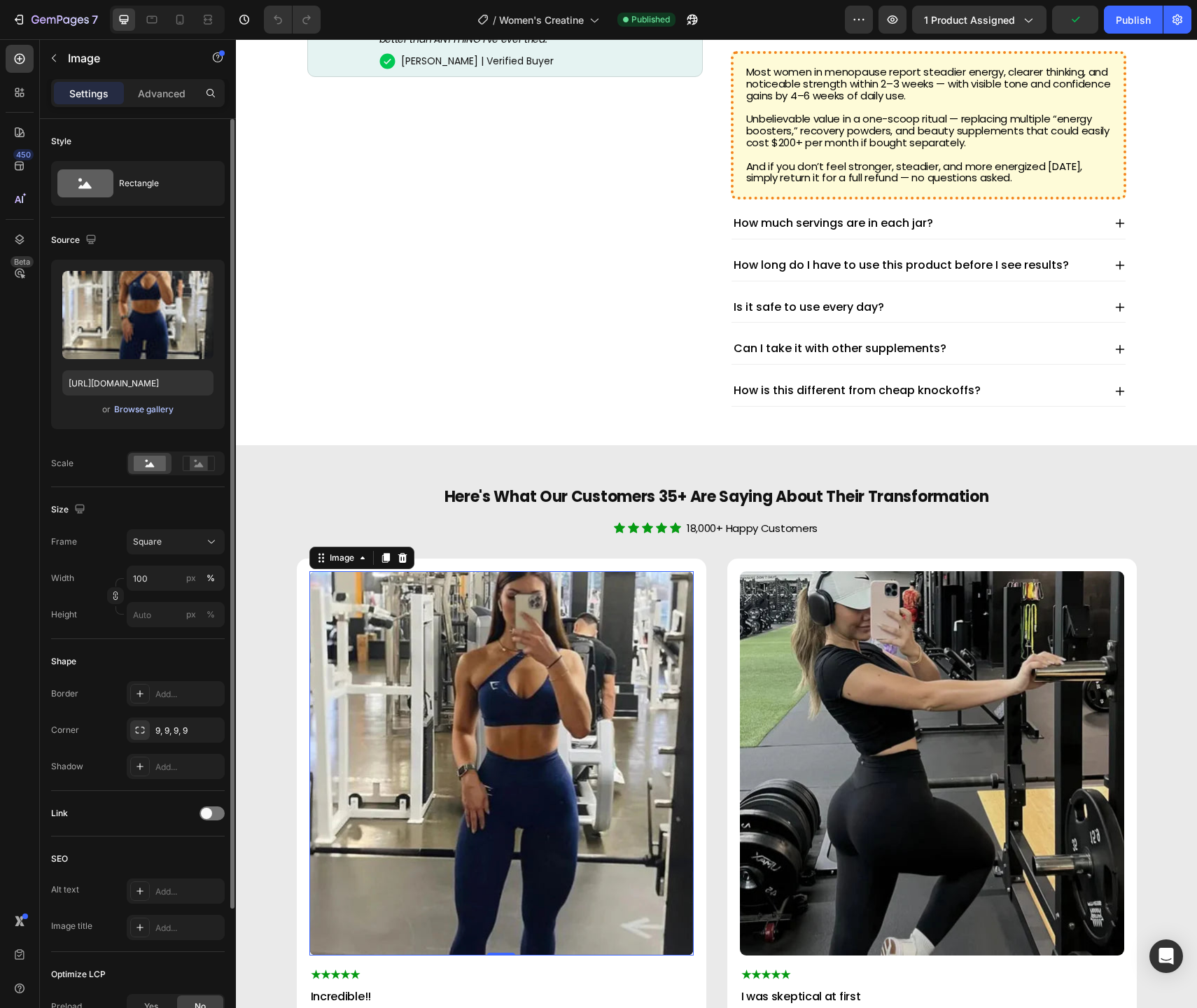
click at [137, 407] on div "Browse gallery" at bounding box center [144, 409] width 60 height 13
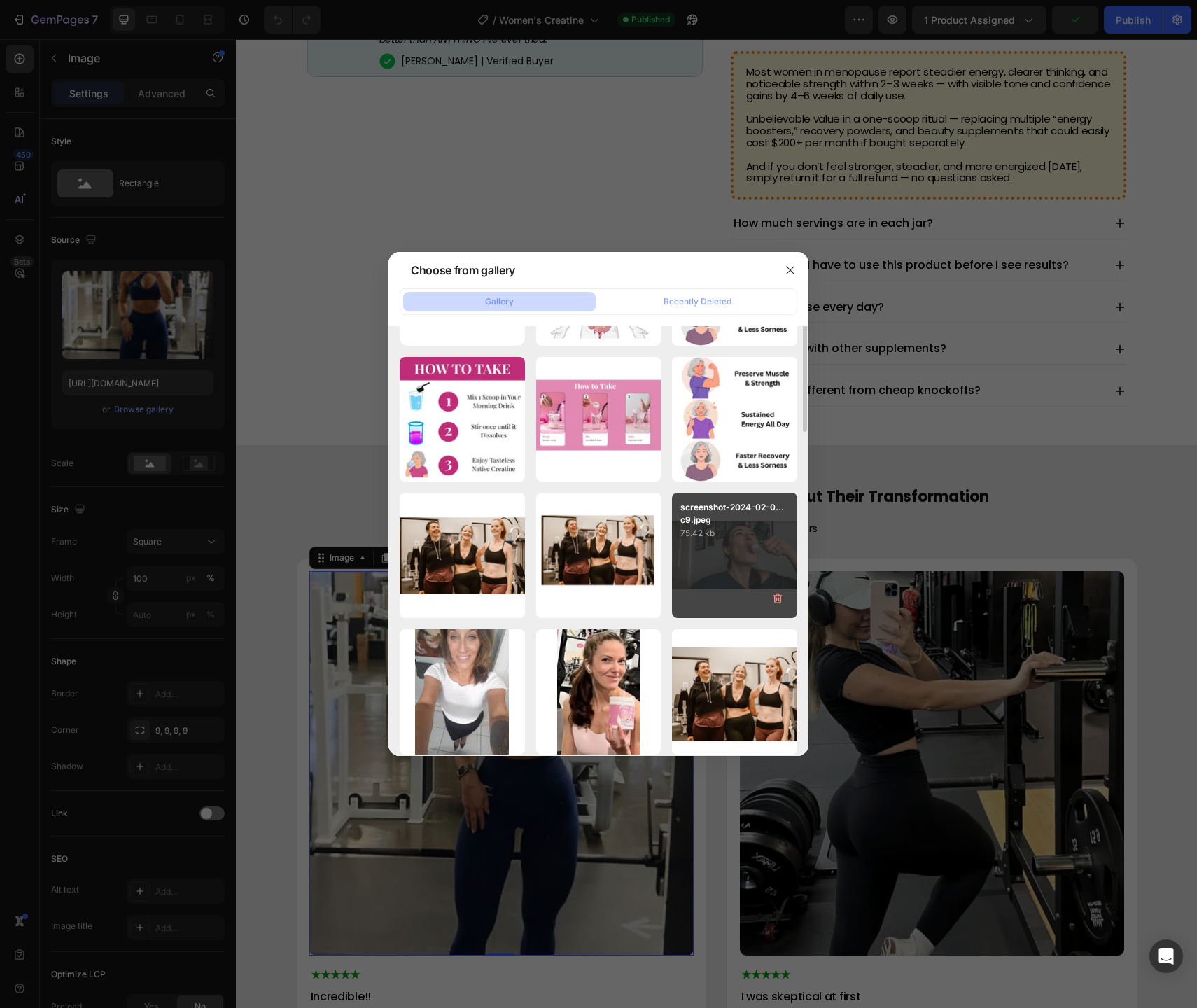
scroll to position [250, 0]
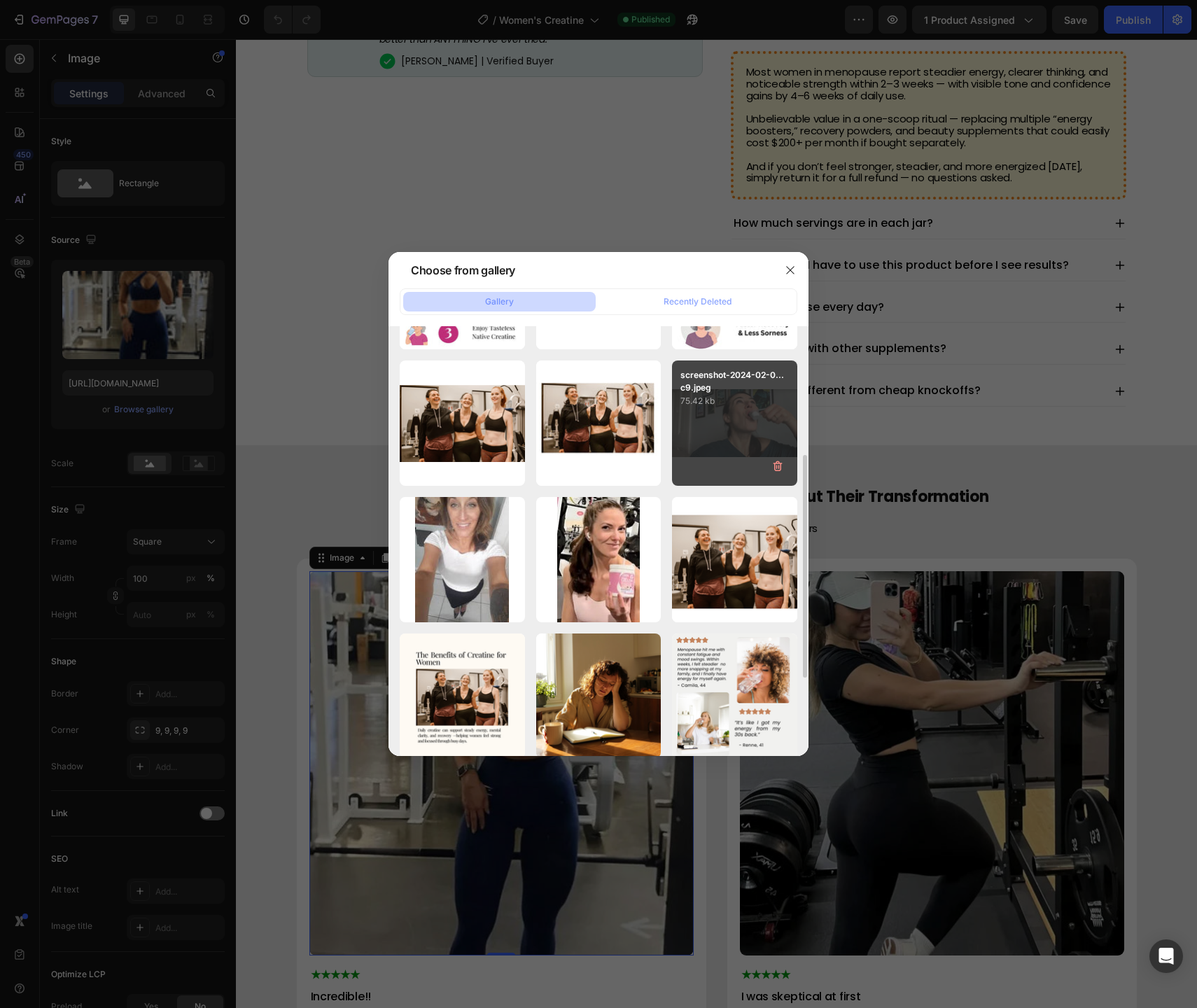
click at [746, 426] on div "screenshot-2024-02-0...c9.jpeg 75.42 kb" at bounding box center [734, 423] width 125 height 125
type input "https://cdn.shopify.com/s/files/1/0752/7546/9018/files/gempages_562365523212371…"
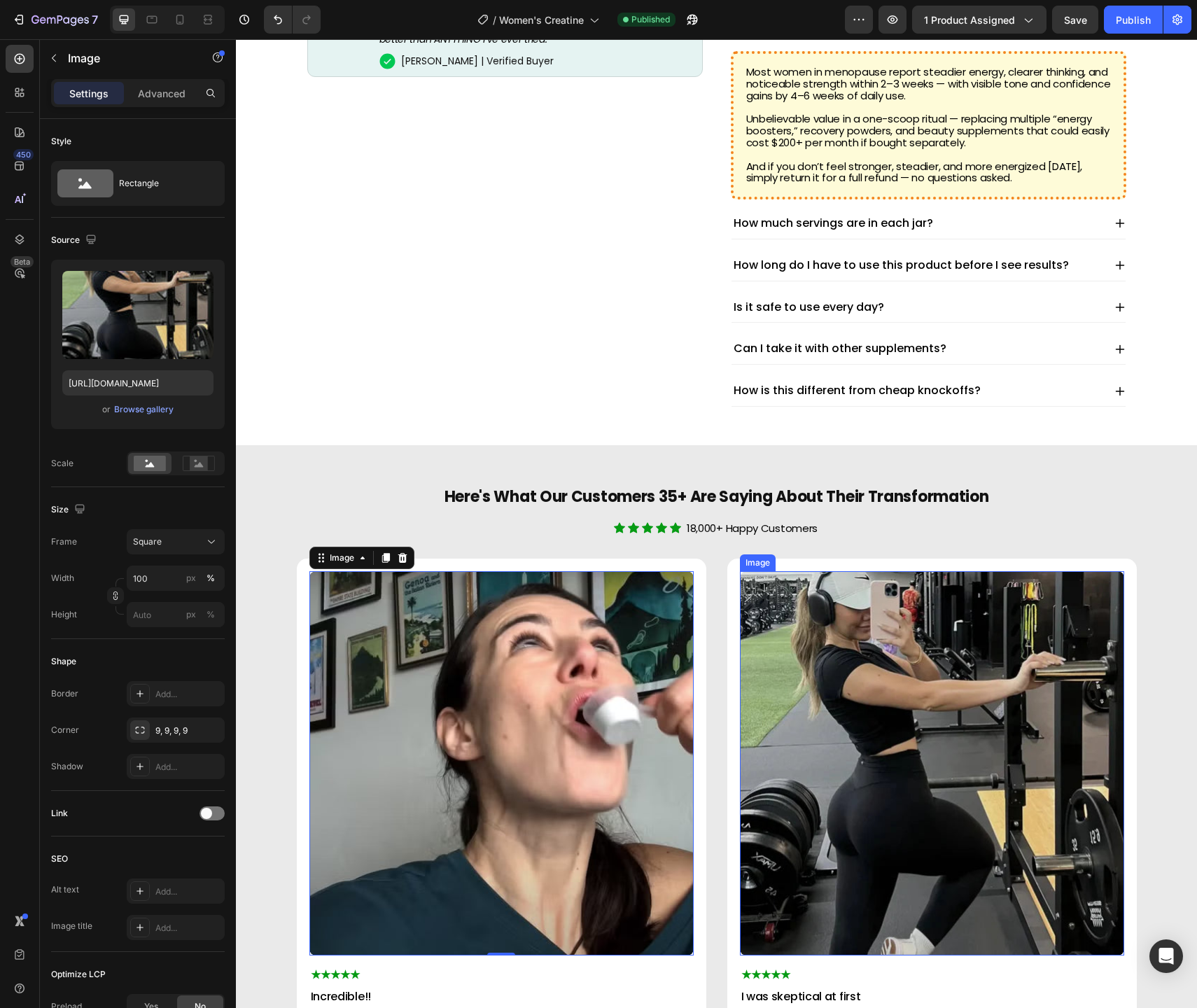
click at [856, 639] on img at bounding box center [932, 763] width 385 height 385
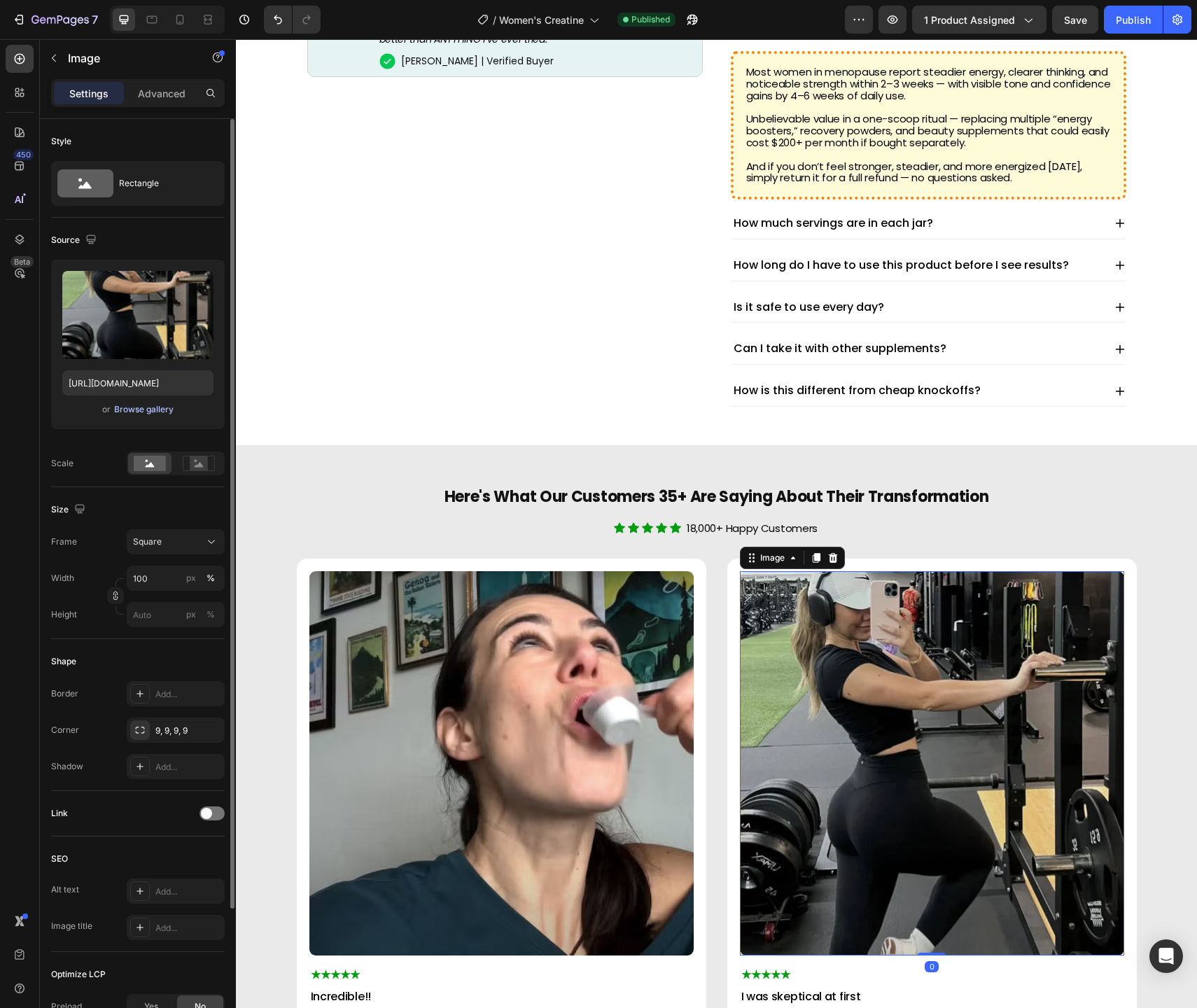
click at [137, 408] on div "Browse gallery" at bounding box center [144, 409] width 60 height 13
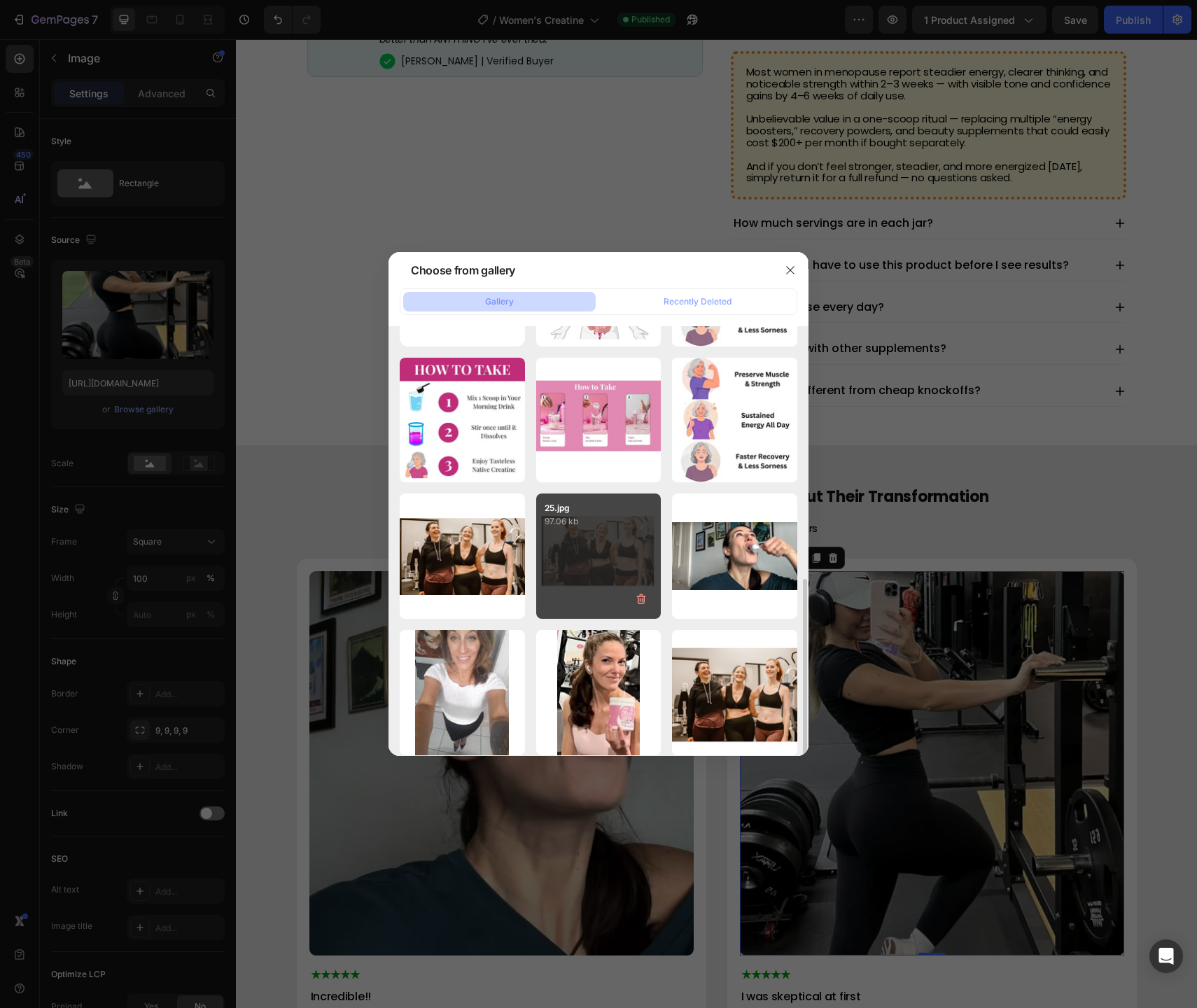
scroll to position [243, 0]
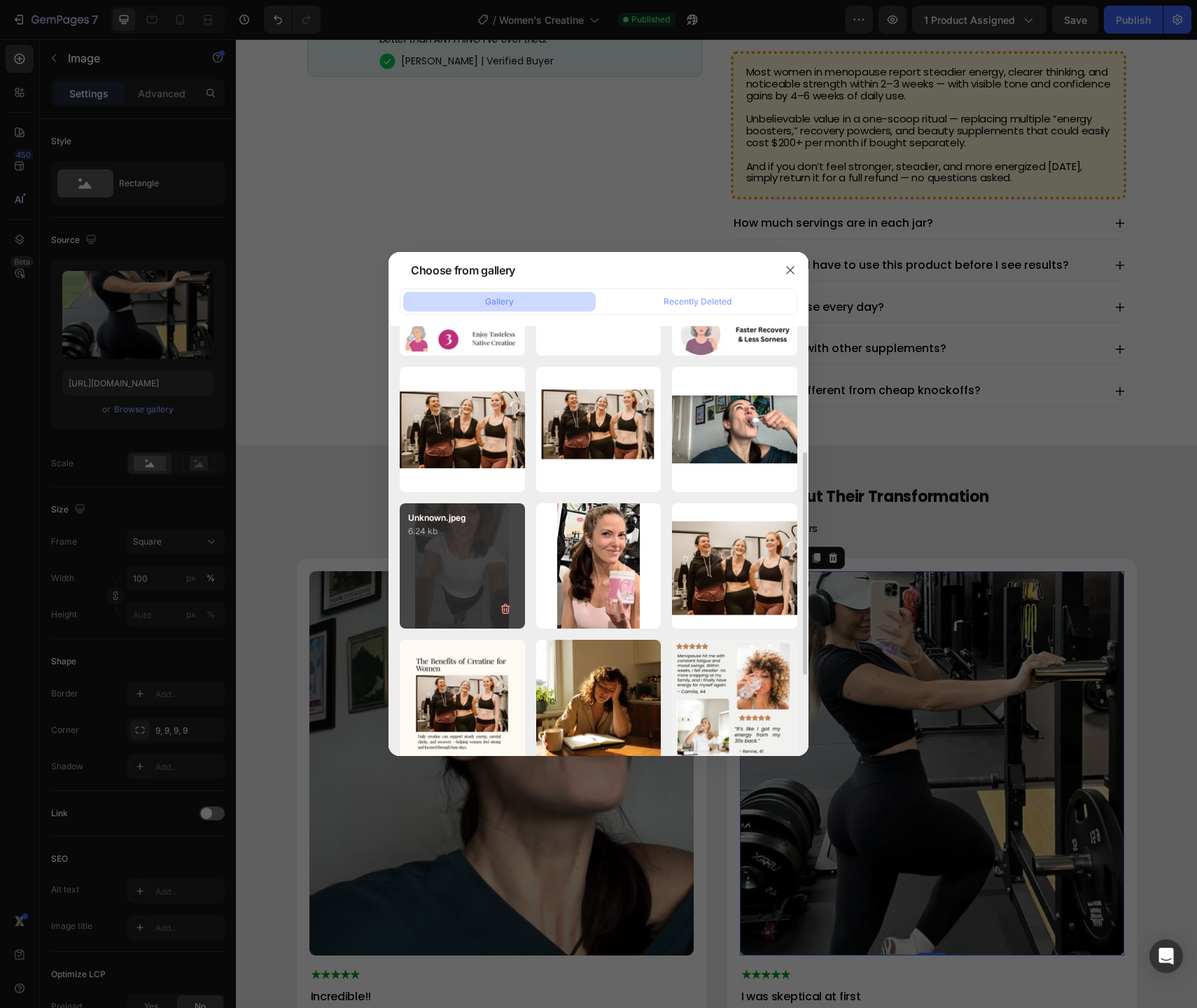
click at [471, 568] on div "Unknown.jpeg 6.24 kb" at bounding box center [463, 566] width 125 height 125
type input "https://cdn.shopify.com/s/files/1/0752/7546/9018/files/gempages_562365523212371…"
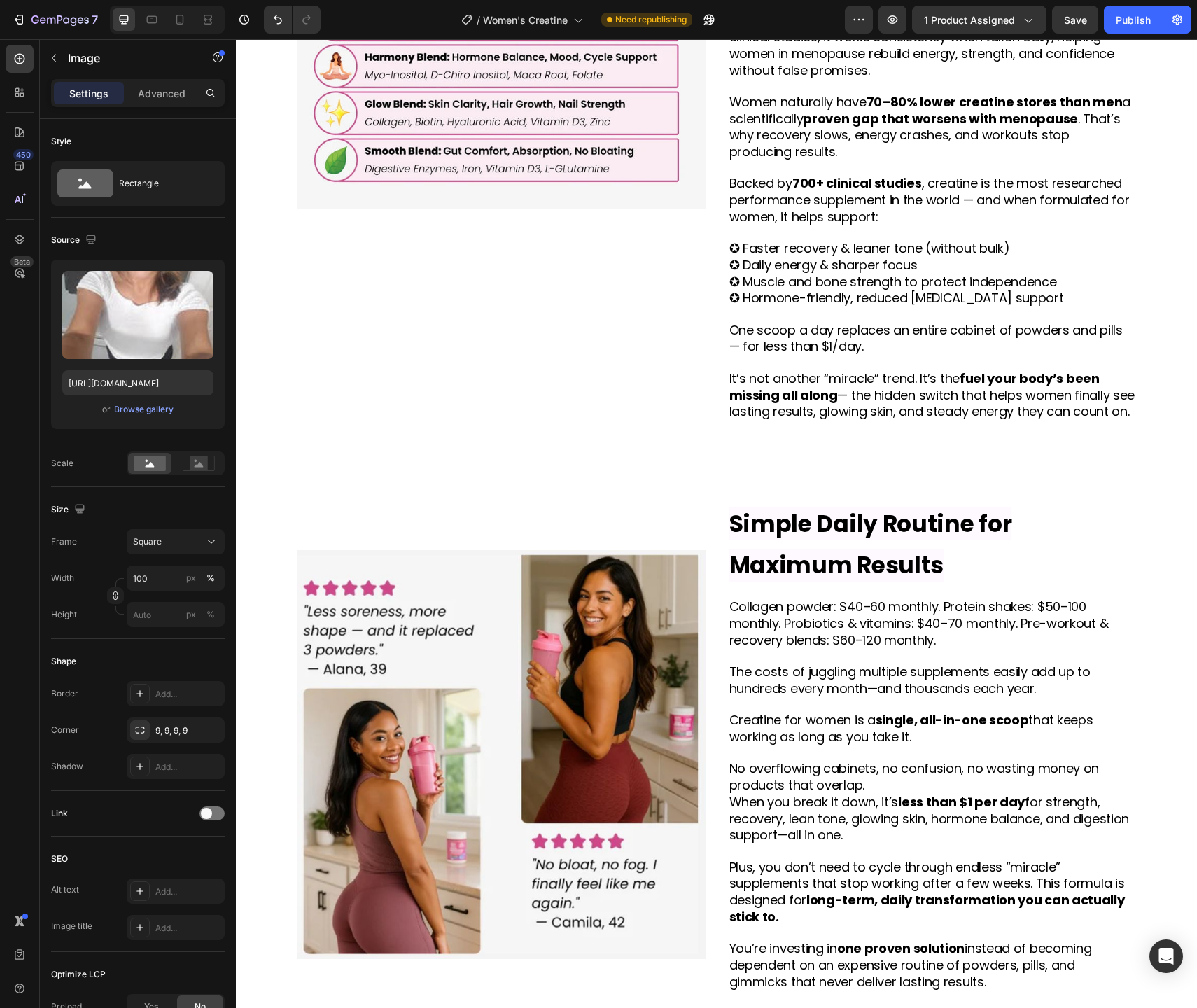
scroll to position [3135, 0]
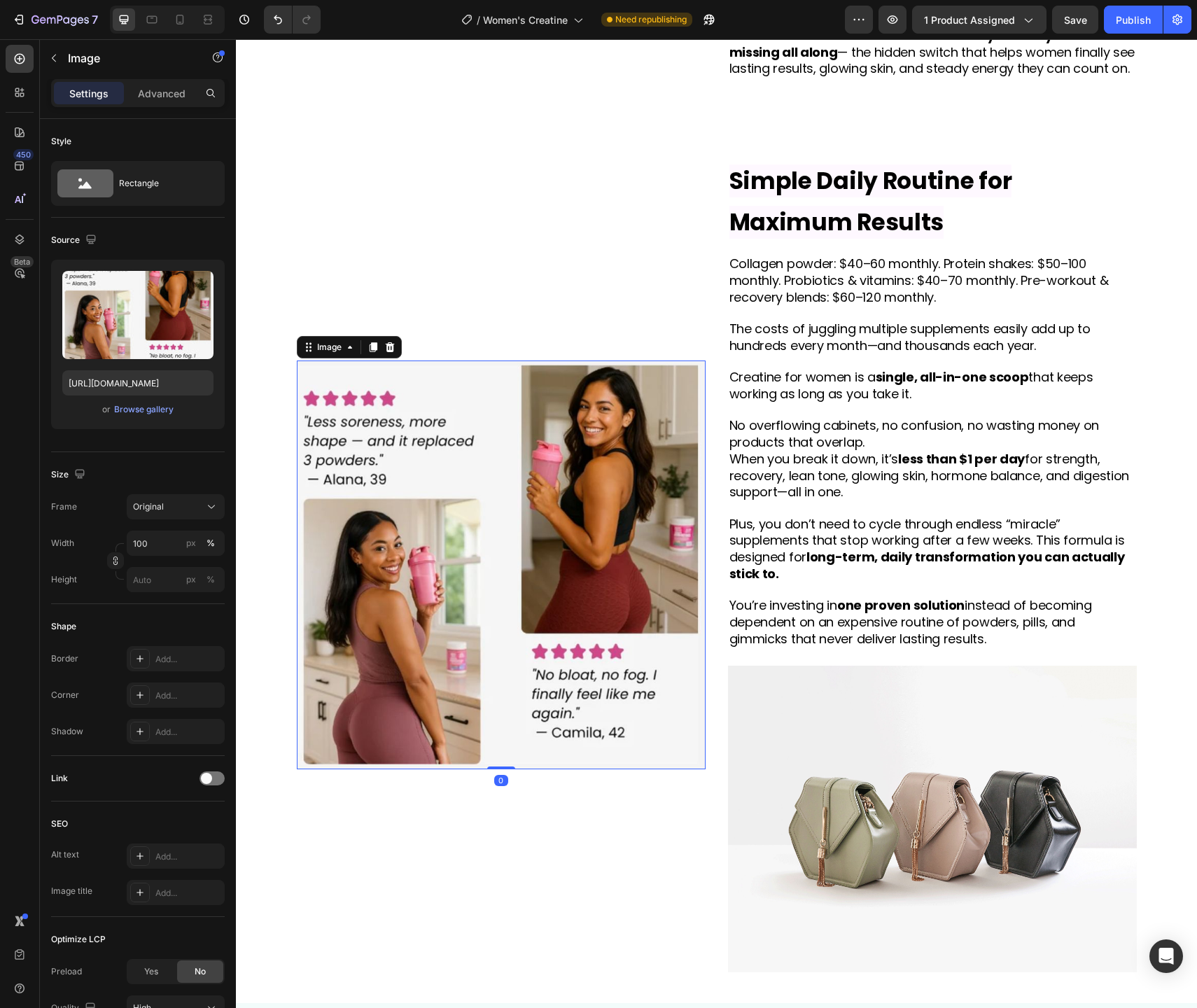
click at [564, 580] on img at bounding box center [501, 565] width 409 height 409
click at [140, 411] on div "Browse gallery" at bounding box center [144, 409] width 60 height 13
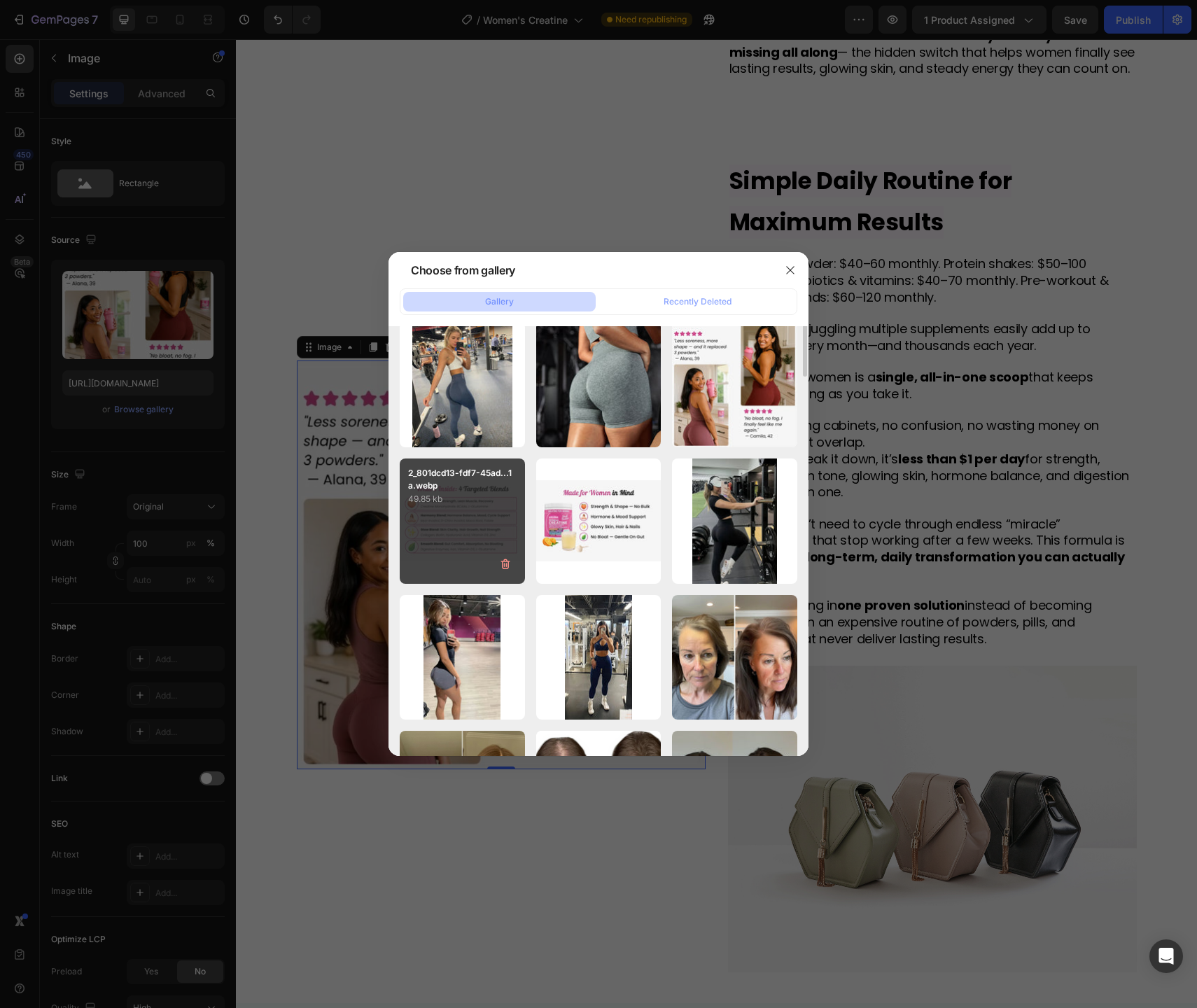
scroll to position [835, 0]
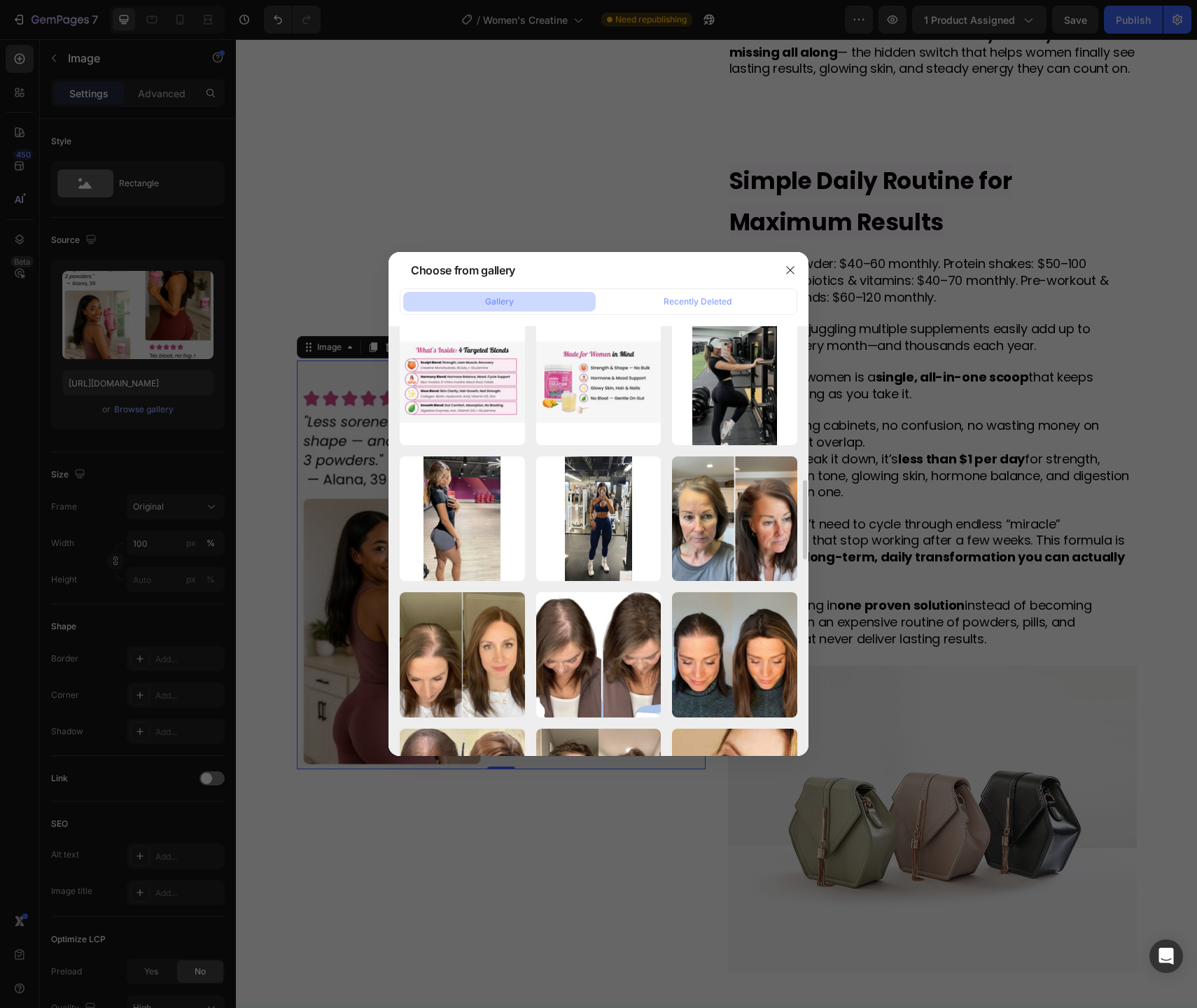
click at [950, 506] on div at bounding box center [598, 504] width 1197 height 1008
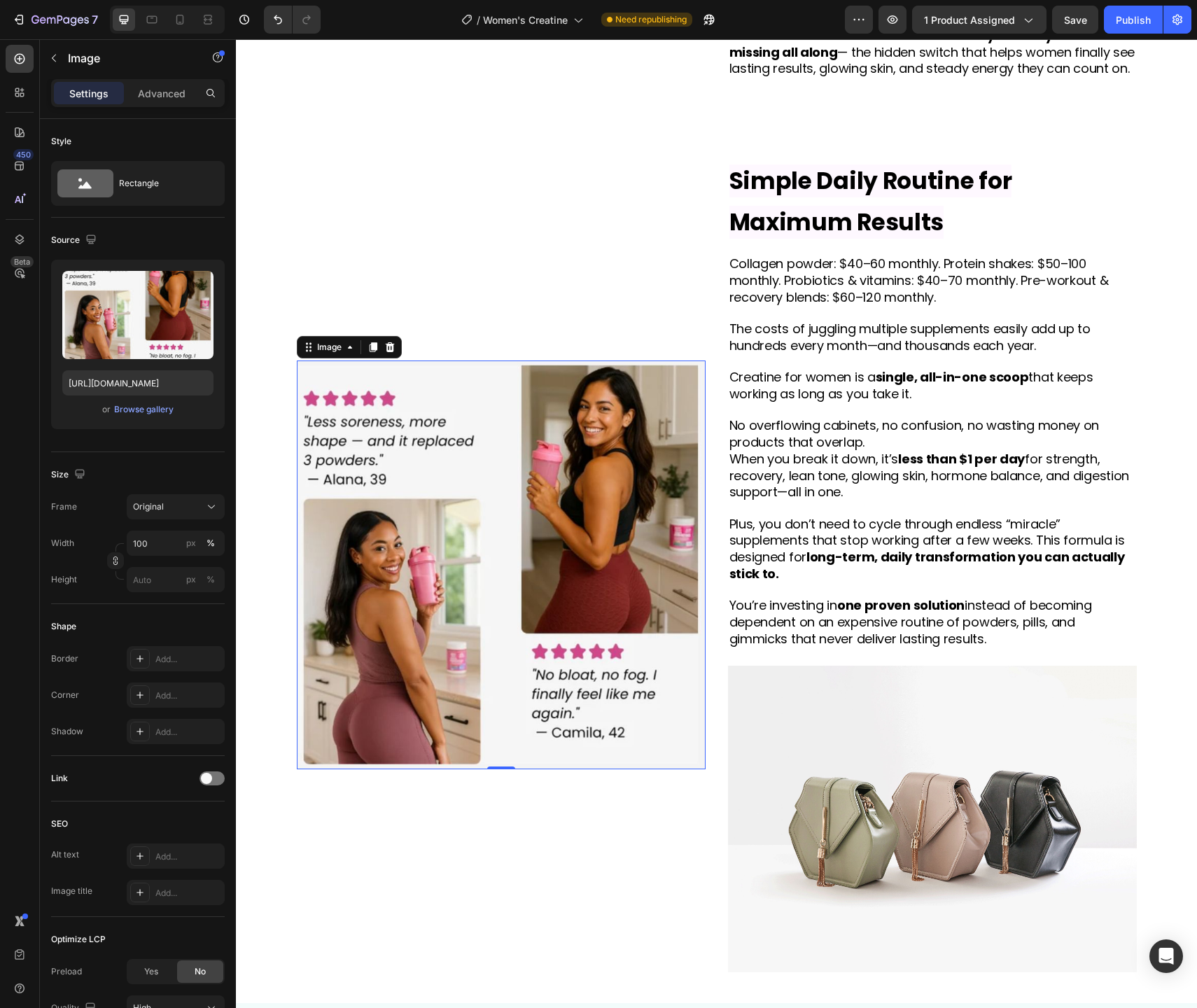
click at [597, 485] on img at bounding box center [501, 565] width 409 height 409
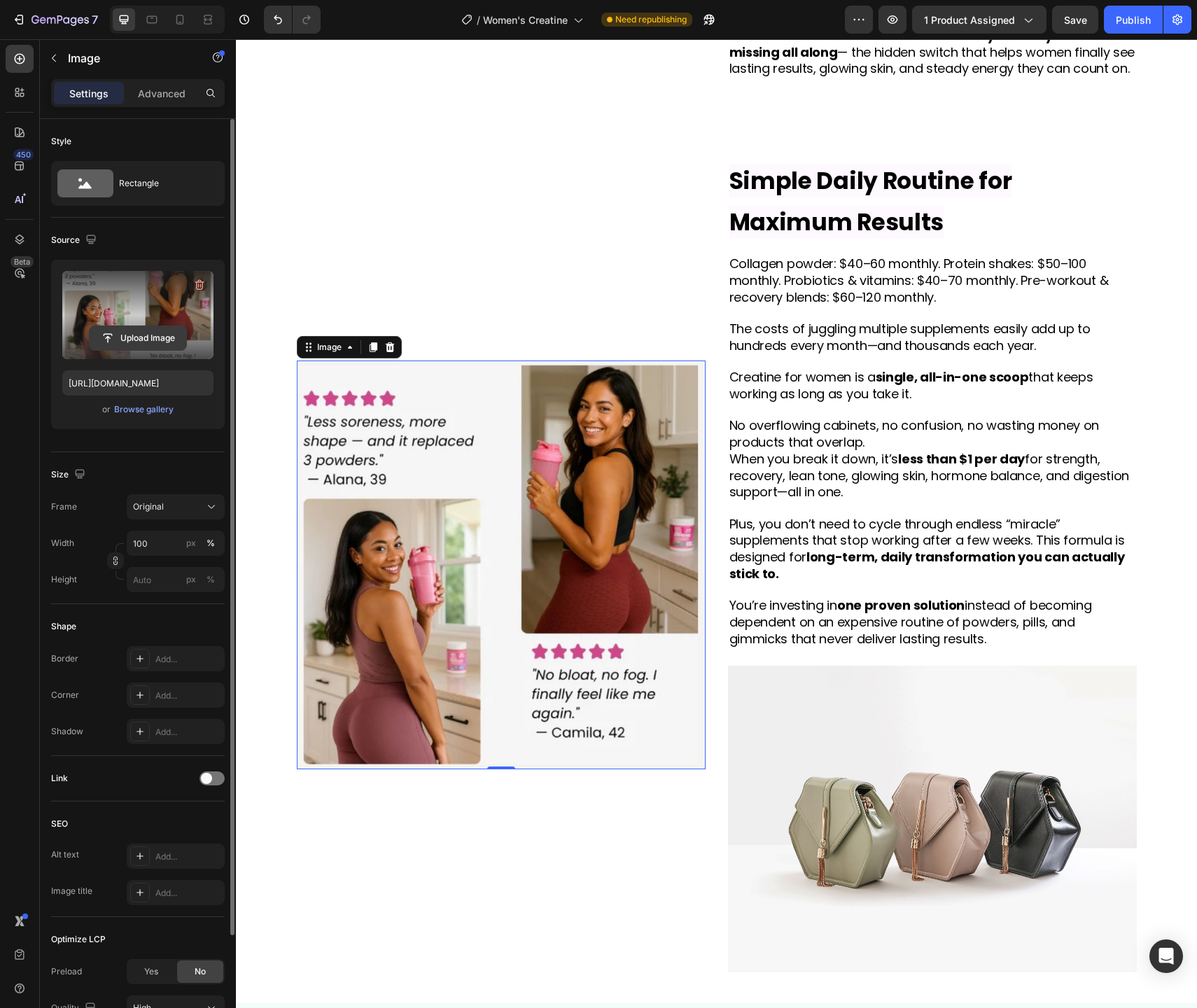
click at [145, 341] on input "file" at bounding box center [138, 337] width 96 height 24
click at [160, 411] on div "Browse gallery" at bounding box center [144, 409] width 60 height 13
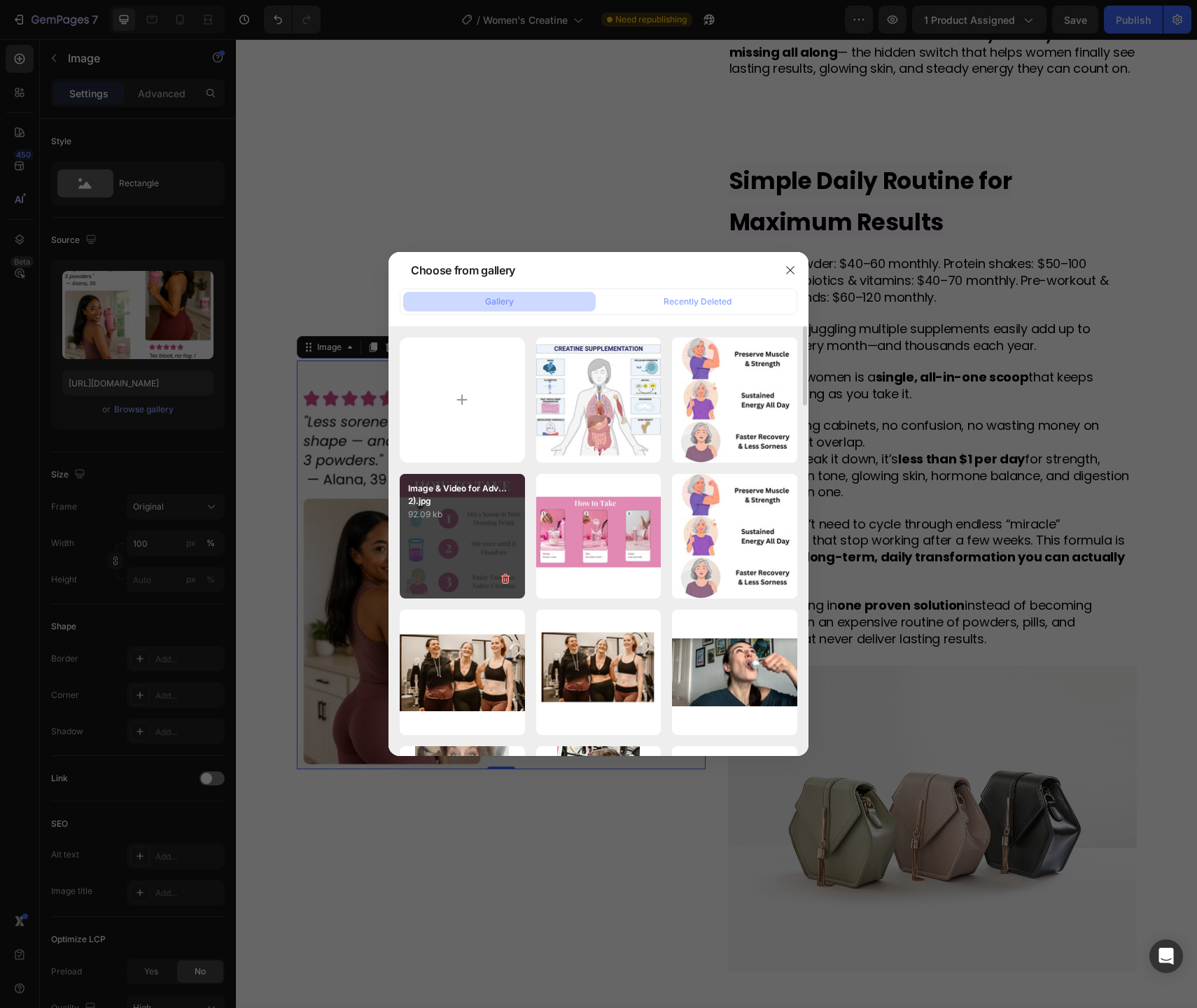
click at [469, 543] on div "Image & Video for Adv...2).jpg 92.09 kb" at bounding box center [463, 537] width 125 height 125
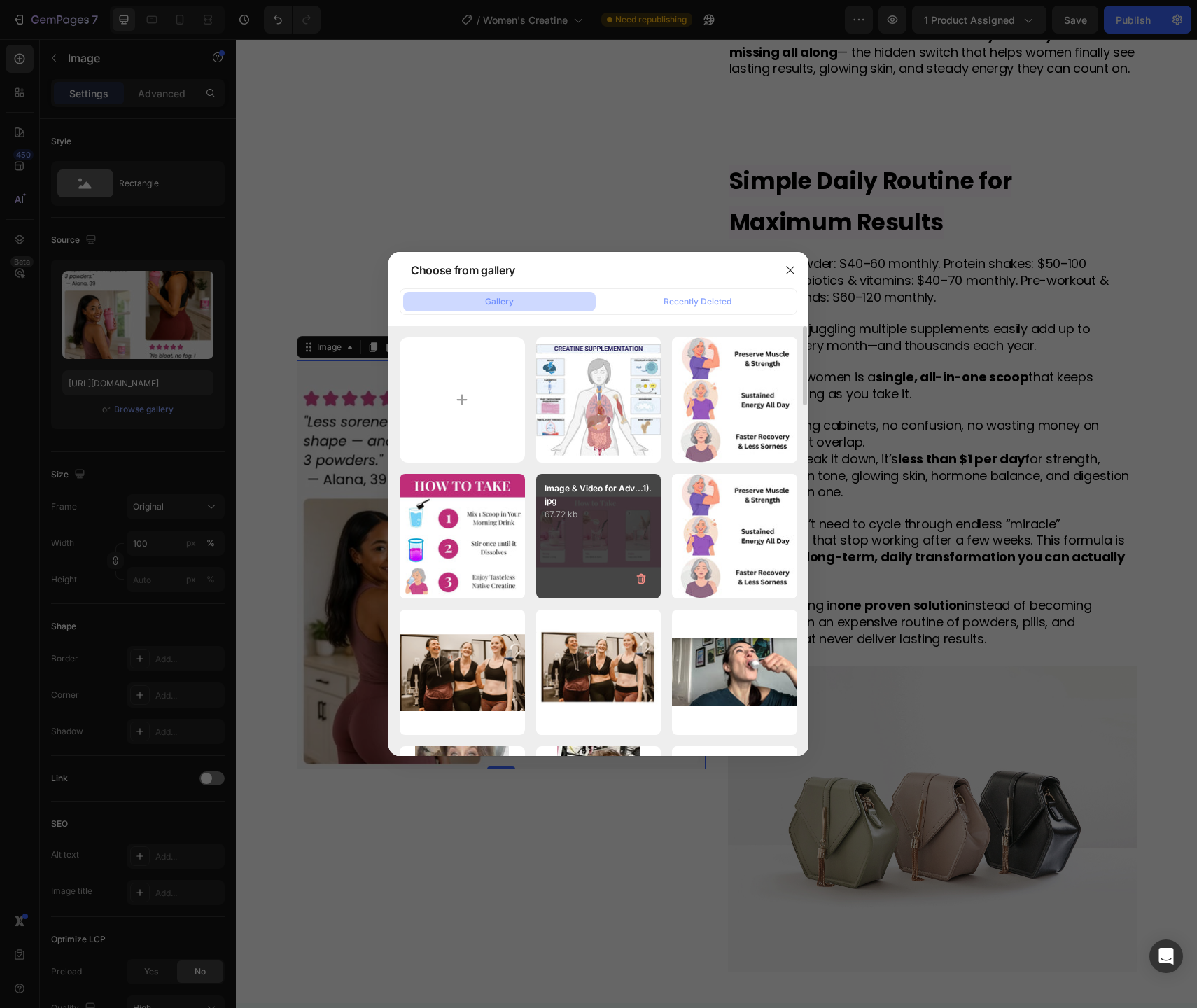
type input "[URL][DOMAIN_NAME]"
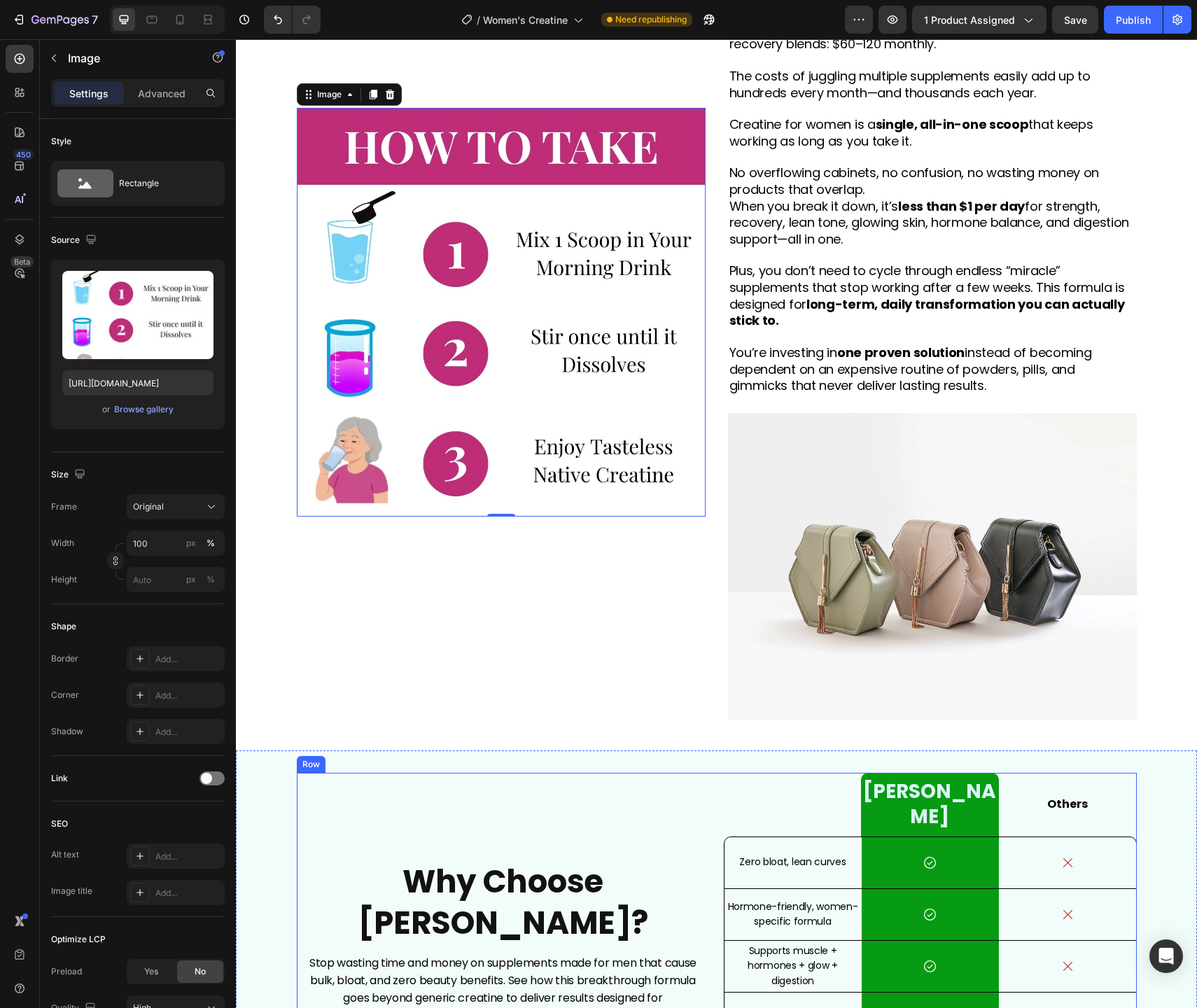
scroll to position [3592, 0]
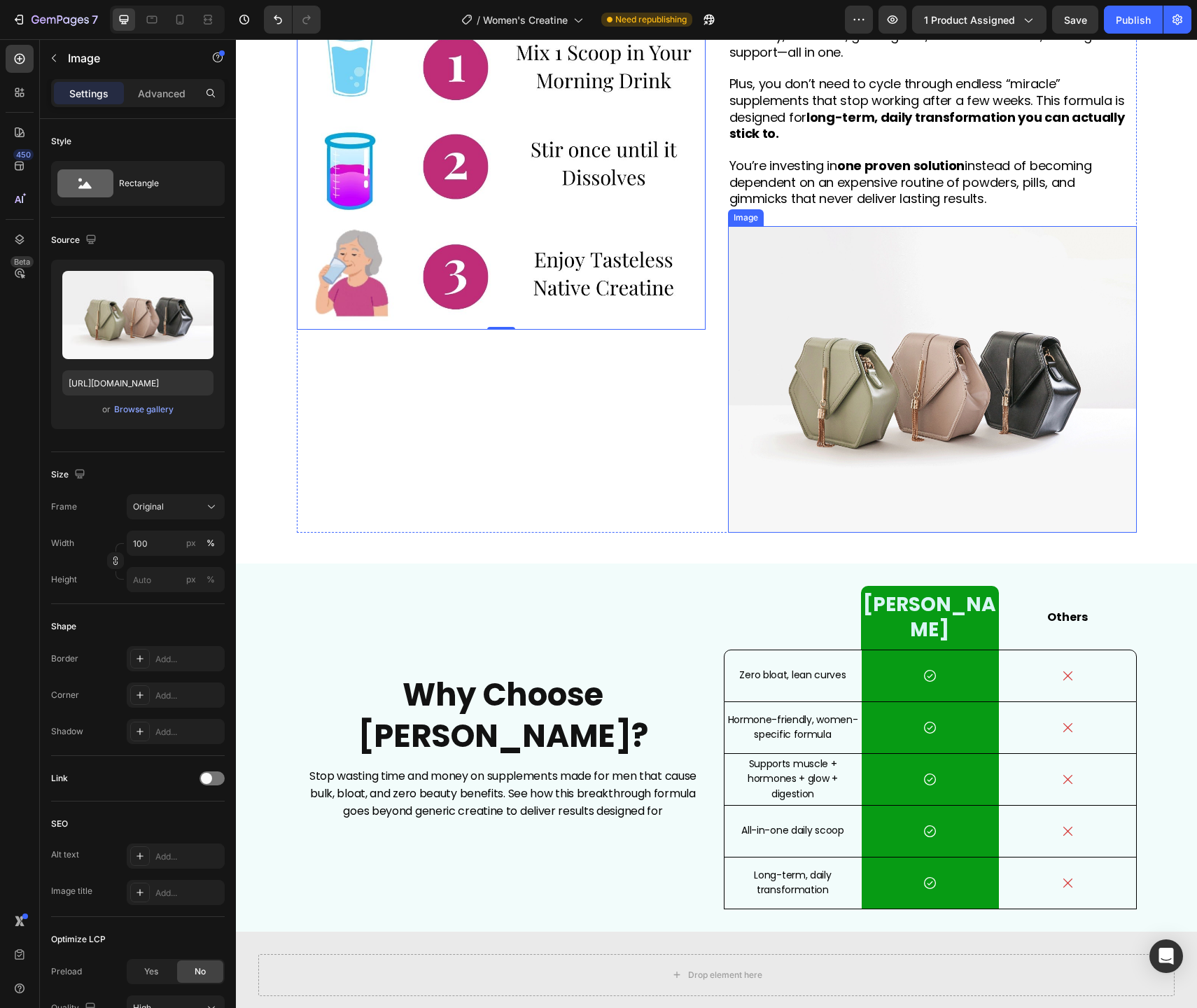
click at [953, 430] on img at bounding box center [932, 380] width 409 height 306
click at [824, 214] on icon at bounding box center [820, 213] width 9 height 10
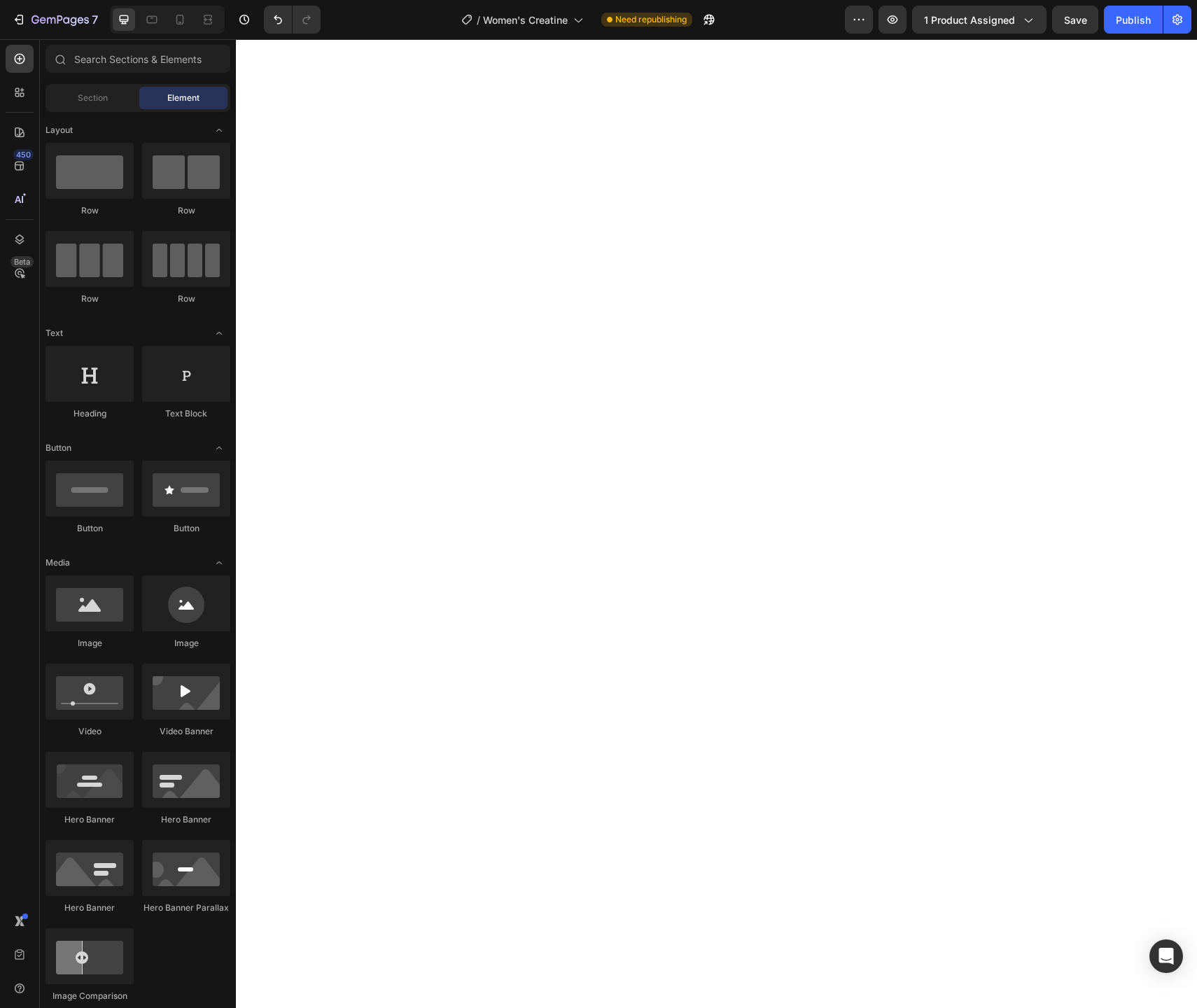
scroll to position [0, 0]
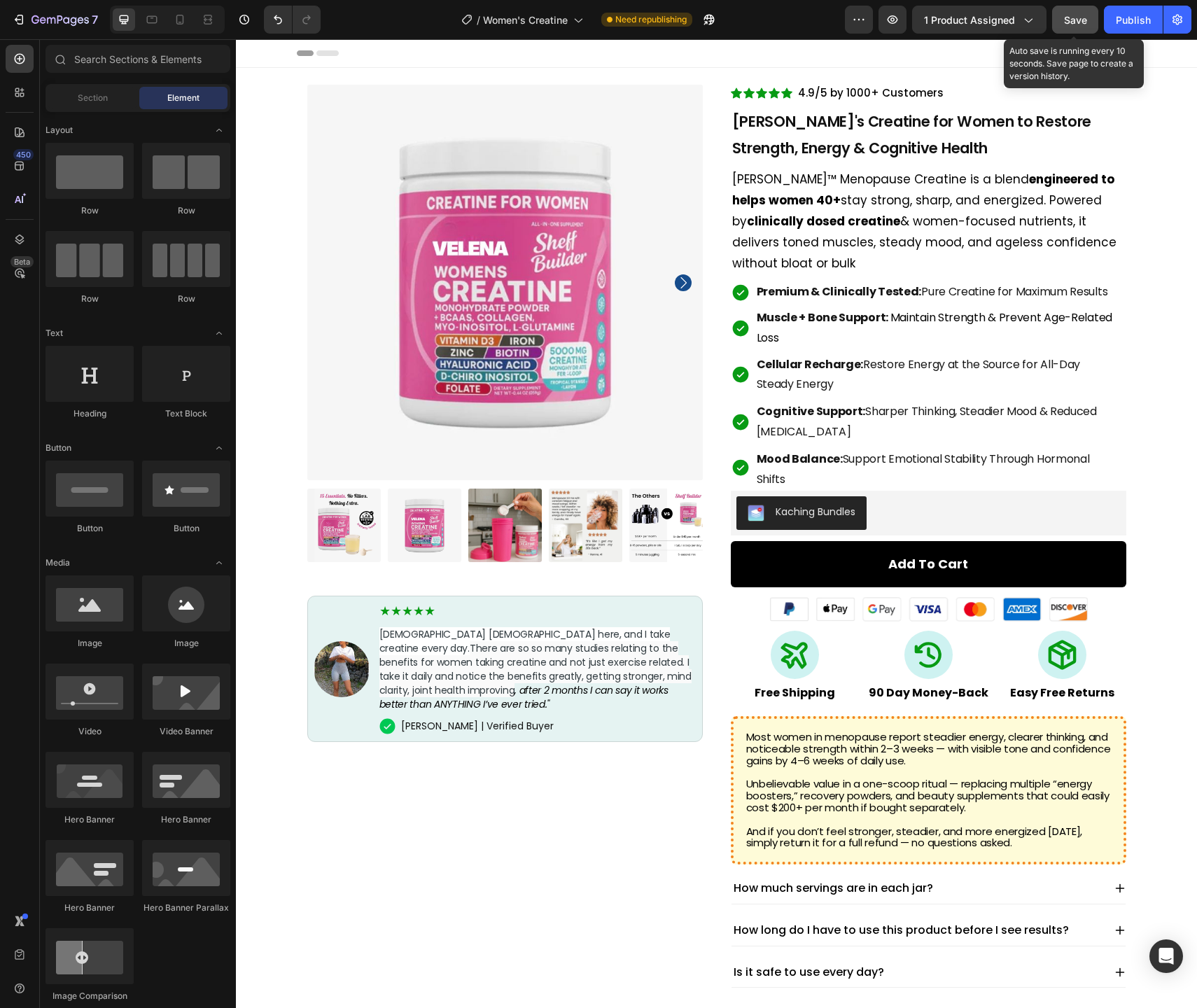
click at [1058, 19] on button "Save" at bounding box center [1076, 19] width 46 height 28
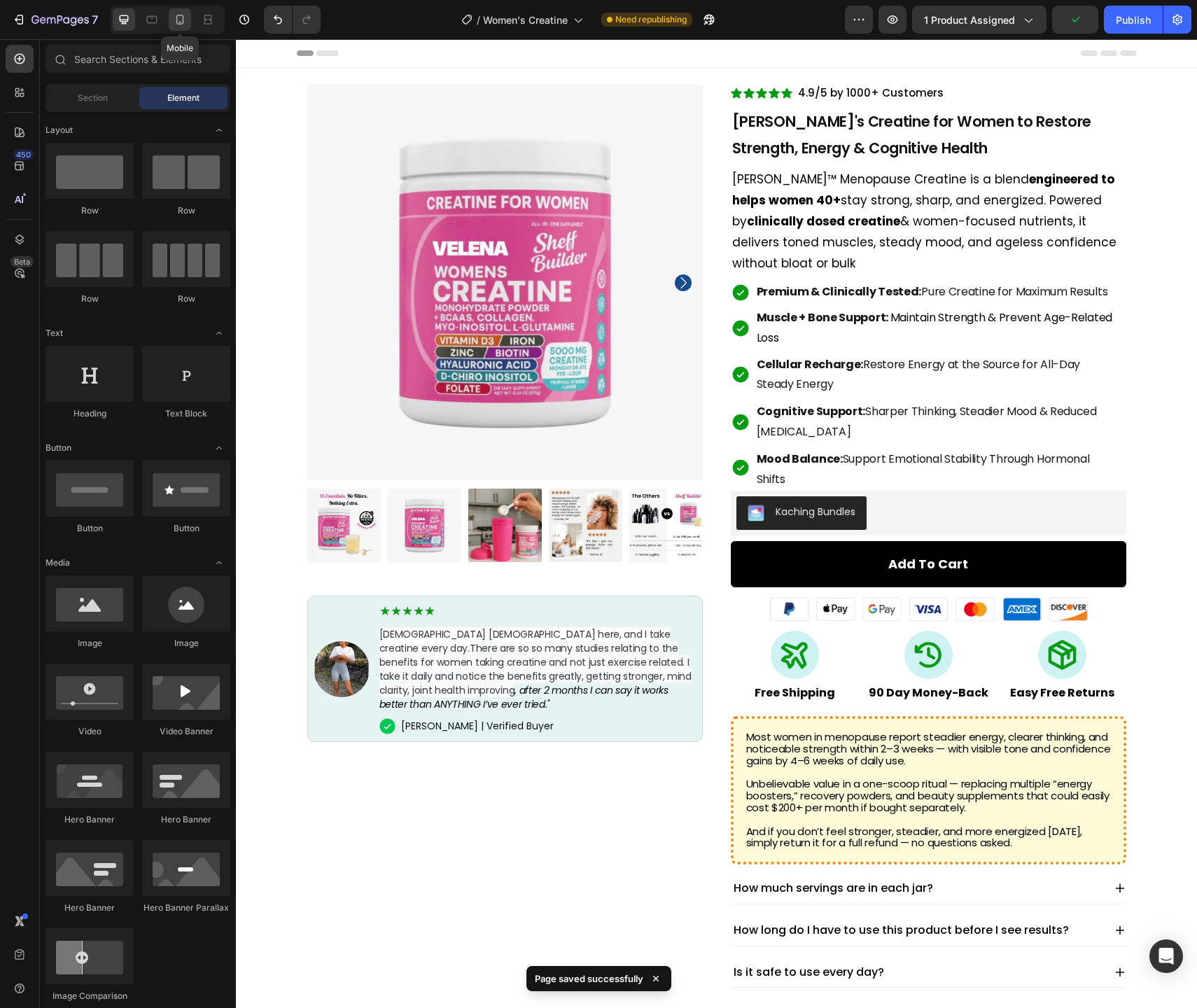
click at [175, 20] on icon at bounding box center [179, 19] width 14 height 14
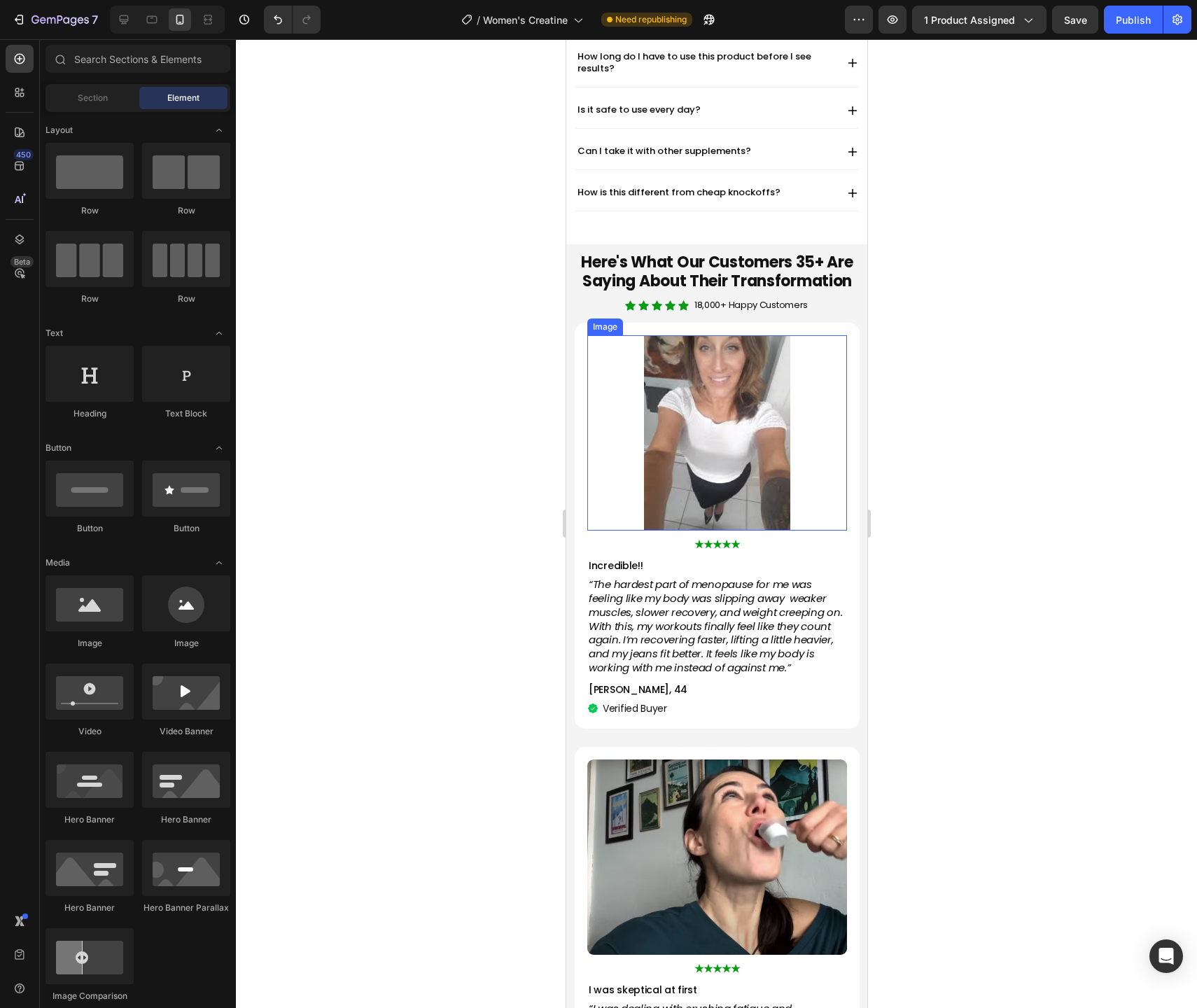
scroll to position [1232, 0]
click at [696, 337] on img at bounding box center [716, 432] width 259 height 195
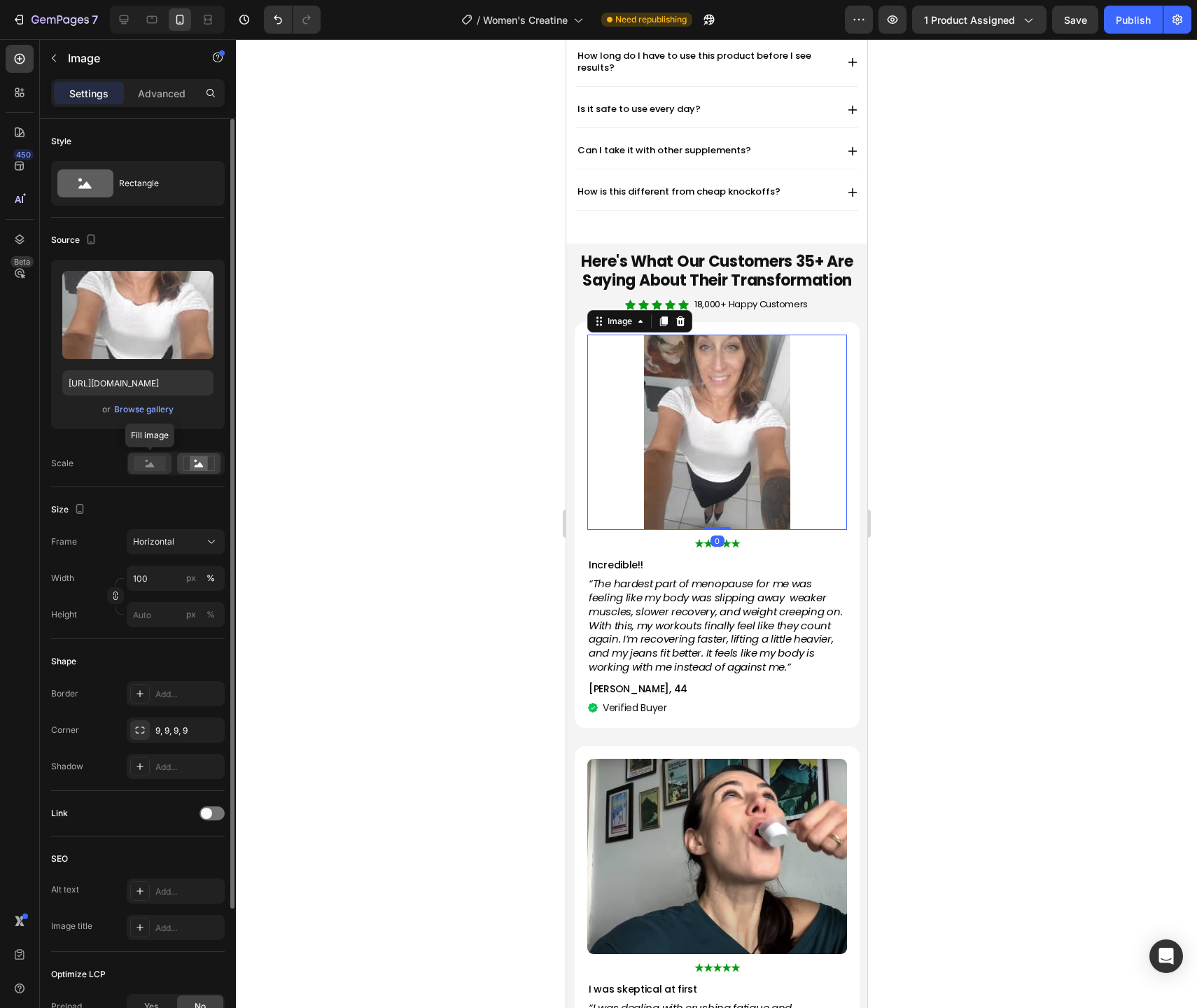
click at [154, 468] on rect at bounding box center [149, 464] width 32 height 15
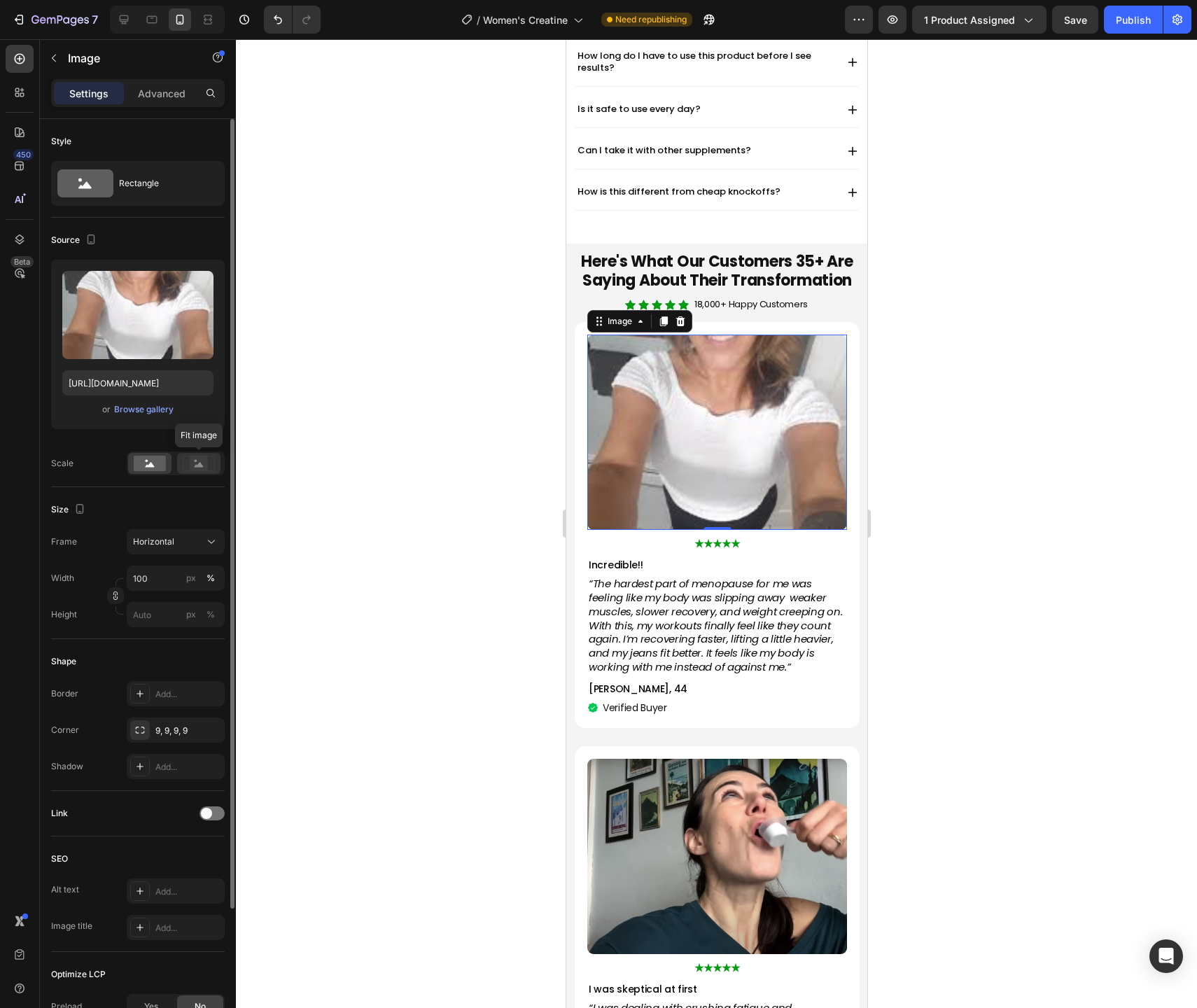
click at [195, 463] on rect at bounding box center [199, 464] width 18 height 14
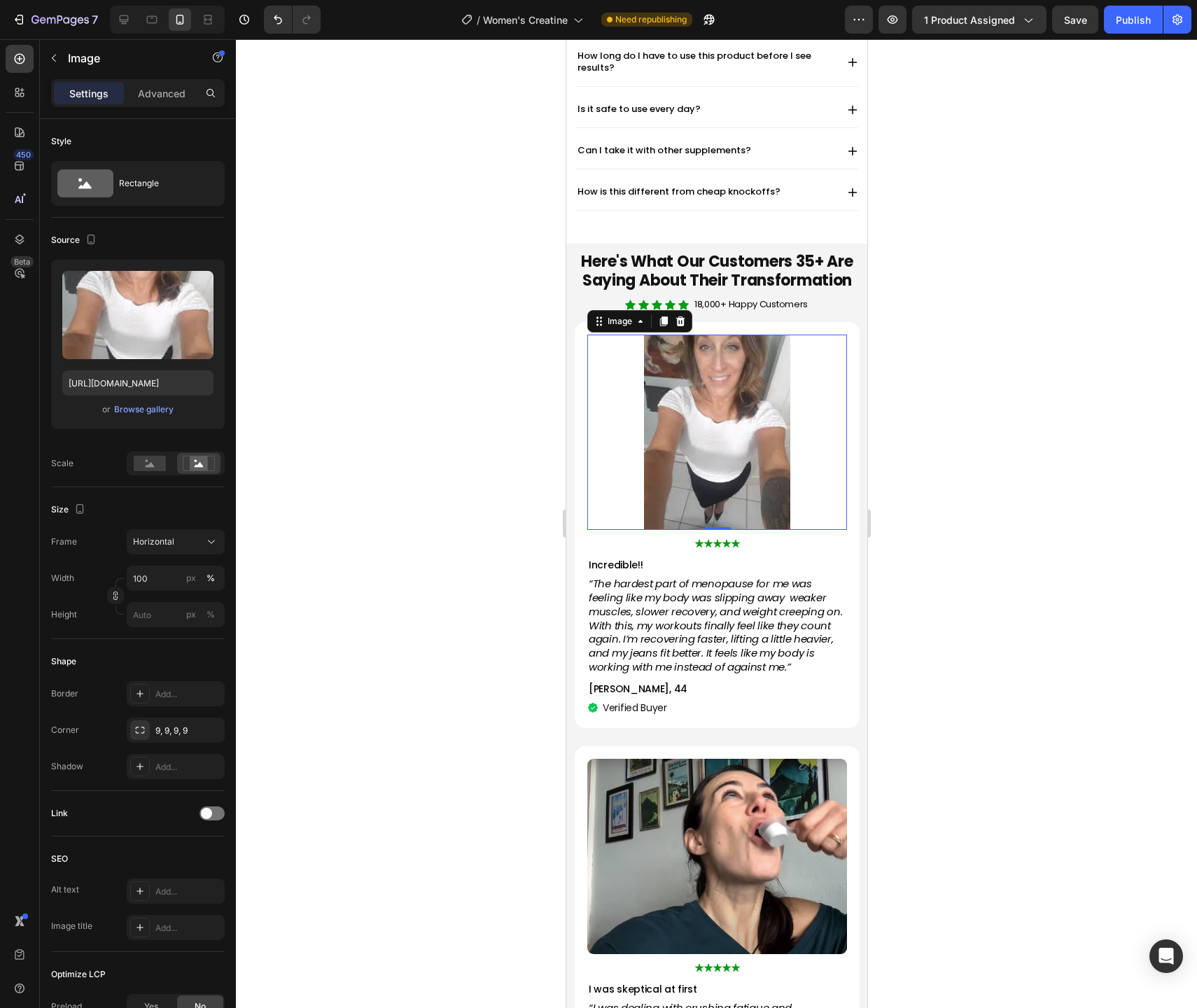
click at [1018, 419] on div at bounding box center [716, 523] width 961 height 968
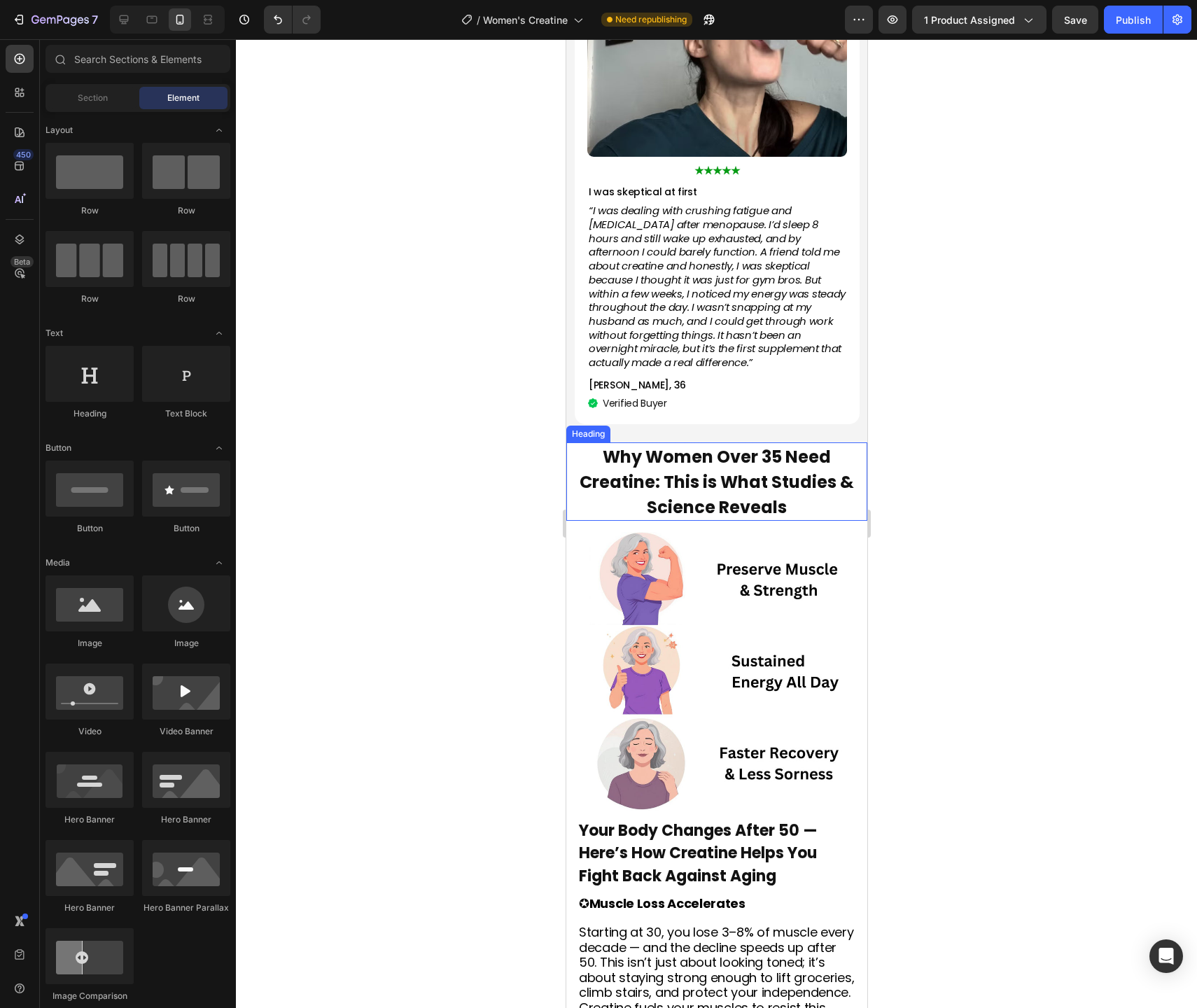
scroll to position [2068, 0]
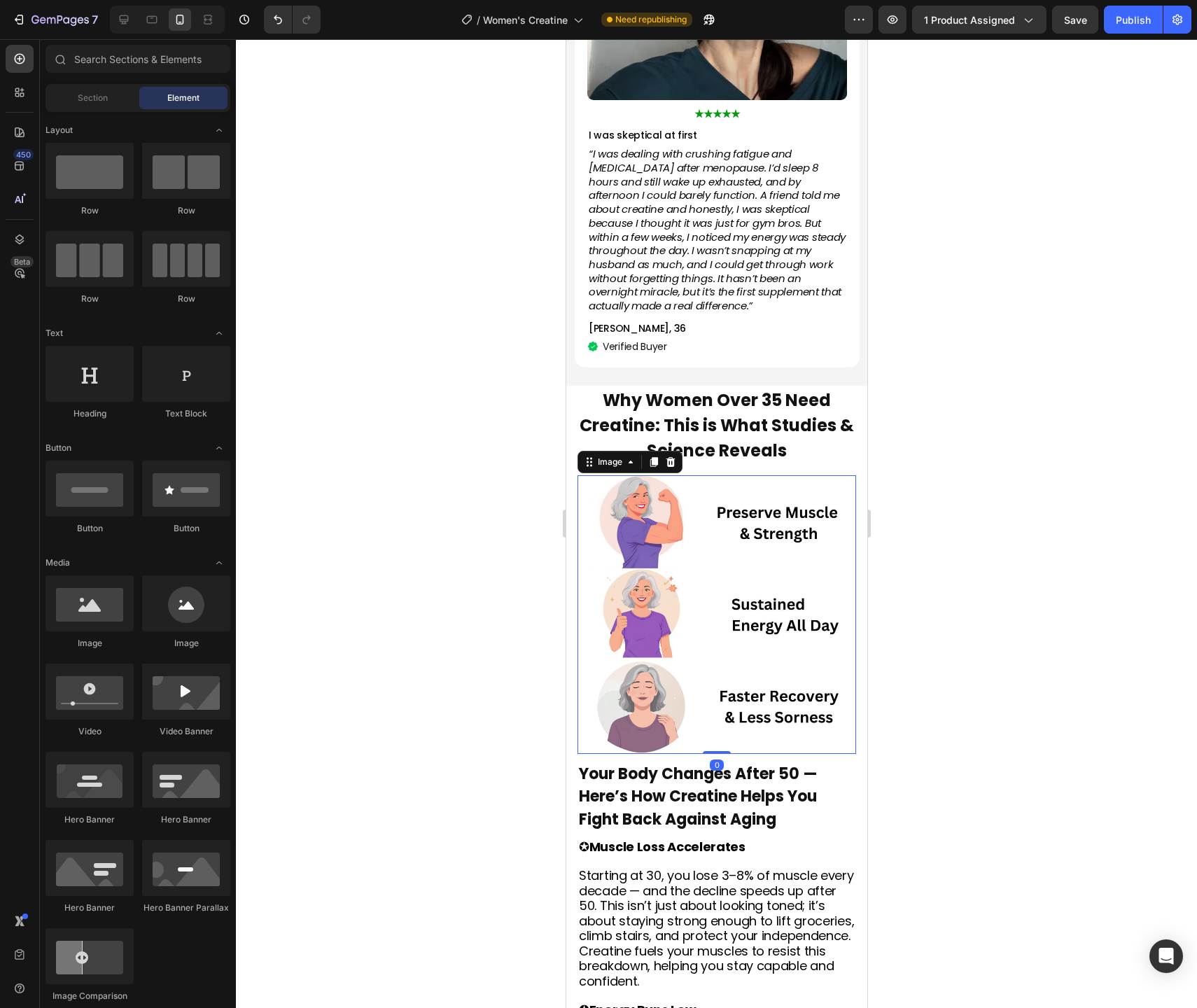
click at [715, 582] on img at bounding box center [715, 614] width 279 height 279
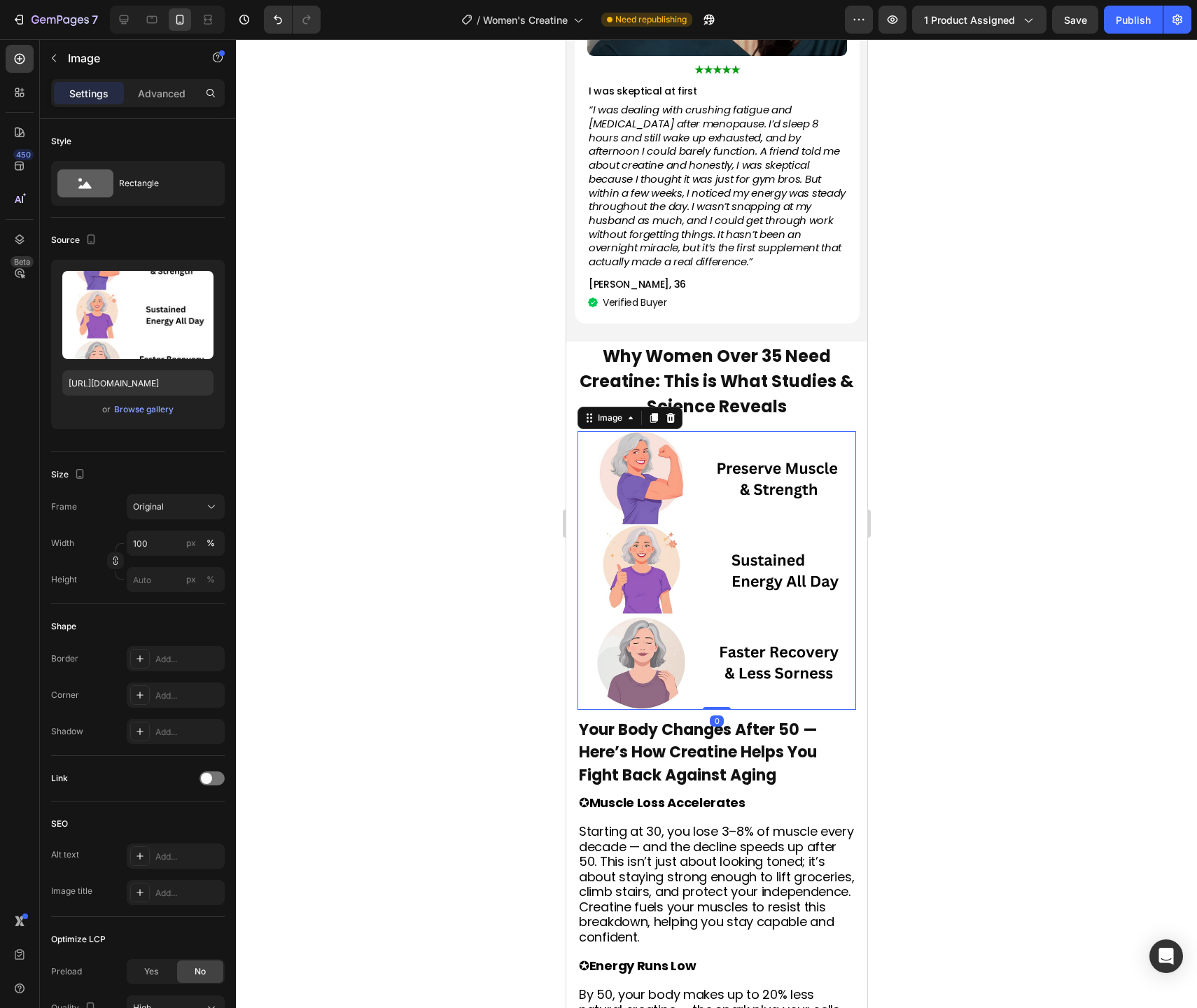
scroll to position [2469, 0]
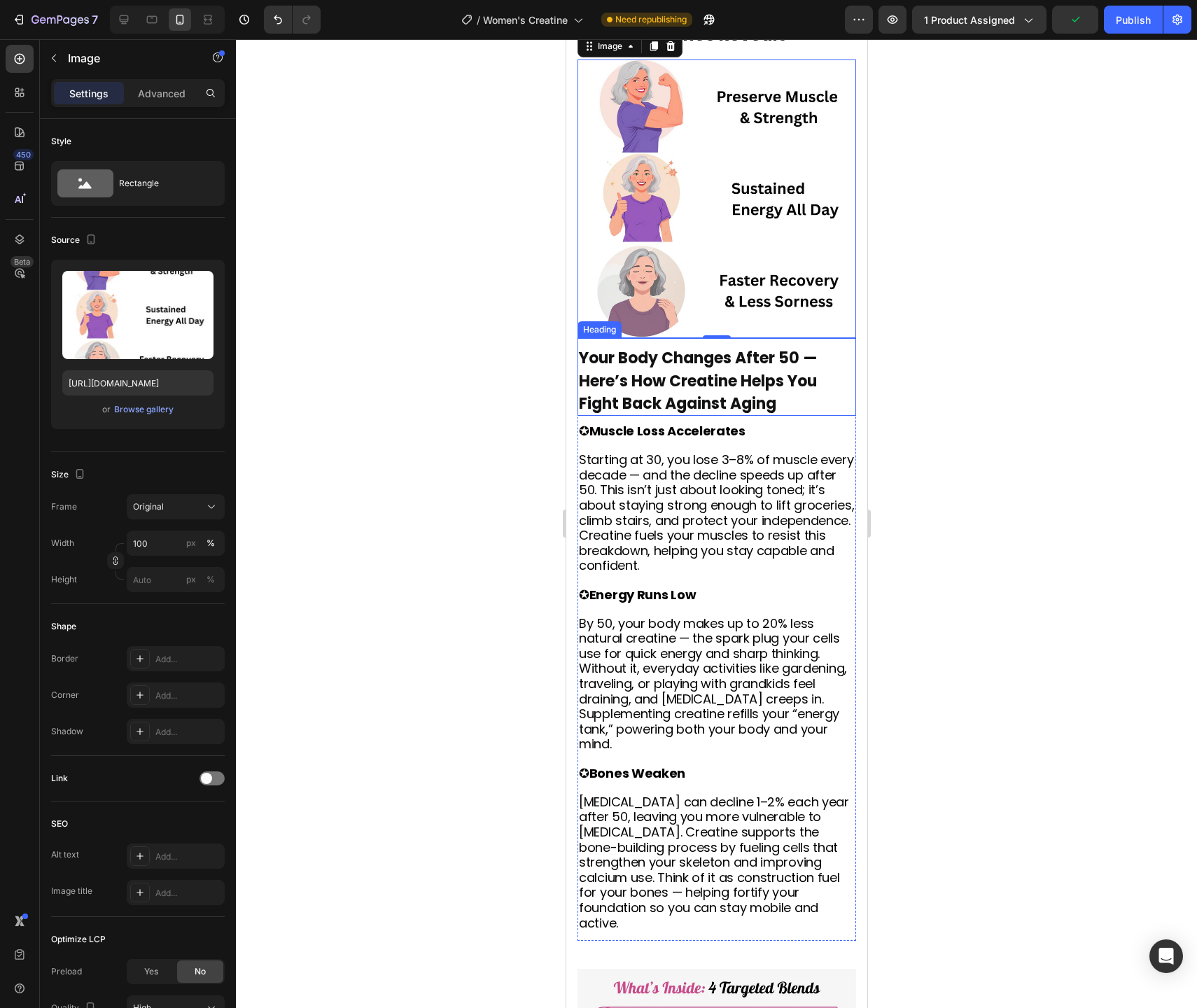
click at [757, 389] on strong "Your Body Changes After 50 — Here’s How Creatine Helps You Fight Back Against A…" at bounding box center [698, 380] width 239 height 66
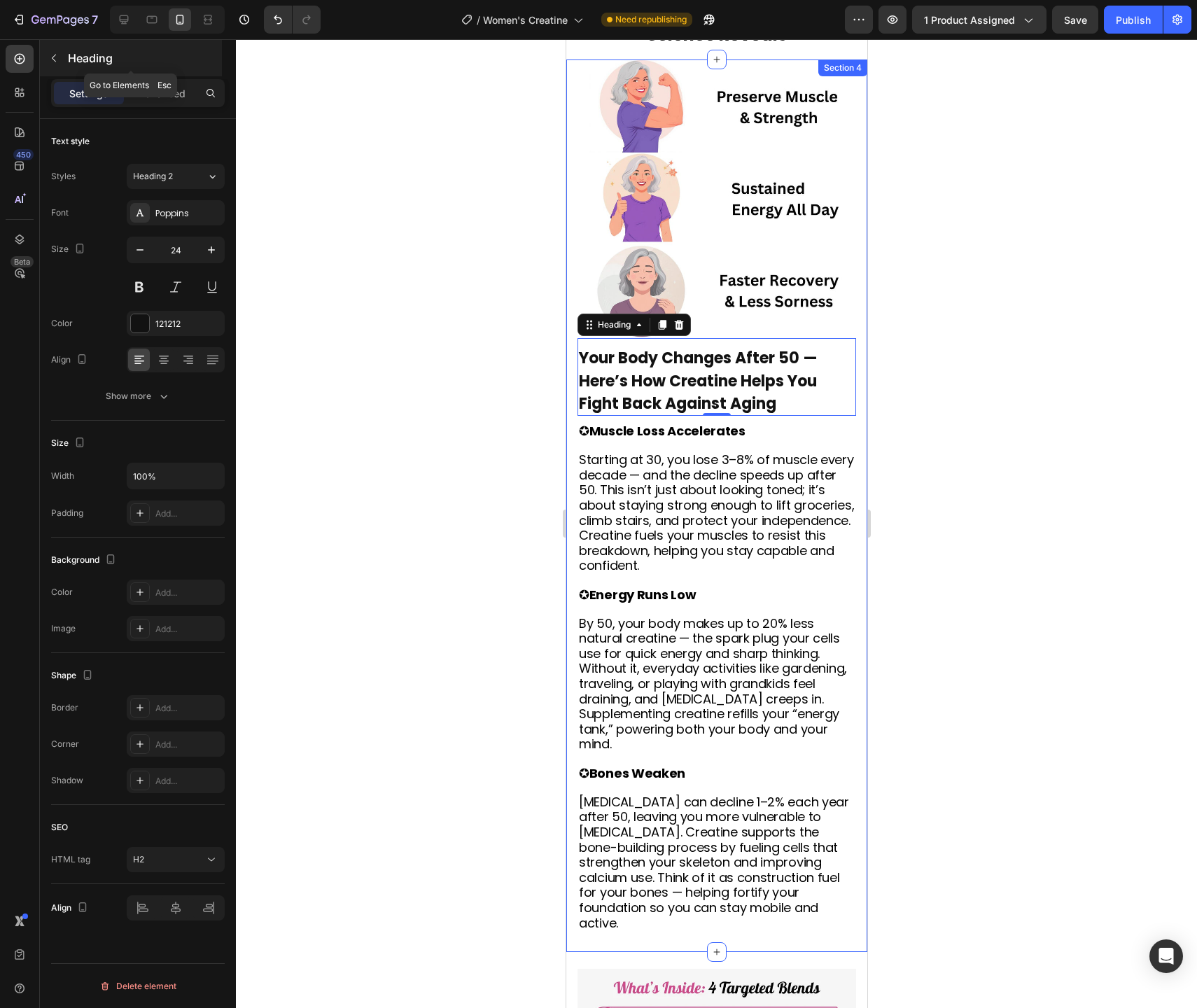
click at [57, 60] on icon "button" at bounding box center [54, 58] width 12 height 12
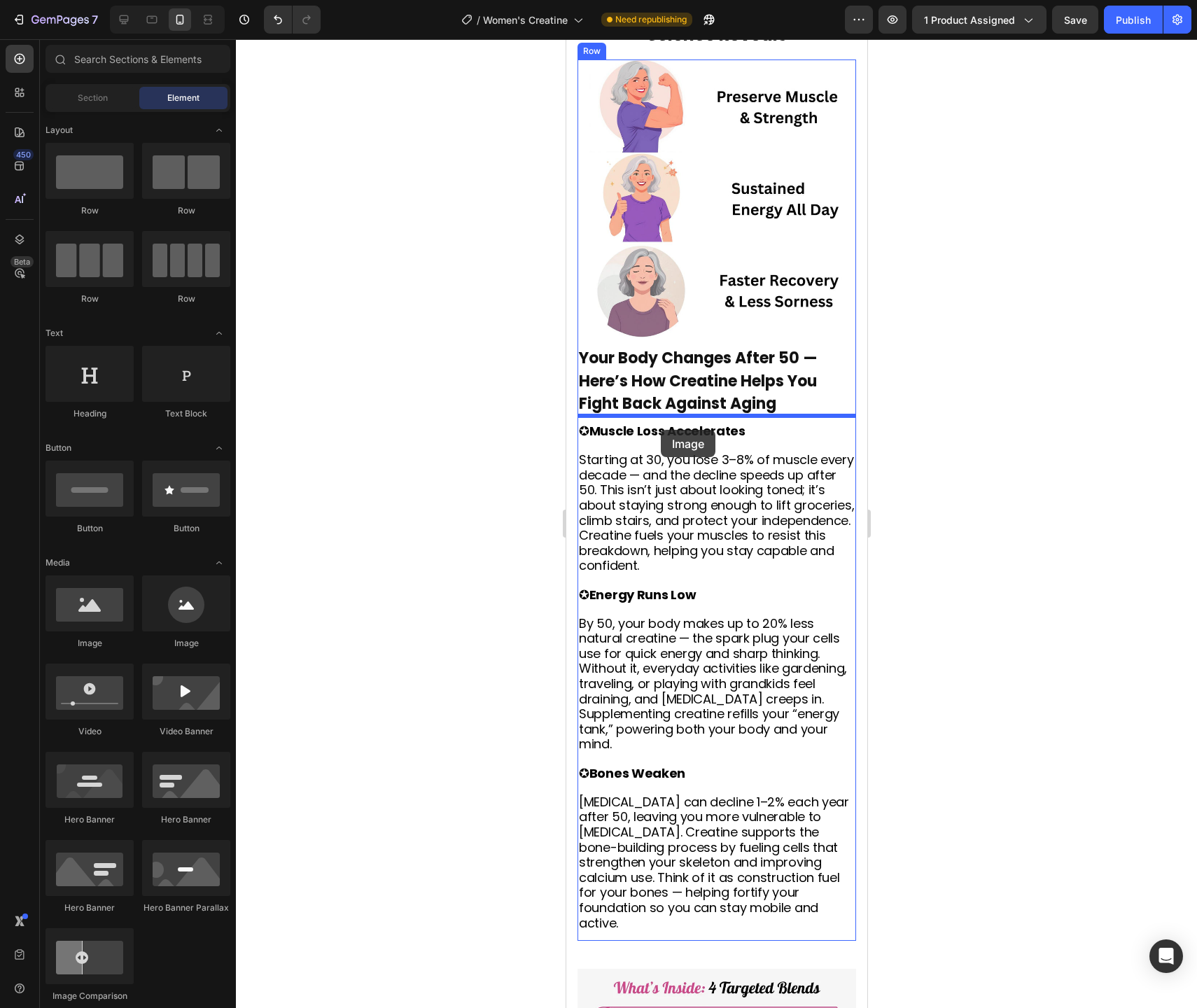
drag, startPoint x: 830, startPoint y: 579, endPoint x: 660, endPoint y: 430, distance: 226.1
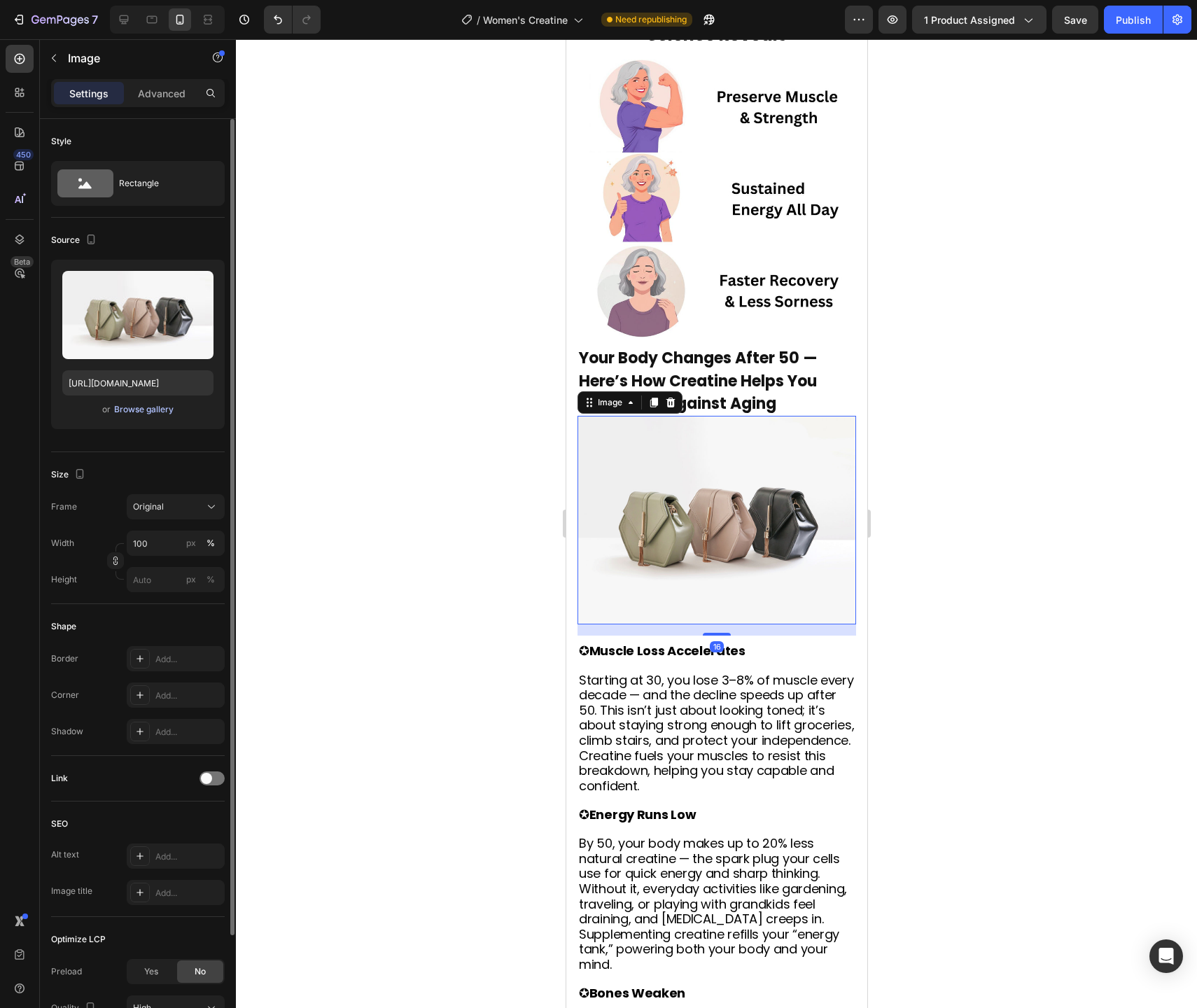
click at [142, 403] on div "Browse gallery" at bounding box center [144, 409] width 60 height 13
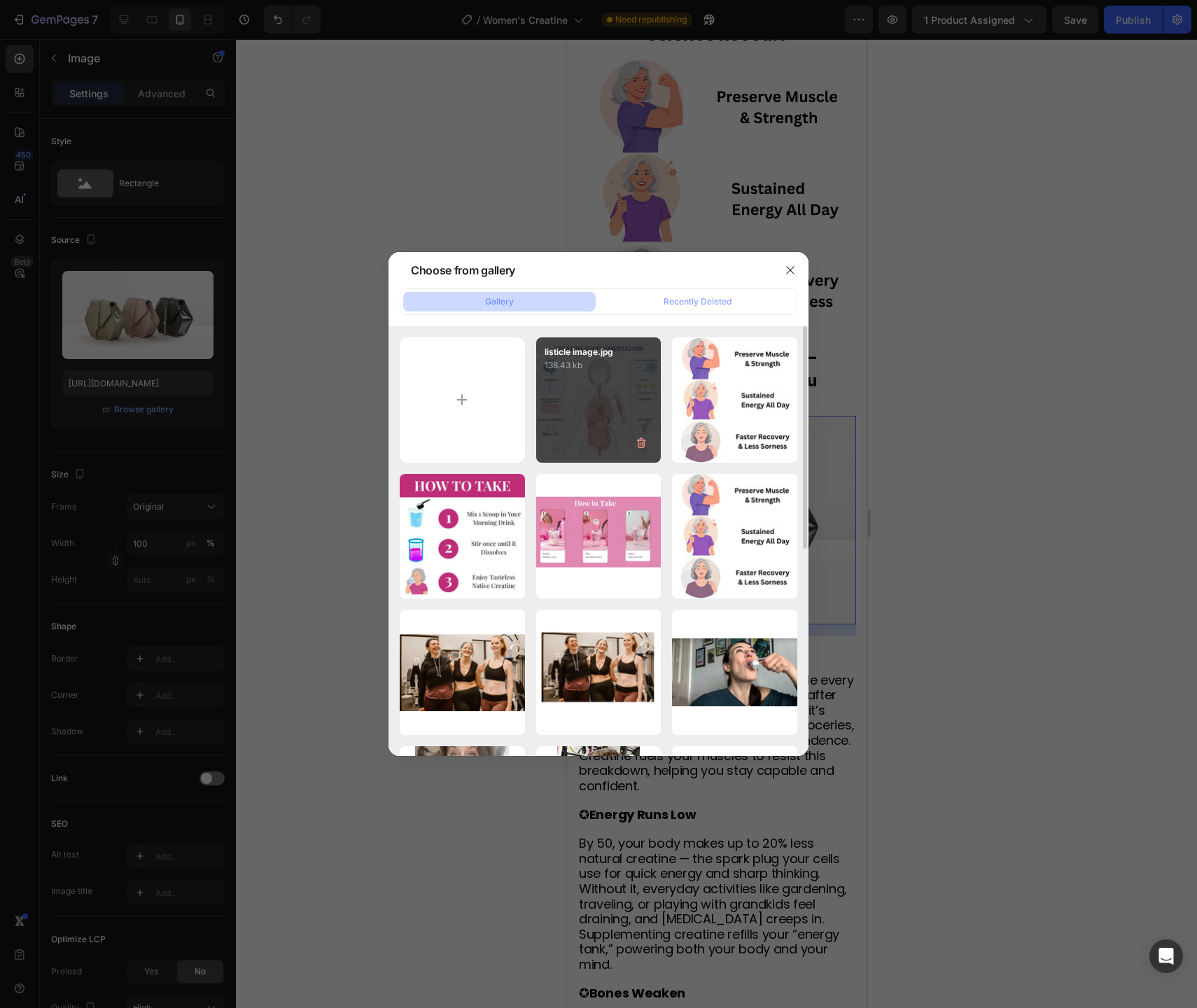
click at [598, 434] on div "listicle image.jpg 138.43 kb" at bounding box center [598, 400] width 125 height 125
type input "[URL][DOMAIN_NAME]"
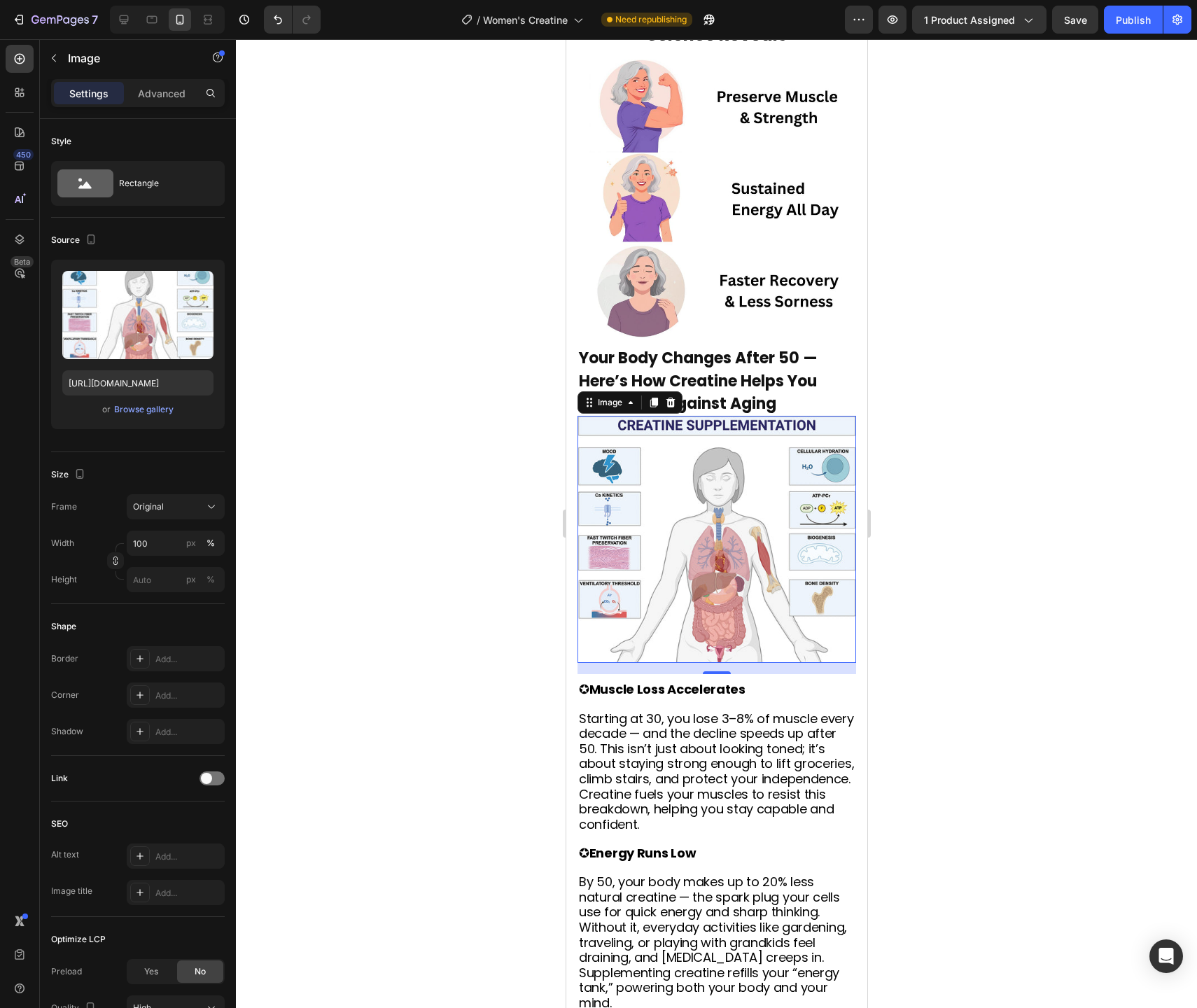
click at [1014, 562] on div at bounding box center [716, 523] width 961 height 968
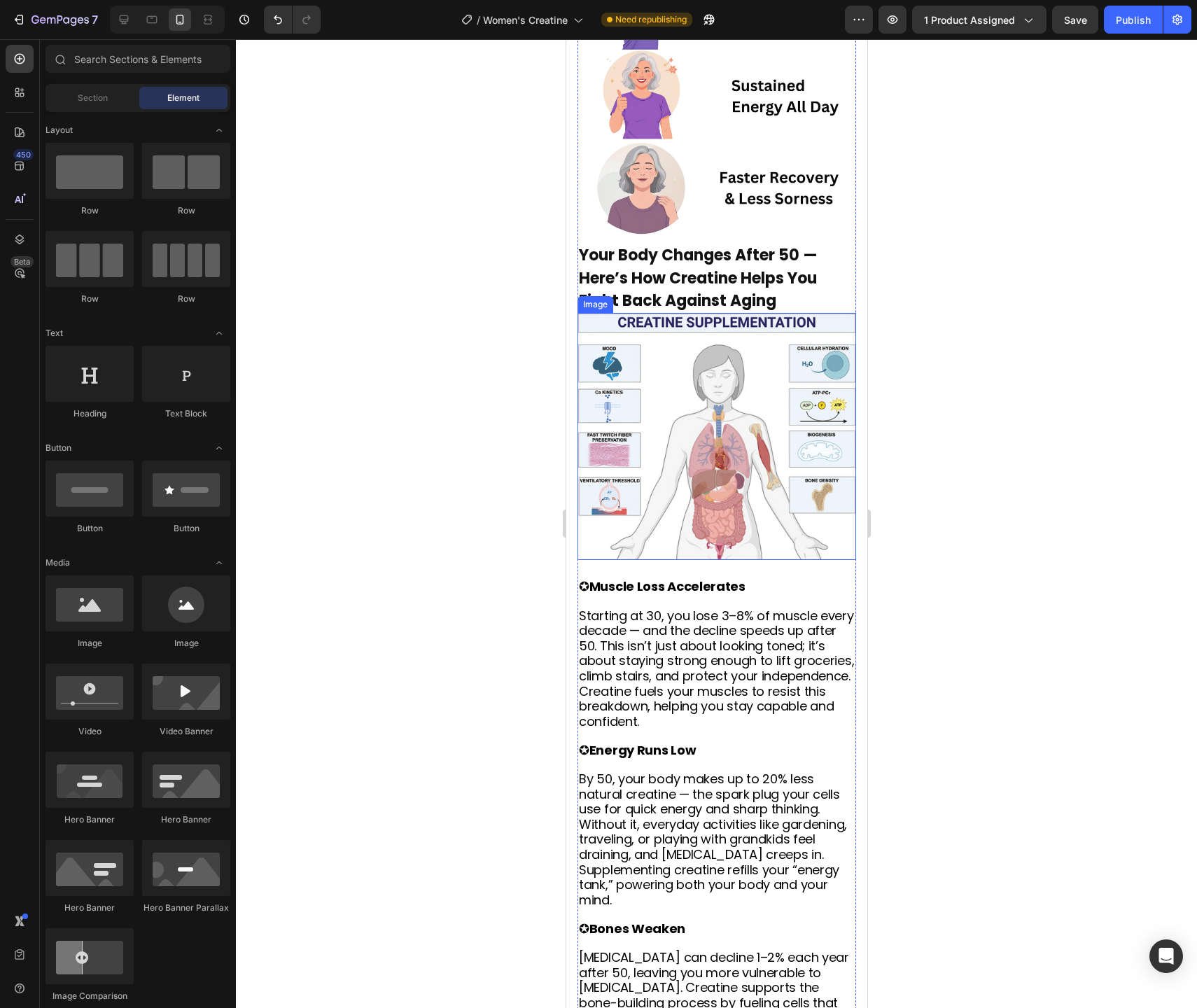
scroll to position [2583, 0]
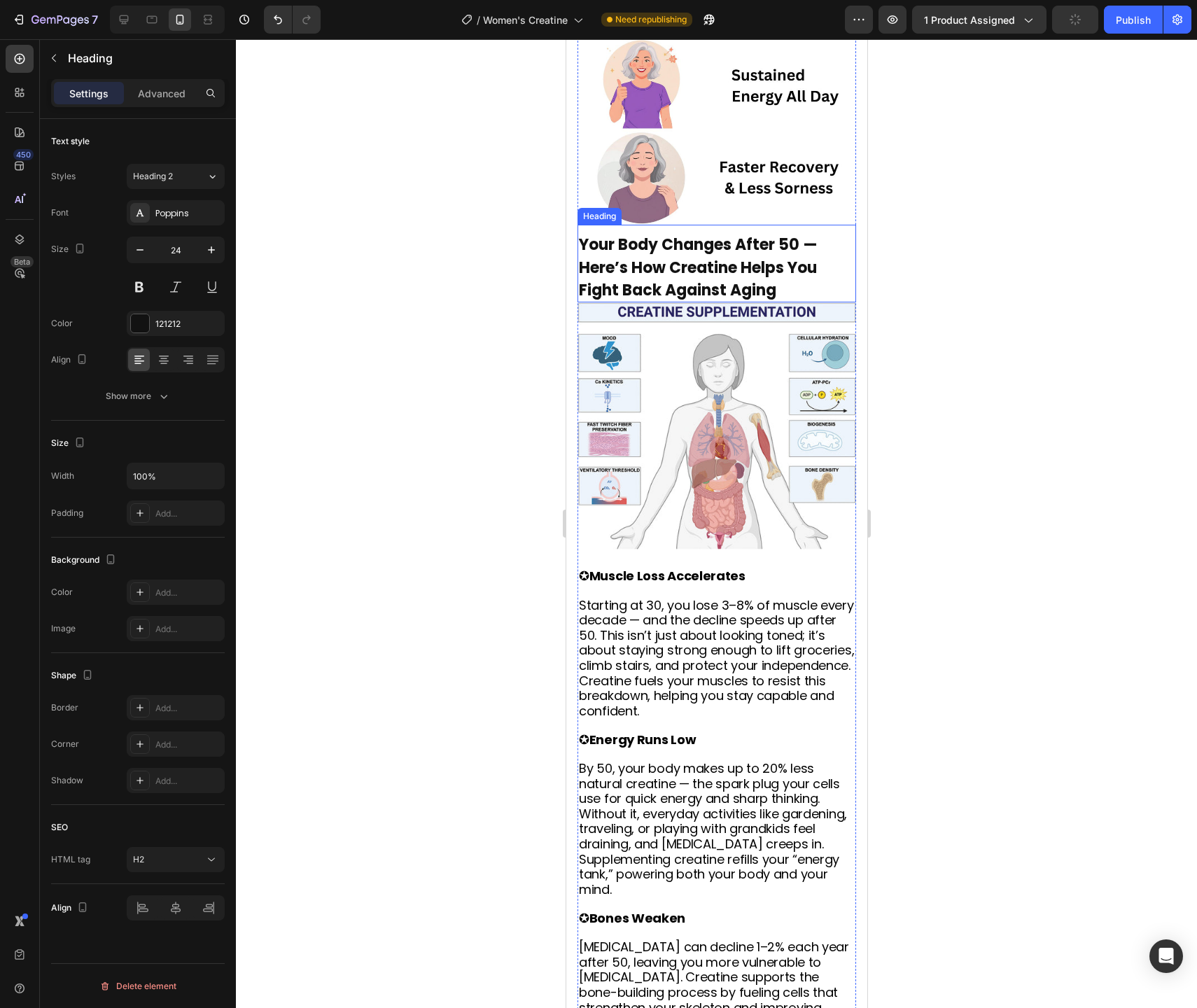
click at [702, 280] on strong "Your Body Changes After 50 — Here’s How Creatine Helps You Fight Back Against A…" at bounding box center [698, 267] width 239 height 66
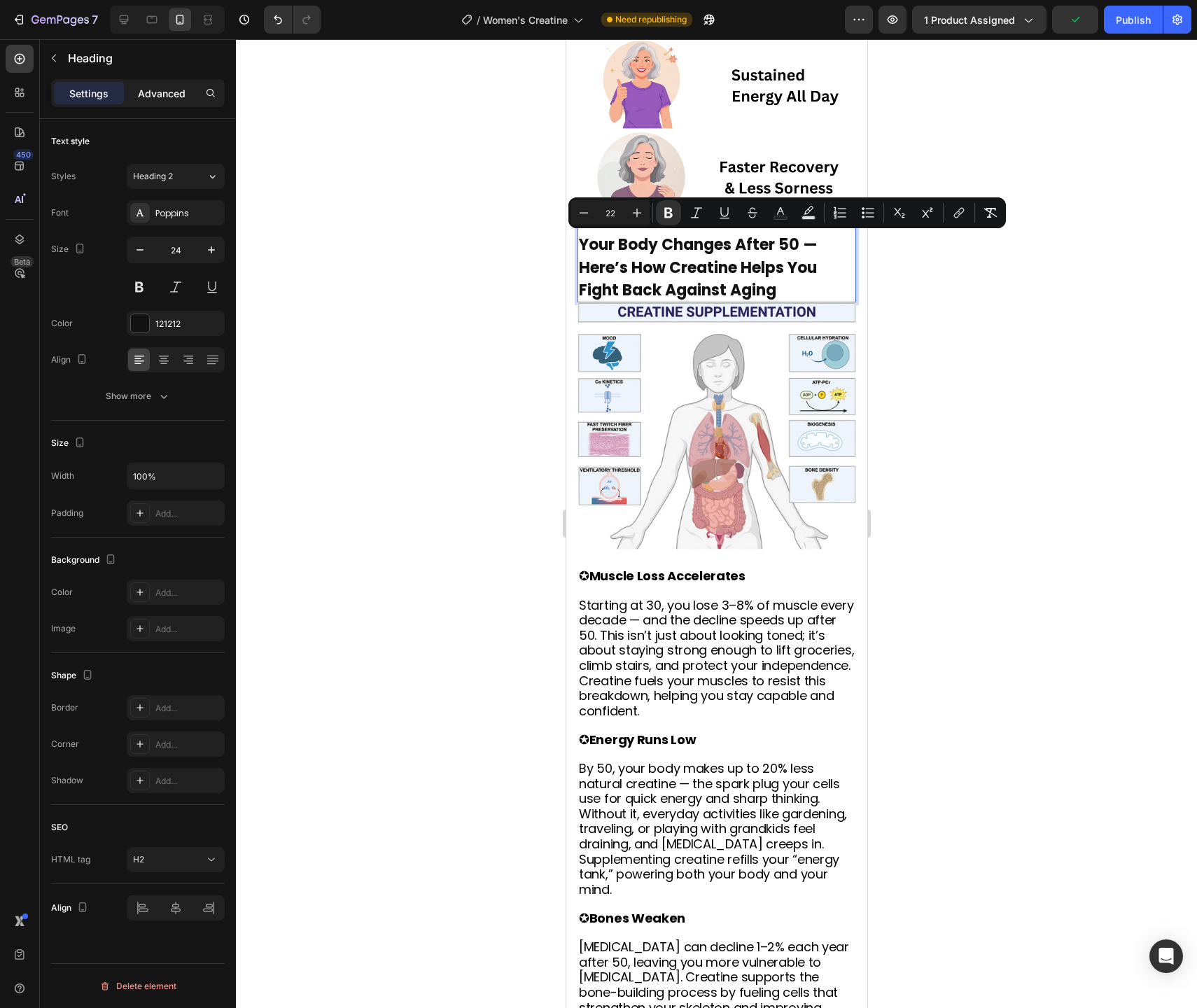
click at [151, 90] on p "Advanced" at bounding box center [161, 93] width 47 height 14
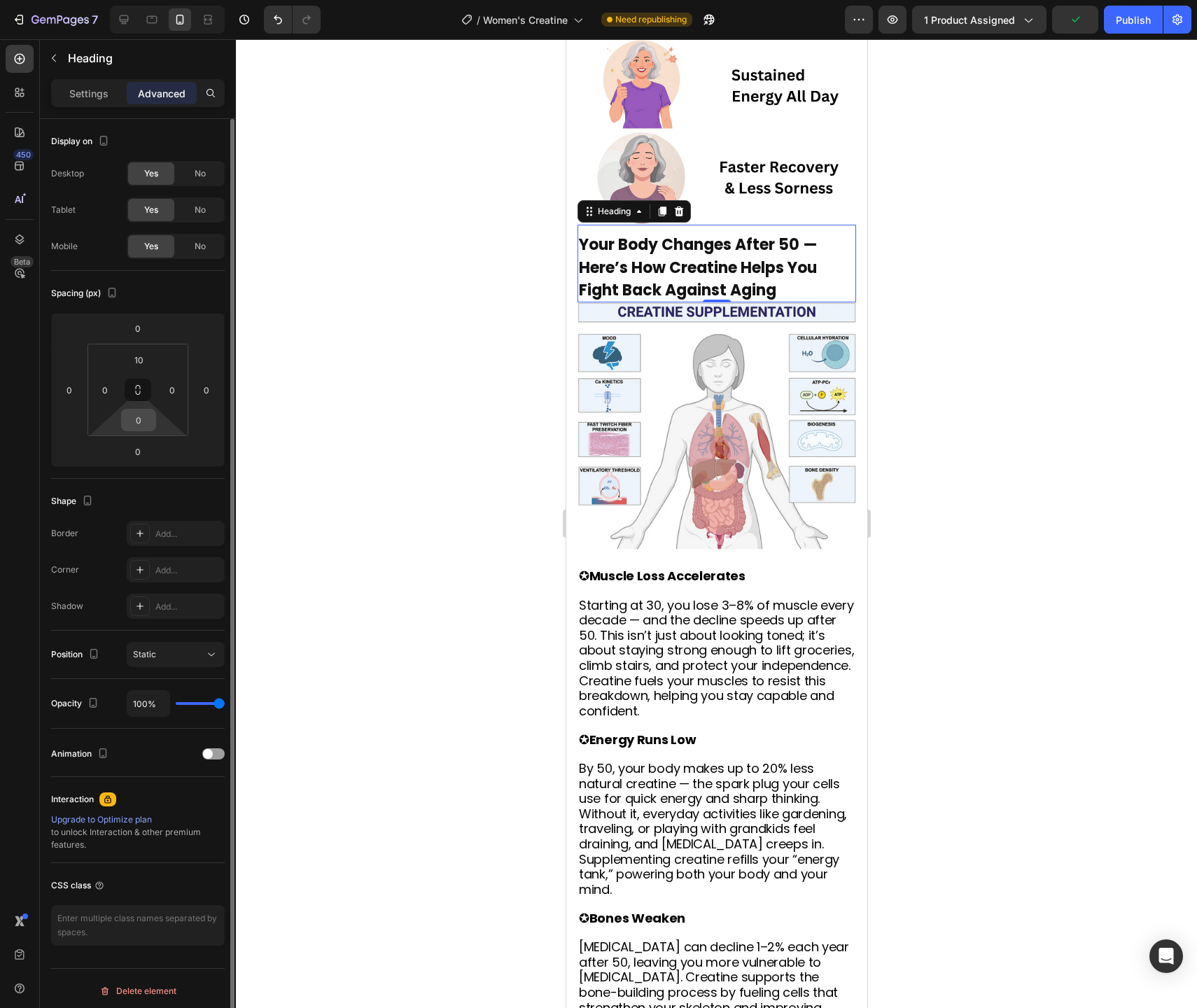
click at [145, 417] on input "0" at bounding box center [138, 420] width 28 height 21
type input "10"
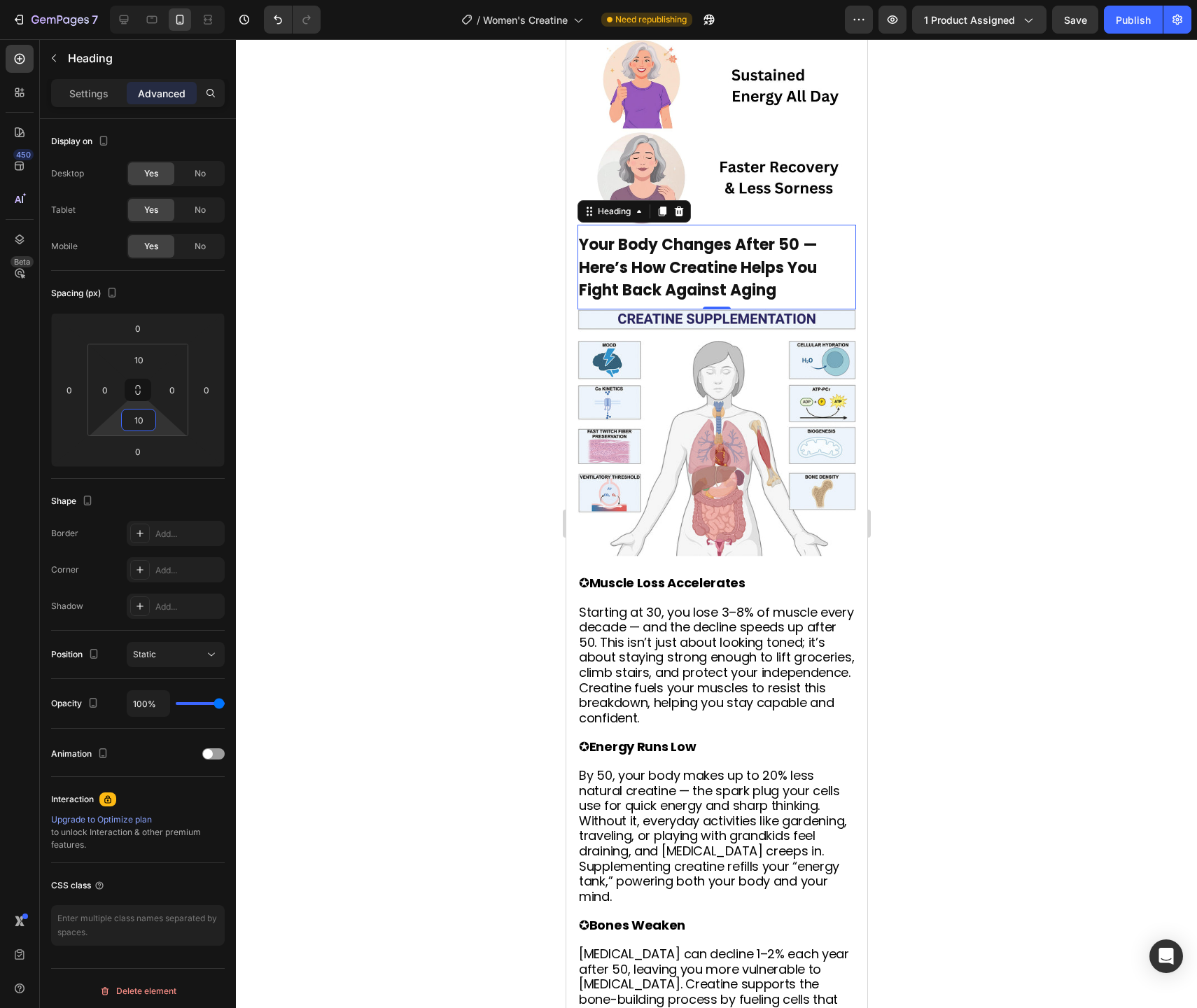
click at [356, 483] on div at bounding box center [716, 523] width 961 height 968
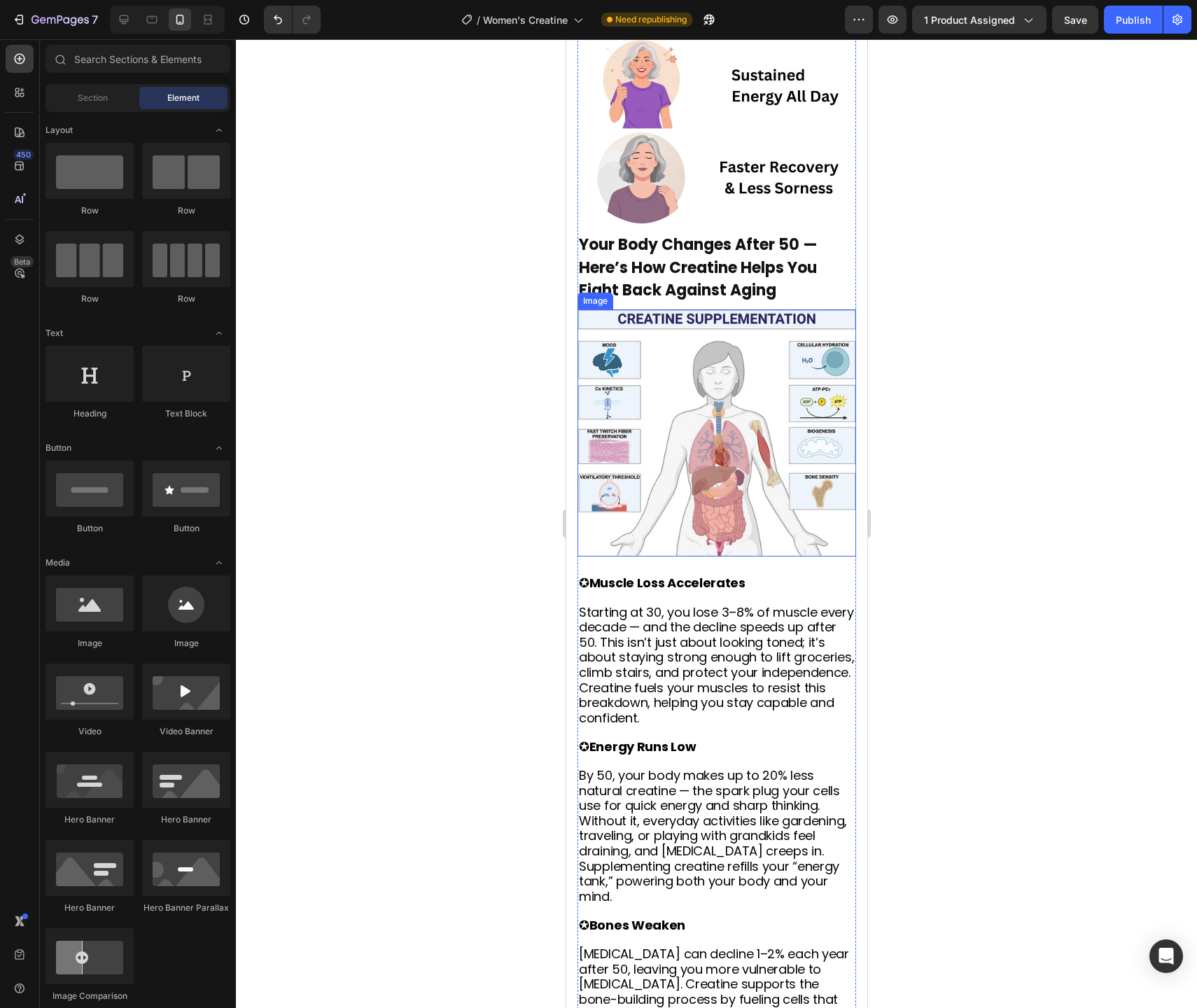
click at [994, 434] on div at bounding box center [716, 523] width 961 height 968
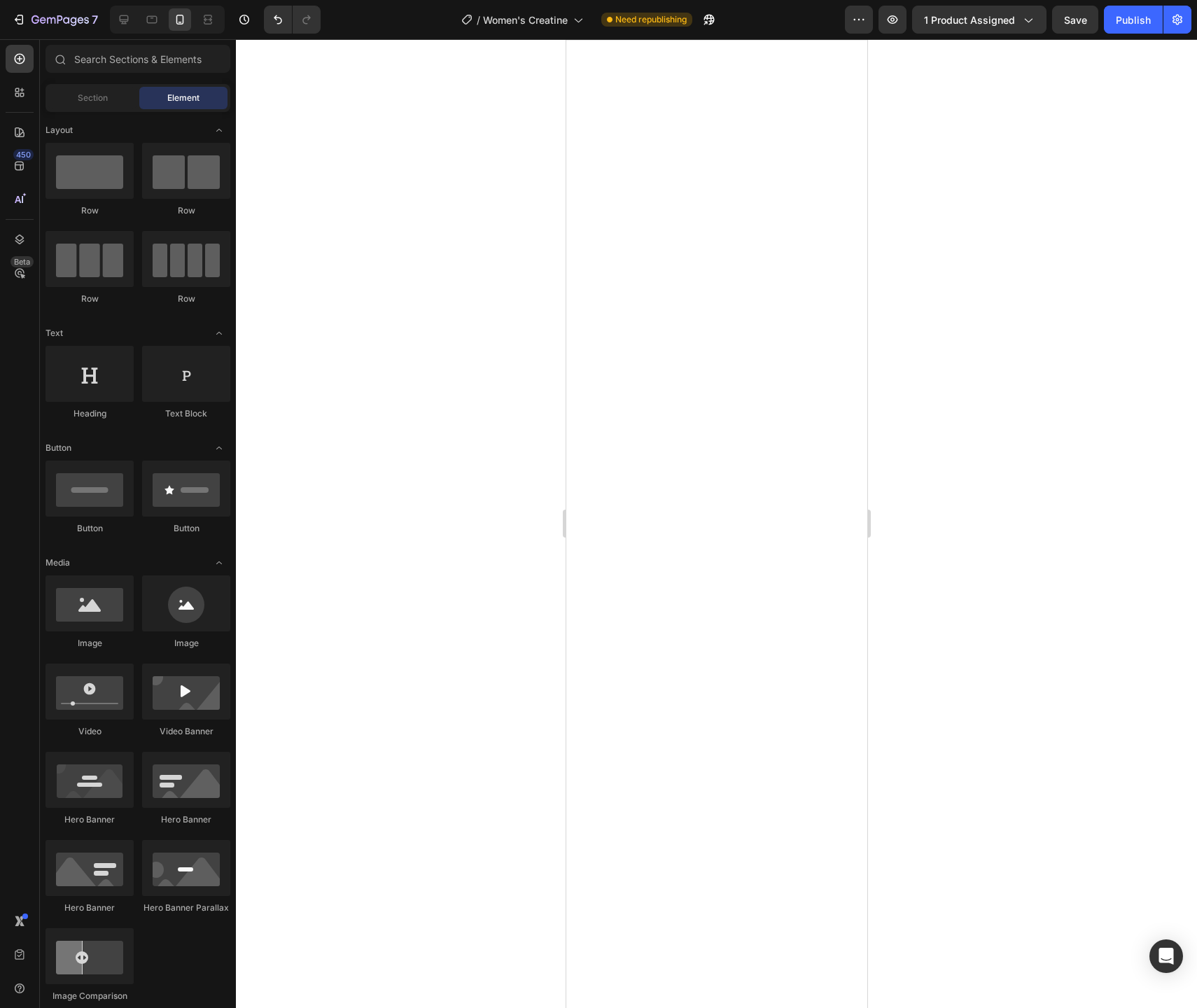
scroll to position [0, 0]
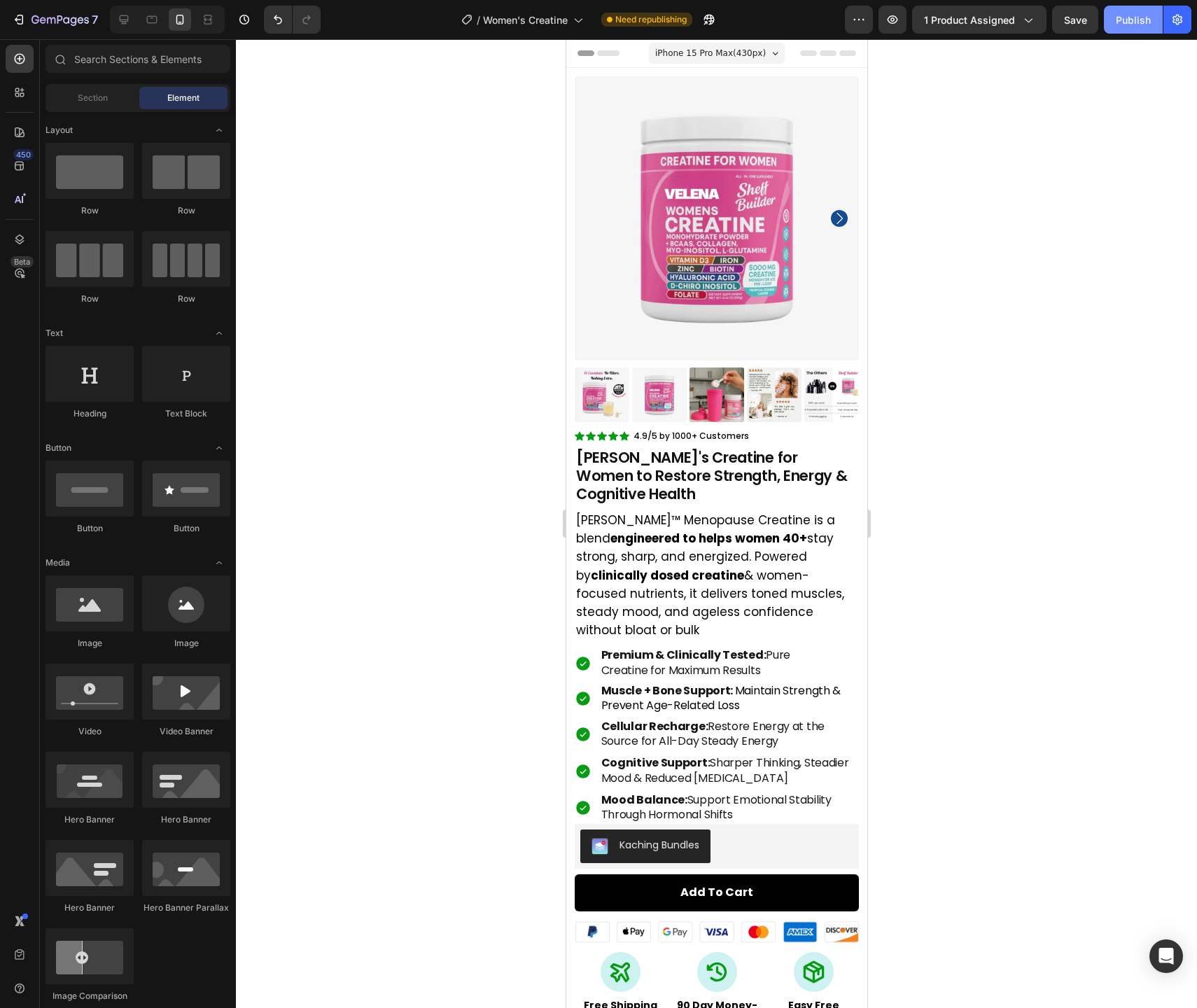
click at [1120, 17] on div "Publish" at bounding box center [1133, 19] width 35 height 14
click at [700, 307] on img at bounding box center [716, 218] width 284 height 284
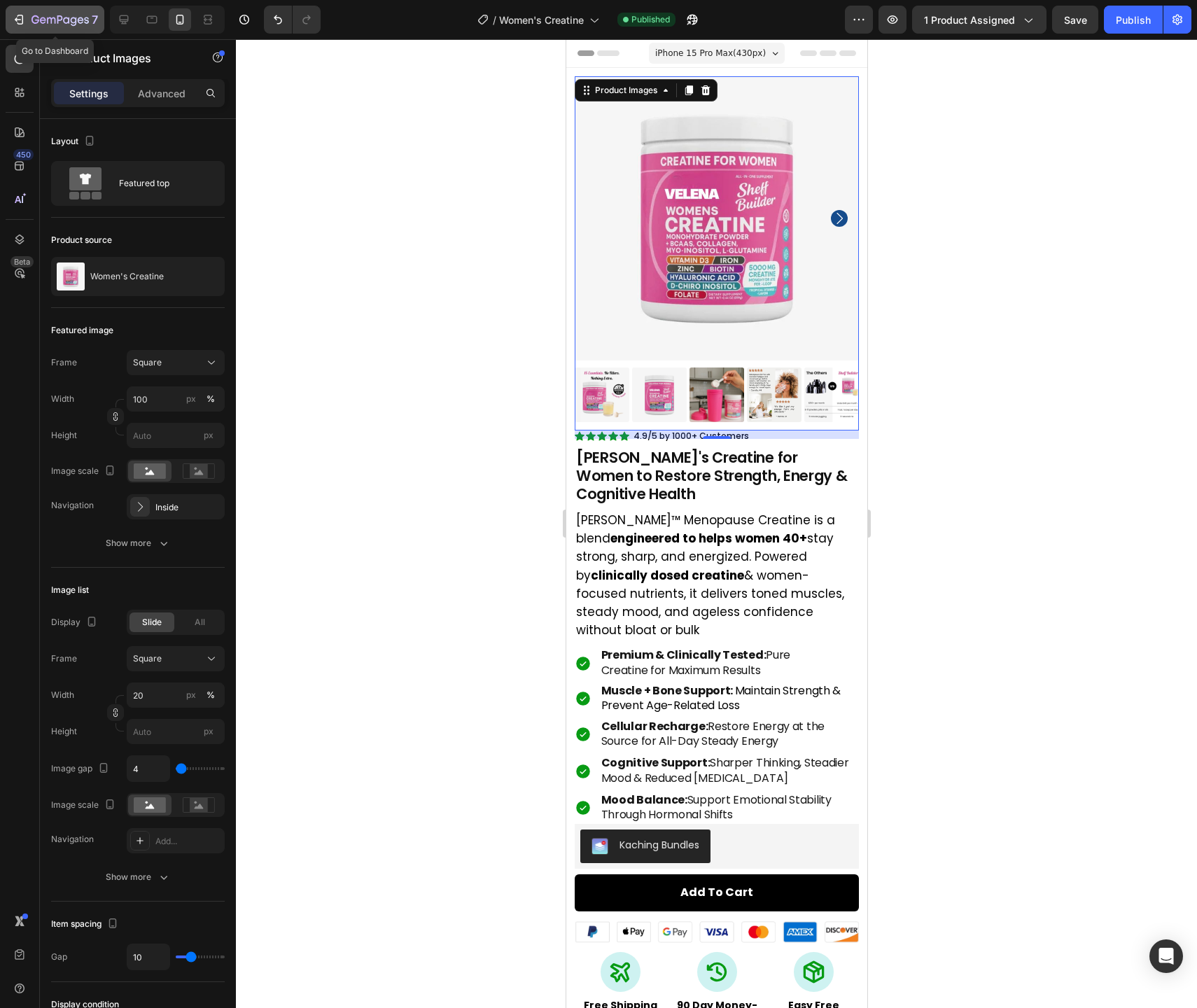
click at [59, 20] on icon "button" at bounding box center [61, 19] width 6 height 9
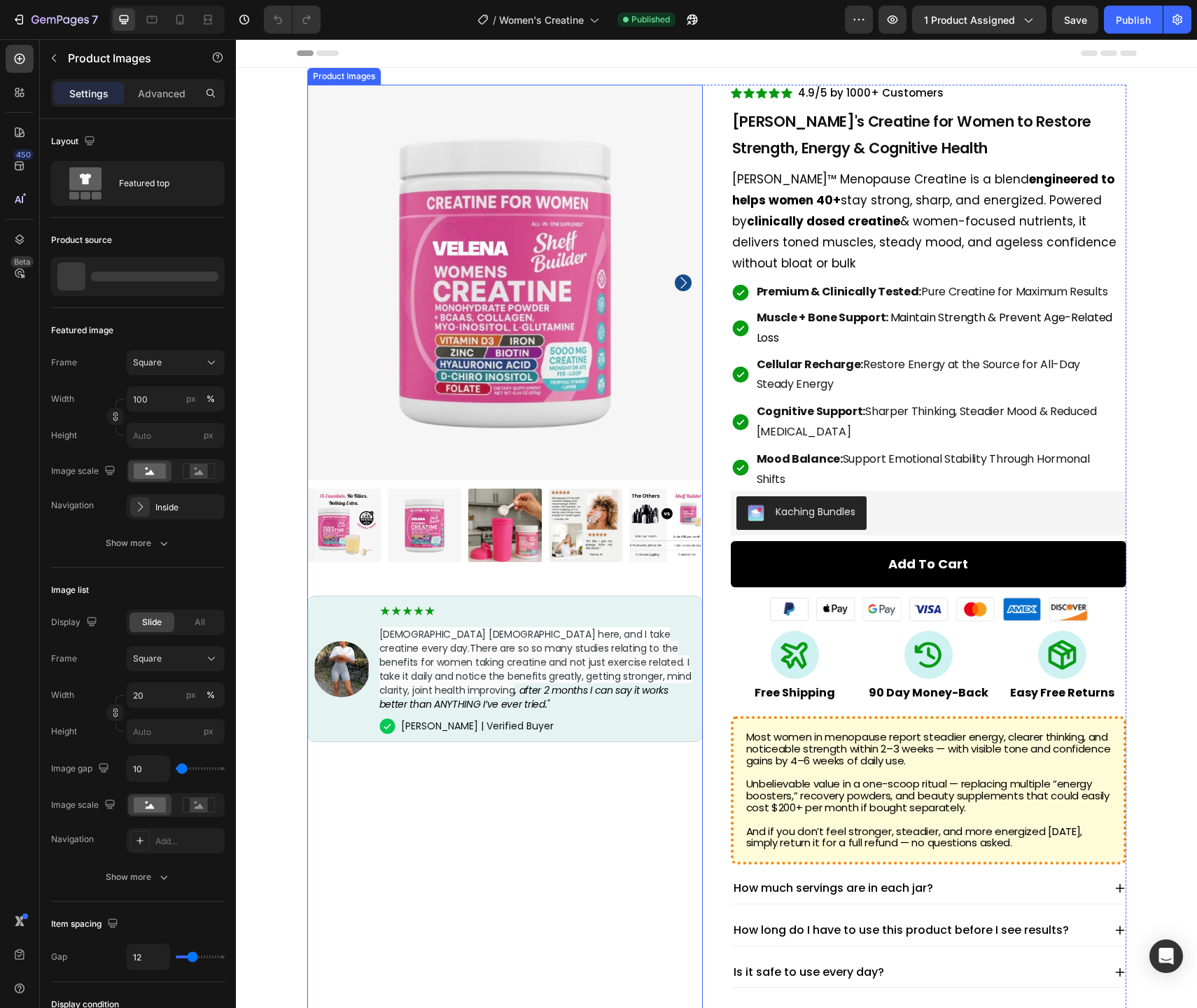
click at [480, 365] on img at bounding box center [505, 282] width 395 height 395
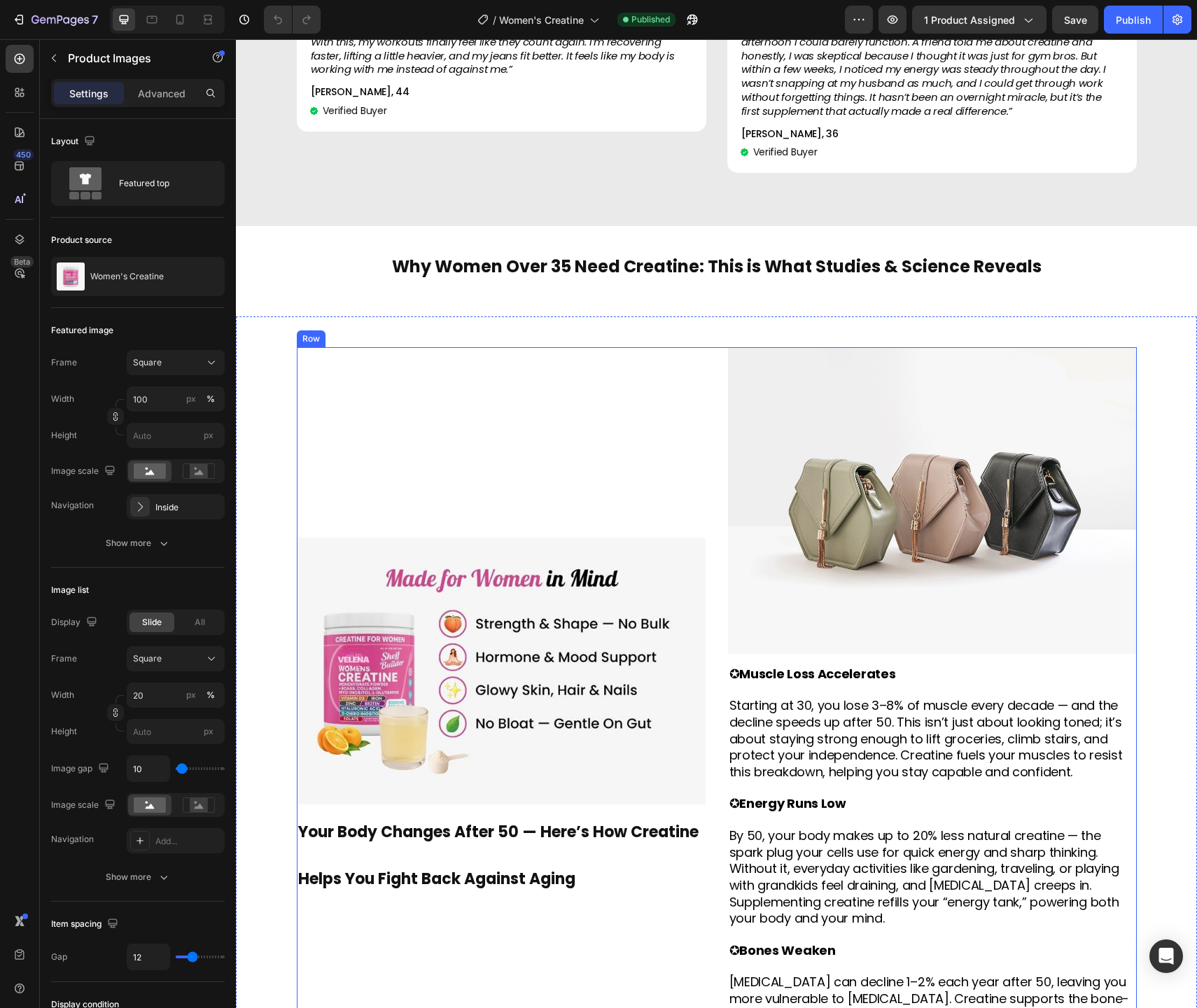
scroll to position [1669, 0]
click at [932, 474] on img at bounding box center [932, 500] width 409 height 306
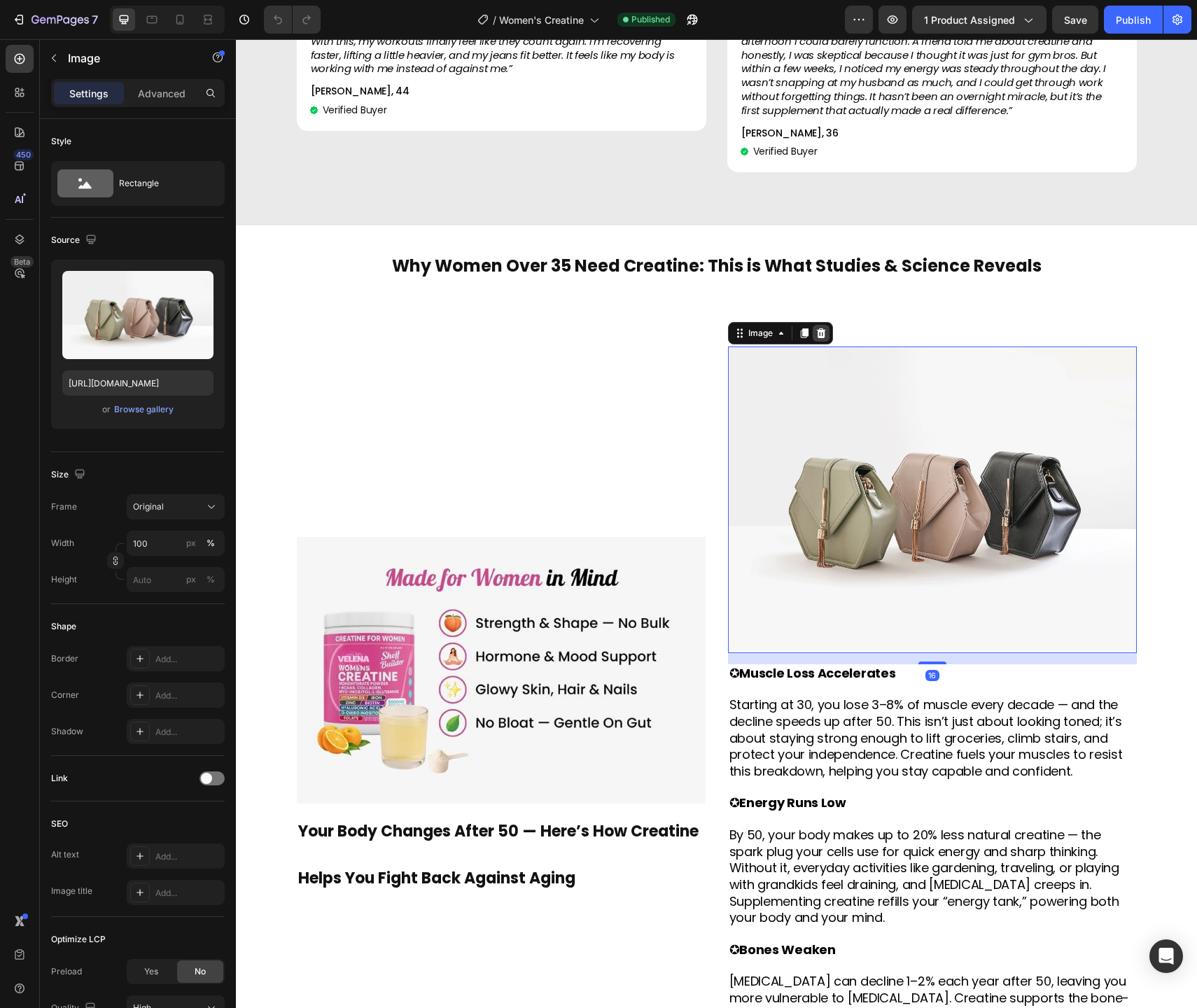
click at [826, 333] on icon at bounding box center [821, 333] width 12 height 12
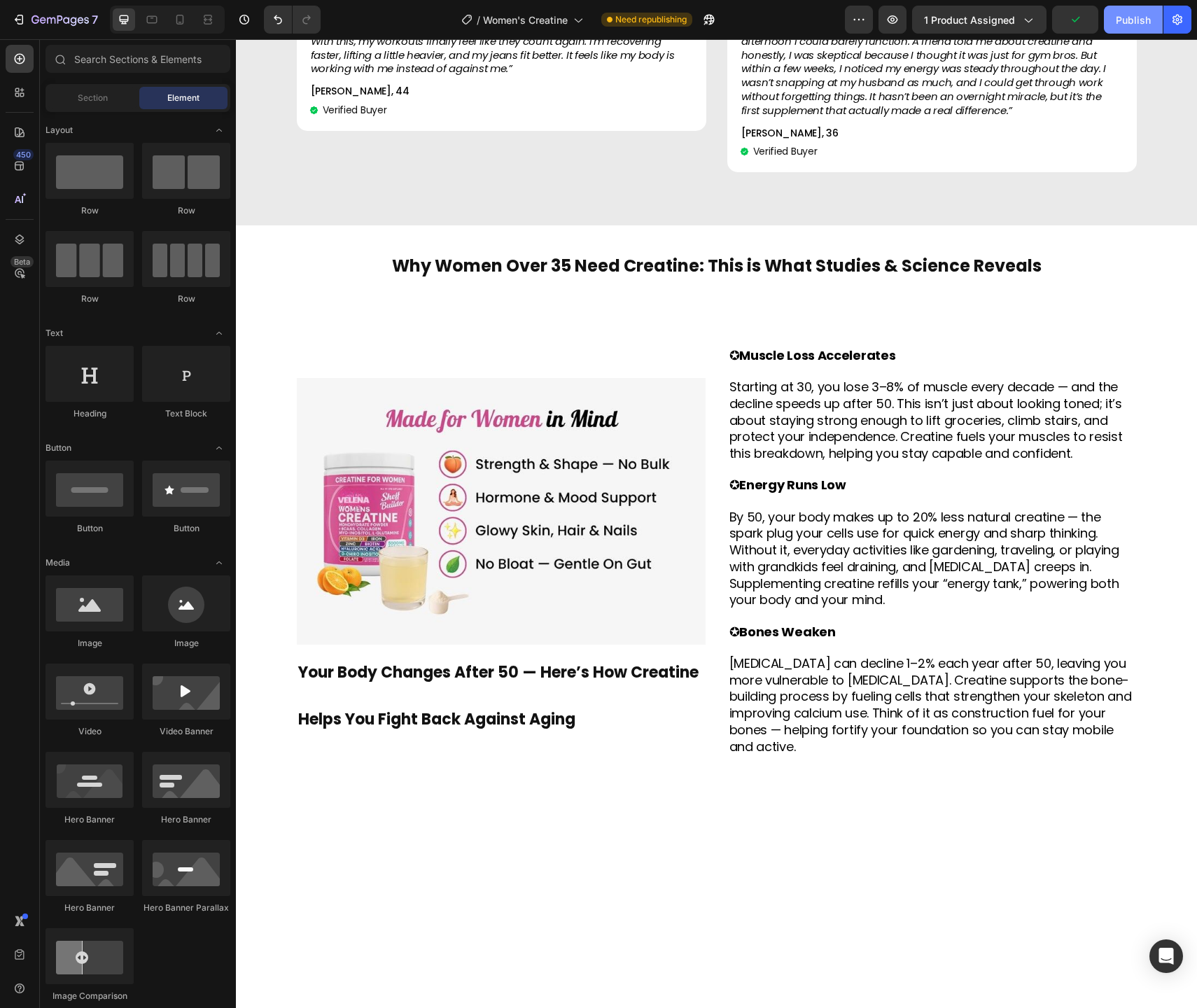
click at [1136, 23] on div "Publish" at bounding box center [1133, 19] width 35 height 14
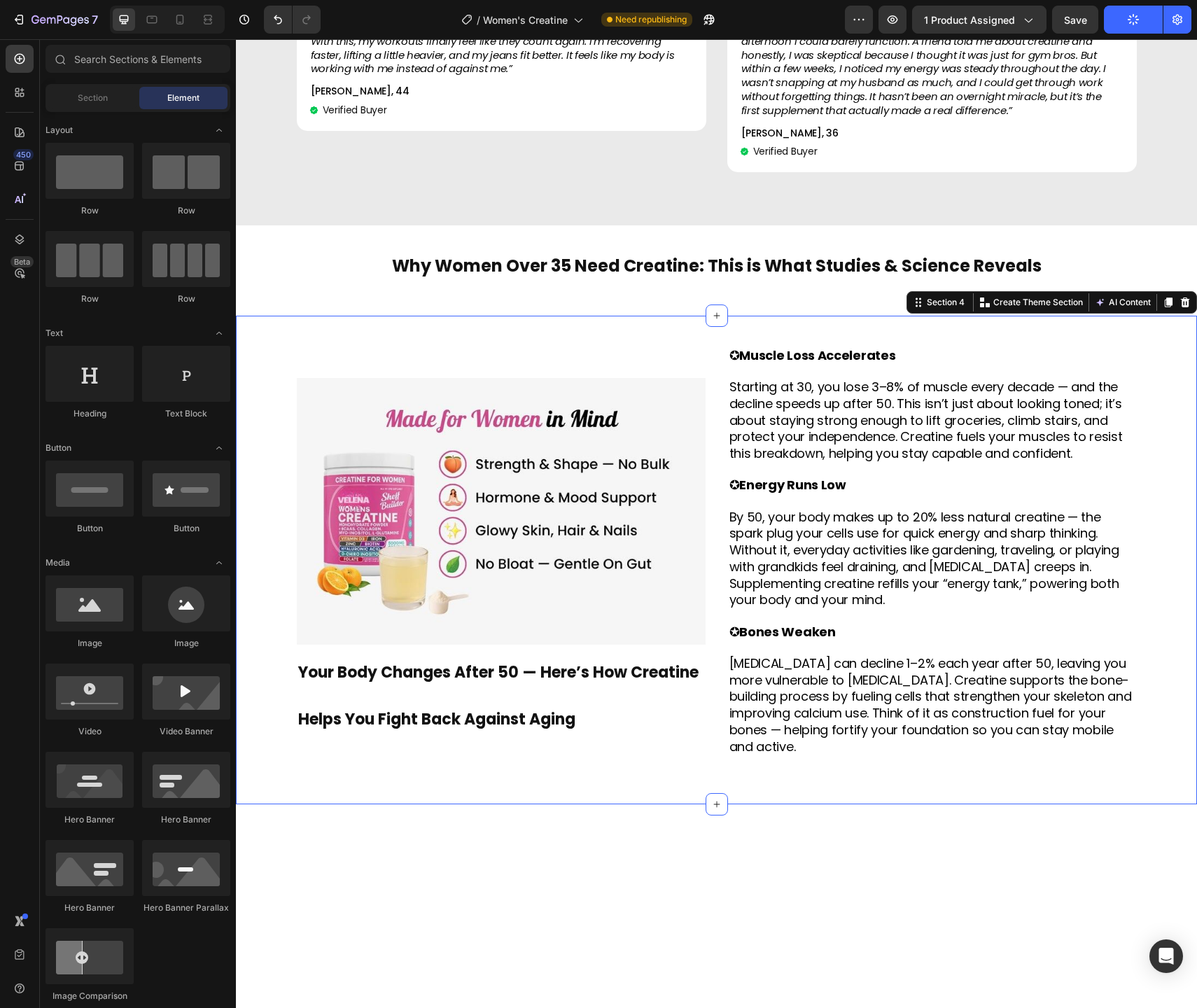
click at [870, 335] on div "Image Your Body Changes After 50 — Here’s How Creatine Helps You Fight Back Aga…" at bounding box center [716, 561] width 961 height 490
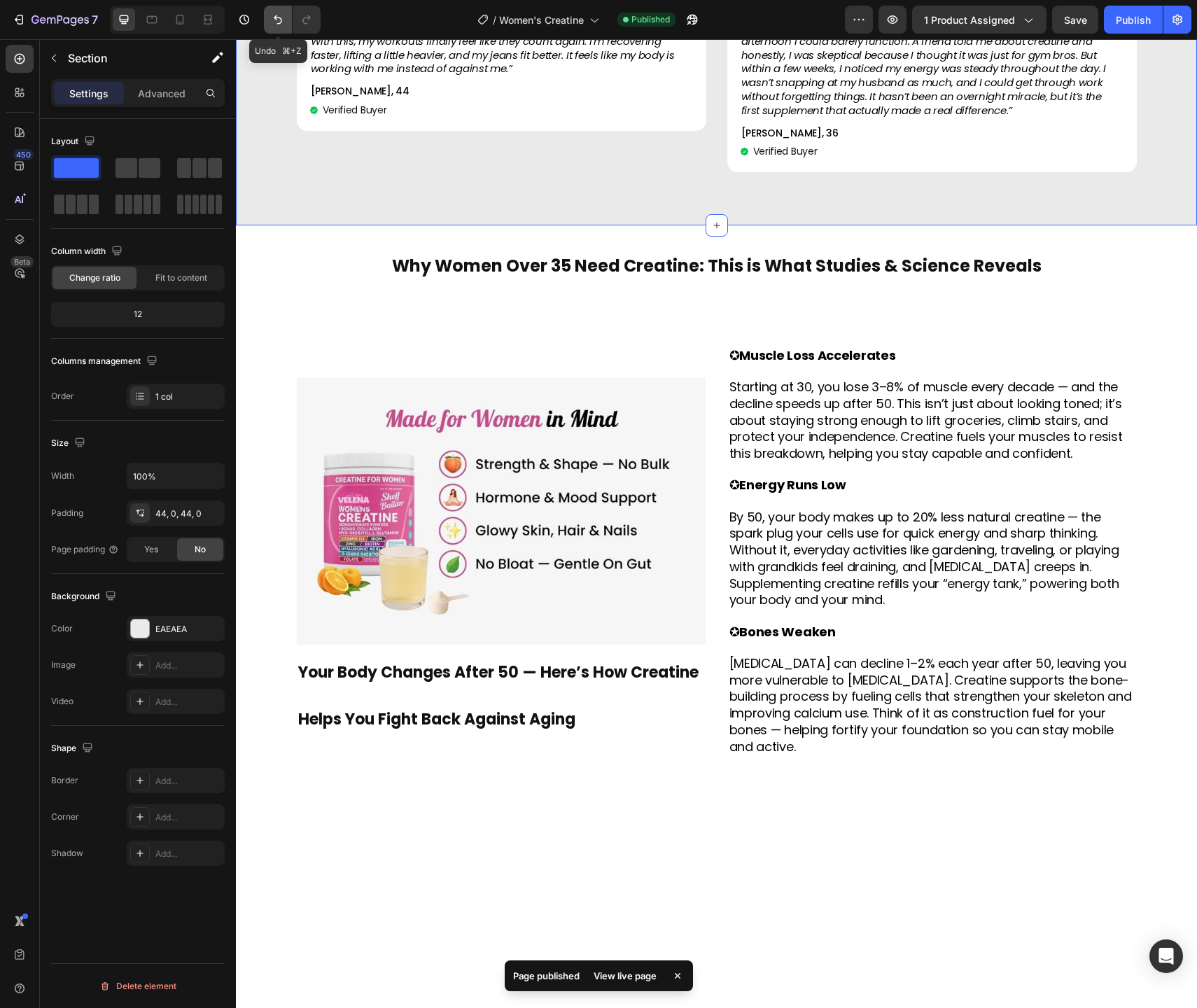
click at [279, 20] on icon "Undo/Redo" at bounding box center [278, 19] width 14 height 14
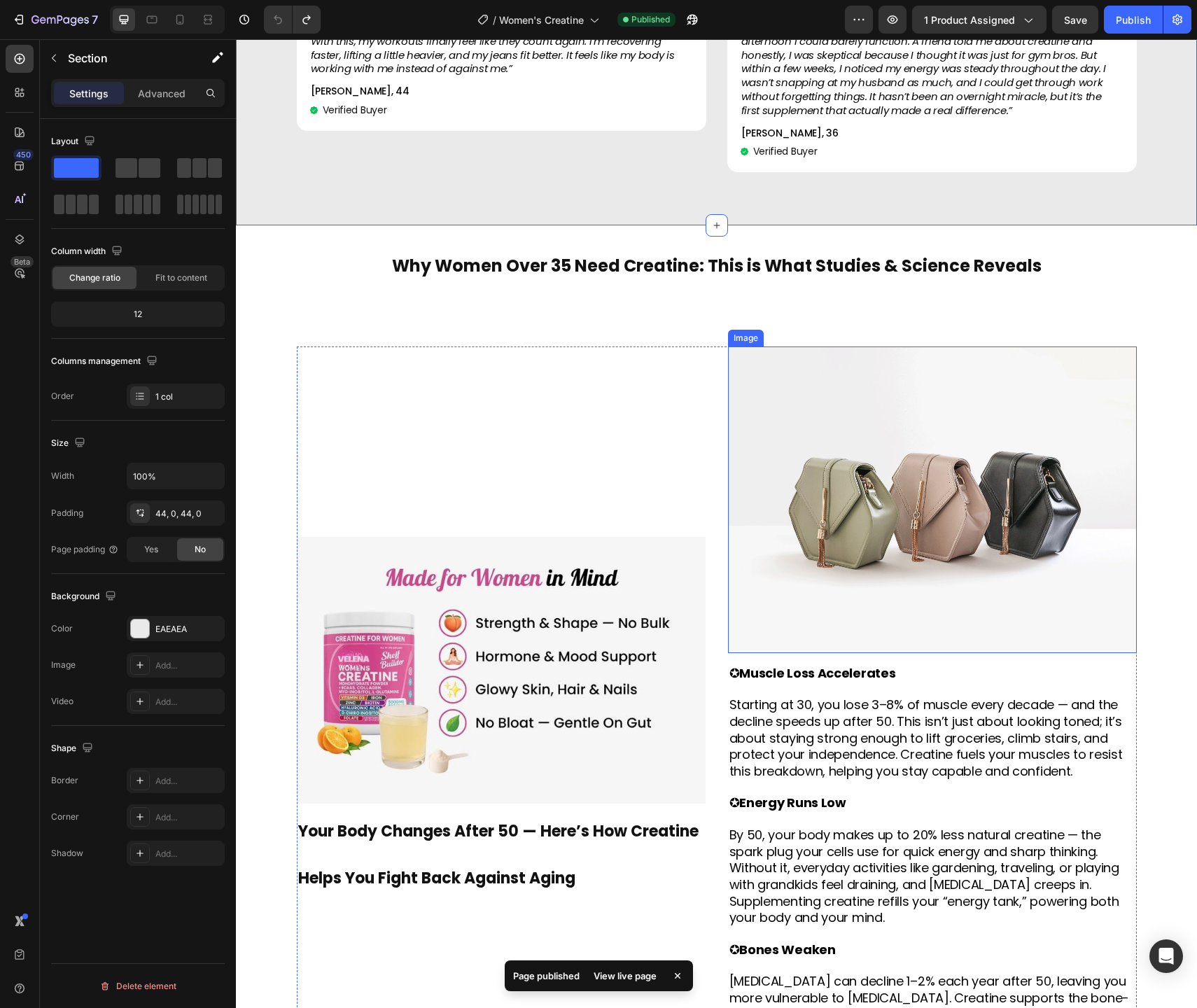
click at [953, 479] on img at bounding box center [932, 500] width 409 height 306
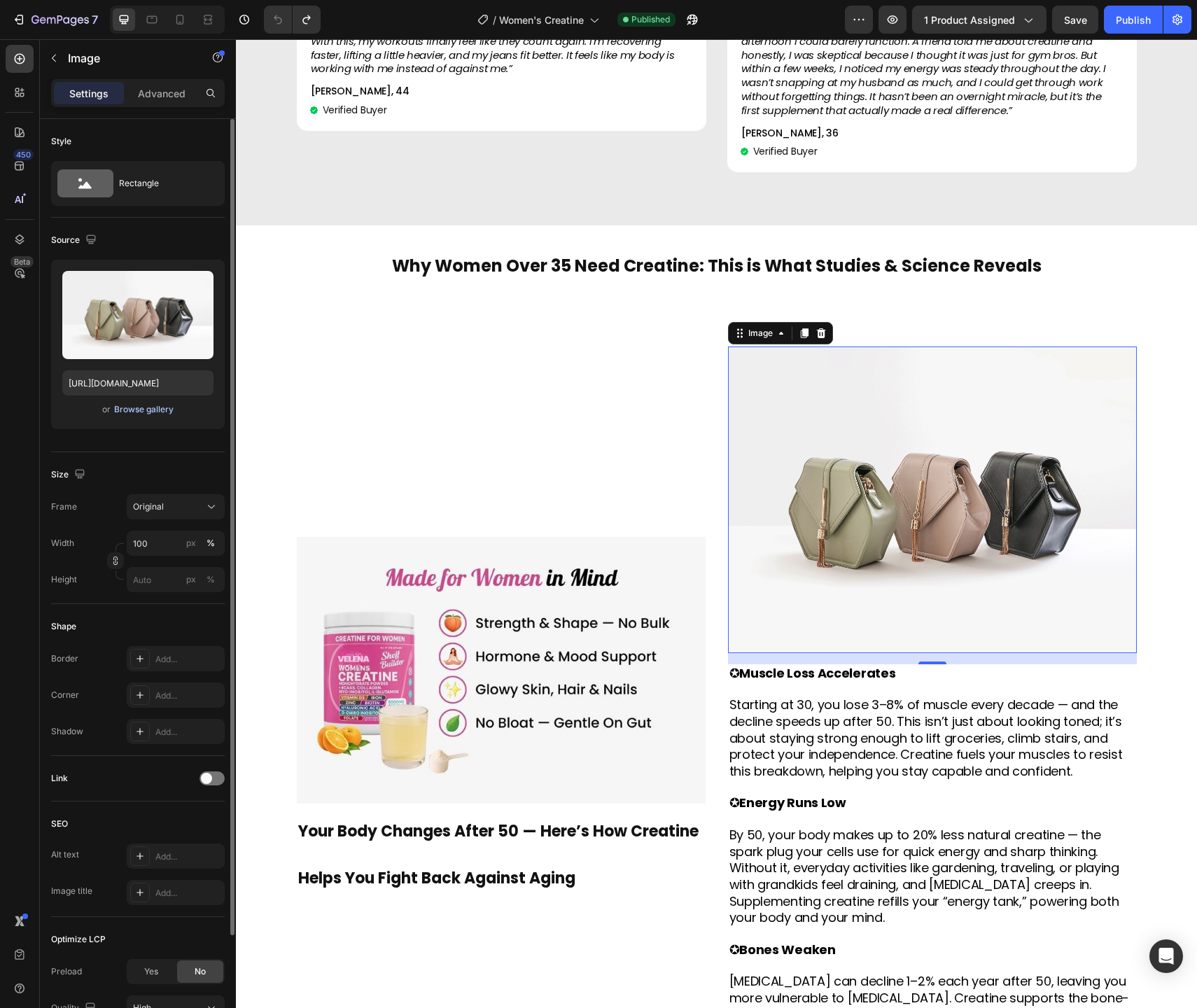
click at [163, 406] on div "Browse gallery" at bounding box center [144, 409] width 60 height 13
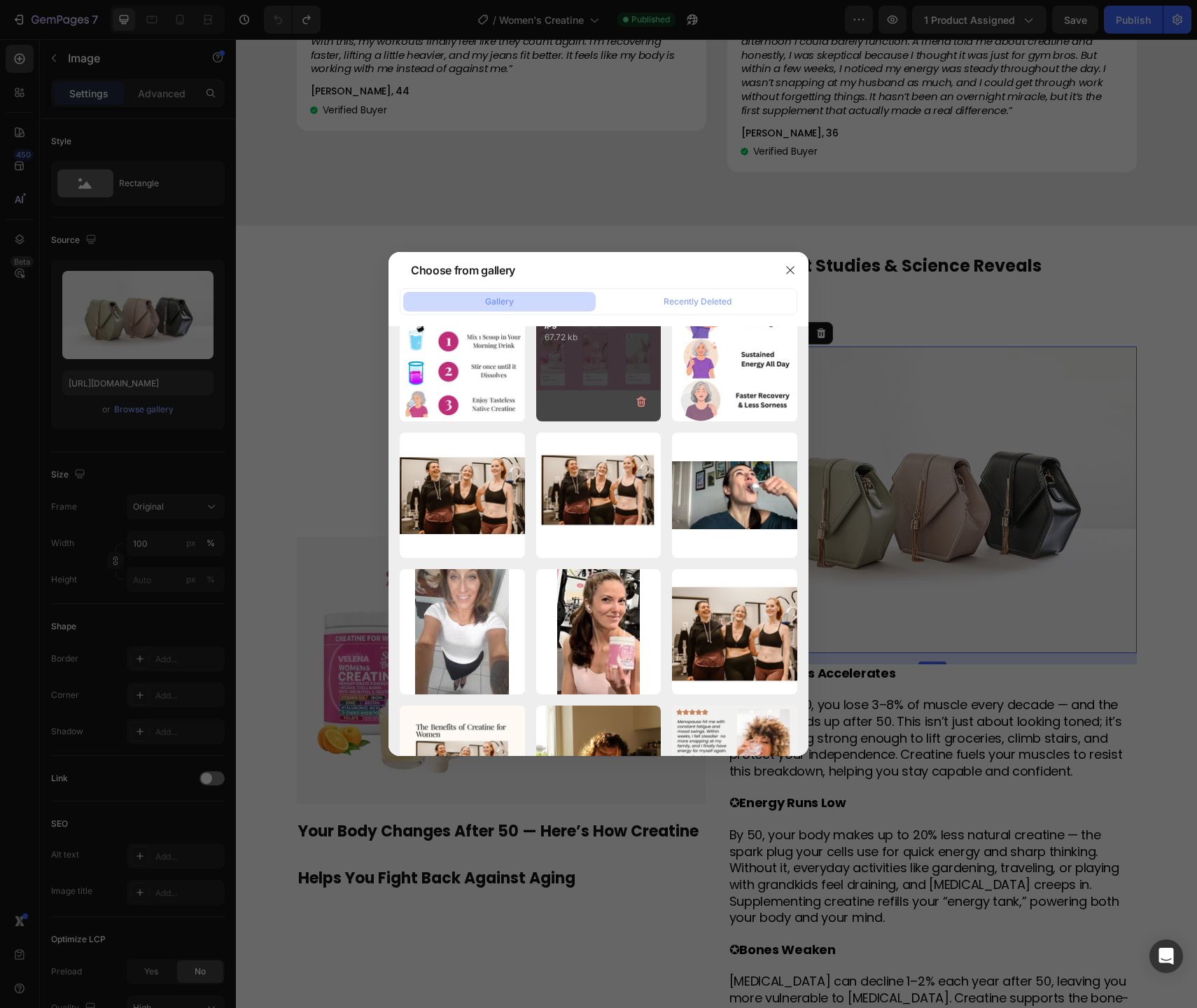
scroll to position [0, 0]
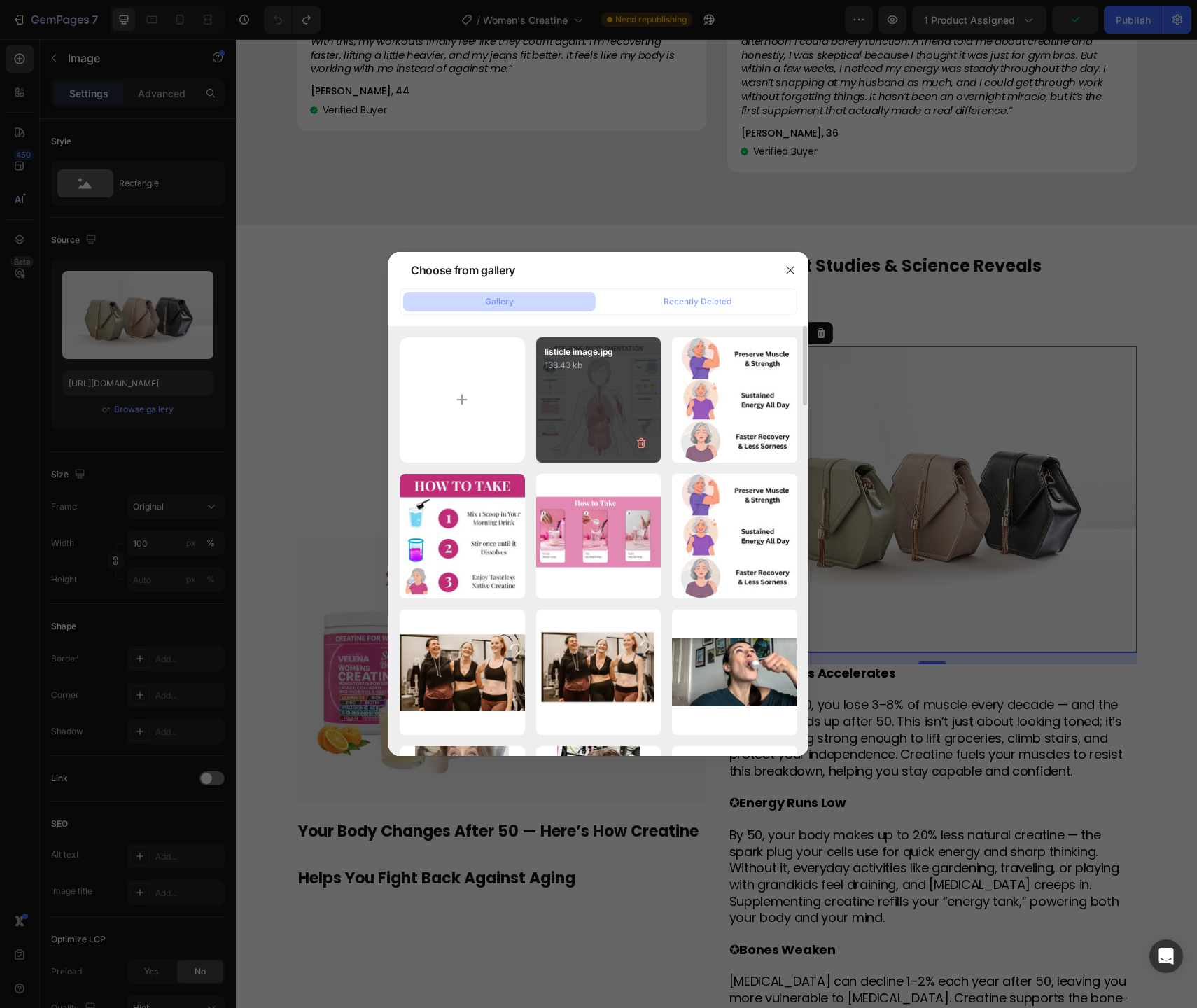
click at [612, 370] on p "138.43 kb" at bounding box center [598, 365] width 109 height 14
type input "[URL][DOMAIN_NAME]"
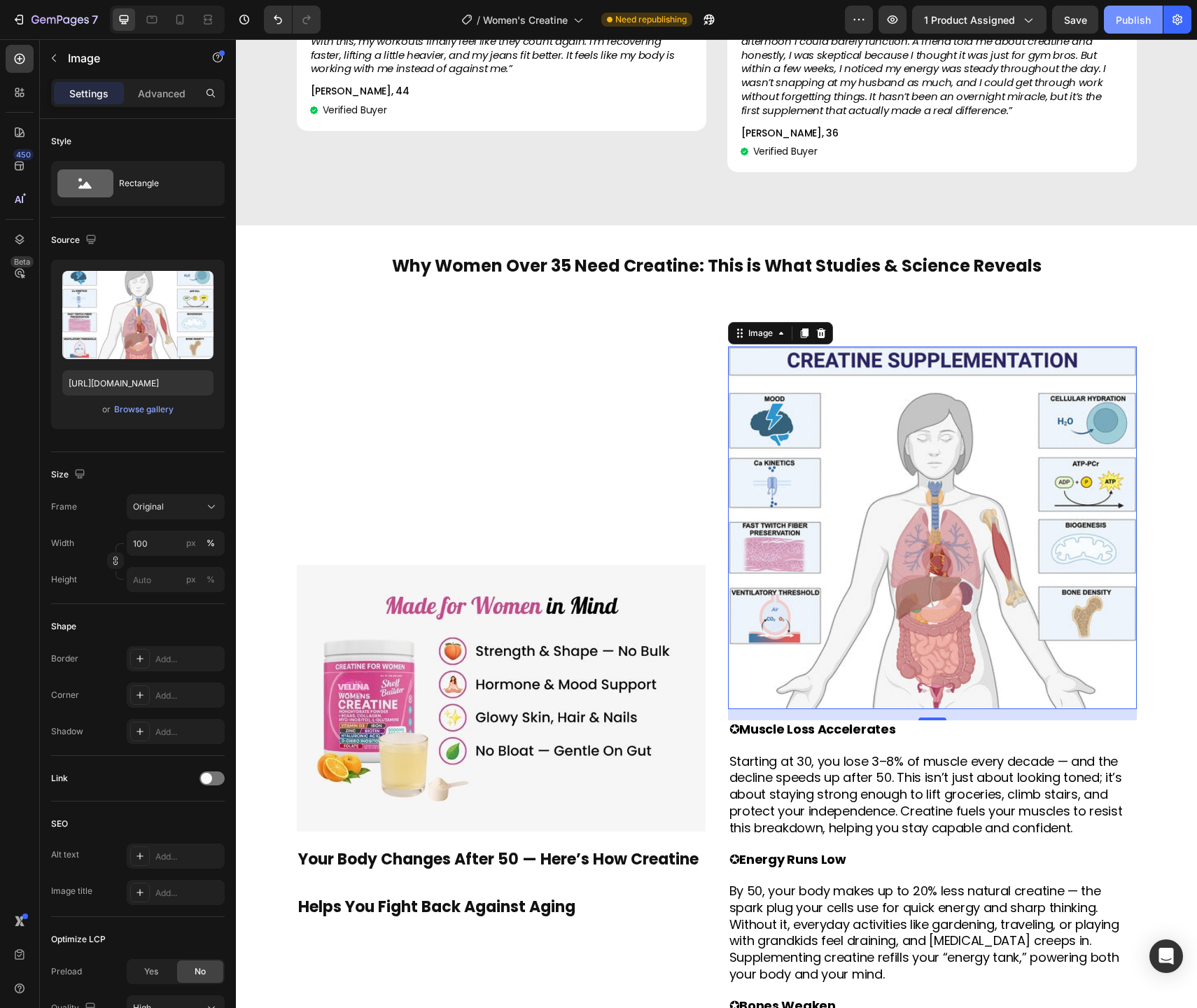
click at [1136, 23] on div "Publish" at bounding box center [1133, 19] width 35 height 14
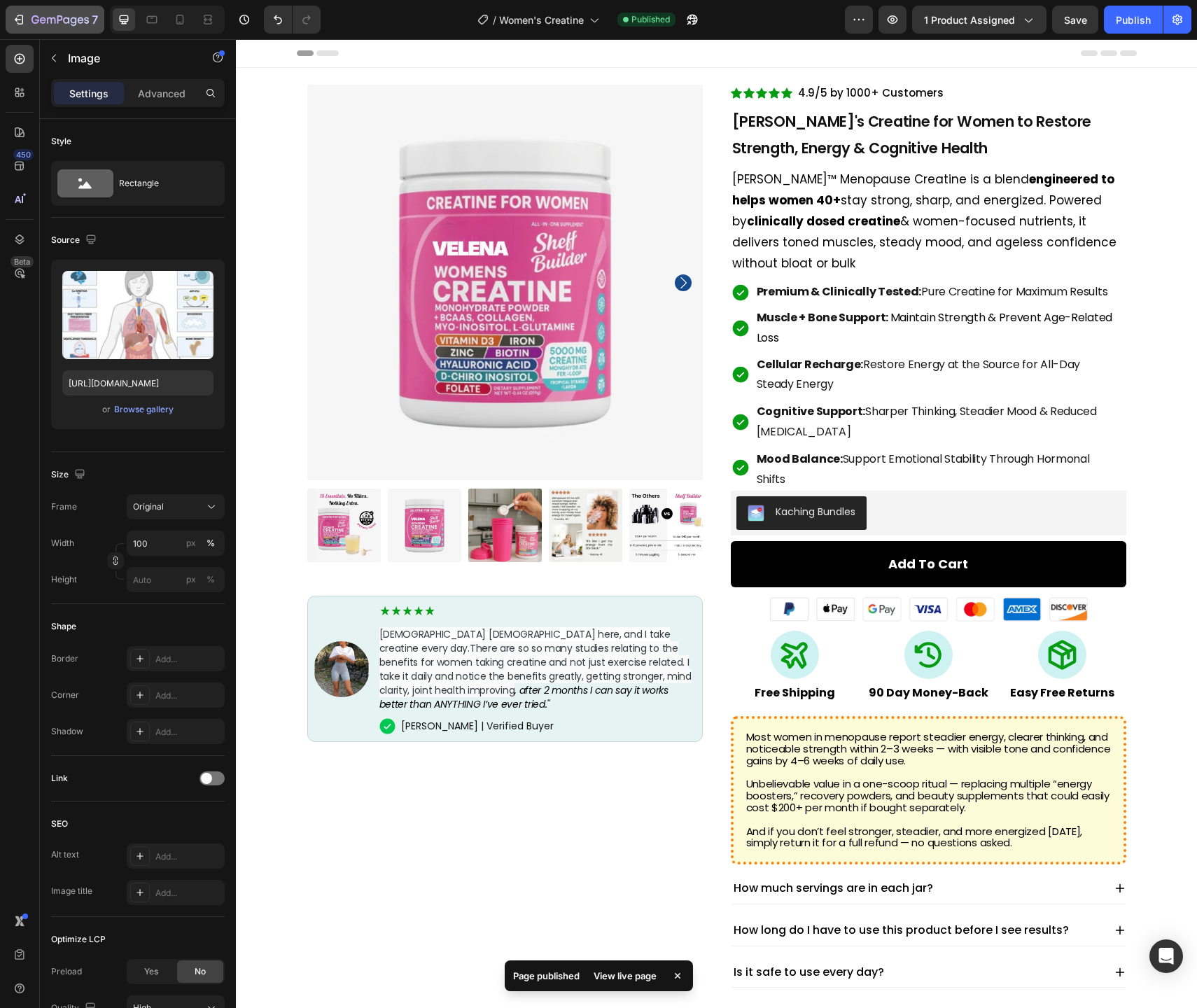
click at [76, 14] on icon "button" at bounding box center [61, 20] width 58 height 12
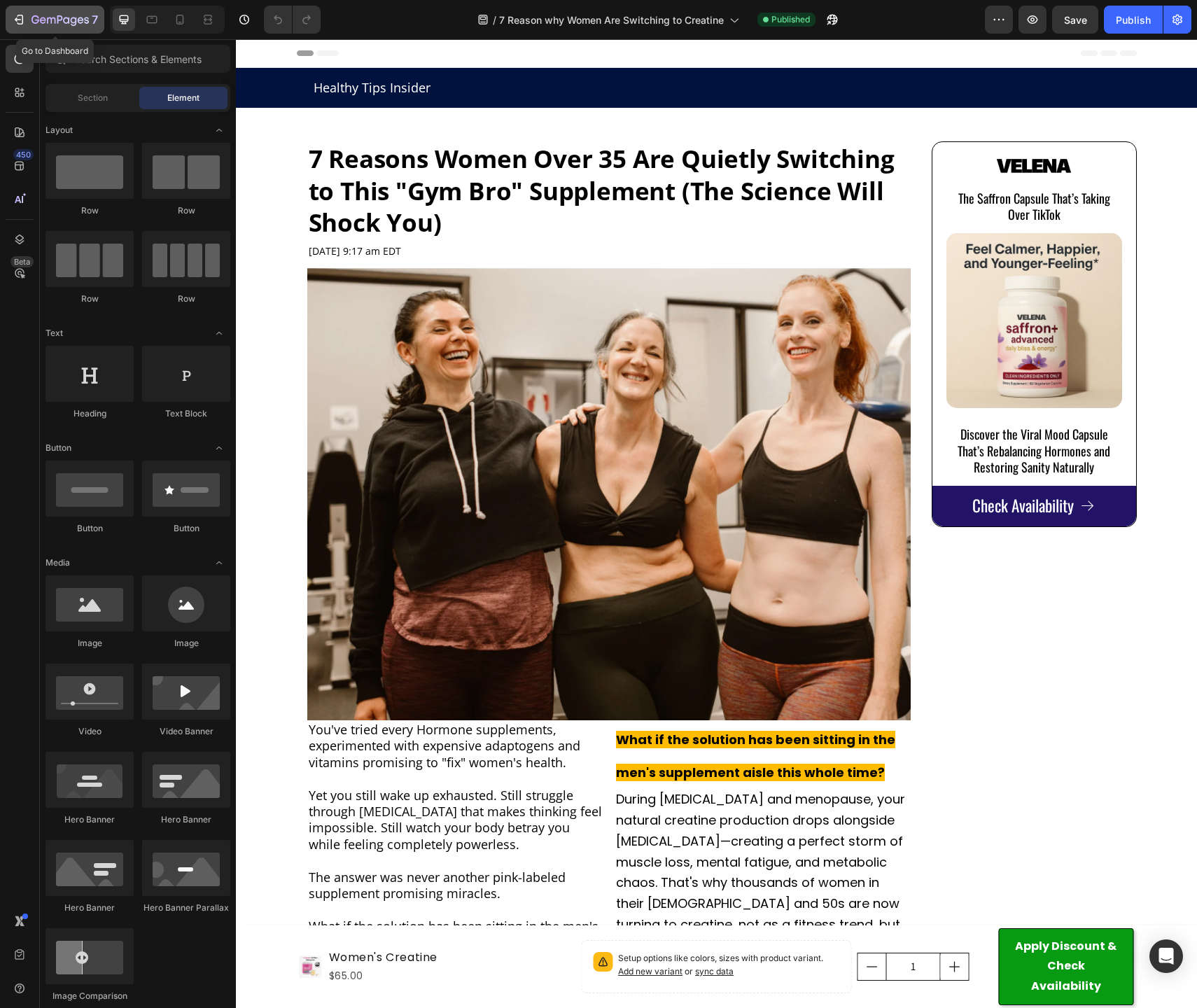
click at [62, 22] on icon "button" at bounding box center [61, 20] width 58 height 12
